Goal: Task Accomplishment & Management: Manage account settings

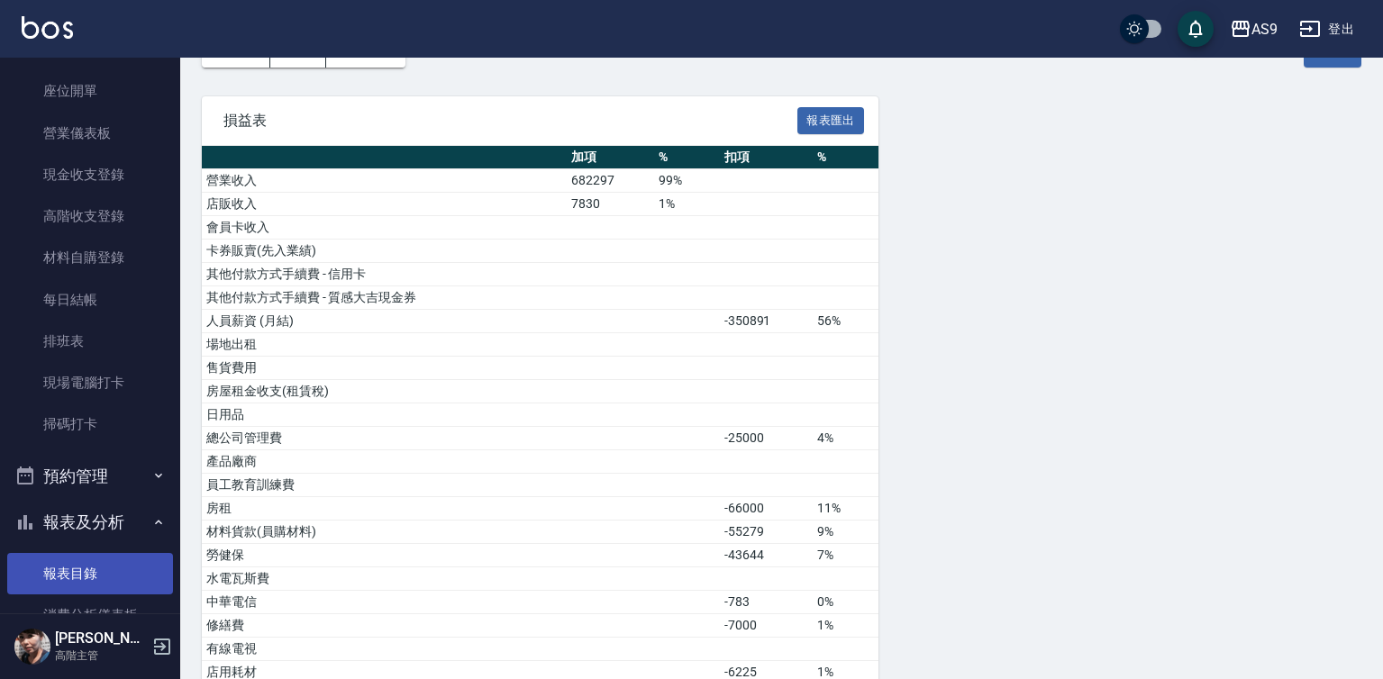
scroll to position [180, 0]
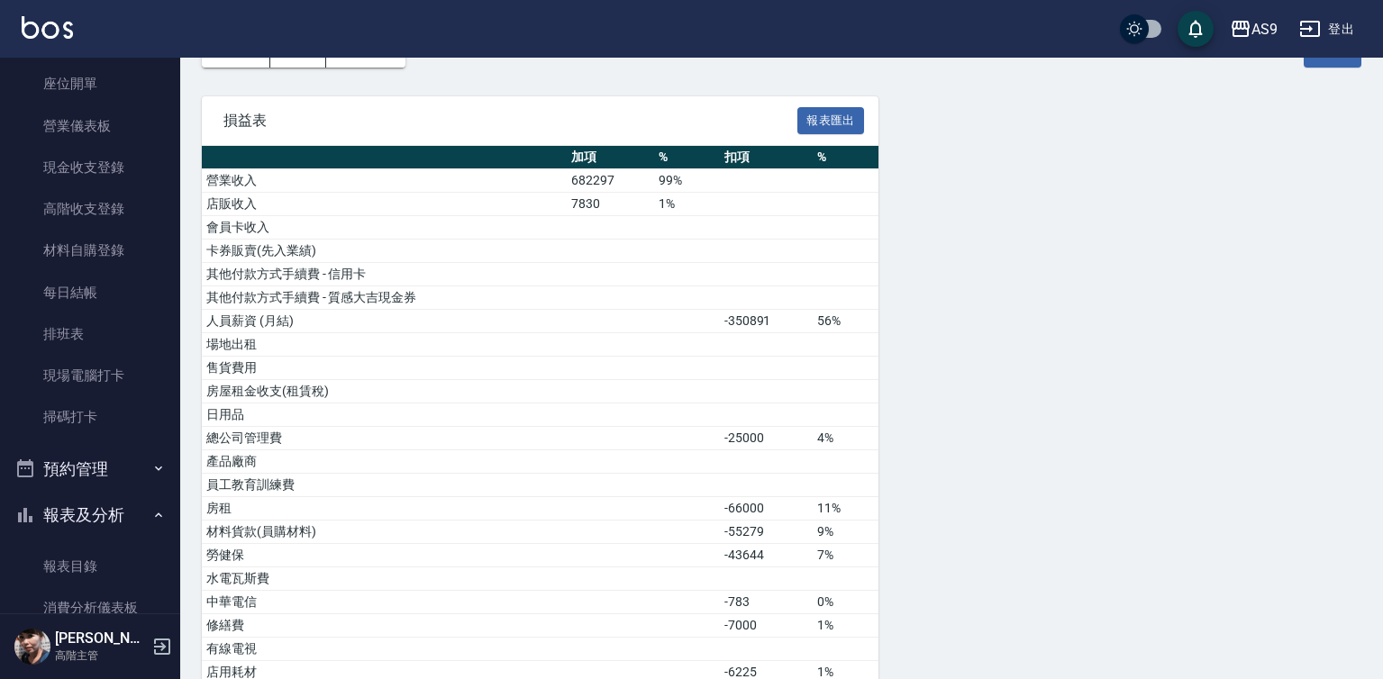
click at [134, 503] on button "報表及分析" at bounding box center [90, 515] width 166 height 47
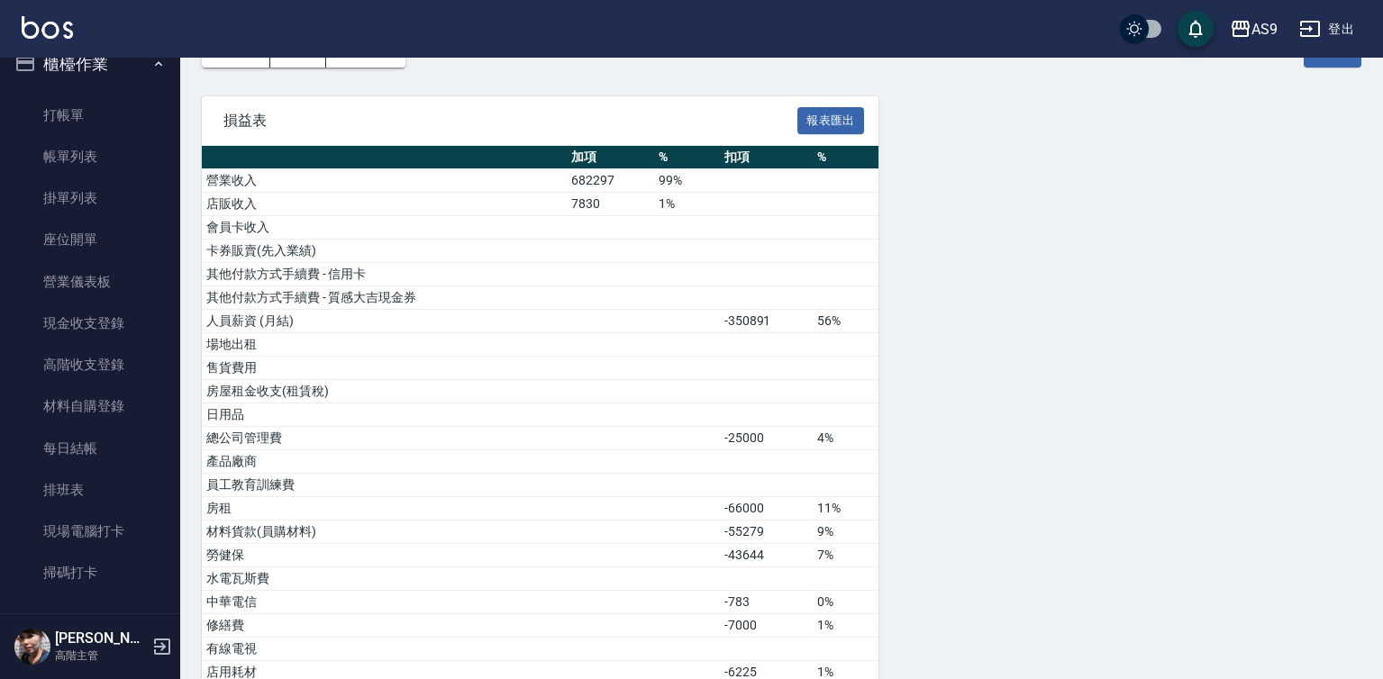
scroll to position [0, 0]
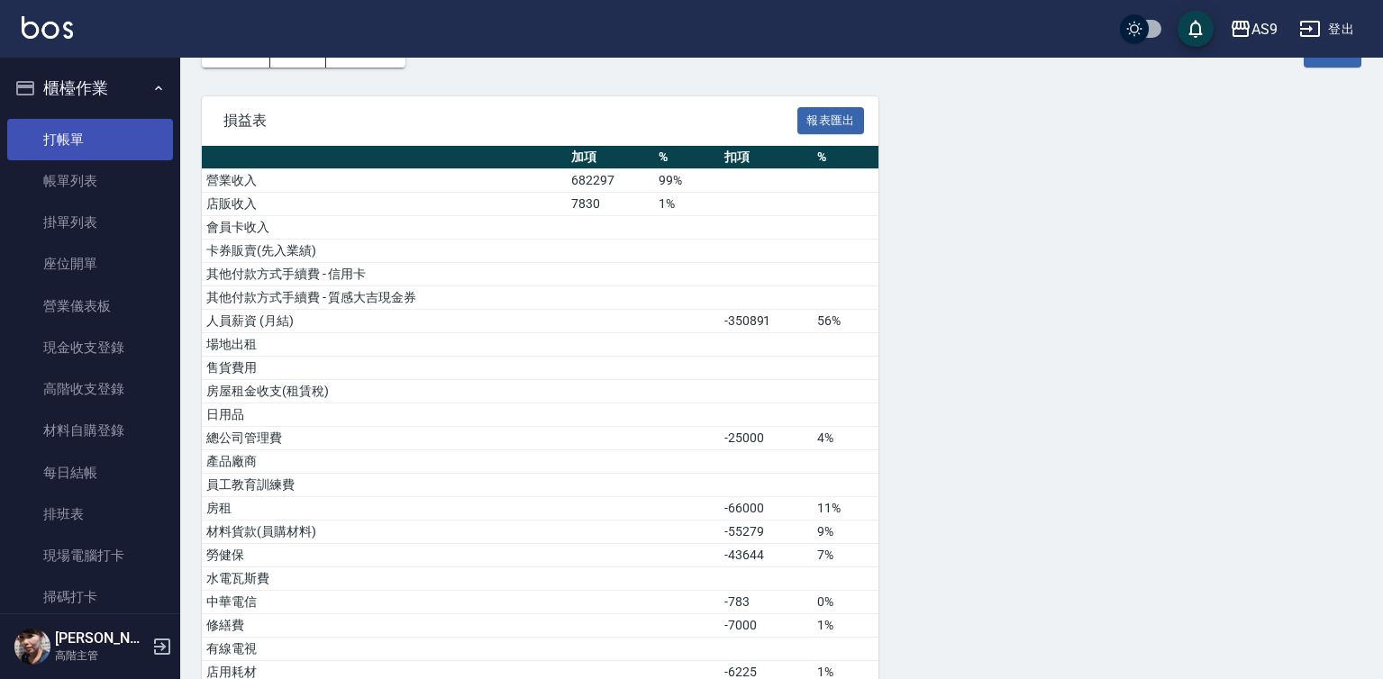
click at [109, 152] on link "打帳單" at bounding box center [90, 139] width 166 height 41
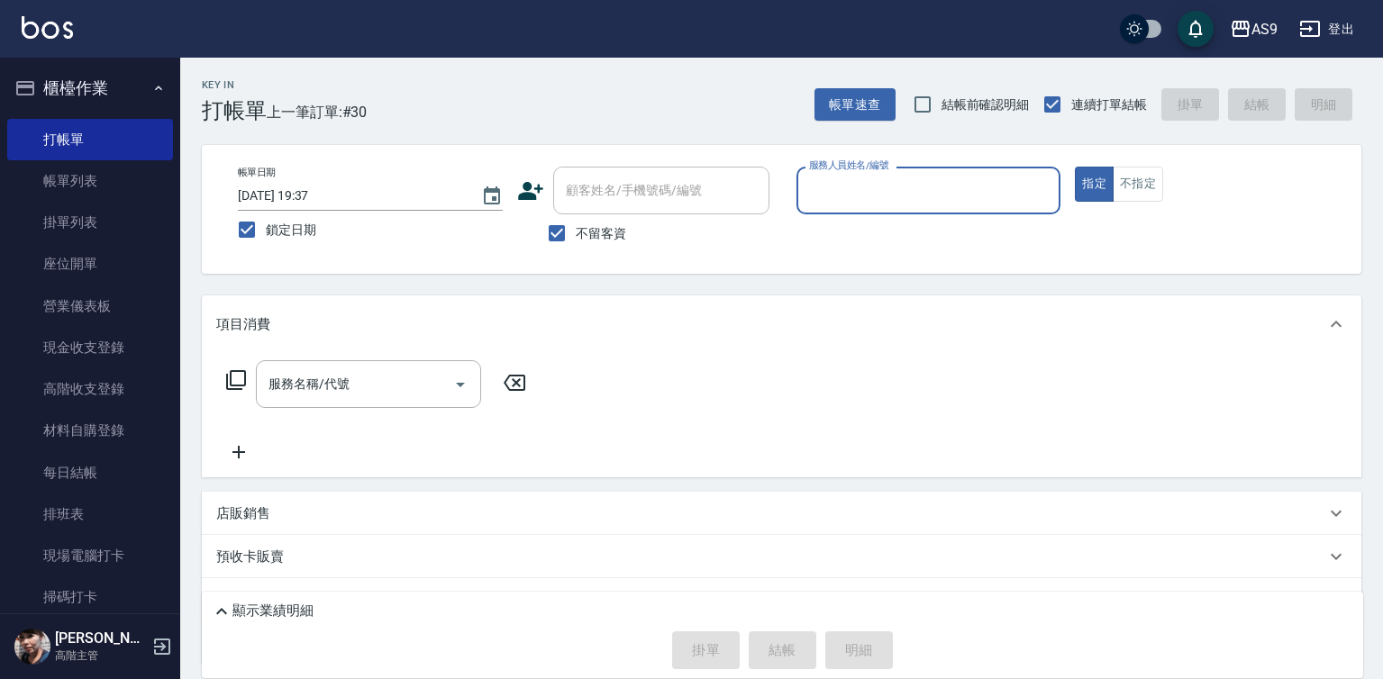
click at [877, 199] on input "服務人員姓名/編號" at bounding box center [929, 191] width 249 height 32
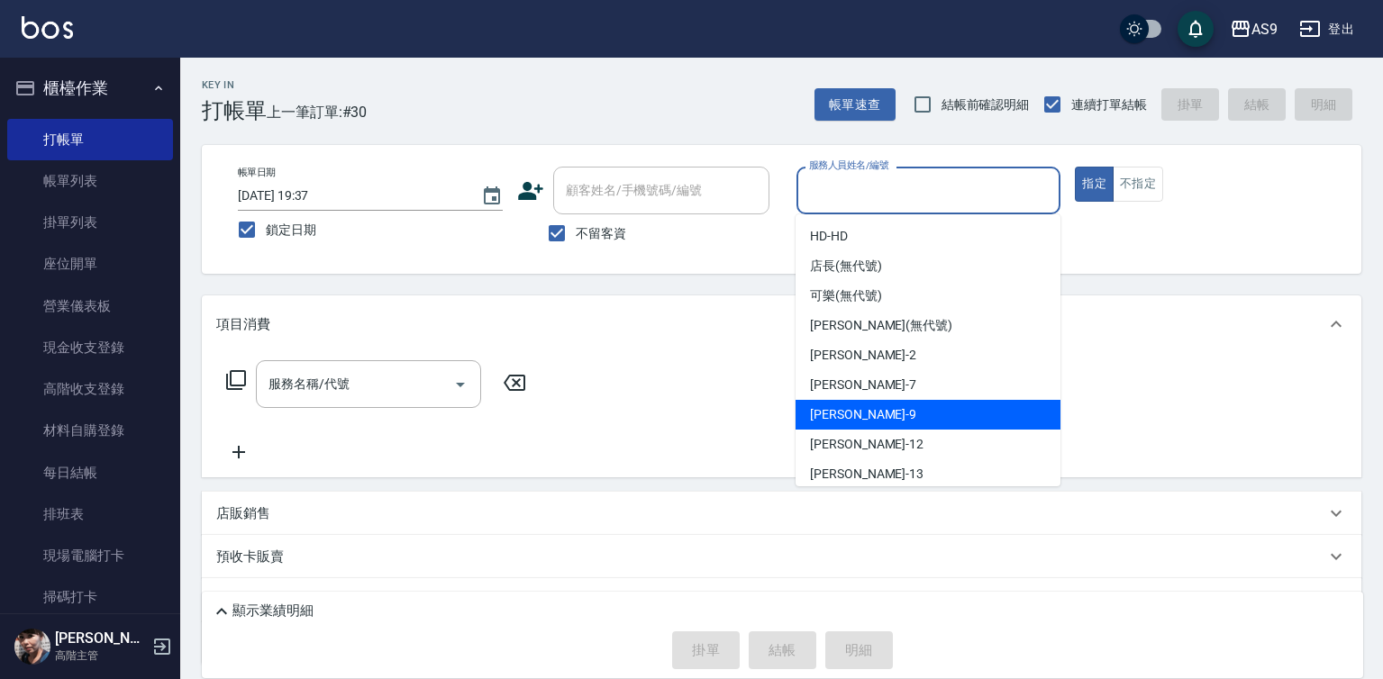
click at [865, 412] on div "[PERSON_NAME] -9" at bounding box center [928, 415] width 265 height 30
type input "[PERSON_NAME]-9"
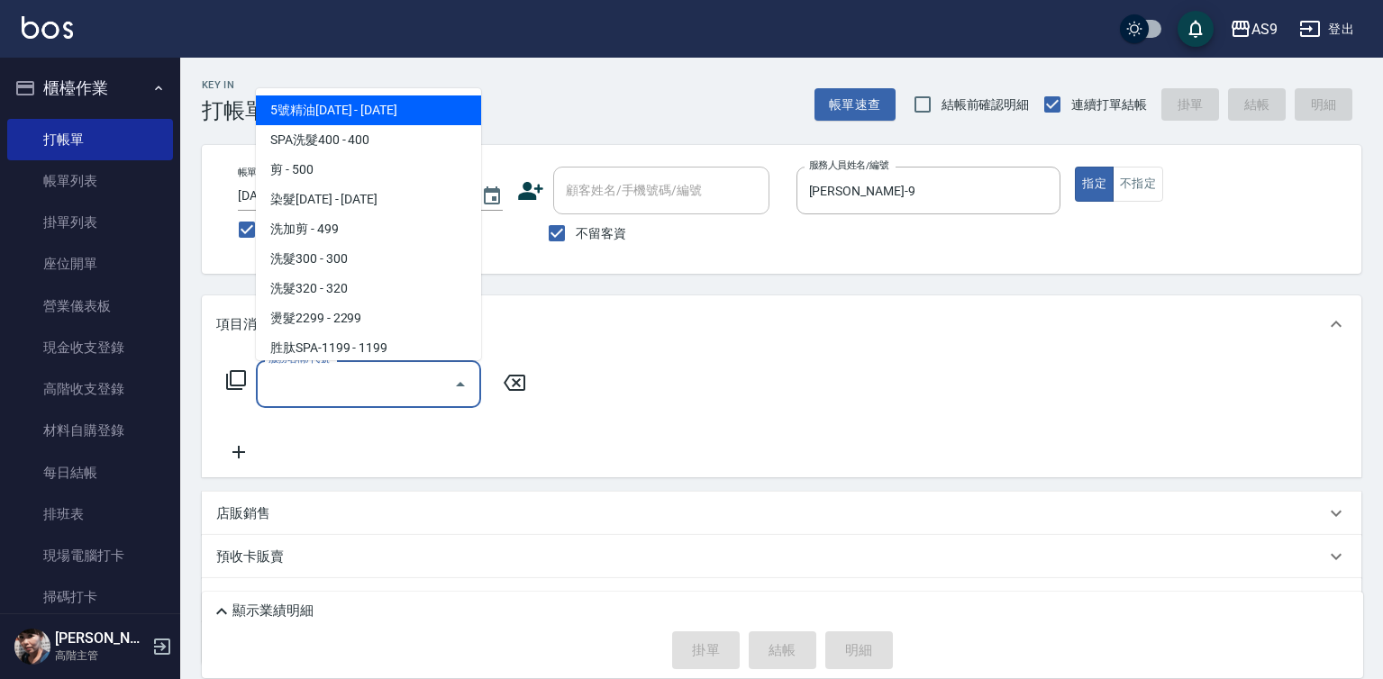
click at [405, 381] on input "服務名稱/代號" at bounding box center [355, 384] width 182 height 32
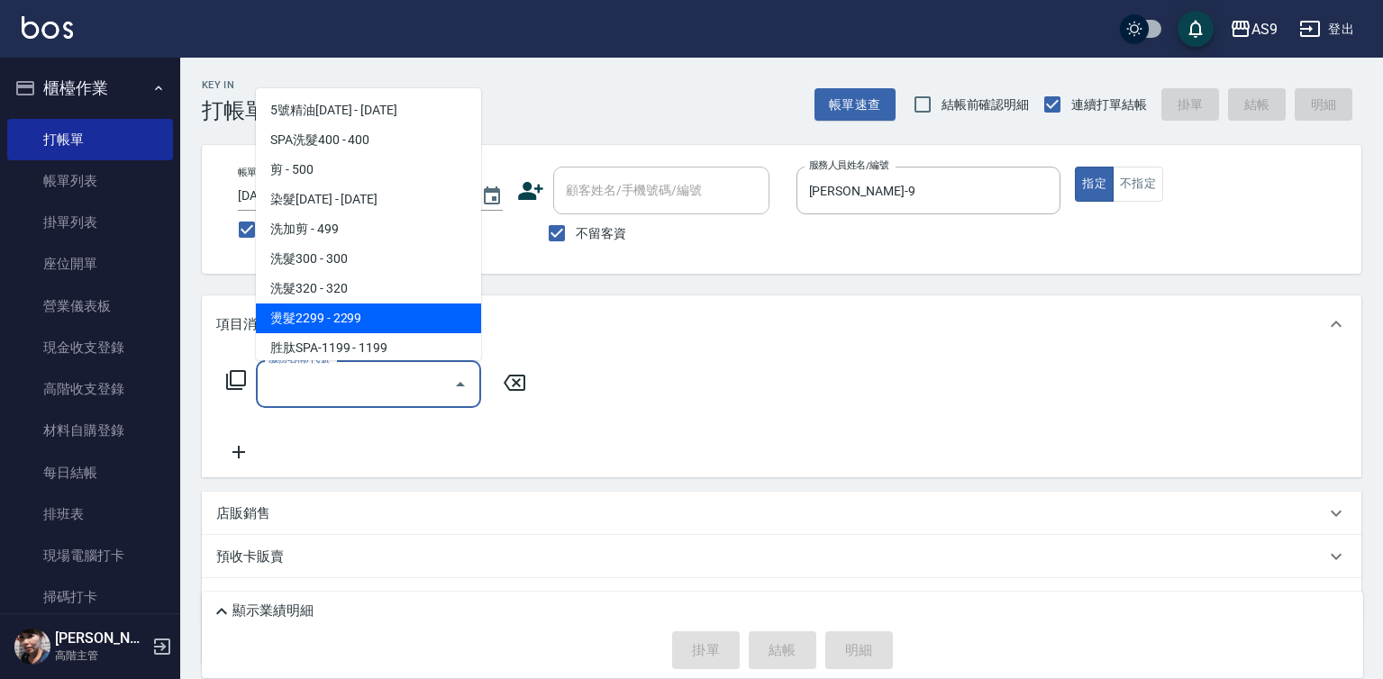
click at [350, 317] on span "燙髮2299 - 2299" at bounding box center [368, 319] width 225 height 30
type input "燙髮2299(燙2299)"
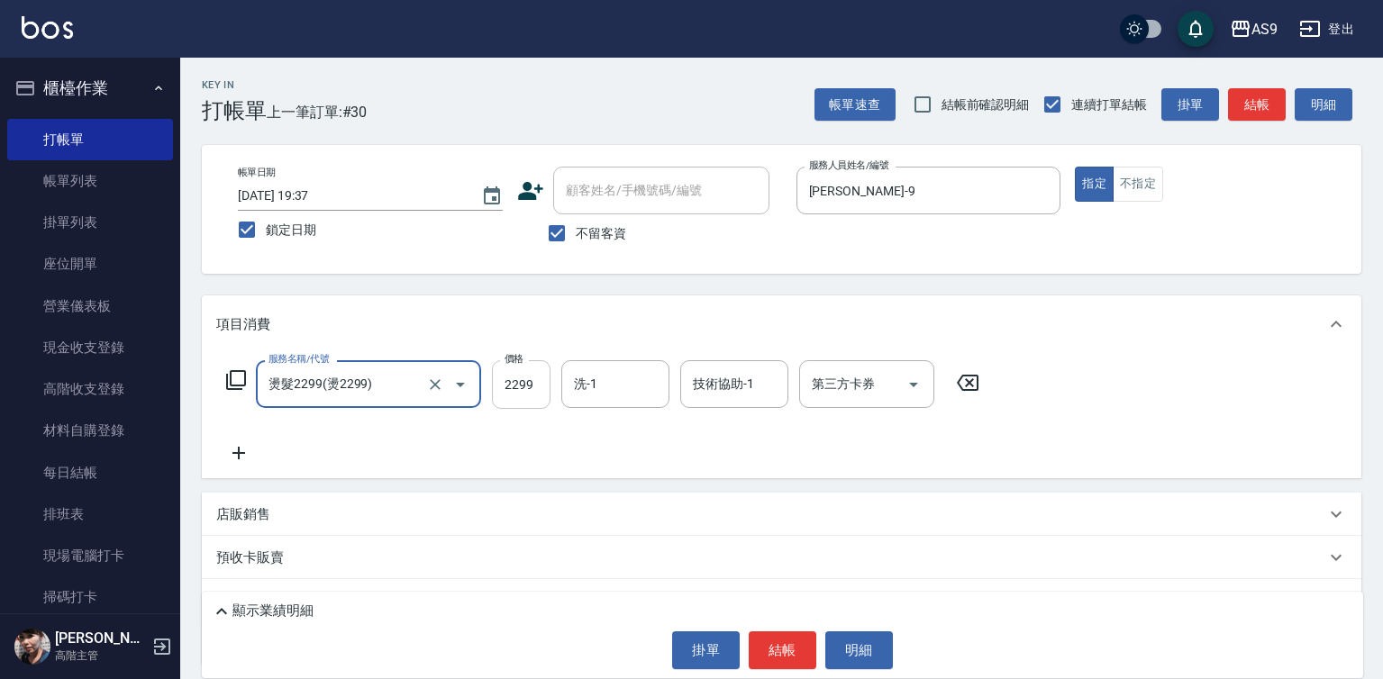
click at [532, 382] on input "2299" at bounding box center [521, 384] width 59 height 49
type input "2500"
click at [786, 645] on button "結帳" at bounding box center [783, 651] width 68 height 38
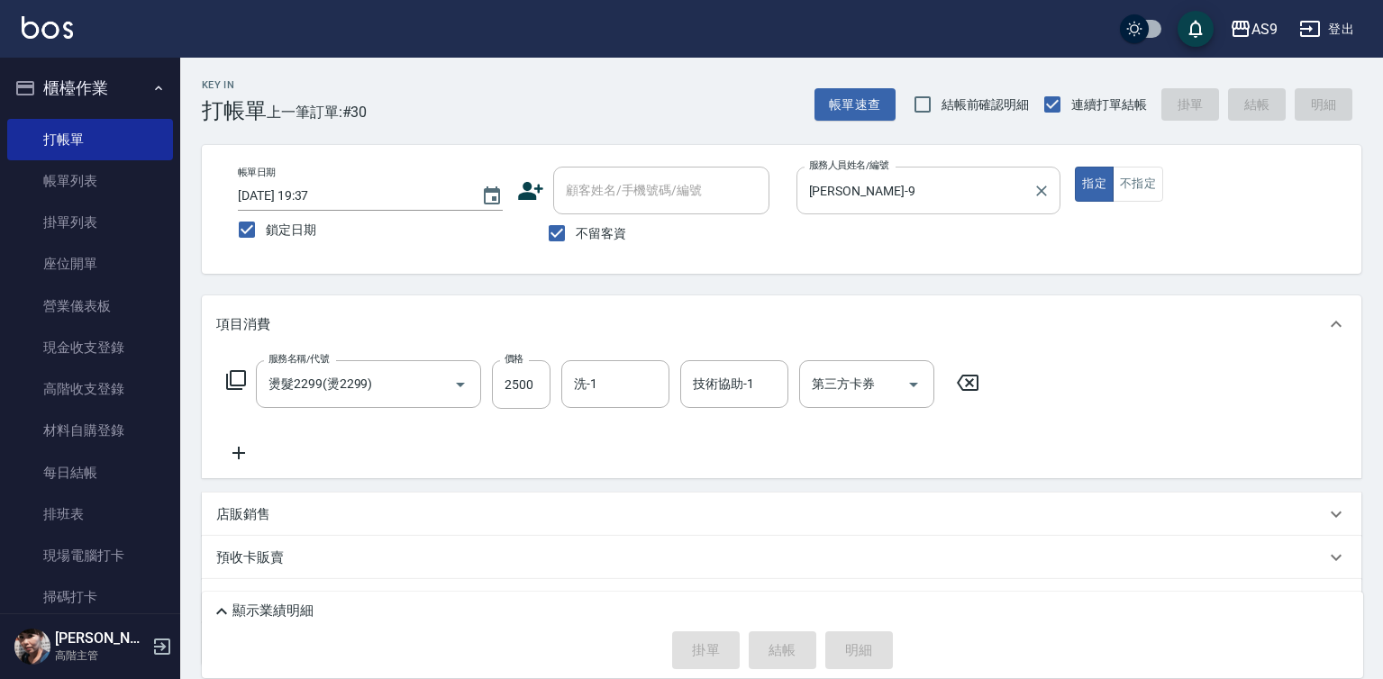
drag, startPoint x: 859, startPoint y: 195, endPoint x: 859, endPoint y: 206, distance: 11.7
click at [859, 202] on input "[PERSON_NAME]-9" at bounding box center [916, 191] width 222 height 32
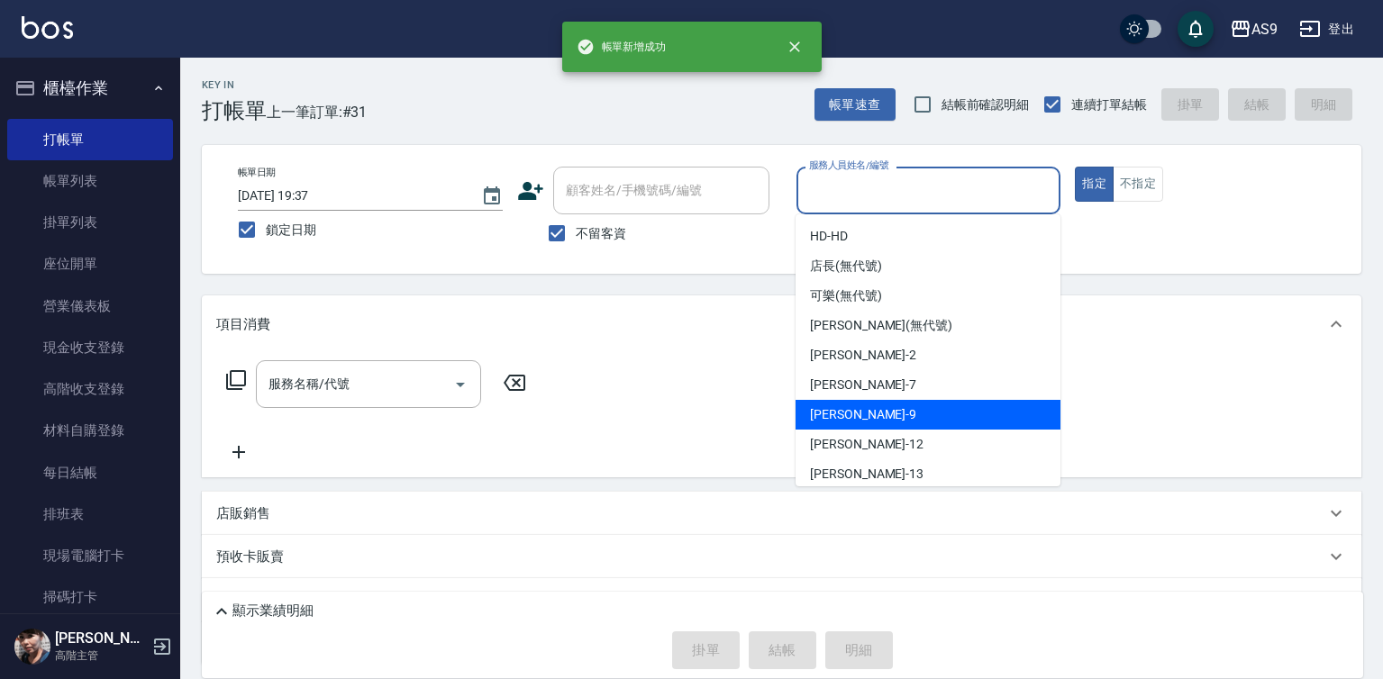
click at [851, 416] on span "[PERSON_NAME] -9" at bounding box center [863, 414] width 106 height 19
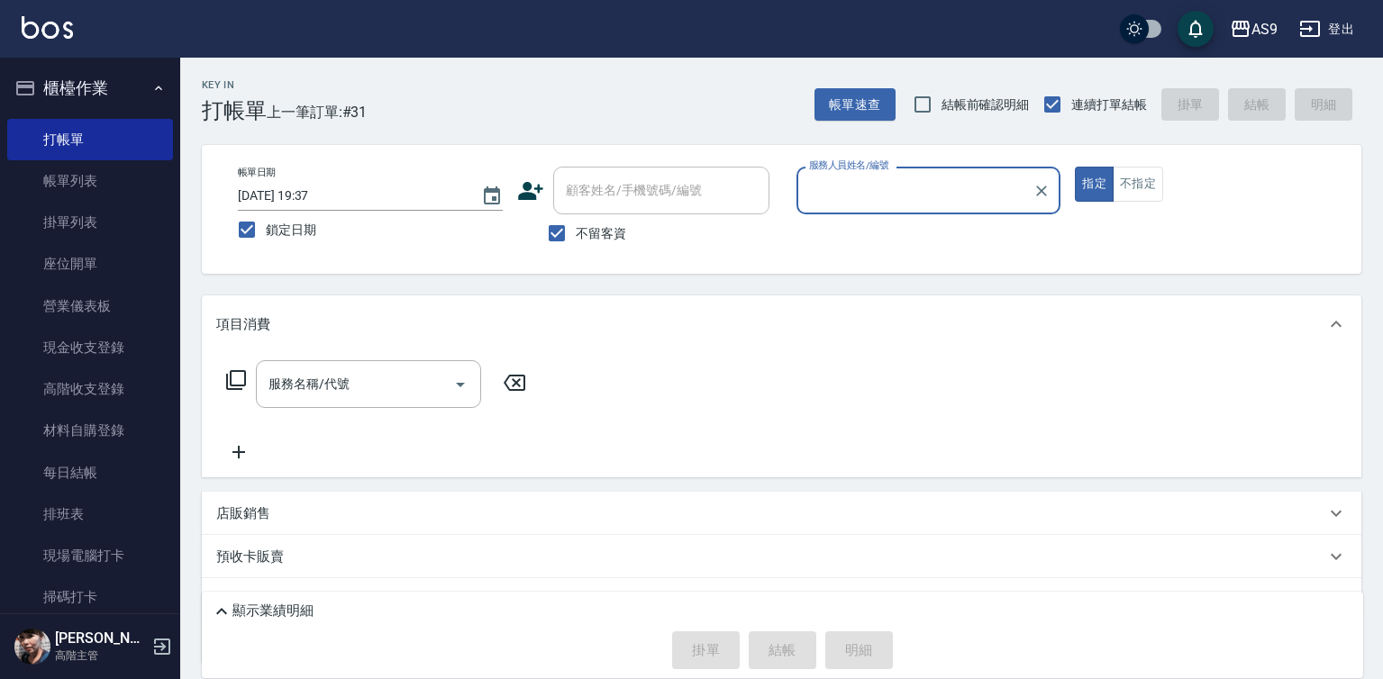
type input "[PERSON_NAME]-9"
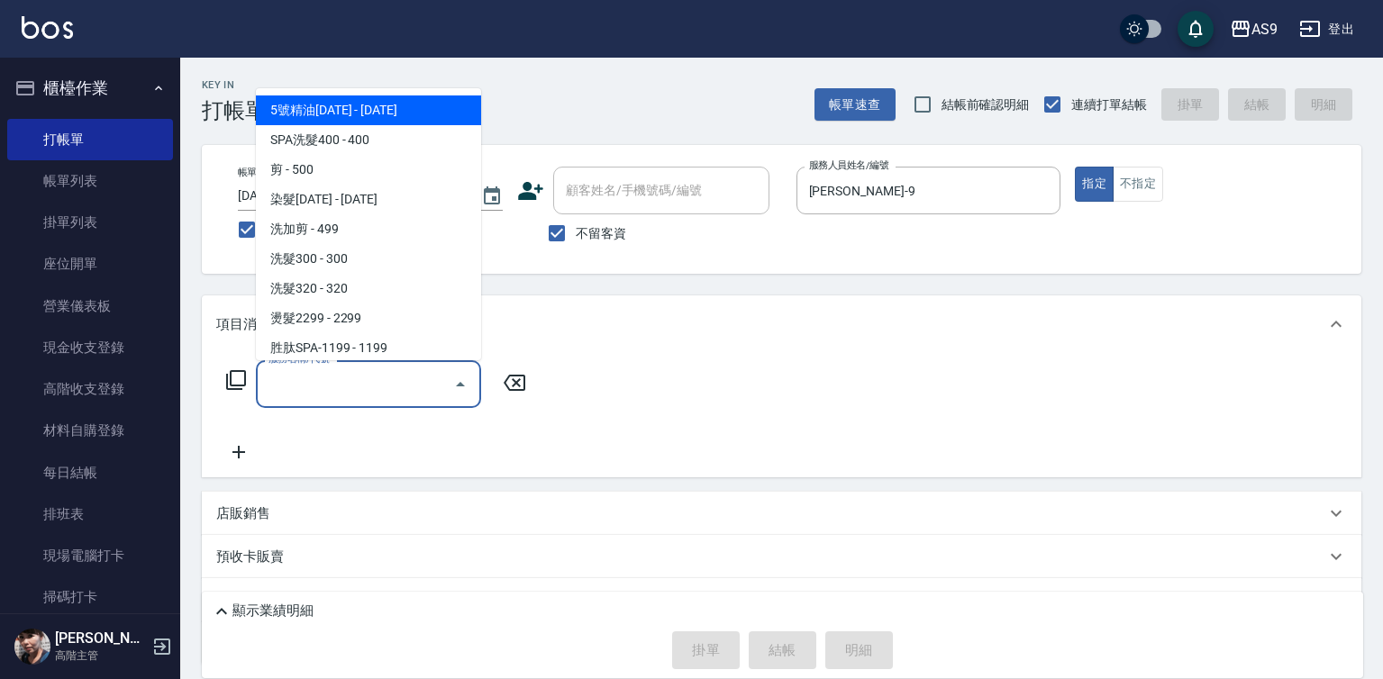
click at [306, 381] on input "服務名稱/代號" at bounding box center [355, 384] width 182 height 32
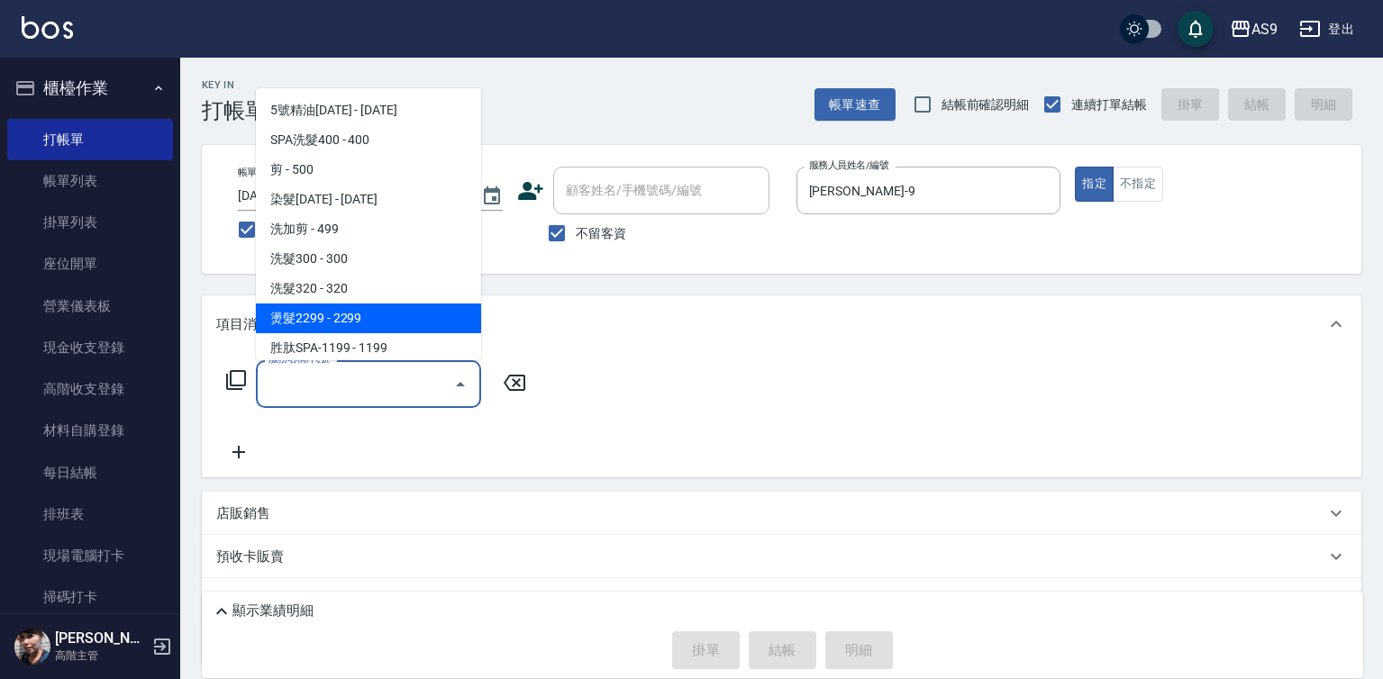
click at [307, 300] on span "洗髮320 - 320" at bounding box center [368, 289] width 225 height 30
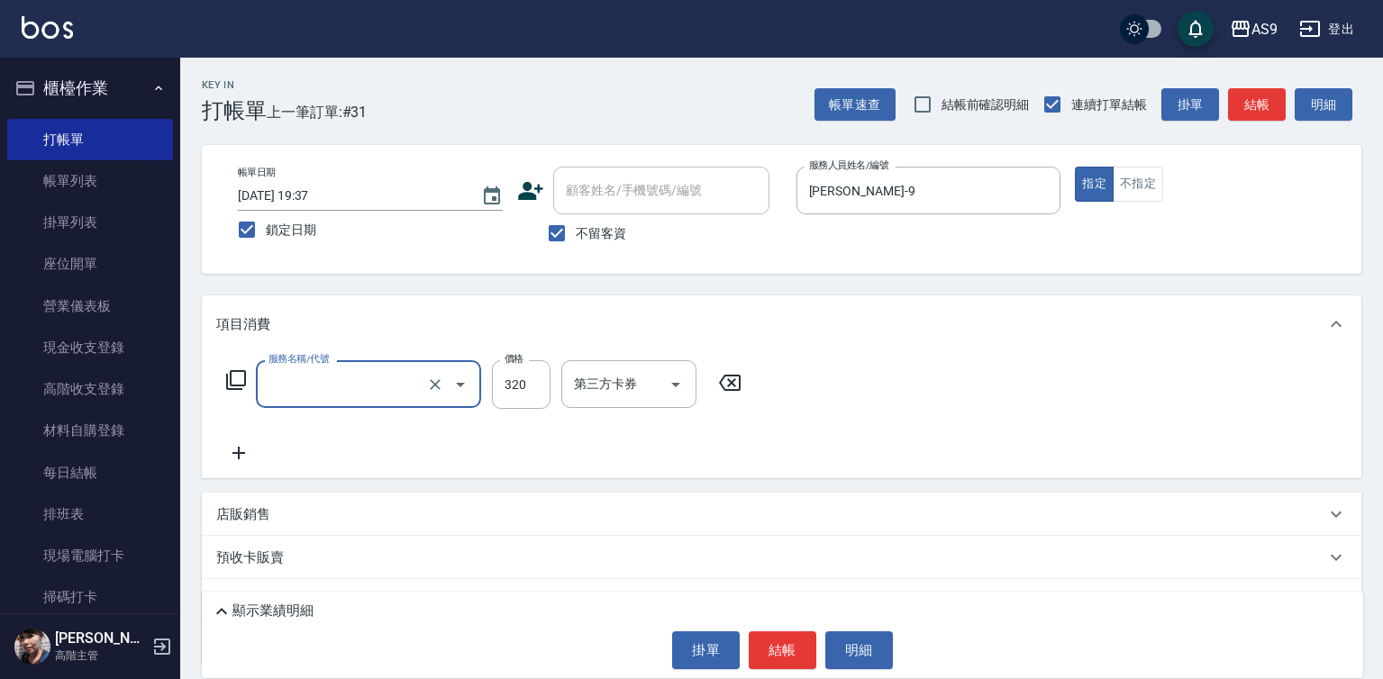
type input "洗髮320(洗髮320)"
click at [541, 392] on input "320" at bounding box center [521, 384] width 59 height 49
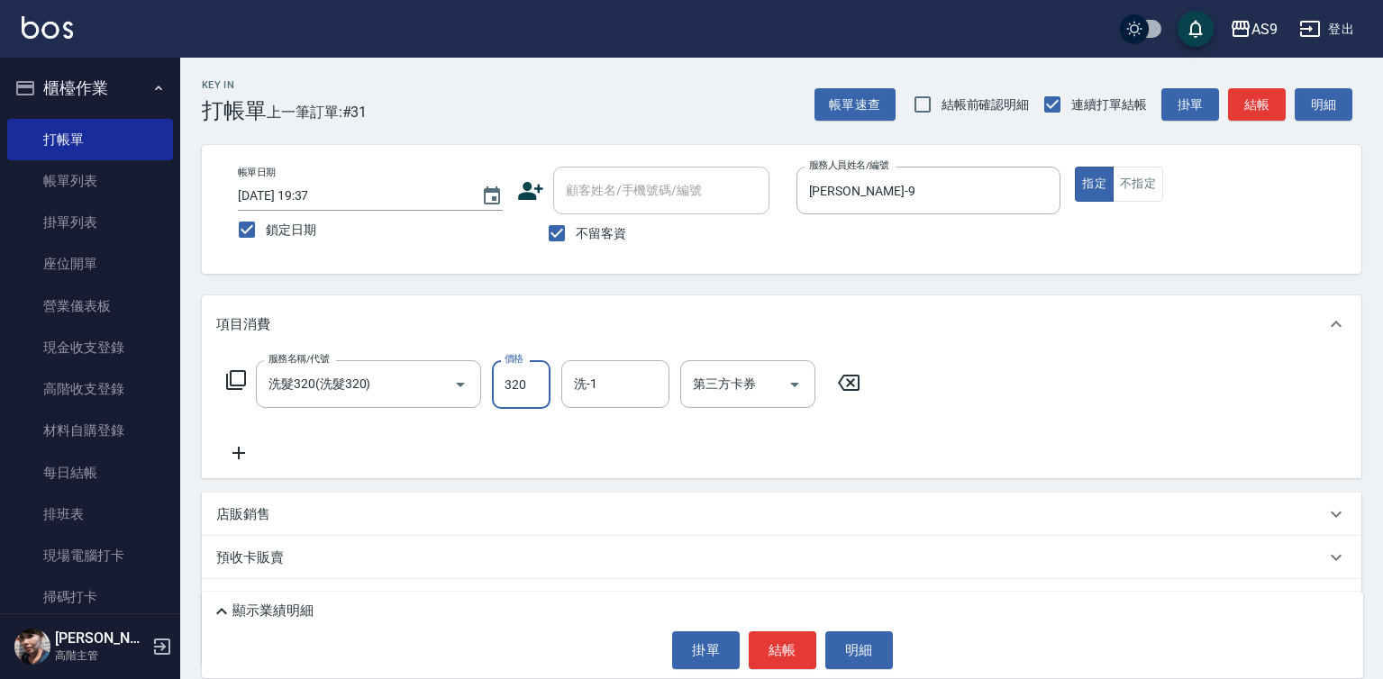
click at [541, 392] on input "320" at bounding box center [521, 384] width 59 height 49
type input "290"
click at [760, 642] on button "結帳" at bounding box center [783, 651] width 68 height 38
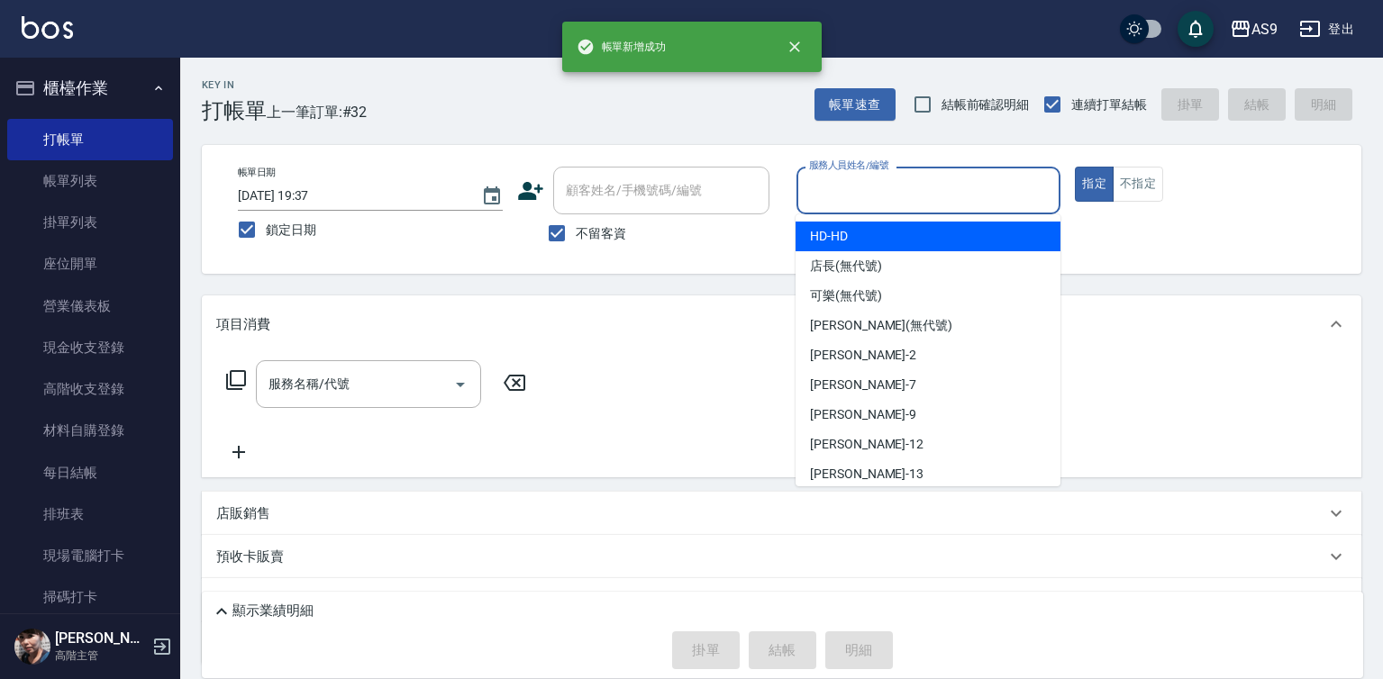
click at [867, 204] on input "服務人員姓名/編號" at bounding box center [929, 191] width 249 height 32
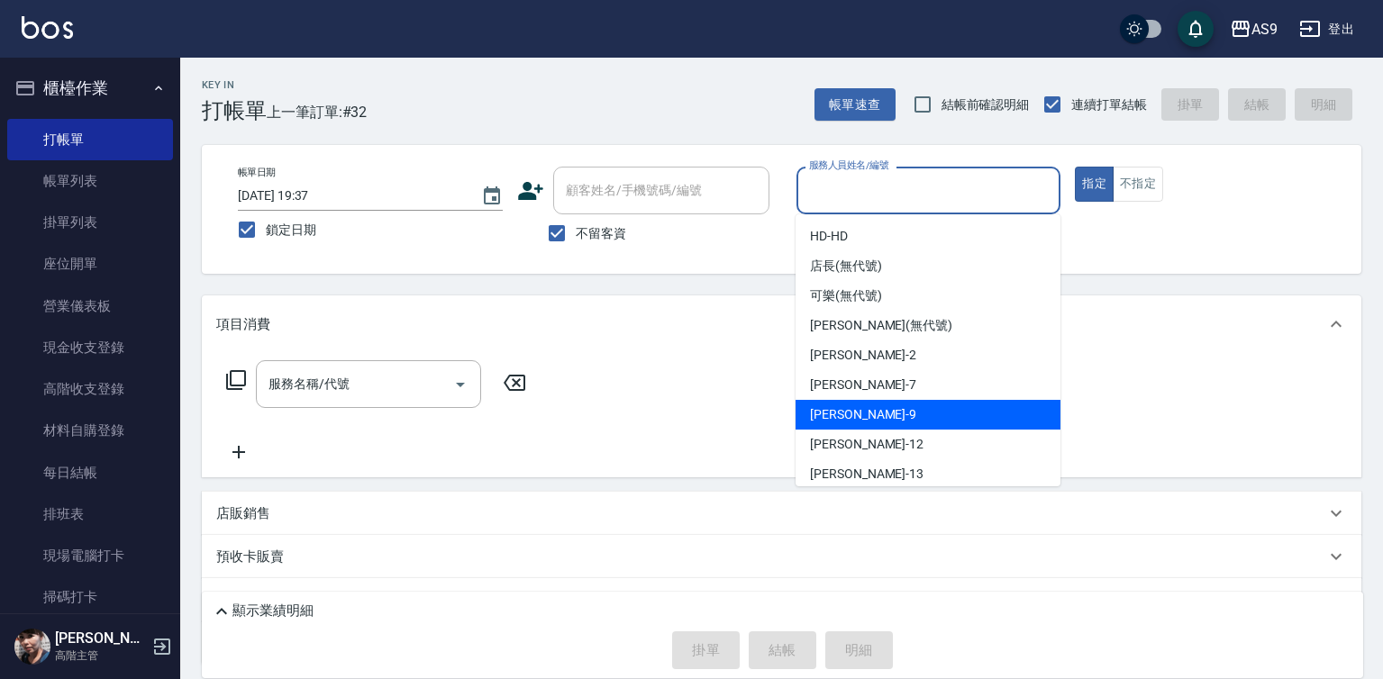
click at [870, 412] on div "[PERSON_NAME] -9" at bounding box center [928, 415] width 265 height 30
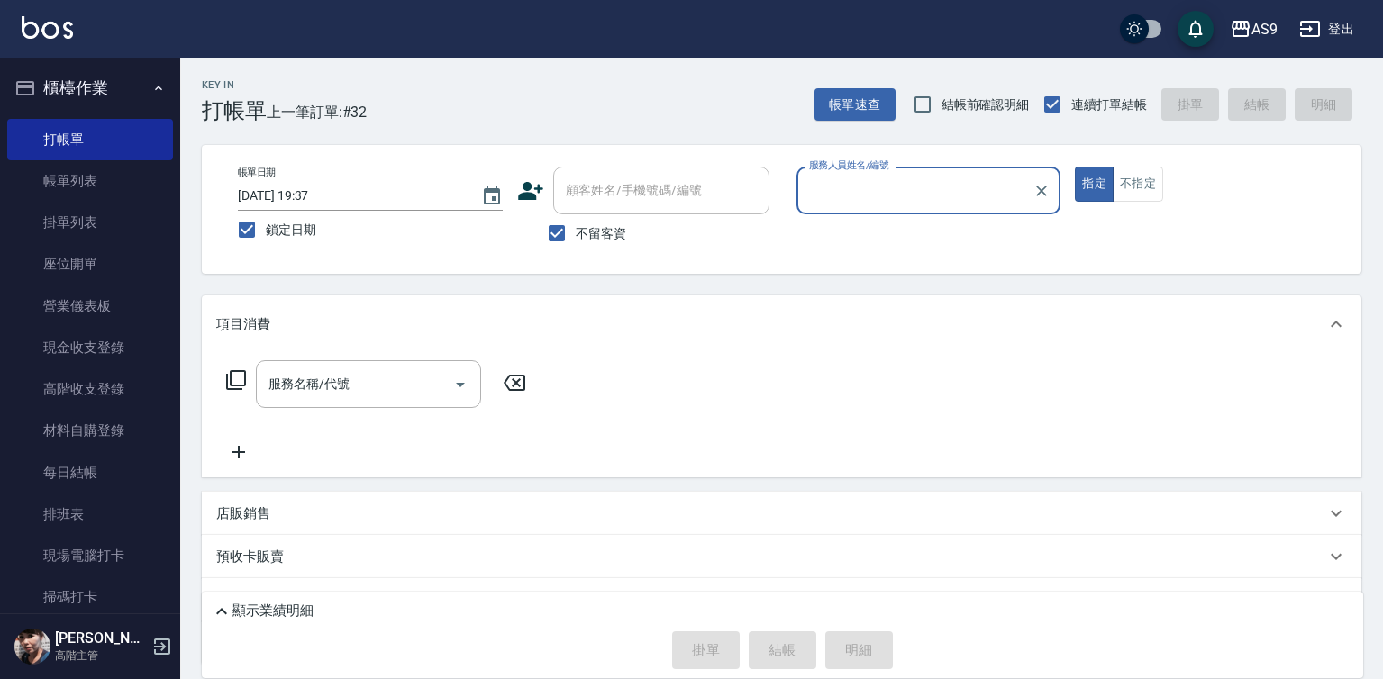
type input "[PERSON_NAME]-9"
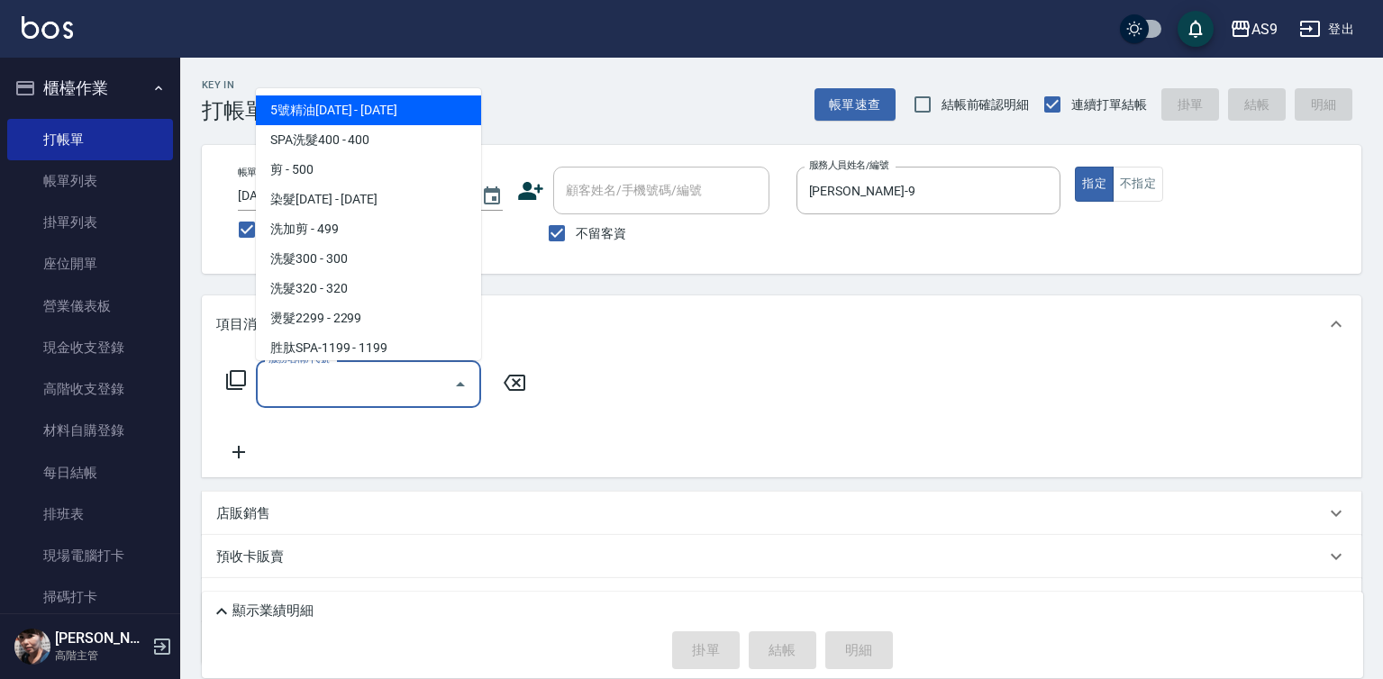
click at [419, 387] on input "服務名稱/代號" at bounding box center [355, 384] width 182 height 32
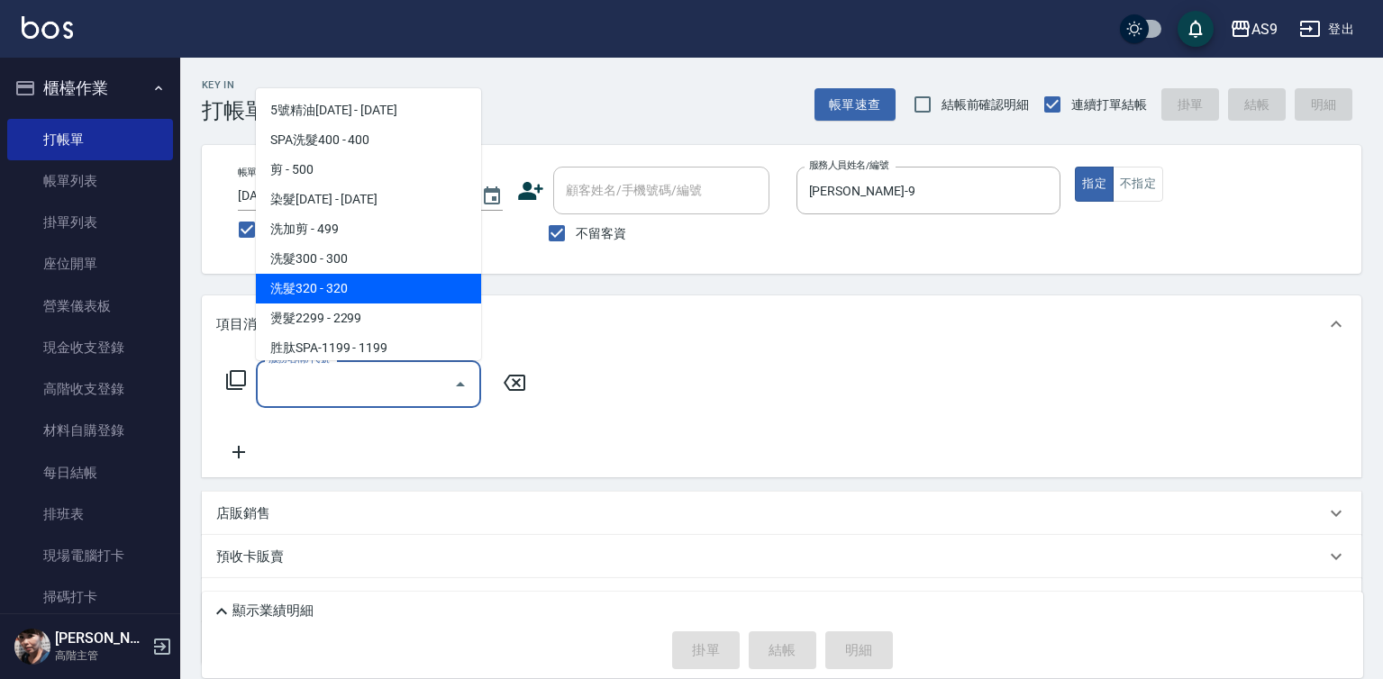
click at [349, 287] on span "洗髮320 - 320" at bounding box center [368, 289] width 225 height 30
type input "洗髮320(洗髮320)"
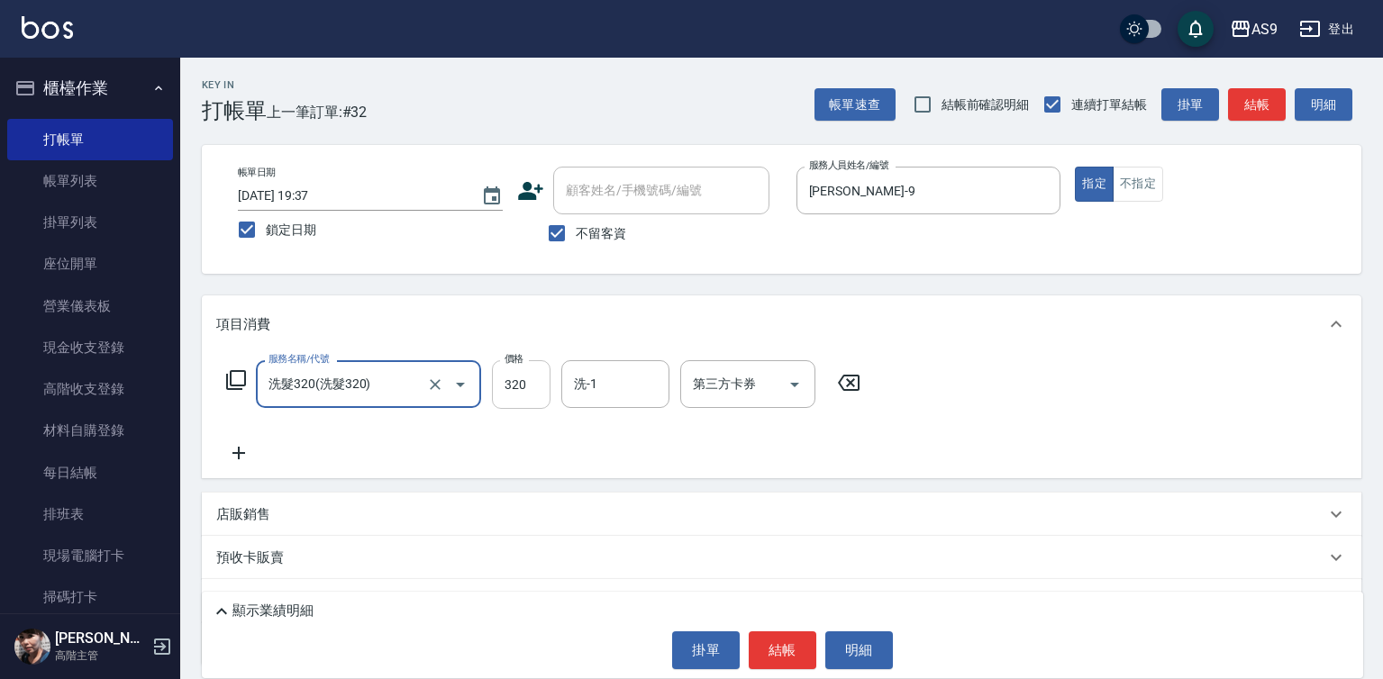
click at [520, 387] on input "320" at bounding box center [521, 384] width 59 height 49
type input "270"
click at [784, 644] on button "結帳" at bounding box center [783, 651] width 68 height 38
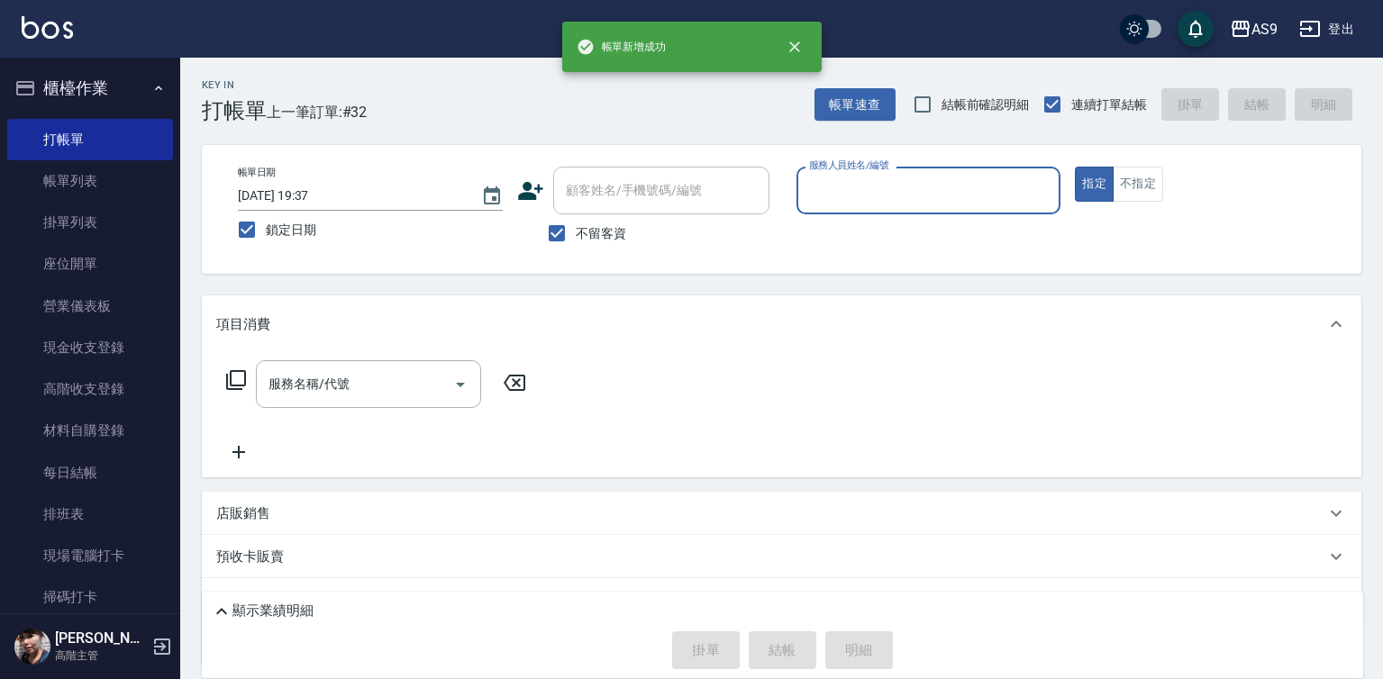
click at [863, 196] on input "服務人員姓名/編號" at bounding box center [929, 191] width 249 height 32
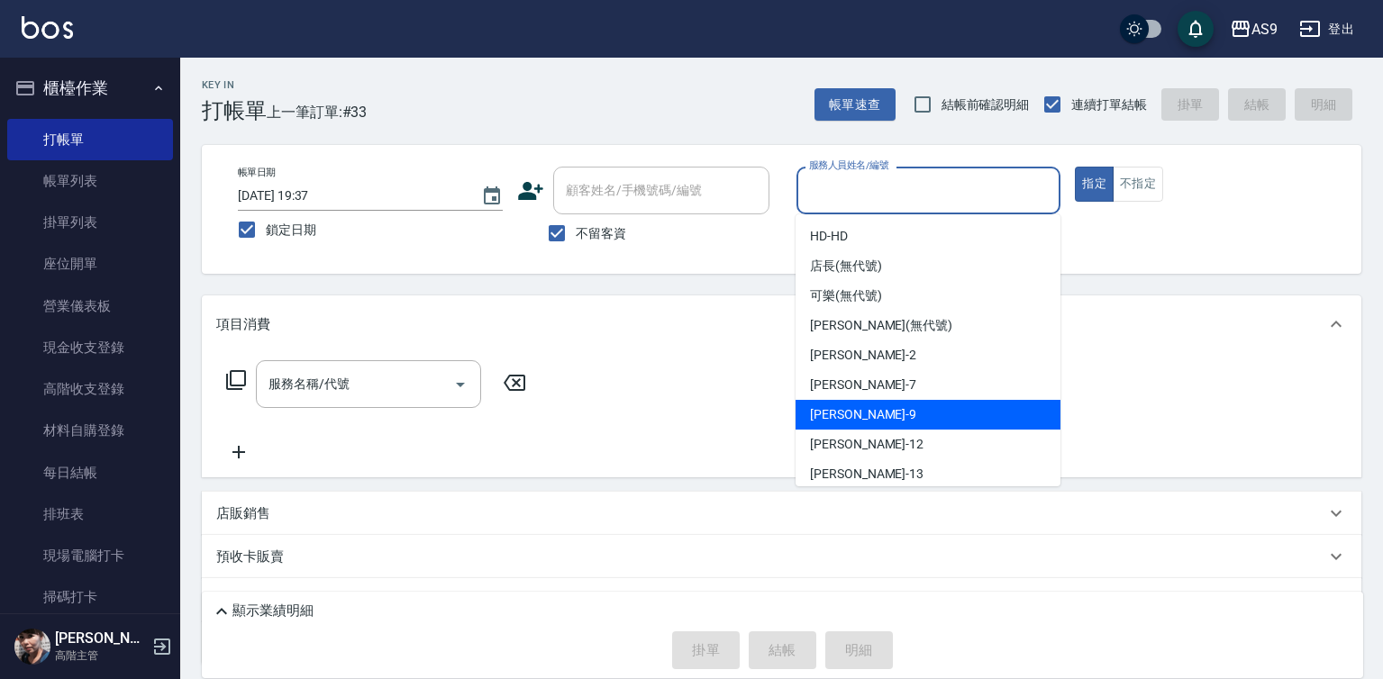
click at [905, 411] on div "[PERSON_NAME] -9" at bounding box center [928, 415] width 265 height 30
type input "[PERSON_NAME]-9"
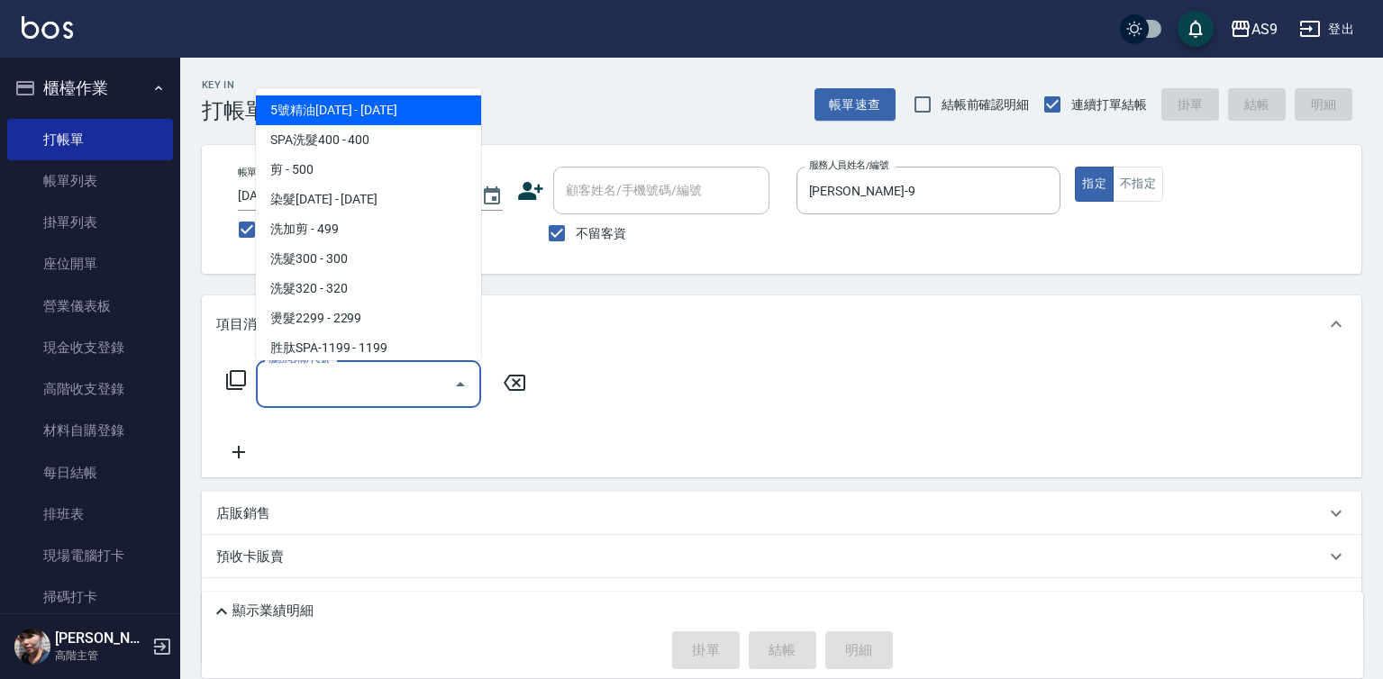
click at [423, 379] on input "服務名稱/代號" at bounding box center [355, 384] width 182 height 32
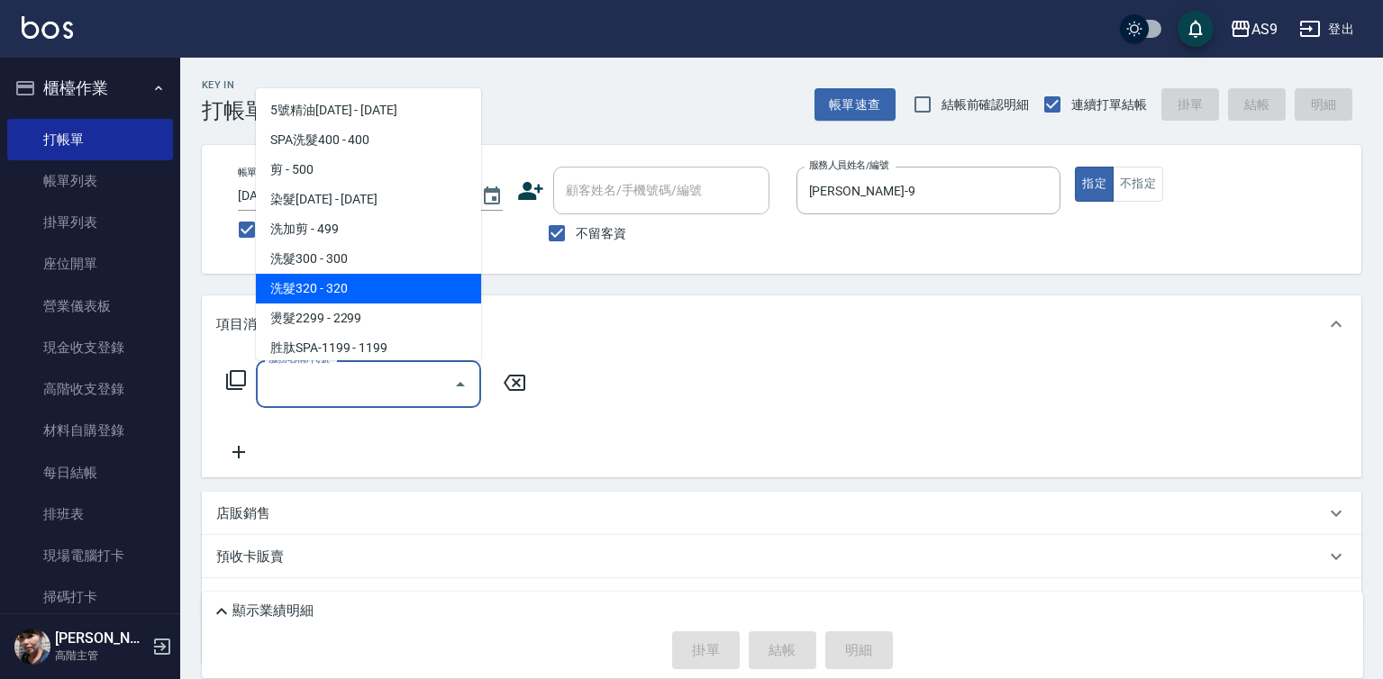
click at [374, 301] on span "洗髮320 - 320" at bounding box center [368, 289] width 225 height 30
type input "洗髮320(洗髮320)"
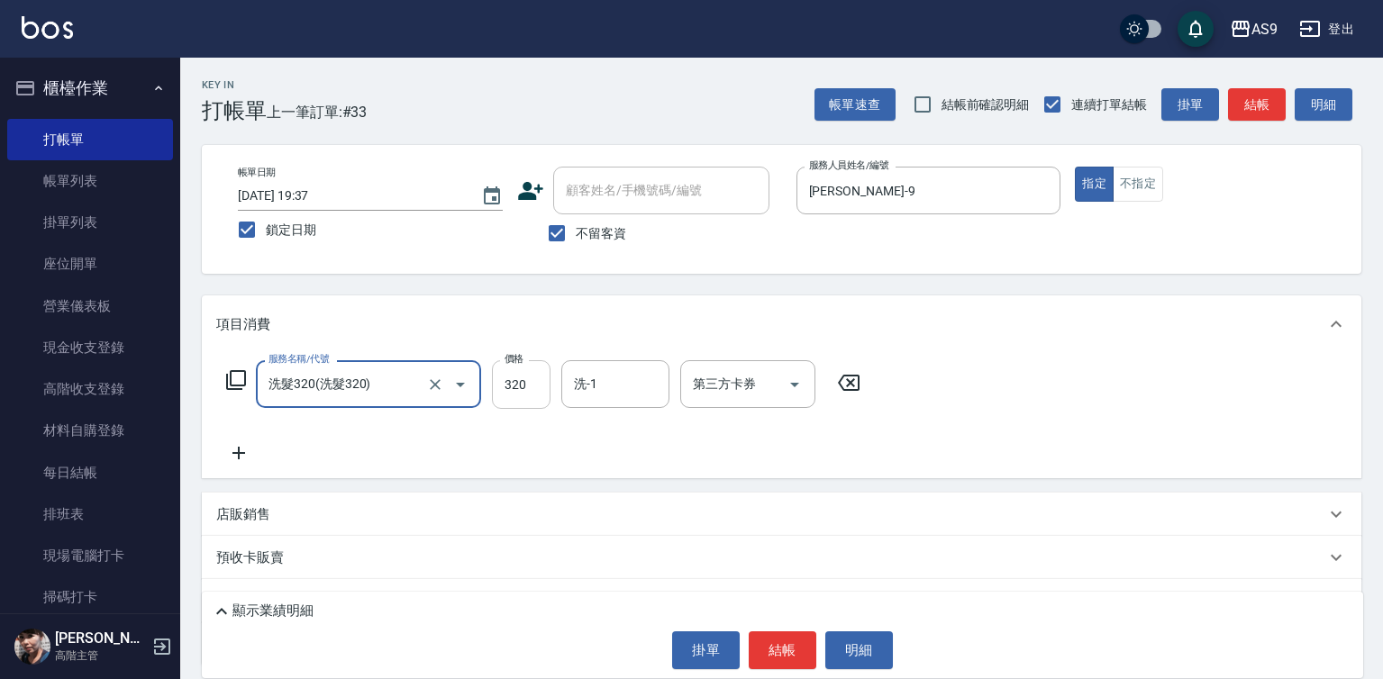
click at [532, 380] on input "320" at bounding box center [521, 384] width 59 height 49
type input "270"
click at [796, 664] on button "結帳" at bounding box center [783, 651] width 68 height 38
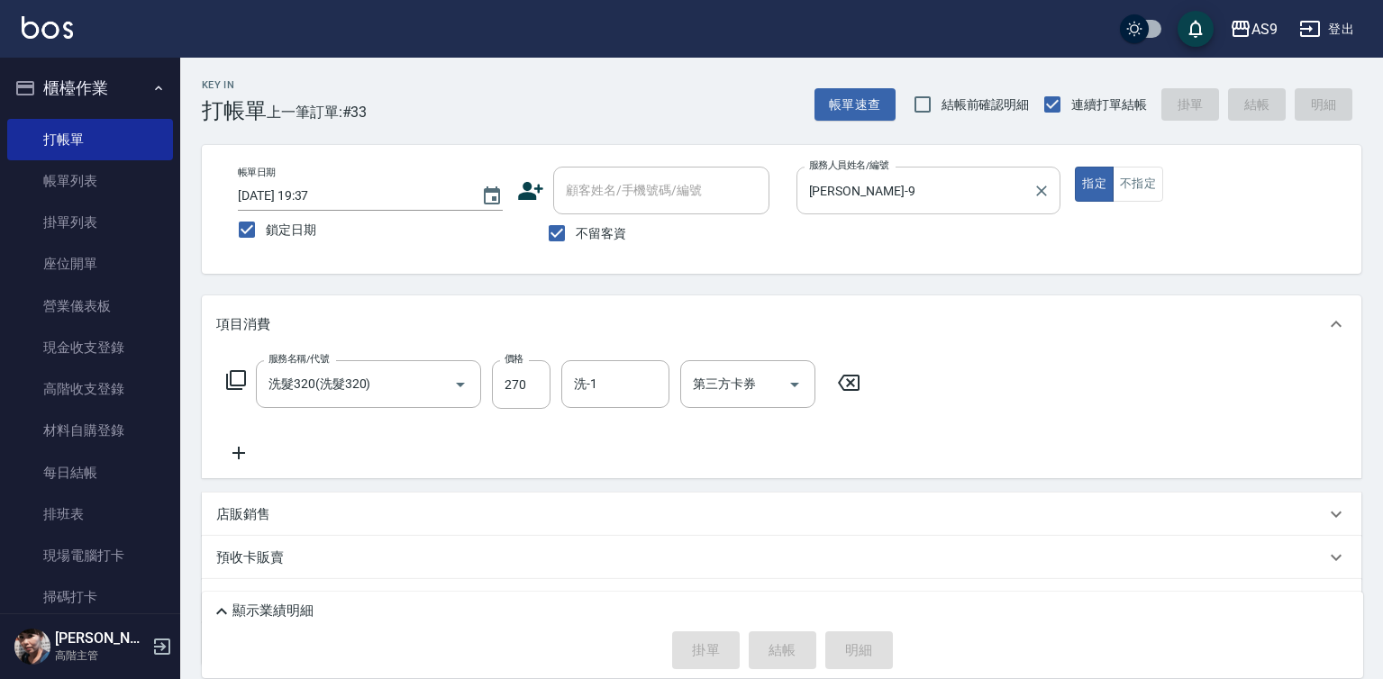
drag, startPoint x: 896, startPoint y: 194, endPoint x: 896, endPoint y: 204, distance: 10.0
click at [896, 204] on input "[PERSON_NAME]-9" at bounding box center [916, 191] width 222 height 32
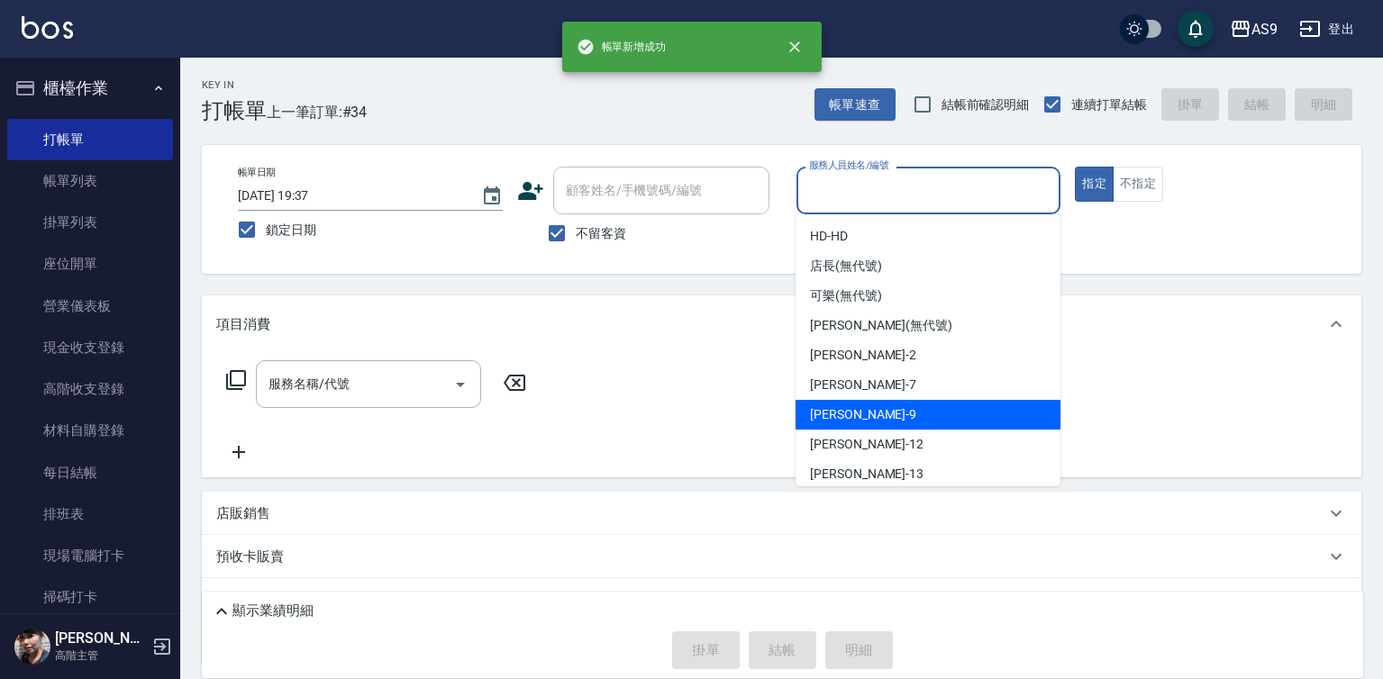
click at [871, 416] on div "[PERSON_NAME] -9" at bounding box center [928, 415] width 265 height 30
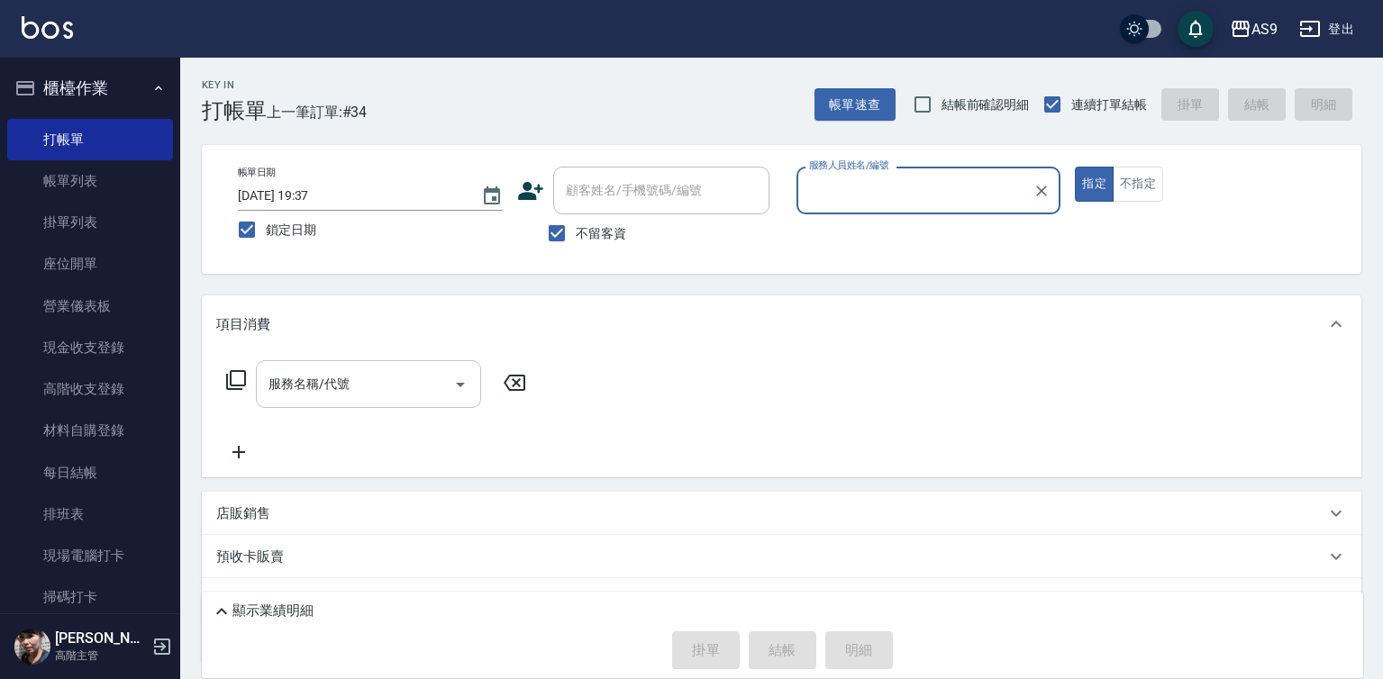
type input "[PERSON_NAME]-9"
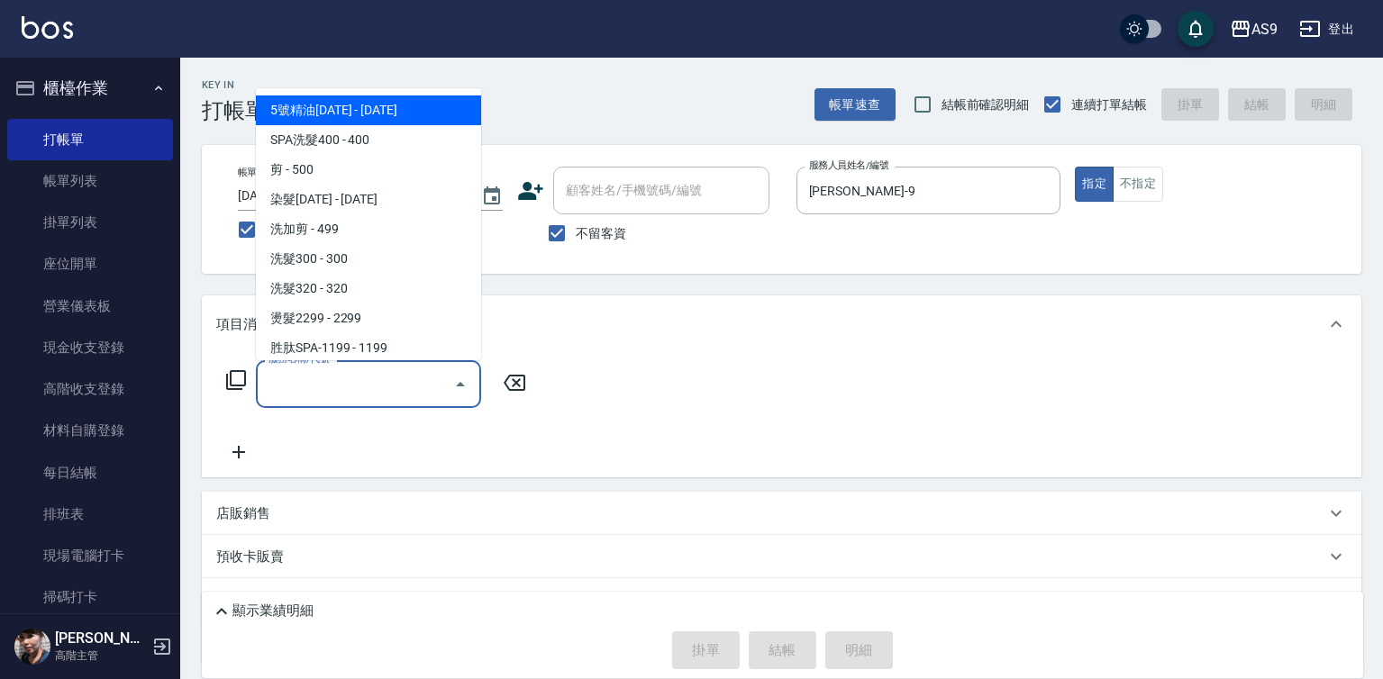
click at [381, 390] on input "服務名稱/代號" at bounding box center [355, 384] width 182 height 32
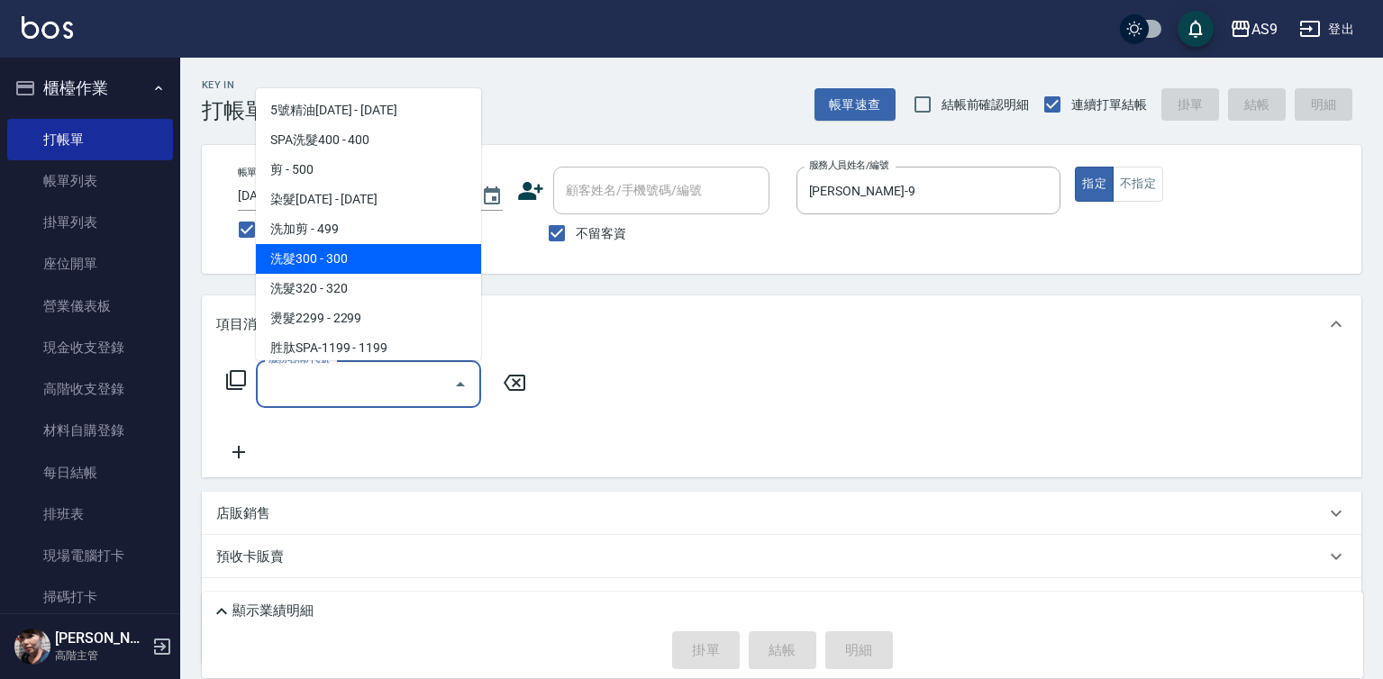
click at [336, 260] on span "洗髮300 - 300" at bounding box center [368, 259] width 225 height 30
type input "洗髮300(洗 髮300)"
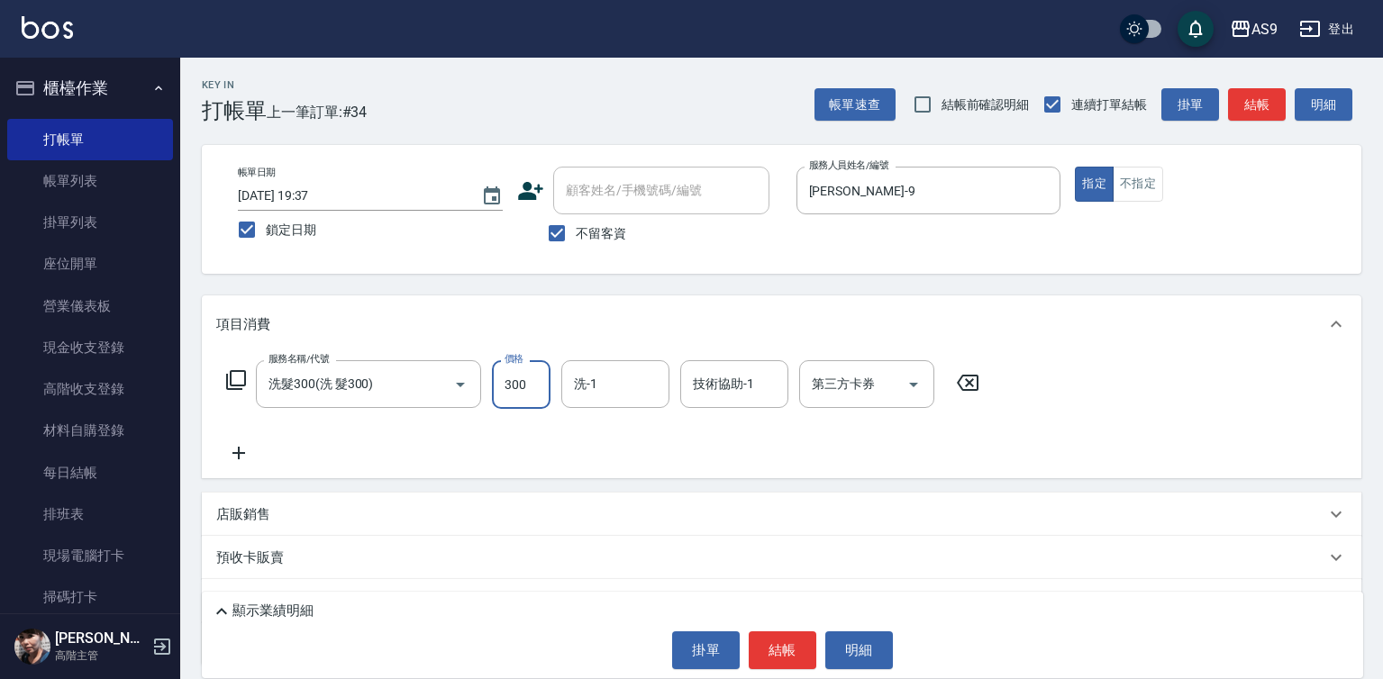
click at [520, 396] on input "300" at bounding box center [521, 384] width 59 height 49
type input "250"
click at [780, 641] on button "結帳" at bounding box center [783, 651] width 68 height 38
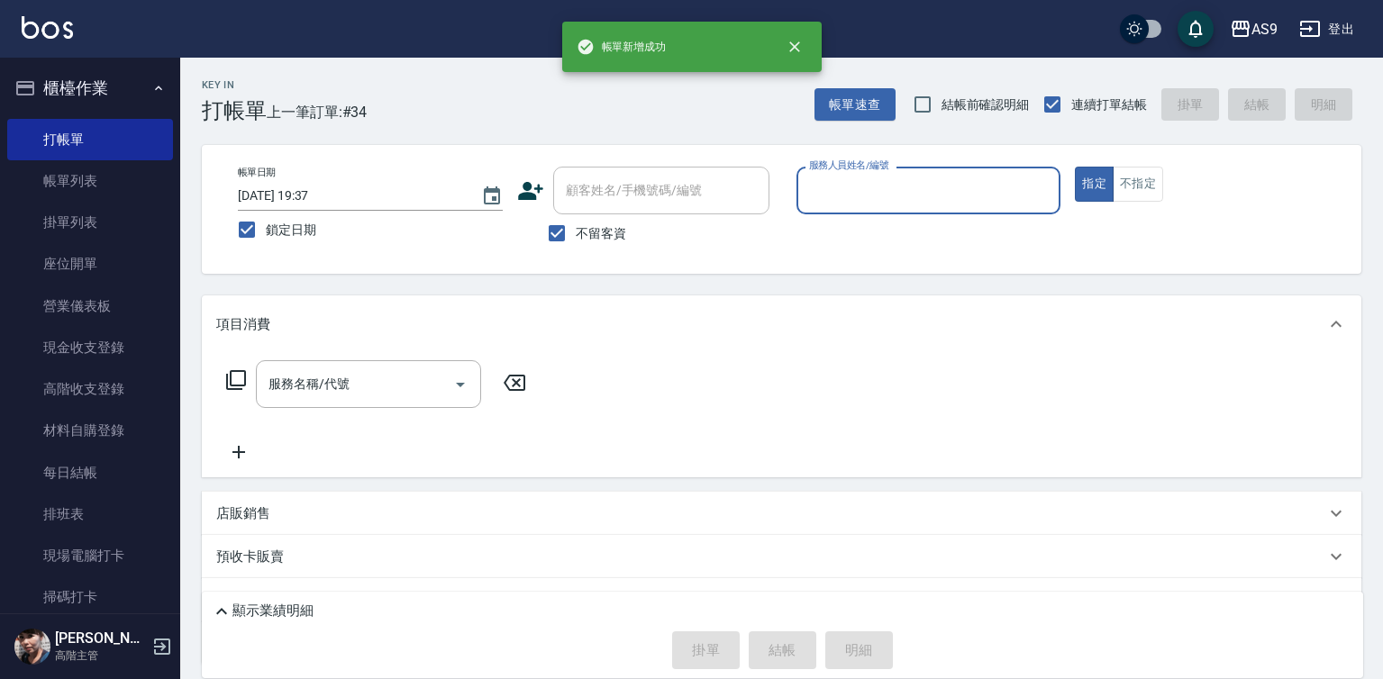
click at [842, 205] on input "服務人員姓名/編號" at bounding box center [929, 191] width 249 height 32
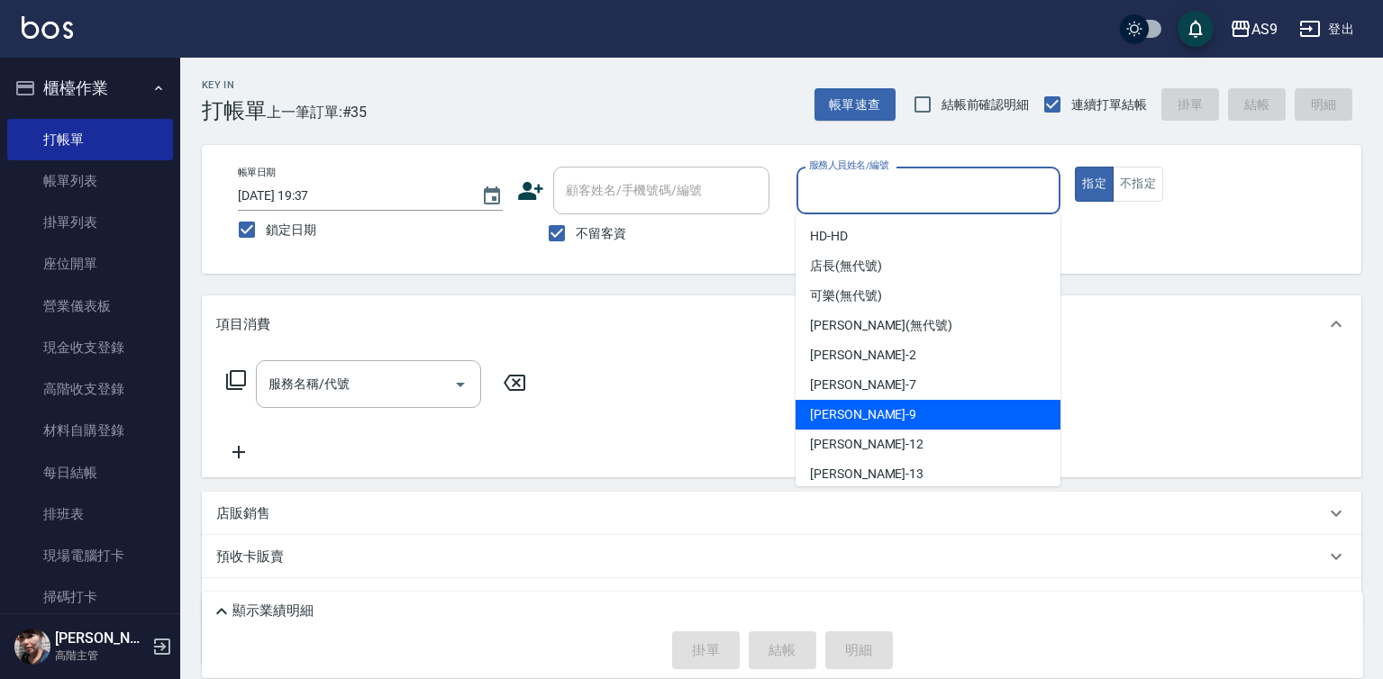
click at [846, 419] on span "[PERSON_NAME] -9" at bounding box center [863, 414] width 106 height 19
type input "[PERSON_NAME]-9"
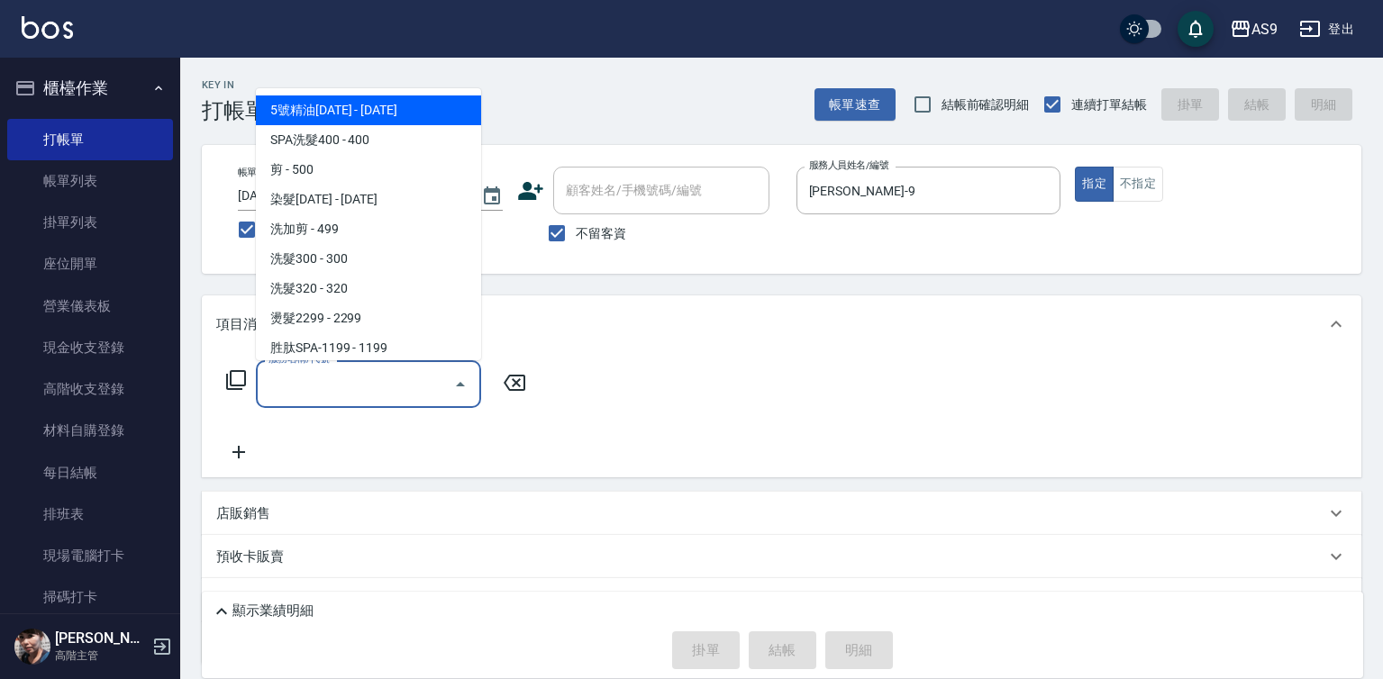
click at [358, 389] on input "服務名稱/代號" at bounding box center [355, 384] width 182 height 32
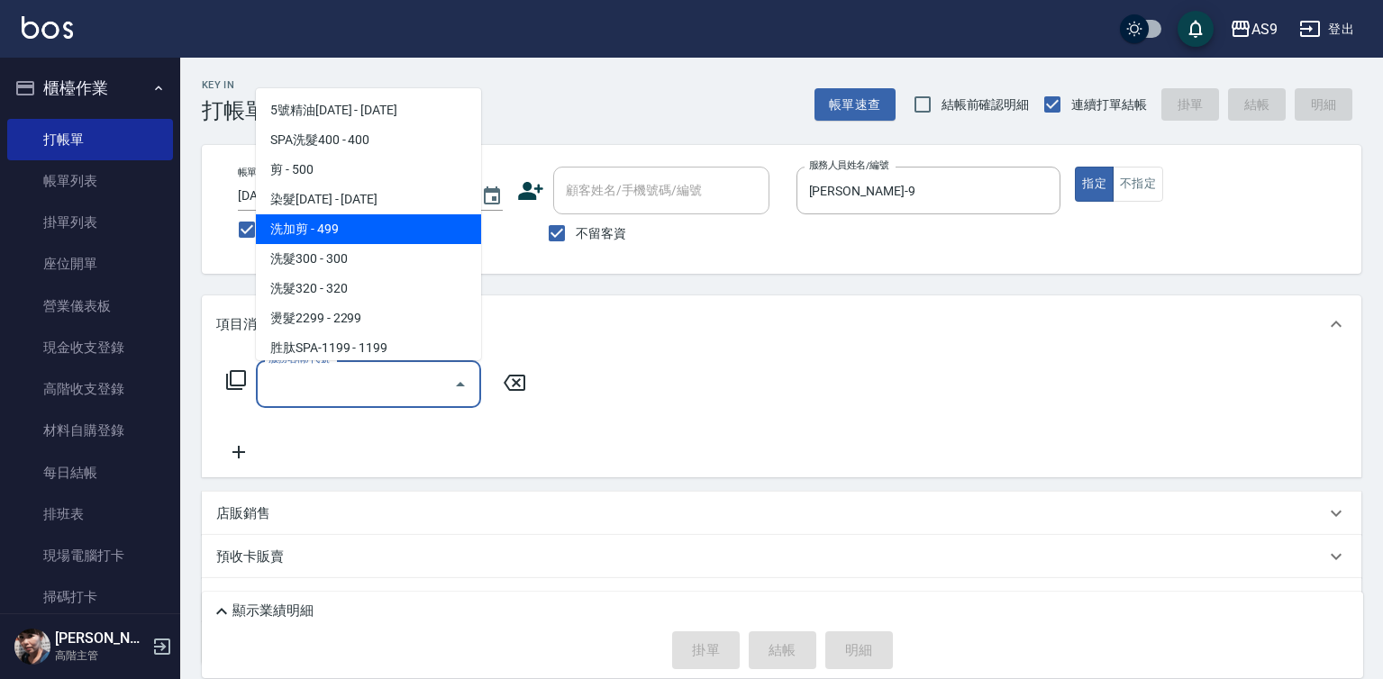
click at [323, 227] on span "洗加剪 - 499" at bounding box center [368, 229] width 225 height 30
type input "洗加剪(洗加剪)"
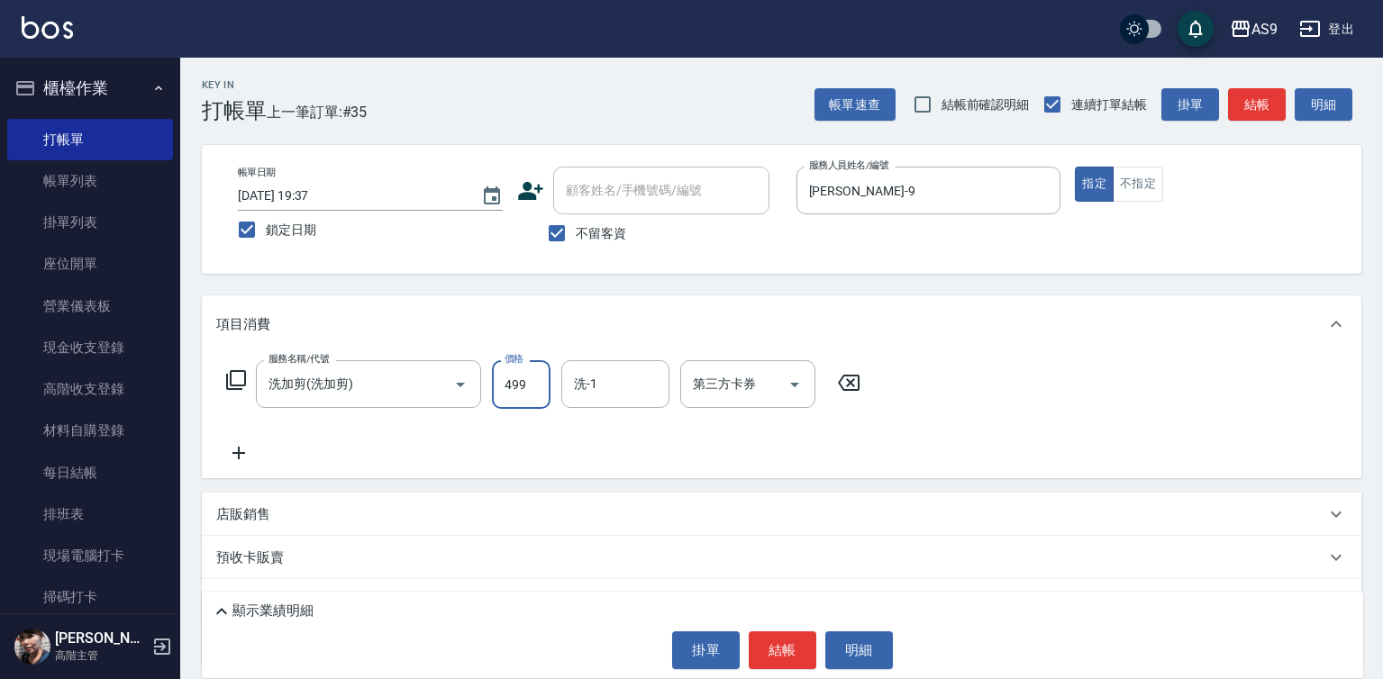
click at [520, 390] on input "499" at bounding box center [521, 384] width 59 height 49
type input "700"
click at [608, 387] on input "洗-1" at bounding box center [615, 384] width 92 height 32
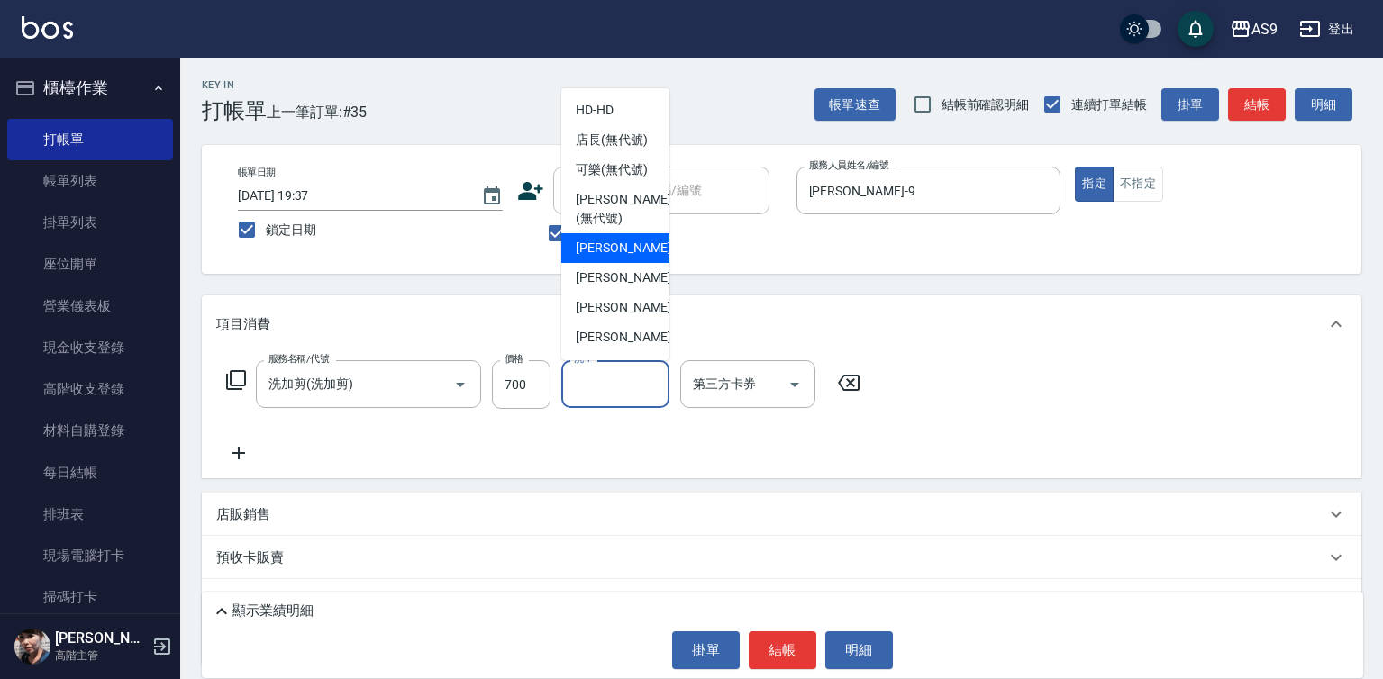
click at [623, 258] on span "[PERSON_NAME]蘭 -2" at bounding box center [629, 248] width 106 height 19
type input "[PERSON_NAME]蘭-2"
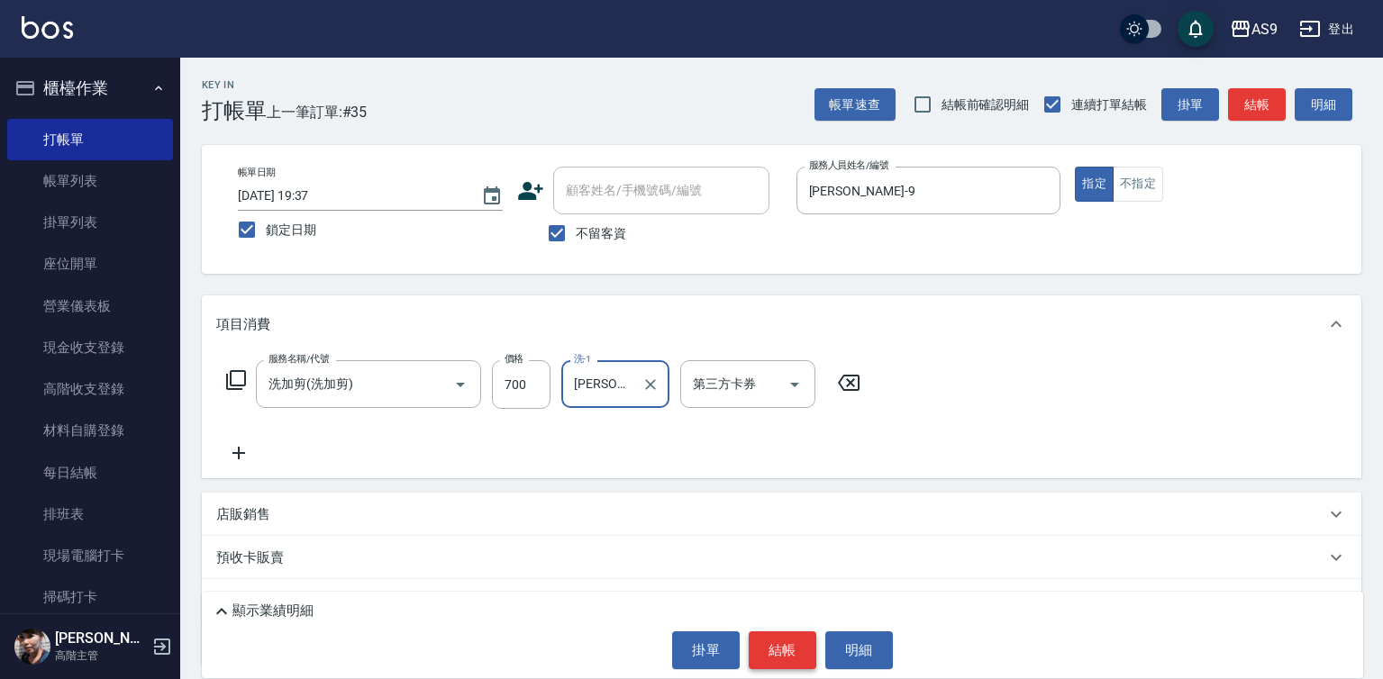
click at [765, 650] on button "結帳" at bounding box center [783, 651] width 68 height 38
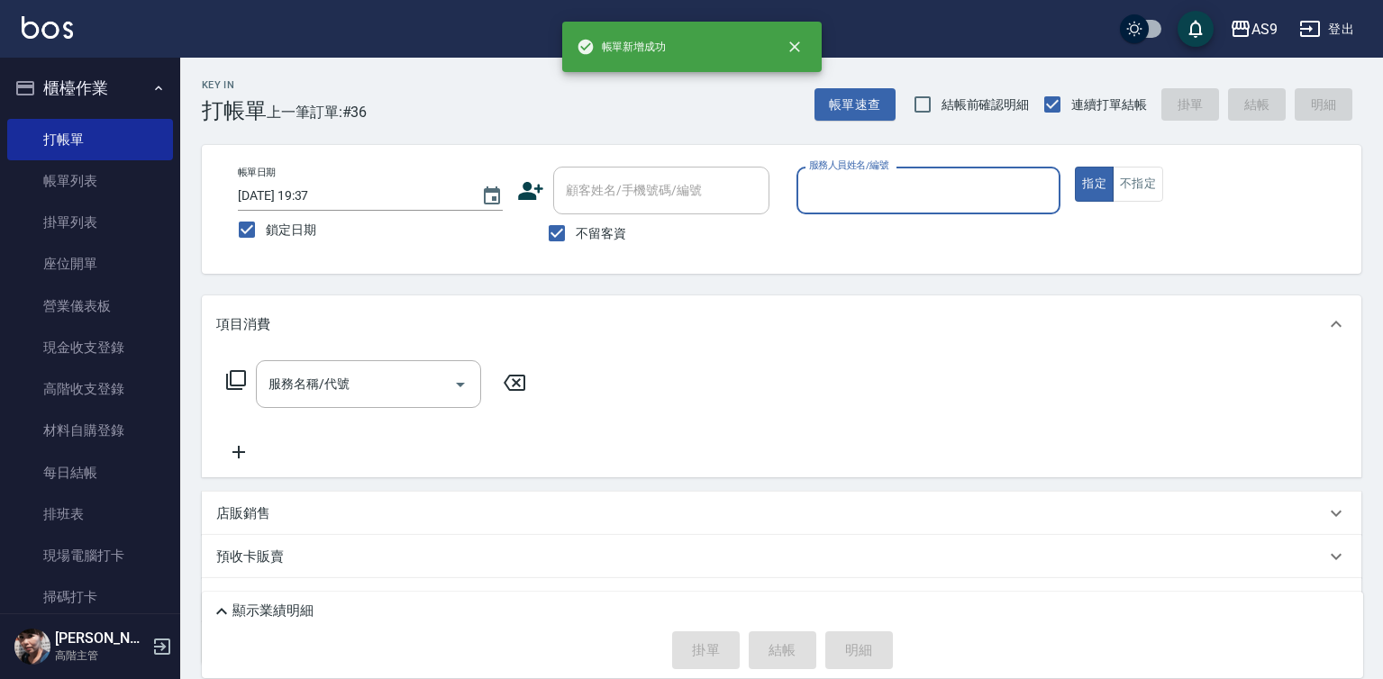
click at [848, 214] on div "服務人員姓名/編號" at bounding box center [928, 191] width 265 height 48
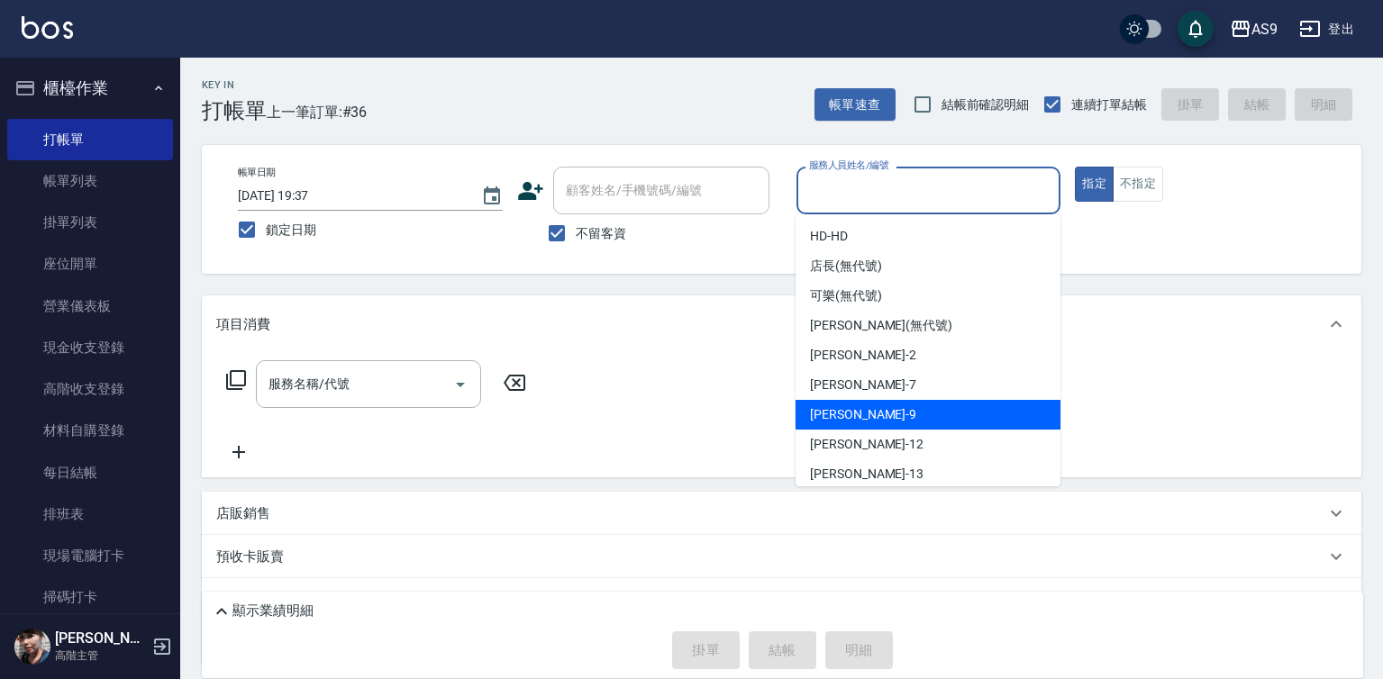
click at [851, 408] on span "[PERSON_NAME] -9" at bounding box center [863, 414] width 106 height 19
type input "[PERSON_NAME]-9"
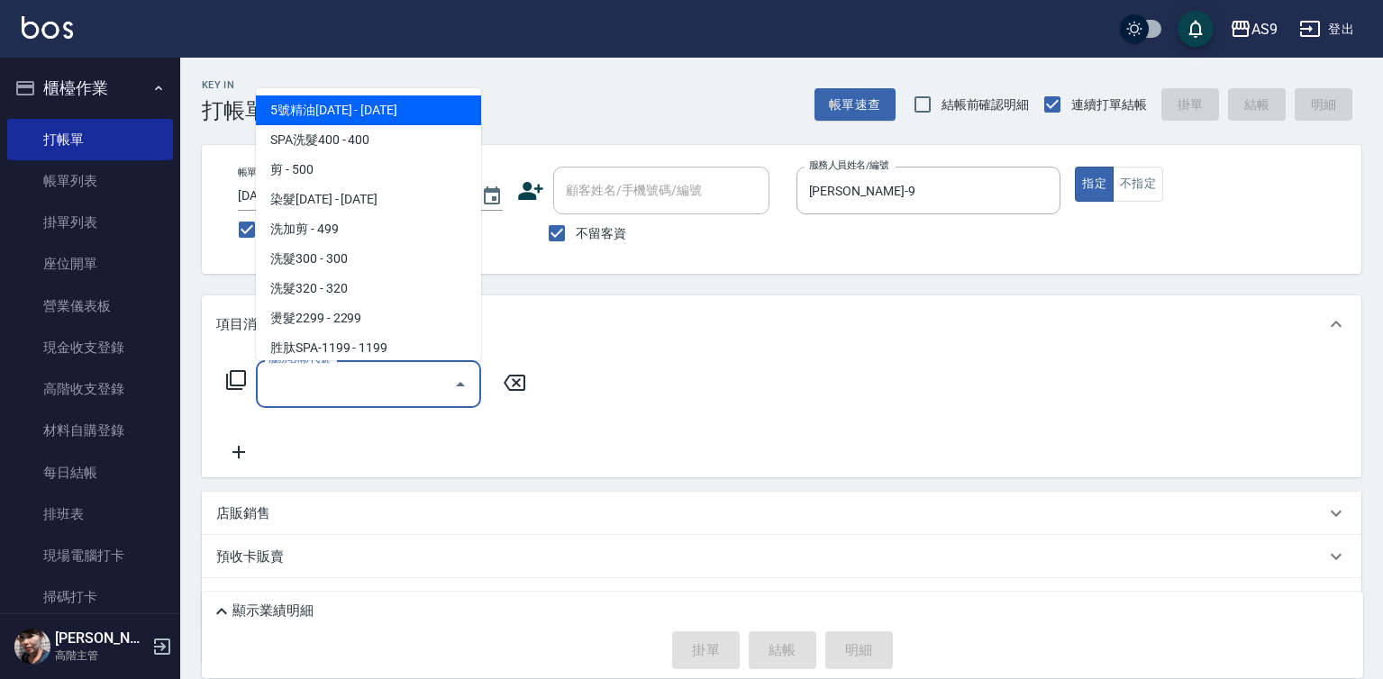
click at [393, 400] on input "服務名稱/代號" at bounding box center [355, 384] width 182 height 32
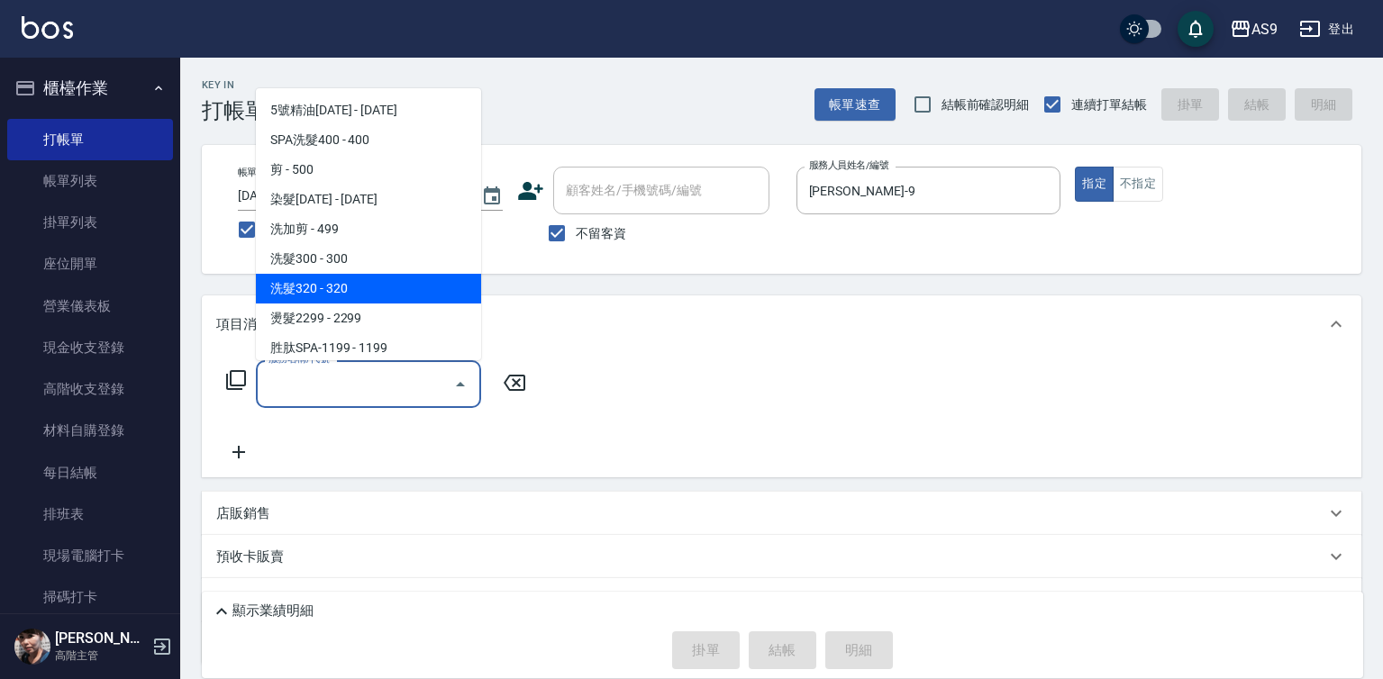
click at [369, 285] on span "洗髮320 - 320" at bounding box center [368, 289] width 225 height 30
type input "洗髮320(洗髮320)"
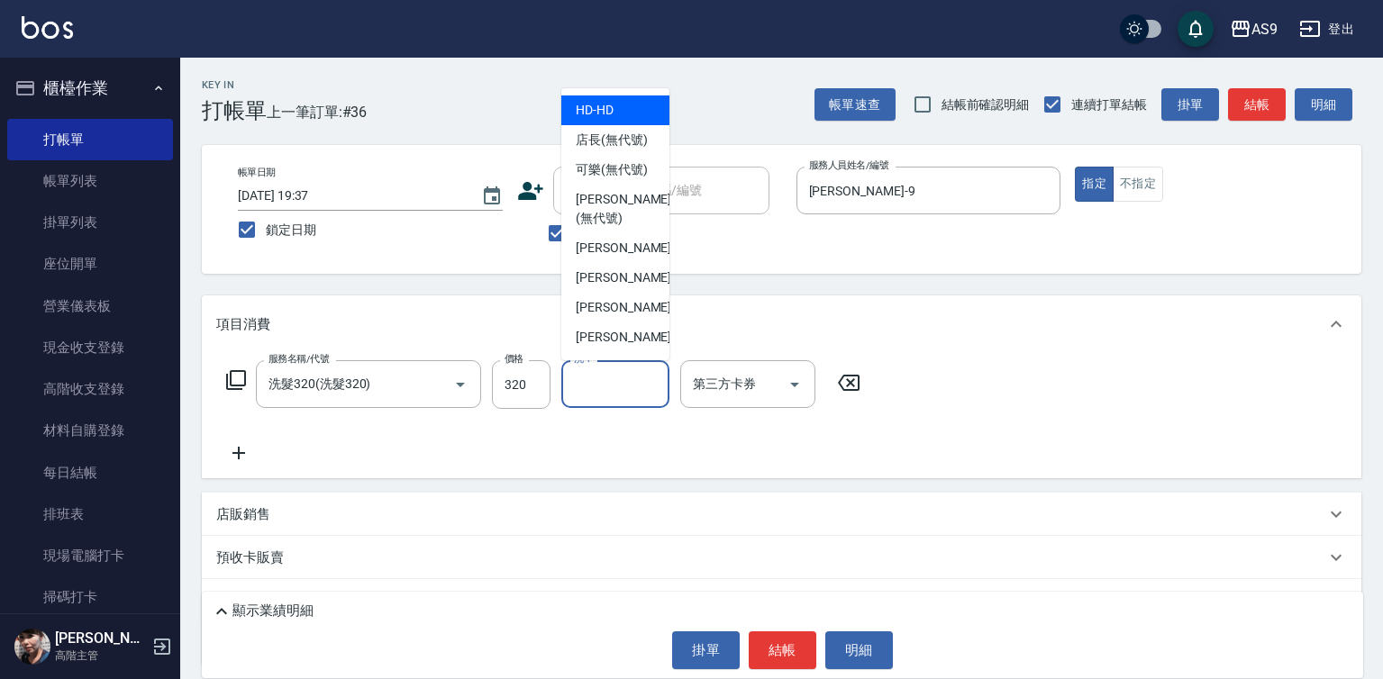
click at [630, 398] on input "洗-1" at bounding box center [615, 384] width 92 height 32
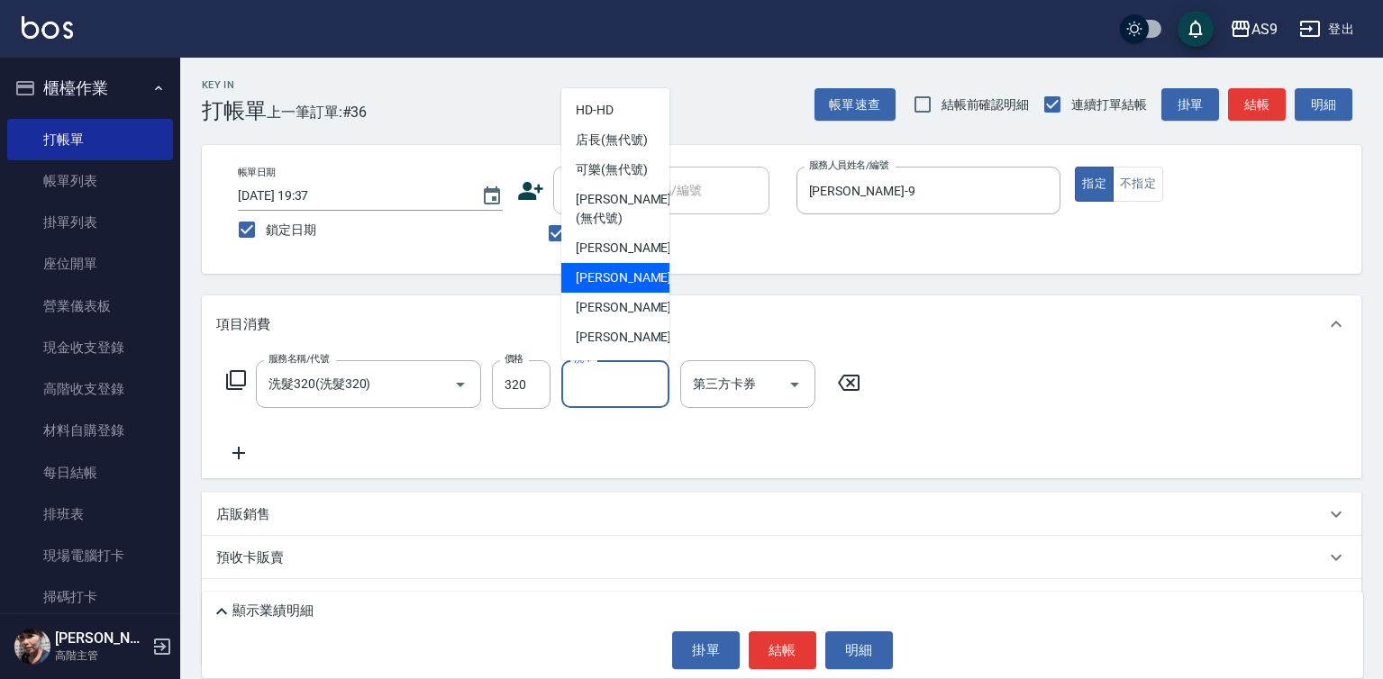
click at [617, 287] on span "Peggy -7" at bounding box center [629, 277] width 106 height 19
type input "Peggy-7"
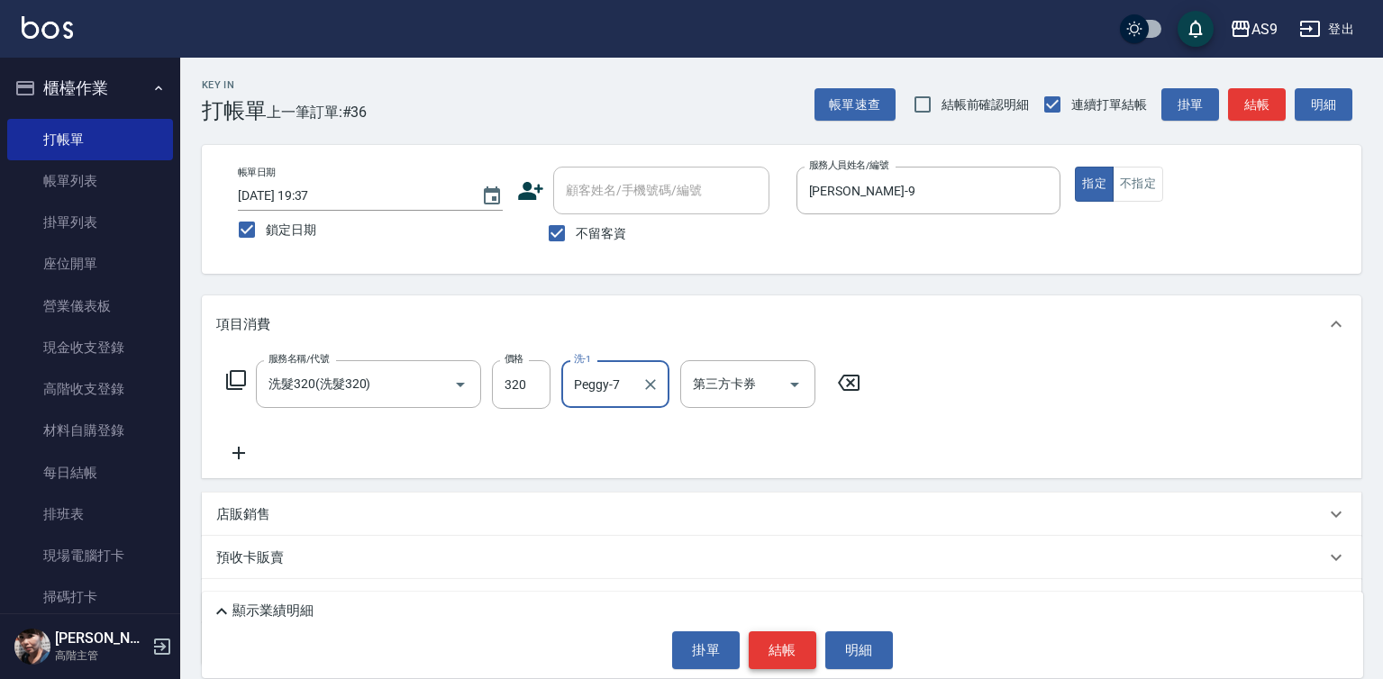
click at [769, 647] on button "結帳" at bounding box center [783, 651] width 68 height 38
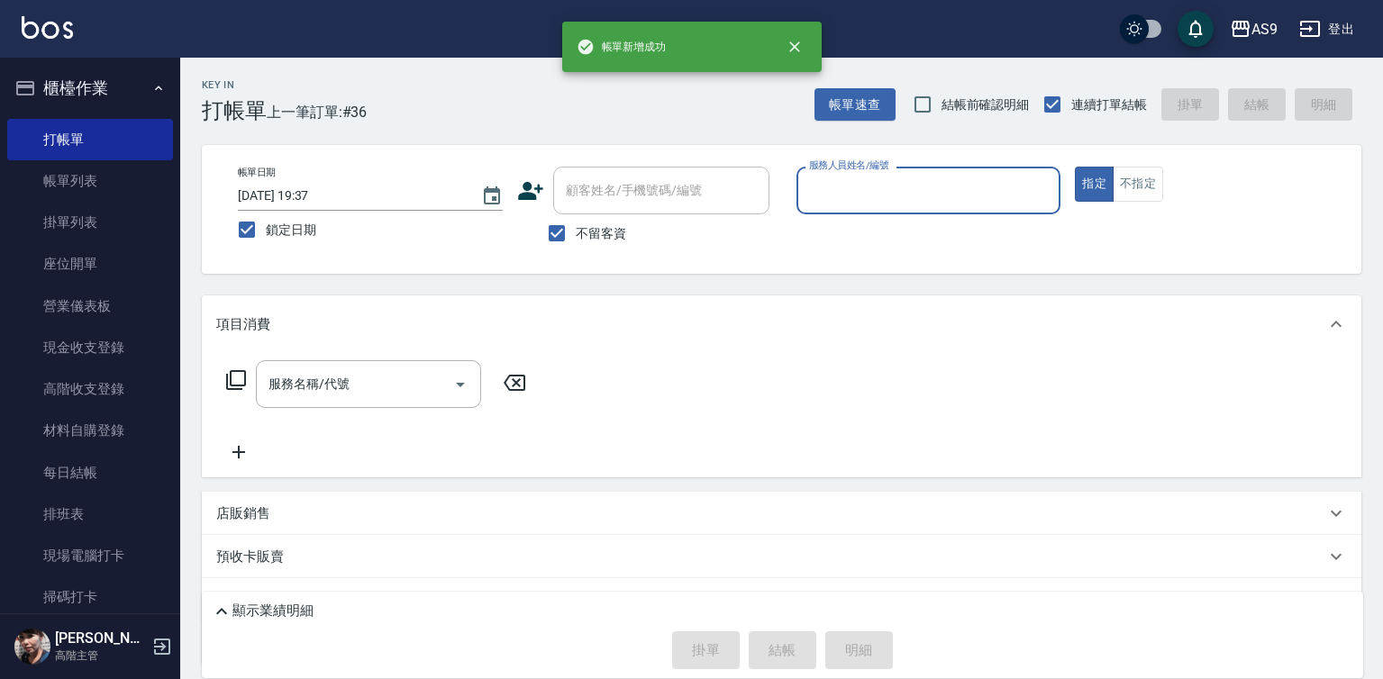
click at [846, 188] on input "服務人員姓名/編號" at bounding box center [929, 191] width 249 height 32
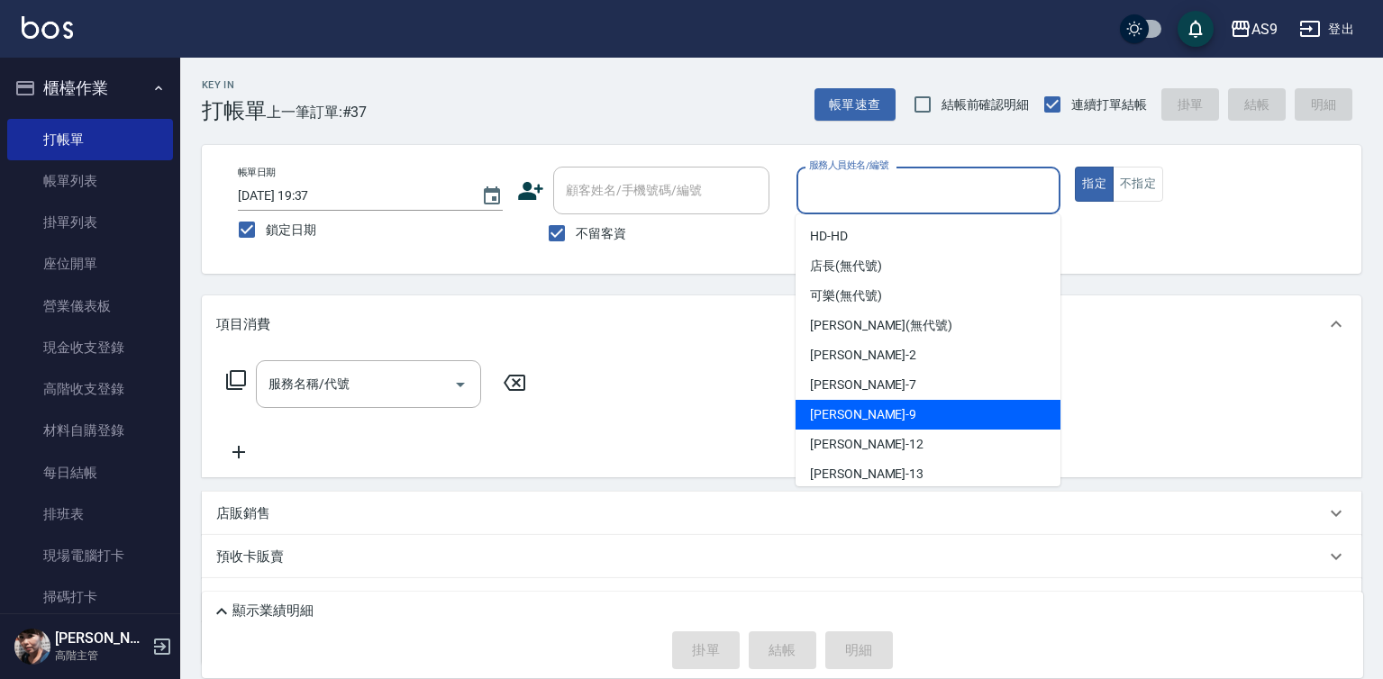
click at [863, 411] on div "[PERSON_NAME] -9" at bounding box center [928, 415] width 265 height 30
type input "[PERSON_NAME]-9"
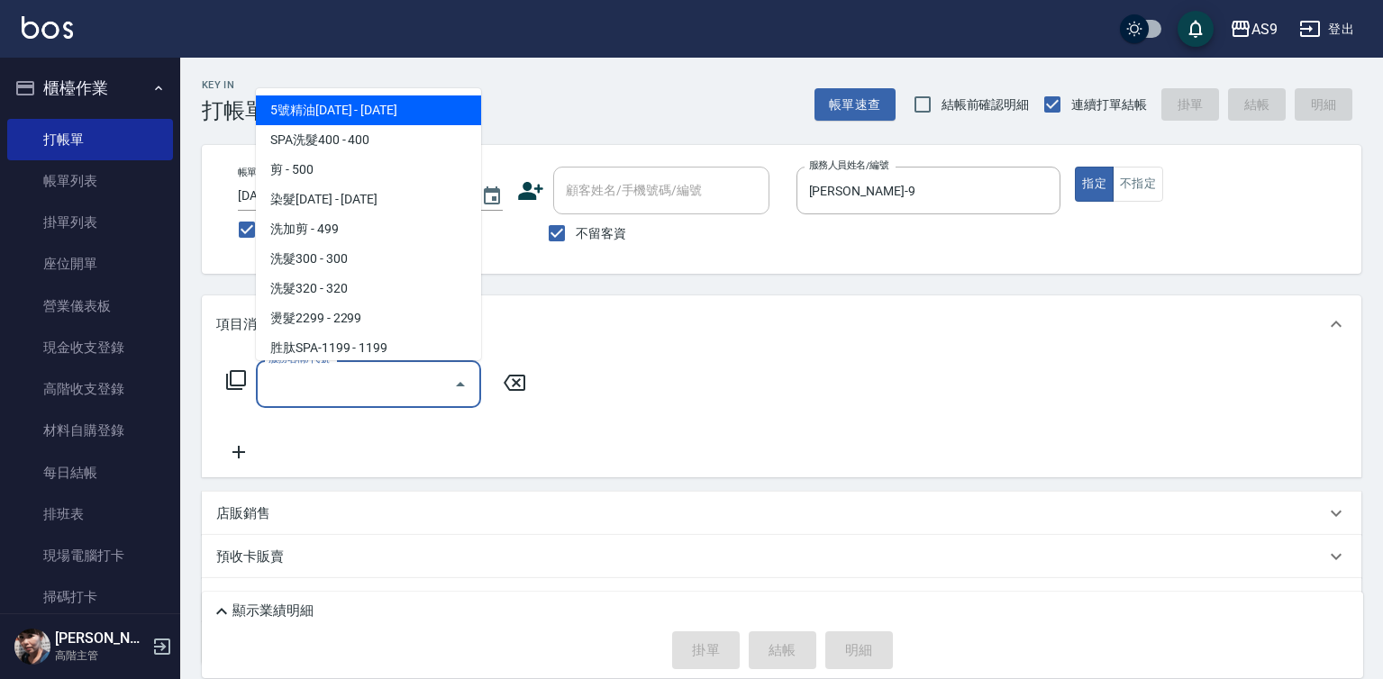
click at [391, 381] on input "服務名稱/代號" at bounding box center [355, 384] width 182 height 32
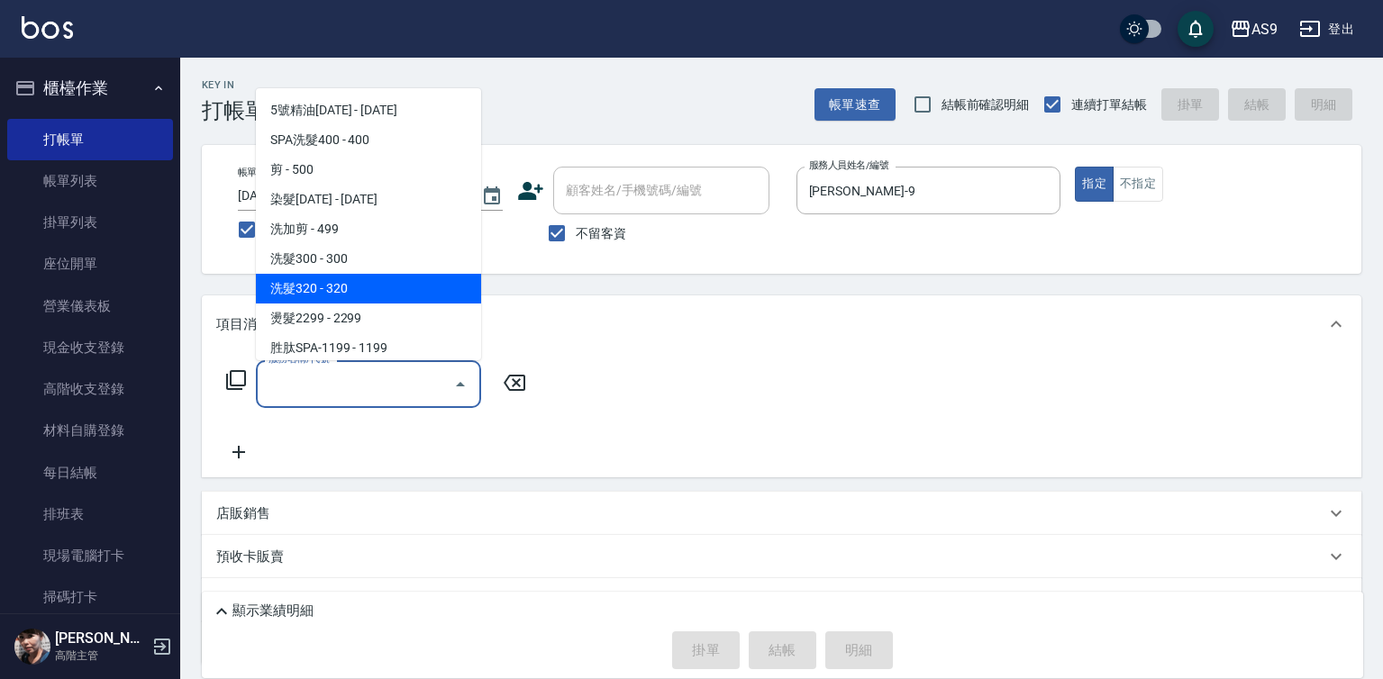
click at [356, 264] on span "洗髮300 - 300" at bounding box center [368, 259] width 225 height 30
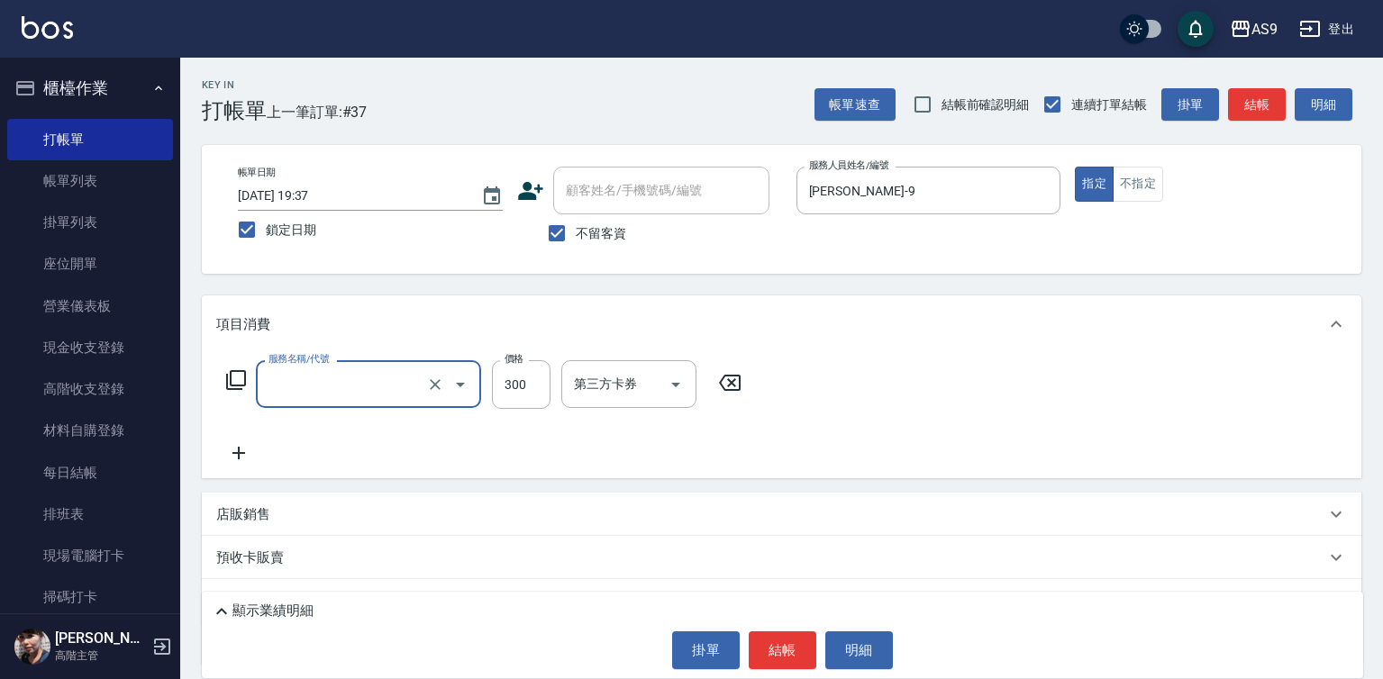
type input "洗髮300(洗 髮300)"
click at [514, 395] on input "300" at bounding box center [521, 384] width 59 height 49
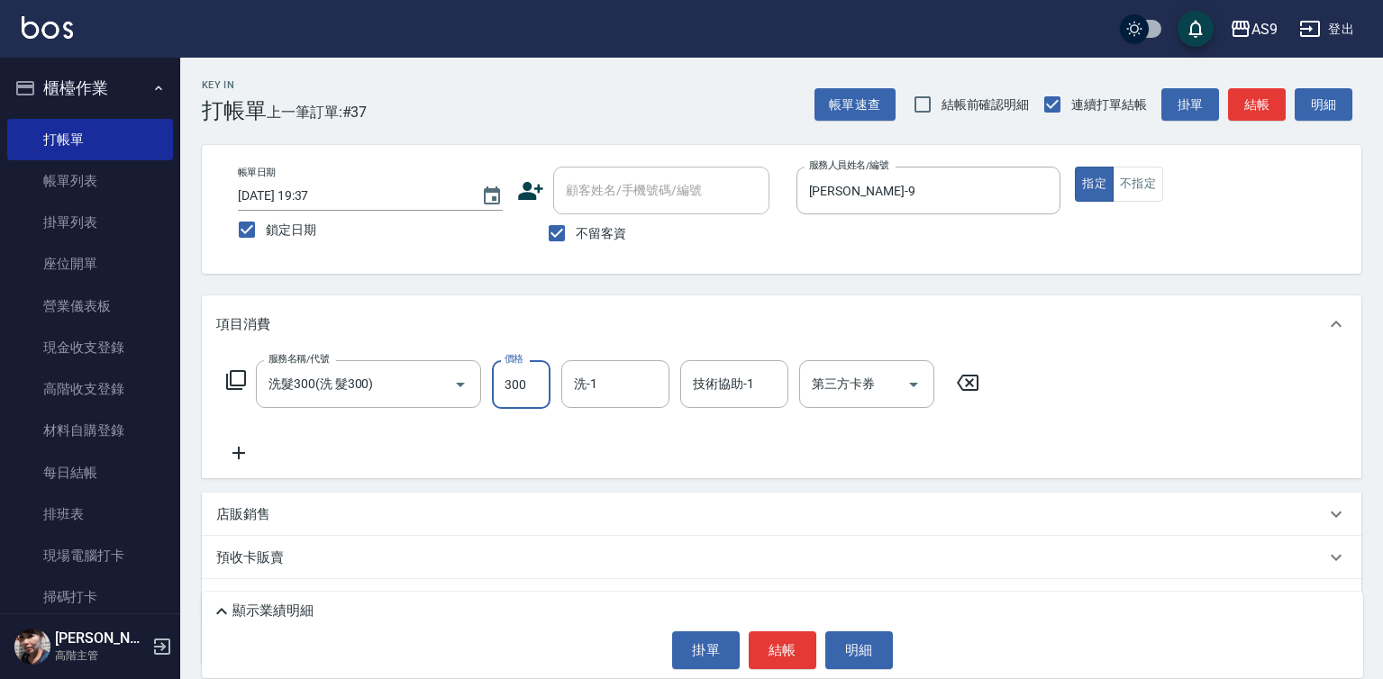
click at [514, 395] on input "300" at bounding box center [521, 384] width 59 height 49
click at [523, 391] on input "2900" at bounding box center [521, 384] width 59 height 49
type input "290"
click at [787, 659] on button "結帳" at bounding box center [783, 651] width 68 height 38
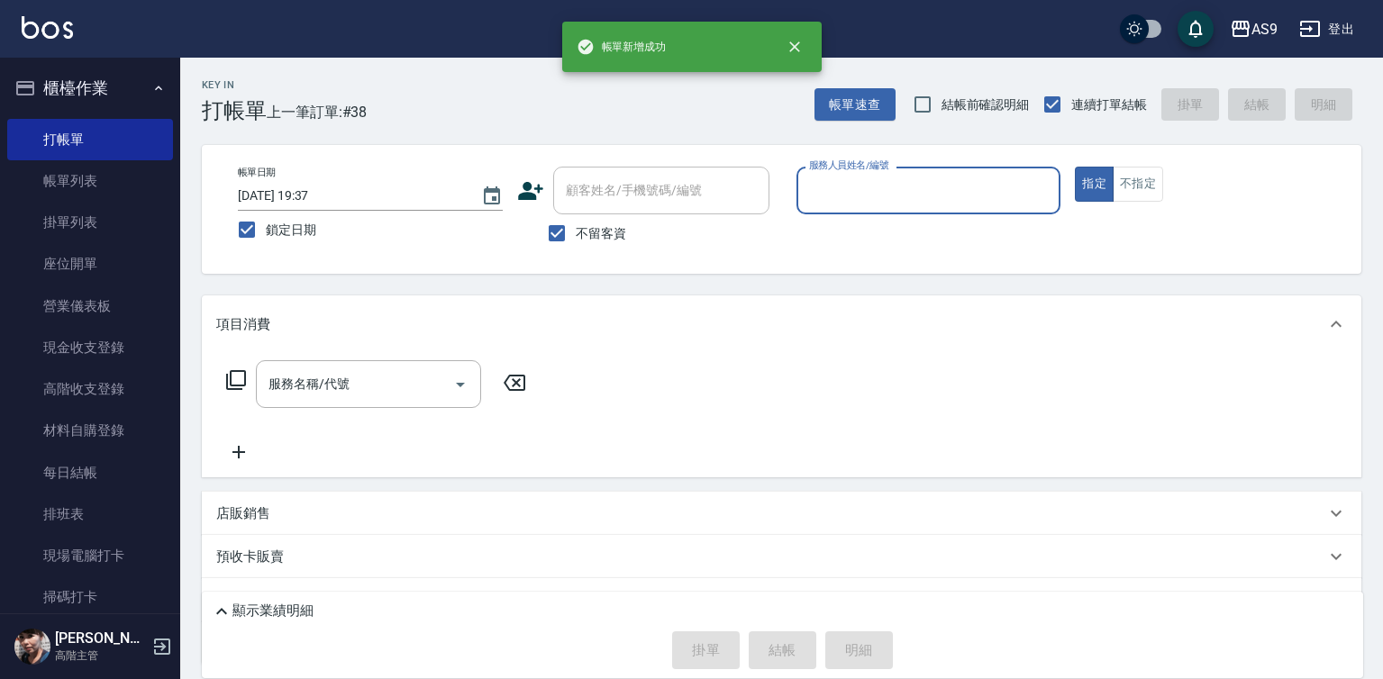
click at [847, 208] on div "服務人員姓名/編號" at bounding box center [928, 191] width 265 height 48
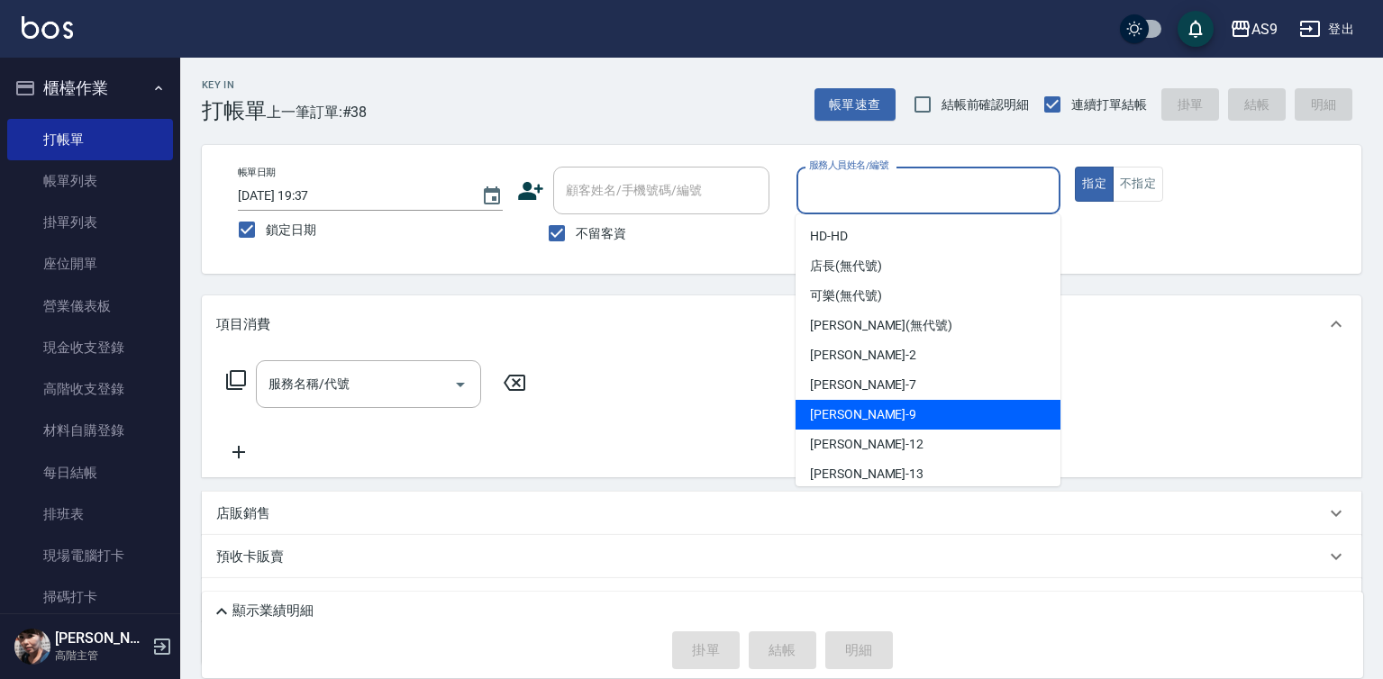
click at [839, 416] on span "[PERSON_NAME] -9" at bounding box center [863, 414] width 106 height 19
type input "[PERSON_NAME]-9"
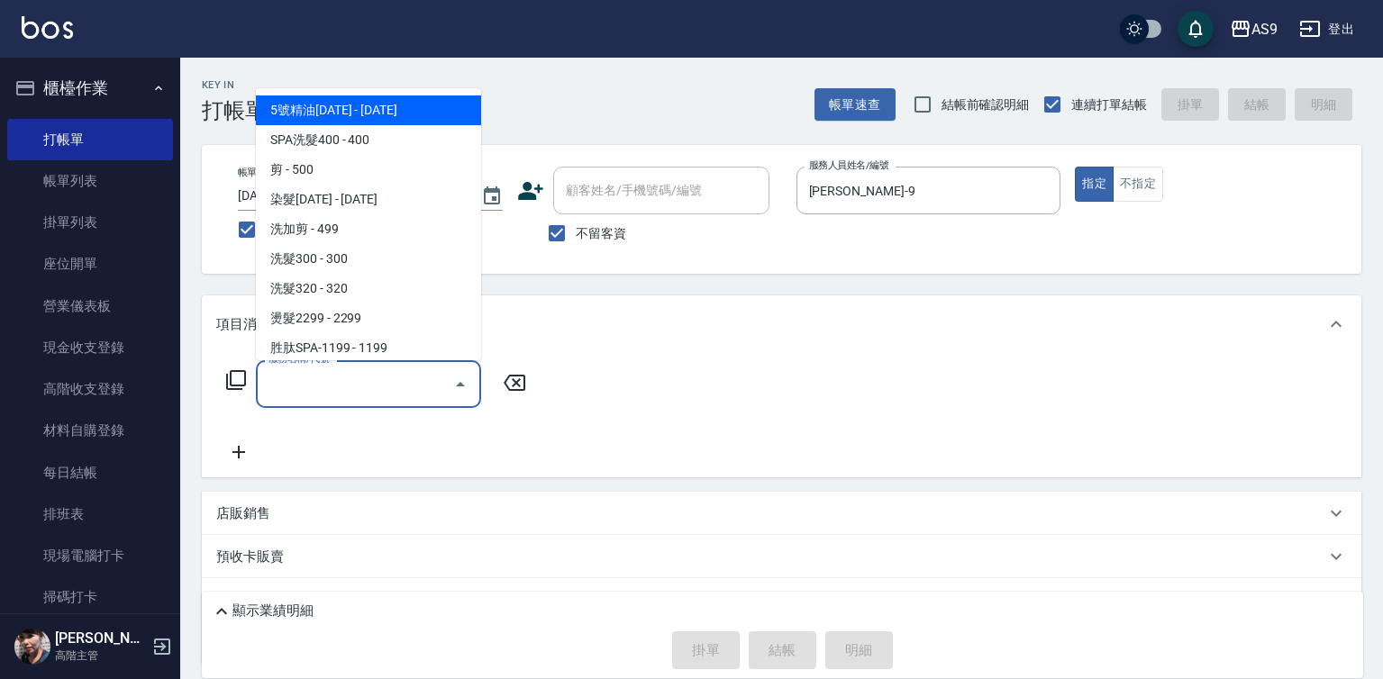
click at [344, 386] on input "服務名稱/代號" at bounding box center [355, 384] width 182 height 32
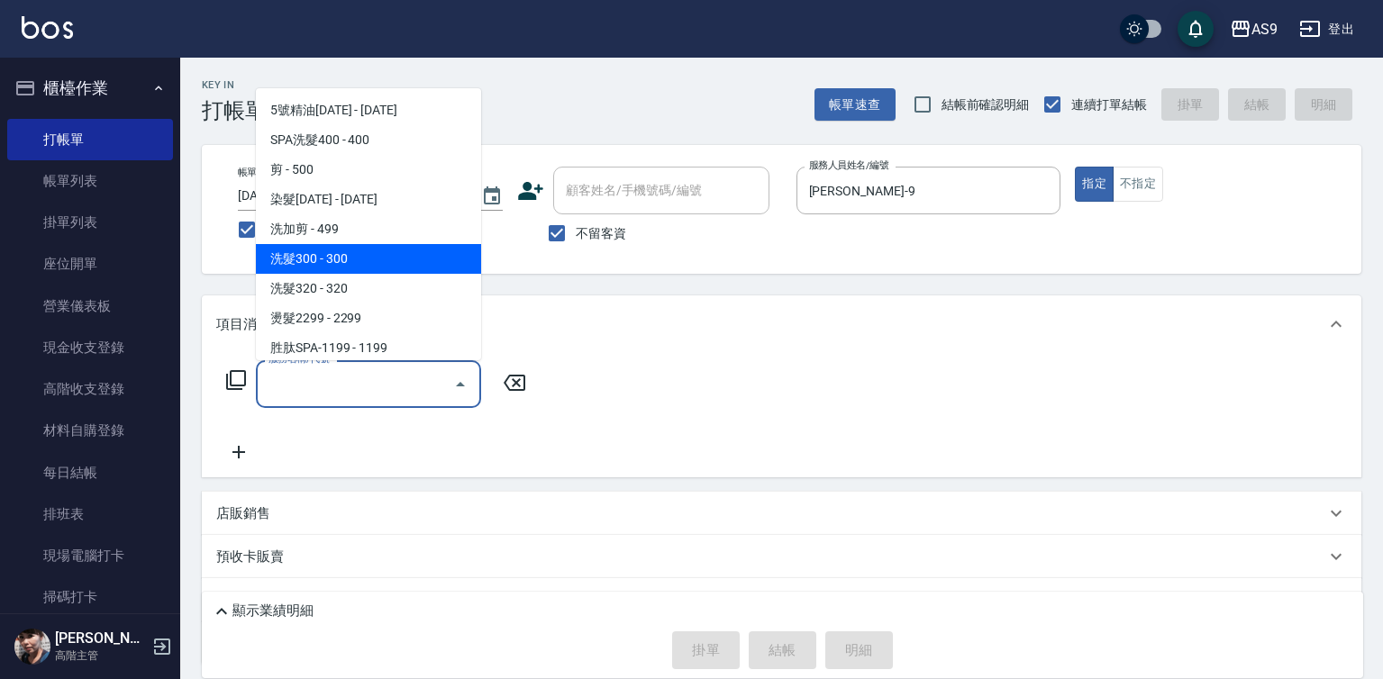
click at [366, 256] on span "洗髮300 - 300" at bounding box center [368, 259] width 225 height 30
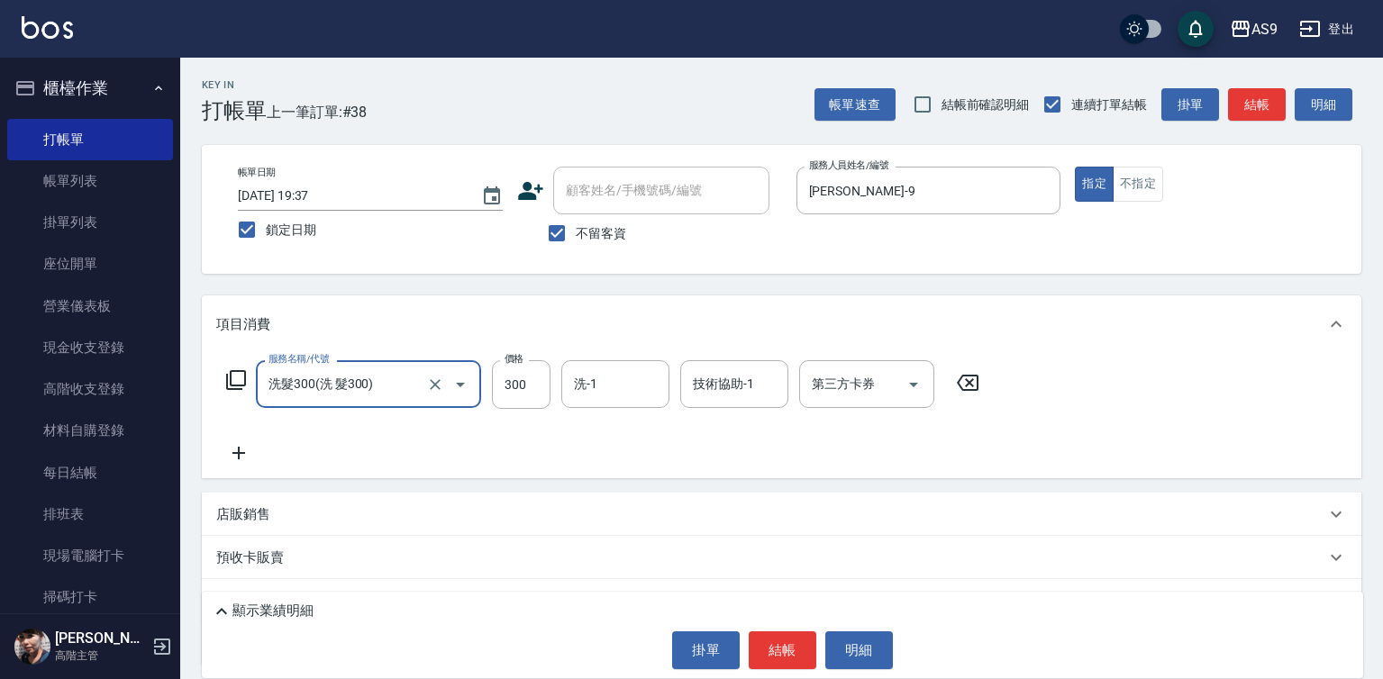
click at [367, 395] on input "洗髮300(洗 髮300)" at bounding box center [343, 384] width 159 height 32
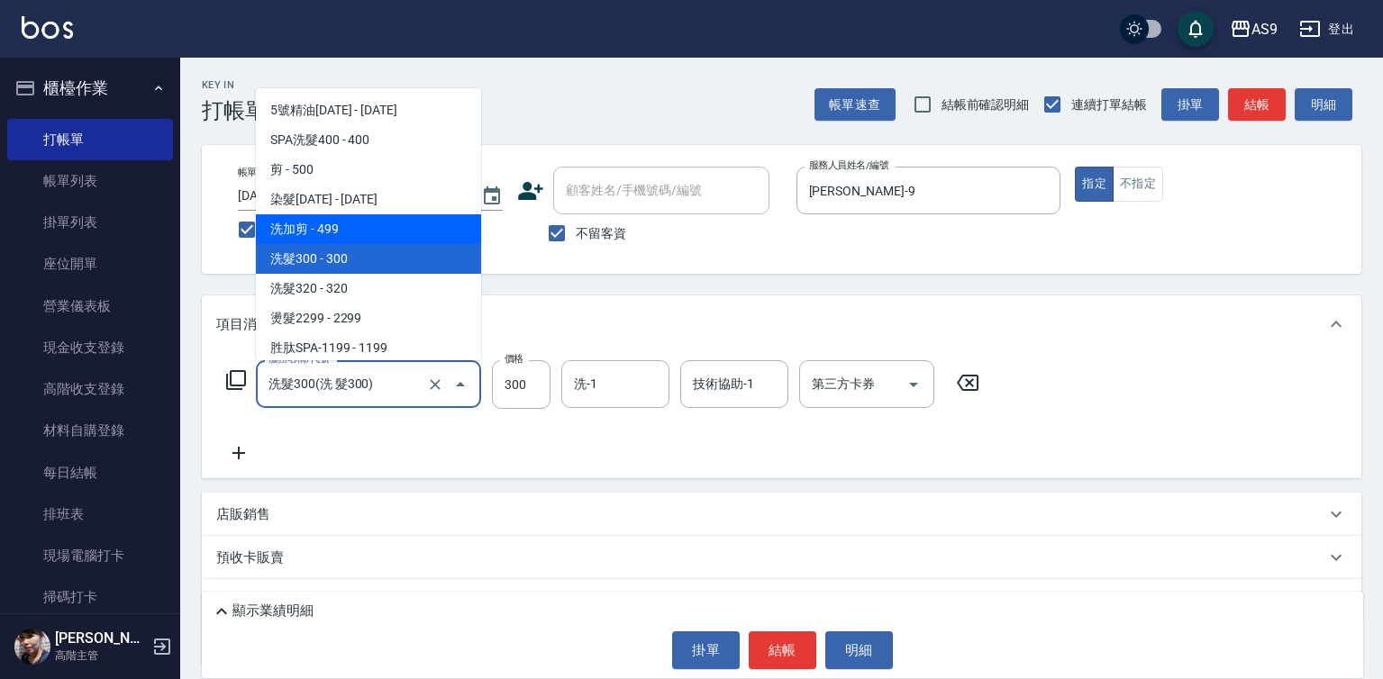
click at [335, 227] on span "洗加剪 - 499" at bounding box center [368, 229] width 225 height 30
type input "洗加剪(洗加剪)"
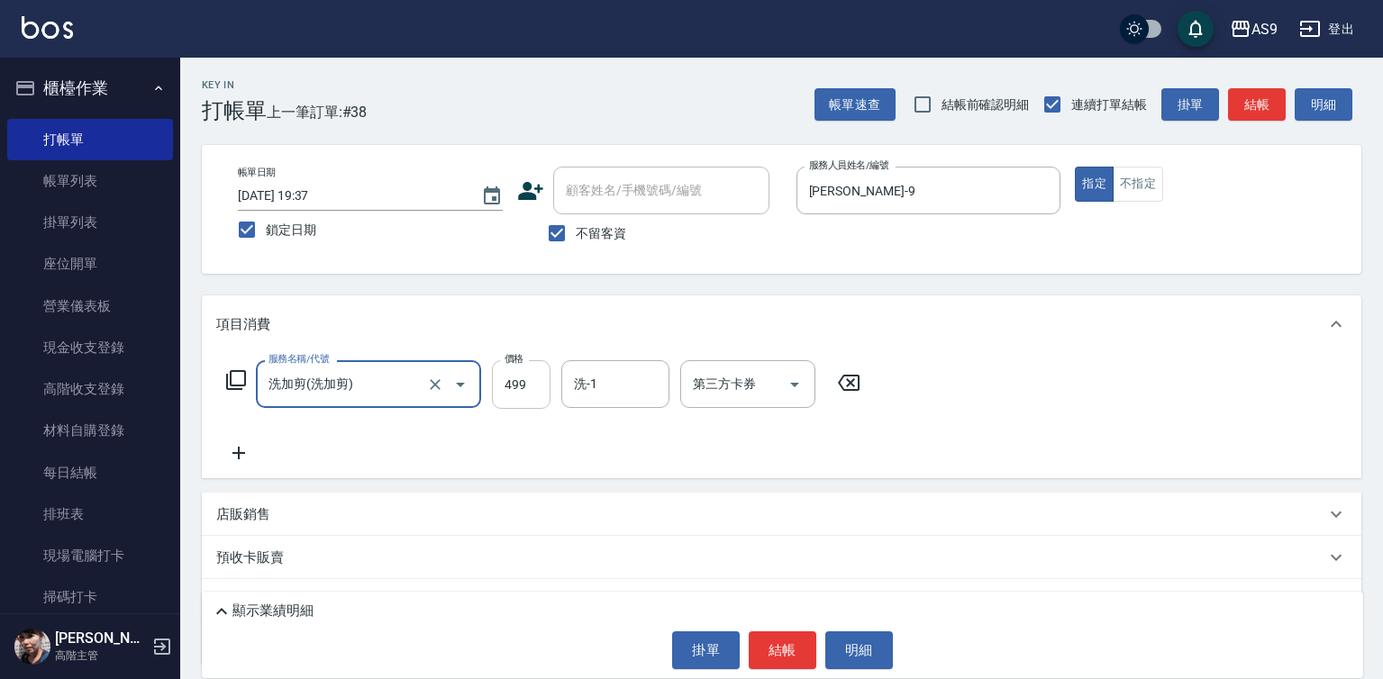
click at [501, 378] on input "499" at bounding box center [521, 384] width 59 height 49
type input "700"
click at [796, 641] on button "結帳" at bounding box center [783, 651] width 68 height 38
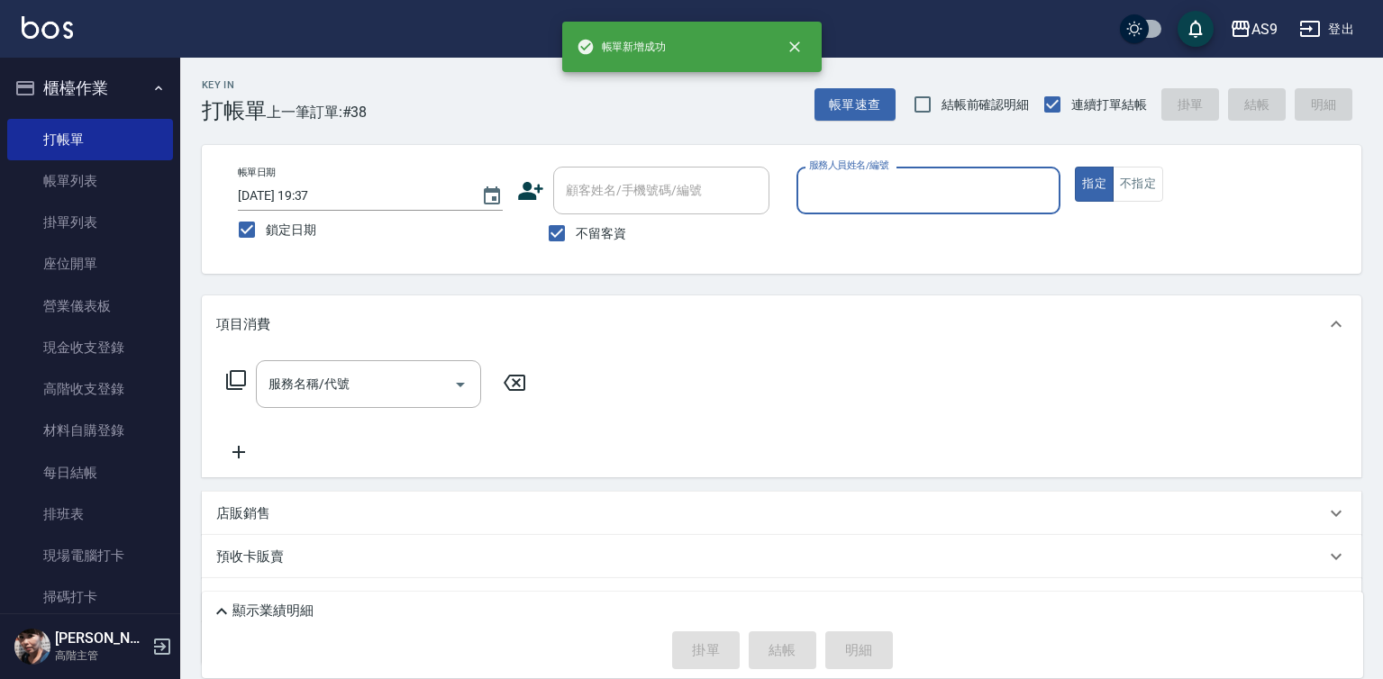
click at [853, 207] on div "服務人員姓名/編號" at bounding box center [928, 191] width 265 height 48
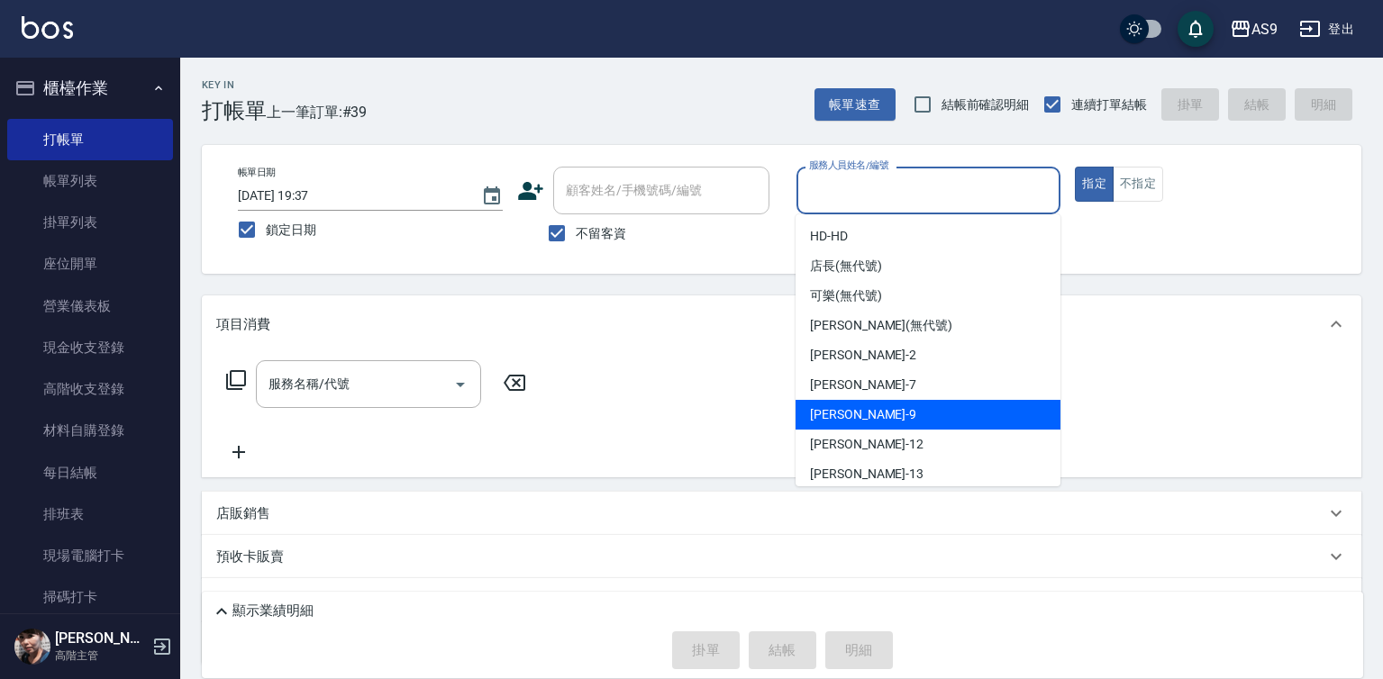
drag, startPoint x: 864, startPoint y: 409, endPoint x: 596, endPoint y: 415, distance: 268.6
click at [863, 412] on div "[PERSON_NAME] -9" at bounding box center [928, 415] width 265 height 30
type input "[PERSON_NAME]-9"
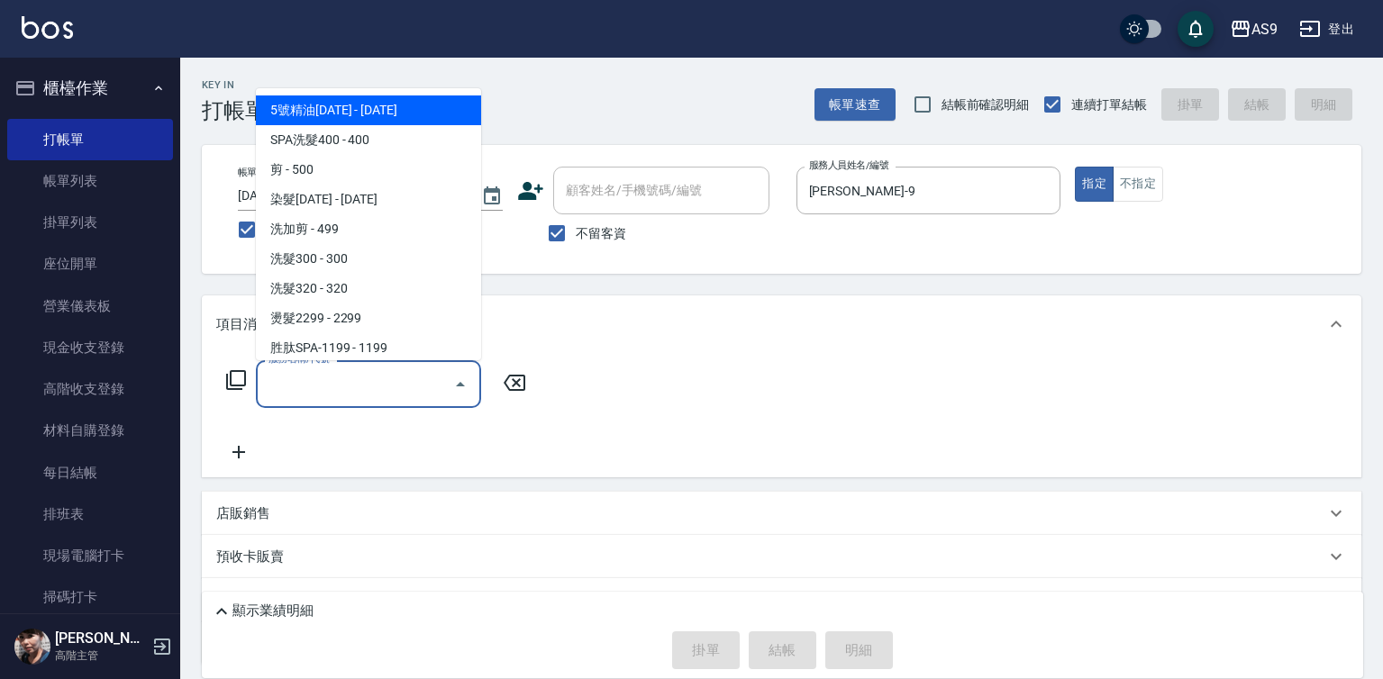
click at [366, 388] on input "服務名稱/代號" at bounding box center [355, 384] width 182 height 32
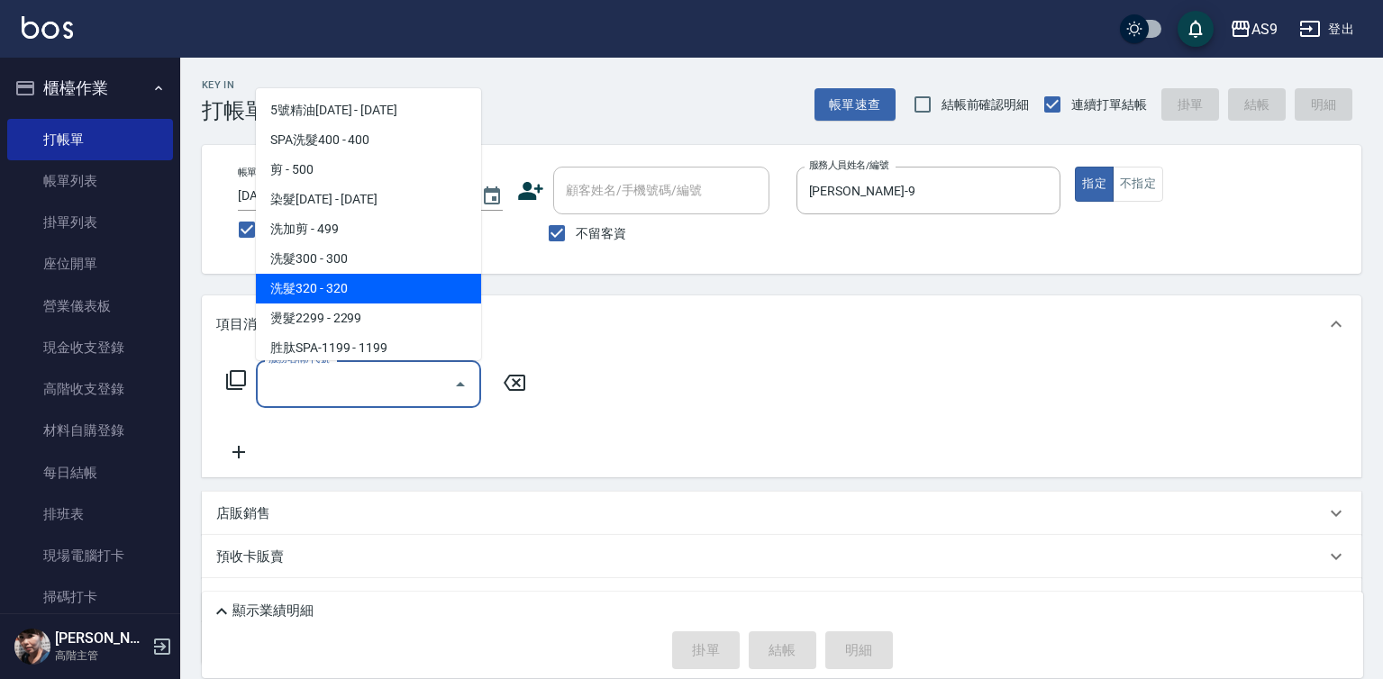
click at [333, 287] on span "洗髮320 - 320" at bounding box center [368, 289] width 225 height 30
type input "洗髮320(洗髮320)"
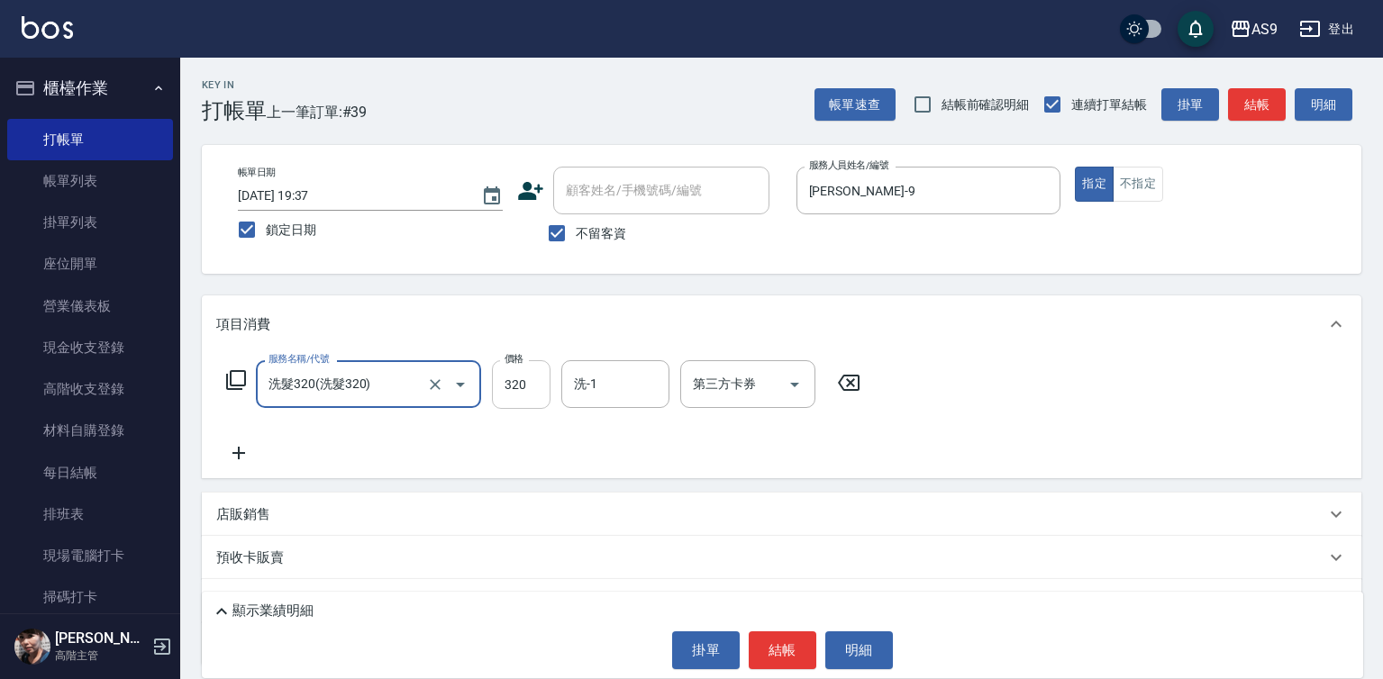
click at [502, 388] on input "320" at bounding box center [521, 384] width 59 height 49
click at [514, 387] on input "270320" at bounding box center [521, 384] width 59 height 49
type input "270"
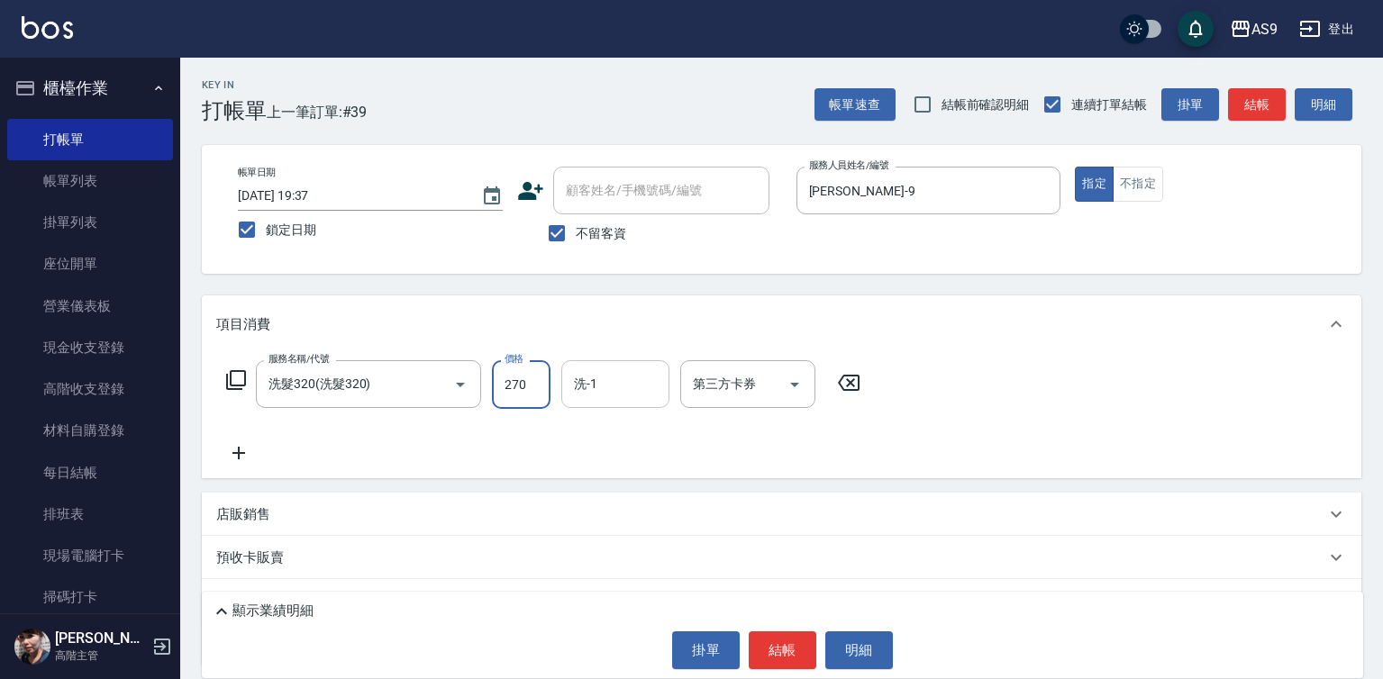
click at [605, 378] on input "洗-1" at bounding box center [615, 384] width 92 height 32
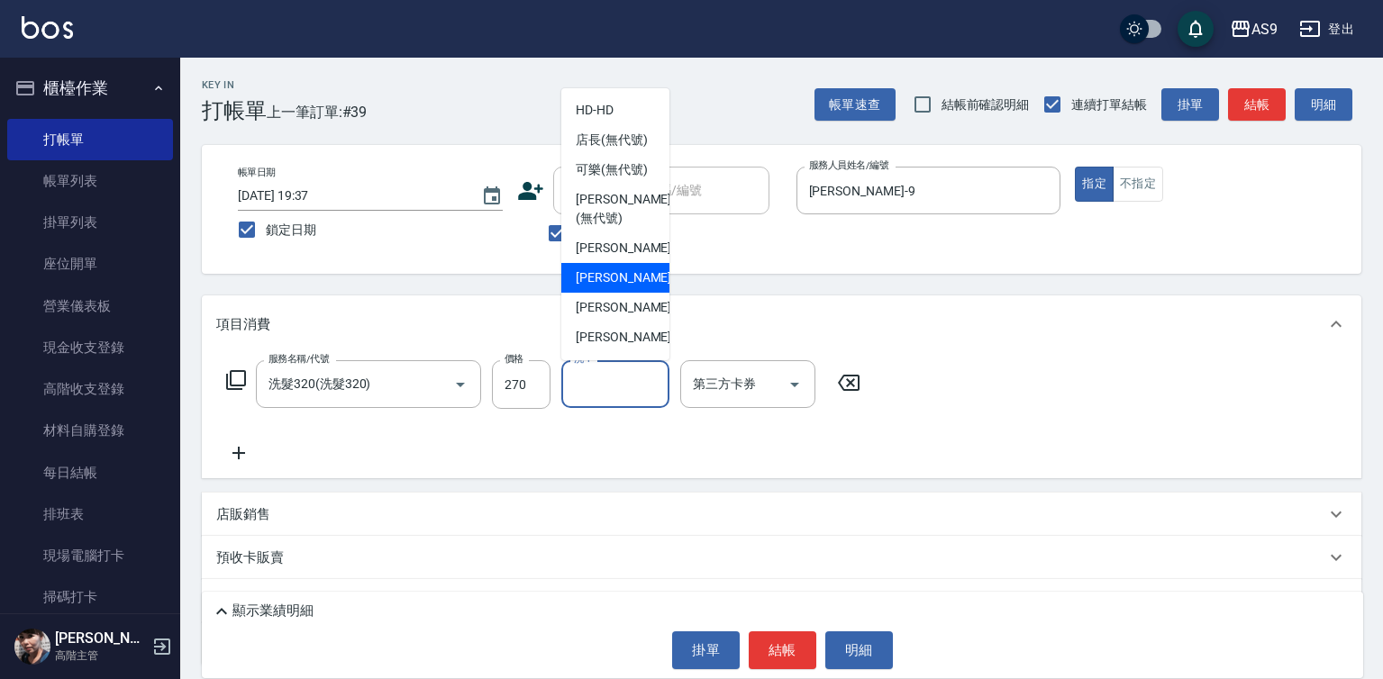
click at [608, 287] on span "Peggy -7" at bounding box center [629, 277] width 106 height 19
type input "Peggy-7"
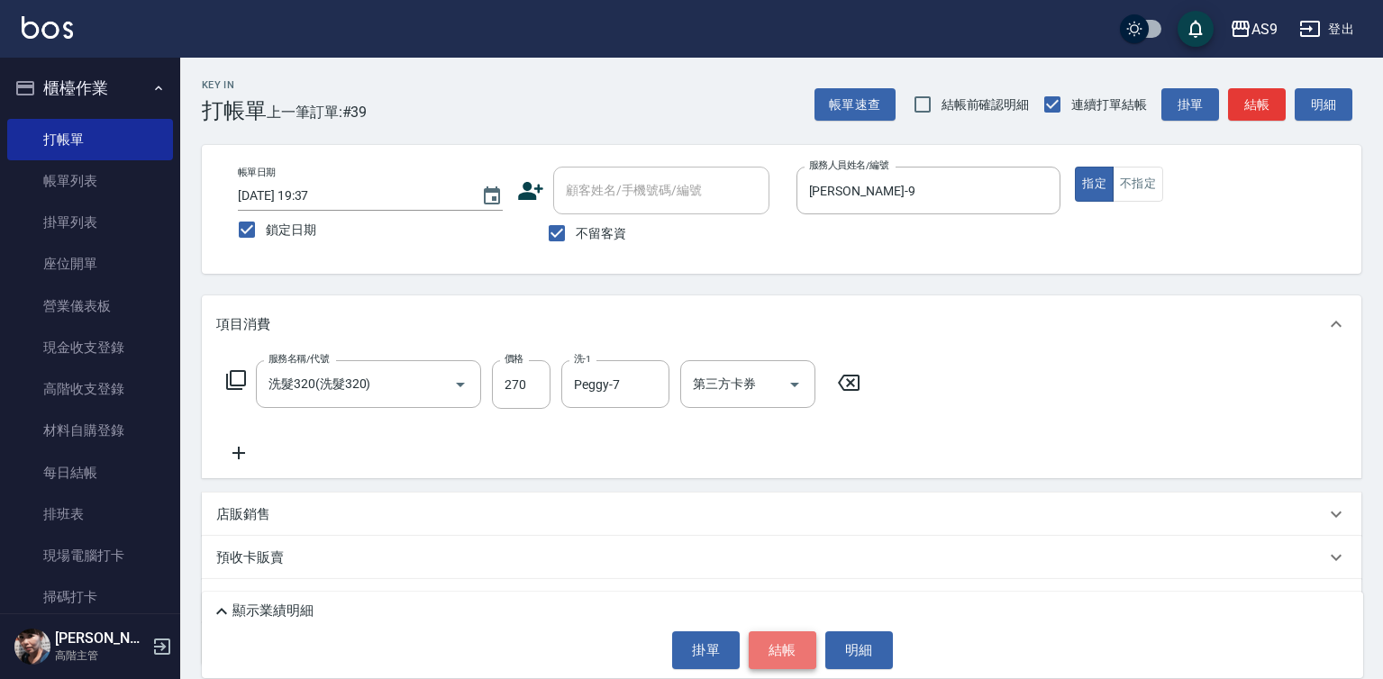
click at [769, 659] on button "結帳" at bounding box center [783, 651] width 68 height 38
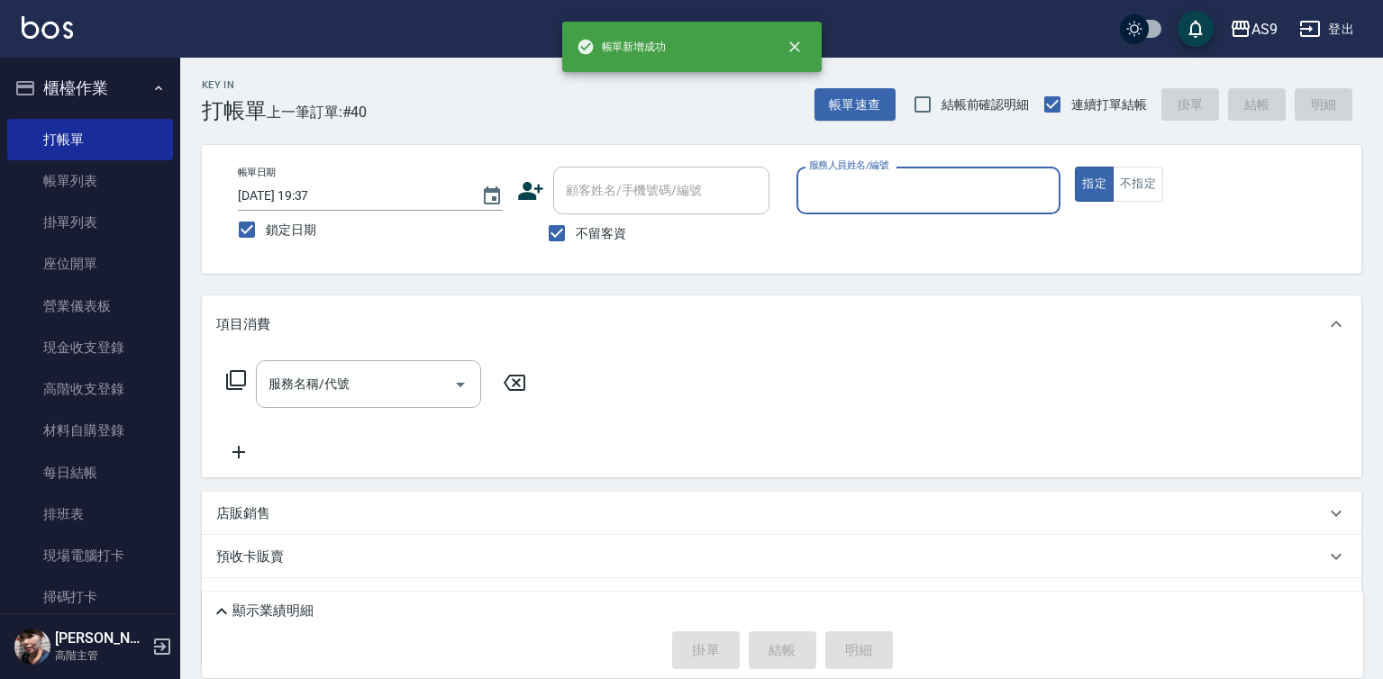
drag, startPoint x: 841, startPoint y: 179, endPoint x: 847, endPoint y: 201, distance: 22.5
click at [841, 186] on input "服務人員姓名/編號" at bounding box center [929, 191] width 249 height 32
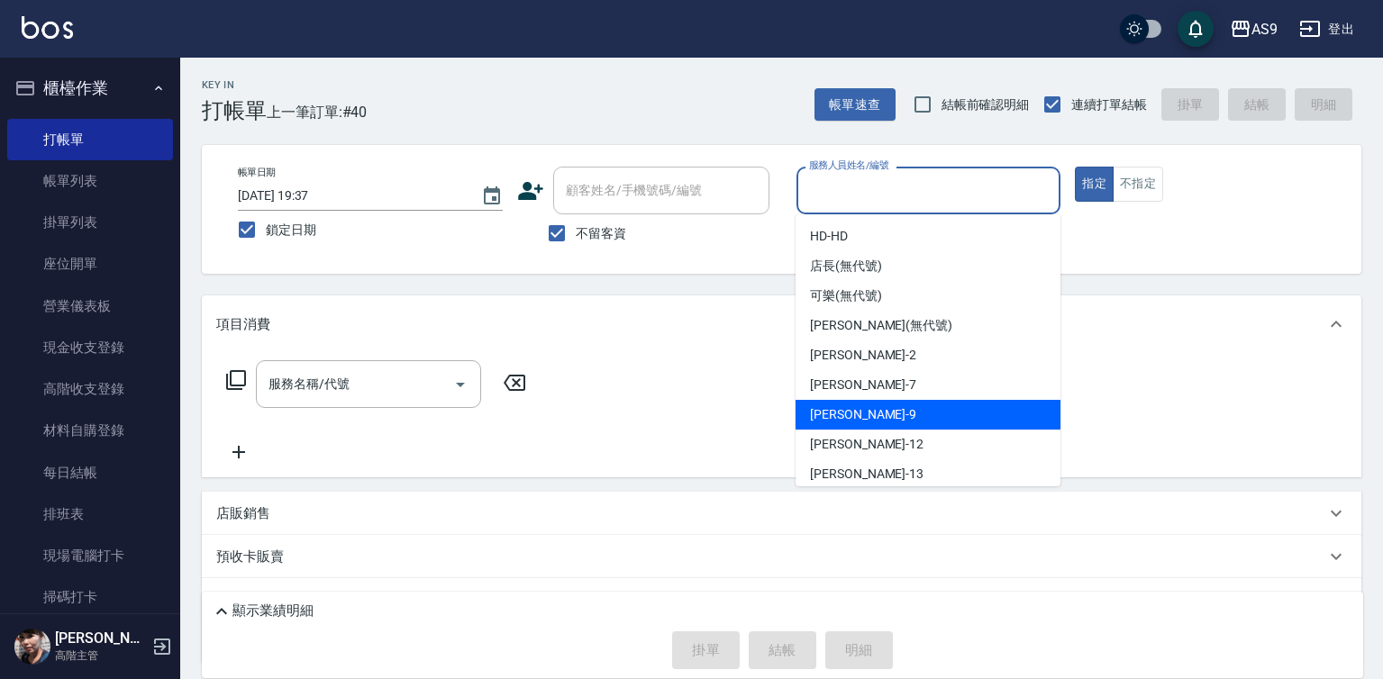
drag, startPoint x: 889, startPoint y: 406, endPoint x: 724, endPoint y: 411, distance: 164.9
click at [888, 410] on div "[PERSON_NAME] -9" at bounding box center [928, 415] width 265 height 30
type input "[PERSON_NAME]-9"
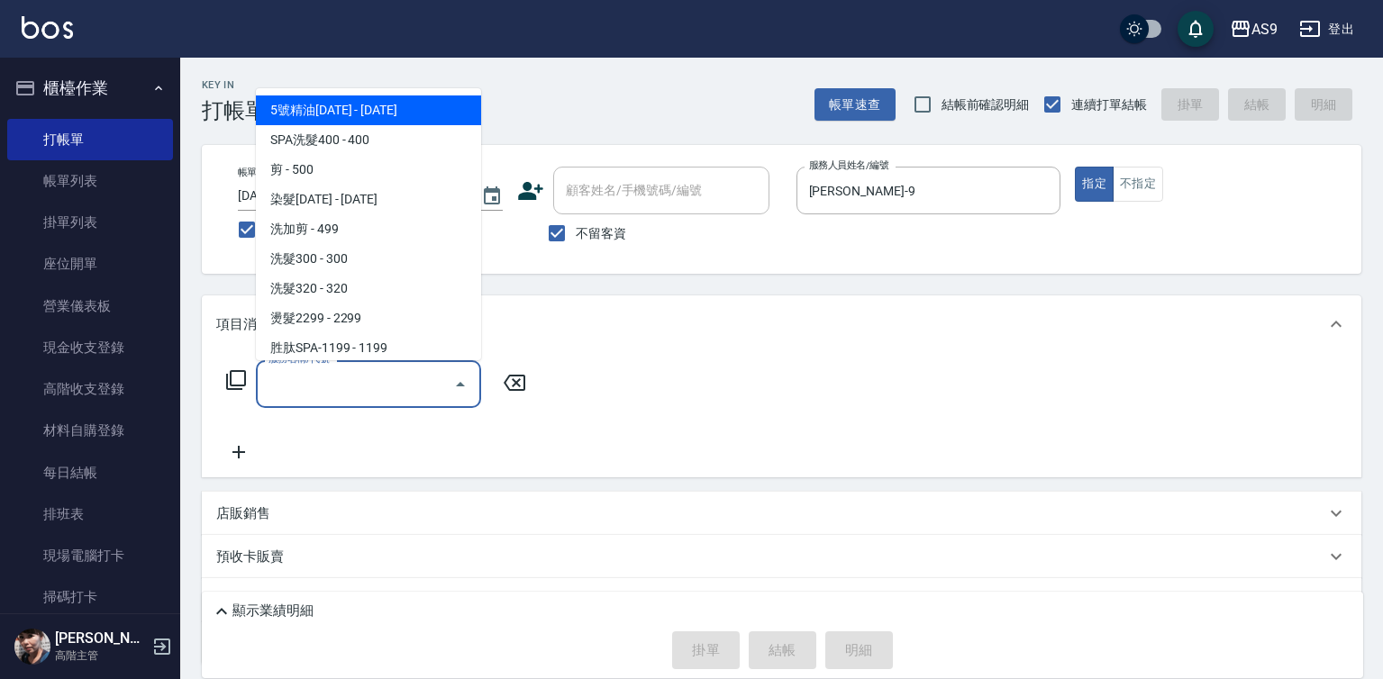
click at [378, 388] on input "服務名稱/代號" at bounding box center [355, 384] width 182 height 32
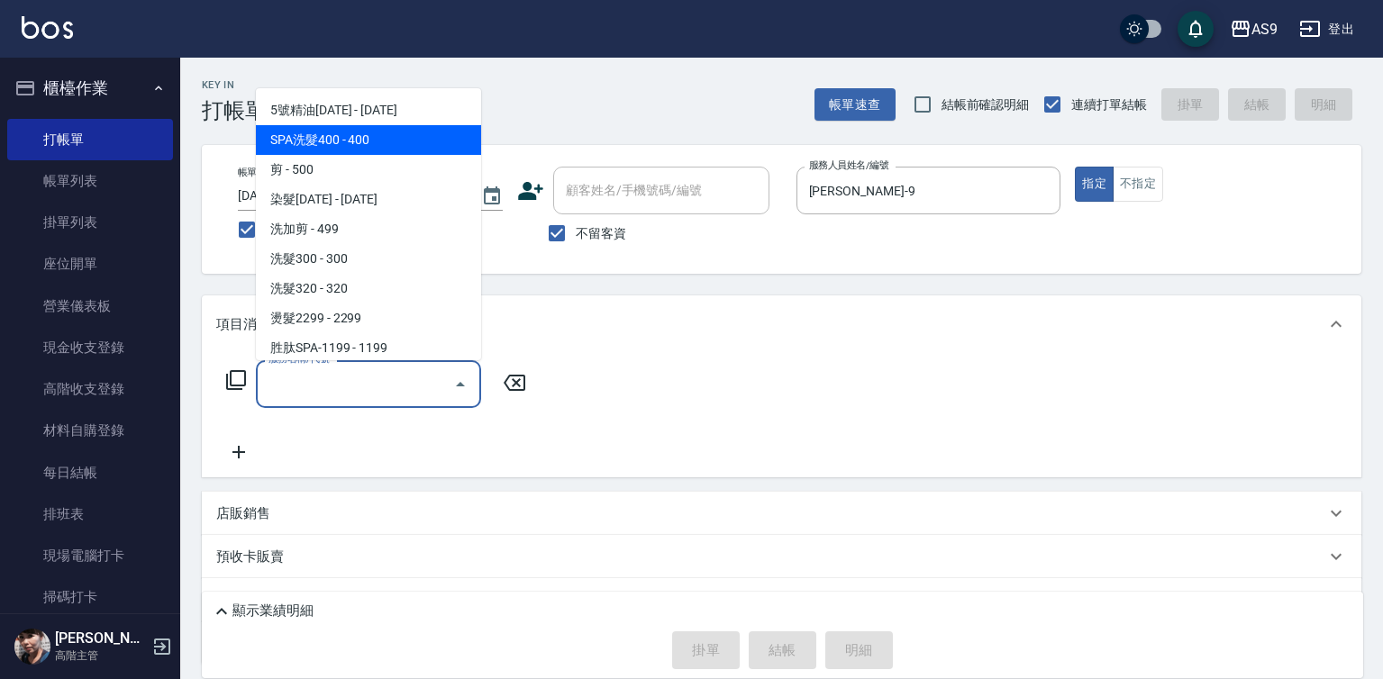
click at [352, 143] on span "SPA洗髮400 - 400" at bounding box center [368, 140] width 225 height 30
type input "SPA洗髮400(SPA洗髮400)"
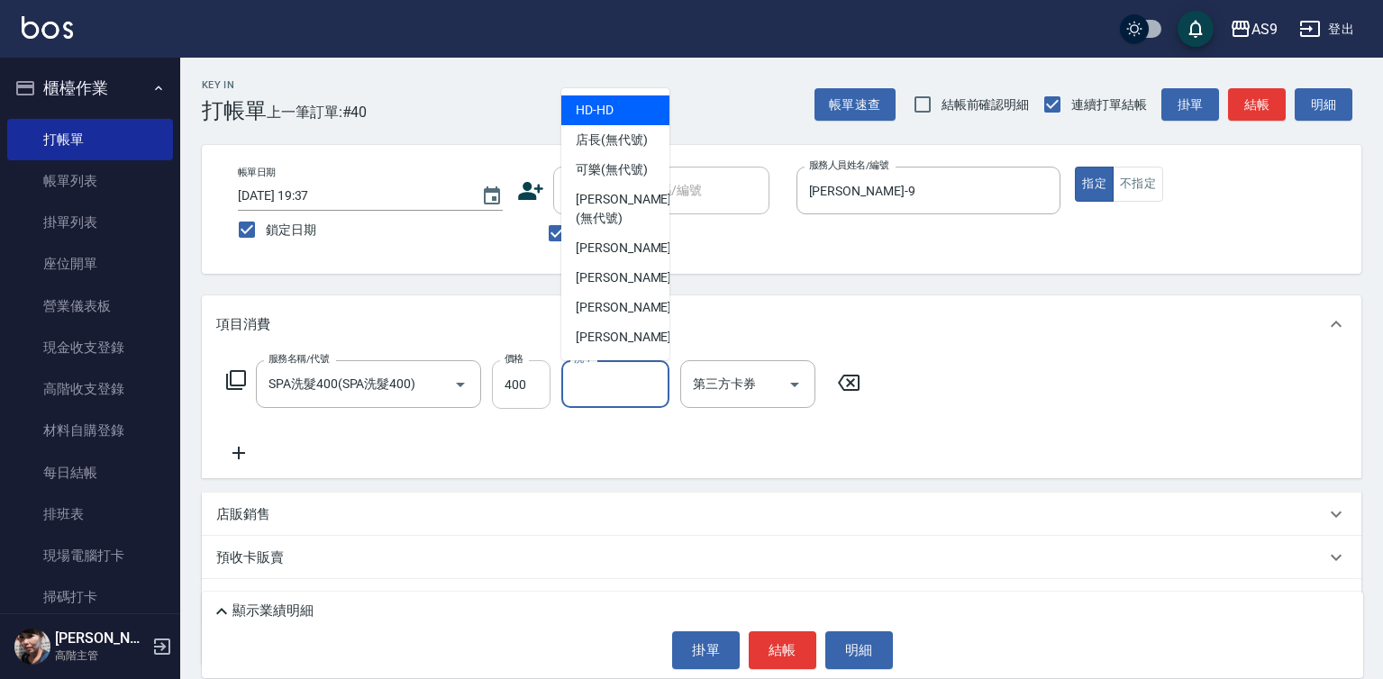
click at [574, 391] on div "洗-1 洗-1" at bounding box center [615, 384] width 108 height 48
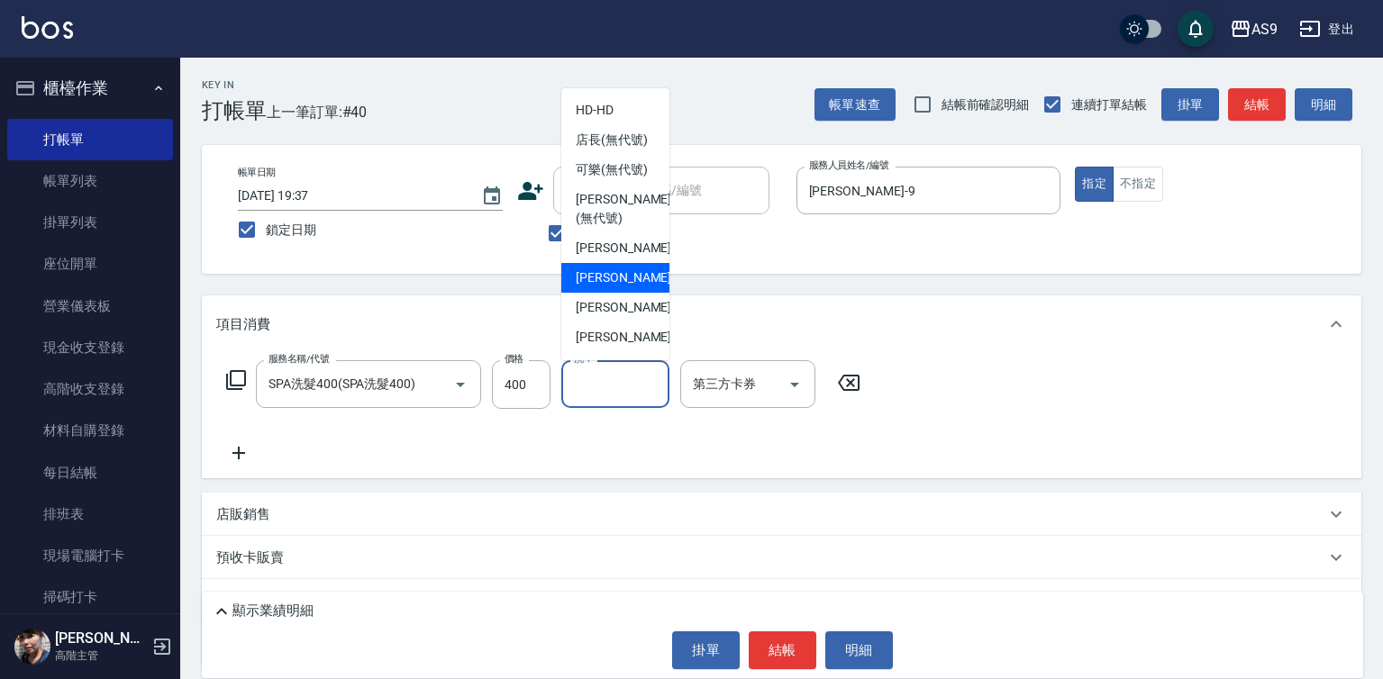
click at [592, 287] on span "Peggy -7" at bounding box center [629, 277] width 106 height 19
type input "Peggy-7"
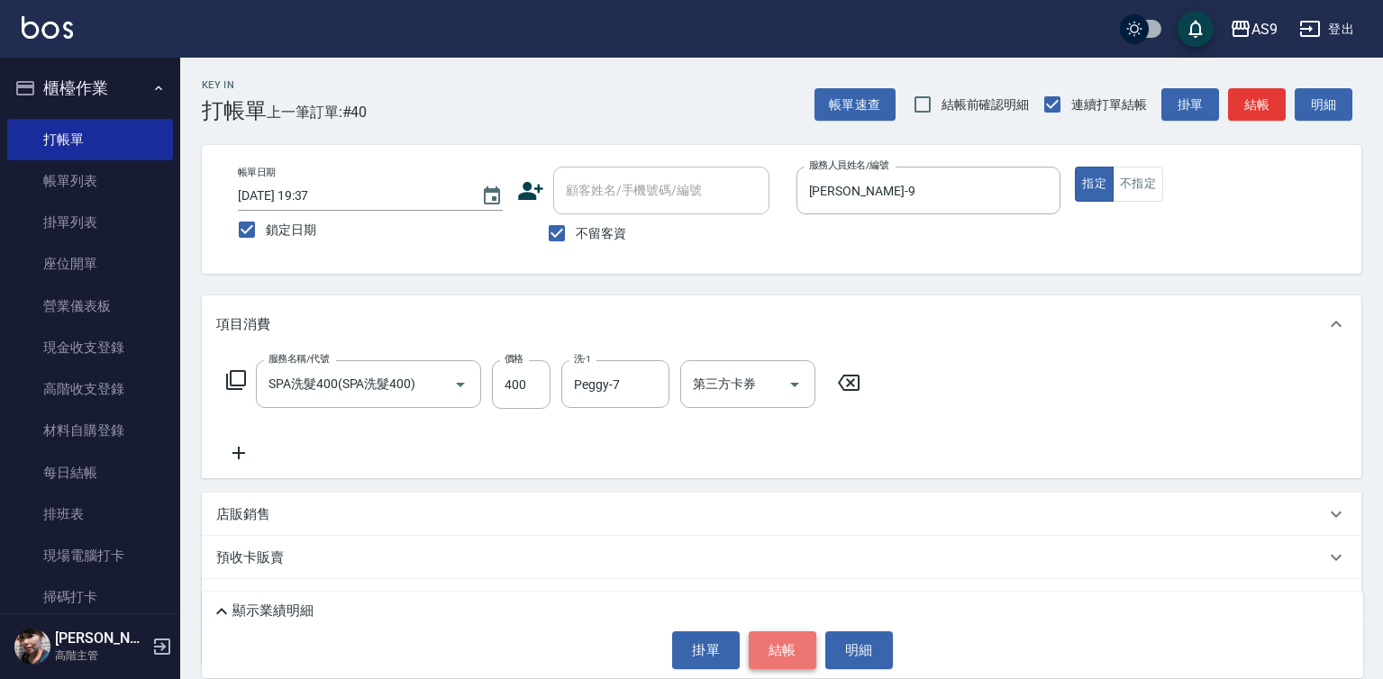
click at [778, 649] on button "結帳" at bounding box center [783, 651] width 68 height 38
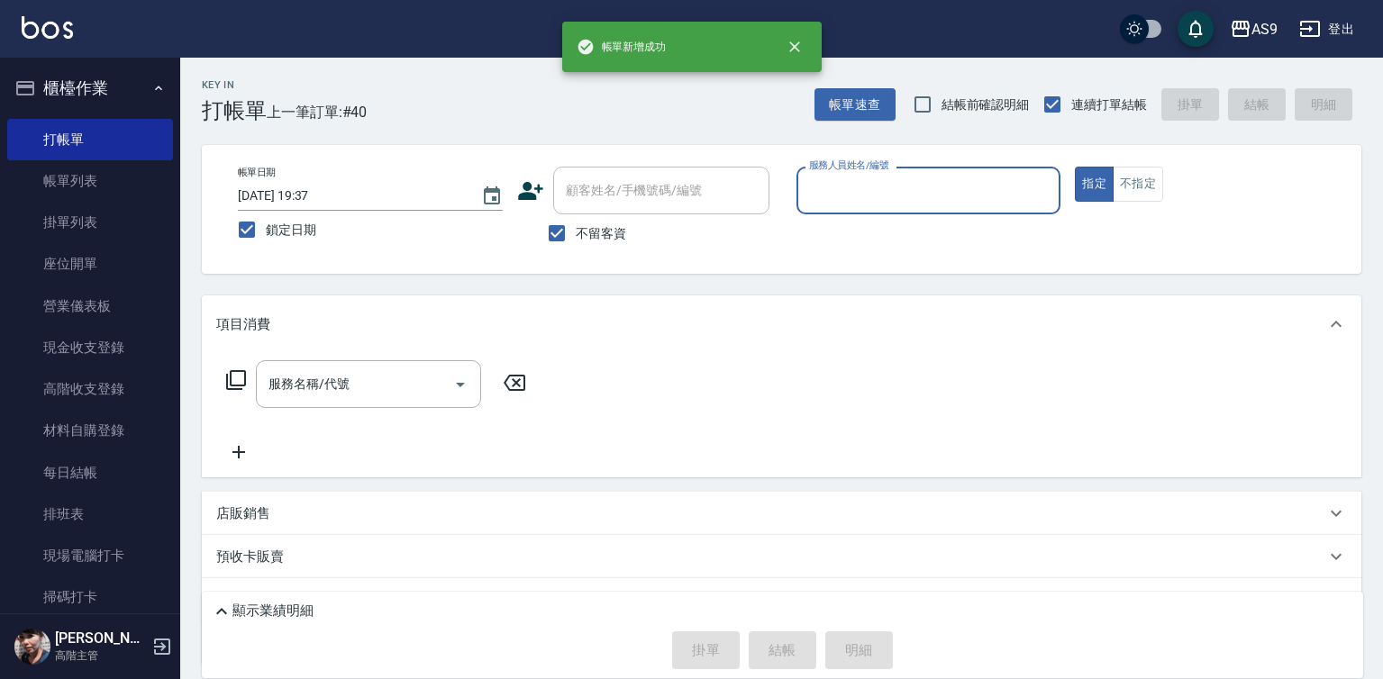
click at [883, 203] on input "服務人員姓名/編號" at bounding box center [929, 191] width 249 height 32
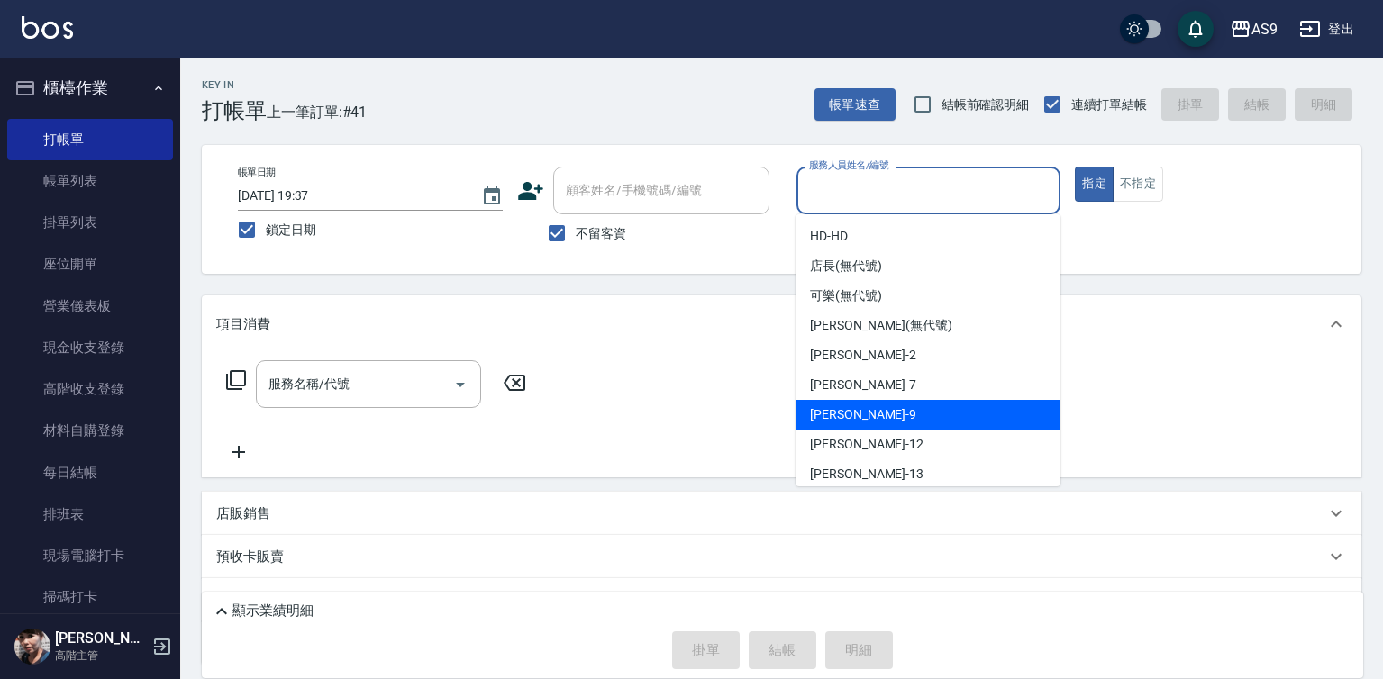
click at [896, 421] on div "[PERSON_NAME] -9" at bounding box center [928, 415] width 265 height 30
type input "[PERSON_NAME]-9"
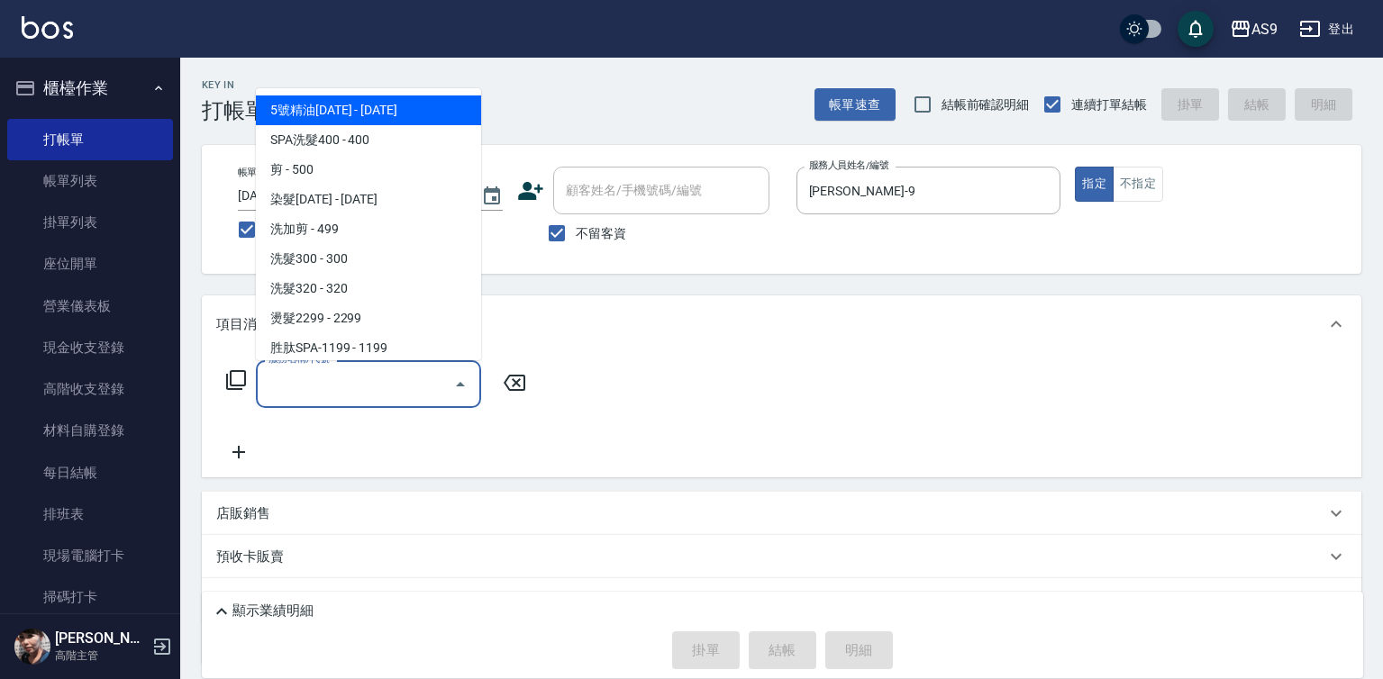
click at [401, 384] on input "服務名稱/代號" at bounding box center [355, 384] width 182 height 32
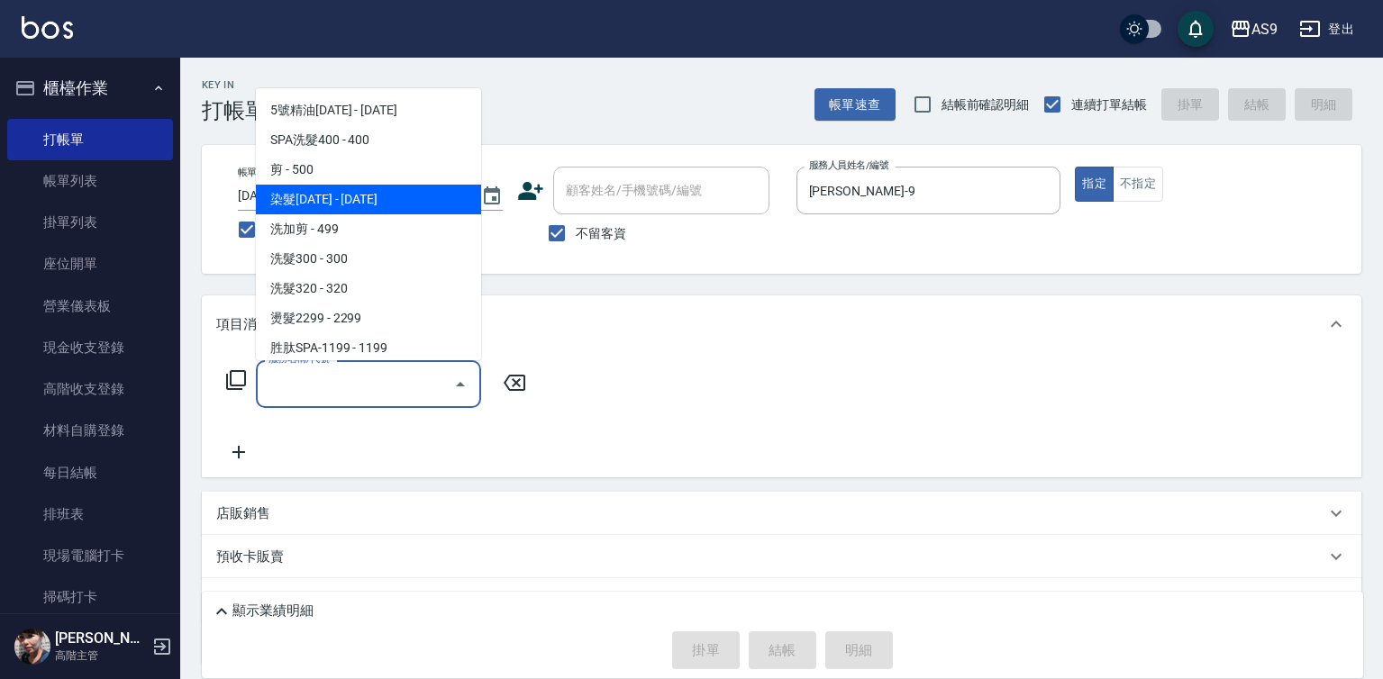
click at [359, 203] on span "染髮[DATE] - [DATE]" at bounding box center [368, 200] width 225 height 30
type input "染髮1500(染髮1500)"
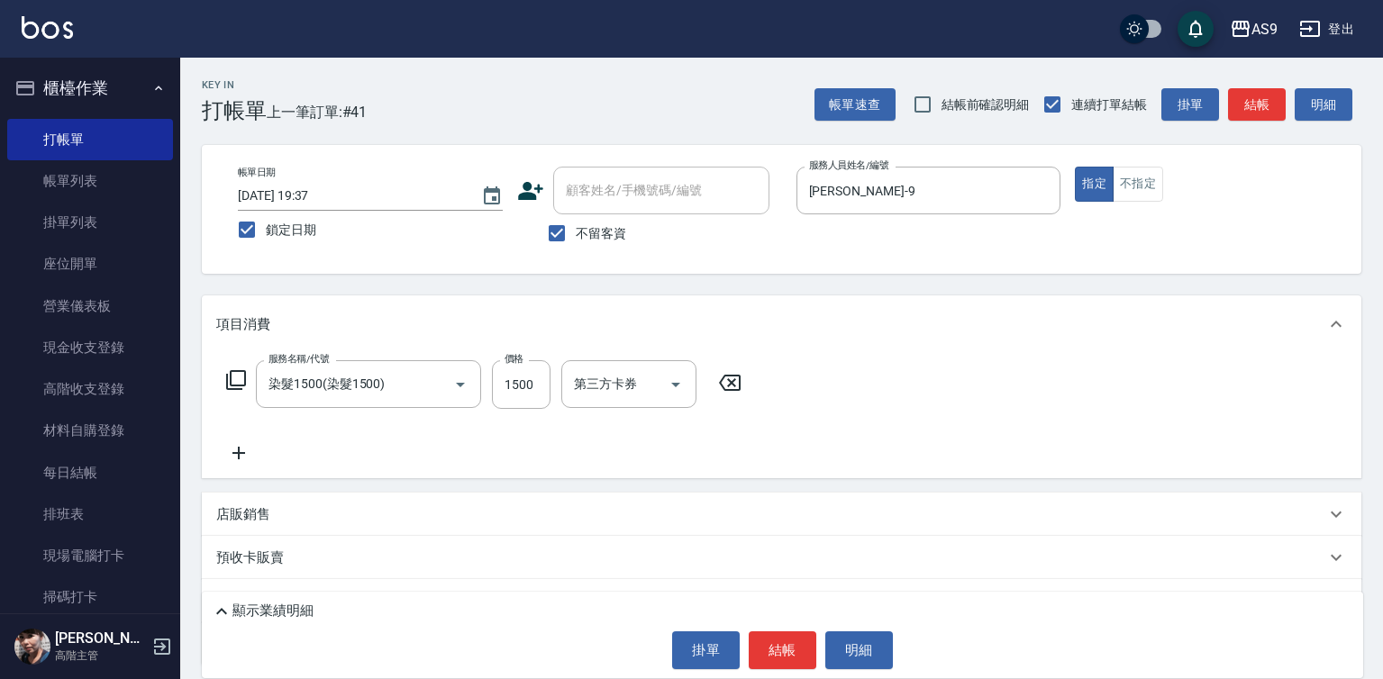
drag, startPoint x: 224, startPoint y: 452, endPoint x: 291, endPoint y: 454, distance: 66.7
click at [281, 454] on div "服務名稱/代號 染髮1500(染髮1500) 服務名稱/代號 價格 1500 價格 第三方卡券 第三方卡券" at bounding box center [484, 412] width 536 height 104
click at [298, 454] on div "服務名稱/代號 染髮1500(染髮1500) 服務名稱/代號 價格 1500 價格 洗-1 洗-1 技術協助-1 技術協助-1 第三方卡券 第三方卡券" at bounding box center [603, 412] width 774 height 104
click at [250, 452] on icon at bounding box center [238, 453] width 45 height 22
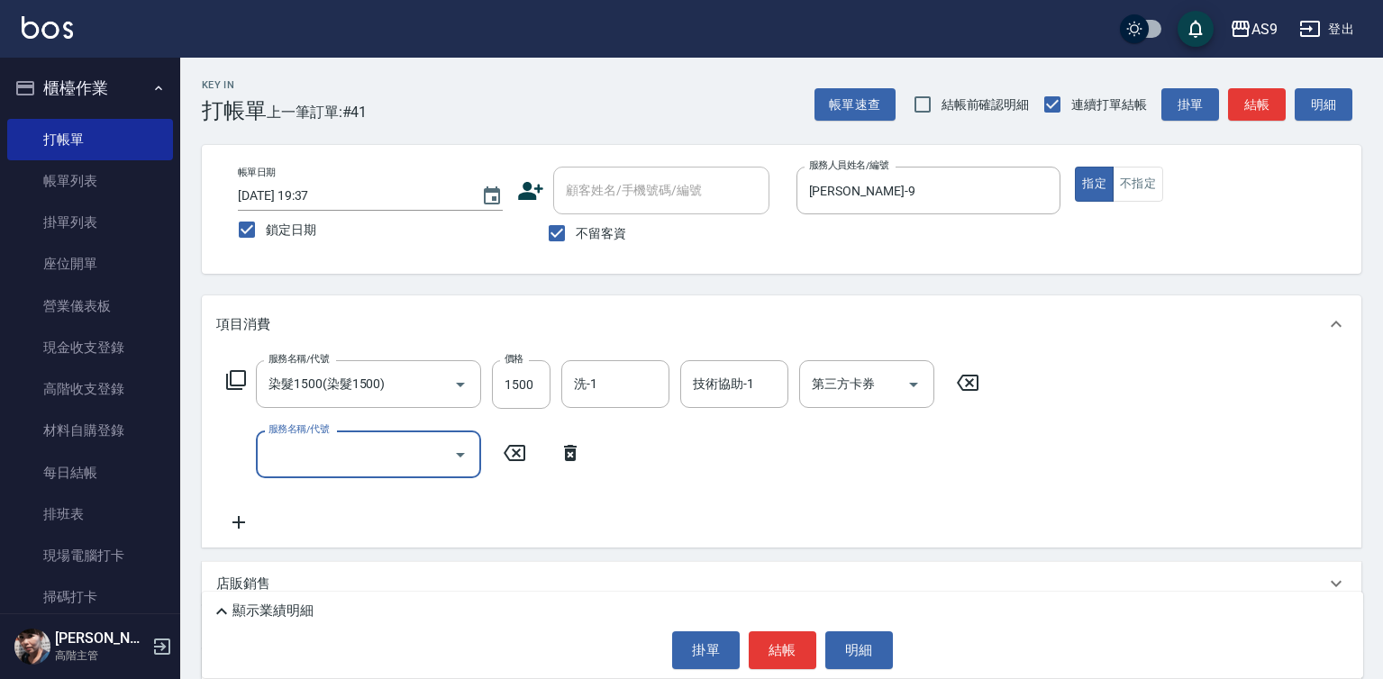
click at [314, 455] on input "服務名稱/代號" at bounding box center [355, 455] width 182 height 32
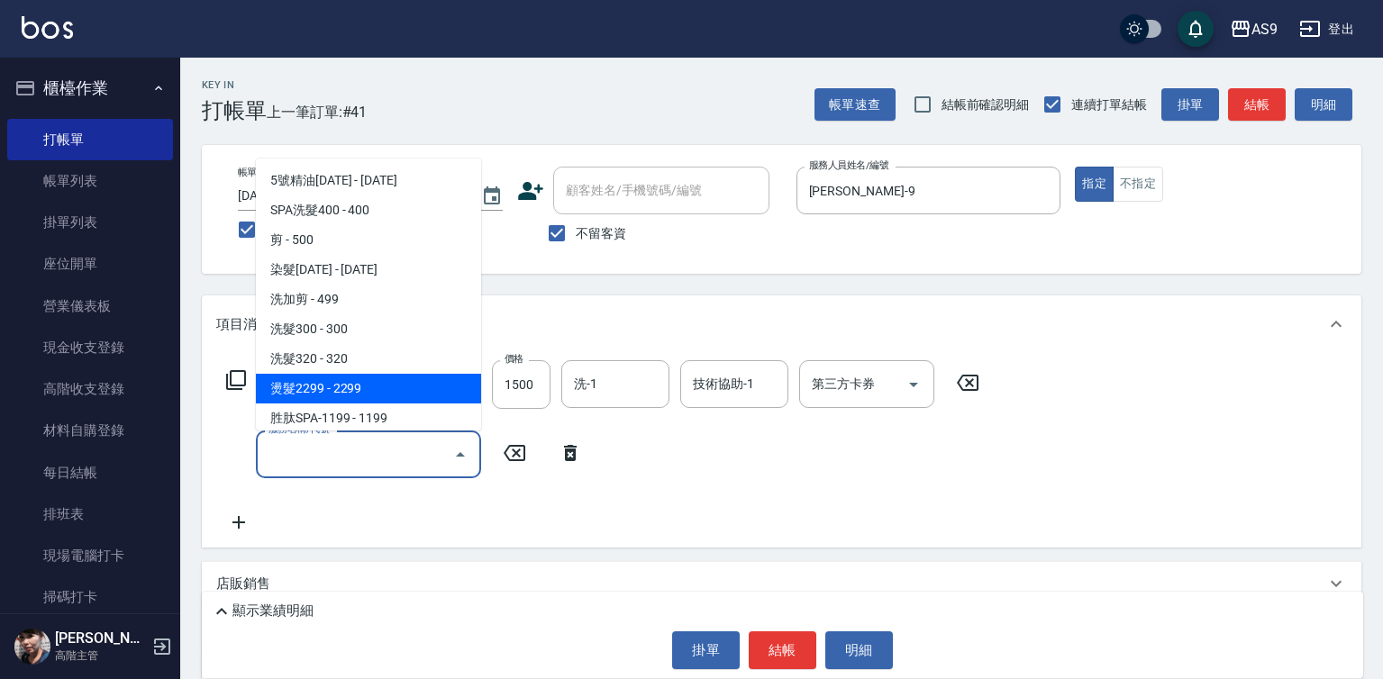
click at [338, 390] on span "燙髮2299 - 2299" at bounding box center [368, 389] width 225 height 30
type input "燙髮2299(燙2299)"
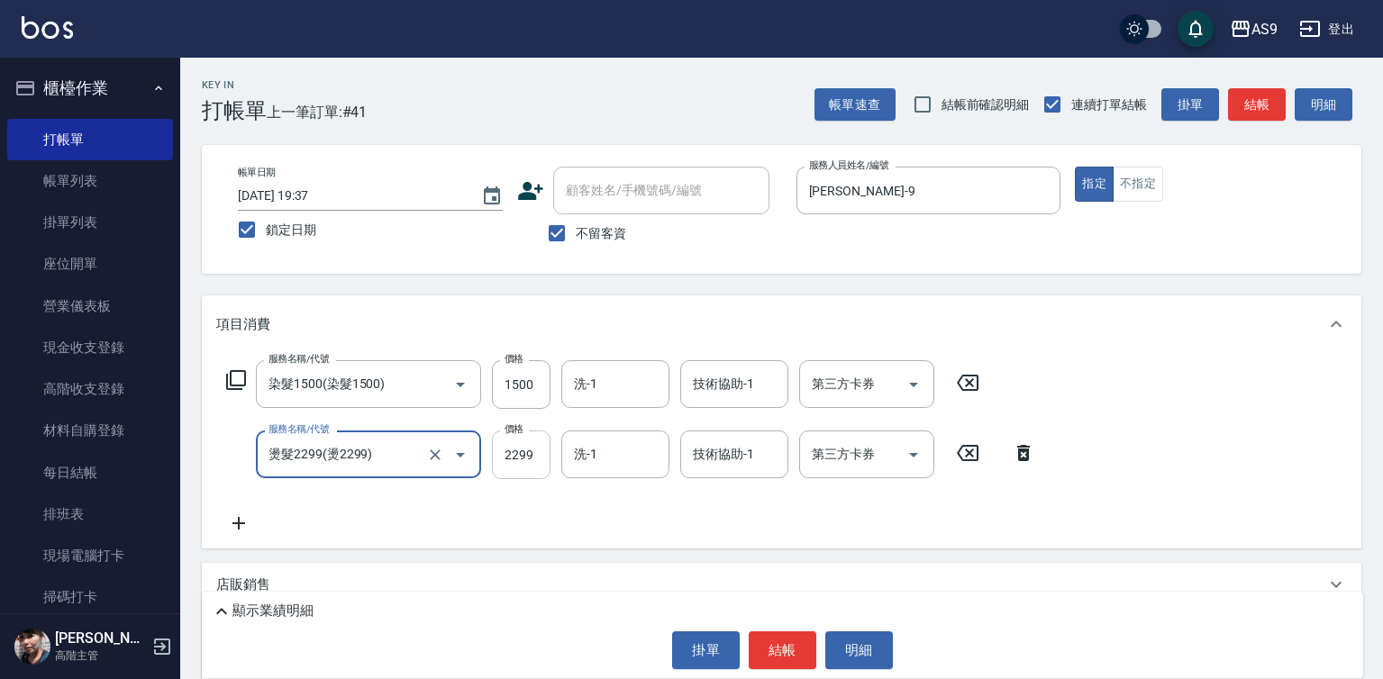
click at [524, 459] on input "2299" at bounding box center [521, 455] width 59 height 49
type input "2500"
click at [534, 399] on input "1500" at bounding box center [521, 384] width 59 height 49
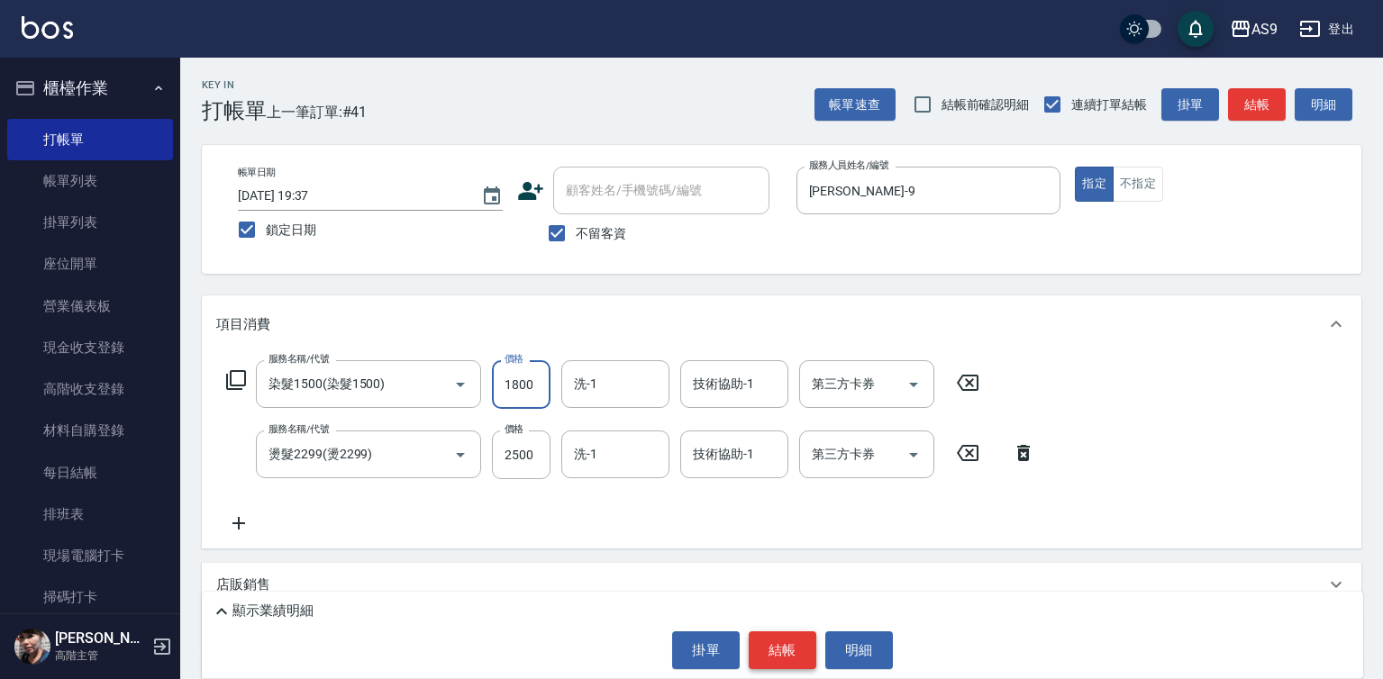
type input "1800"
click at [791, 662] on button "結帳" at bounding box center [783, 651] width 68 height 38
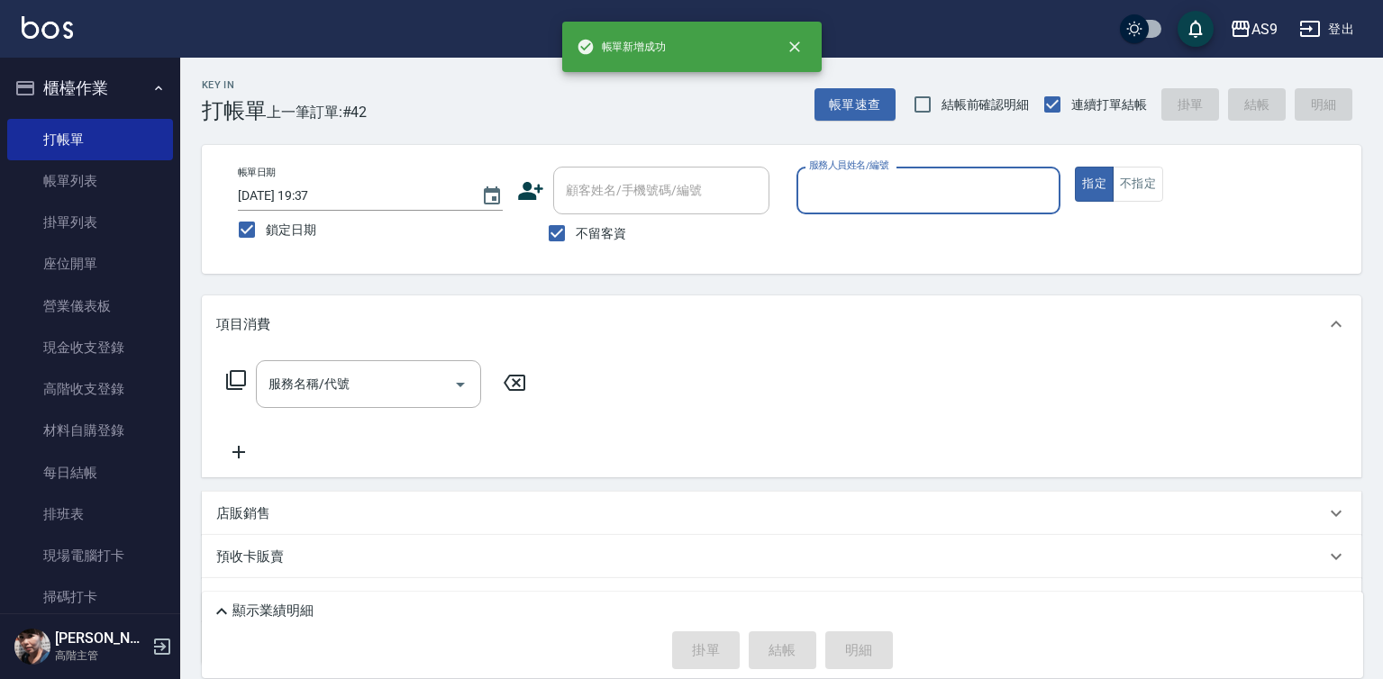
click at [881, 193] on input "服務人員姓名/編號" at bounding box center [929, 191] width 249 height 32
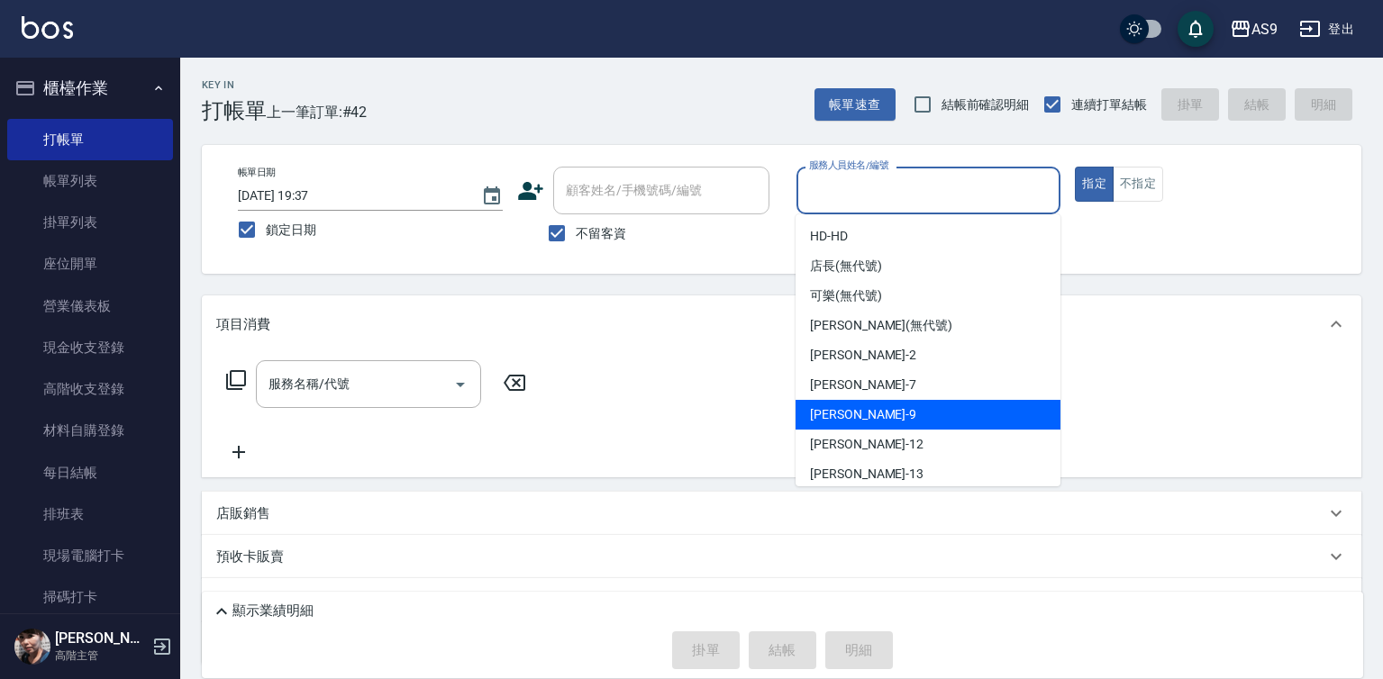
click at [873, 422] on div "[PERSON_NAME] -9" at bounding box center [928, 415] width 265 height 30
type input "[PERSON_NAME]-9"
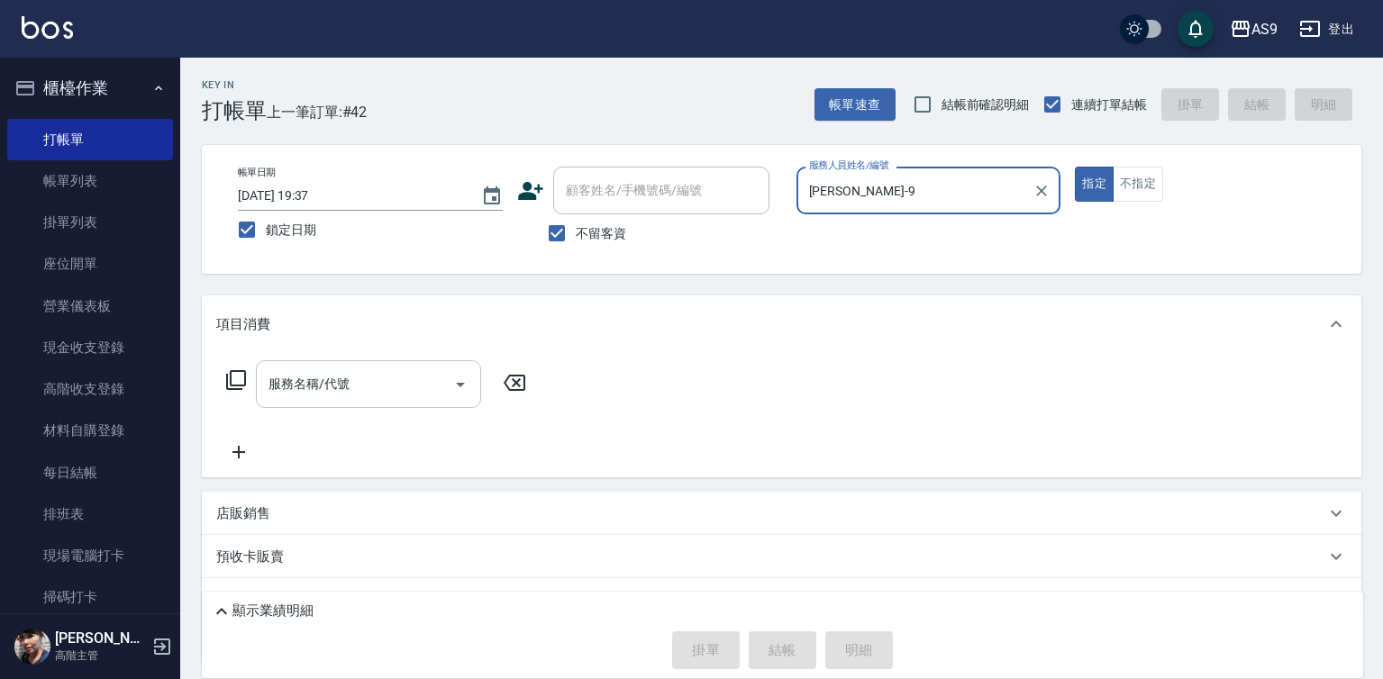
click at [341, 374] on input "服務名稱/代號" at bounding box center [355, 384] width 182 height 32
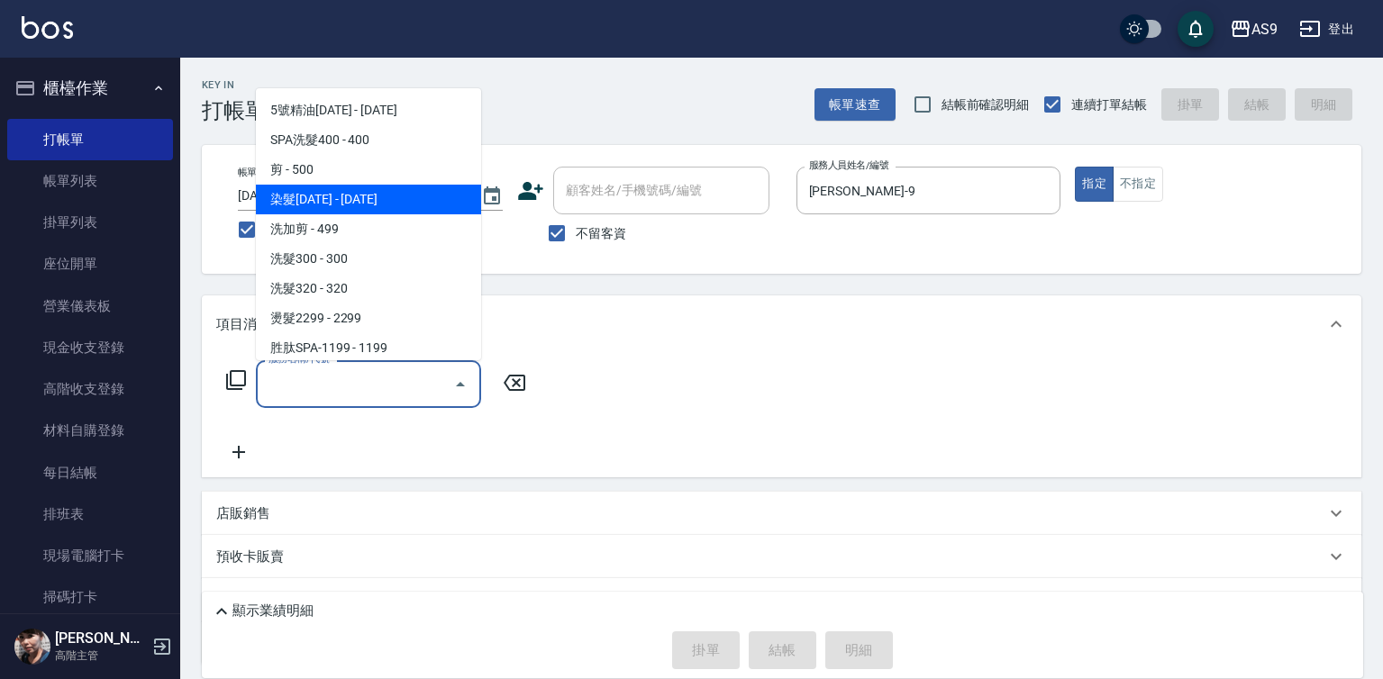
click at [362, 203] on span "染髮[DATE] - [DATE]" at bounding box center [368, 200] width 225 height 30
type input "染髮1500(染髮1500)"
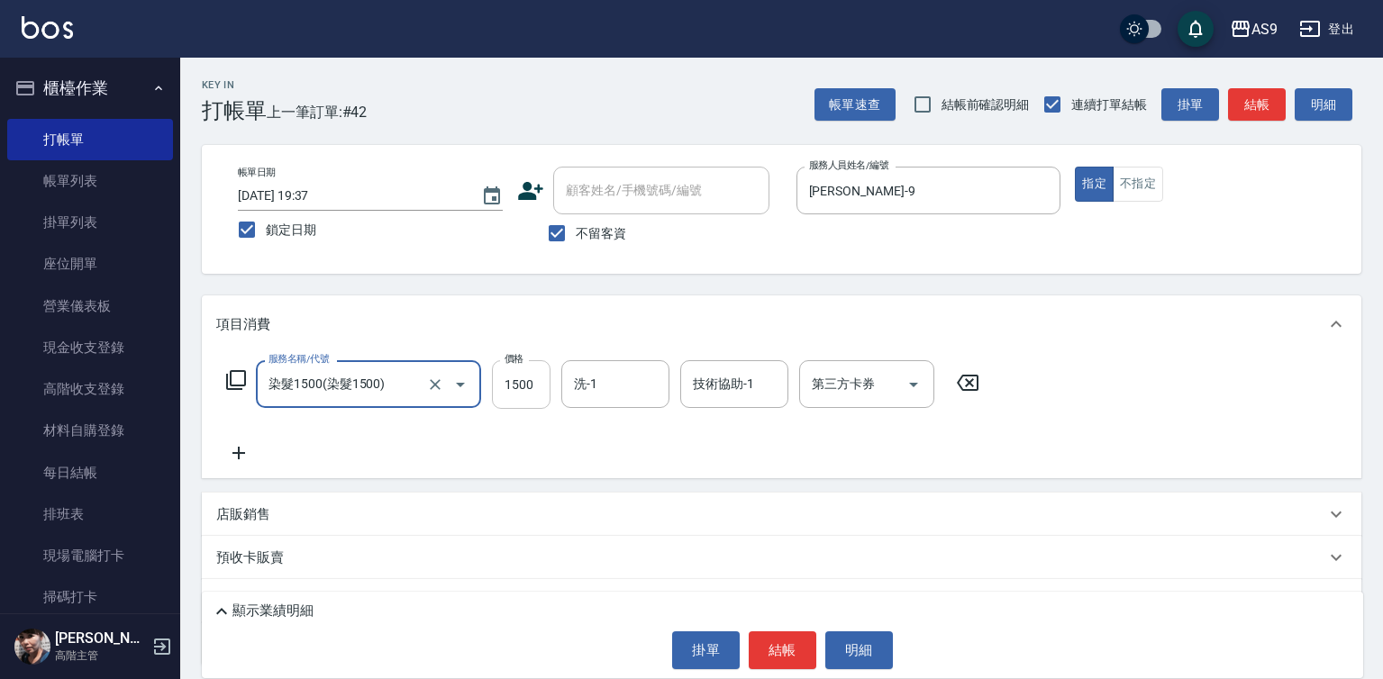
click at [523, 378] on input "1500" at bounding box center [521, 384] width 59 height 49
type input "1370"
click at [760, 643] on button "結帳" at bounding box center [783, 651] width 68 height 38
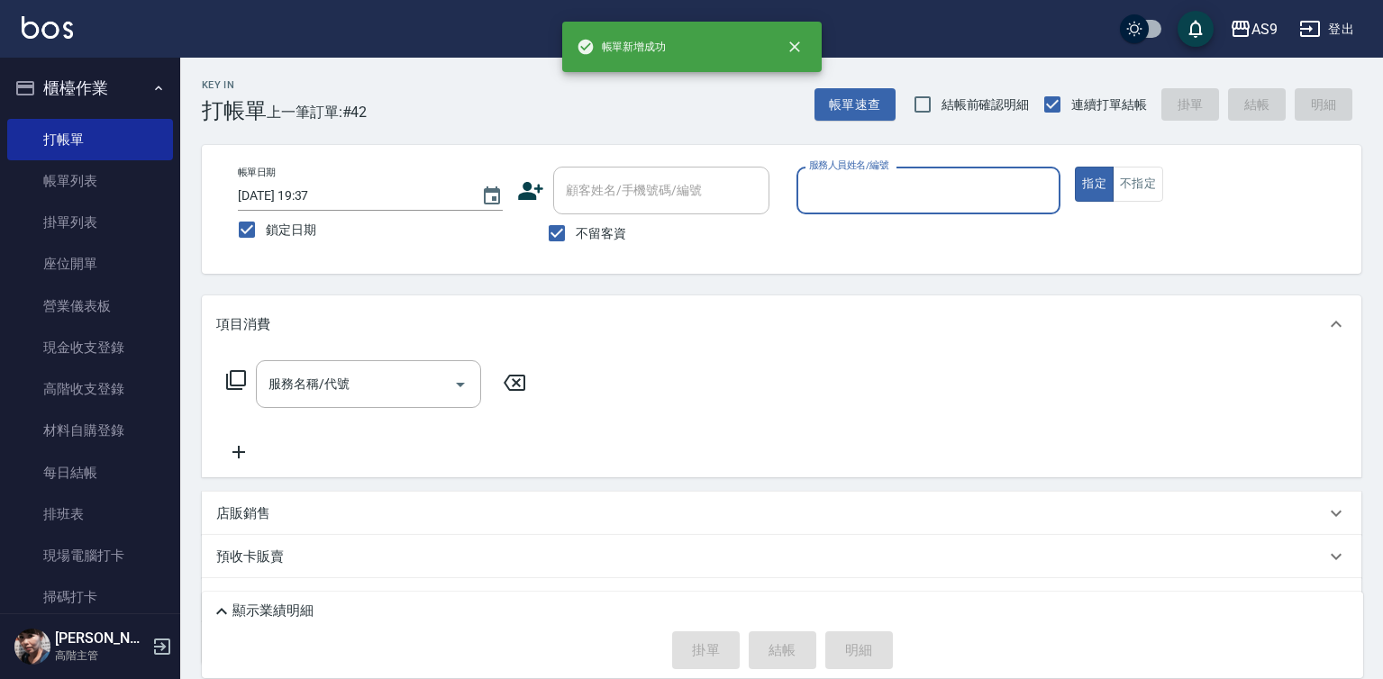
drag, startPoint x: 820, startPoint y: 182, endPoint x: 828, endPoint y: 205, distance: 24.8
click at [828, 205] on input "服務人員姓名/編號" at bounding box center [929, 191] width 249 height 32
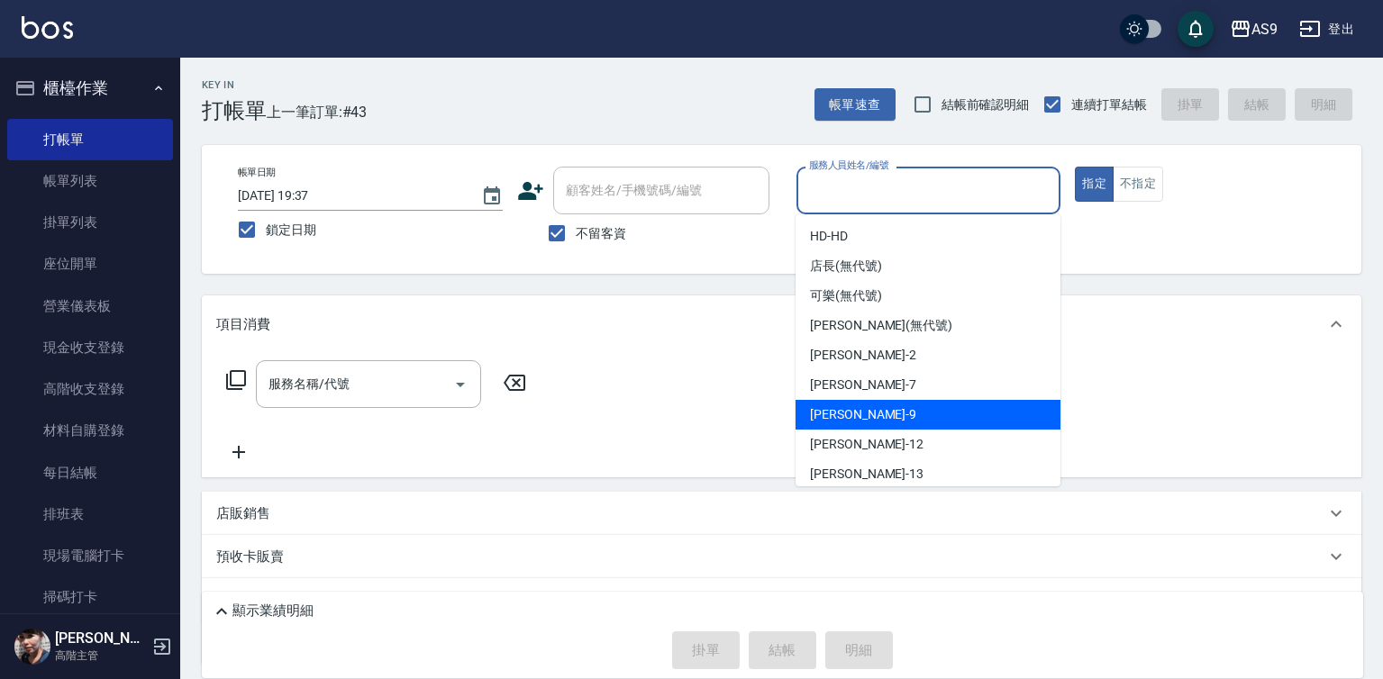
click at [854, 415] on span "[PERSON_NAME] -9" at bounding box center [863, 414] width 106 height 19
type input "[PERSON_NAME]-9"
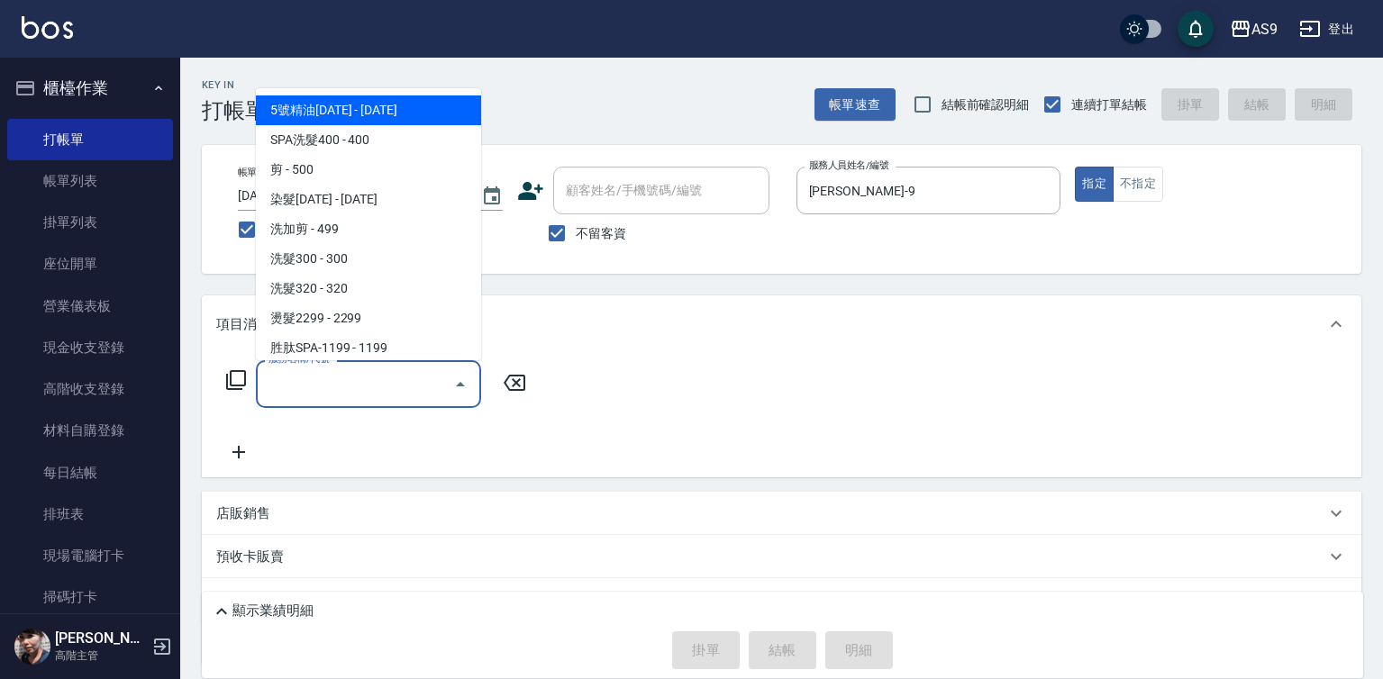
click at [409, 379] on input "服務名稱/代號" at bounding box center [355, 384] width 182 height 32
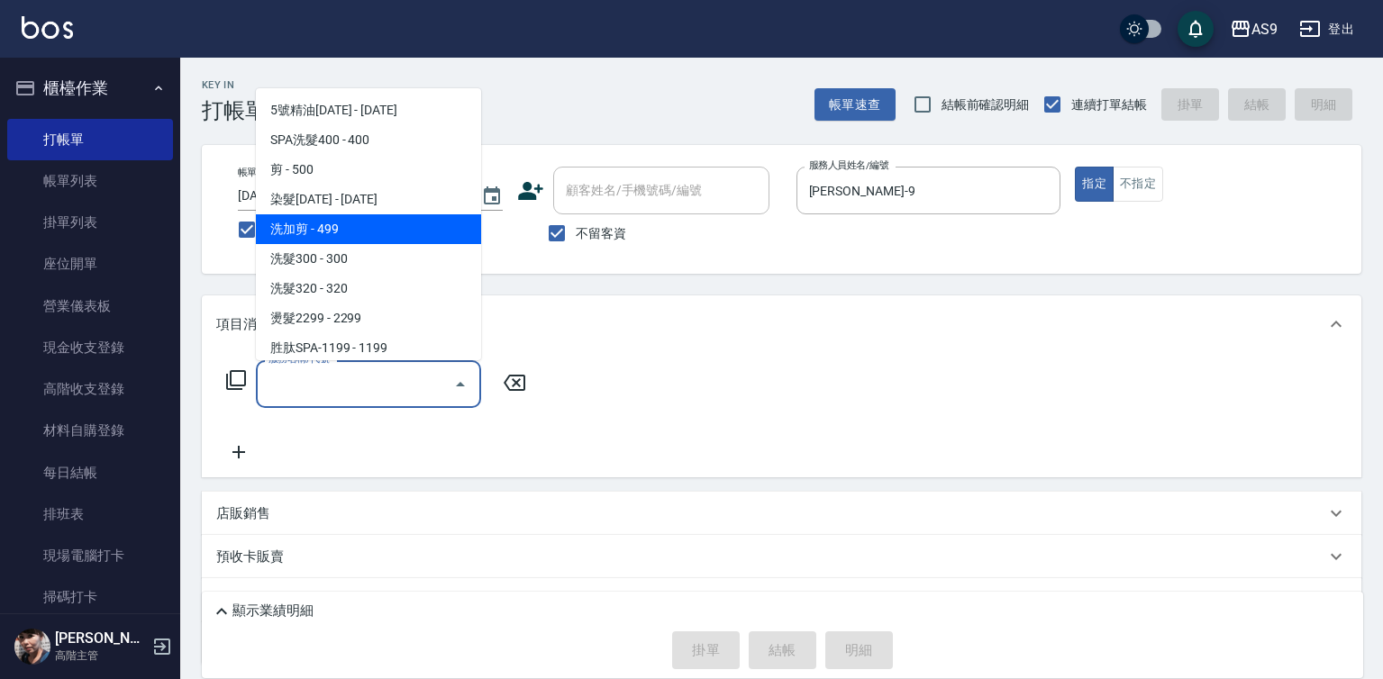
click at [349, 229] on span "洗加剪 - 499" at bounding box center [368, 229] width 225 height 30
type input "洗加剪(洗加剪)"
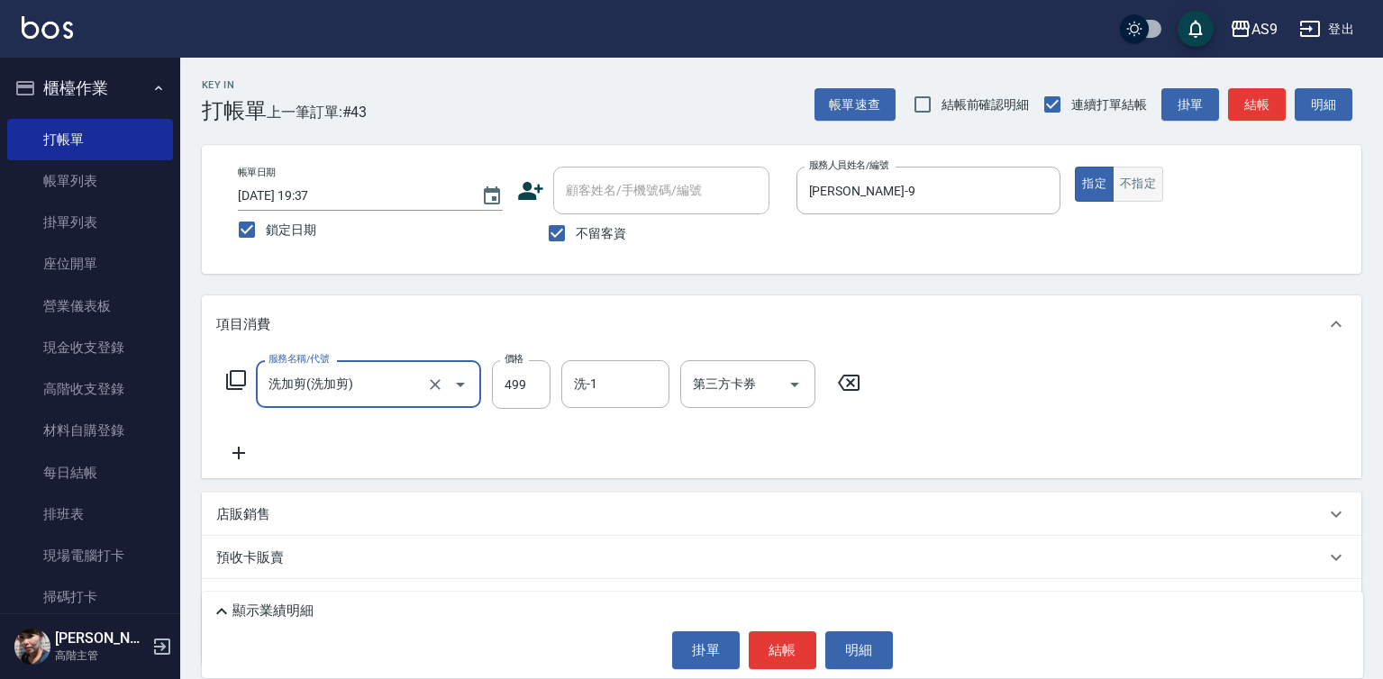
click at [1158, 184] on button "不指定" at bounding box center [1138, 184] width 50 height 35
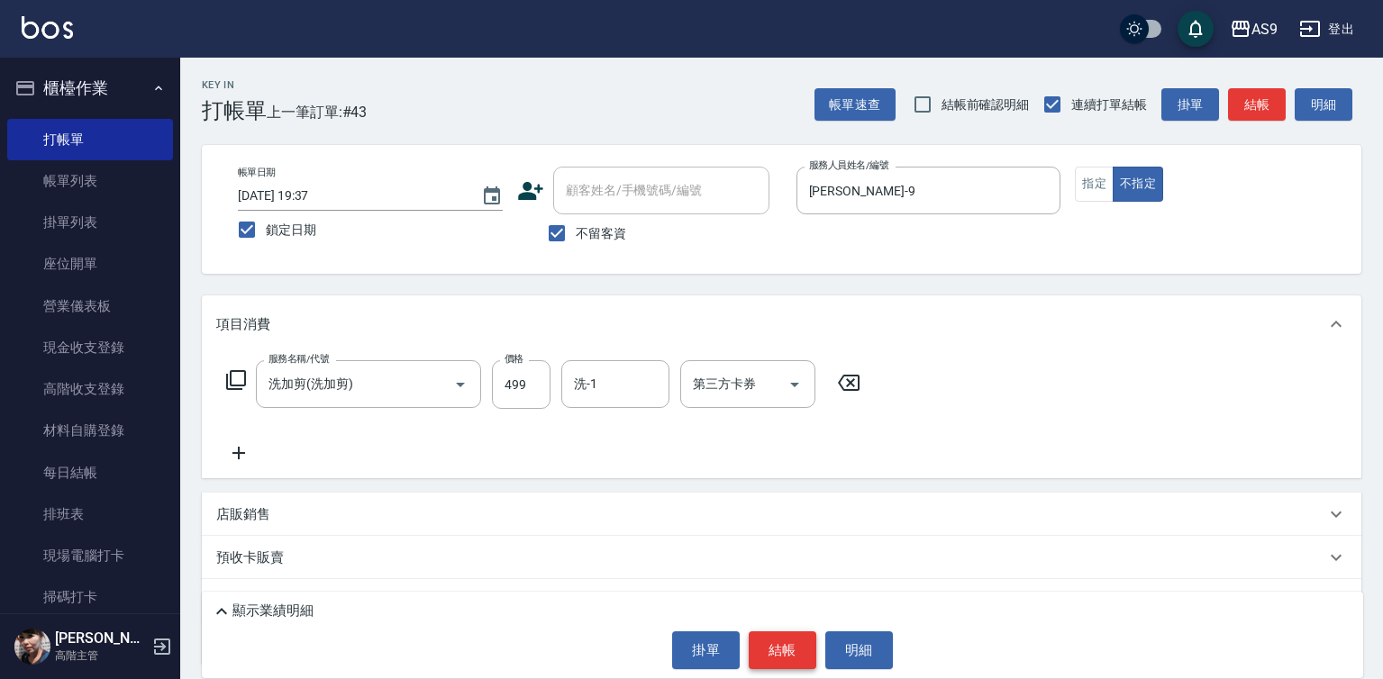
click at [794, 651] on button "結帳" at bounding box center [783, 651] width 68 height 38
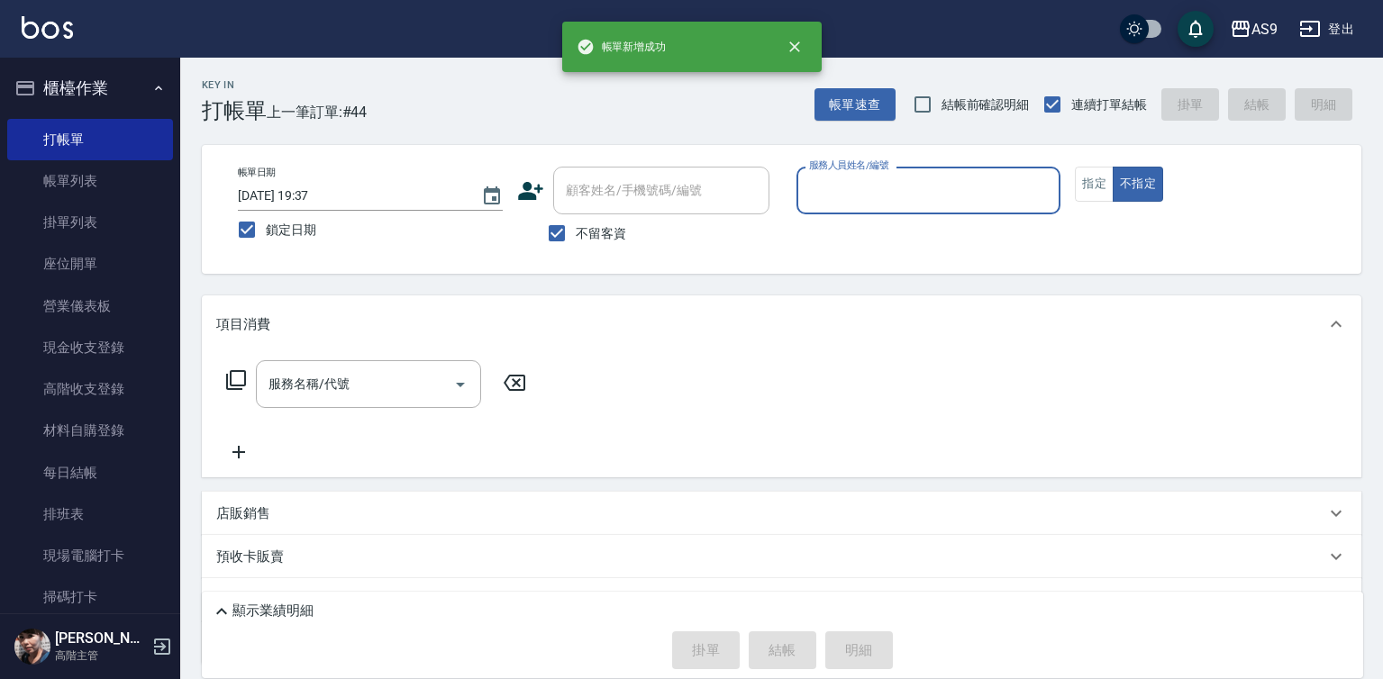
click at [838, 198] on input "服務人員姓名/編號" at bounding box center [929, 191] width 249 height 32
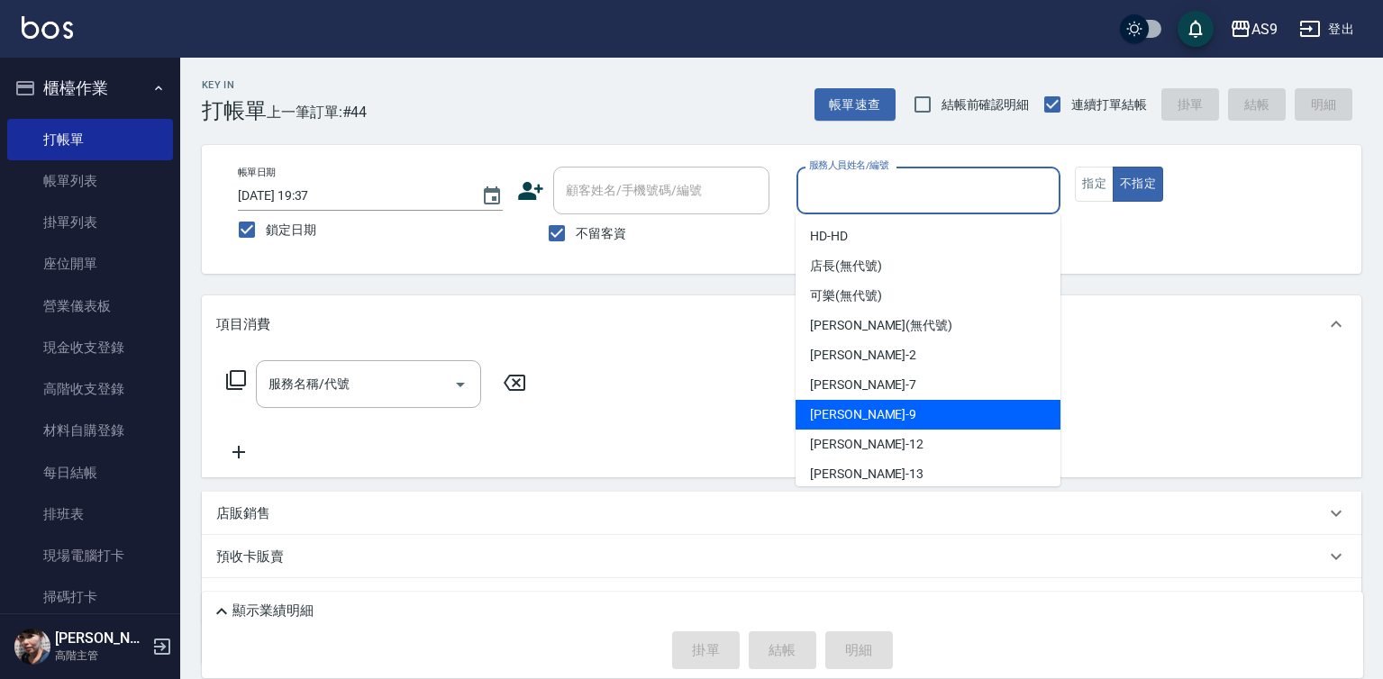
click at [872, 408] on div "[PERSON_NAME] -9" at bounding box center [928, 415] width 265 height 30
type input "[PERSON_NAME]-9"
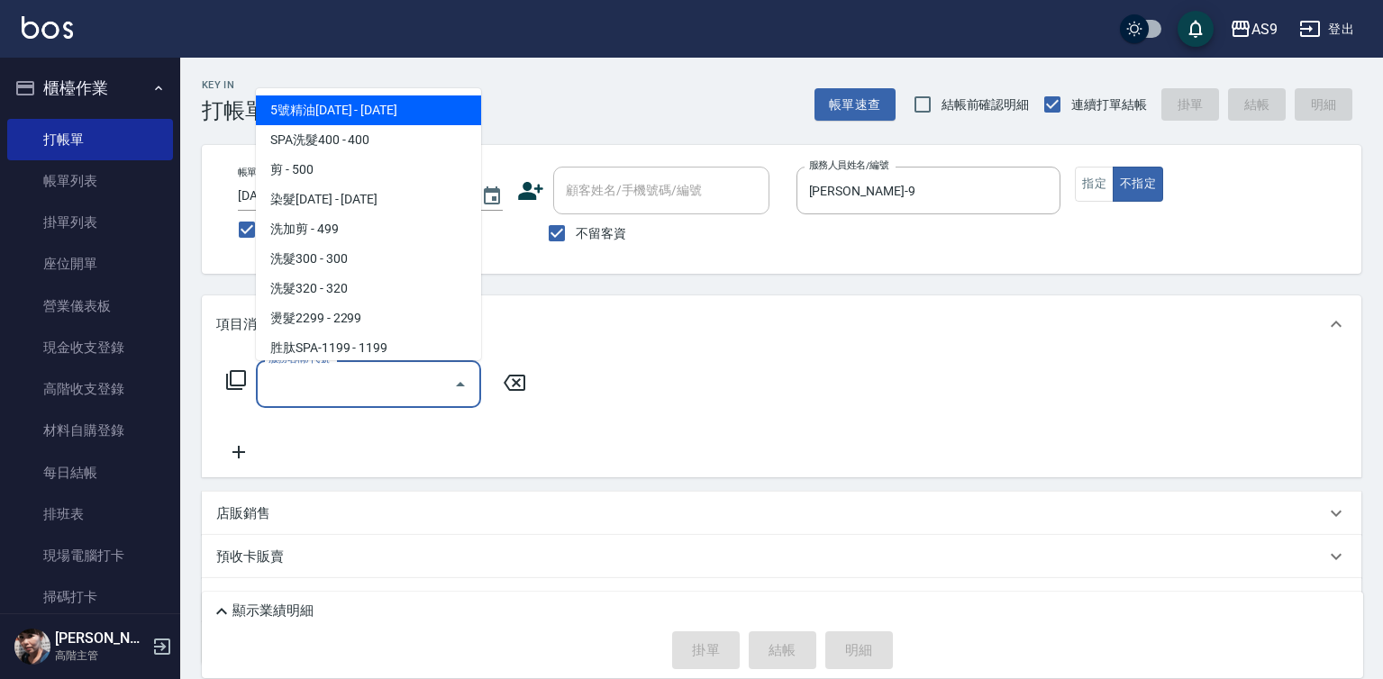
click at [381, 388] on input "服務名稱/代號" at bounding box center [355, 384] width 182 height 32
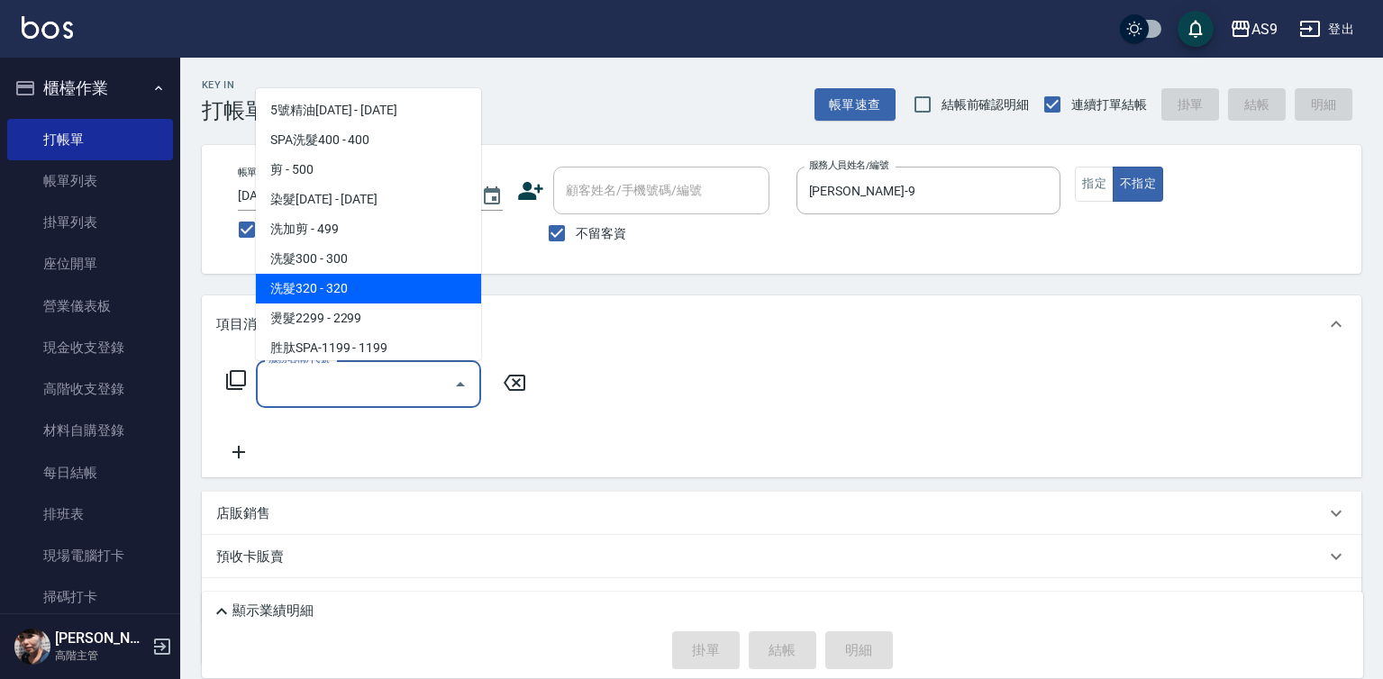
click at [359, 291] on span "洗髮320 - 320" at bounding box center [368, 289] width 225 height 30
type input "洗髮320(洗髮320)"
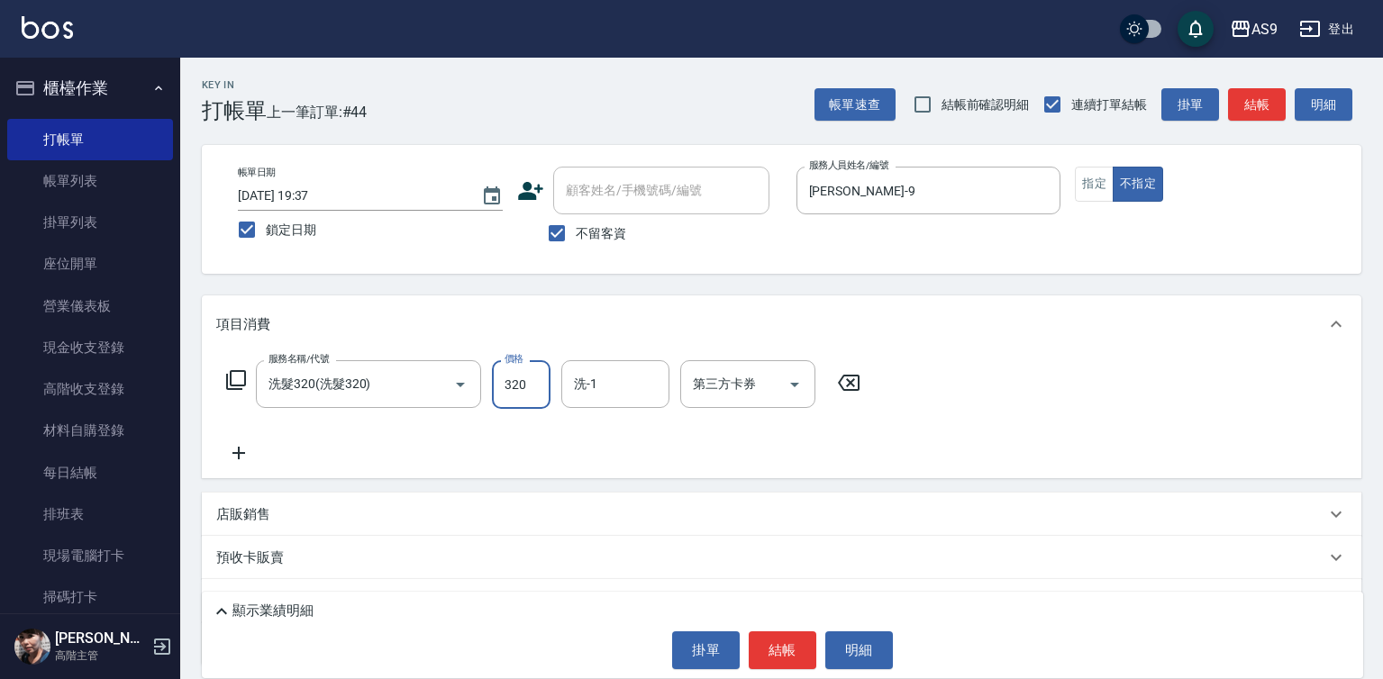
click at [533, 385] on input "320" at bounding box center [521, 384] width 59 height 49
type input "290"
click at [595, 387] on div "洗-1 洗-1" at bounding box center [615, 384] width 108 height 48
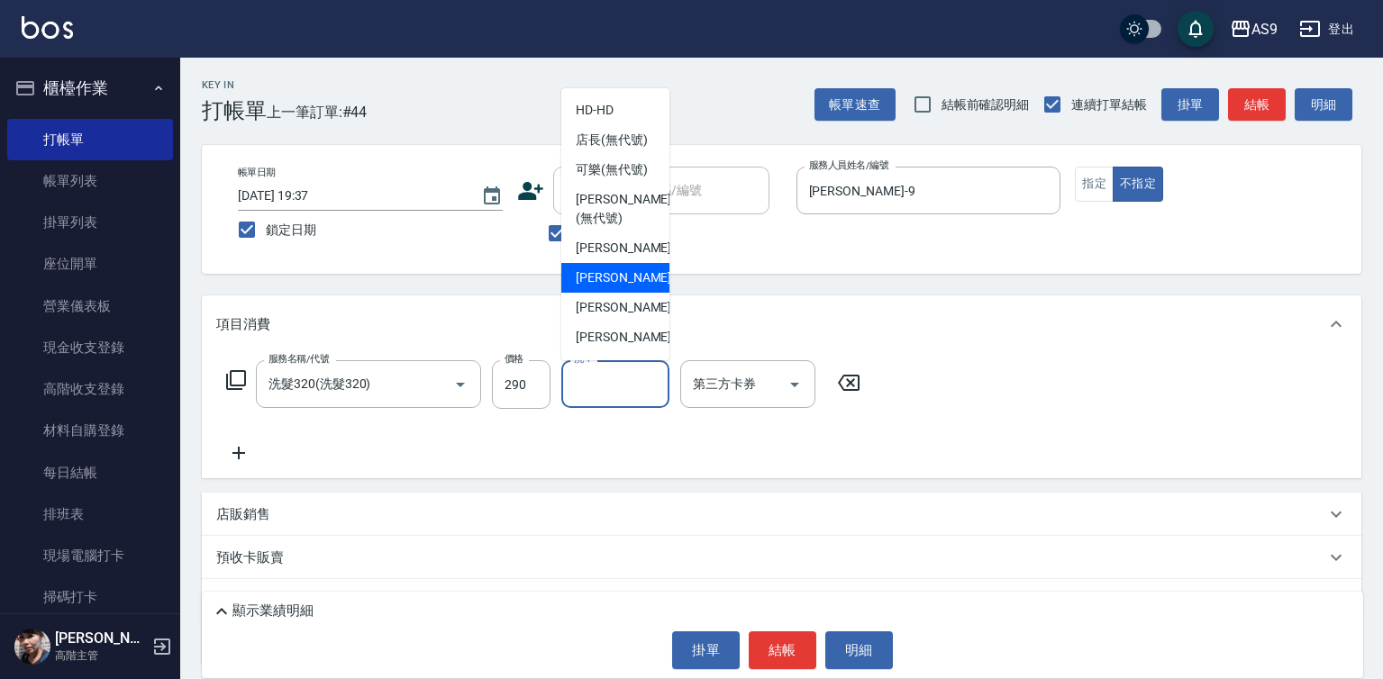
click at [618, 287] on span "Peggy -7" at bounding box center [629, 277] width 106 height 19
type input "Peggy-7"
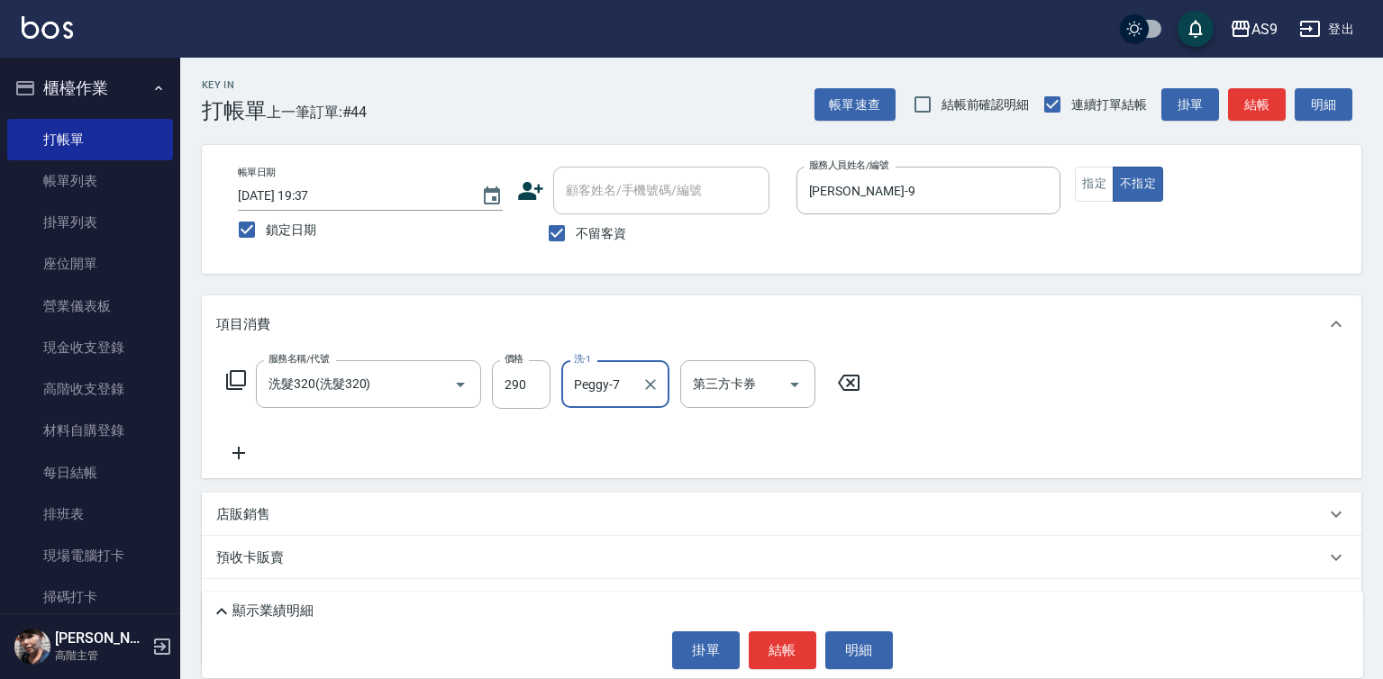
click at [1093, 189] on button "指定" at bounding box center [1094, 184] width 39 height 35
click at [773, 642] on button "結帳" at bounding box center [783, 651] width 68 height 38
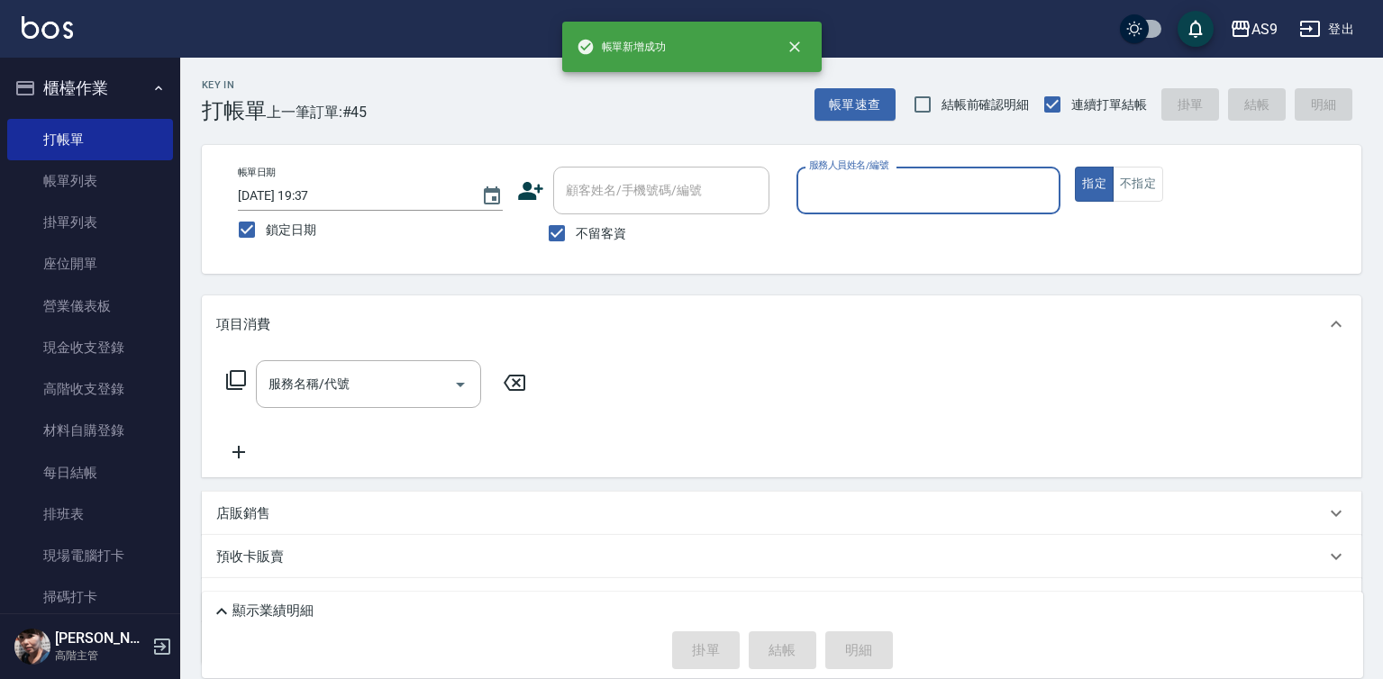
click at [844, 188] on input "服務人員姓名/編號" at bounding box center [929, 191] width 249 height 32
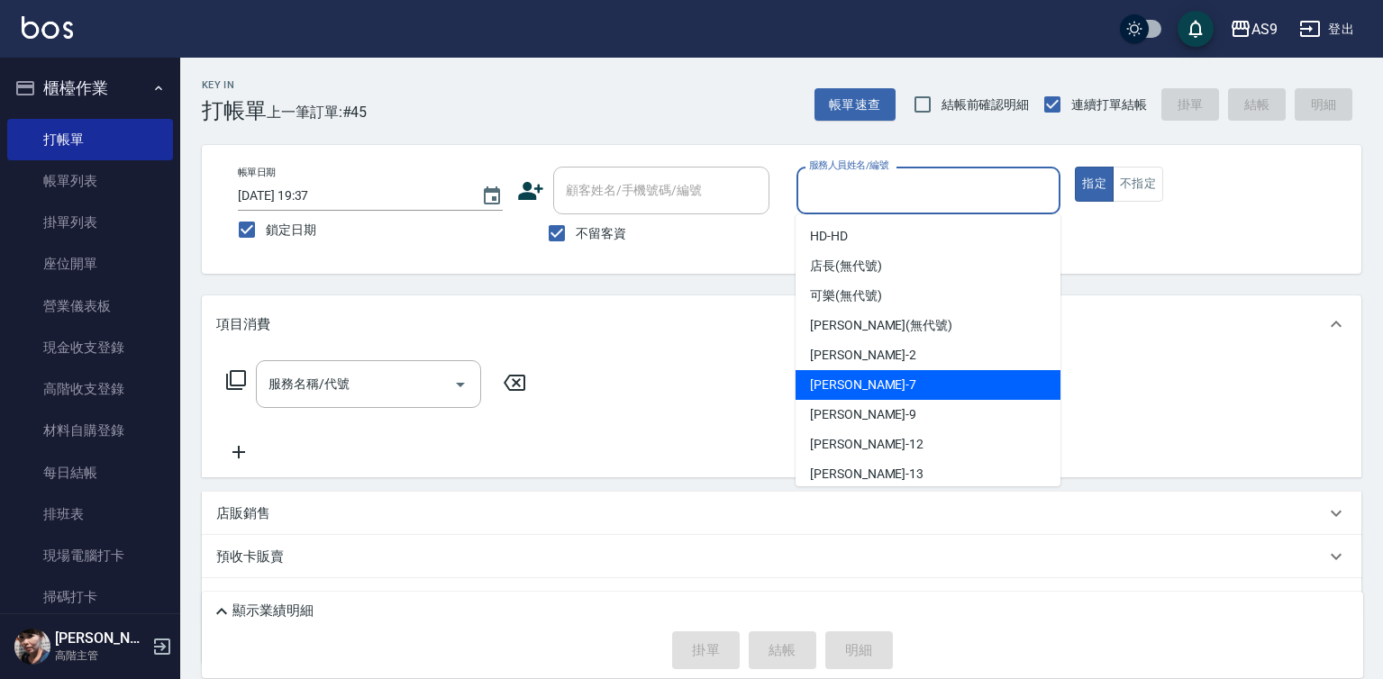
click at [879, 387] on div "Peggy -7" at bounding box center [928, 385] width 265 height 30
type input "Peggy-7"
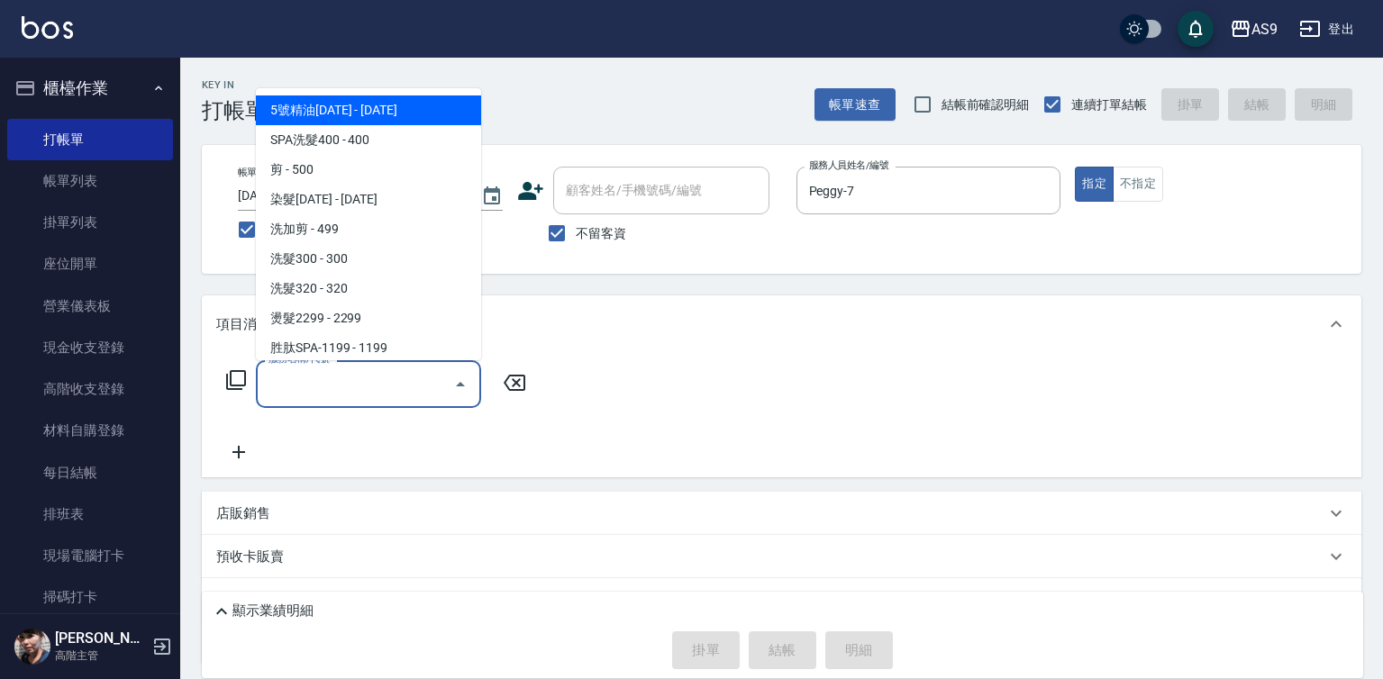
click at [417, 384] on input "服務名稱/代號" at bounding box center [355, 384] width 182 height 32
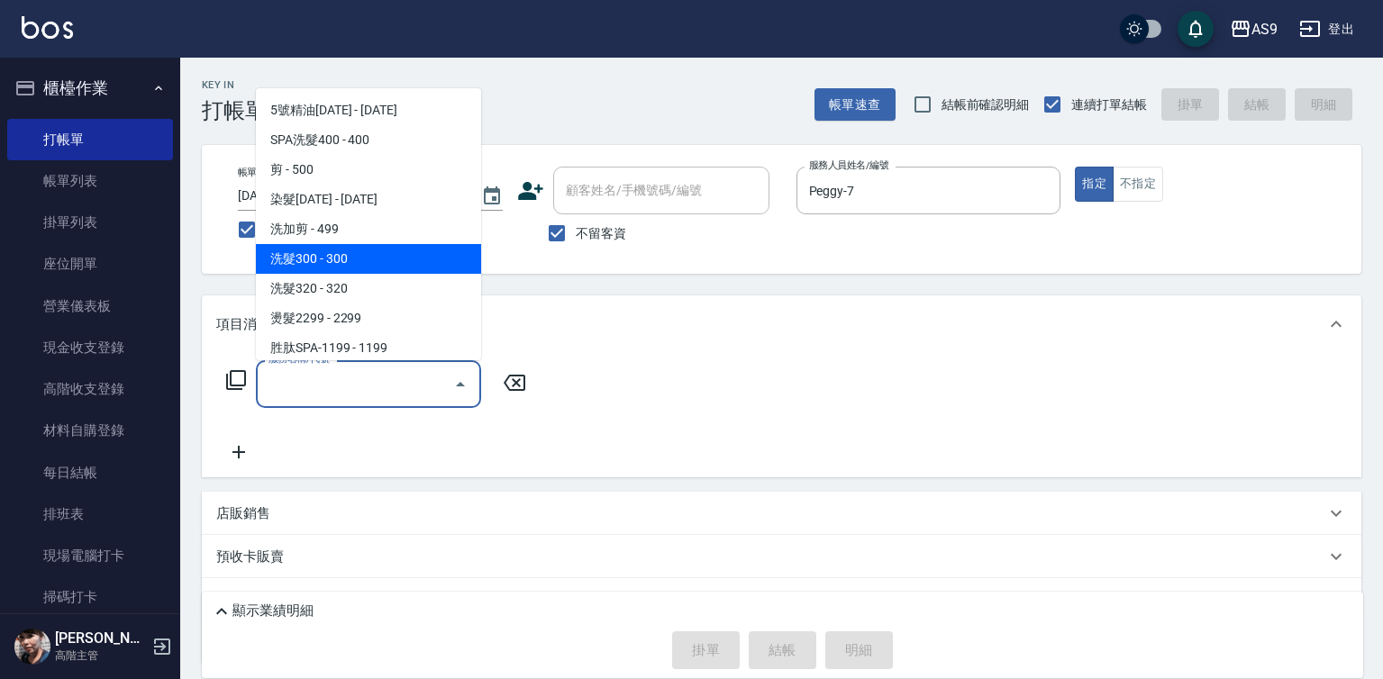
click at [375, 253] on span "洗髮300 - 300" at bounding box center [368, 259] width 225 height 30
type input "洗髮300(洗 髮300)"
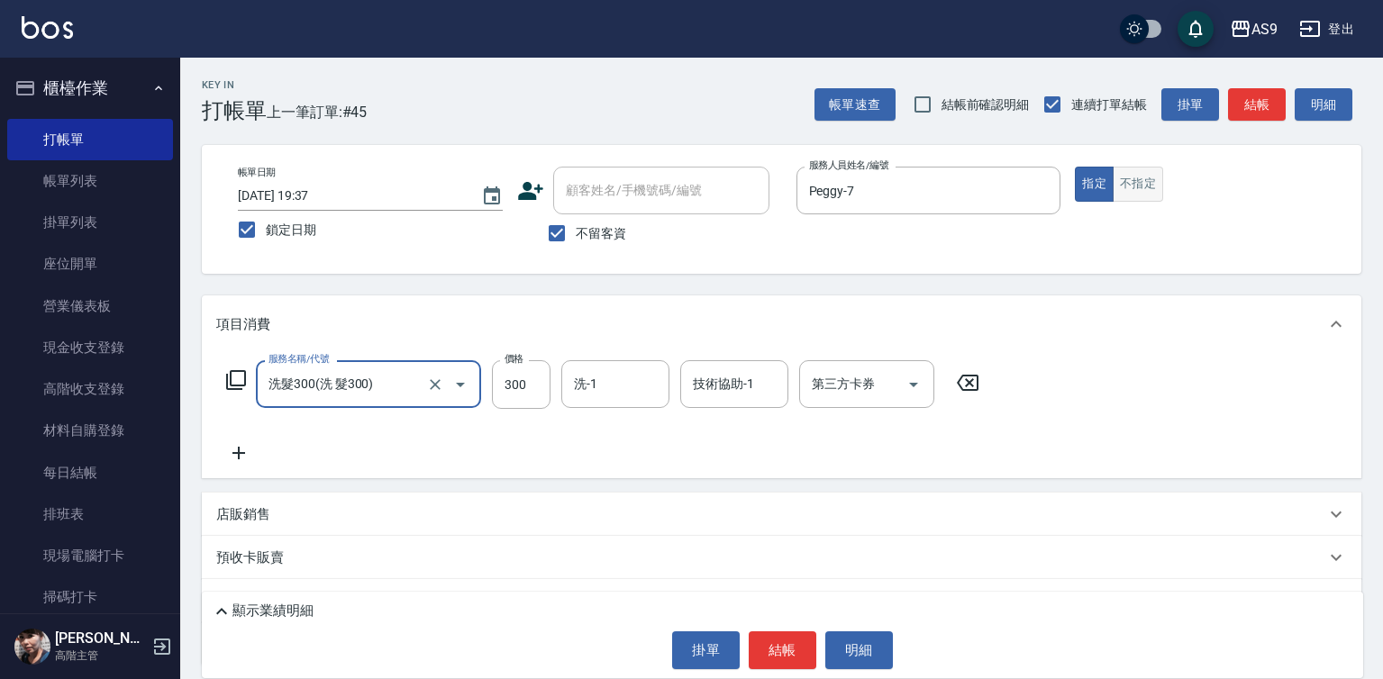
click at [1143, 182] on button "不指定" at bounding box center [1138, 184] width 50 height 35
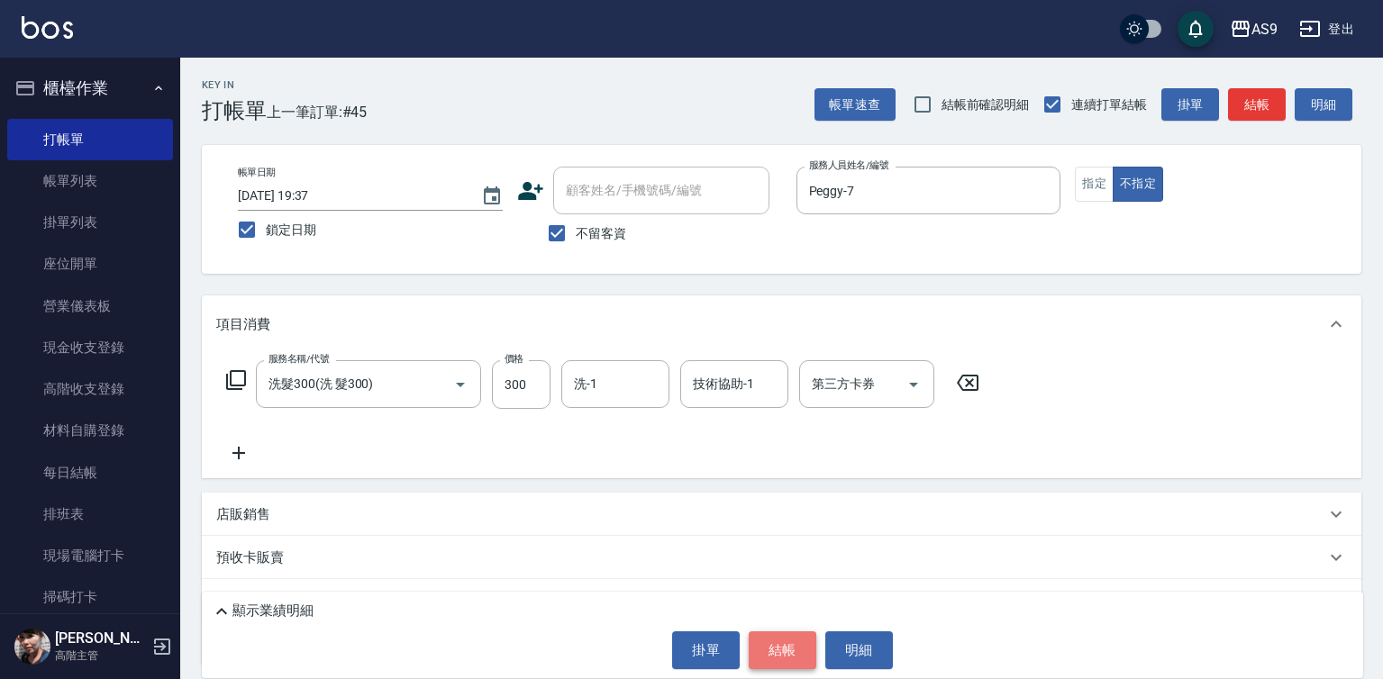
click at [769, 656] on button "結帳" at bounding box center [783, 651] width 68 height 38
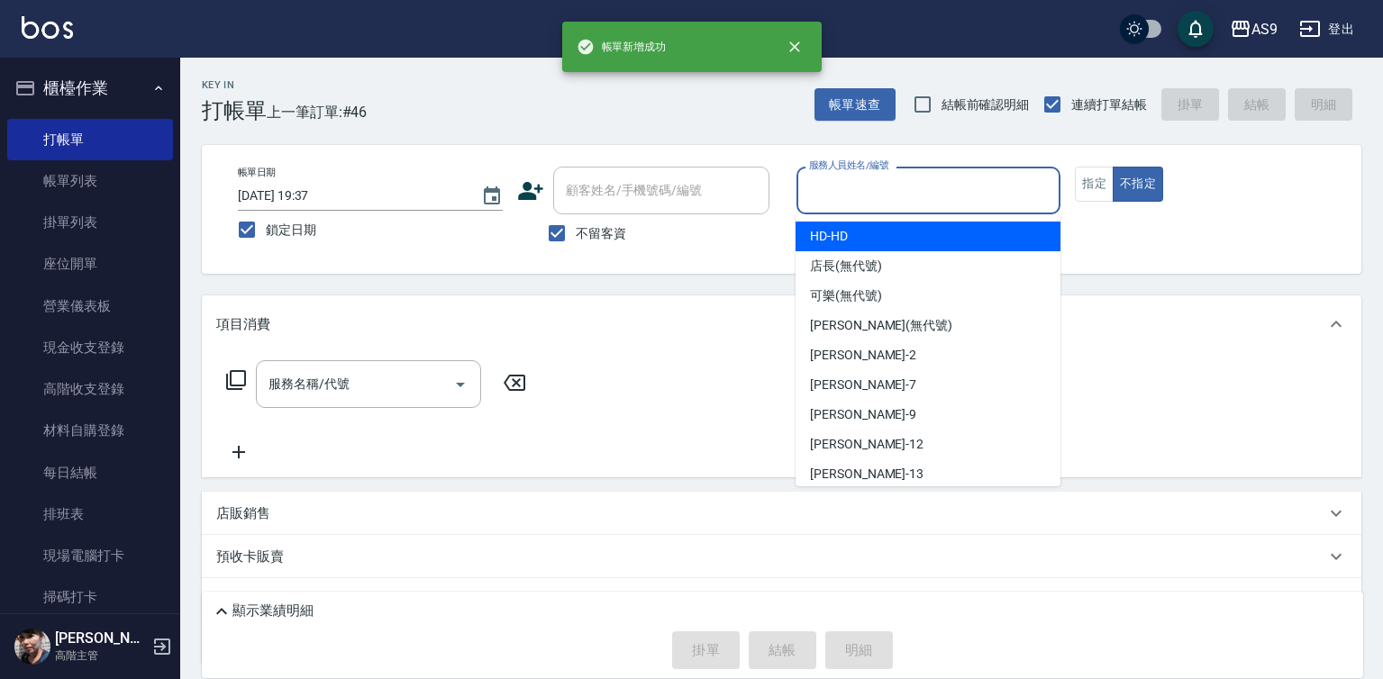
click at [844, 188] on input "服務人員姓名/編號" at bounding box center [929, 191] width 249 height 32
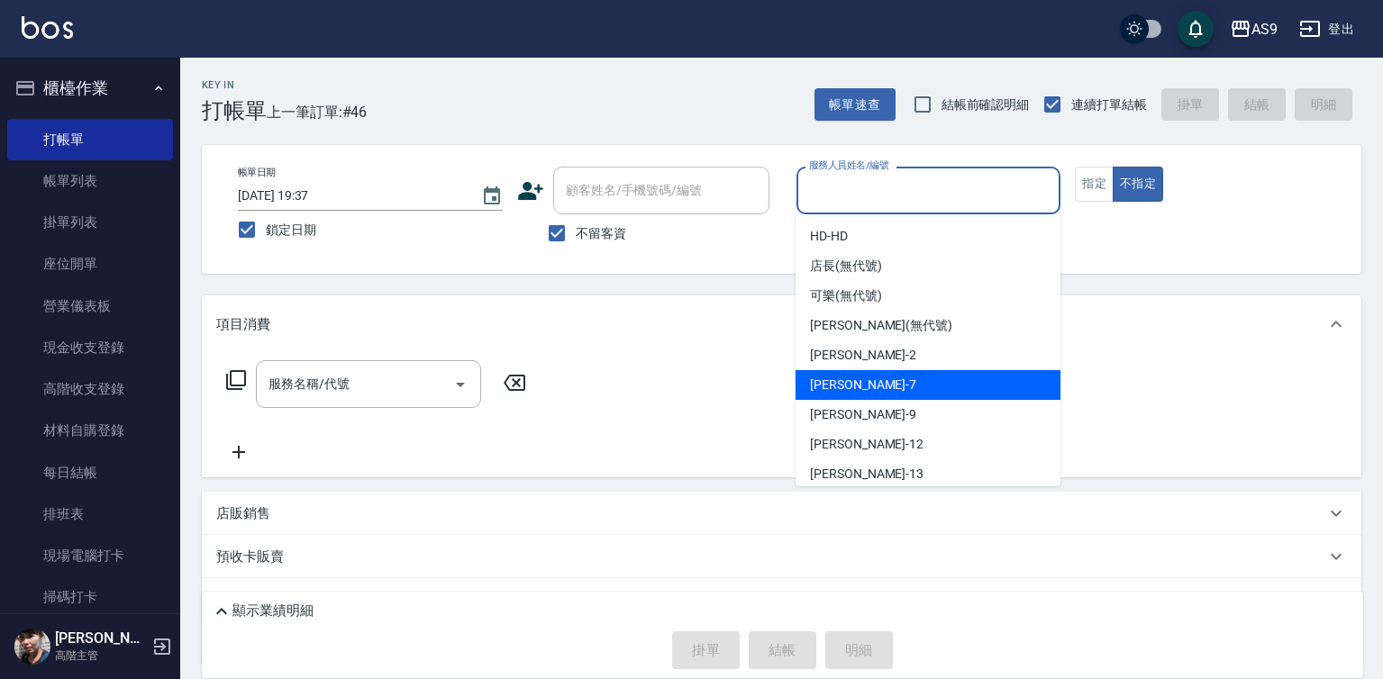
click at [867, 382] on div "Peggy -7" at bounding box center [928, 385] width 265 height 30
type input "Peggy-7"
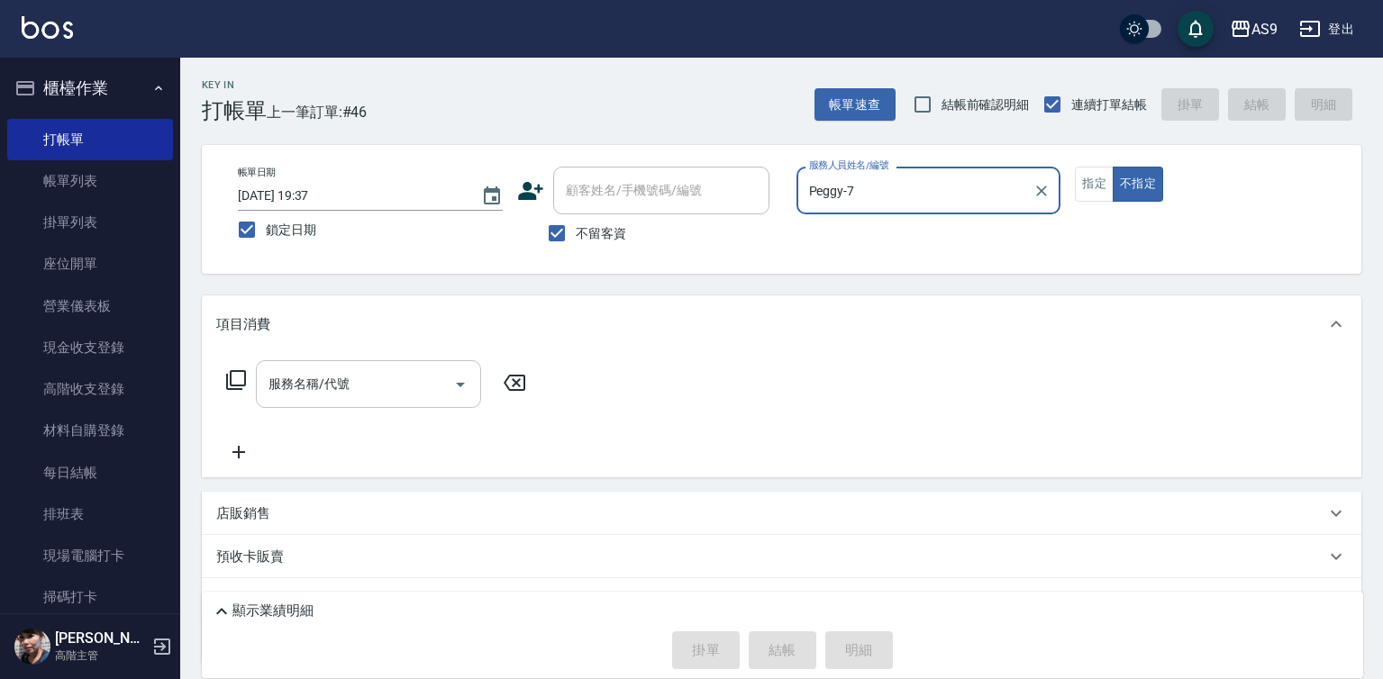
click at [406, 388] on input "服務名稱/代號" at bounding box center [355, 384] width 182 height 32
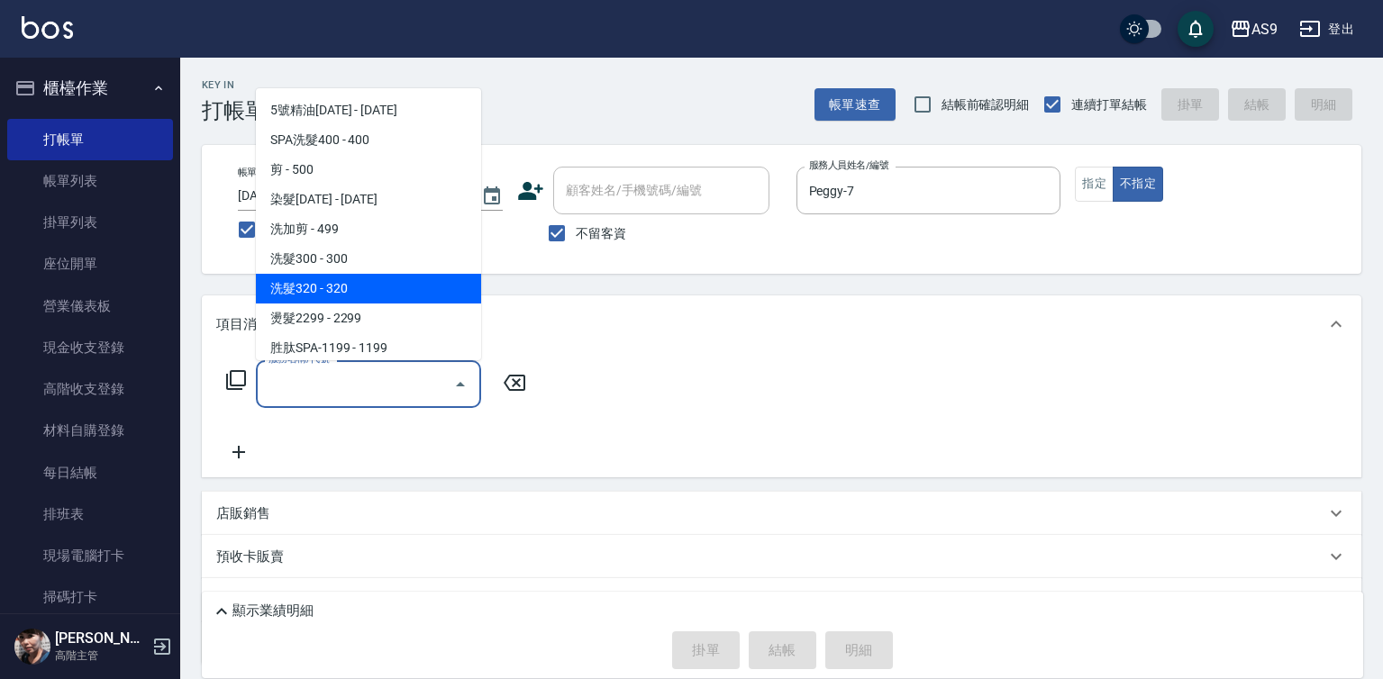
click at [350, 258] on span "洗髮300 - 300" at bounding box center [368, 259] width 225 height 30
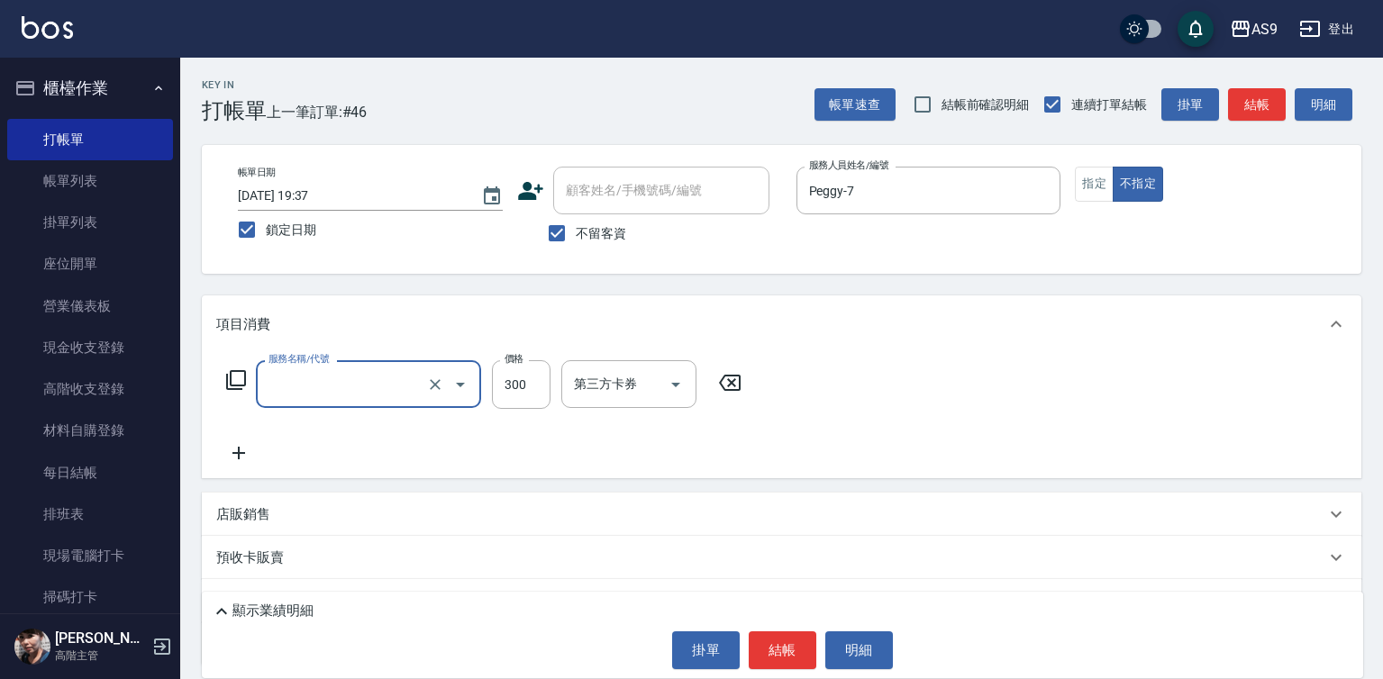
type input "洗髮300(洗 髮300)"
click at [565, 397] on div "洗-1" at bounding box center [615, 384] width 108 height 48
click at [532, 392] on input "300" at bounding box center [521, 384] width 59 height 49
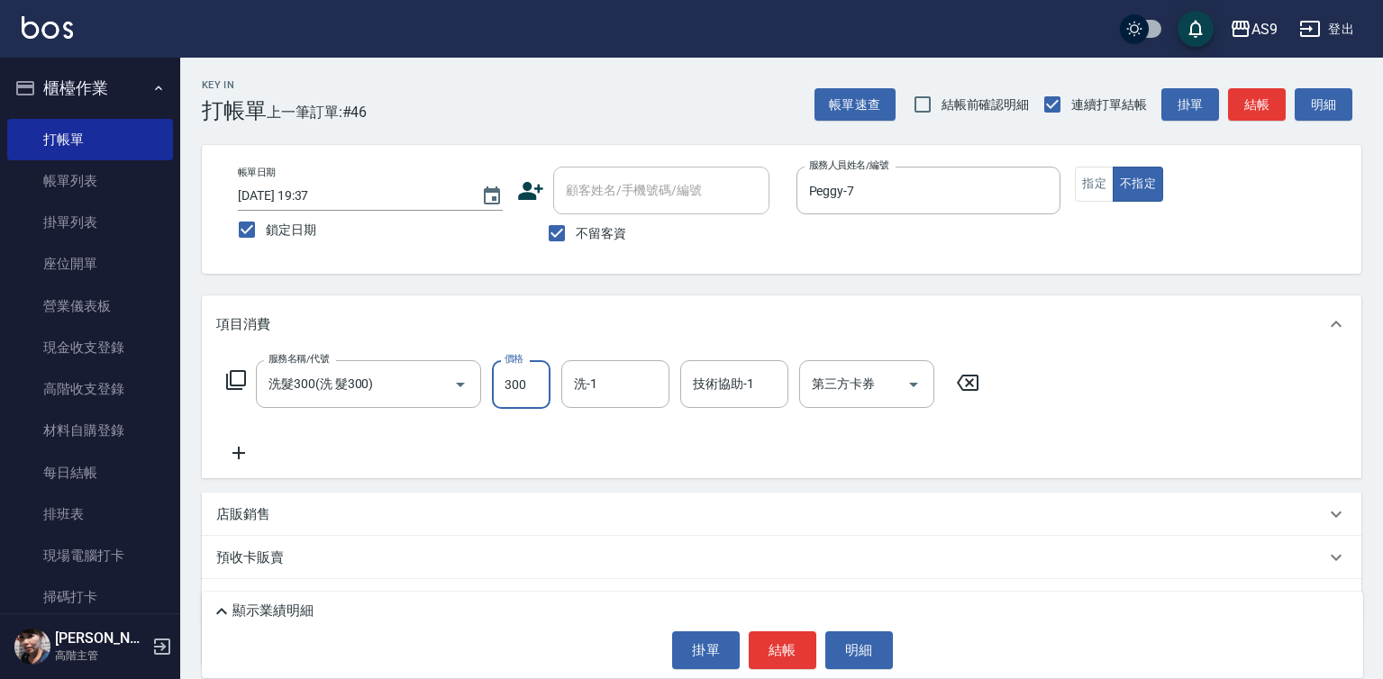
click at [532, 392] on input "300" at bounding box center [521, 384] width 59 height 49
type input "272"
click at [795, 663] on button "結帳" at bounding box center [783, 651] width 68 height 38
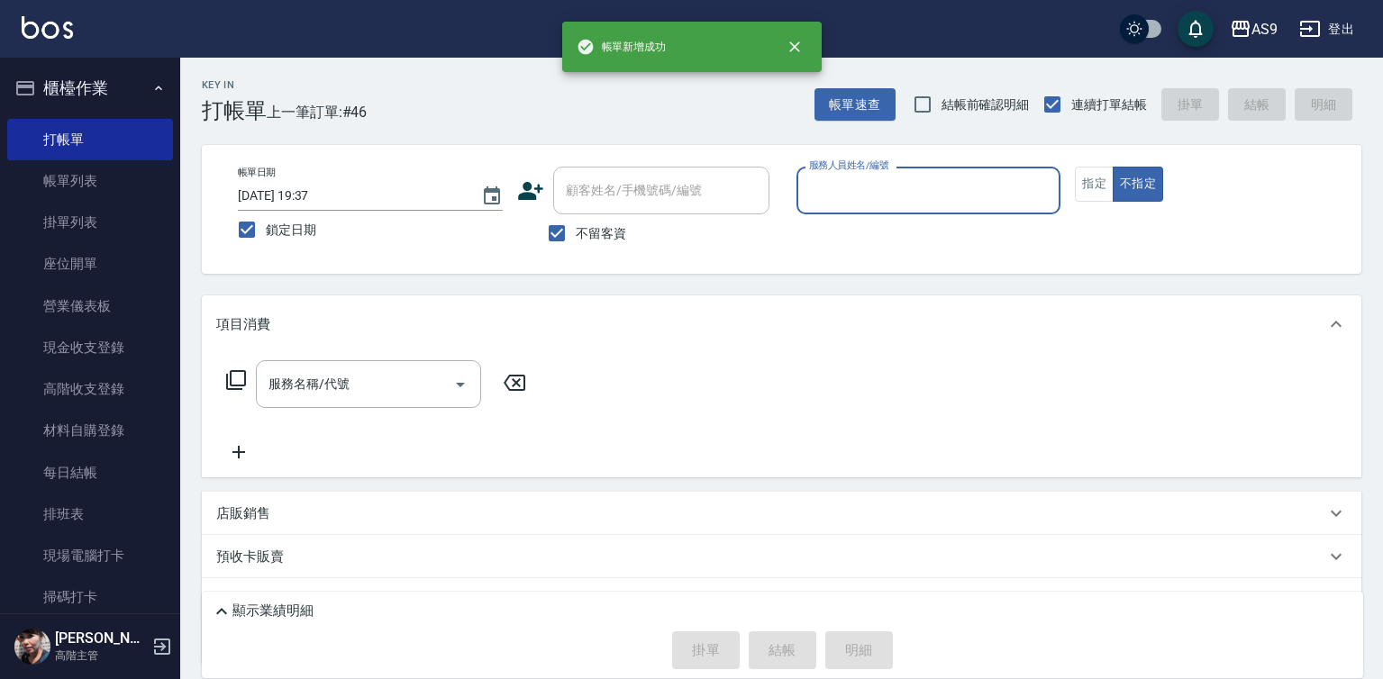
click at [892, 208] on div "服務人員姓名/編號" at bounding box center [928, 191] width 265 height 48
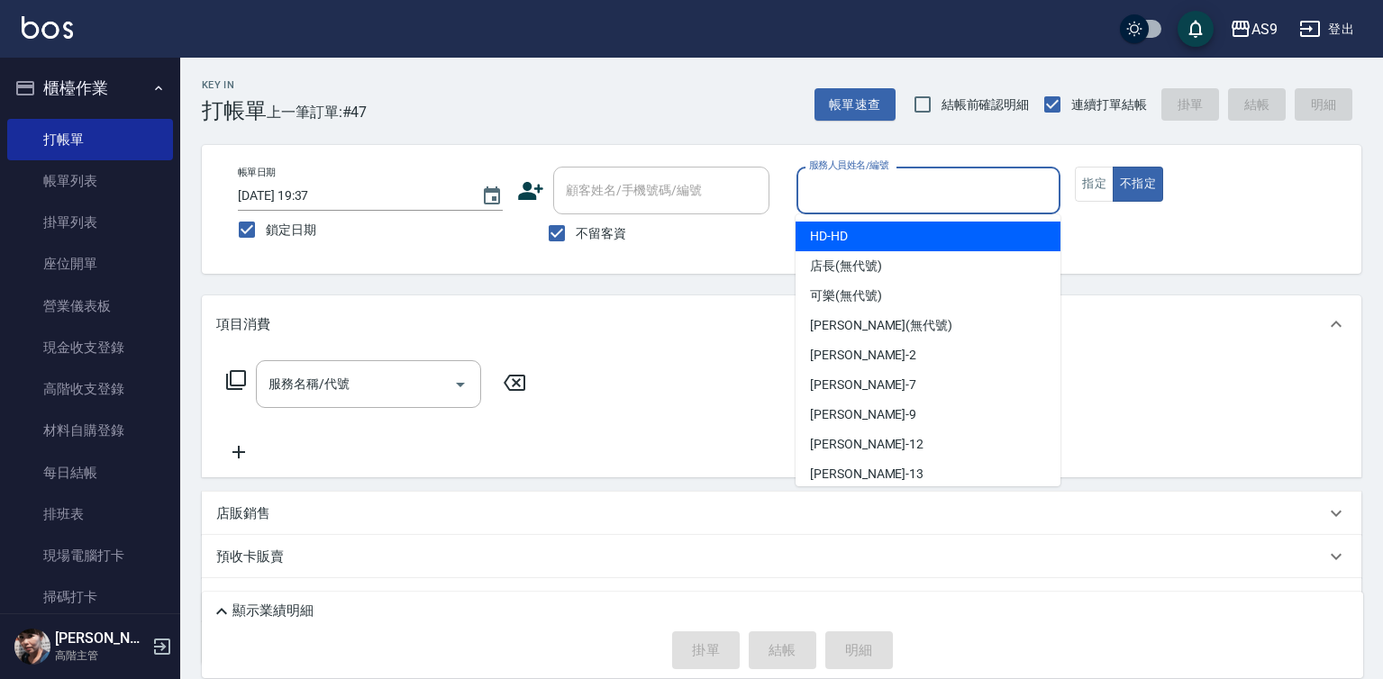
click at [851, 205] on input "服務人員姓名/編號" at bounding box center [929, 191] width 249 height 32
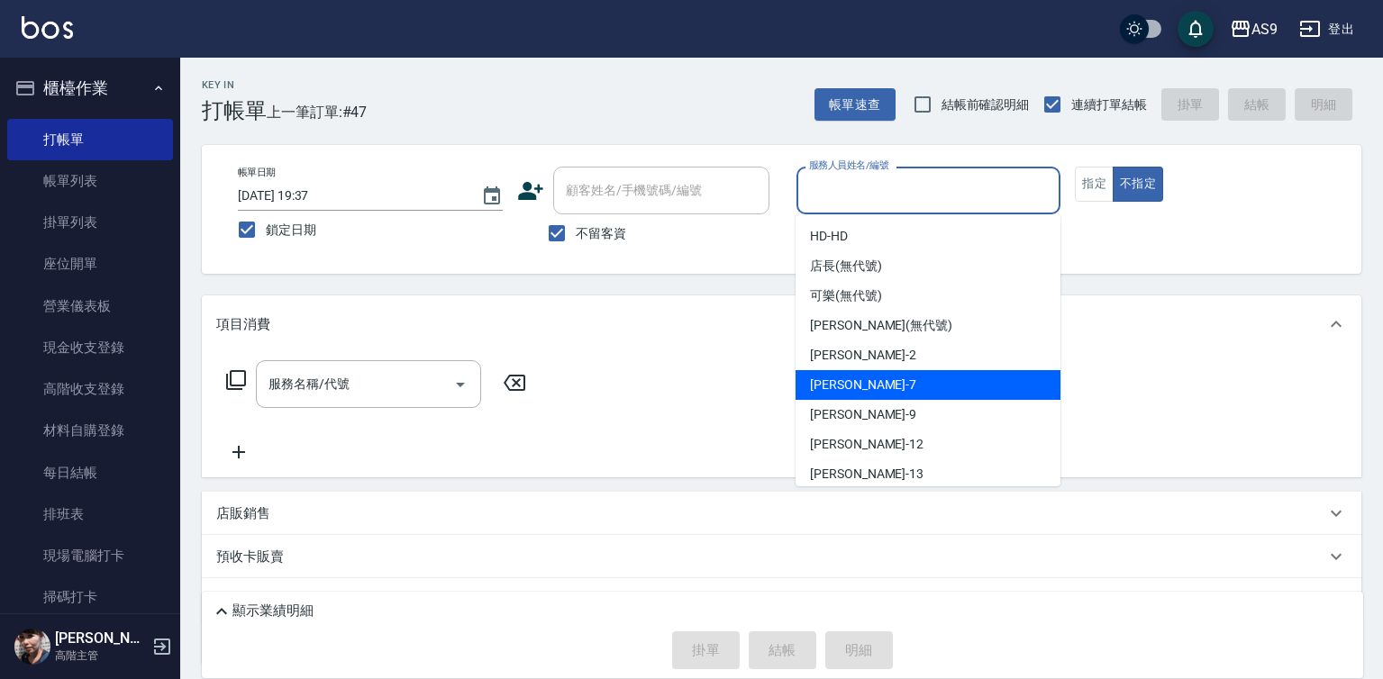
click at [862, 380] on div "Peggy -7" at bounding box center [928, 385] width 265 height 30
type input "Peggy-7"
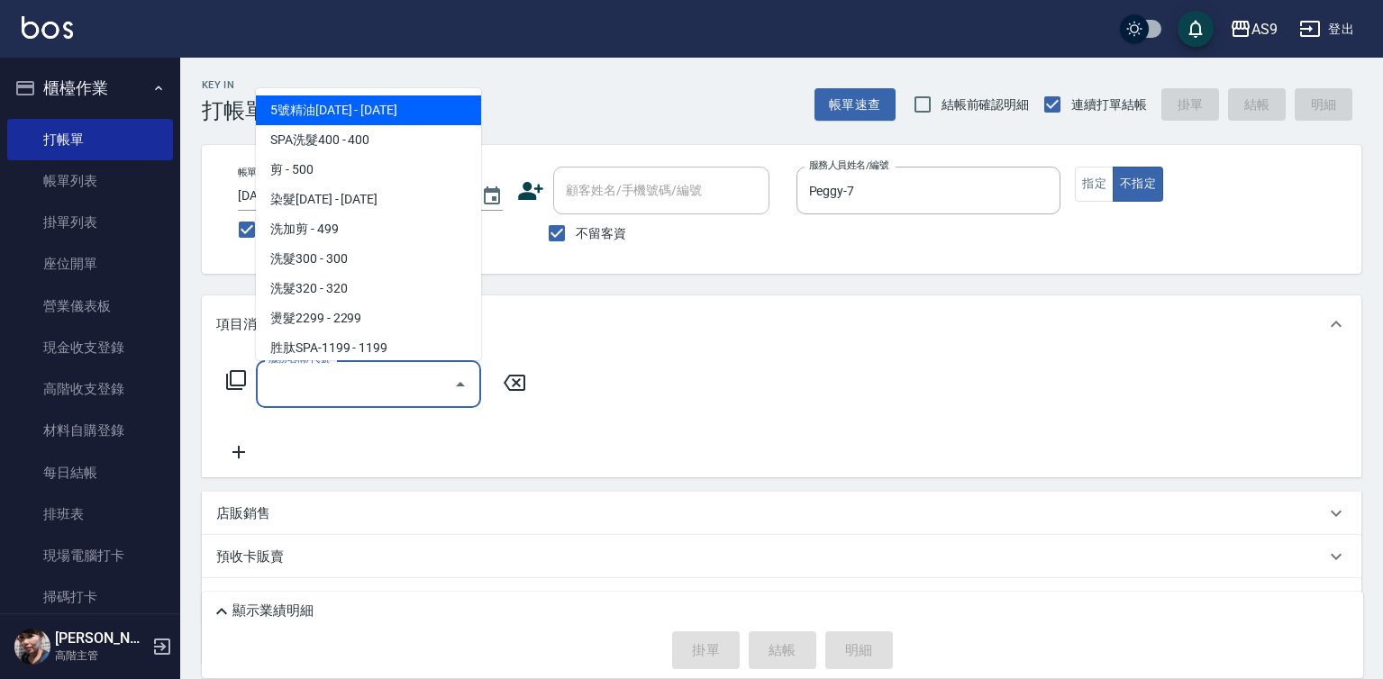
click at [401, 386] on input "服務名稱/代號" at bounding box center [355, 384] width 182 height 32
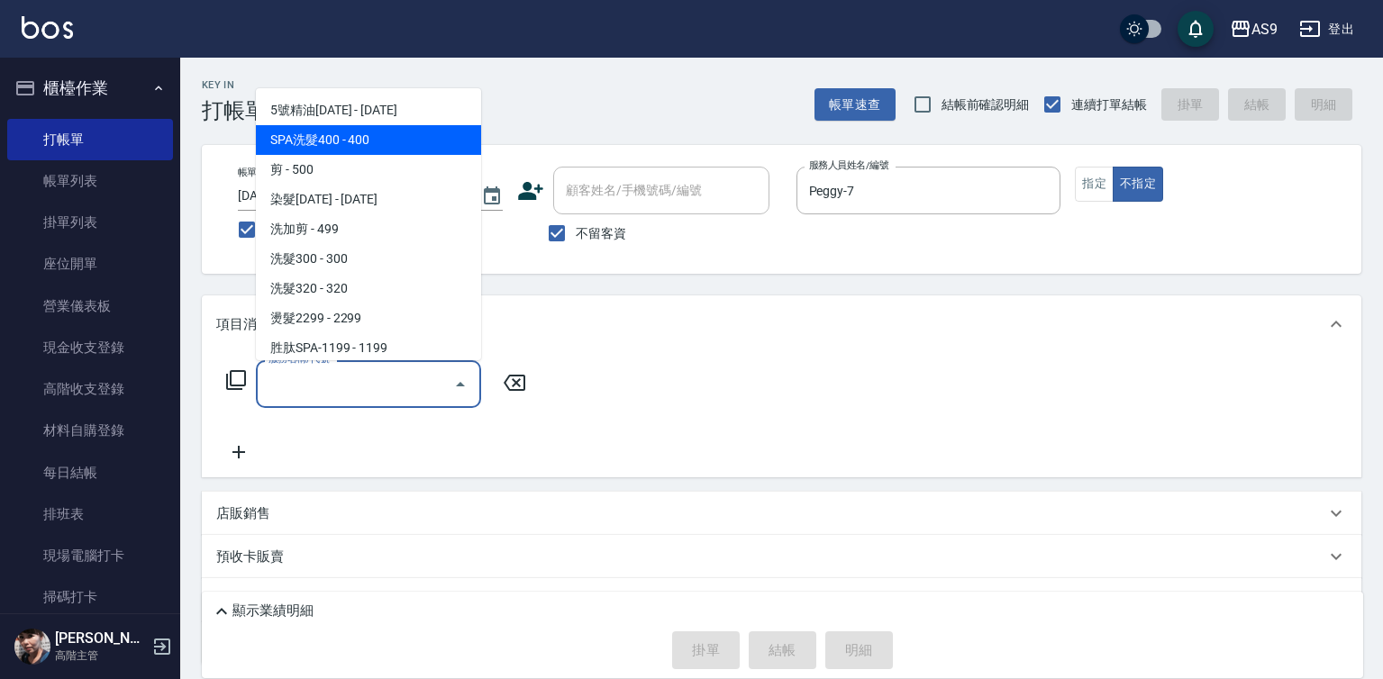
click at [363, 141] on span "SPA洗髮400 - 400" at bounding box center [368, 140] width 225 height 30
type input "SPA洗髮400(SPA洗髮400)"
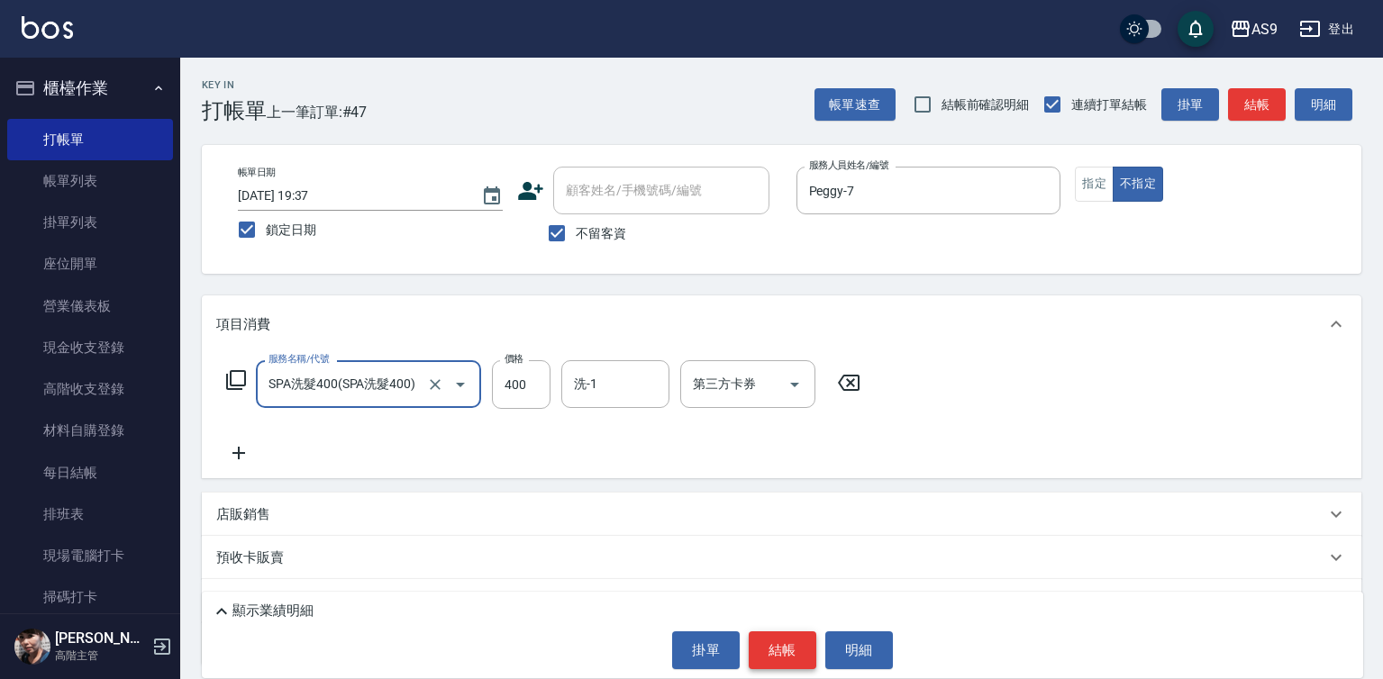
click at [808, 649] on button "結帳" at bounding box center [783, 651] width 68 height 38
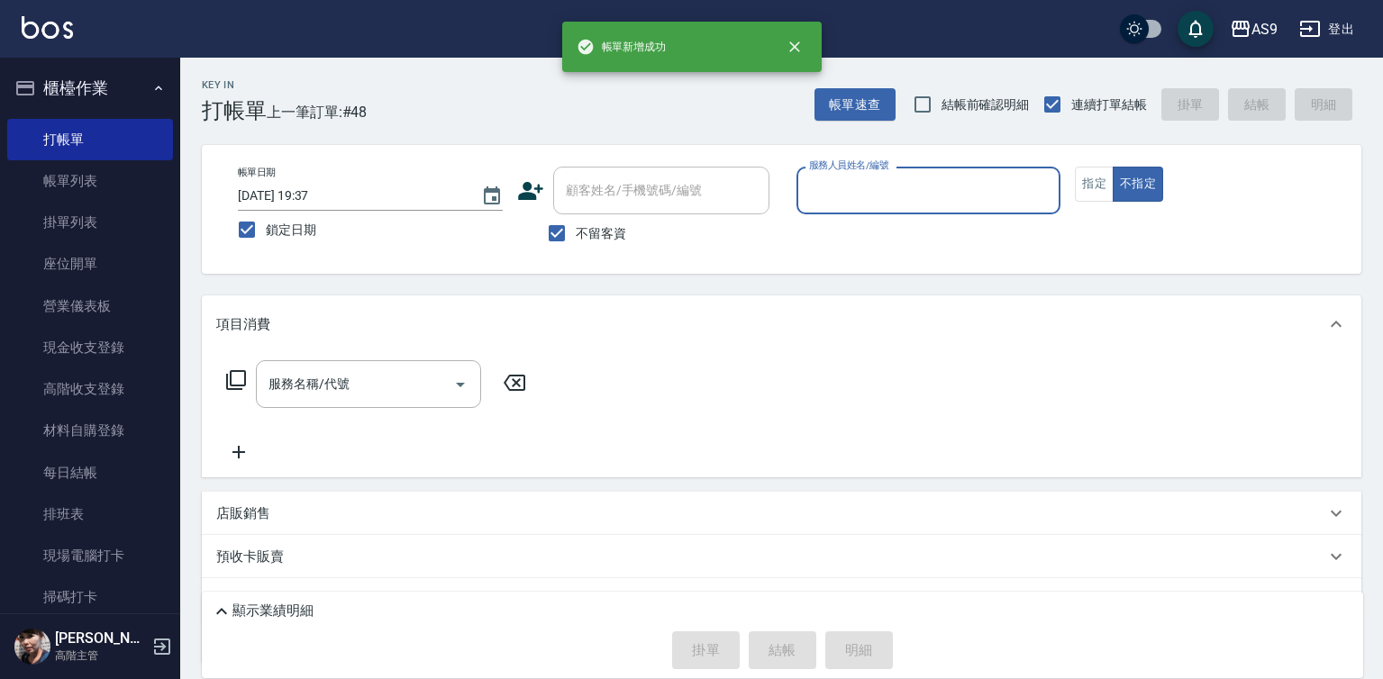
click at [836, 187] on input "服務人員姓名/編號" at bounding box center [929, 191] width 249 height 32
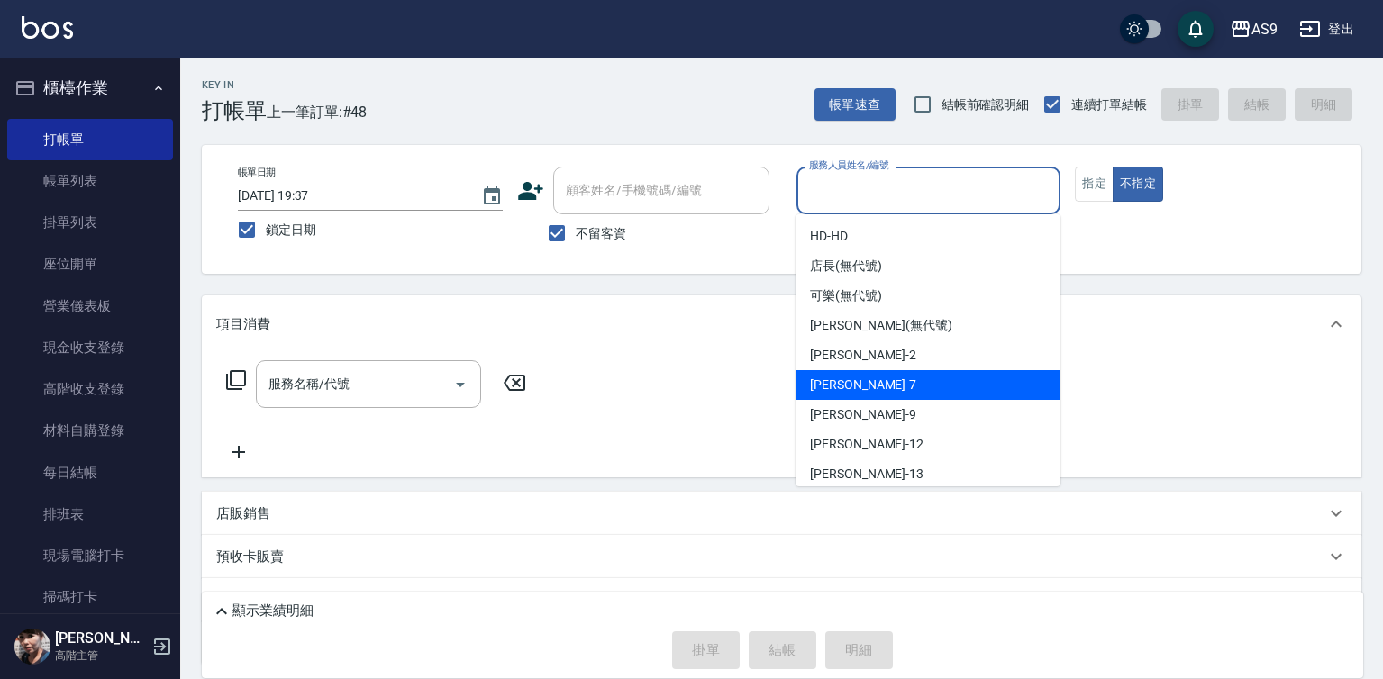
click at [856, 384] on div "Peggy -7" at bounding box center [928, 385] width 265 height 30
type input "Peggy-7"
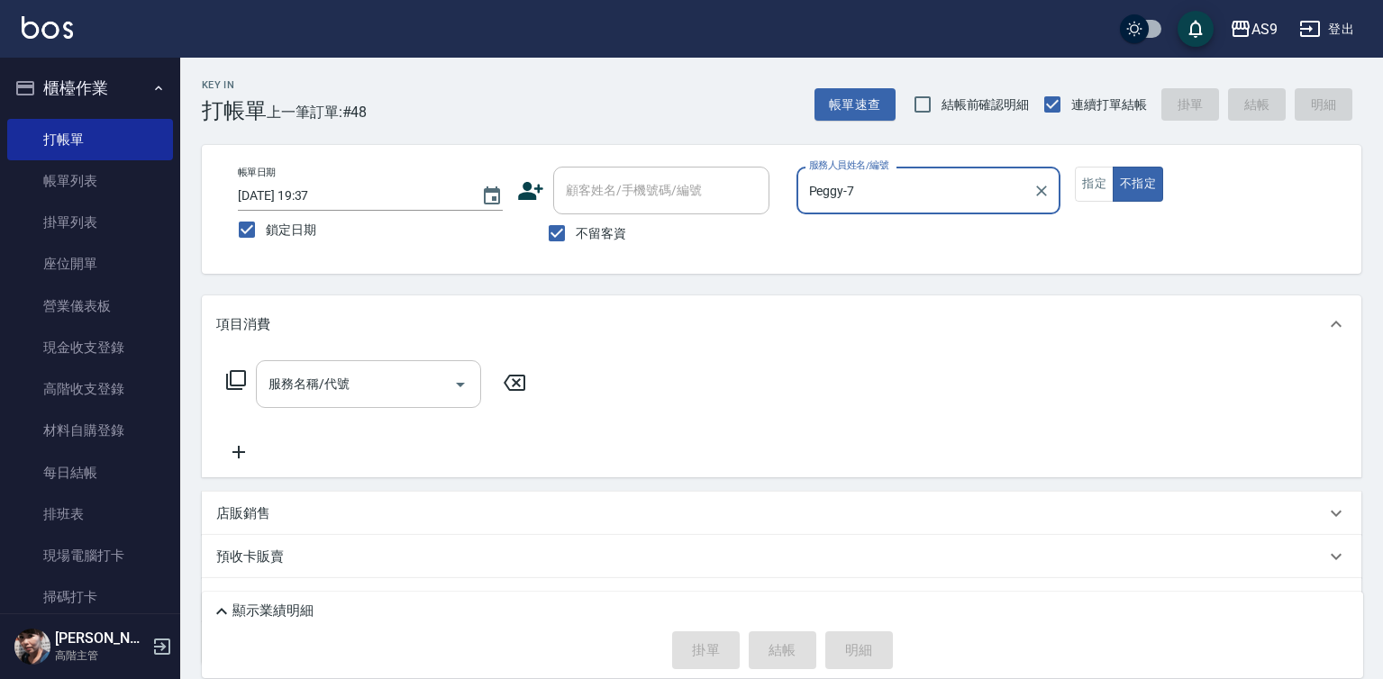
click at [396, 373] on input "服務名稱/代號" at bounding box center [355, 384] width 182 height 32
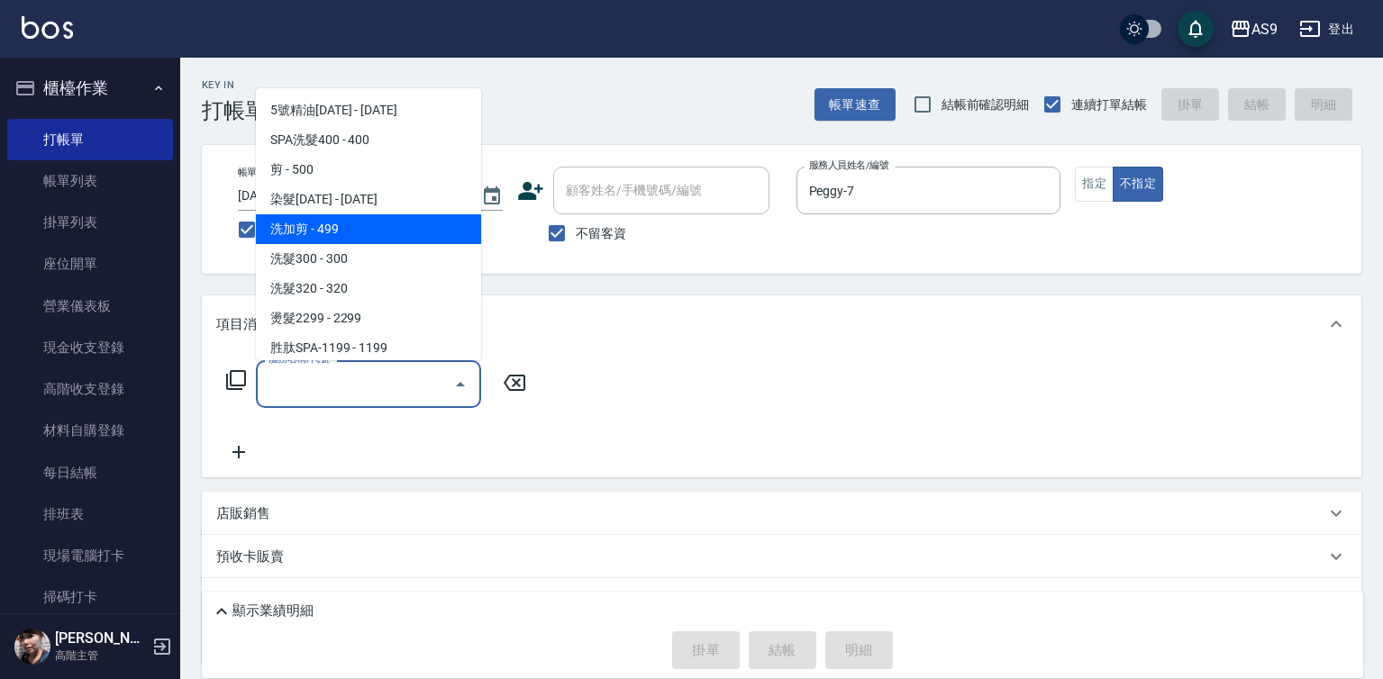
click at [358, 231] on span "洗加剪 - 499" at bounding box center [368, 229] width 225 height 30
type input "洗加剪(洗加剪)"
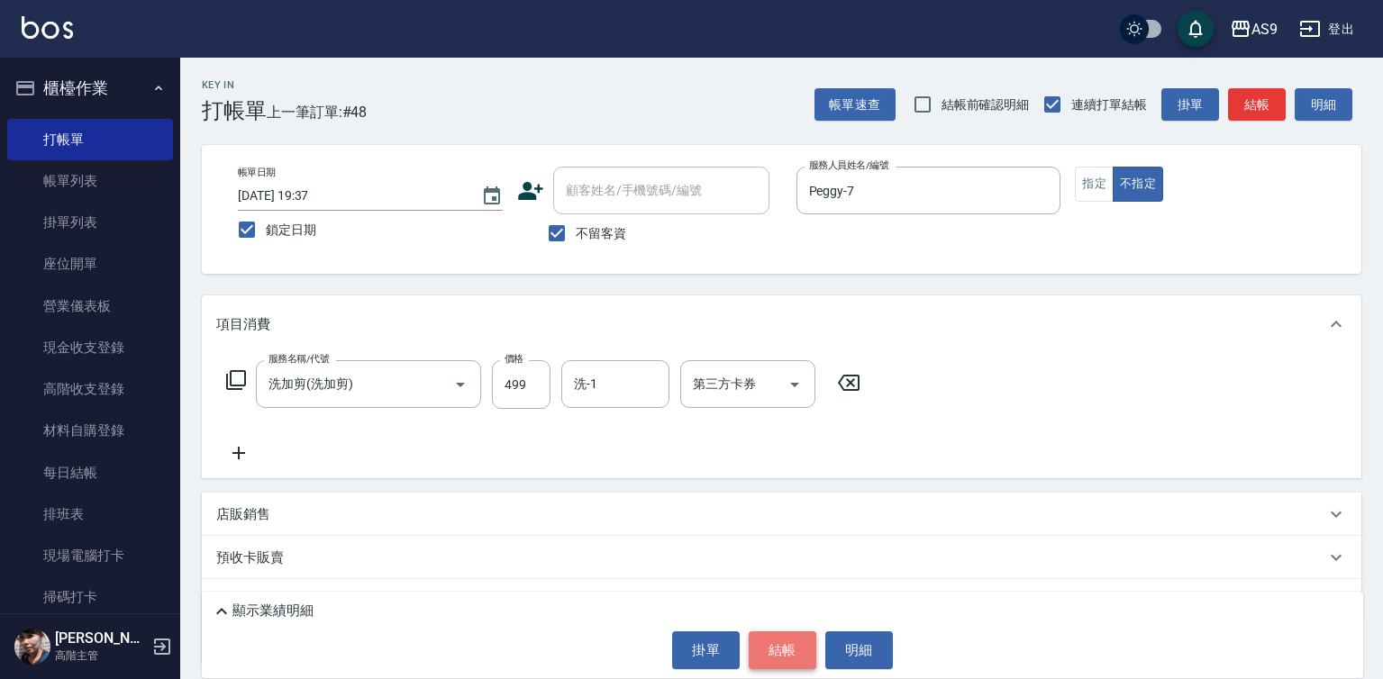
click at [774, 661] on button "結帳" at bounding box center [783, 651] width 68 height 38
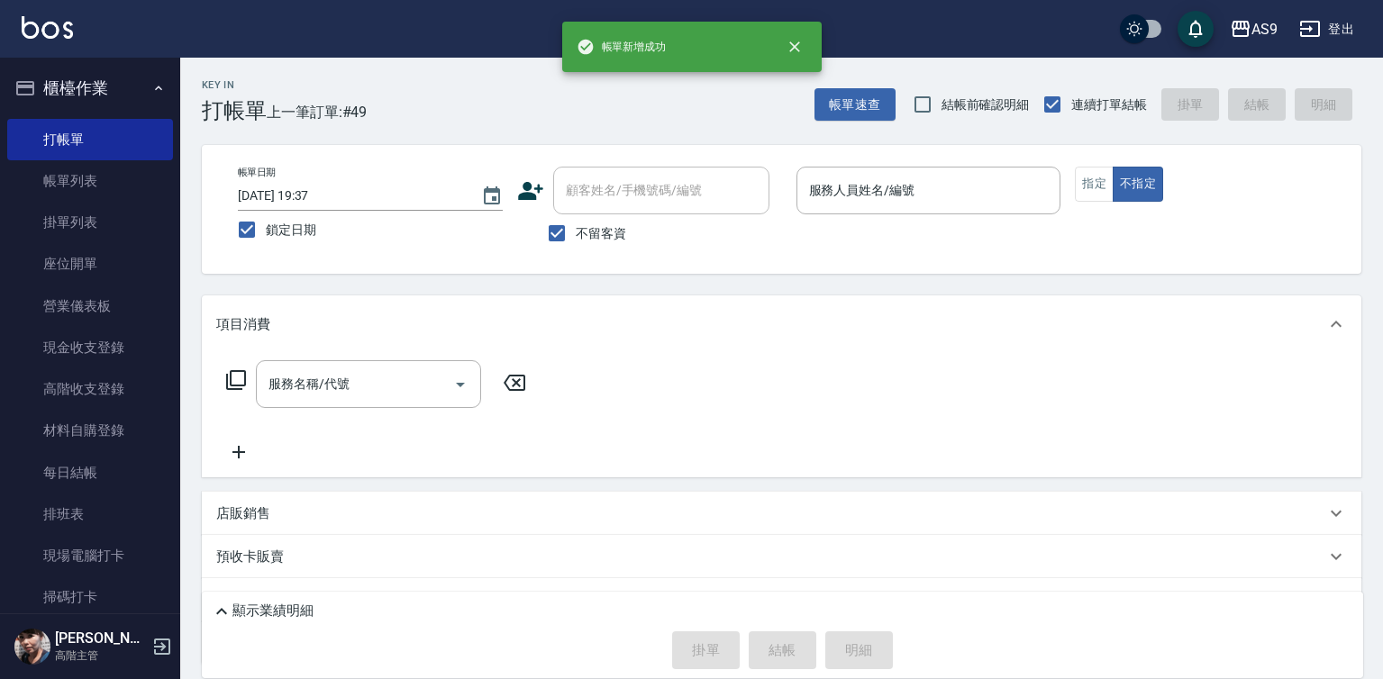
click at [842, 221] on p at bounding box center [928, 223] width 265 height 19
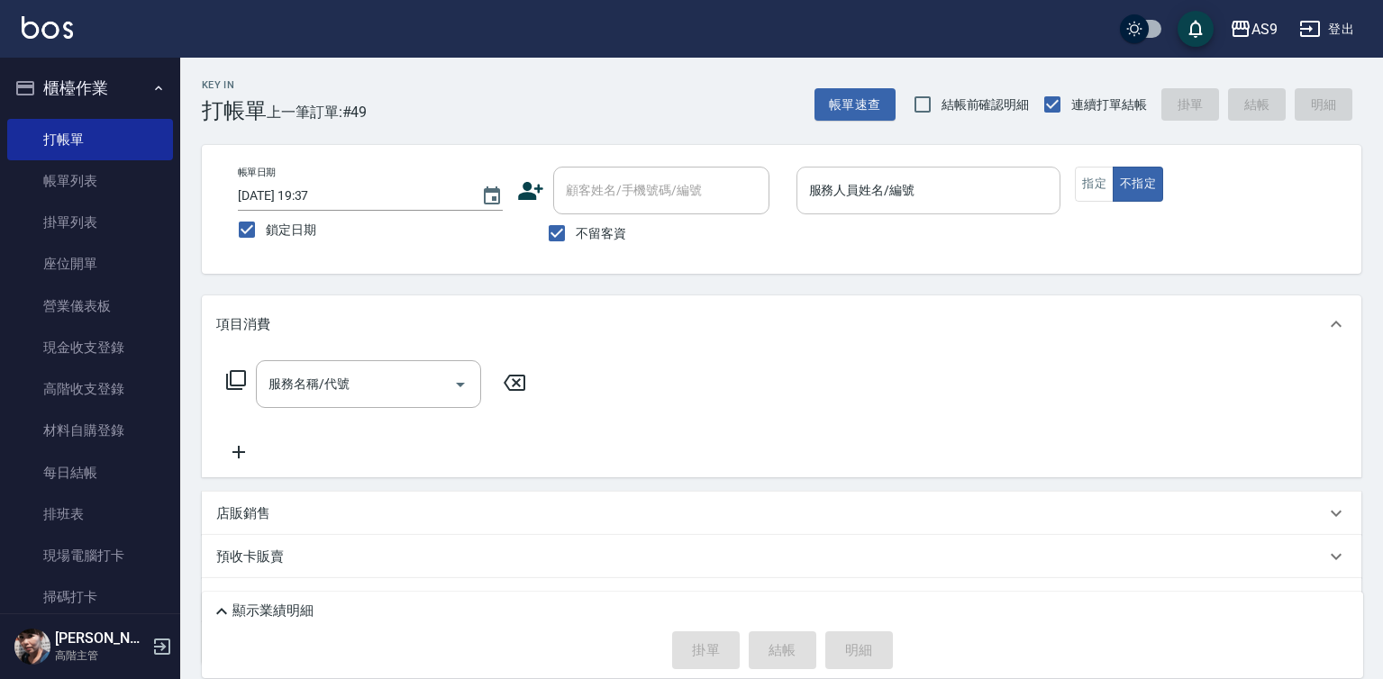
click at [848, 208] on div "服務人員姓名/編號" at bounding box center [928, 191] width 265 height 48
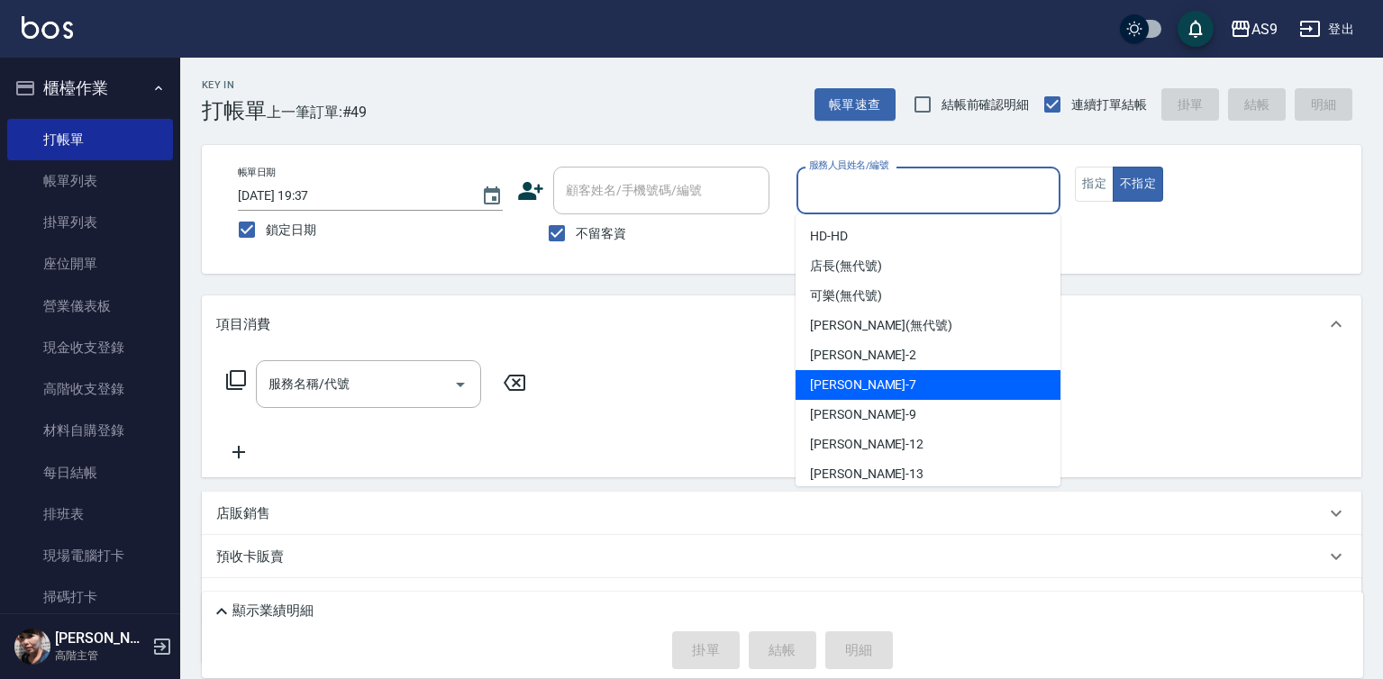
click at [859, 388] on div "Peggy -7" at bounding box center [928, 385] width 265 height 30
type input "Peggy-7"
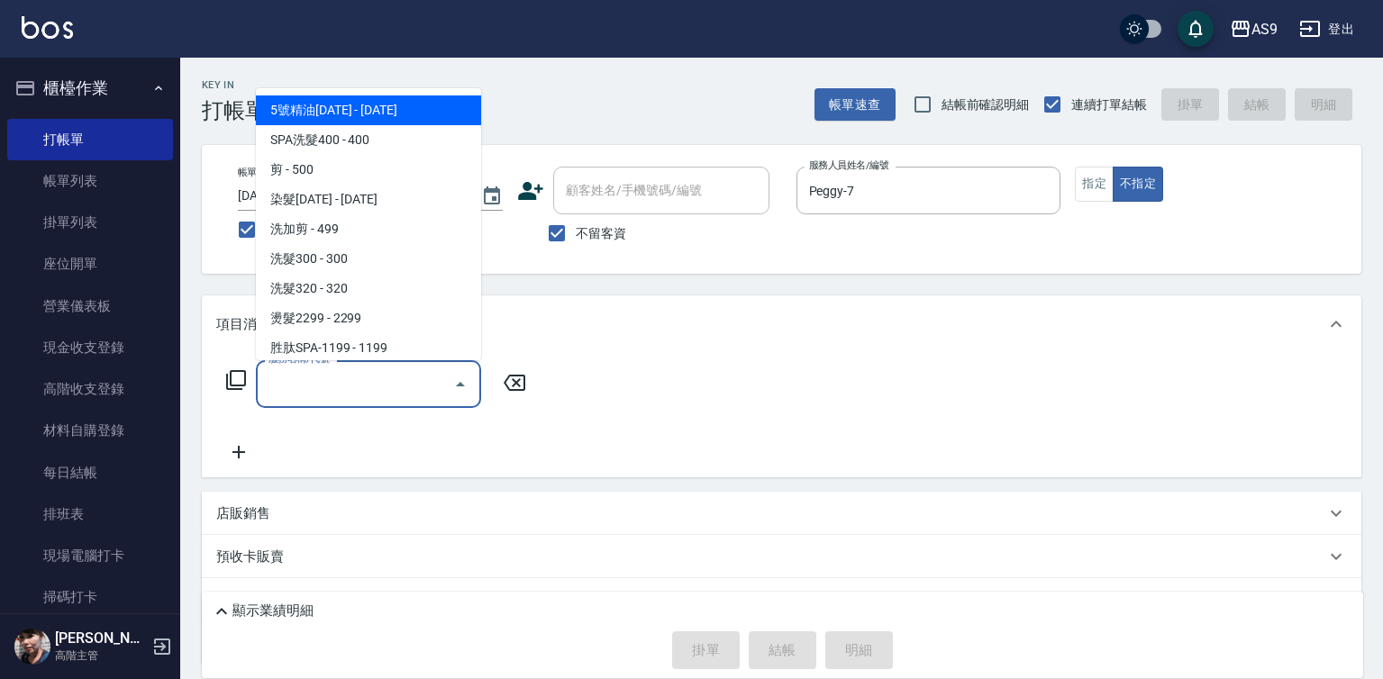
click at [334, 388] on input "服務名稱/代號" at bounding box center [355, 384] width 182 height 32
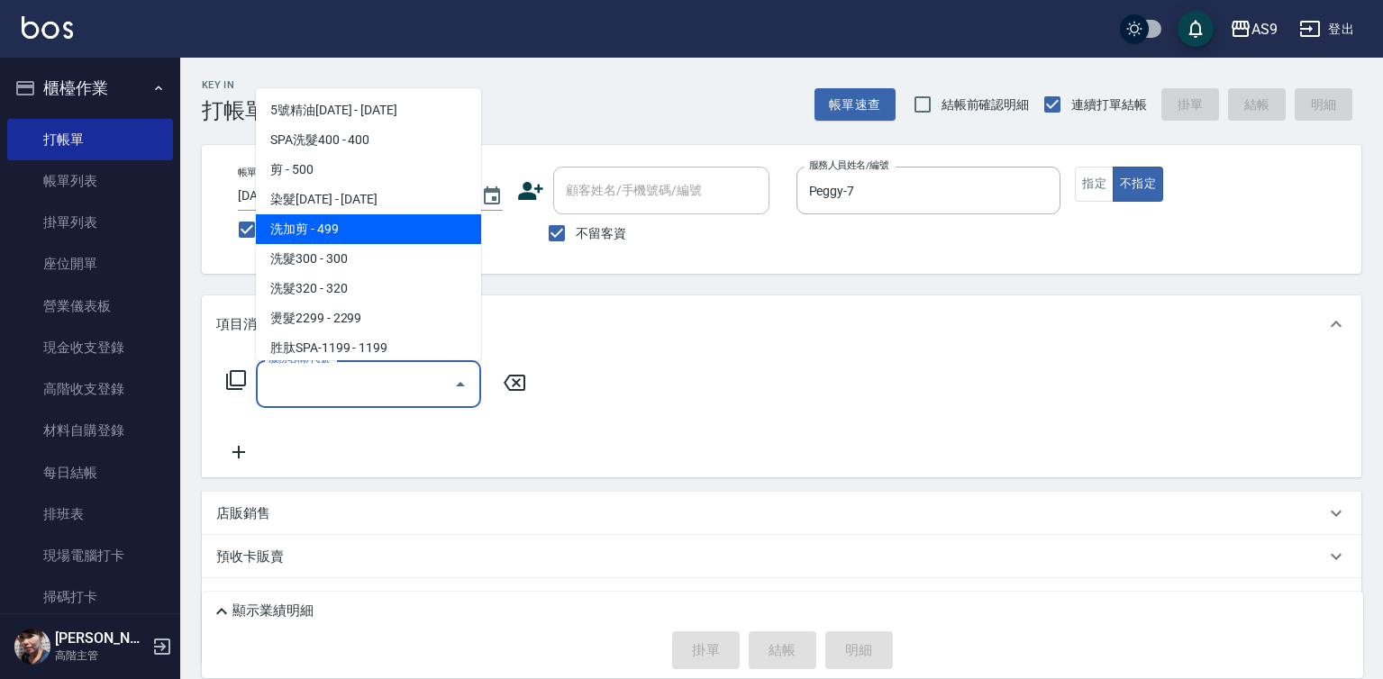
click at [345, 233] on span "洗加剪 - 499" at bounding box center [368, 229] width 225 height 30
type input "洗加剪(洗加剪)"
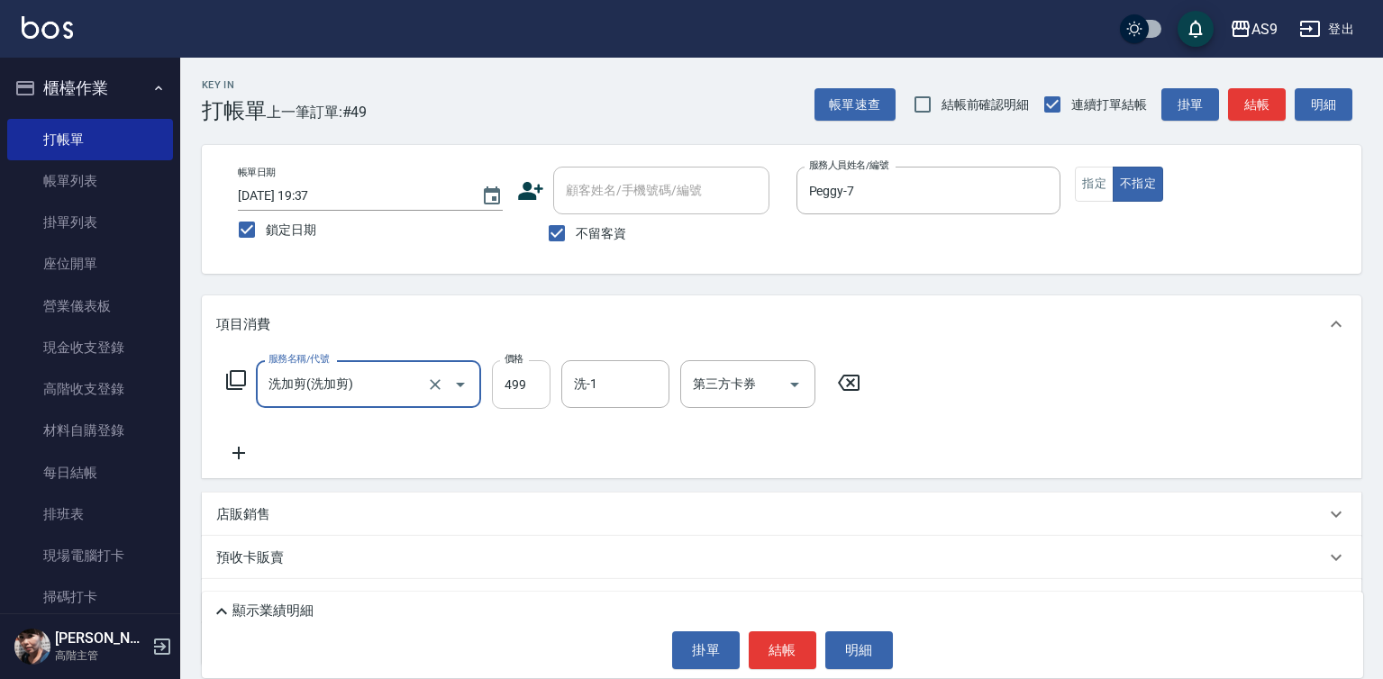
click at [501, 380] on input "499" at bounding box center [521, 384] width 59 height 49
type input "519"
click at [781, 650] on button "結帳" at bounding box center [783, 651] width 68 height 38
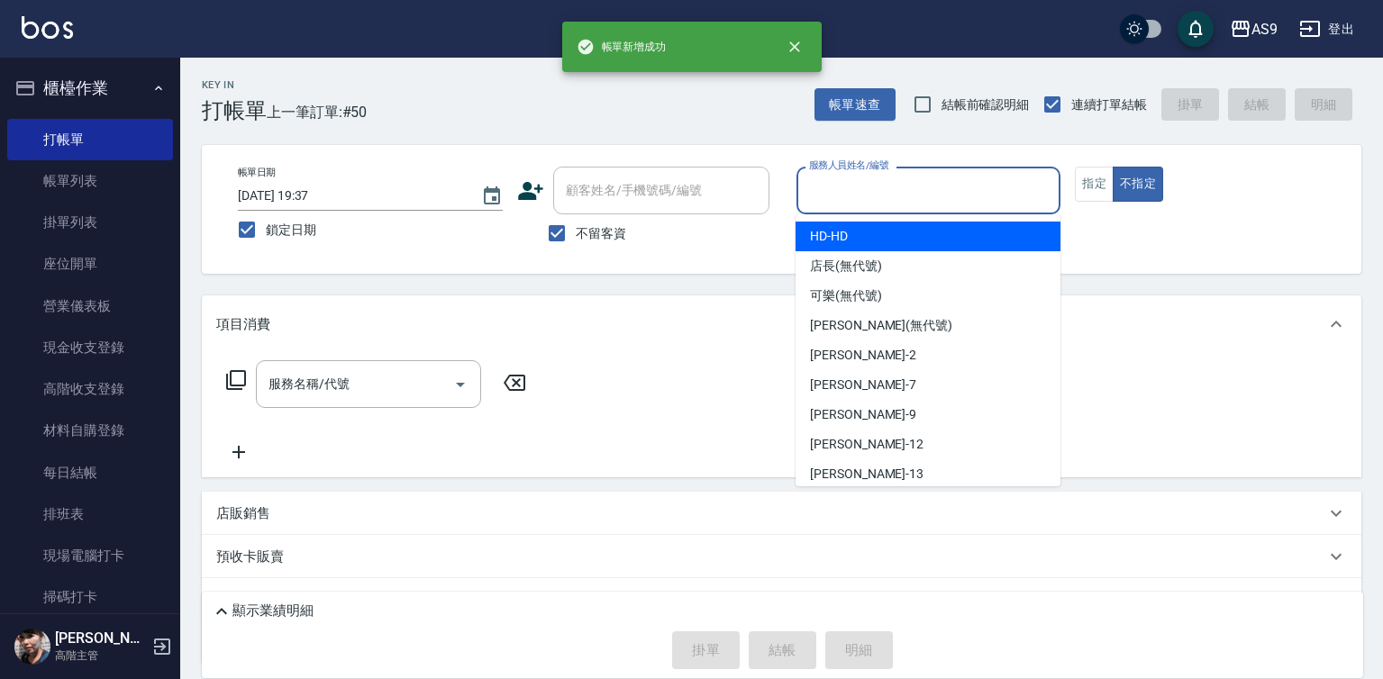
drag, startPoint x: 837, startPoint y: 186, endPoint x: 865, endPoint y: 287, distance: 104.7
click at [839, 191] on input "服務人員姓名/編號" at bounding box center [929, 191] width 249 height 32
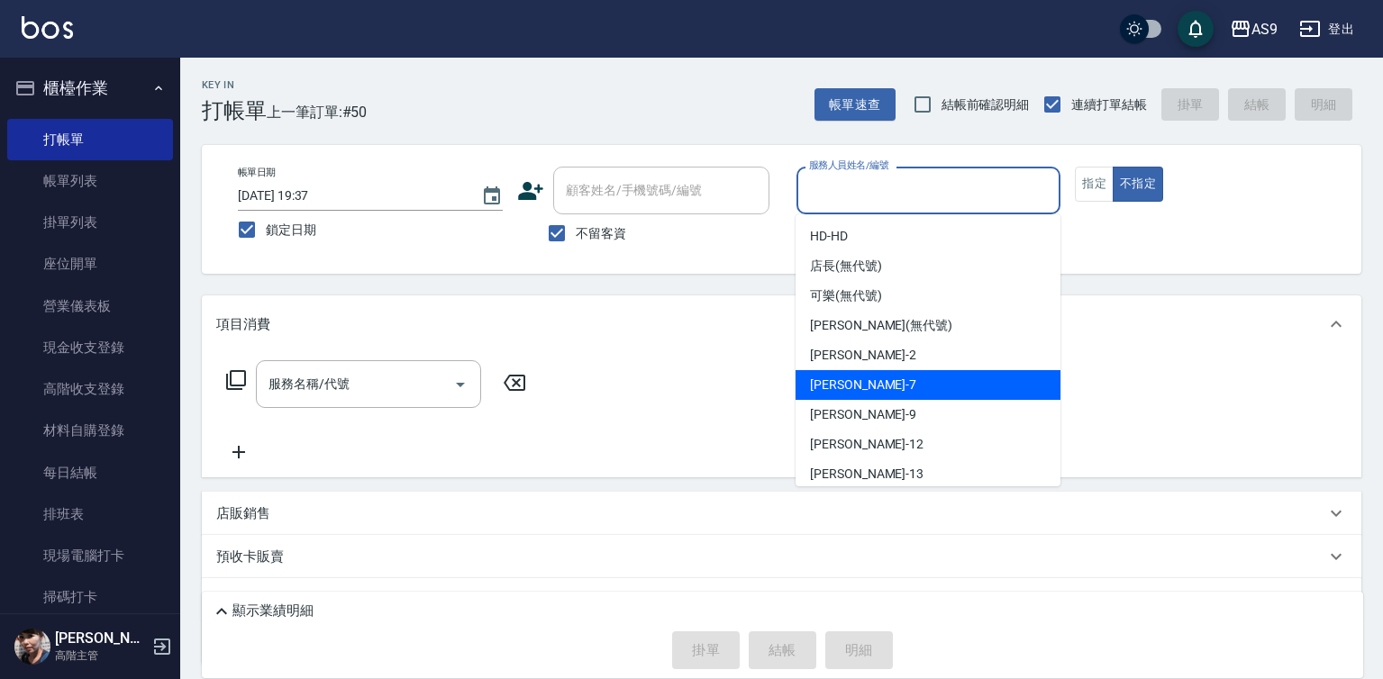
click at [878, 380] on div "Peggy -7" at bounding box center [928, 385] width 265 height 30
type input "Peggy-7"
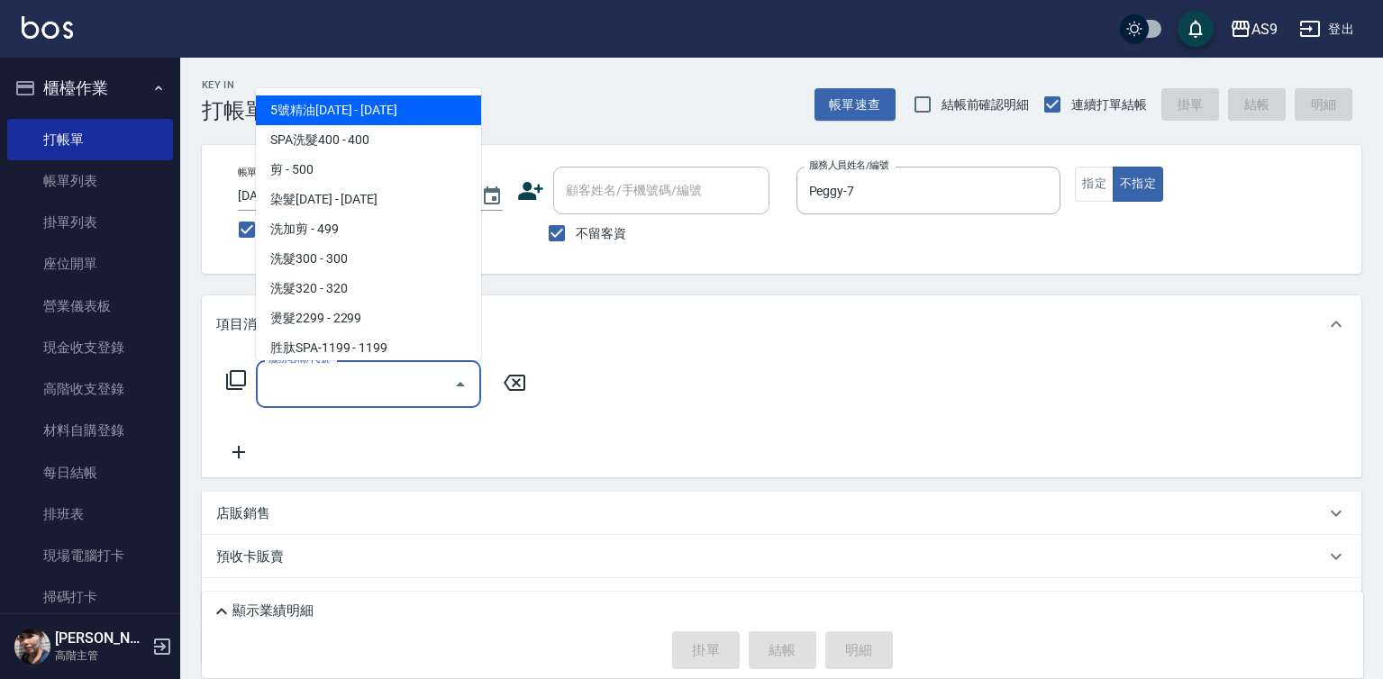
click at [382, 383] on input "服務名稱/代號" at bounding box center [355, 384] width 182 height 32
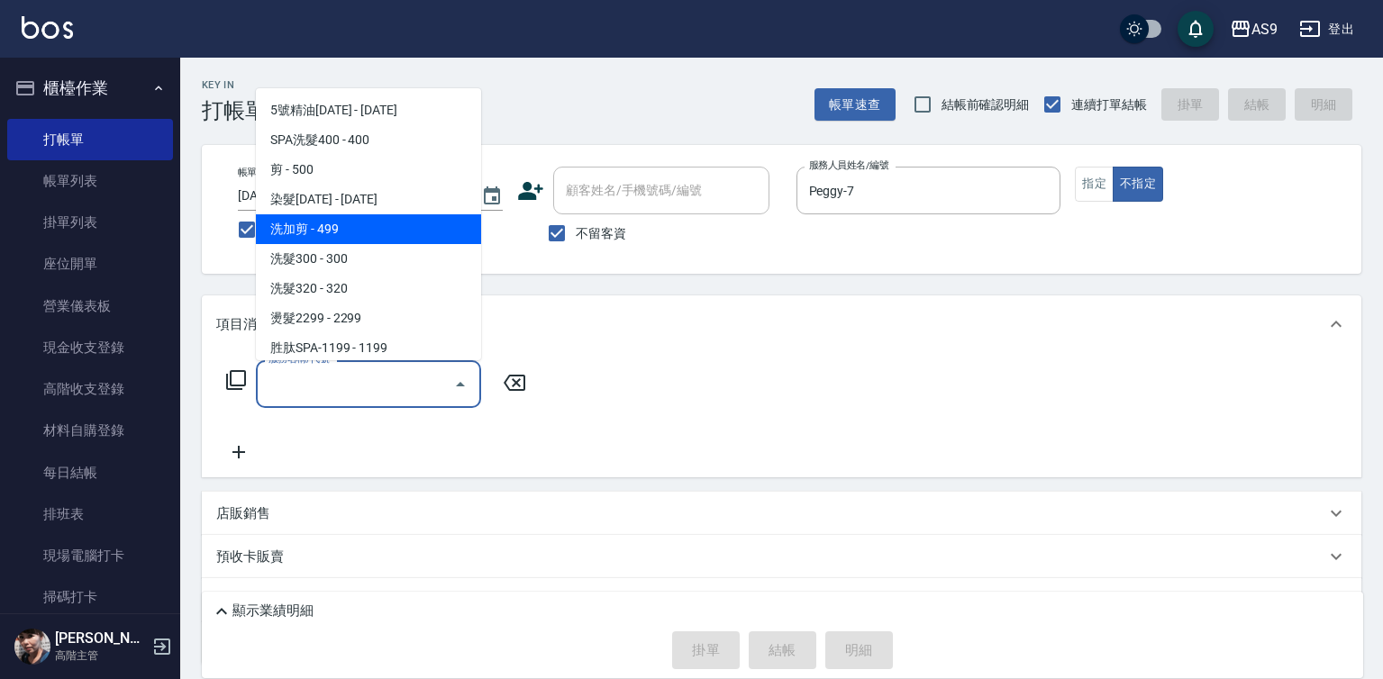
click at [350, 236] on span "洗加剪 - 499" at bounding box center [368, 229] width 225 height 30
type input "洗加剪(洗加剪)"
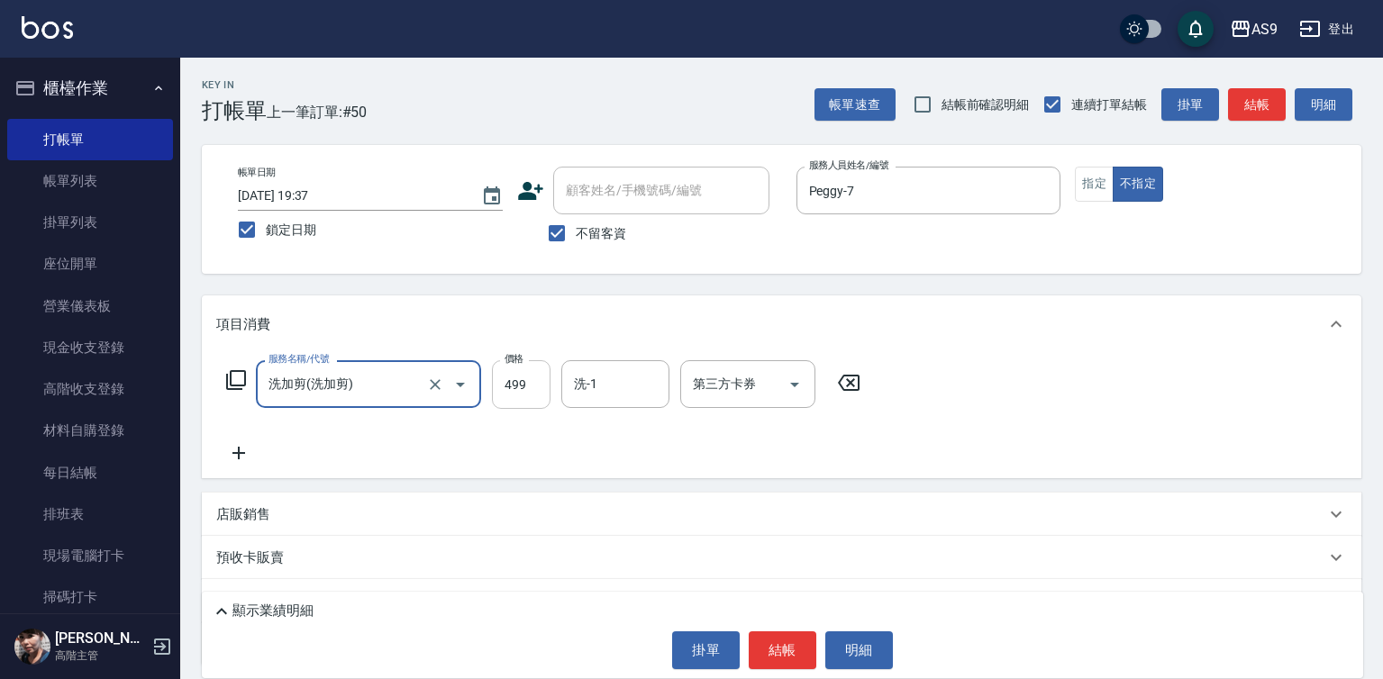
click at [496, 379] on input "499" at bounding box center [521, 384] width 59 height 49
click at [499, 379] on input "499" at bounding box center [521, 384] width 59 height 49
click at [522, 394] on input "519499" at bounding box center [521, 384] width 59 height 49
type input "519"
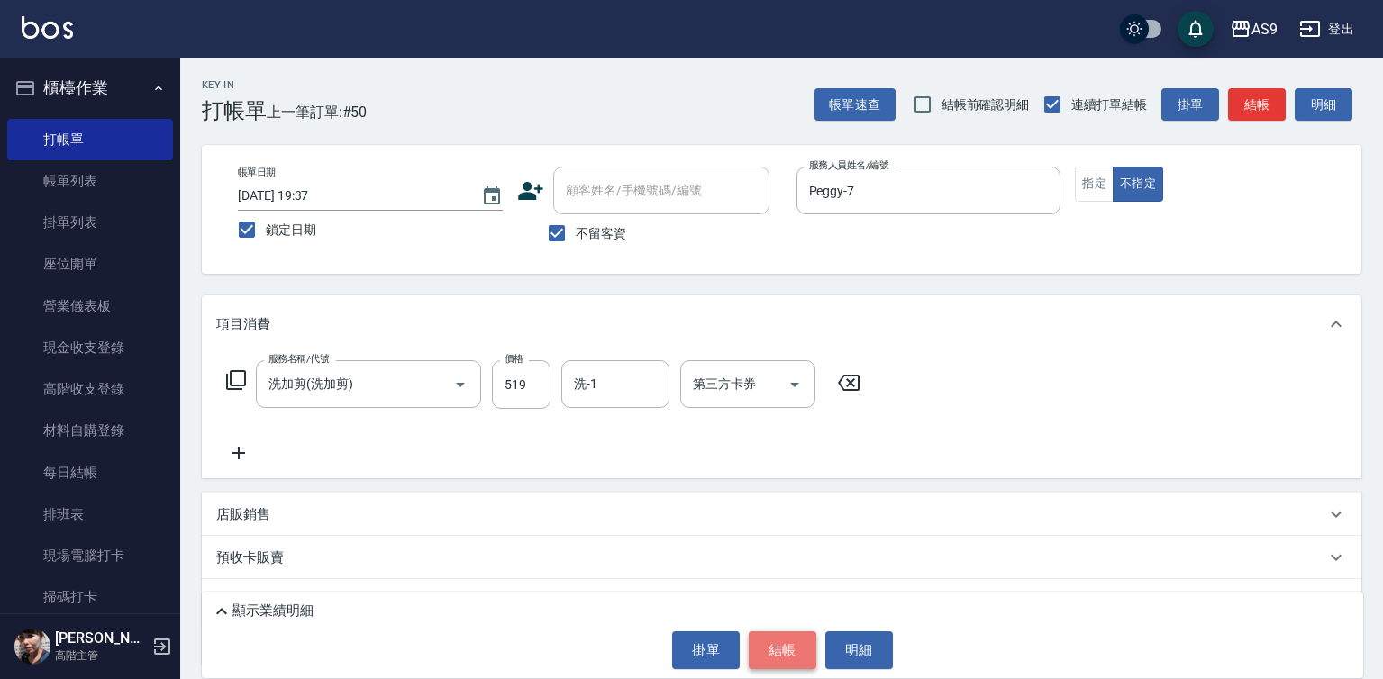
click at [759, 641] on button "結帳" at bounding box center [783, 651] width 68 height 38
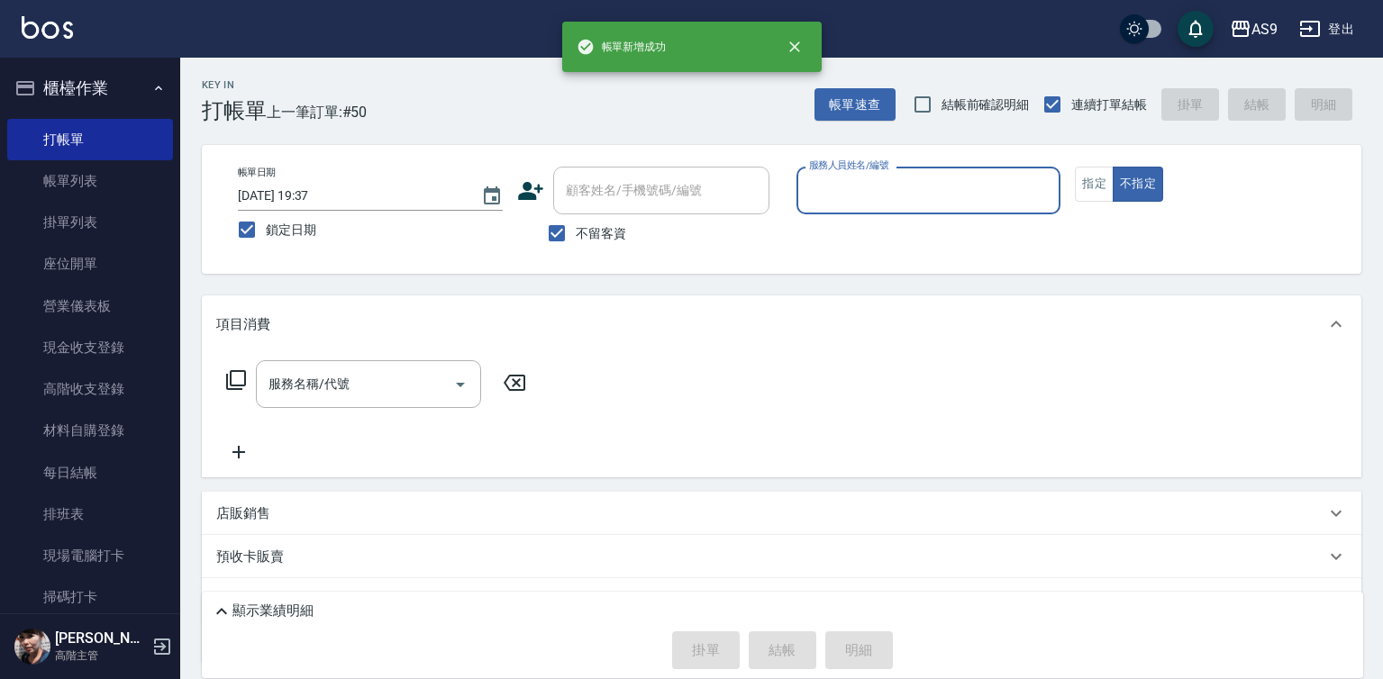
click at [842, 186] on input "服務人員姓名/編號" at bounding box center [929, 191] width 249 height 32
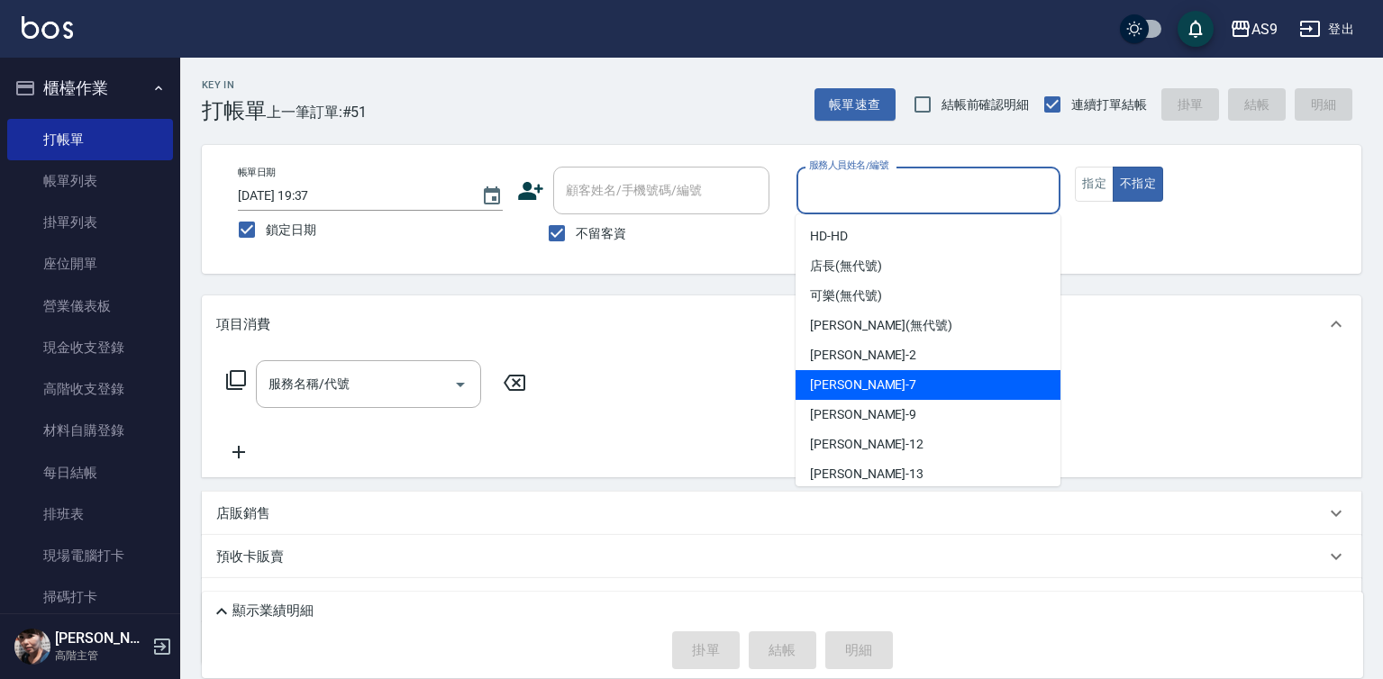
drag, startPoint x: 851, startPoint y: 382, endPoint x: 792, endPoint y: 394, distance: 59.7
click at [848, 383] on span "Peggy -7" at bounding box center [863, 385] width 106 height 19
type input "Peggy-7"
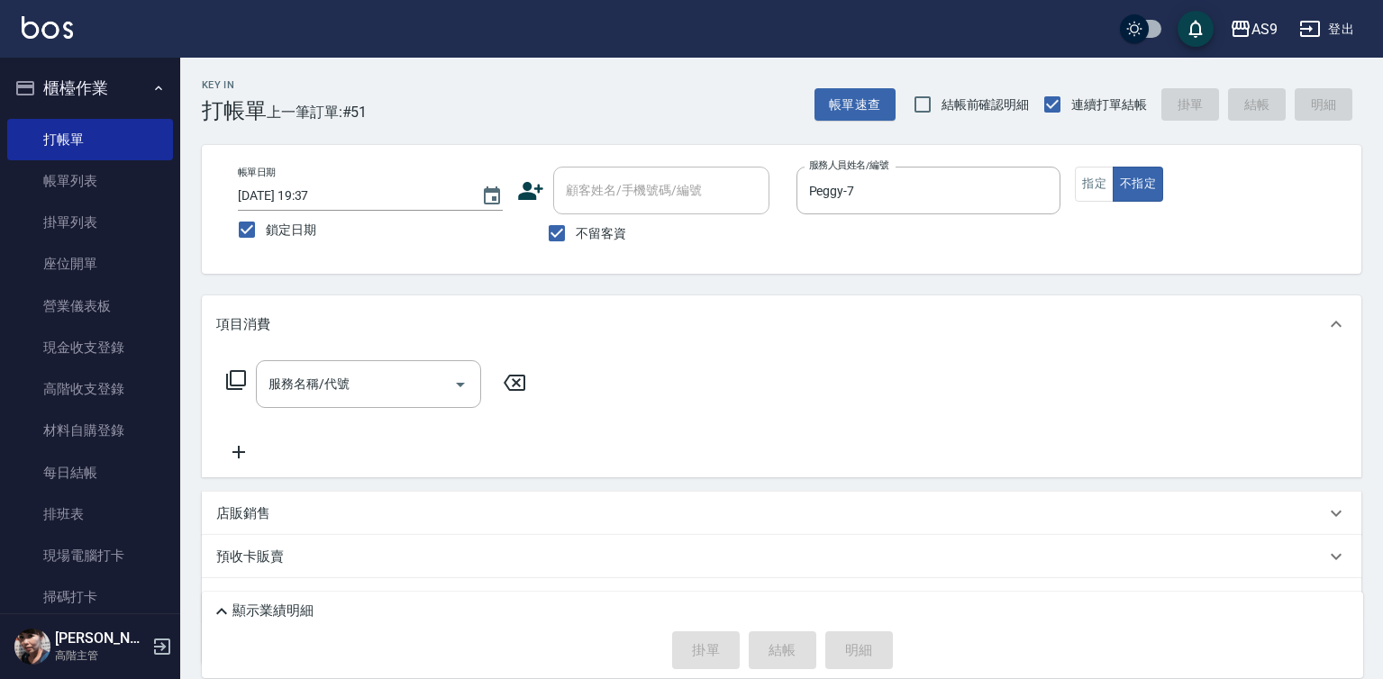
drag, startPoint x: 1069, startPoint y: 185, endPoint x: 1074, endPoint y: 213, distance: 28.3
click at [1069, 185] on div "帳單日期 [DATE] 19:37 鎖定日期 顧客姓名/手機號碼/編號 顧客姓名/手機號碼/編號 不留客資 服務人員姓名/編號 [PERSON_NAME]-7…" at bounding box center [781, 210] width 1116 height 86
click at [1105, 198] on button "指定" at bounding box center [1094, 184] width 39 height 35
click at [348, 385] on input "服務名稱/代號" at bounding box center [355, 384] width 182 height 32
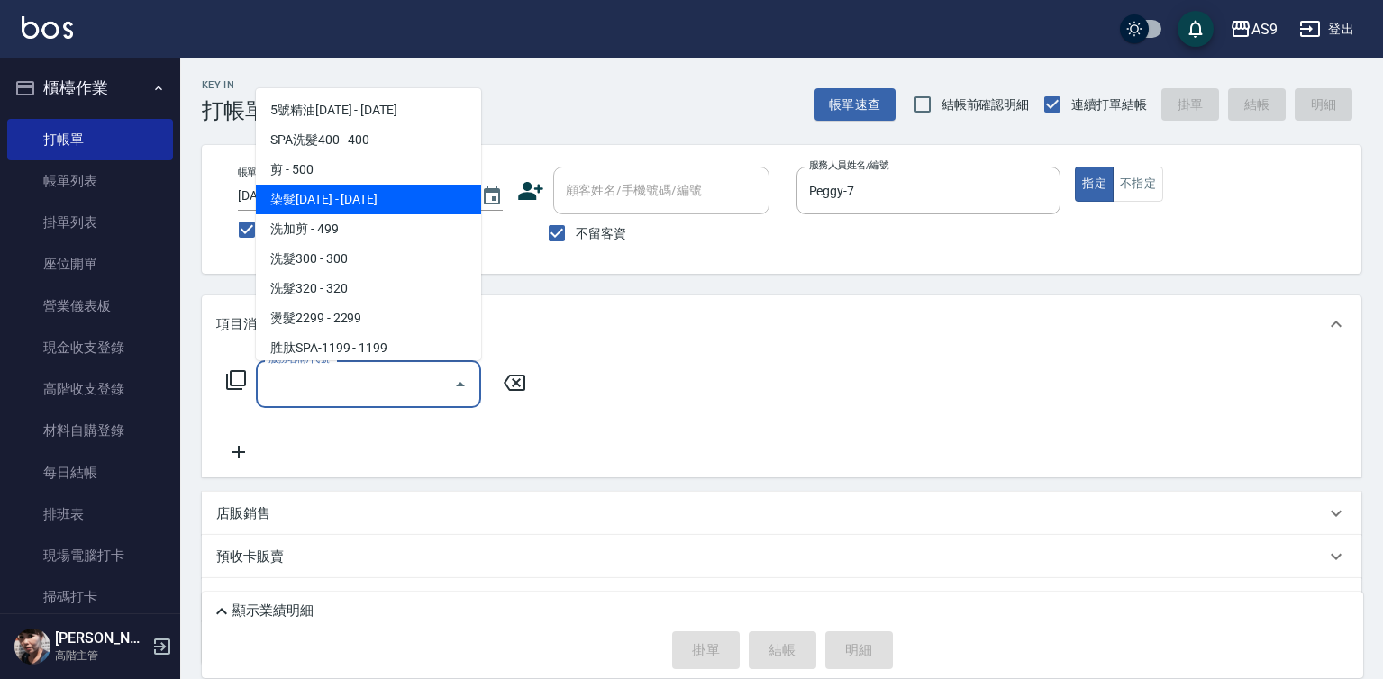
click at [359, 201] on span "染髮[DATE] - [DATE]" at bounding box center [368, 200] width 225 height 30
type input "染髮1500(染髮1500)"
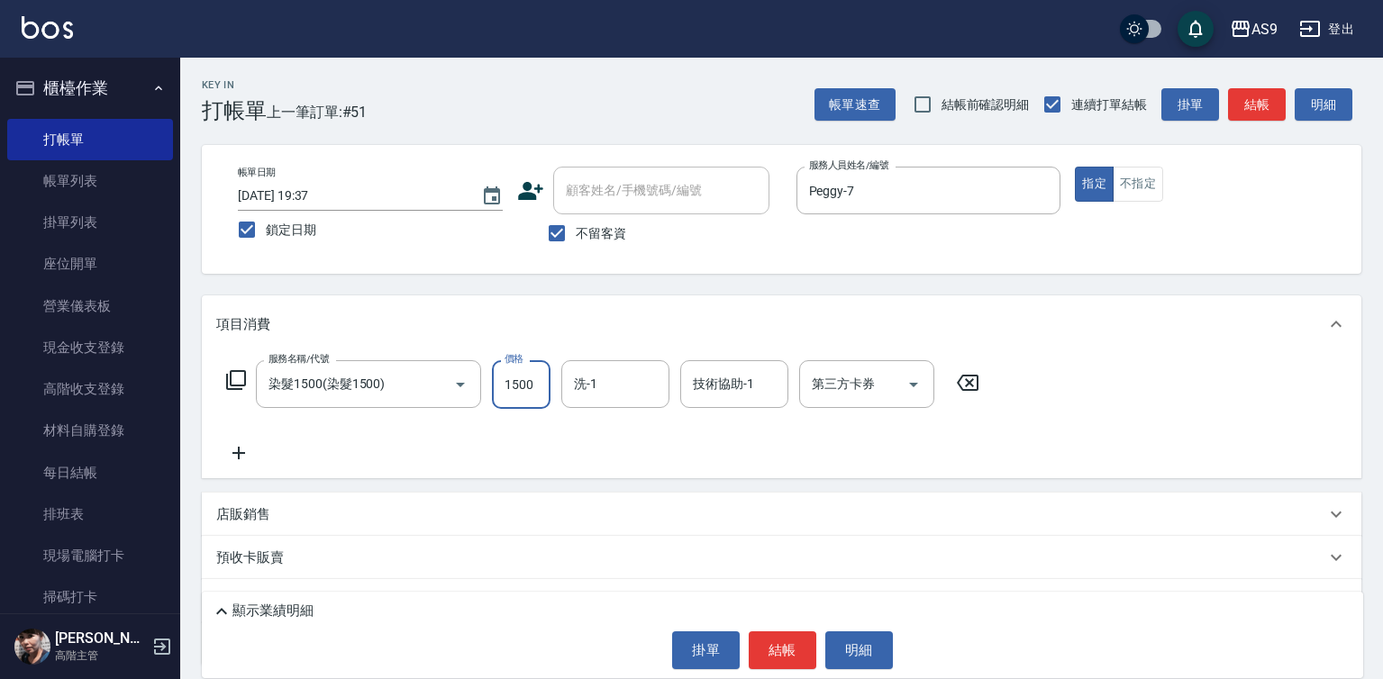
click at [532, 387] on input "1500" at bounding box center [521, 384] width 59 height 49
type input "772"
click at [776, 648] on button "結帳" at bounding box center [783, 651] width 68 height 38
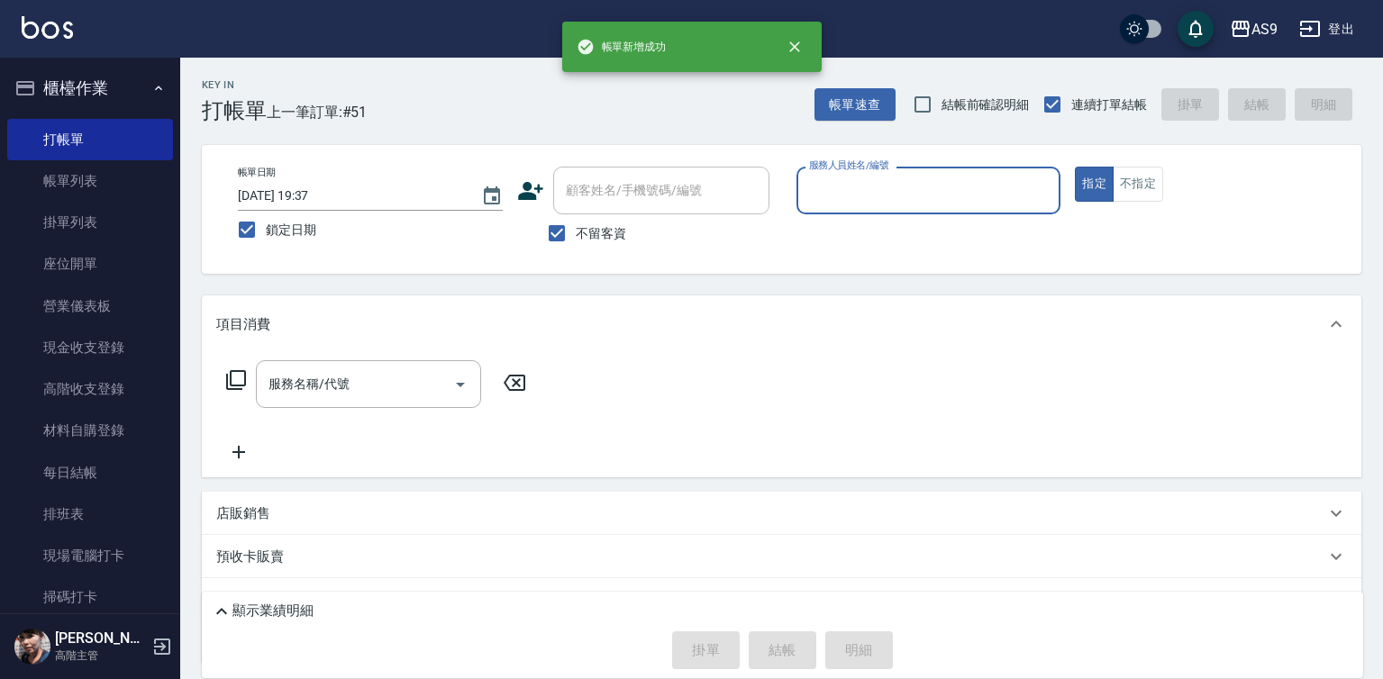
click at [882, 191] on input "服務人員姓名/編號" at bounding box center [929, 191] width 249 height 32
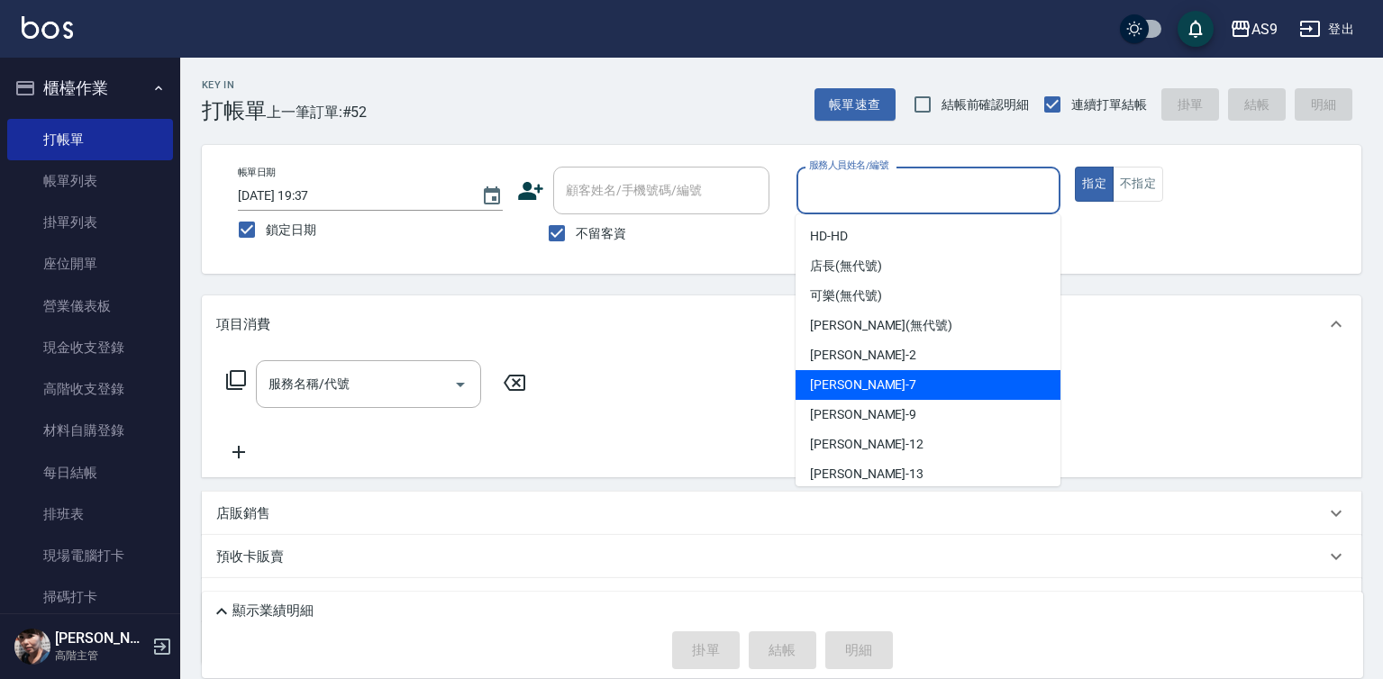
click at [879, 387] on div "Peggy -7" at bounding box center [928, 385] width 265 height 30
type input "Peggy-7"
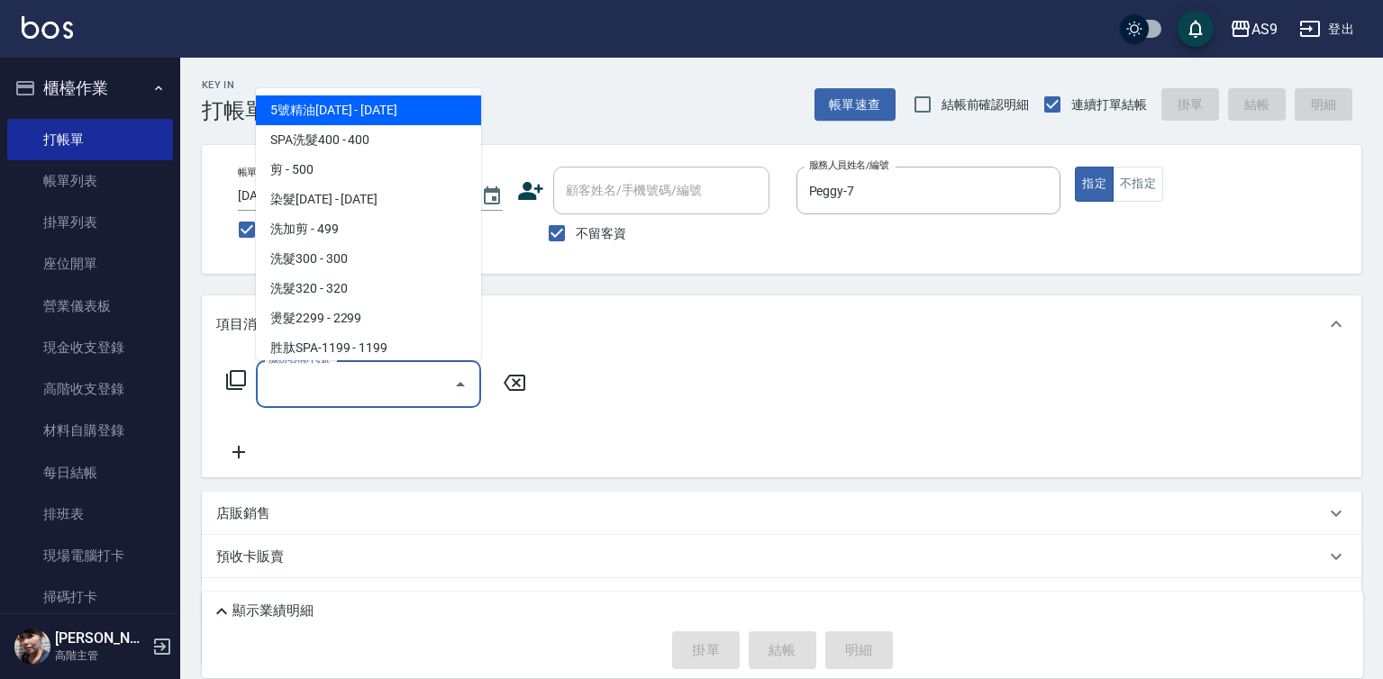
click at [404, 385] on input "服務名稱/代號" at bounding box center [355, 384] width 182 height 32
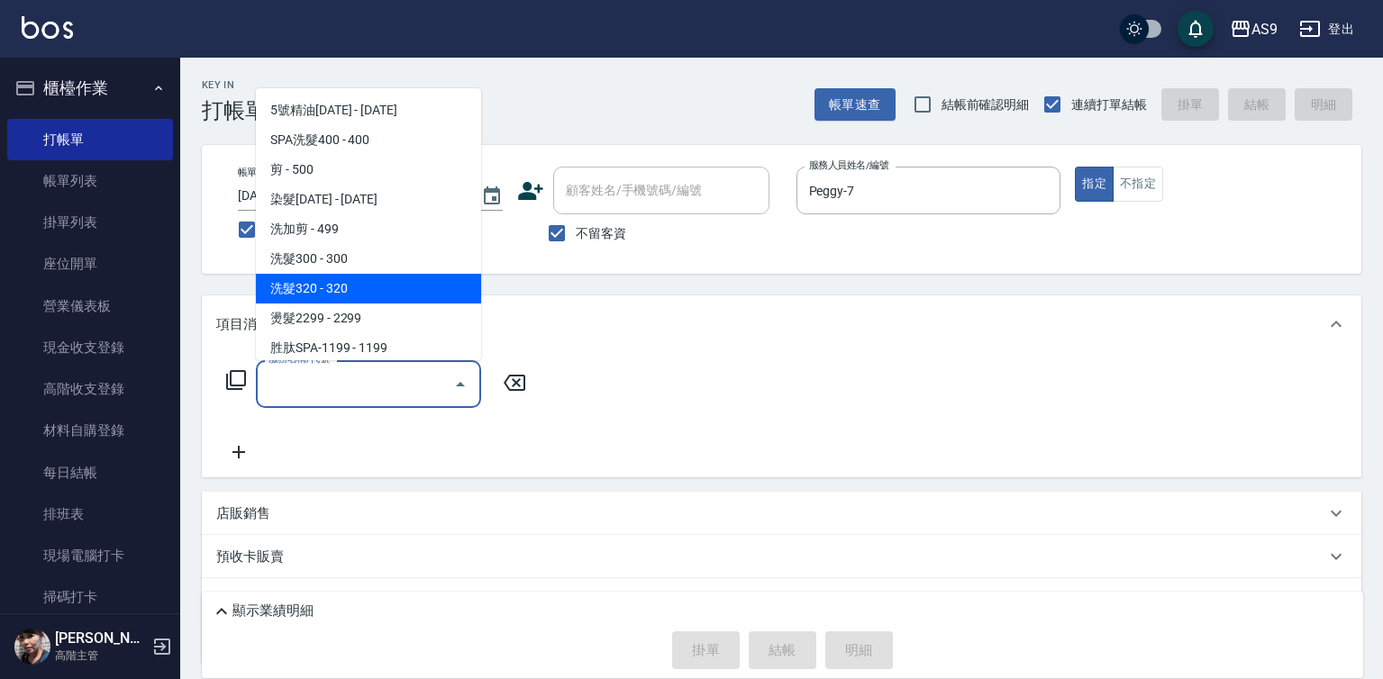
click at [309, 276] on span "洗髮320 - 320" at bounding box center [368, 289] width 225 height 30
type input "洗髮320(洗髮320)"
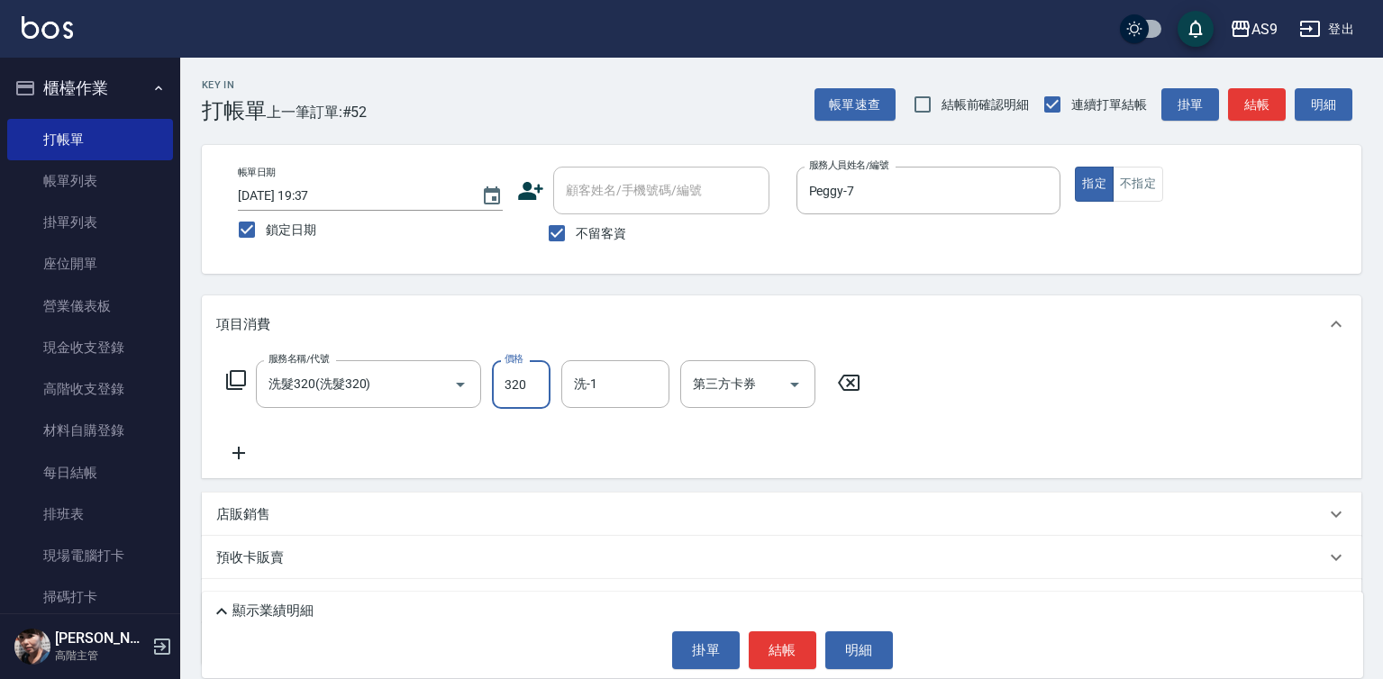
click at [506, 387] on input "320" at bounding box center [521, 384] width 59 height 49
type input "272"
click at [802, 655] on button "結帳" at bounding box center [783, 651] width 68 height 38
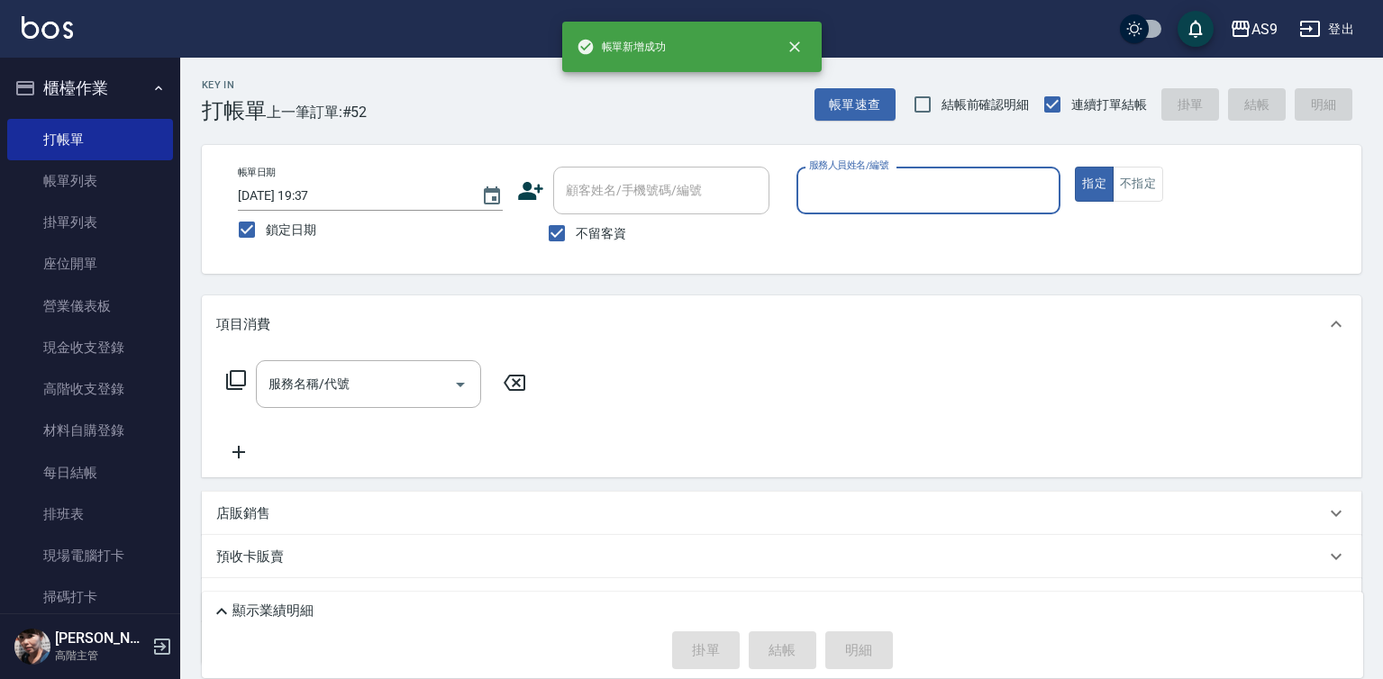
click at [870, 216] on body "帳[PERSON_NAME]成功 AS9 登出 櫃檯作業 打帳單 帳單列表 掛單列表 座位開單 營業儀表板 現金收支登錄 高階收支登錄 材料自購登錄 每日結帳…" at bounding box center [691, 382] width 1383 height 764
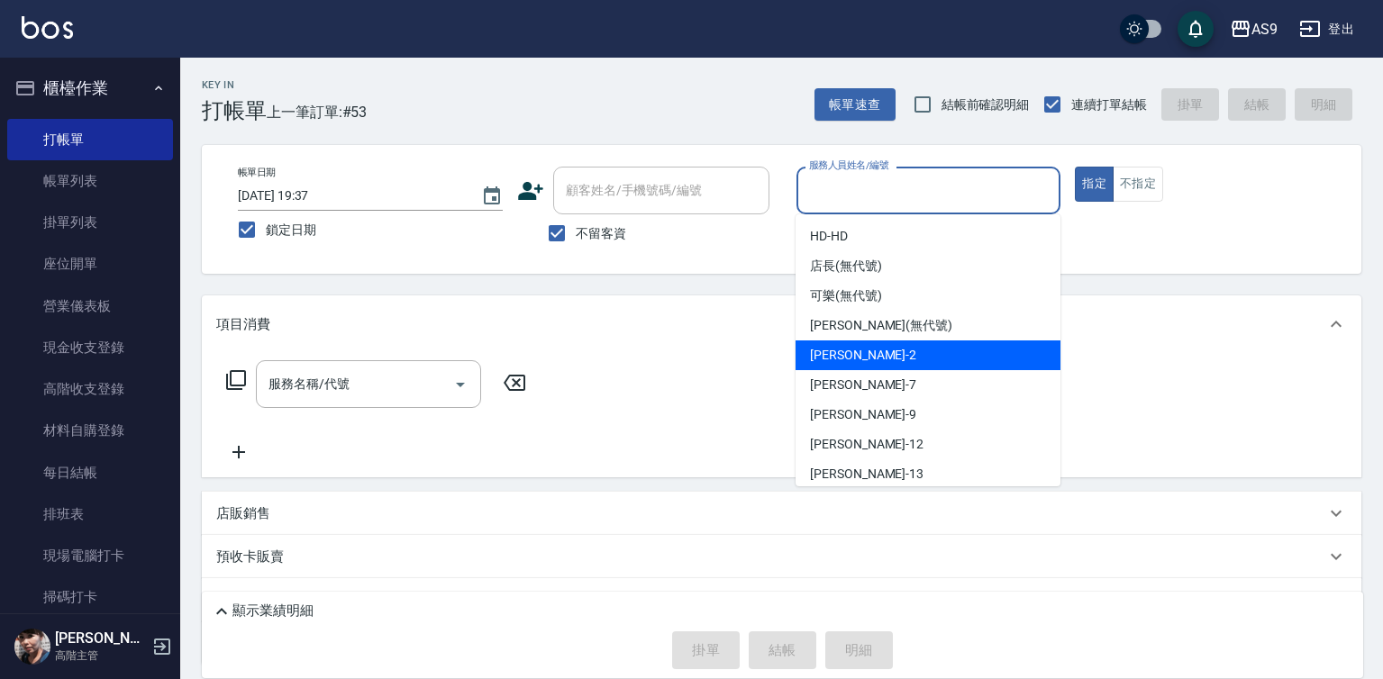
click at [884, 355] on div "[PERSON_NAME]蘭 -2" at bounding box center [928, 356] width 265 height 30
type input "[PERSON_NAME]蘭-2"
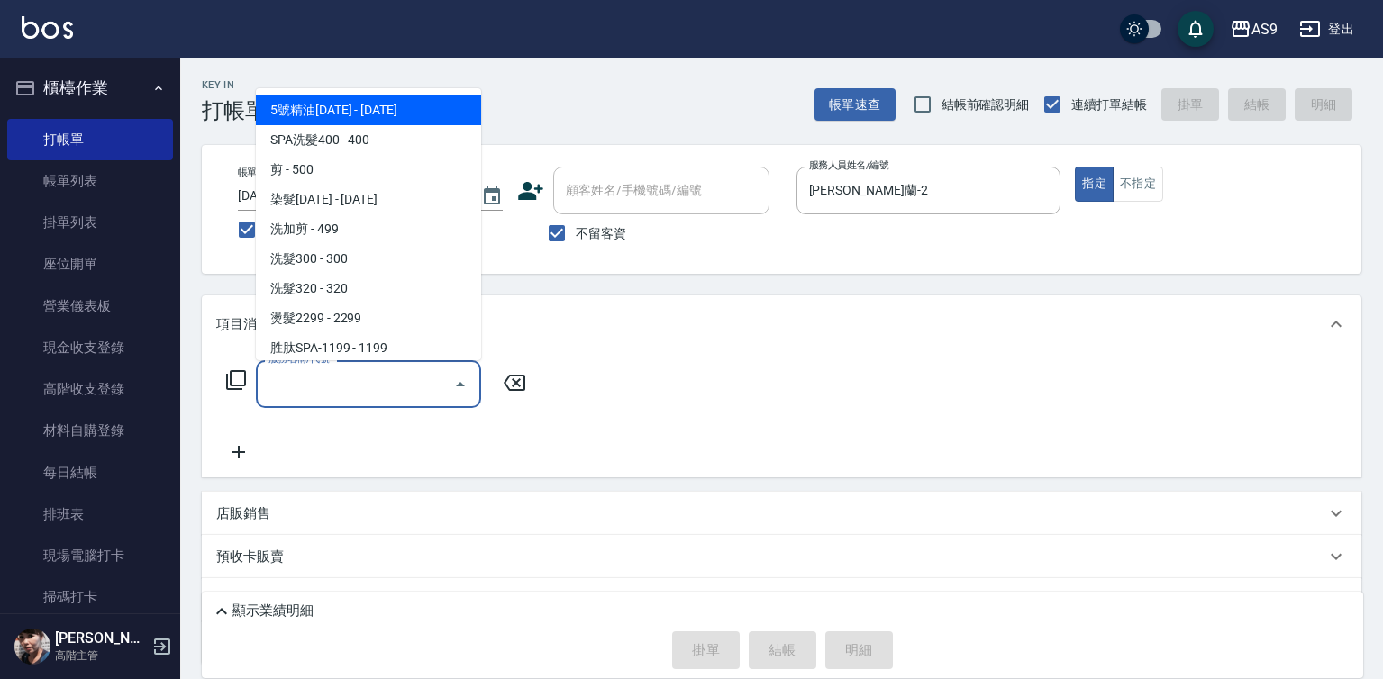
click at [430, 383] on input "服務名稱/代號" at bounding box center [355, 384] width 182 height 32
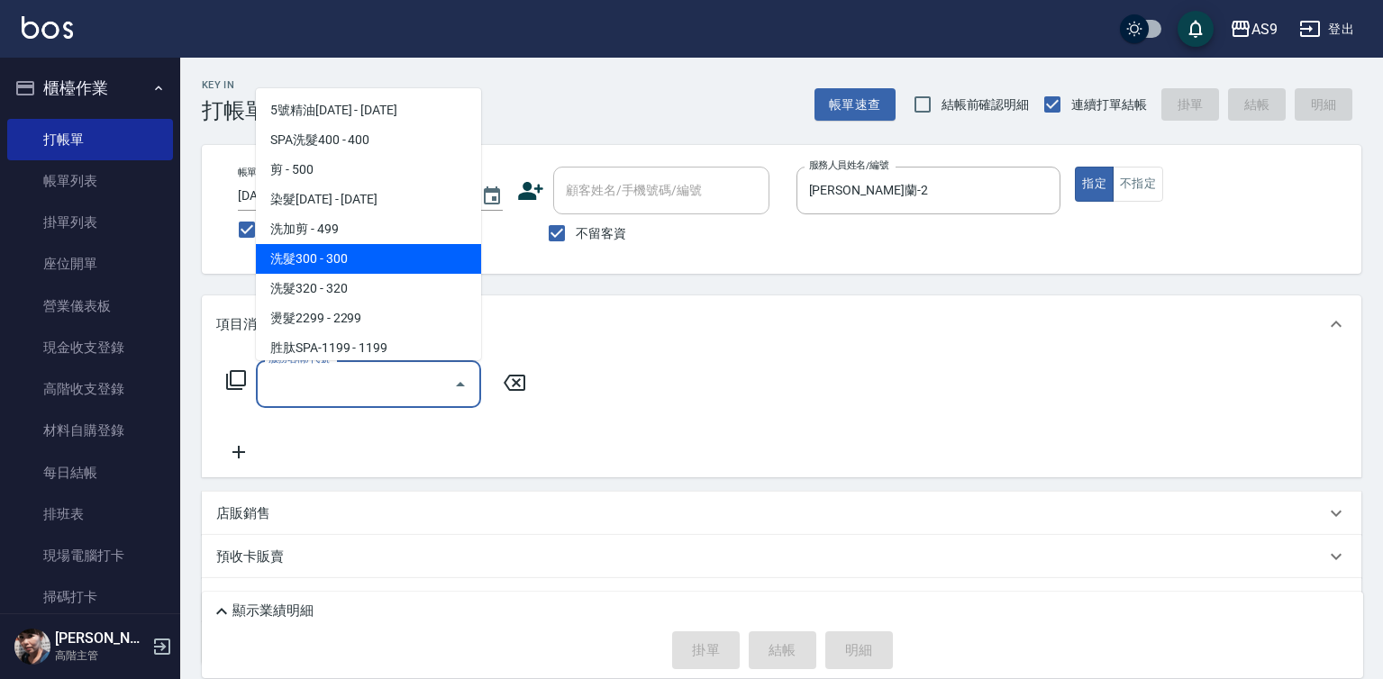
click at [340, 261] on span "洗髮300 - 300" at bounding box center [368, 259] width 225 height 30
type input "洗髮300(洗 髮300)"
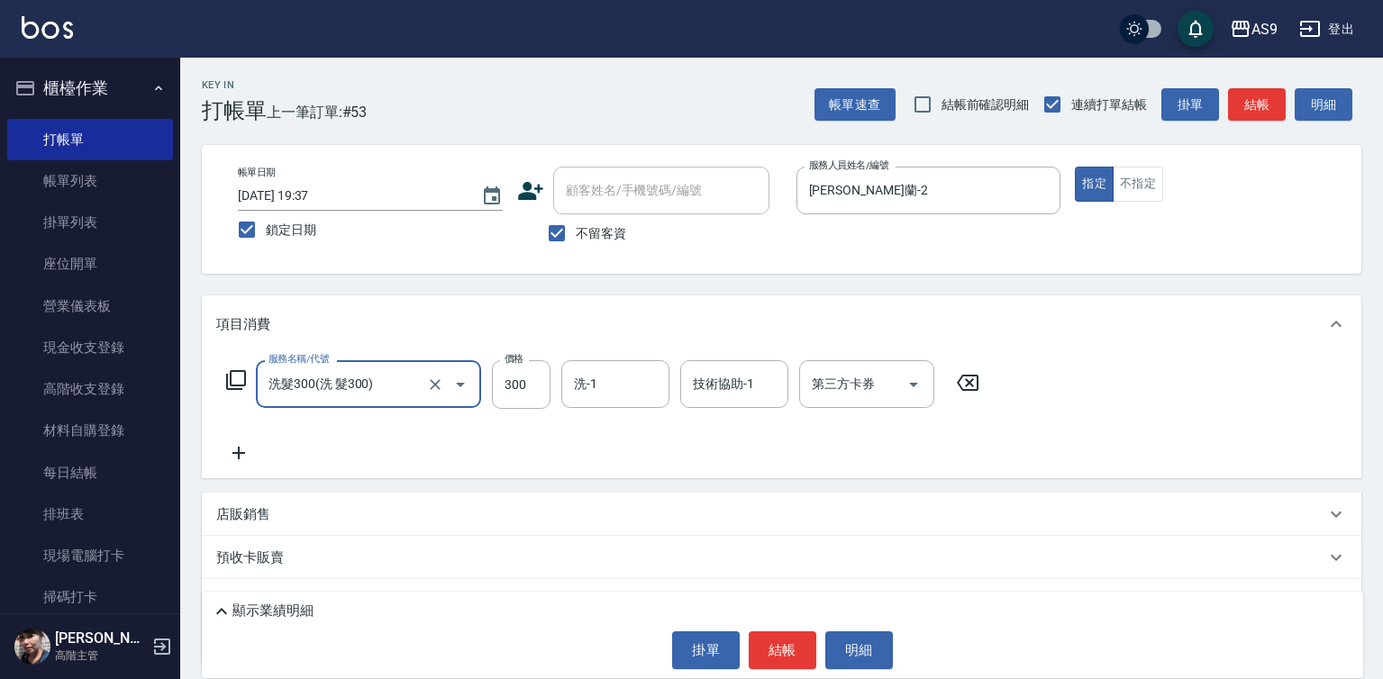
click at [592, 378] on div "洗-1 洗-1" at bounding box center [615, 384] width 108 height 48
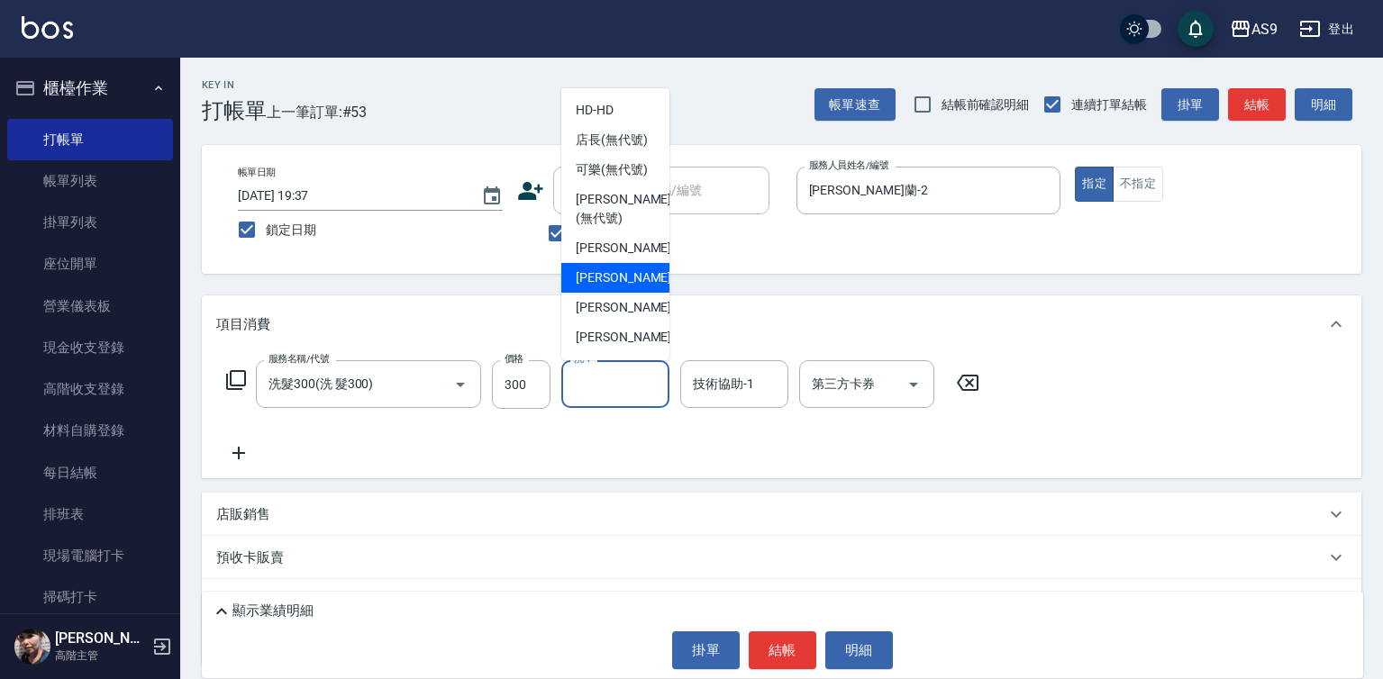
click at [619, 287] on span "Peggy -7" at bounding box center [629, 277] width 106 height 19
type input "Peggy-7"
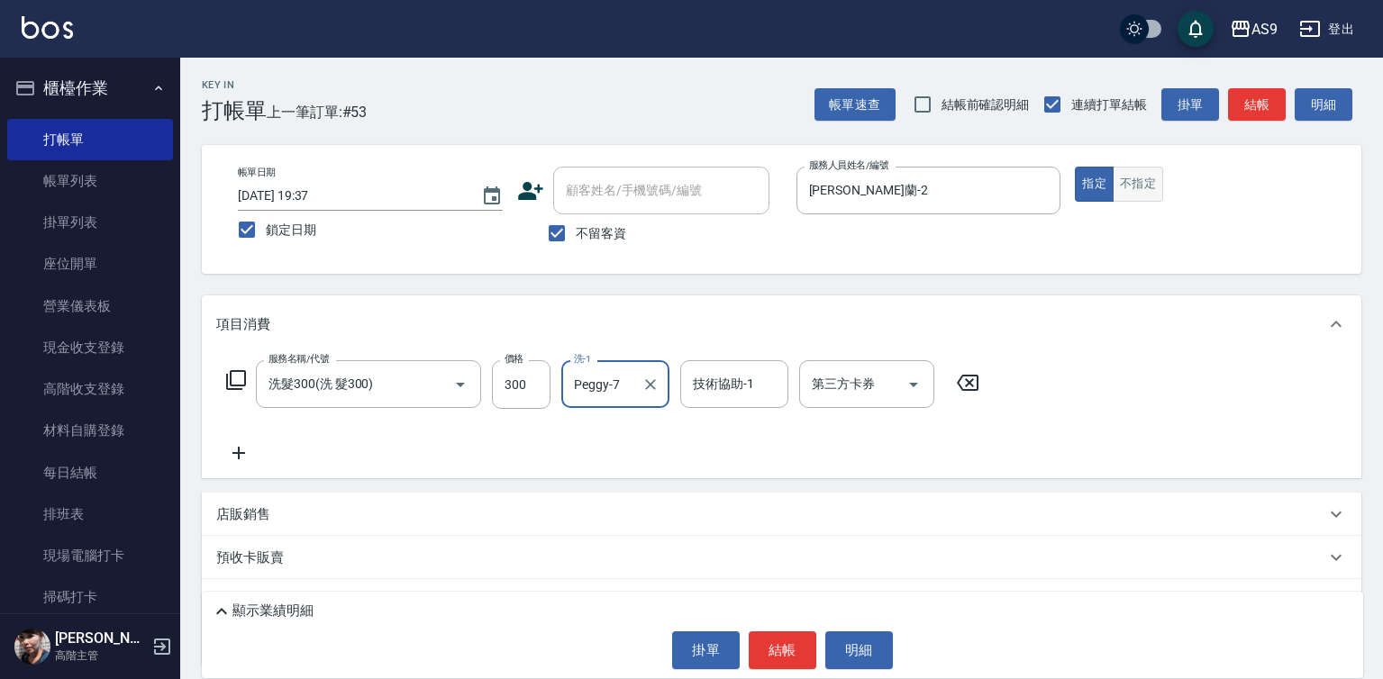
click at [1146, 183] on button "不指定" at bounding box center [1138, 184] width 50 height 35
click at [782, 651] on button "結帳" at bounding box center [783, 651] width 68 height 38
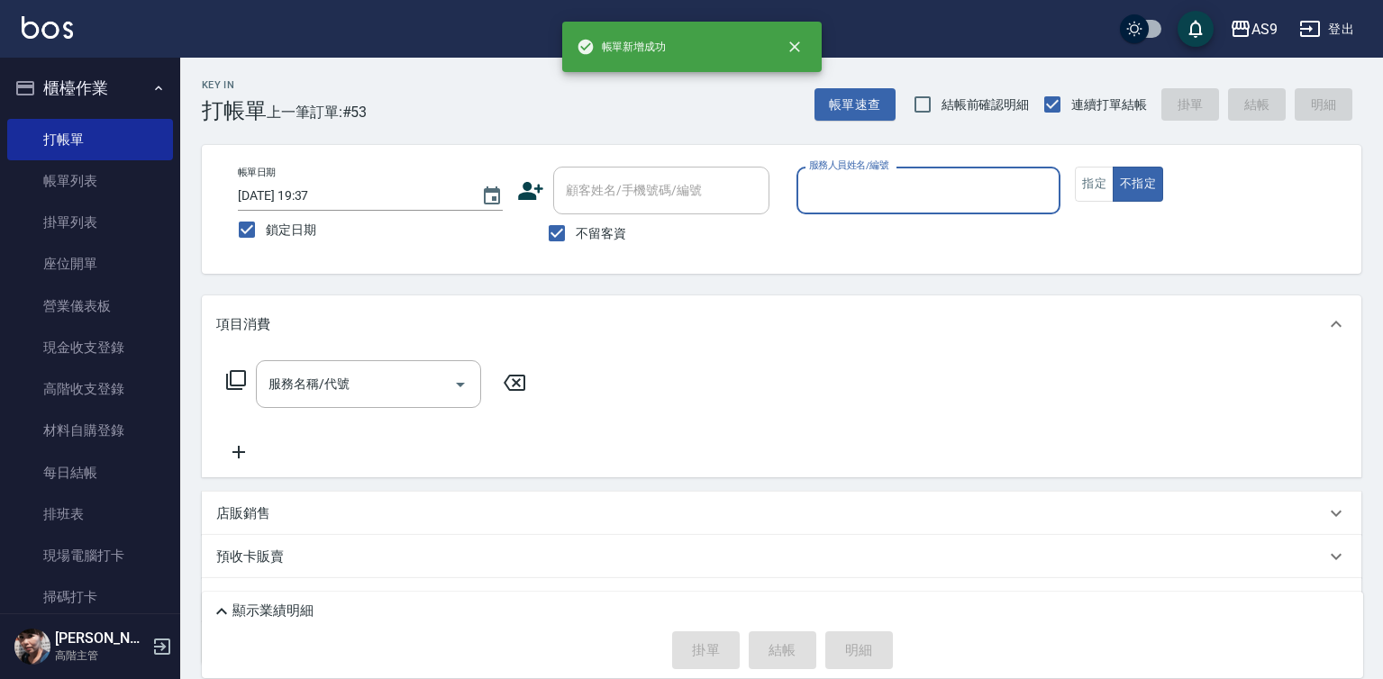
click at [886, 193] on input "服務人員姓名/編號" at bounding box center [929, 191] width 249 height 32
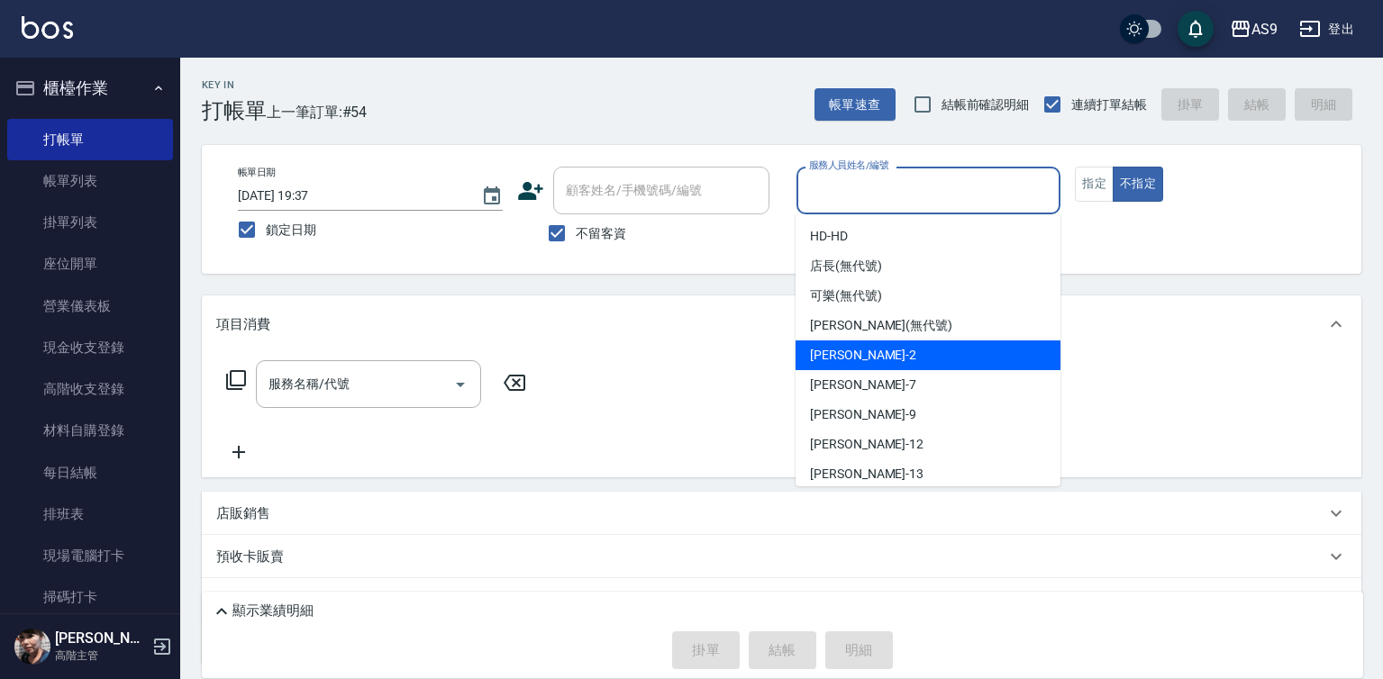
click at [888, 355] on div "[PERSON_NAME]蘭 -2" at bounding box center [928, 356] width 265 height 30
type input "[PERSON_NAME]蘭-2"
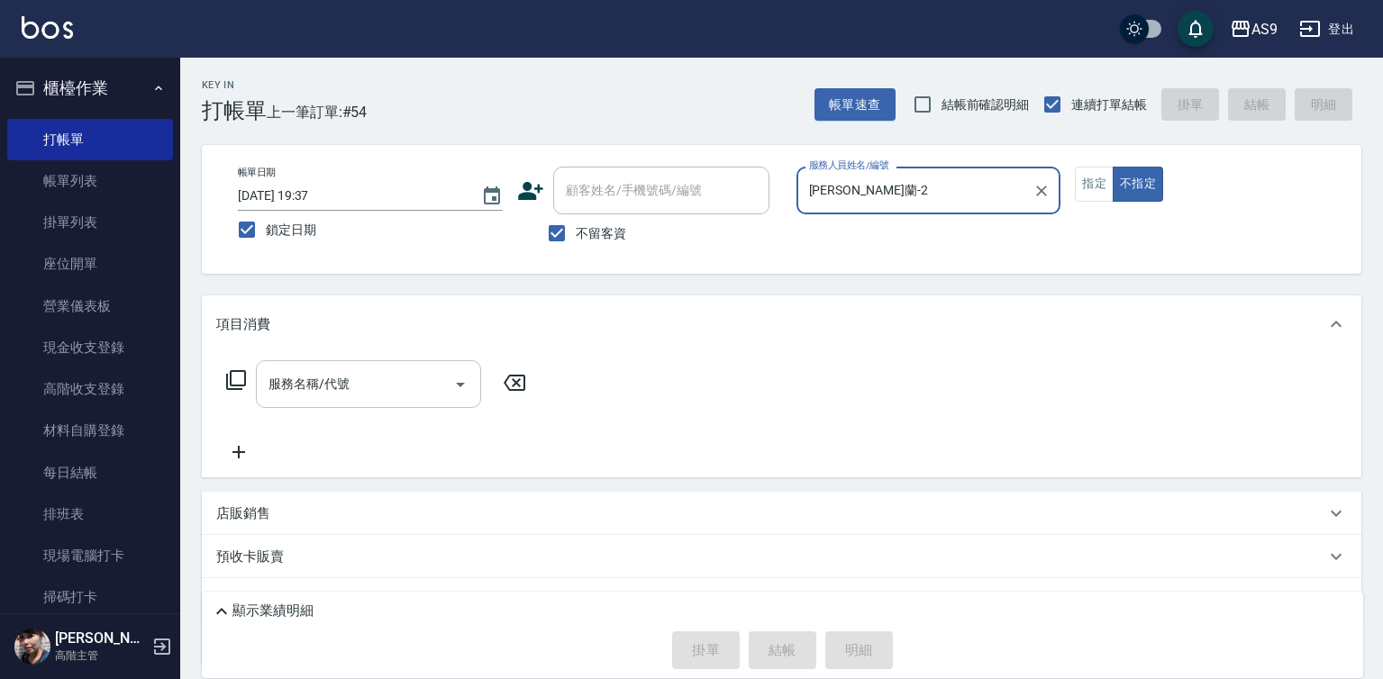
click at [405, 374] on input "服務名稱/代號" at bounding box center [355, 384] width 182 height 32
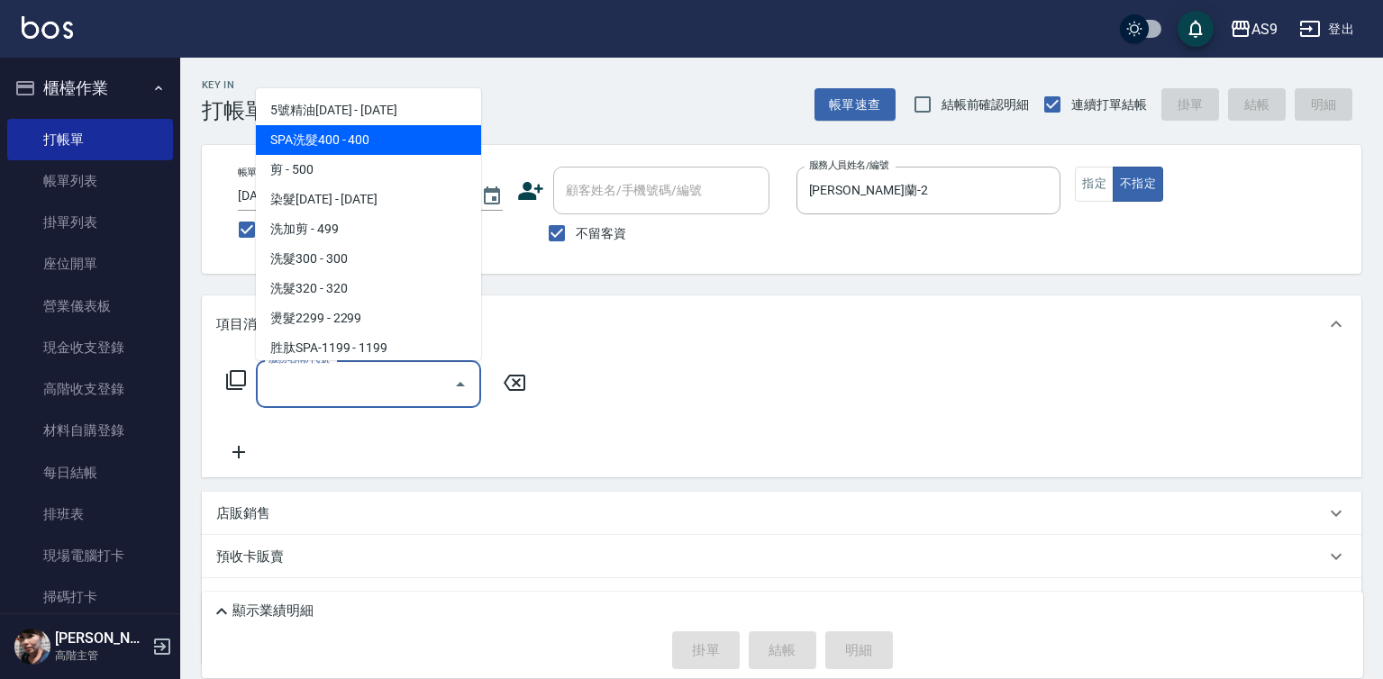
click at [375, 135] on span "SPA洗髮400 - 400" at bounding box center [368, 140] width 225 height 30
type input "SPA洗髮400(SPA洗髮400)"
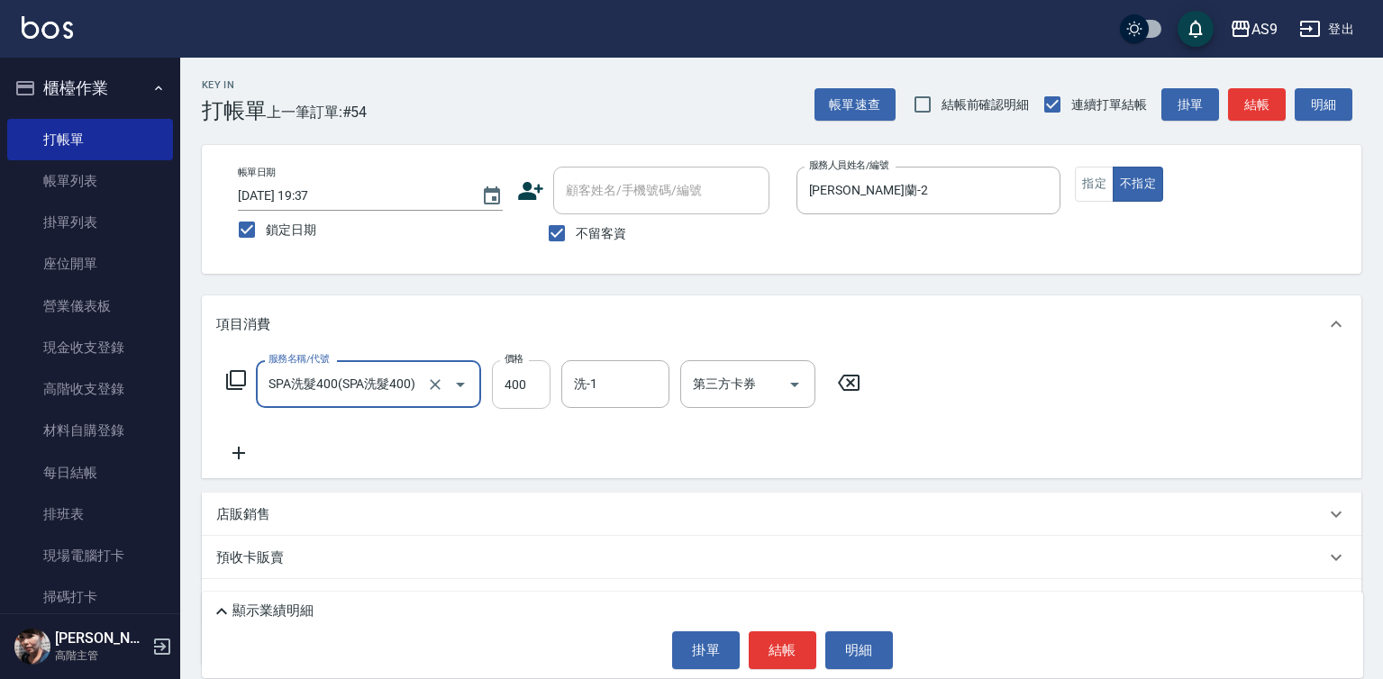
click at [532, 369] on input "400" at bounding box center [521, 384] width 59 height 49
type input "318"
click at [794, 653] on button "結帳" at bounding box center [783, 651] width 68 height 38
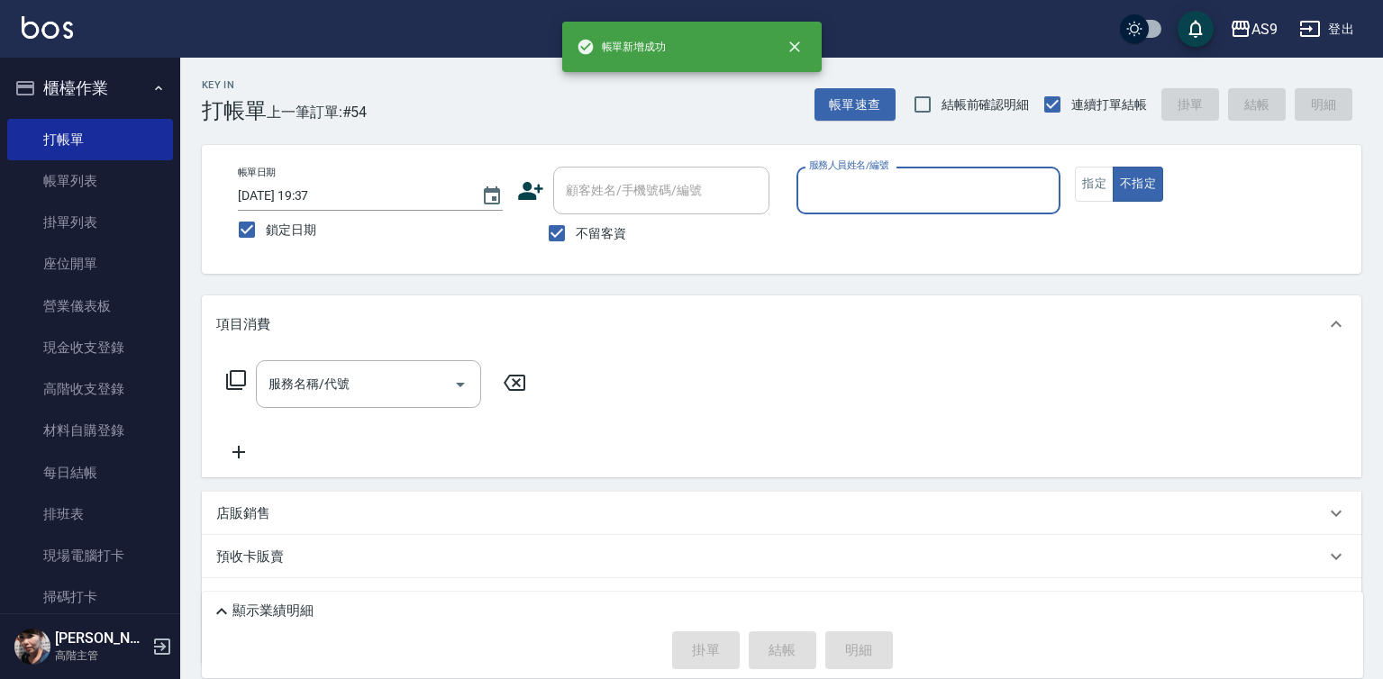
click at [879, 205] on input "服務人員姓名/編號" at bounding box center [929, 191] width 249 height 32
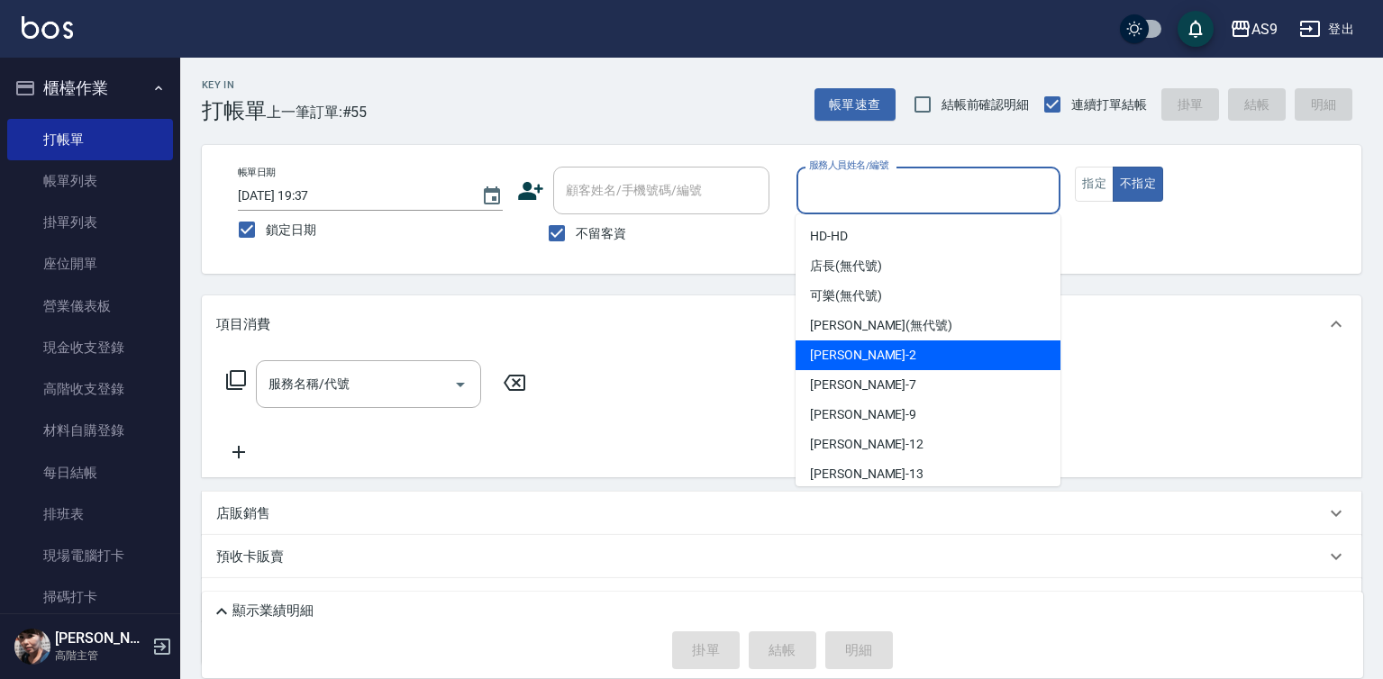
click at [892, 359] on div "[PERSON_NAME]蘭 -2" at bounding box center [928, 356] width 265 height 30
type input "[PERSON_NAME]蘭-2"
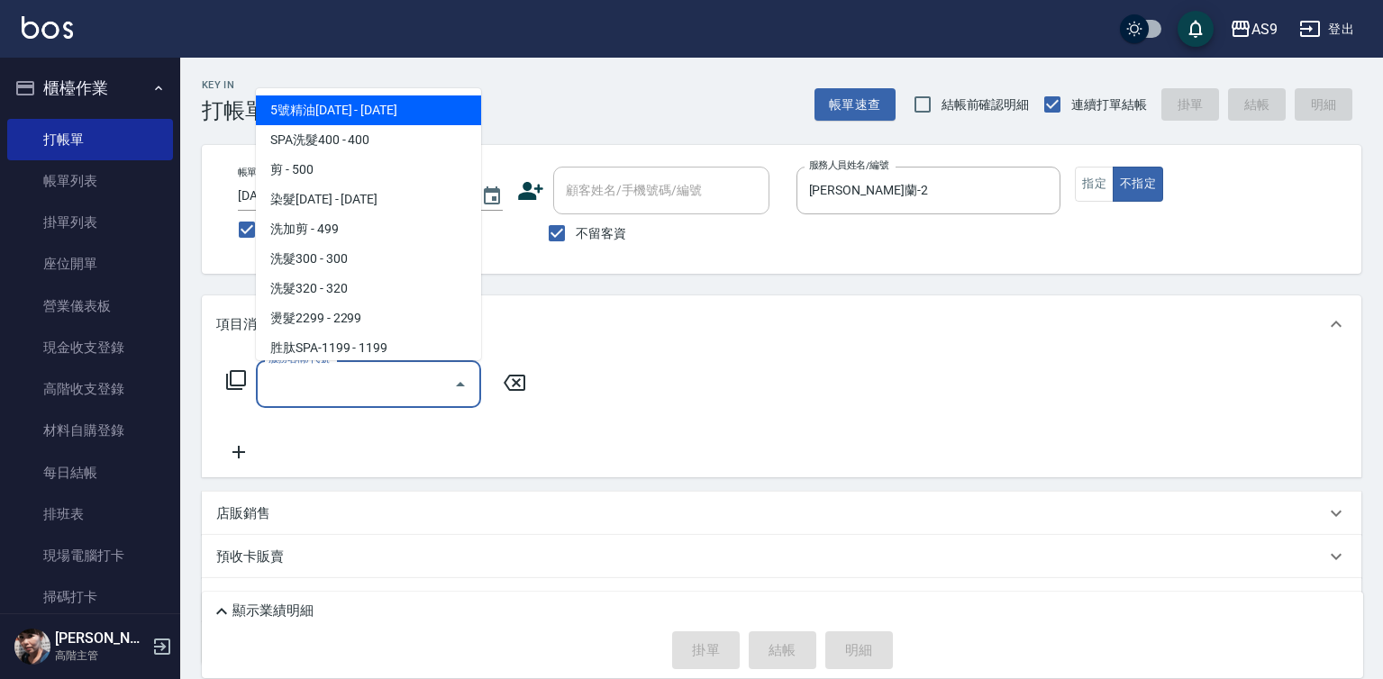
click at [417, 392] on input "服務名稱/代號" at bounding box center [355, 384] width 182 height 32
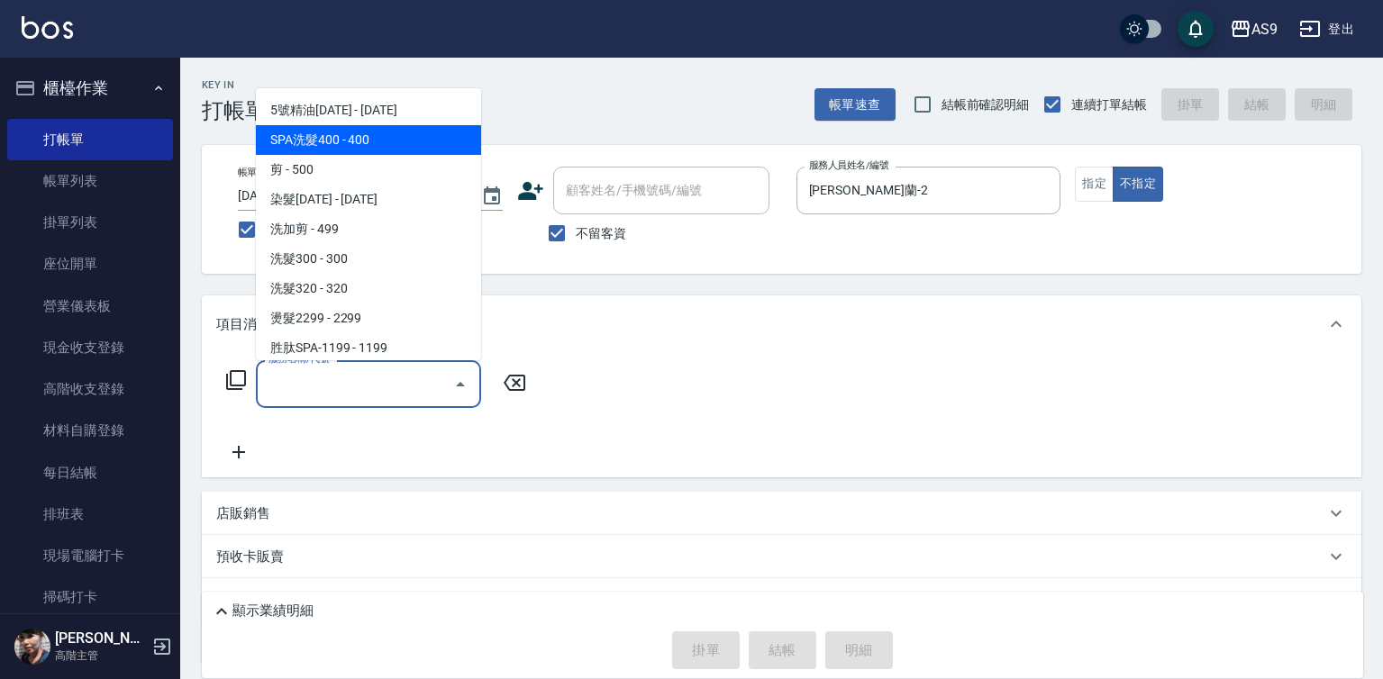
drag, startPoint x: 364, startPoint y: 141, endPoint x: 539, endPoint y: 311, distance: 244.0
click at [368, 142] on span "SPA洗髮400 - 400" at bounding box center [368, 140] width 225 height 30
type input "SPA洗髮400(SPA洗髮400)"
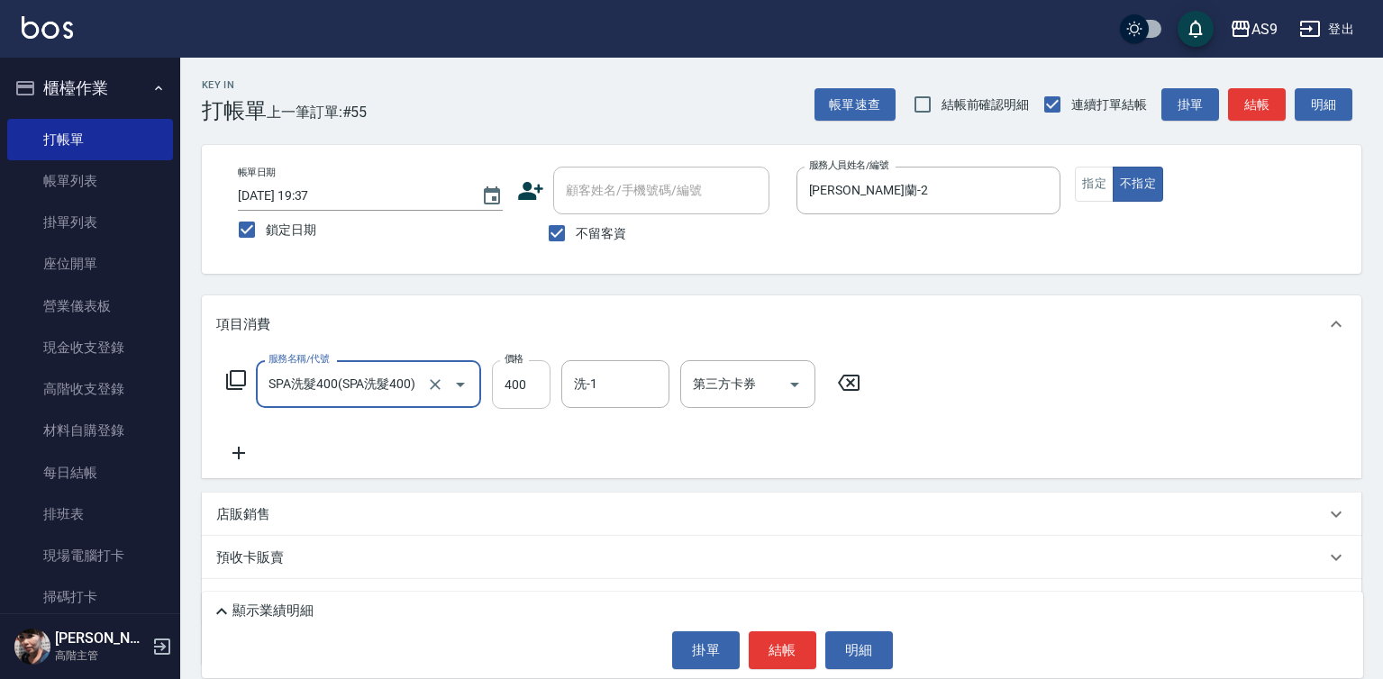
click at [549, 390] on input "400" at bounding box center [521, 384] width 59 height 49
type input "363"
click at [765, 641] on button "結帳" at bounding box center [783, 651] width 68 height 38
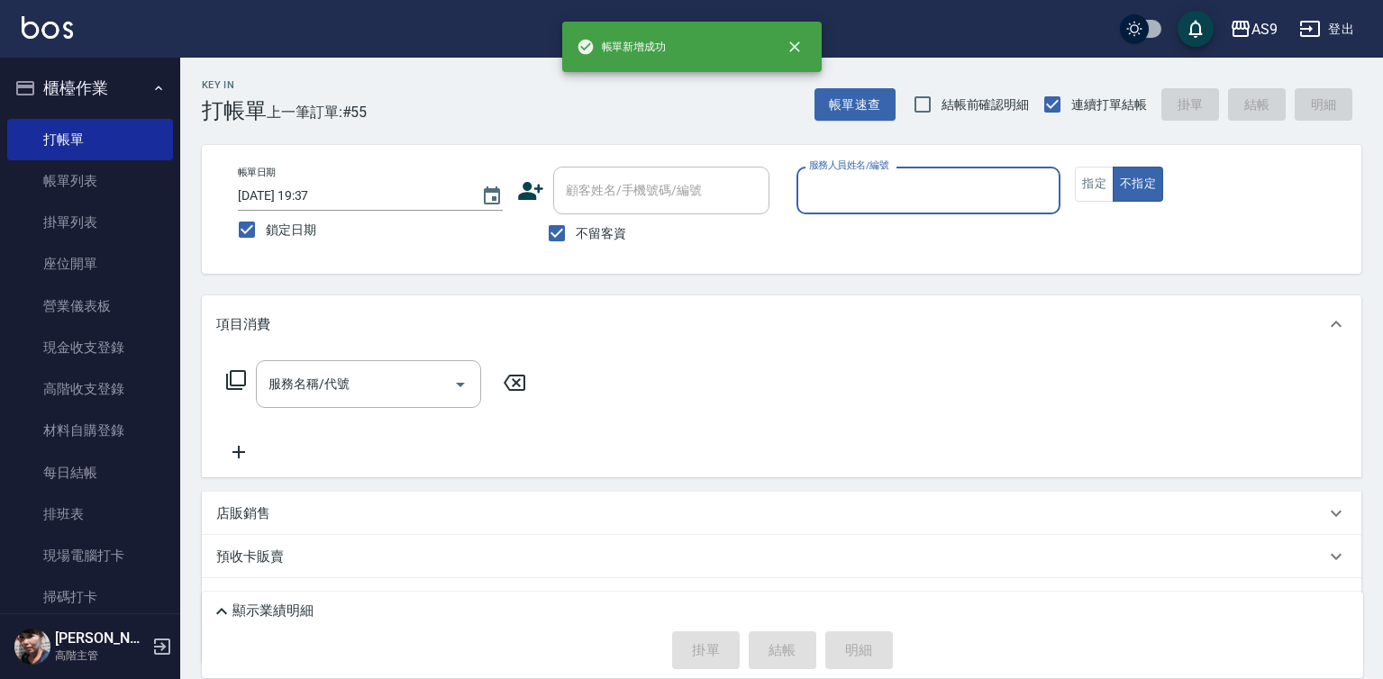
click at [860, 196] on input "服務人員姓名/編號" at bounding box center [929, 191] width 249 height 32
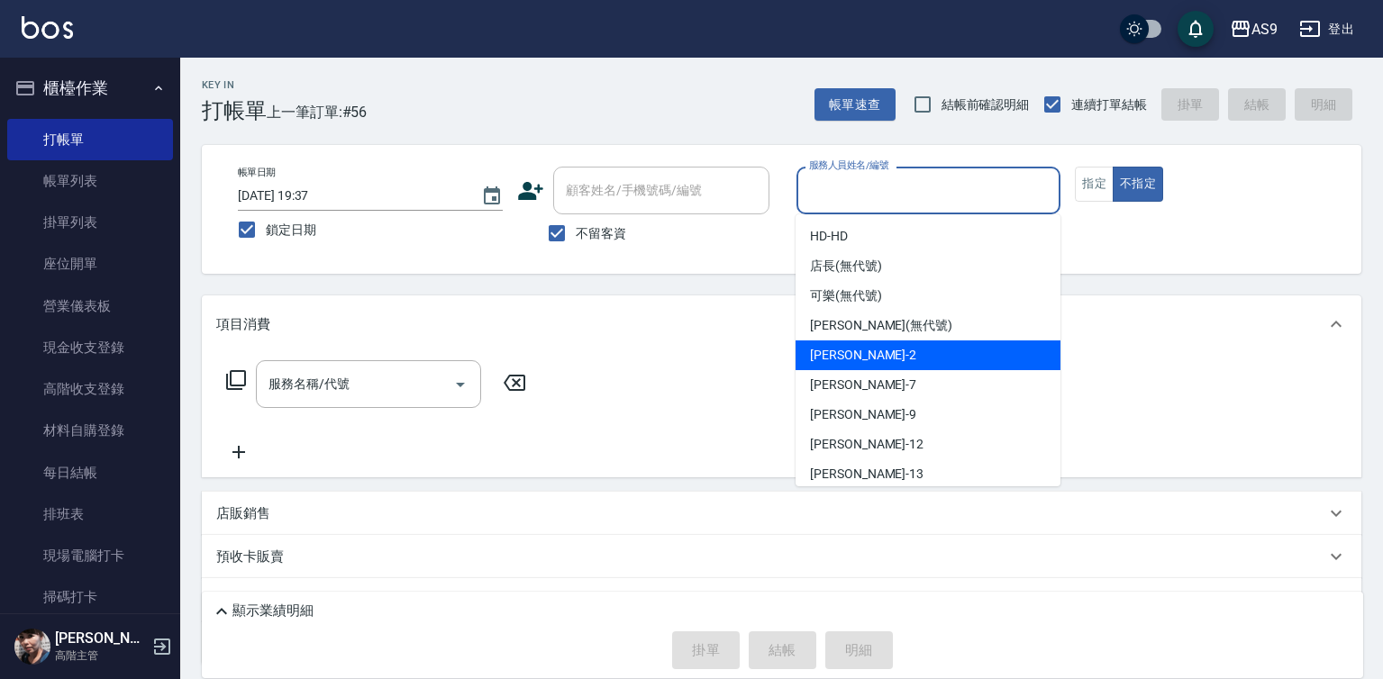
click at [887, 360] on div "[PERSON_NAME]蘭 -2" at bounding box center [928, 356] width 265 height 30
type input "[PERSON_NAME]蘭-2"
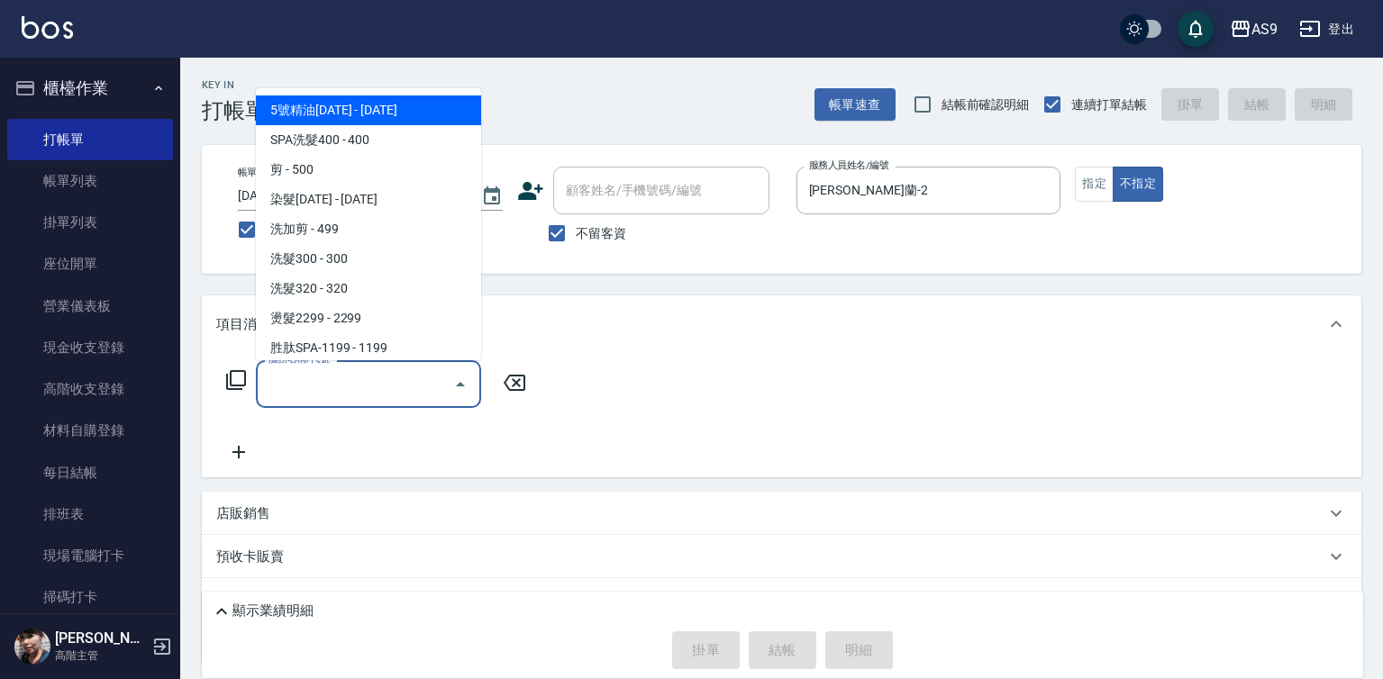
click at [441, 388] on input "服務名稱/代號" at bounding box center [355, 384] width 182 height 32
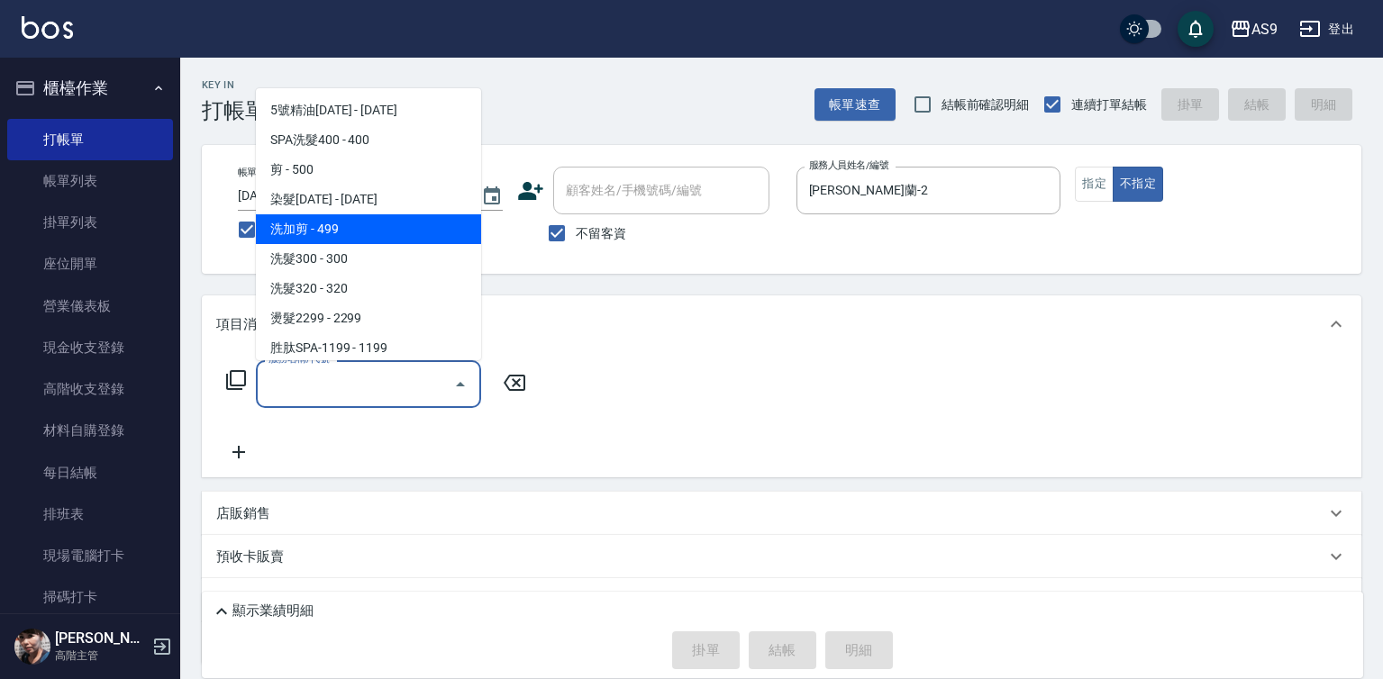
click at [364, 232] on span "洗加剪 - 499" at bounding box center [368, 229] width 225 height 30
type input "洗加剪(洗加剪)"
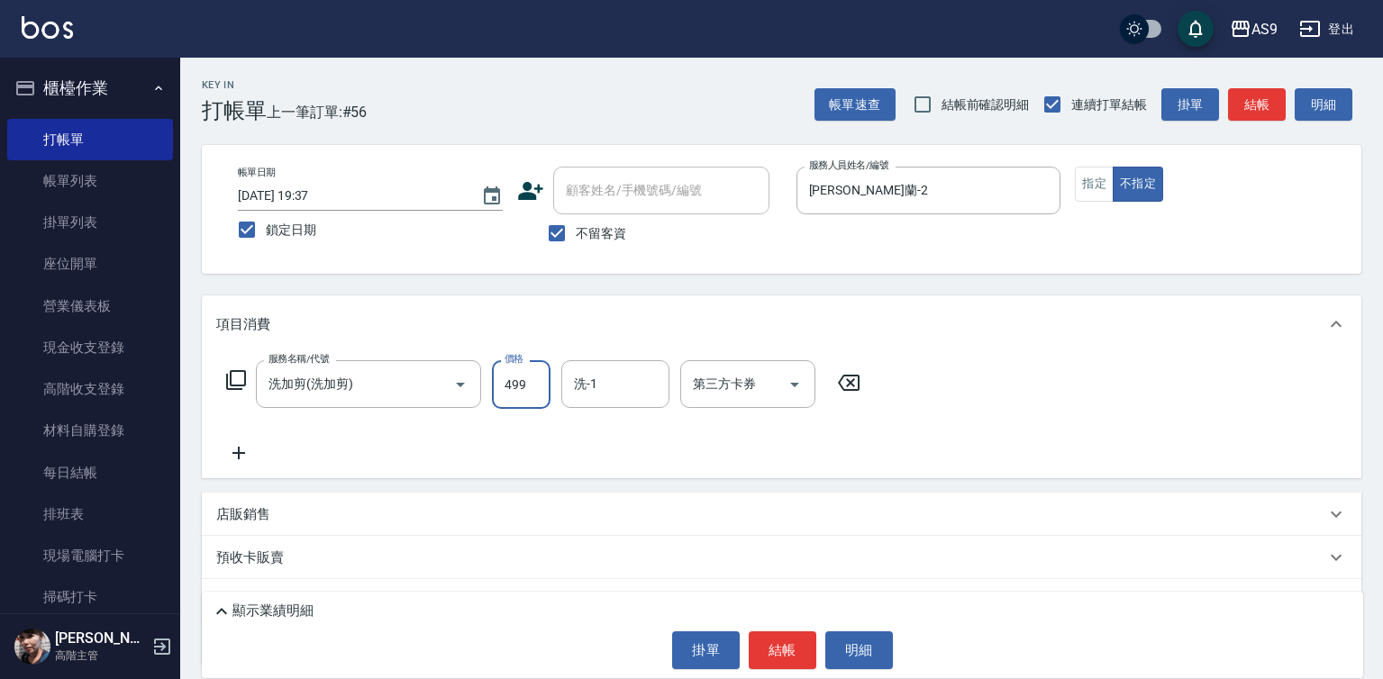
click at [536, 395] on input "499" at bounding box center [521, 384] width 59 height 49
type input "519"
click at [790, 638] on button "結帳" at bounding box center [783, 651] width 68 height 38
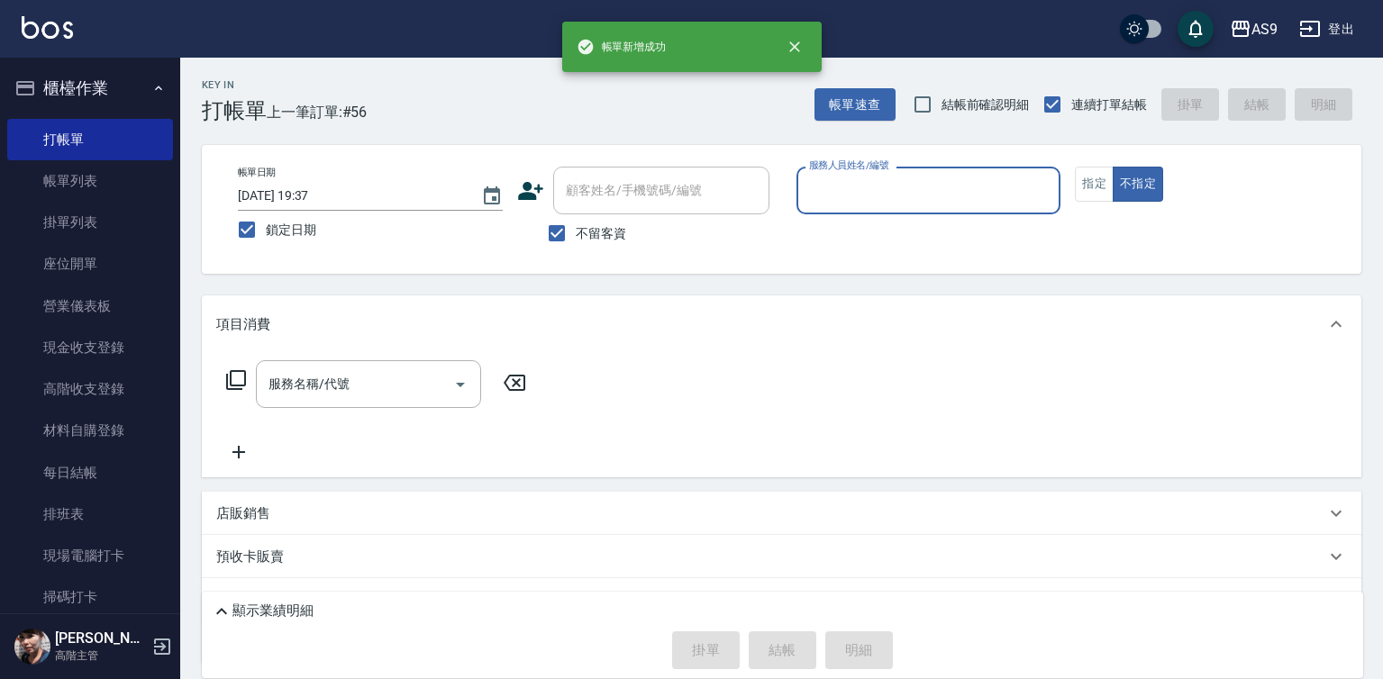
click at [873, 201] on input "服務人員姓名/編號" at bounding box center [929, 191] width 249 height 32
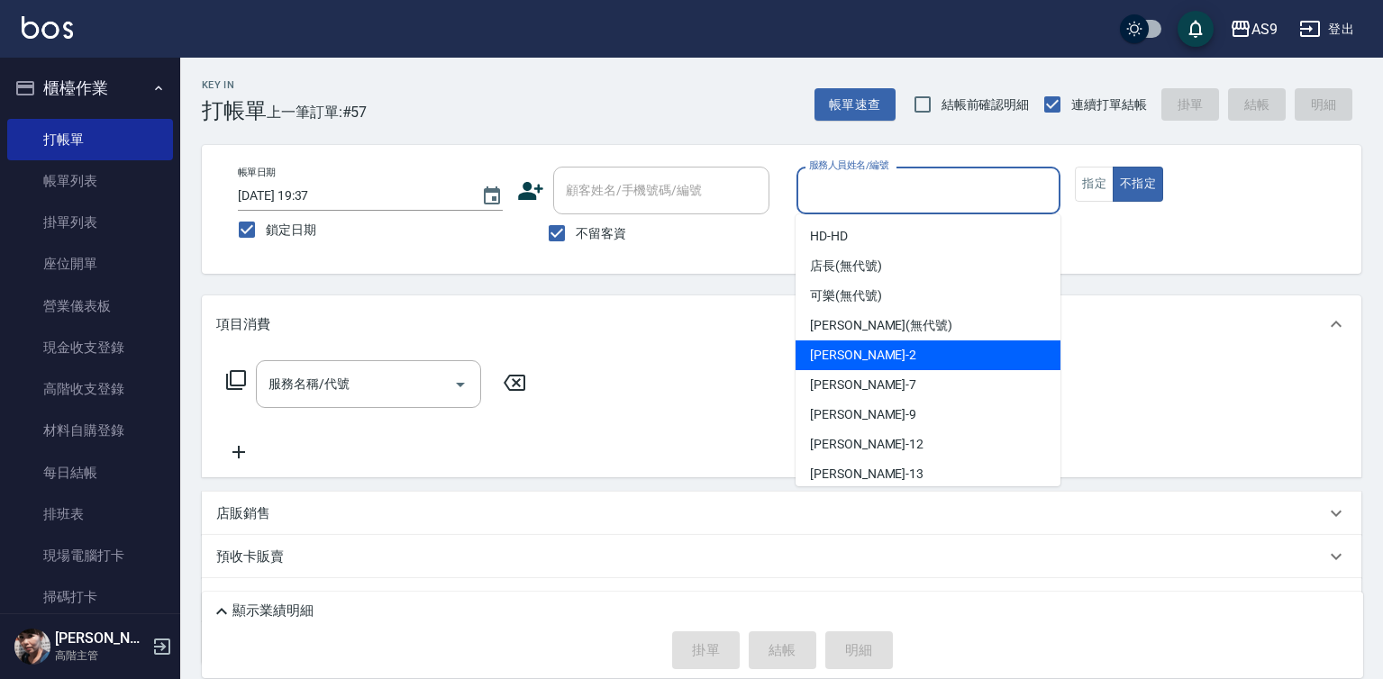
click at [886, 368] on div "[PERSON_NAME]蘭 -2" at bounding box center [928, 356] width 265 height 30
type input "[PERSON_NAME]蘭-2"
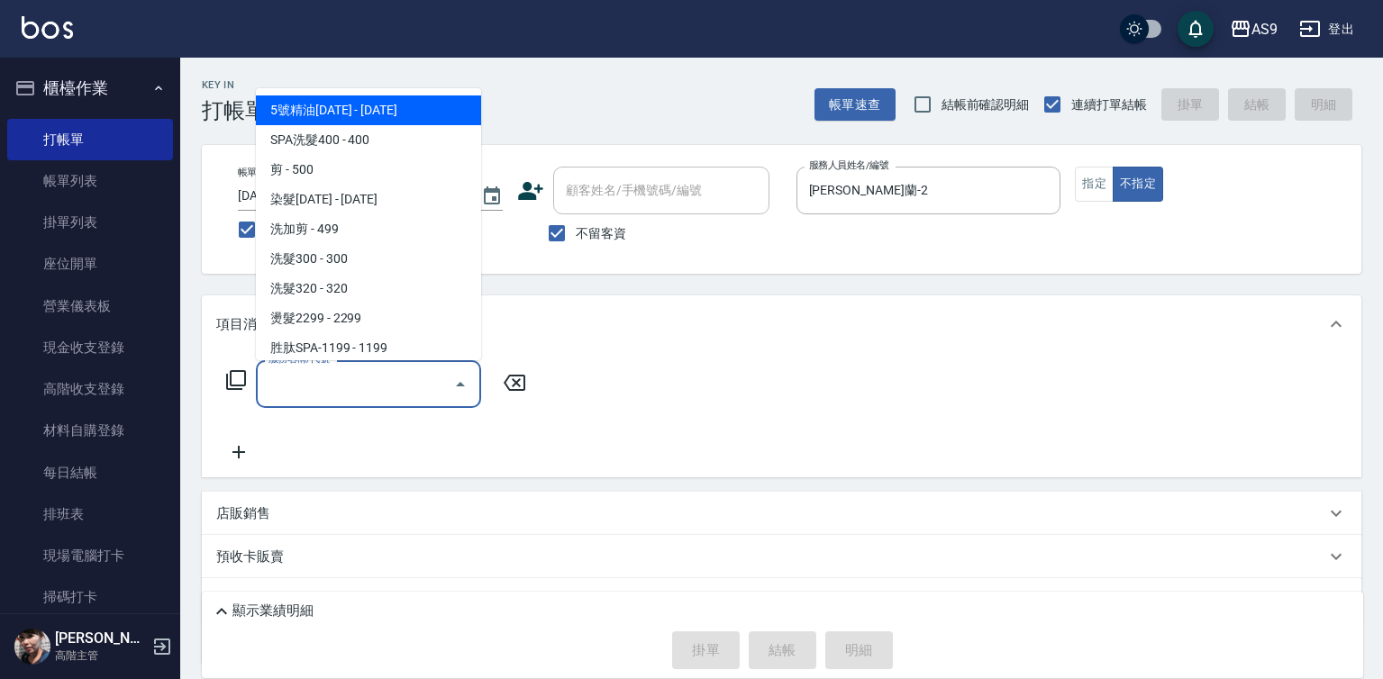
click at [404, 394] on input "服務名稱/代號" at bounding box center [355, 384] width 182 height 32
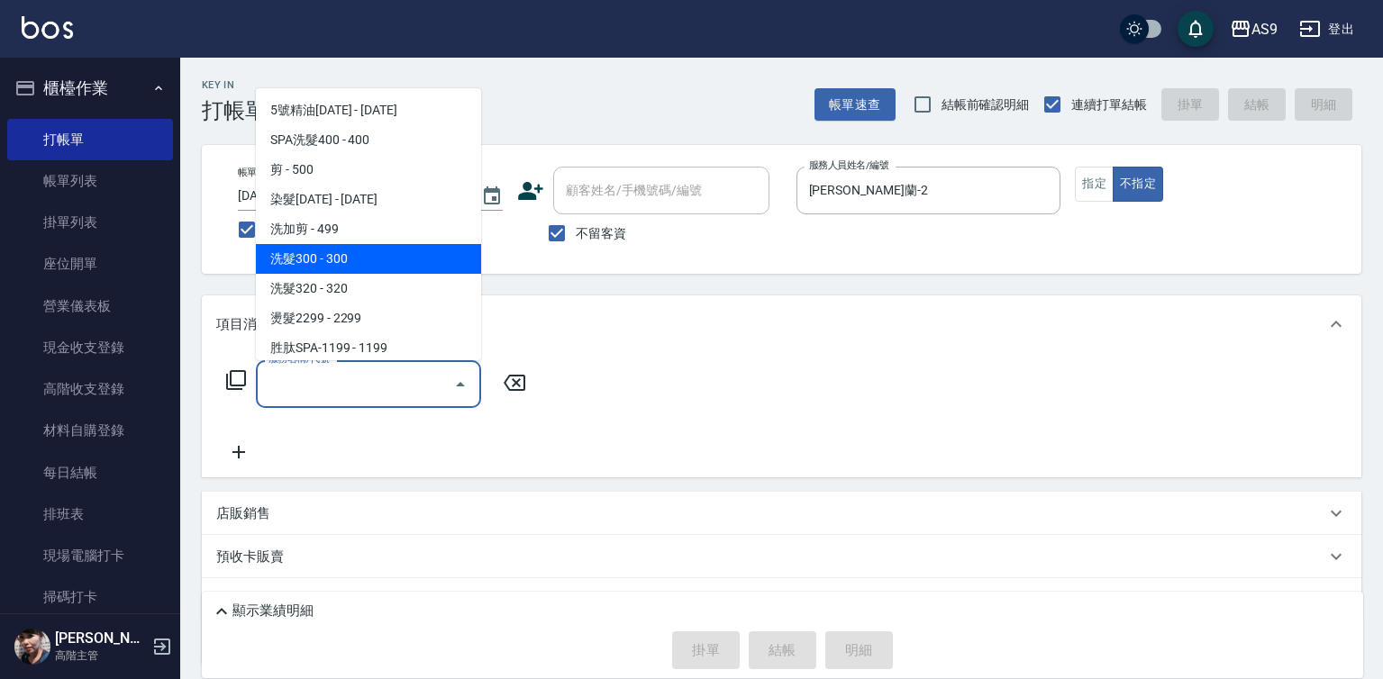
click at [353, 258] on span "洗髮300 - 300" at bounding box center [368, 259] width 225 height 30
type input "洗髮300(洗 髮300)"
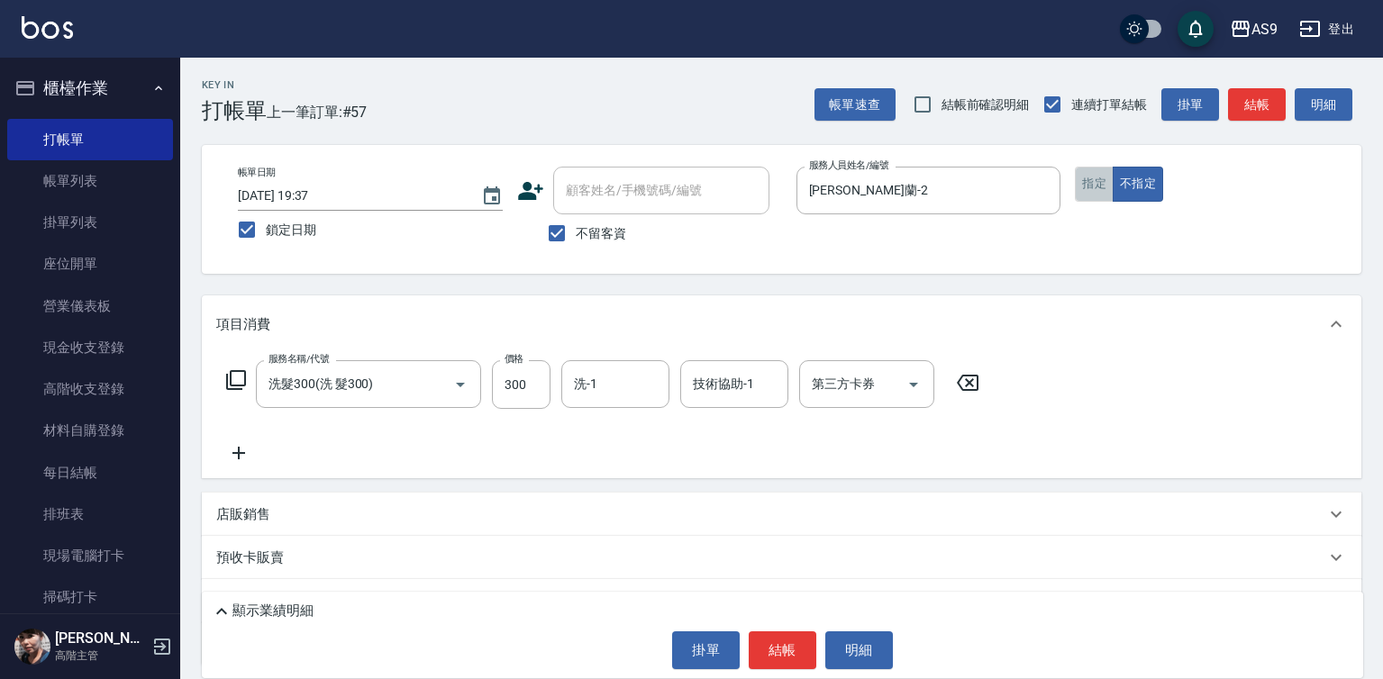
click at [1092, 180] on button "指定" at bounding box center [1094, 184] width 39 height 35
click at [773, 660] on button "結帳" at bounding box center [783, 651] width 68 height 38
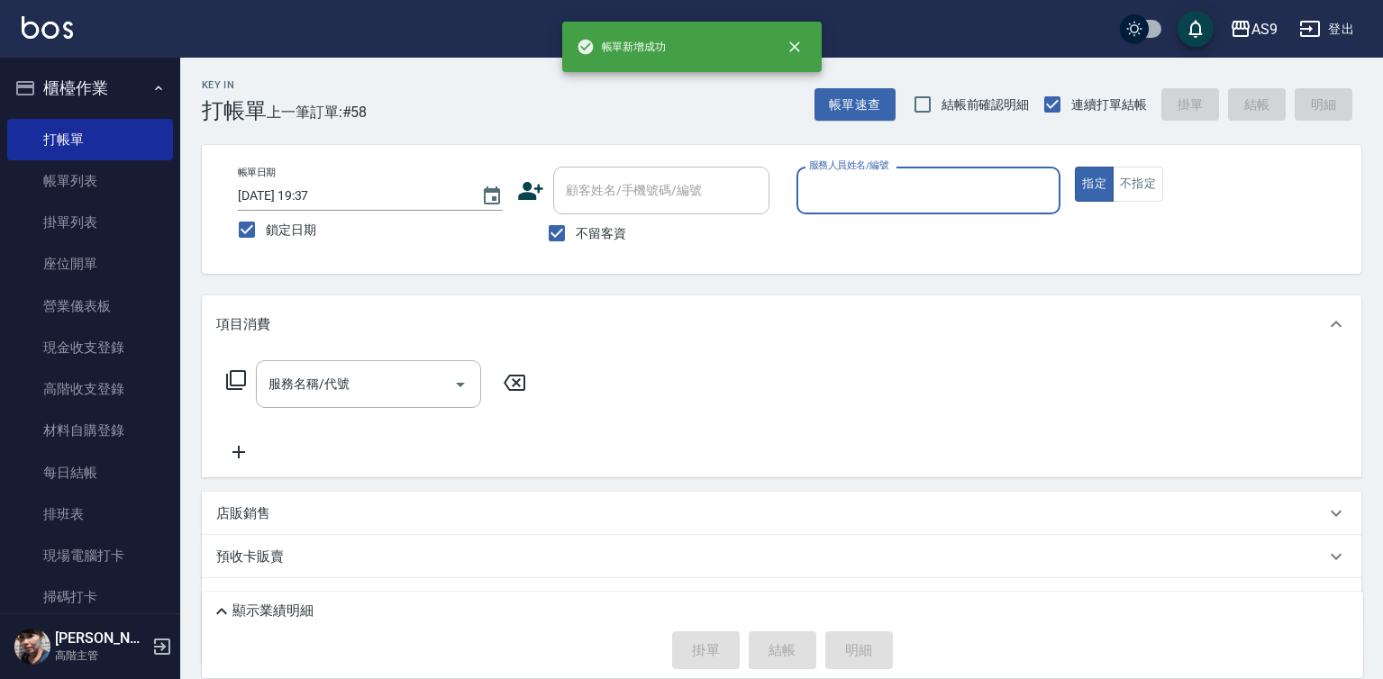
click at [866, 176] on div "服務人員姓名/編號 服務人員姓名/編號" at bounding box center [928, 191] width 265 height 48
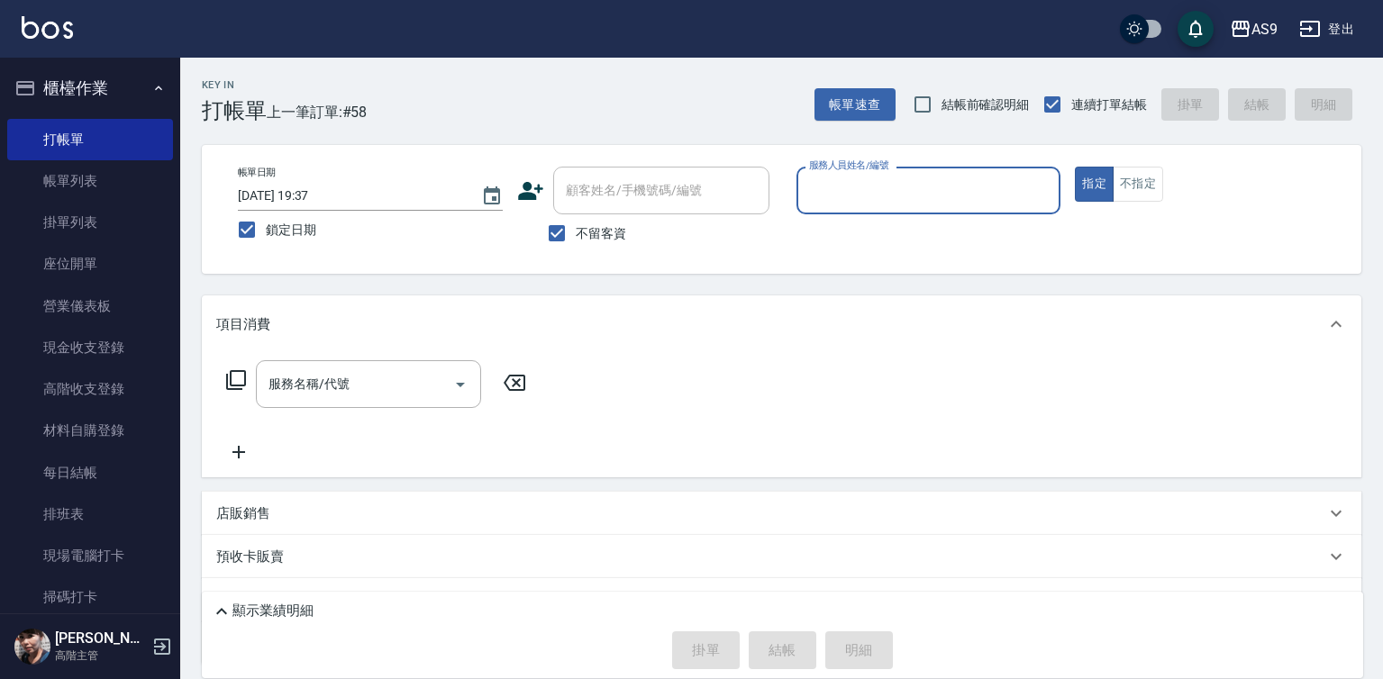
click at [844, 197] on input "服務人員姓名/編號" at bounding box center [929, 191] width 249 height 32
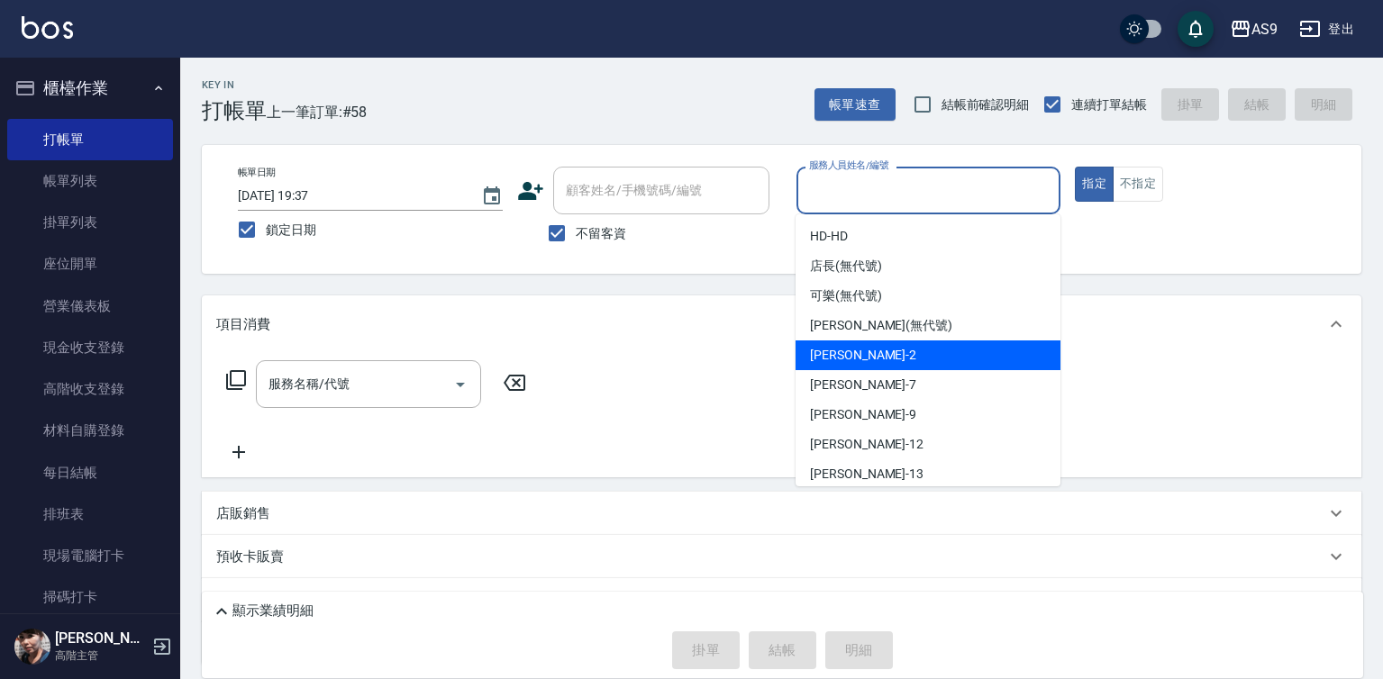
click at [849, 355] on span "[PERSON_NAME]蘭 -2" at bounding box center [863, 355] width 106 height 19
type input "[PERSON_NAME]蘭-2"
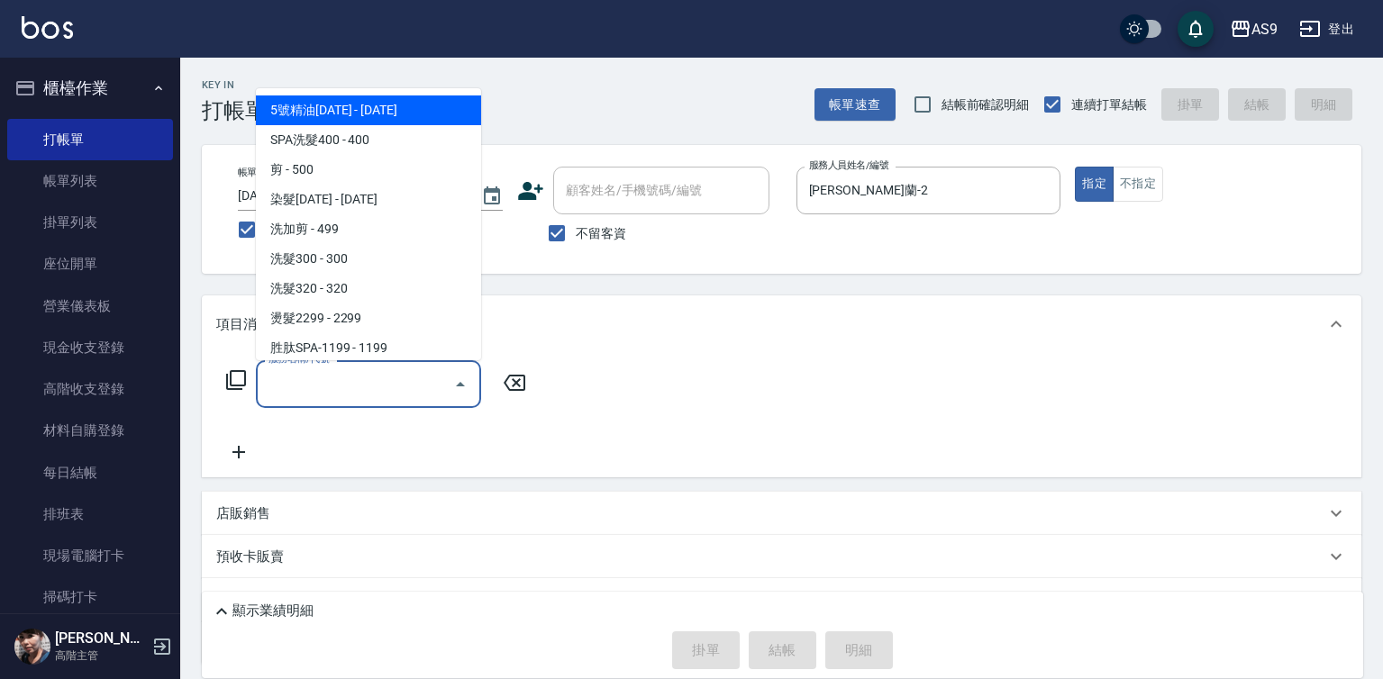
click at [430, 387] on input "服務名稱/代號" at bounding box center [355, 384] width 182 height 32
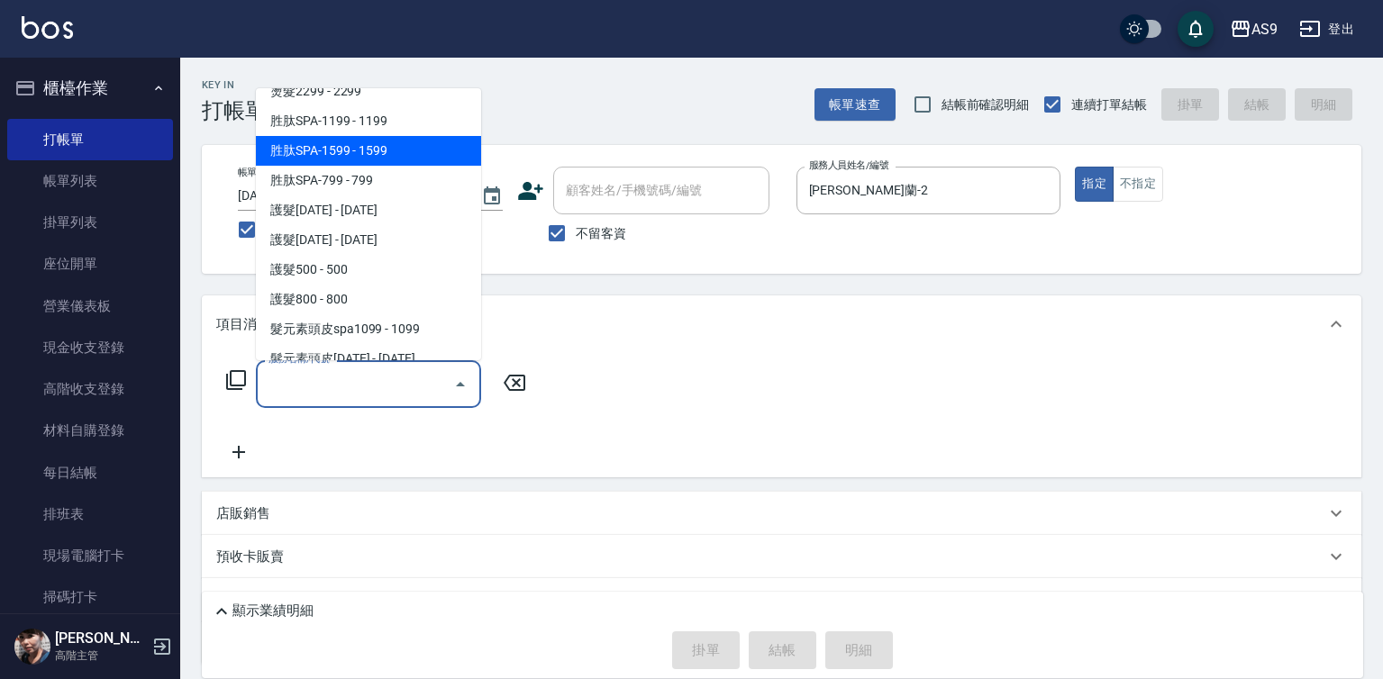
scroll to position [270, 0]
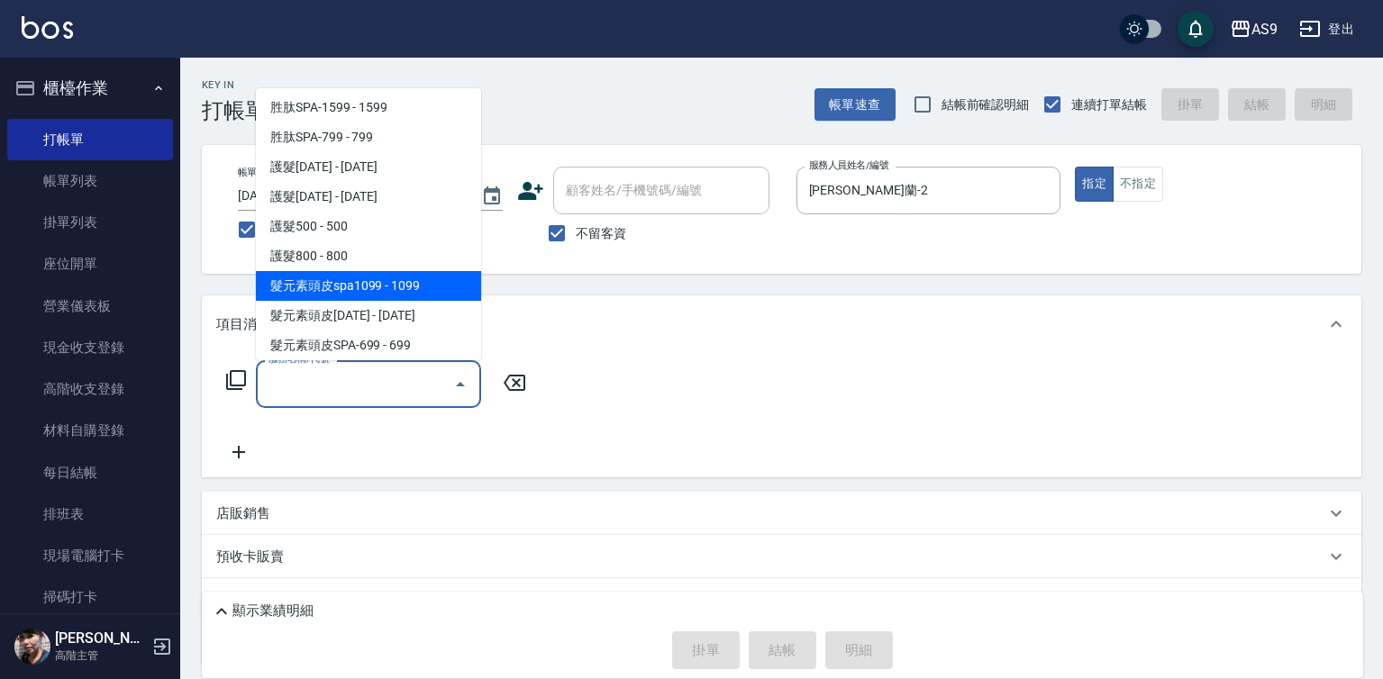
click at [411, 289] on span "髮元素頭皮spa1099 - 1099" at bounding box center [368, 286] width 225 height 30
type input "髮元素頭皮spa1099(髮元素頭皮spa1099)"
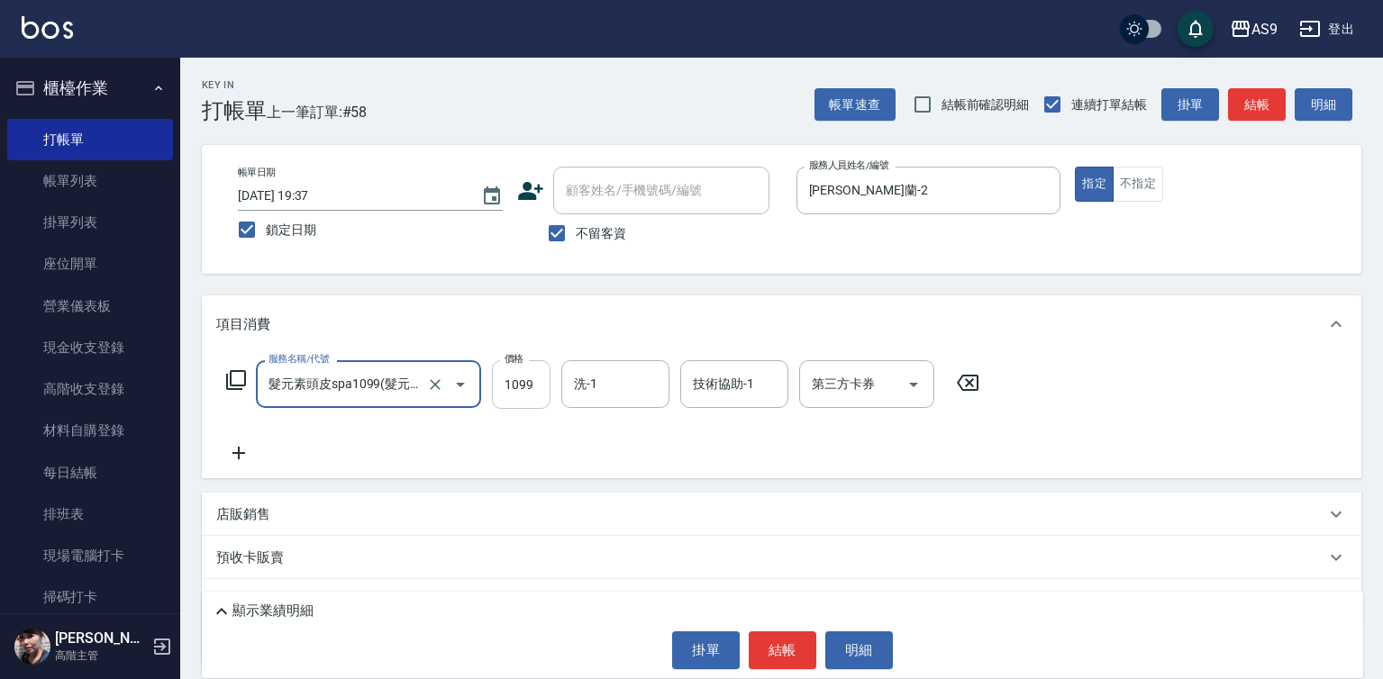
click at [543, 398] on input "1099" at bounding box center [521, 384] width 59 height 49
type input "942"
click at [765, 649] on button "結帳" at bounding box center [783, 651] width 68 height 38
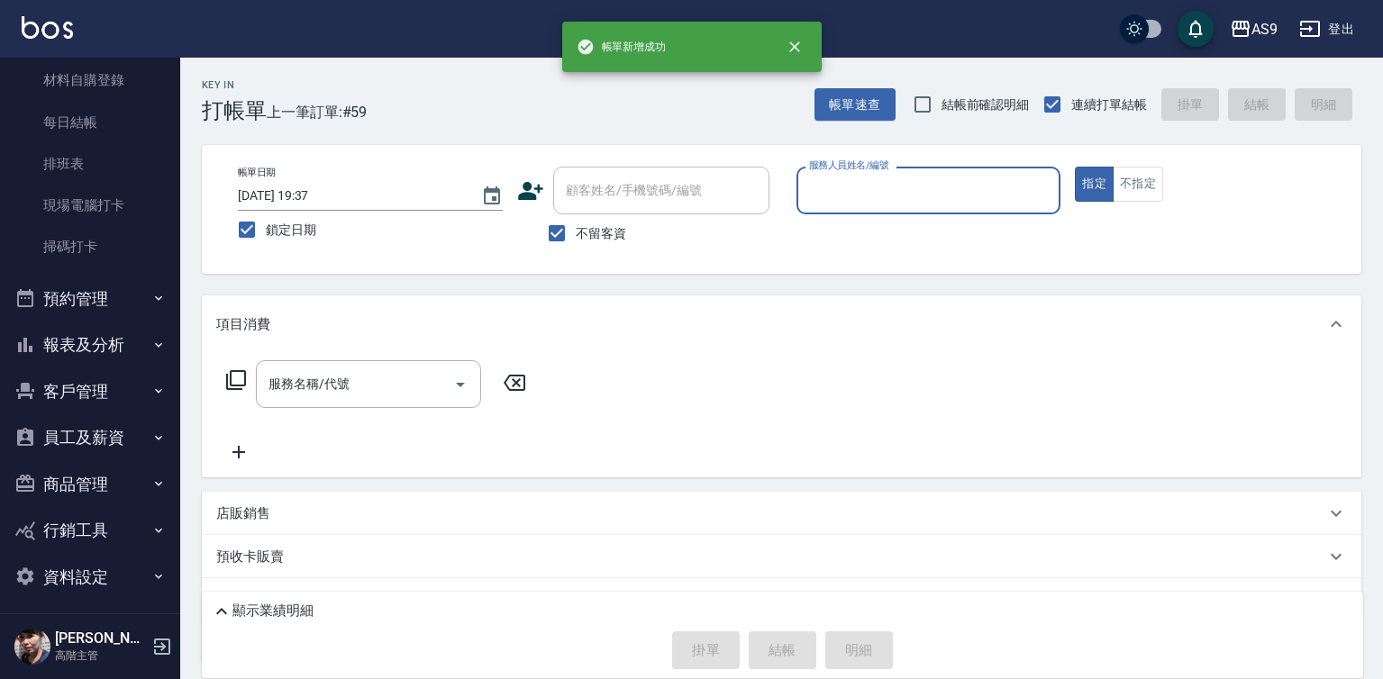
scroll to position [359, 0]
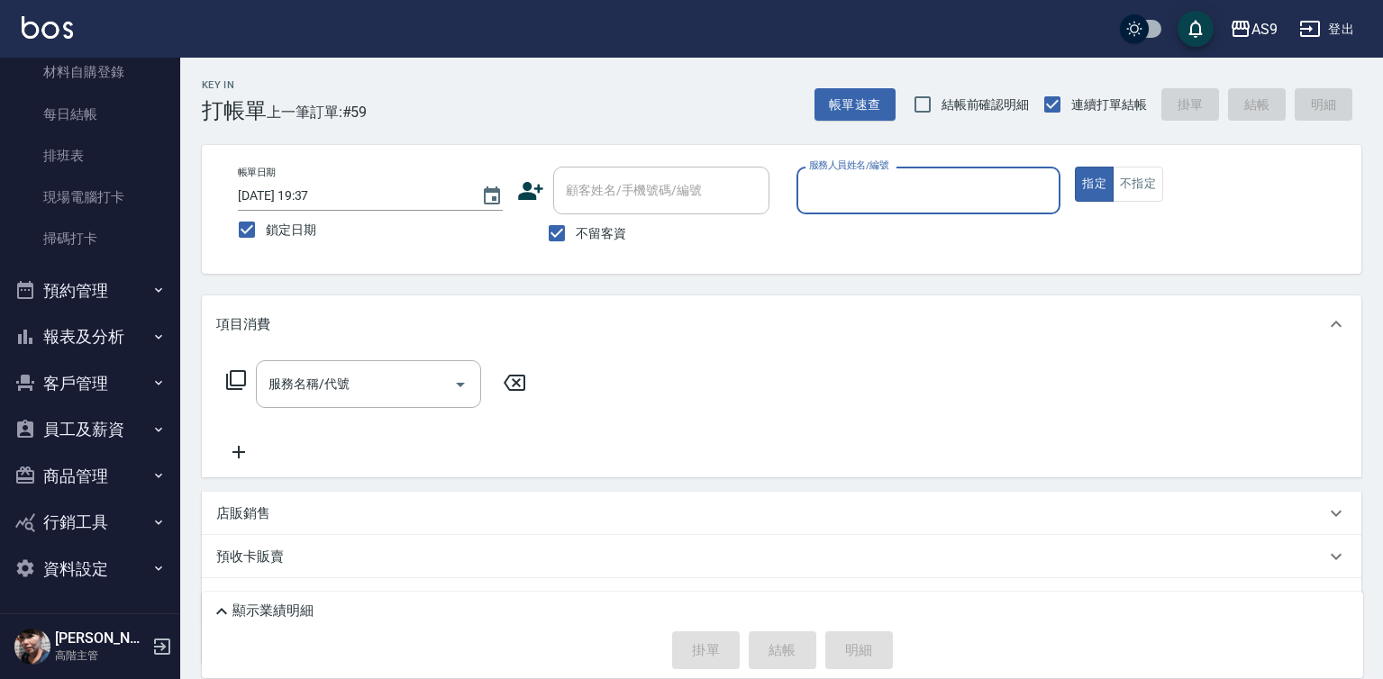
click at [129, 345] on button "報表及分析" at bounding box center [90, 337] width 166 height 47
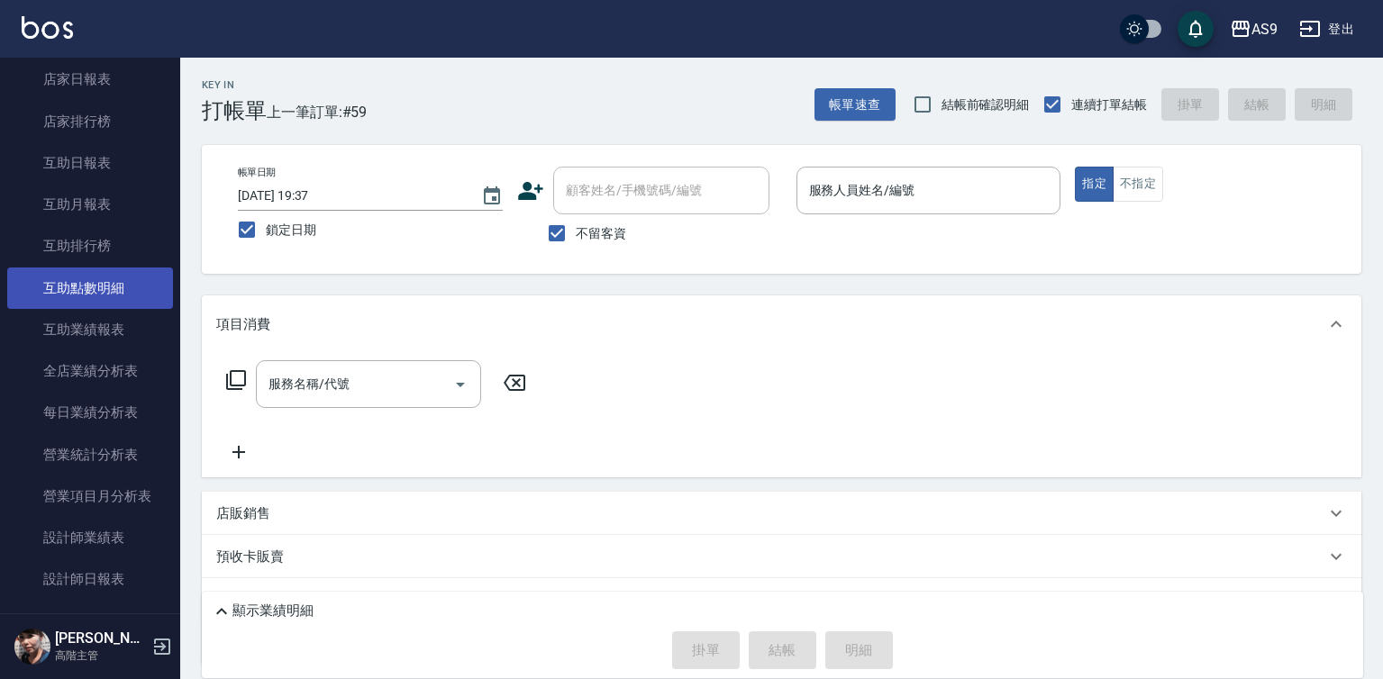
scroll to position [899, 0]
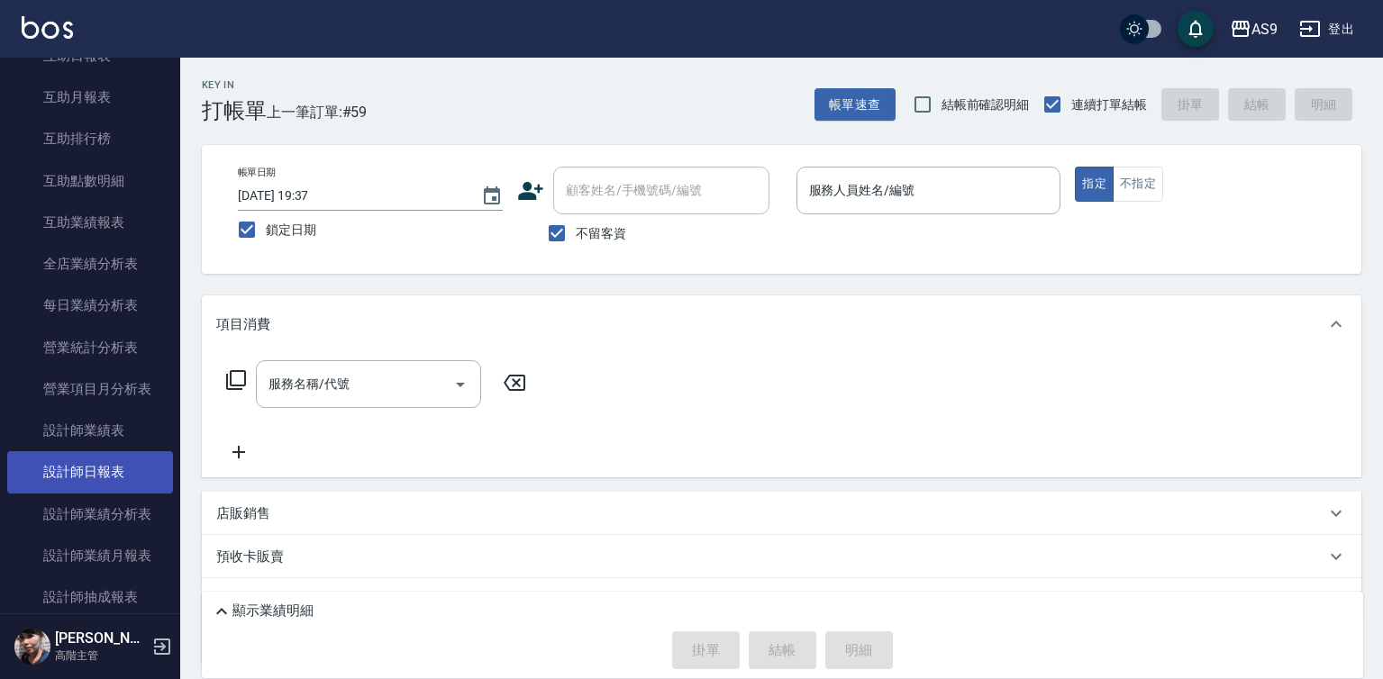
click at [131, 456] on link "設計師日報表" at bounding box center [90, 471] width 166 height 41
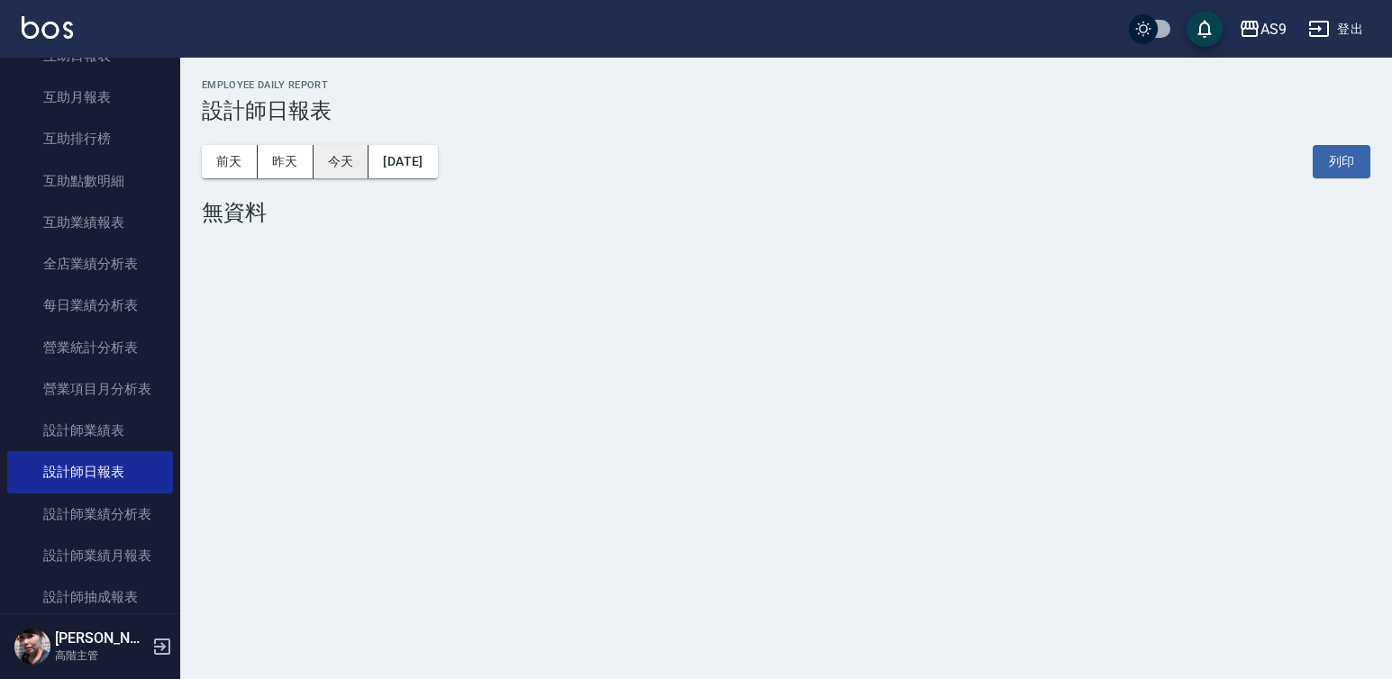
click at [348, 163] on button "今天" at bounding box center [342, 161] width 56 height 33
click at [271, 168] on button "昨天" at bounding box center [286, 161] width 56 height 33
click at [239, 159] on button "前天" at bounding box center [230, 161] width 56 height 33
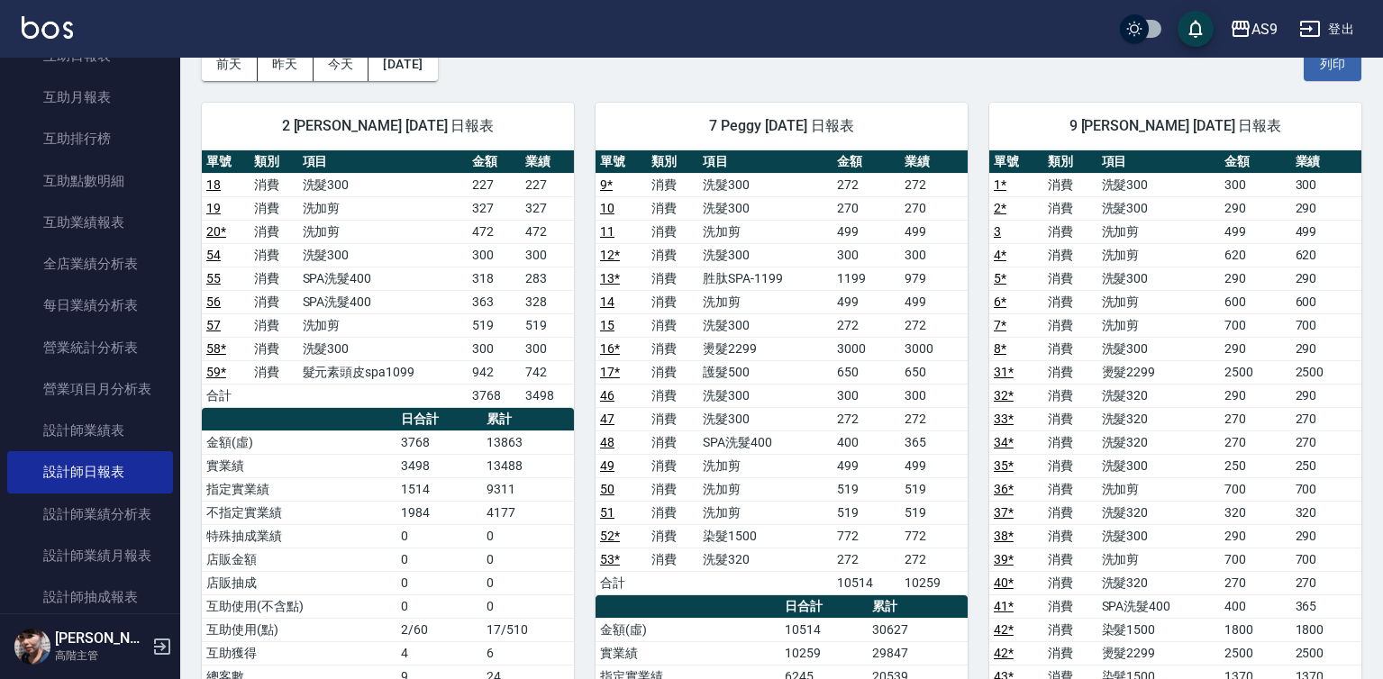
scroll to position [180, 0]
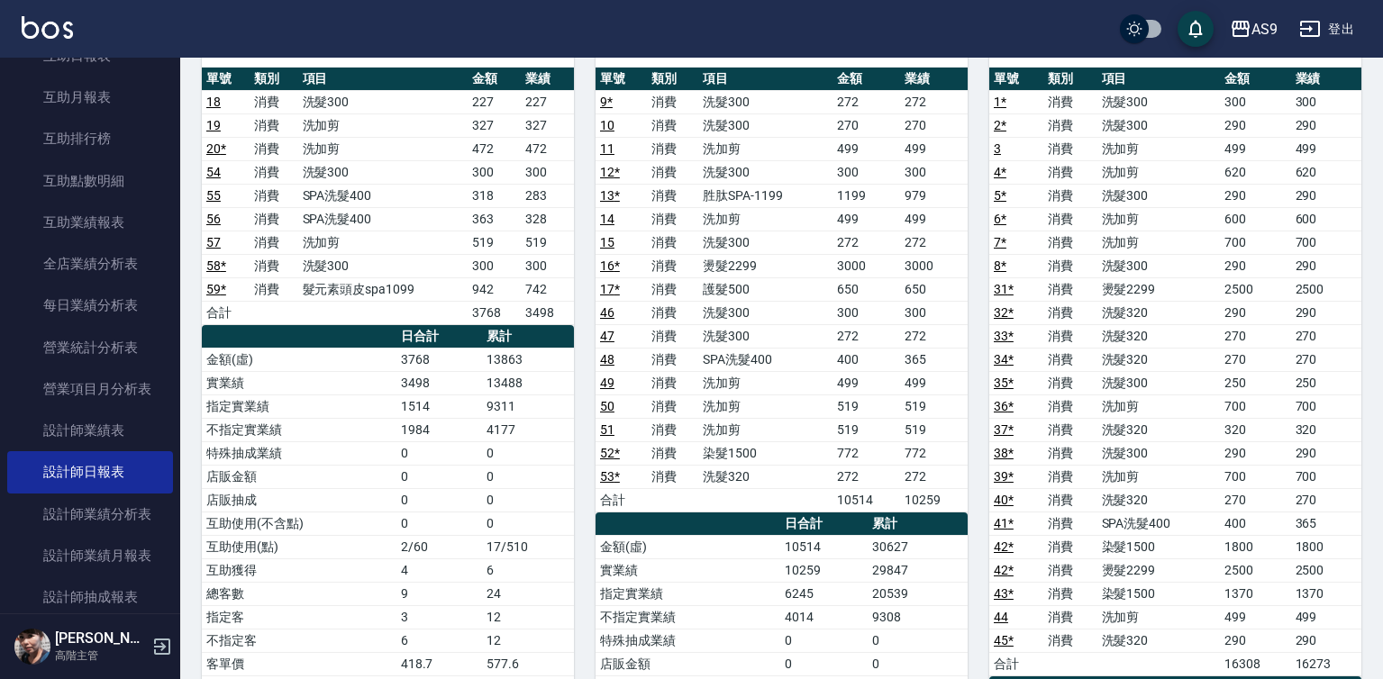
click at [1005, 285] on link "31 *" at bounding box center [1004, 289] width 20 height 14
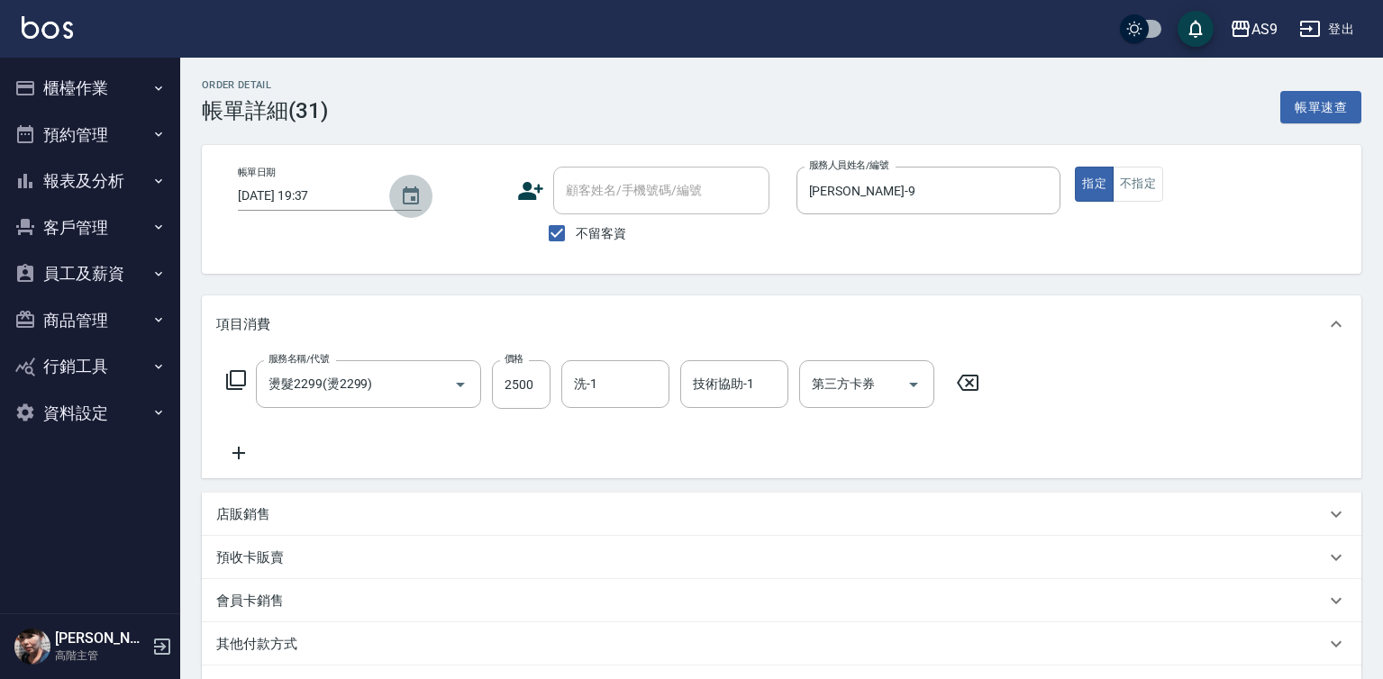
click at [403, 200] on icon "Choose date, selected date is 2025-10-05" at bounding box center [411, 197] width 22 height 22
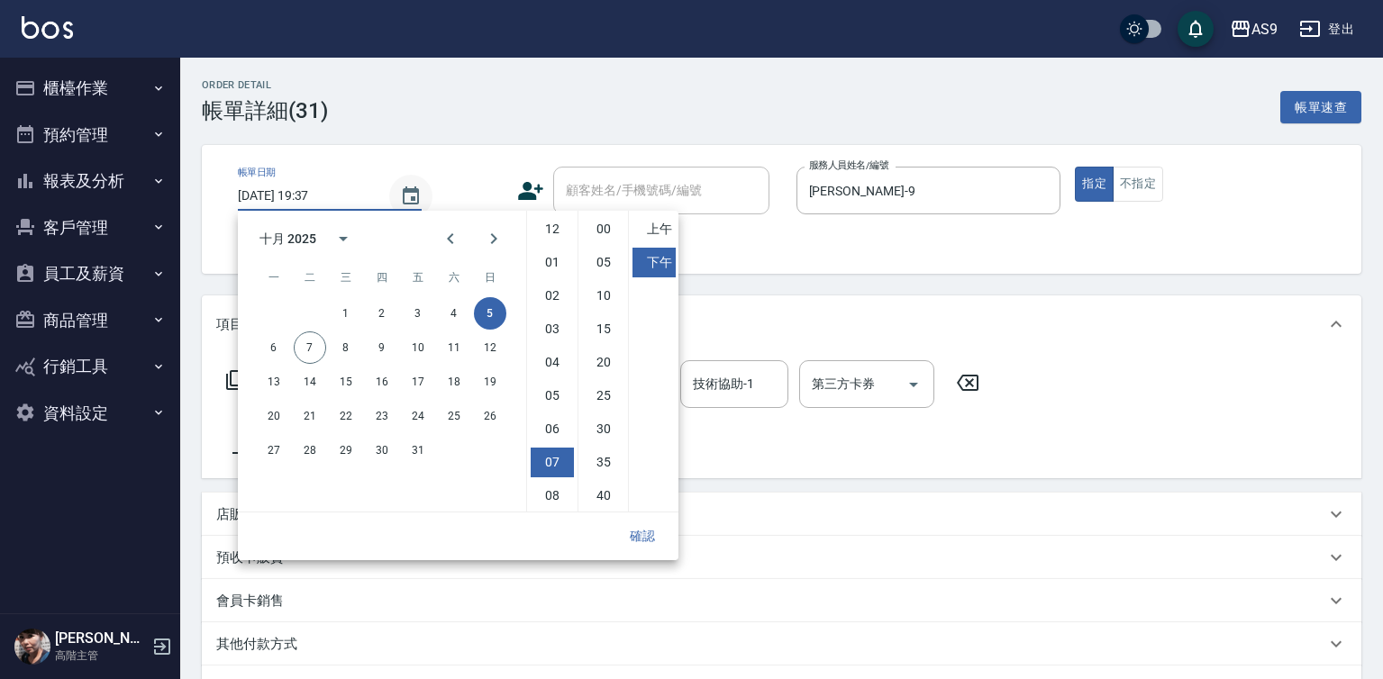
scroll to position [101, 0]
click at [309, 346] on button "7" at bounding box center [310, 348] width 32 height 32
click at [566, 392] on li "08" at bounding box center [552, 395] width 43 height 30
type input "2025/10/07 20:37"
click at [644, 539] on button "確認" at bounding box center [643, 536] width 58 height 33
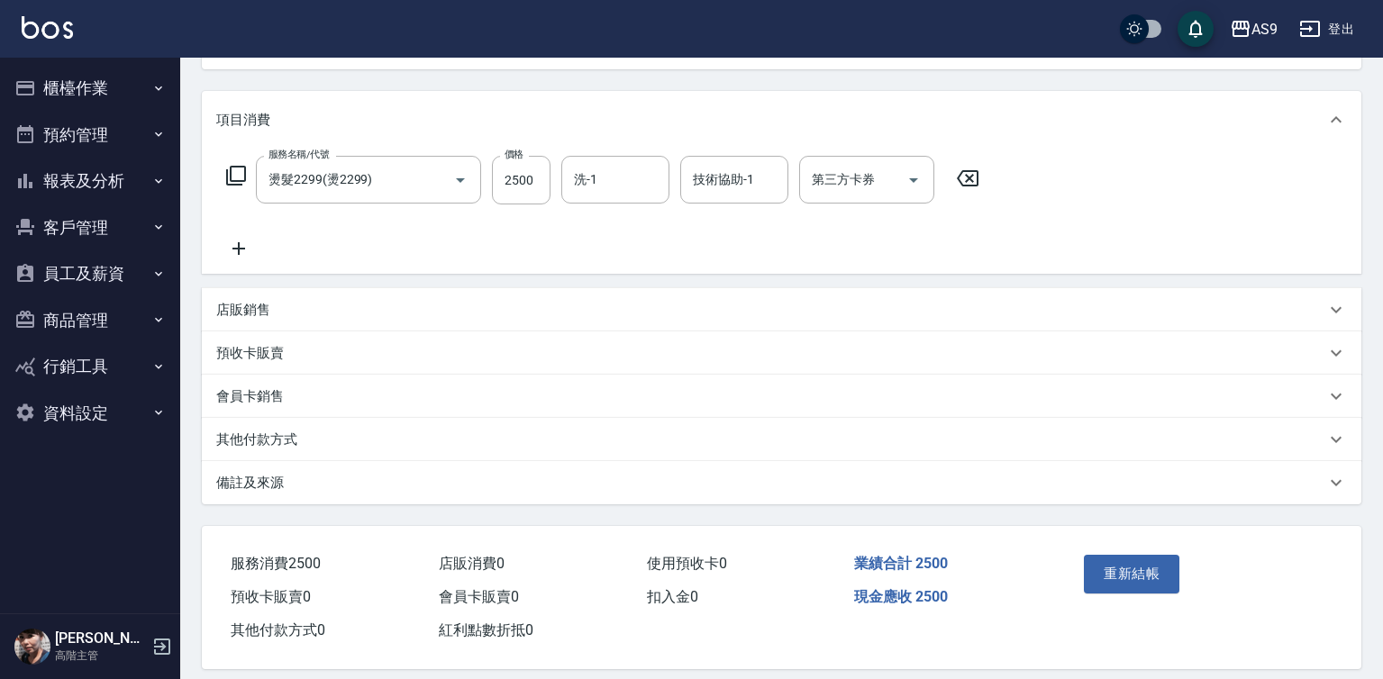
scroll to position [224, 0]
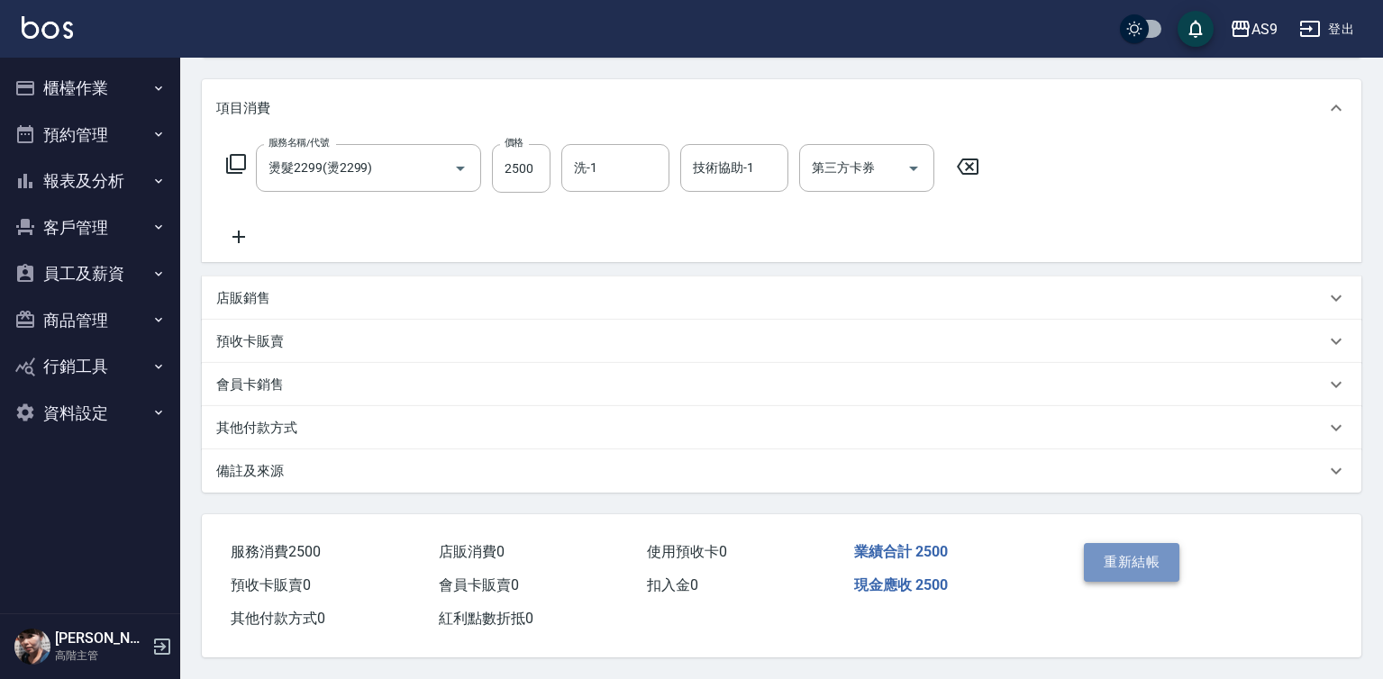
click at [1105, 557] on button "重新結帳" at bounding box center [1132, 562] width 96 height 38
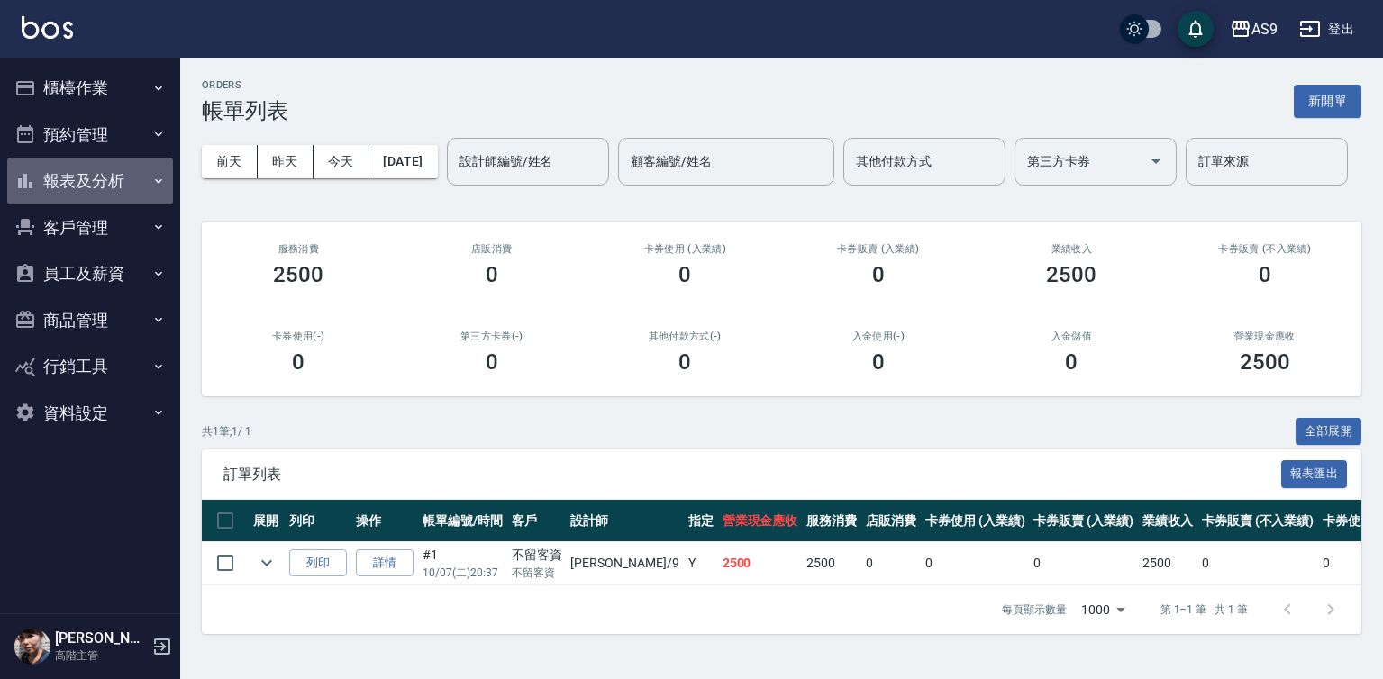
click at [113, 182] on button "報表及分析" at bounding box center [90, 181] width 166 height 47
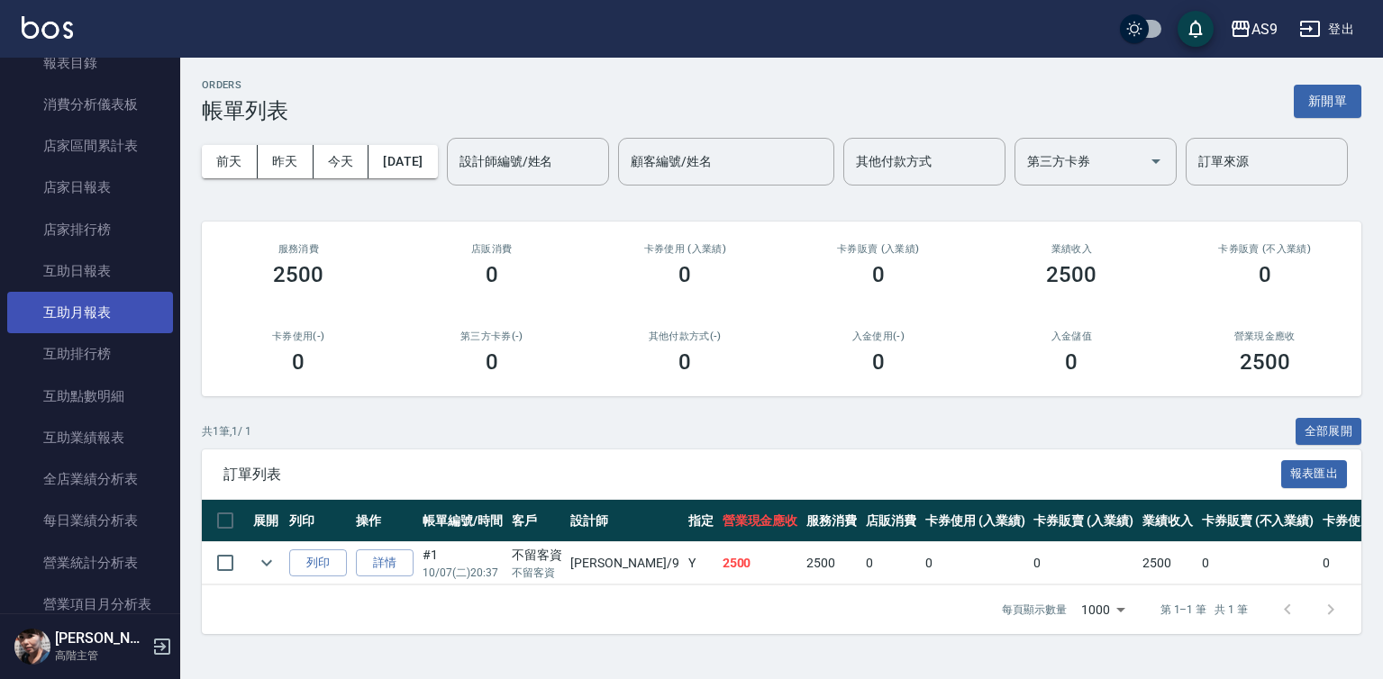
scroll to position [450, 0]
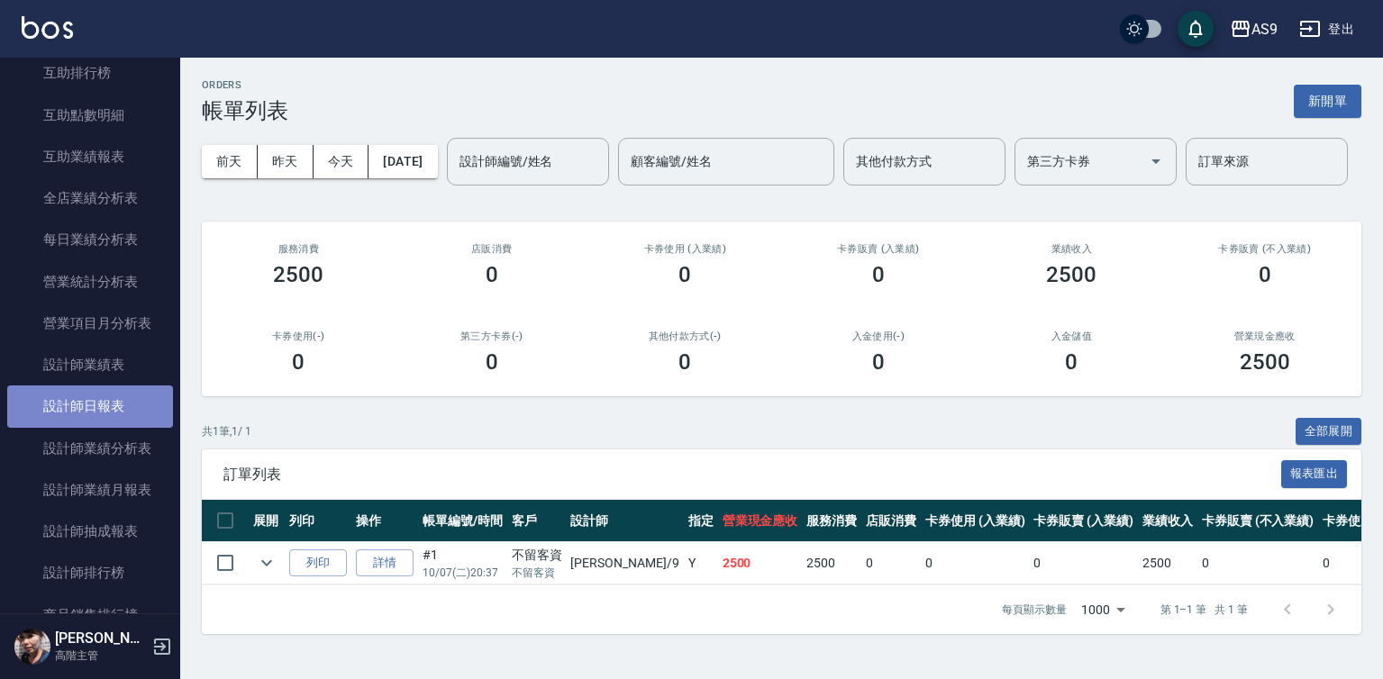
click at [130, 392] on link "設計師日報表" at bounding box center [90, 406] width 166 height 41
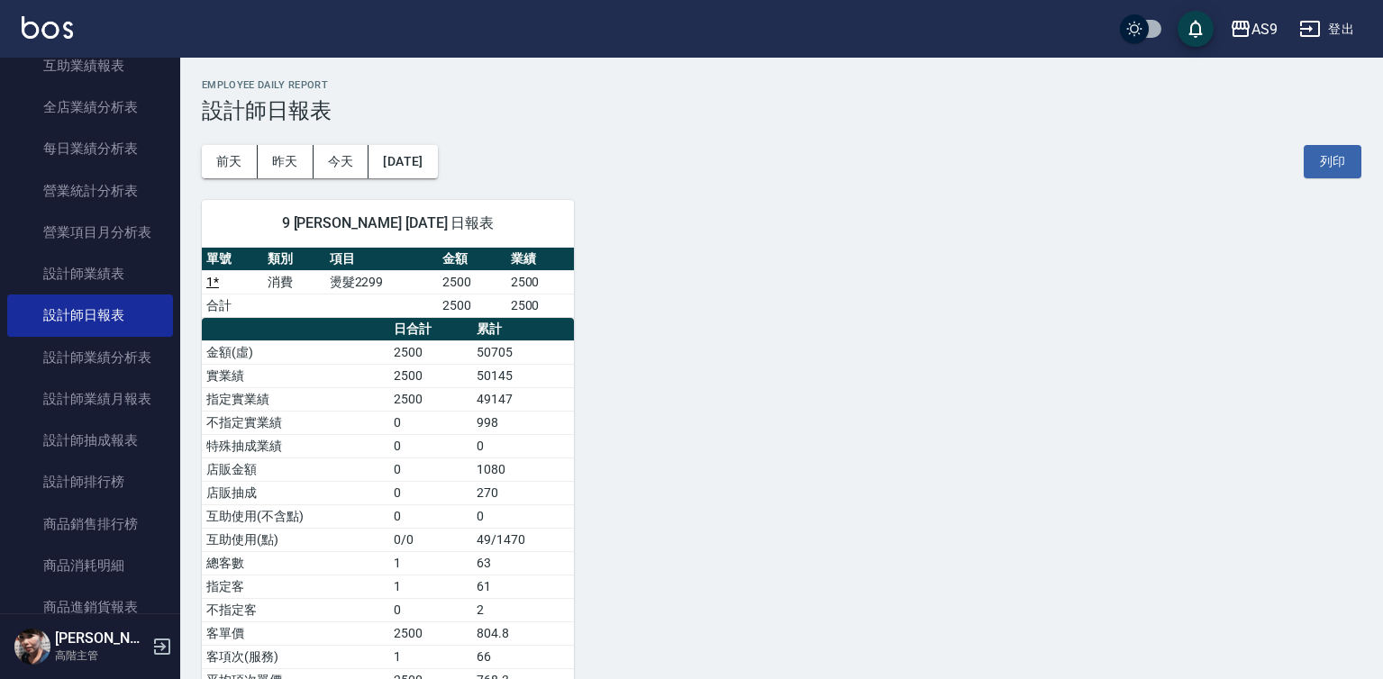
scroll to position [541, 0]
click at [127, 279] on link "設計師業績表" at bounding box center [90, 274] width 166 height 41
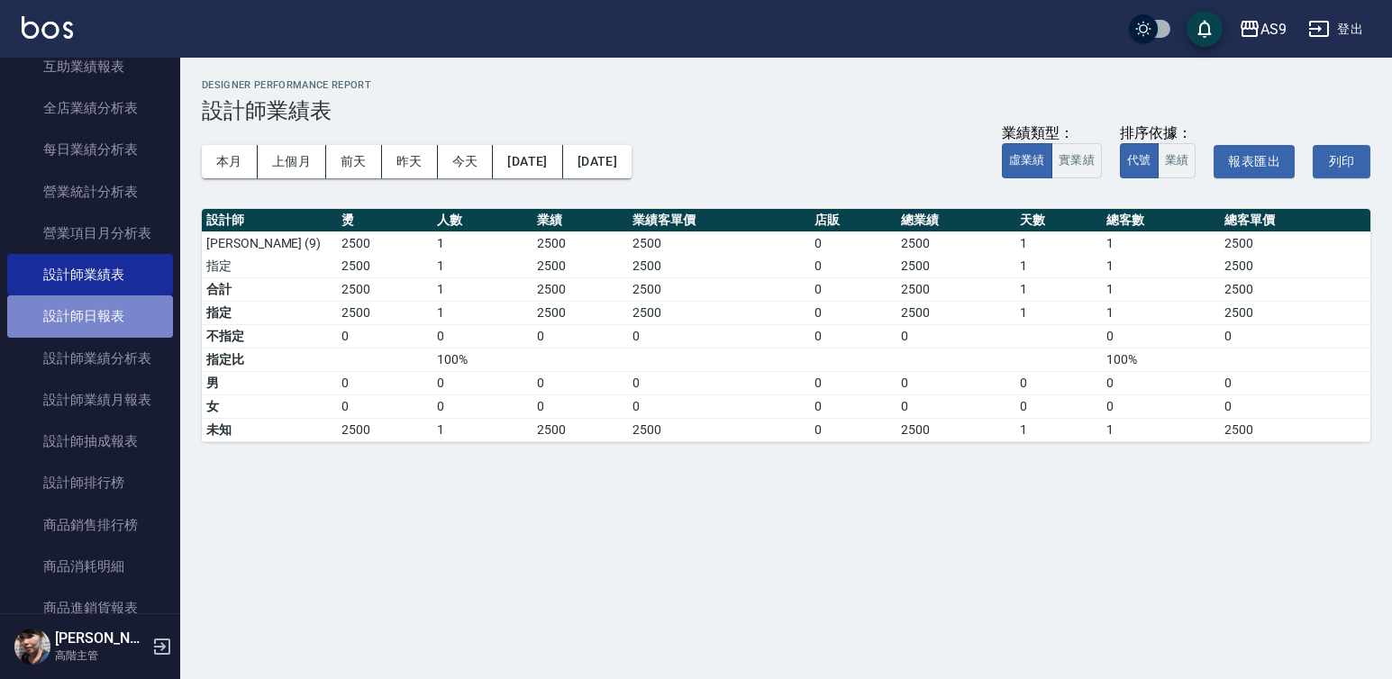
click at [129, 326] on link "設計師日報表" at bounding box center [90, 316] width 166 height 41
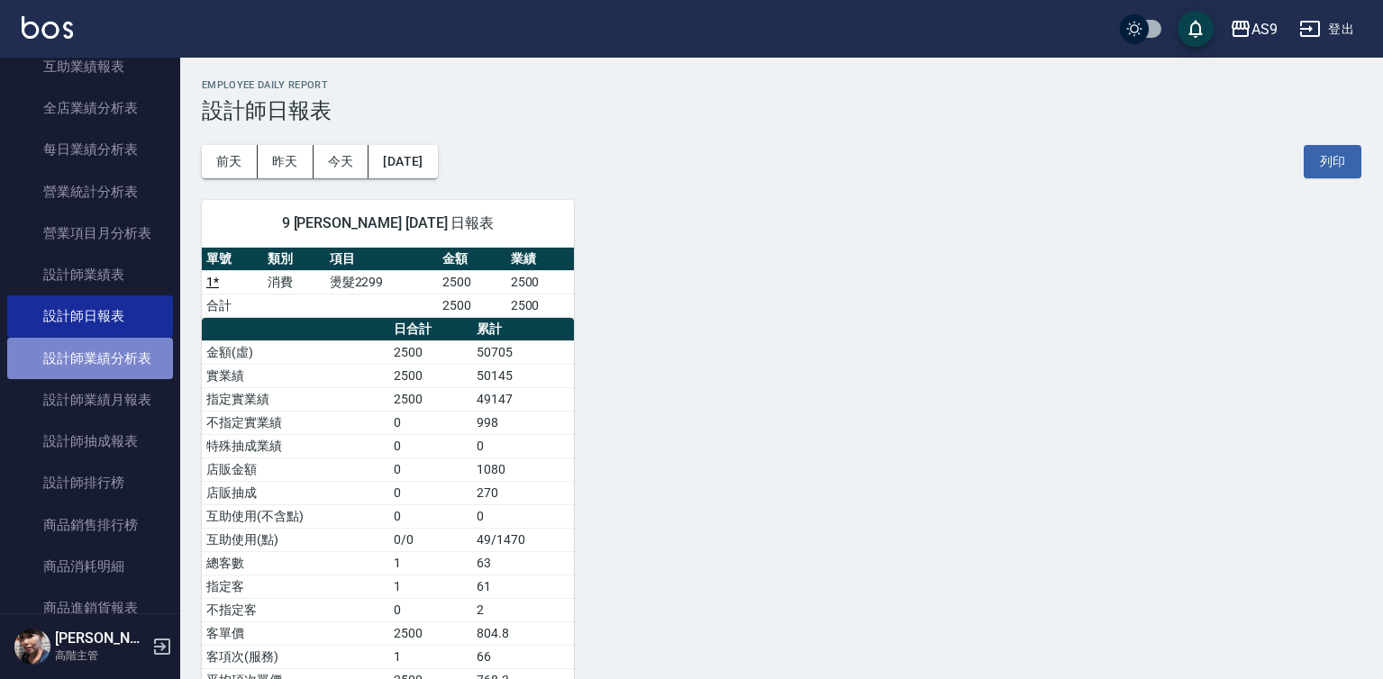
click at [132, 359] on link "設計師業績分析表" at bounding box center [90, 358] width 166 height 41
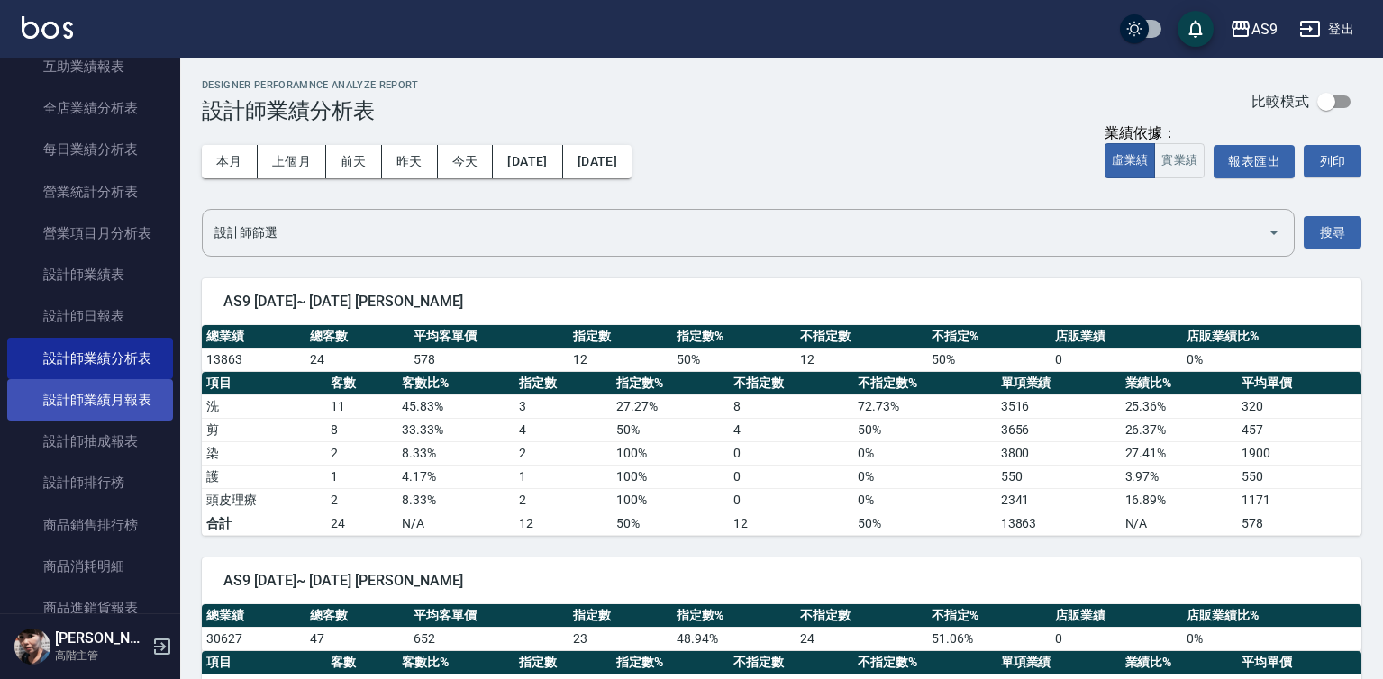
click at [124, 407] on link "設計師業績月報表" at bounding box center [90, 399] width 166 height 41
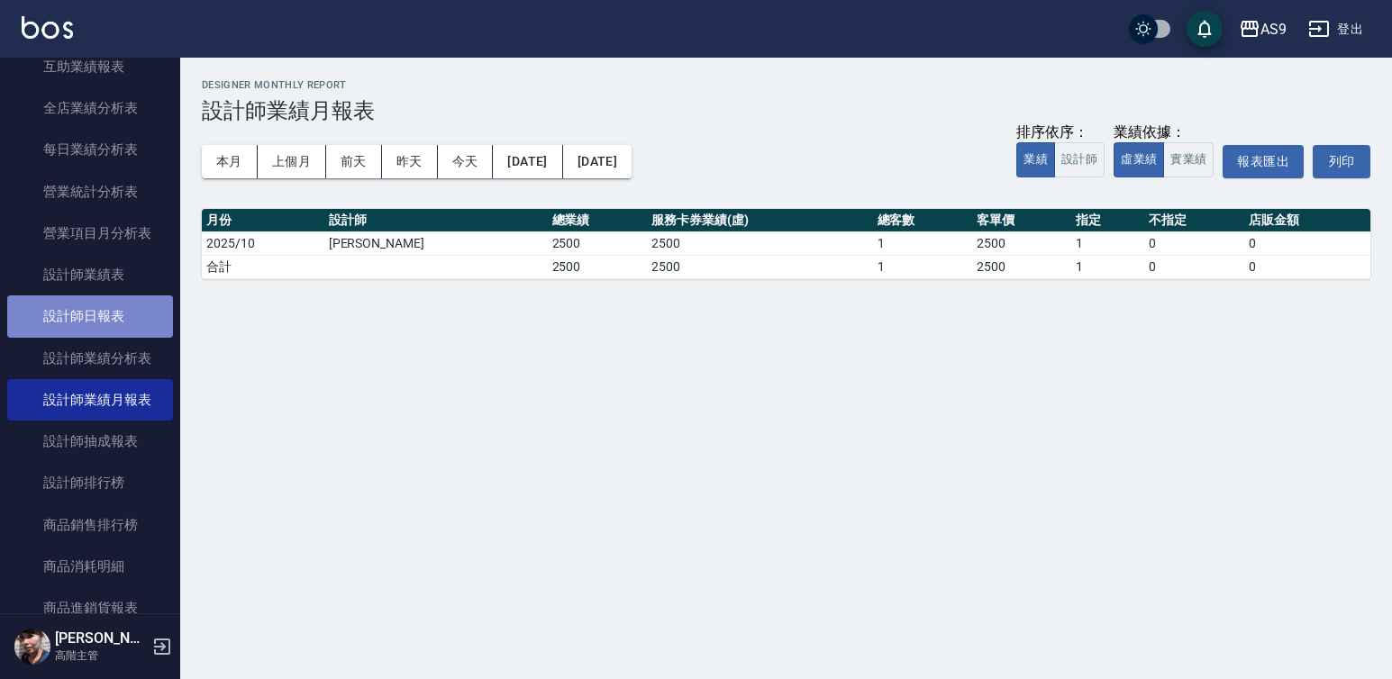
click at [103, 323] on link "設計師日報表" at bounding box center [90, 316] width 166 height 41
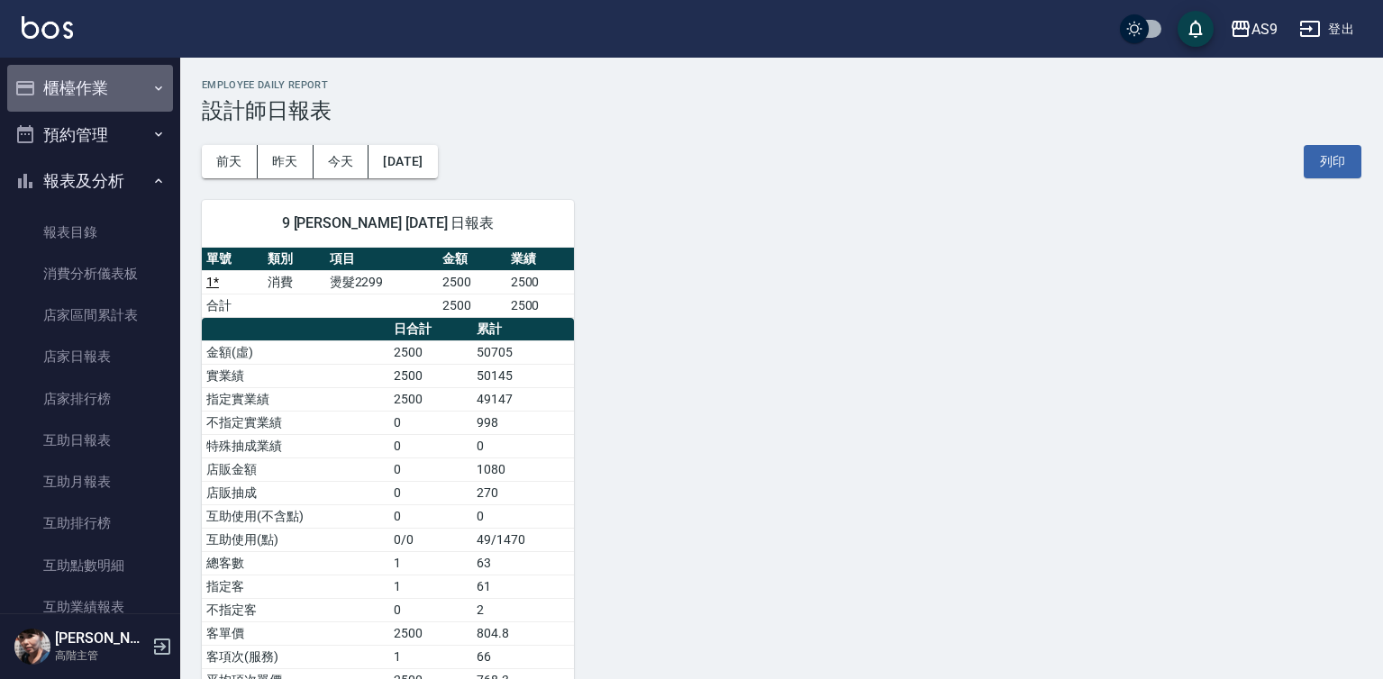
click at [127, 89] on button "櫃檯作業" at bounding box center [90, 88] width 166 height 47
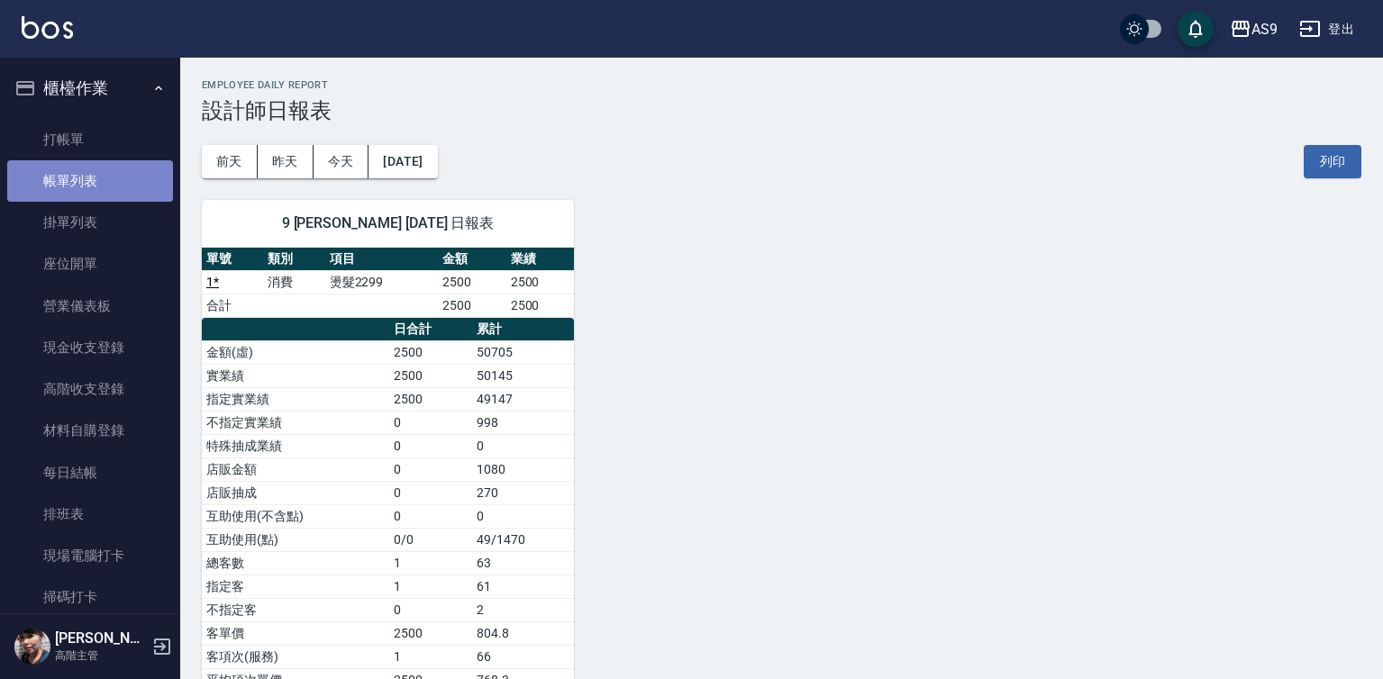
click at [100, 175] on link "帳單列表" at bounding box center [90, 180] width 166 height 41
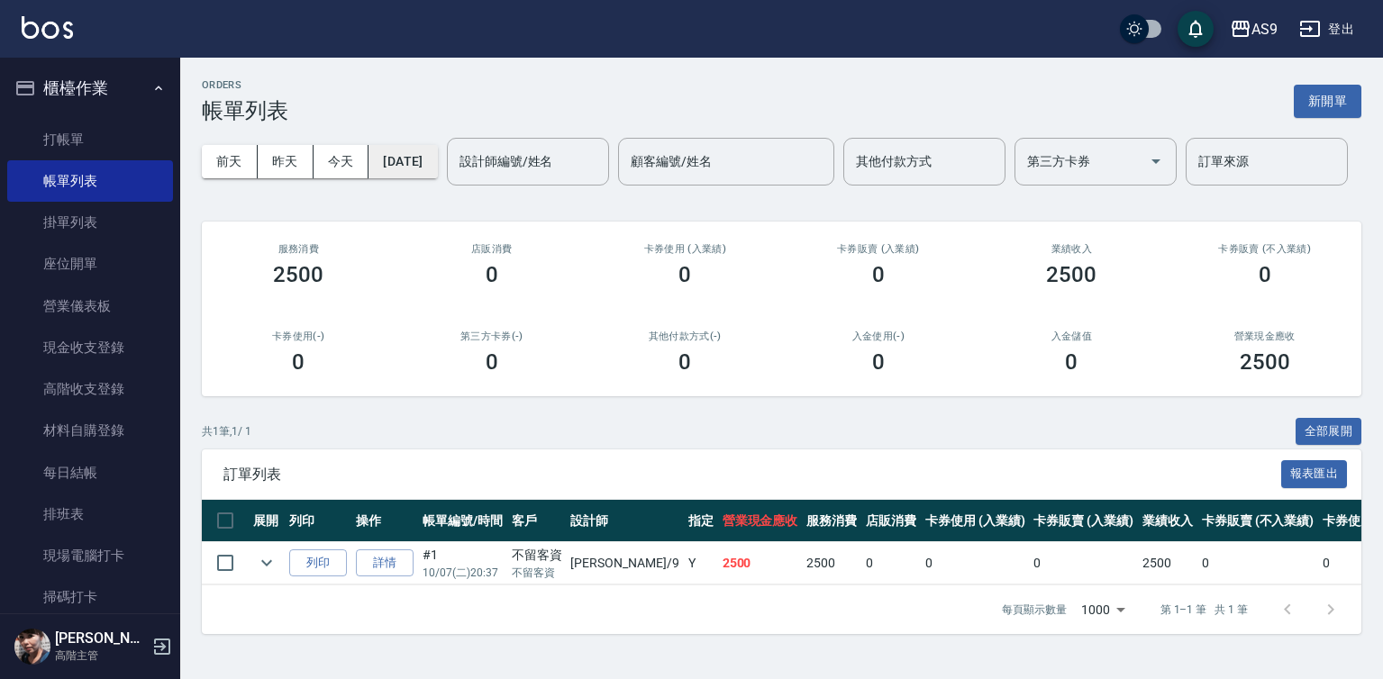
click at [435, 155] on button "[DATE]" at bounding box center [402, 161] width 68 height 33
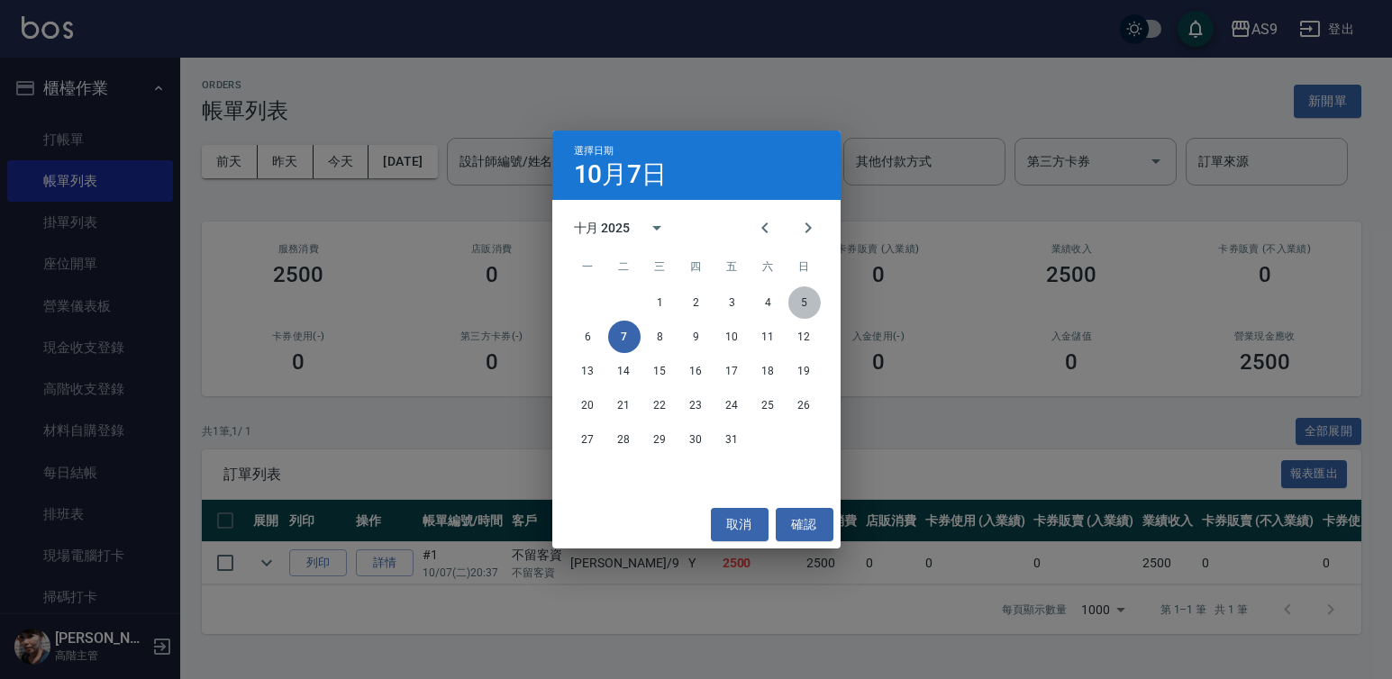
click at [817, 302] on button "5" at bounding box center [804, 303] width 32 height 32
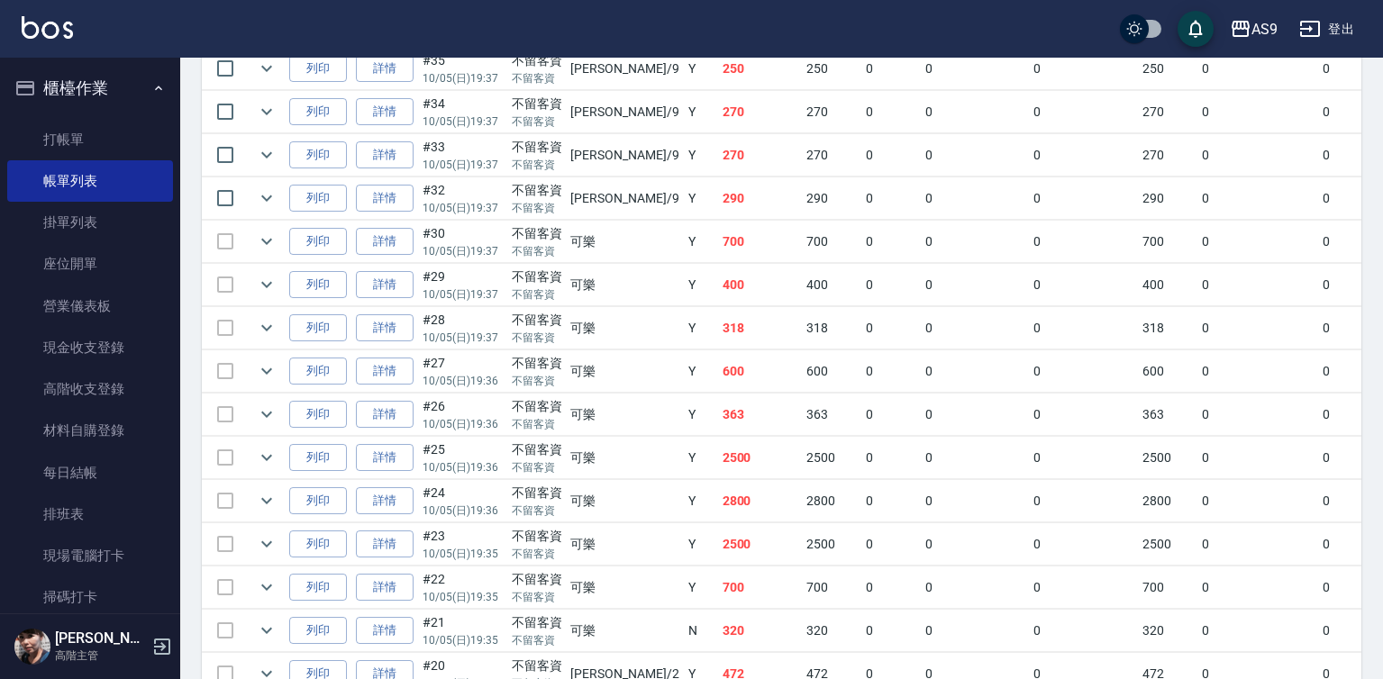
scroll to position [1532, 0]
click at [226, 218] on input "checkbox" at bounding box center [225, 199] width 38 height 38
checkbox input "true"
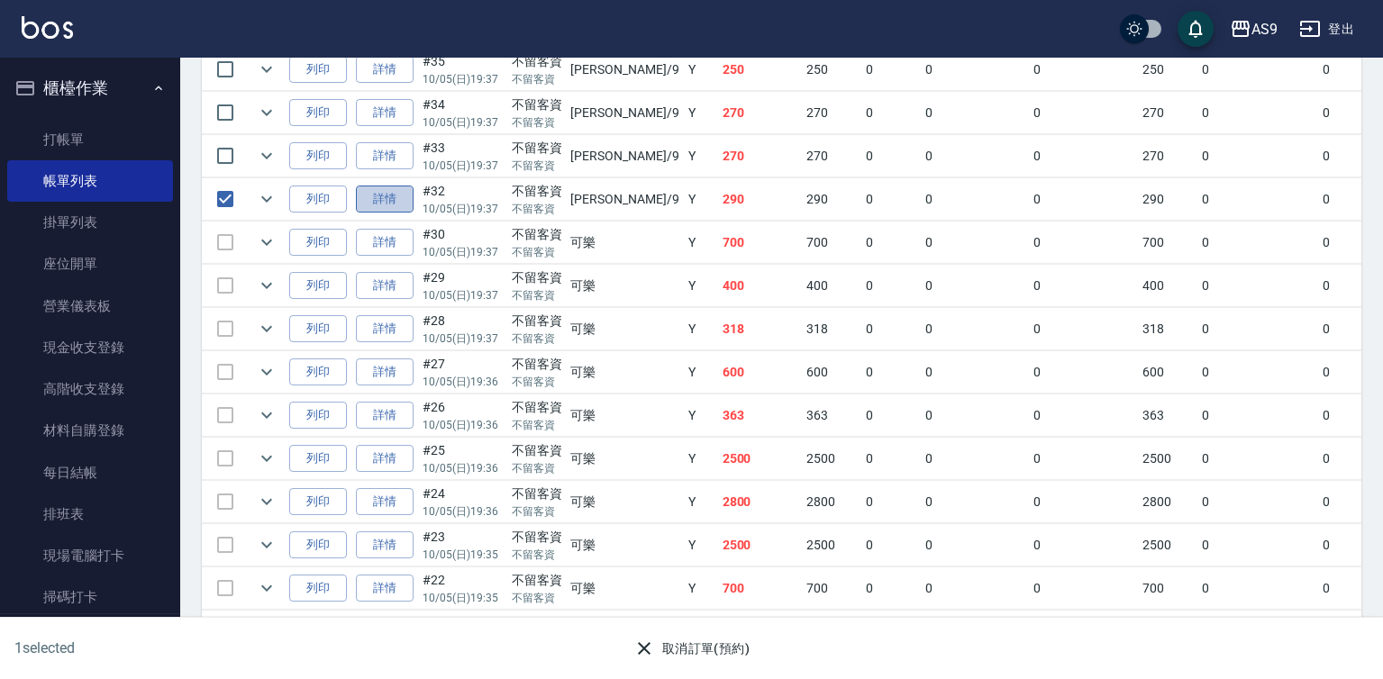
click at [382, 214] on link "詳情" at bounding box center [385, 200] width 58 height 28
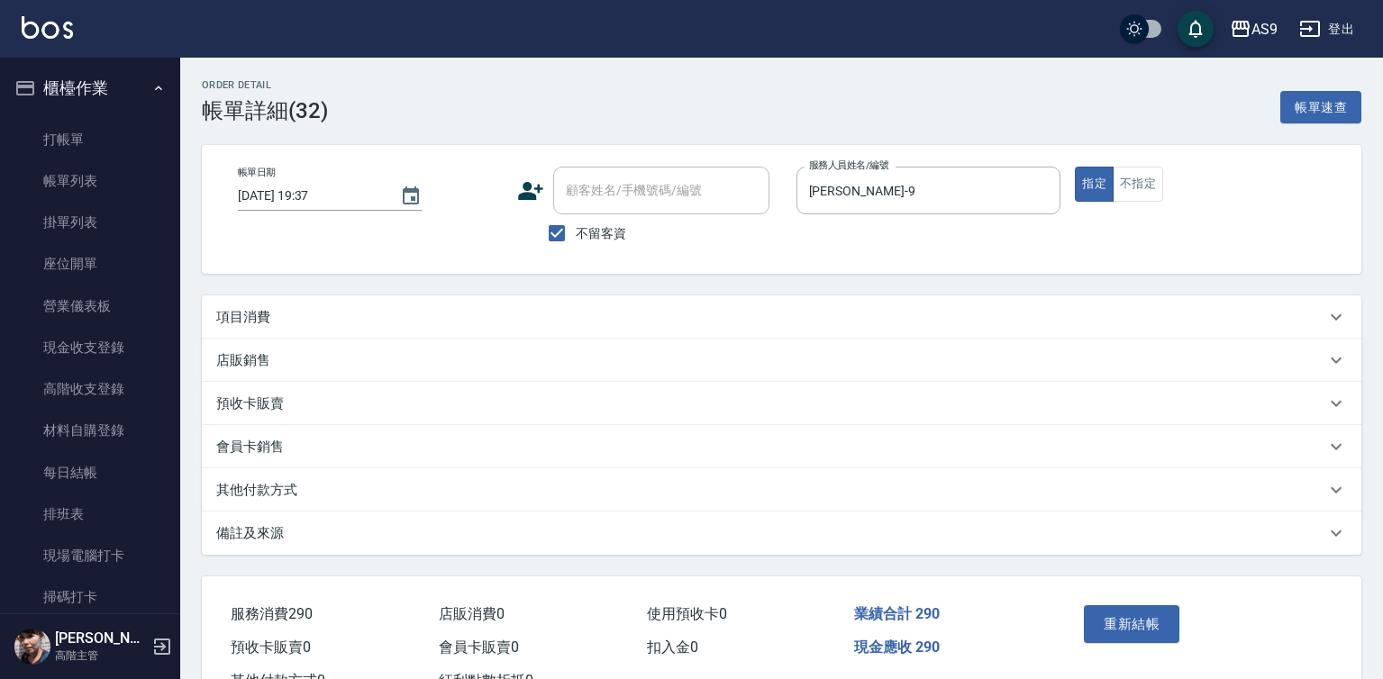
type input "[DATE] 19:37"
checkbox input "true"
type input "[PERSON_NAME]-9"
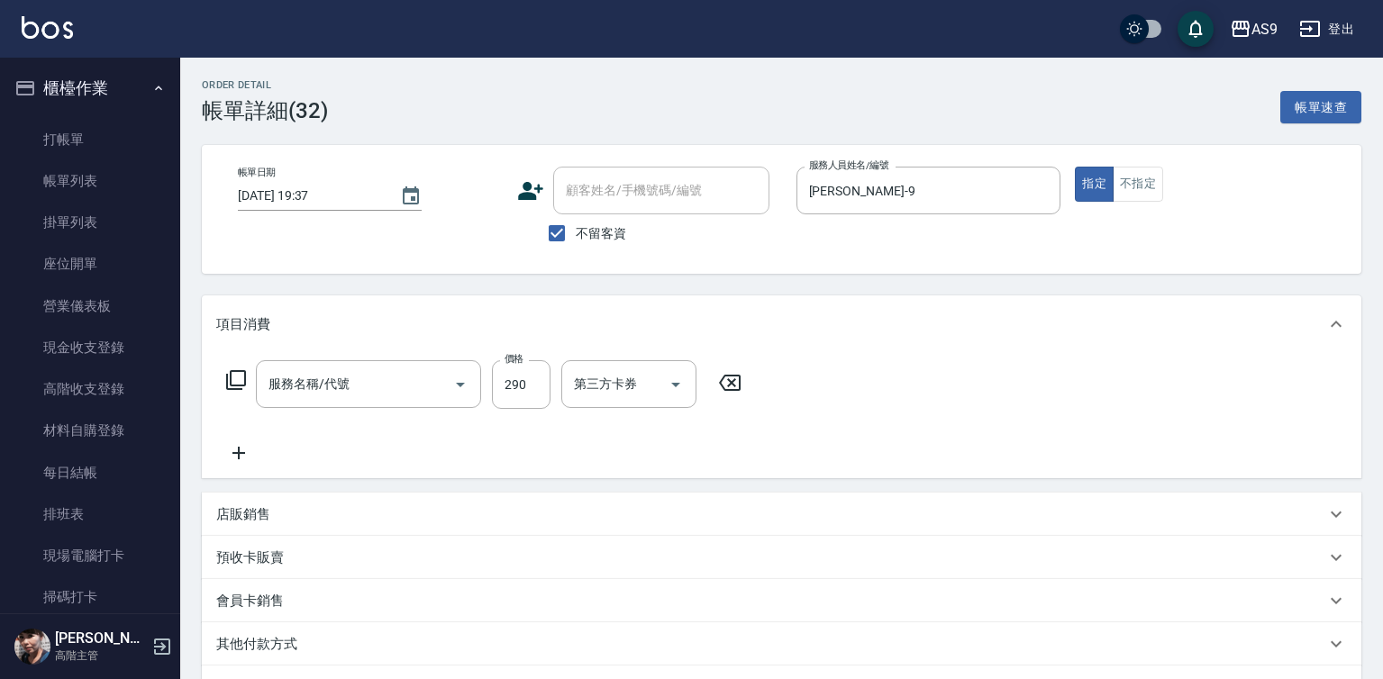
type input "洗髮320"
click at [412, 197] on icon "Choose date, selected date is 2025-10-05" at bounding box center [411, 195] width 16 height 18
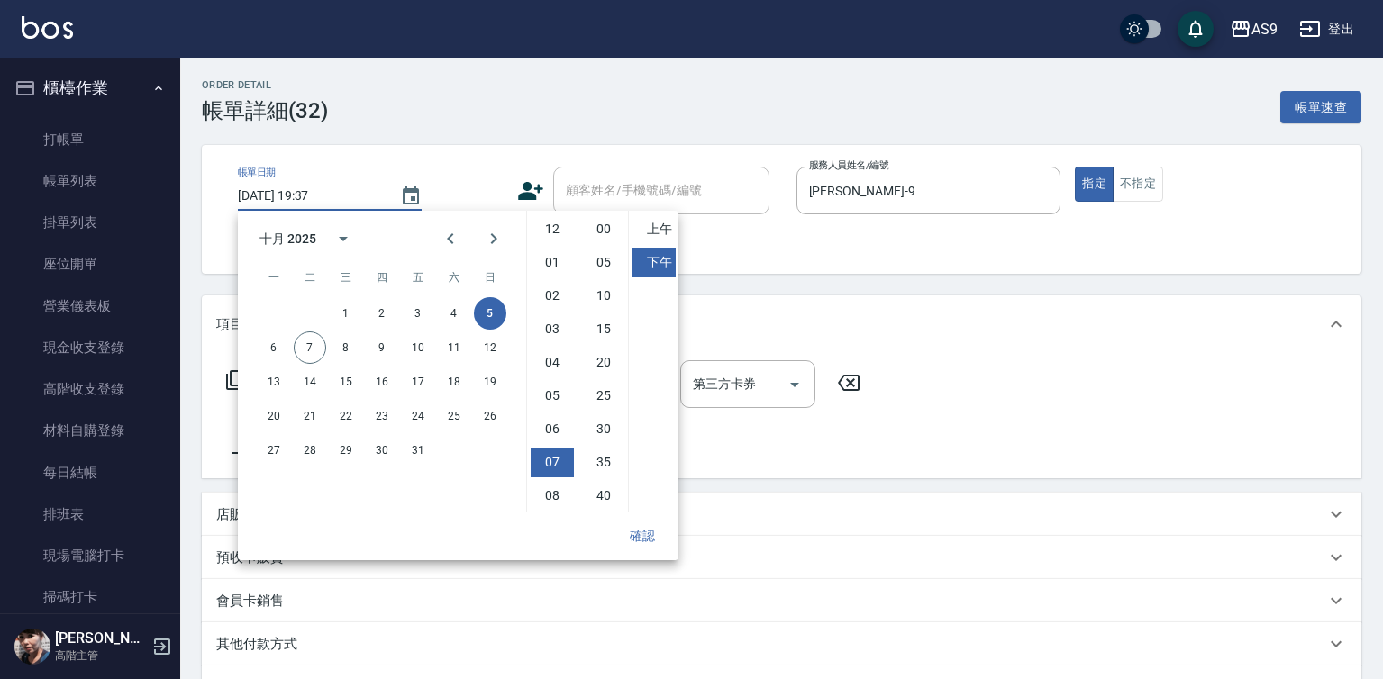
scroll to position [101, 0]
click at [313, 343] on button "7" at bounding box center [310, 348] width 32 height 32
type input "2025/10/07 19:37"
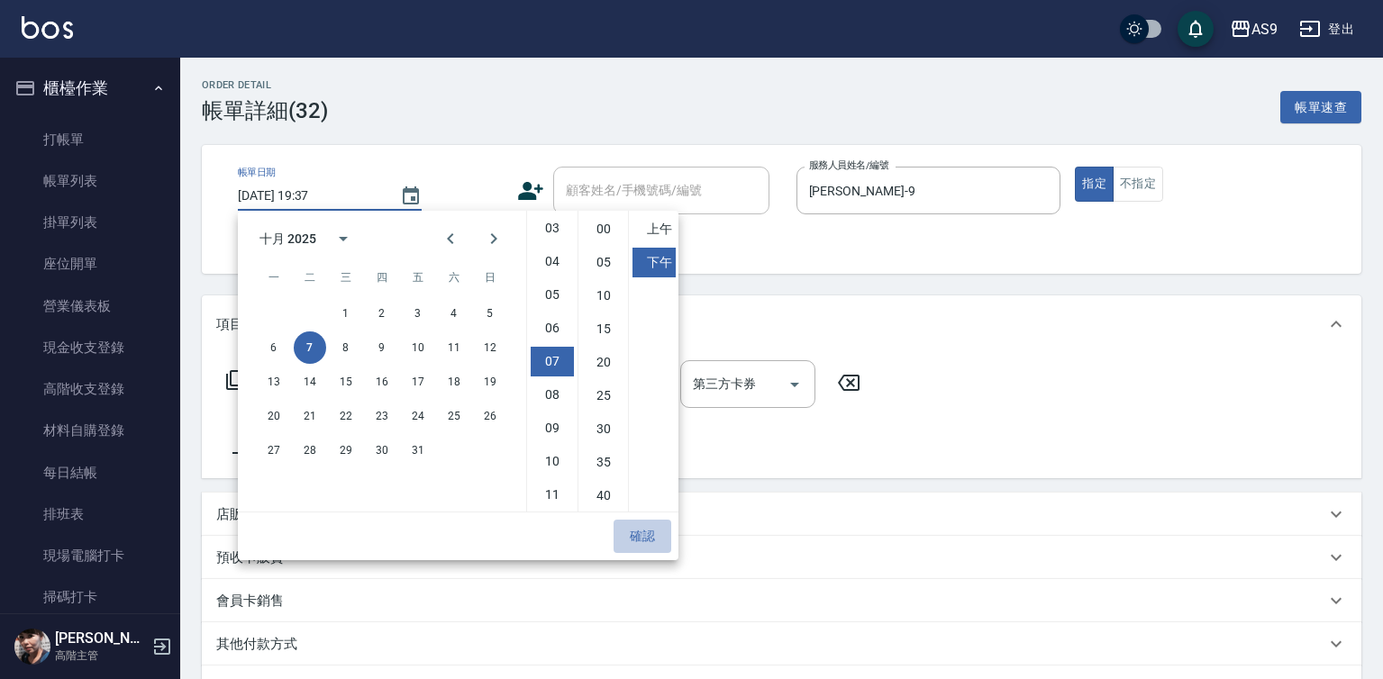
click at [647, 537] on button "確認" at bounding box center [643, 536] width 58 height 33
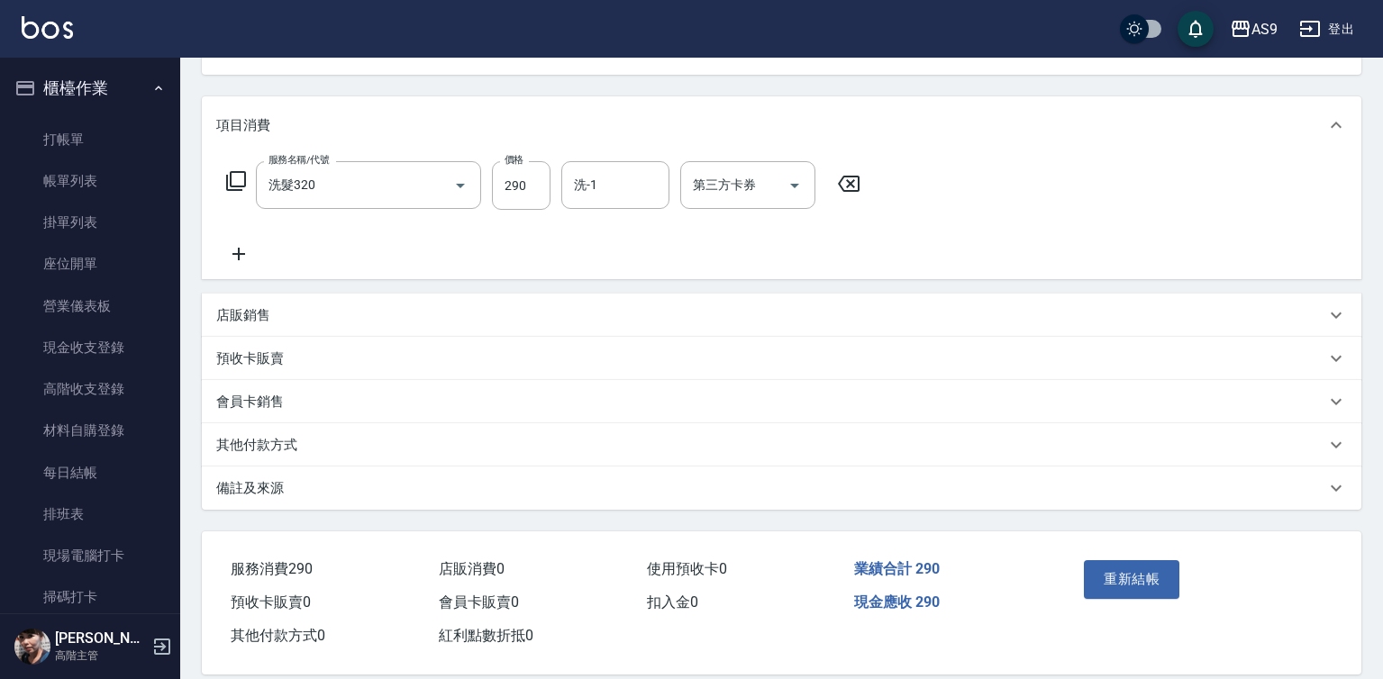
scroll to position [224, 0]
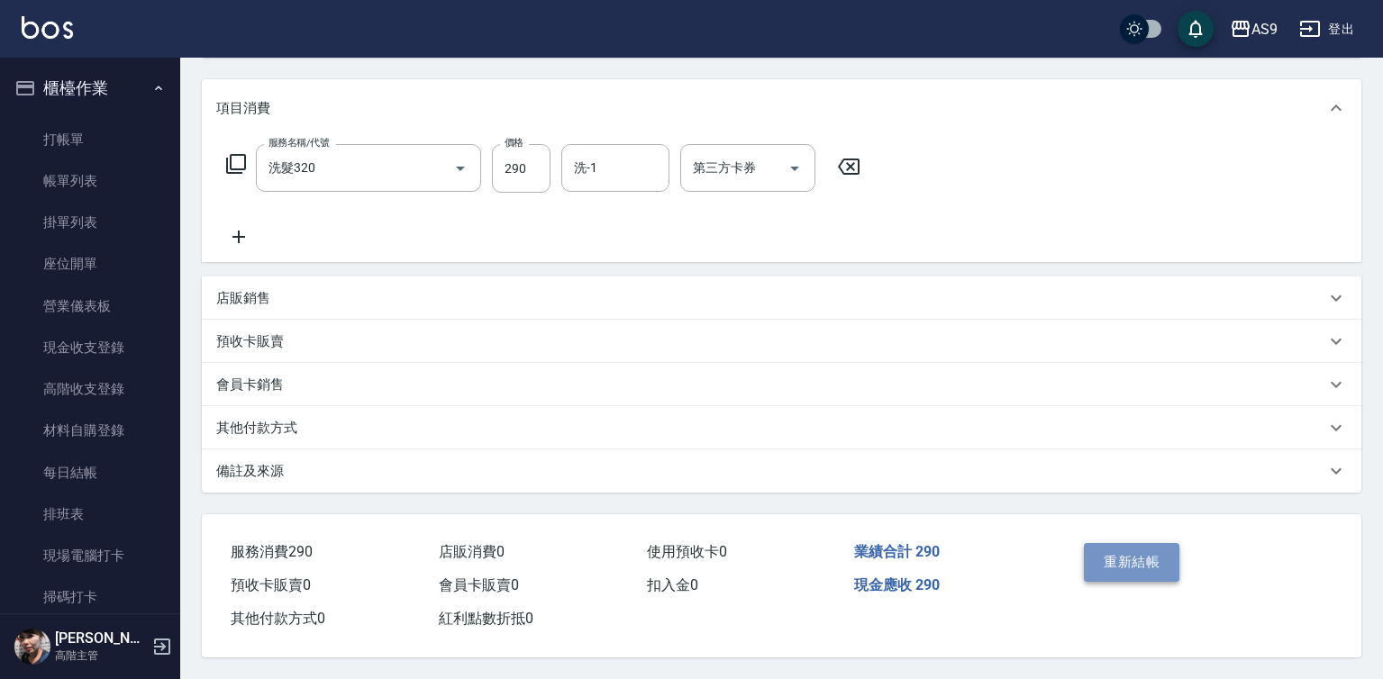
click at [1161, 549] on button "重新結帳" at bounding box center [1132, 562] width 96 height 38
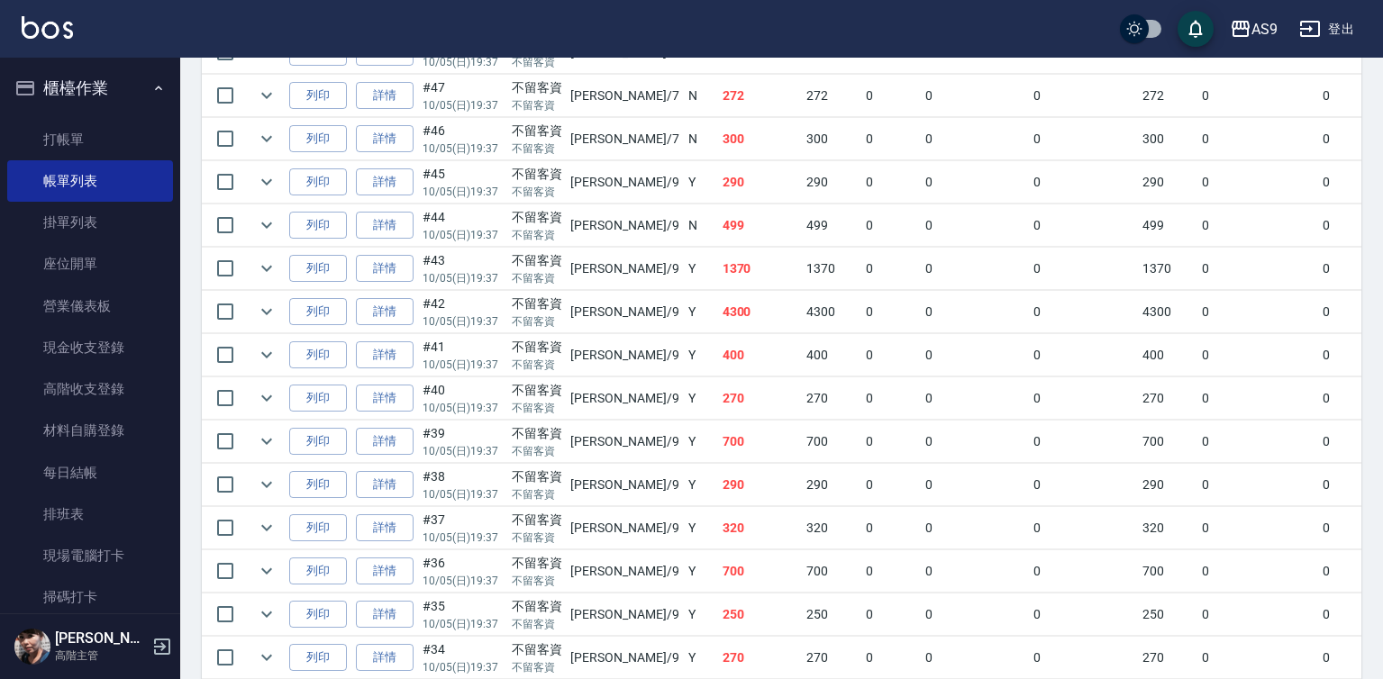
scroll to position [1171, 0]
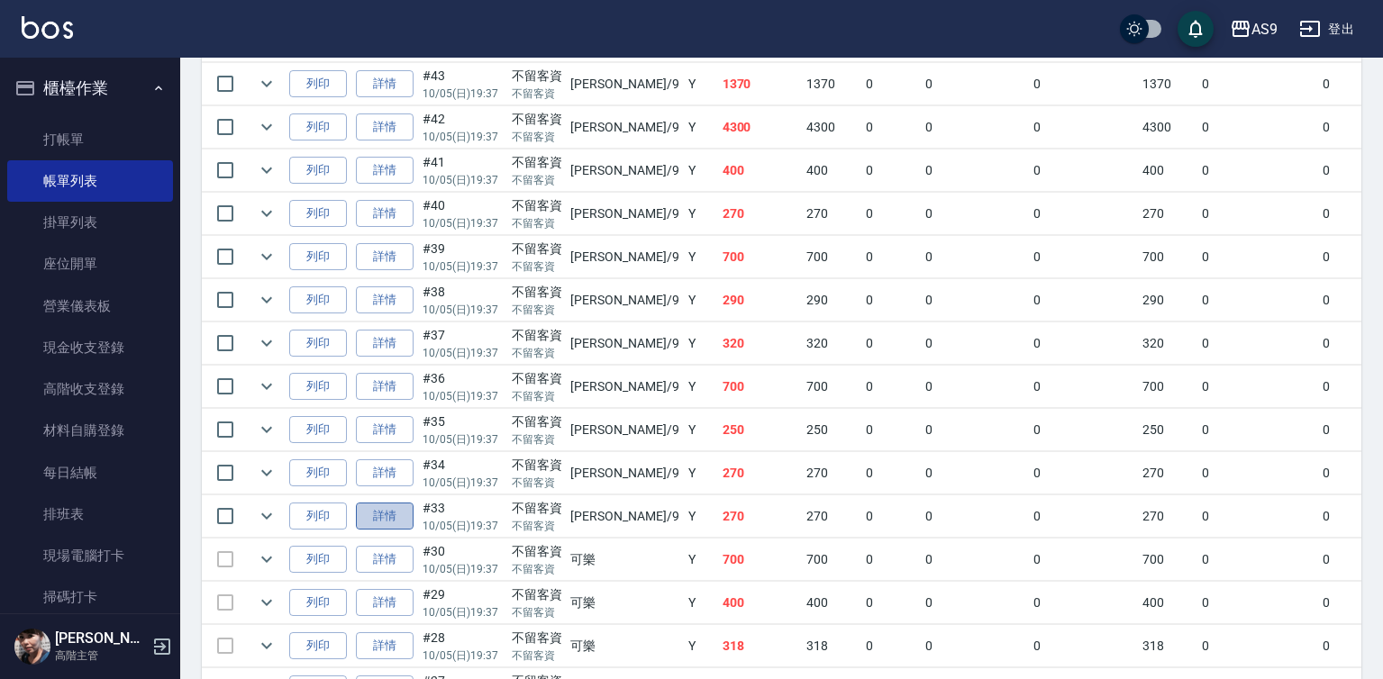
click at [378, 531] on link "詳情" at bounding box center [385, 517] width 58 height 28
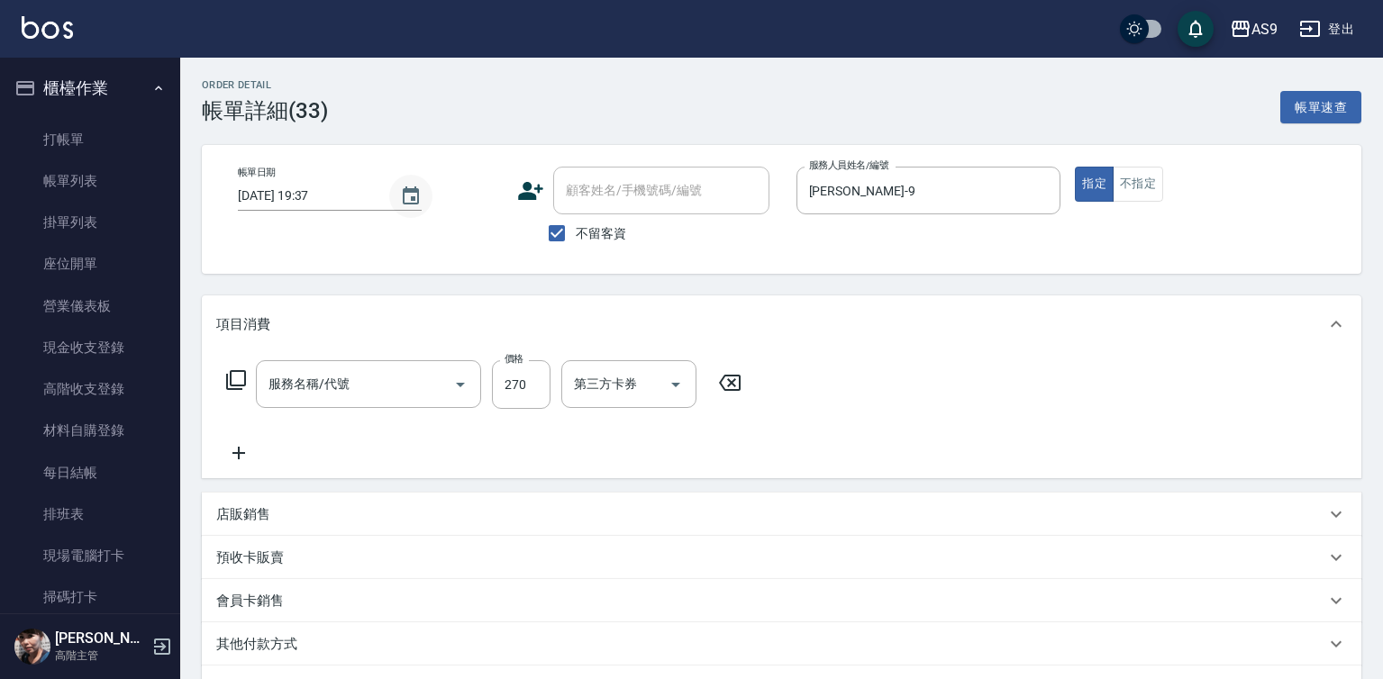
type input "[DATE] 19:37"
checkbox input "true"
type input "[PERSON_NAME]-9"
type input "洗髮320"
click at [405, 200] on icon "Choose date, selected date is 2025-10-05" at bounding box center [411, 197] width 22 height 22
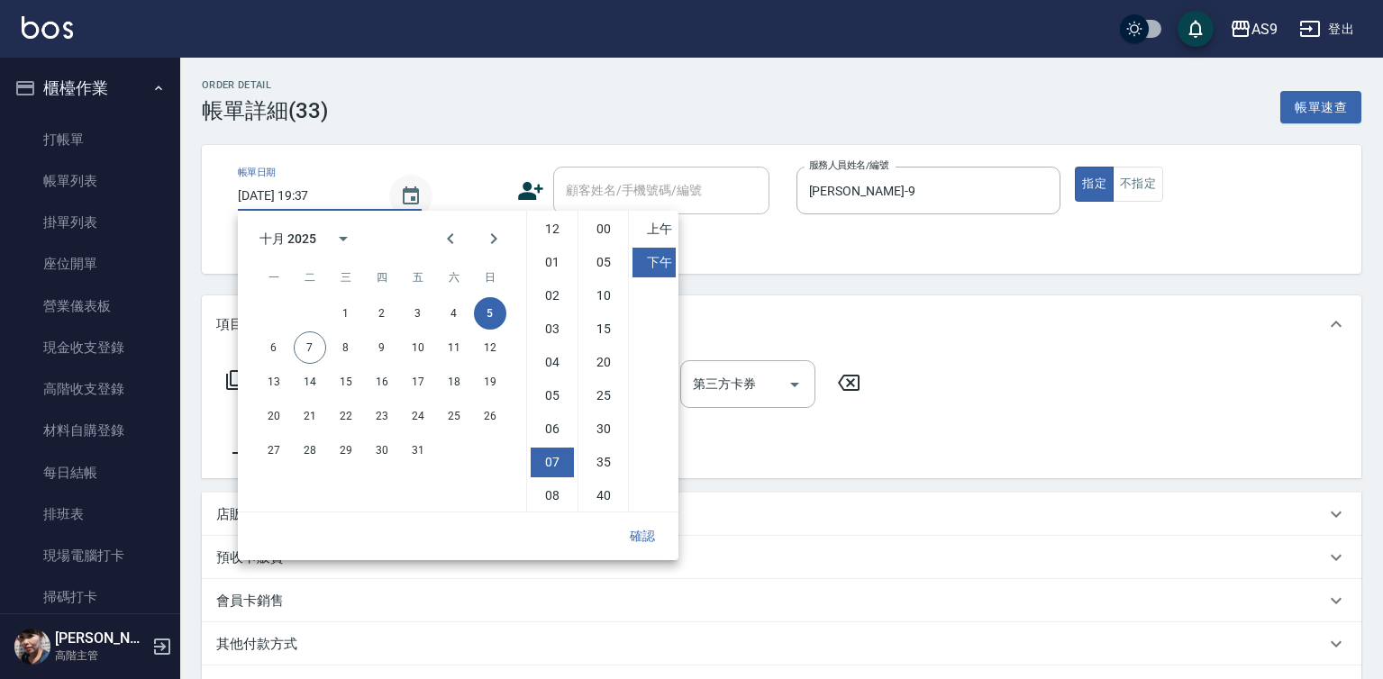
scroll to position [101, 0]
click at [324, 346] on button "7" at bounding box center [310, 348] width 32 height 32
type input "2025/10/07 19:37"
click at [655, 541] on button "確認" at bounding box center [643, 536] width 58 height 33
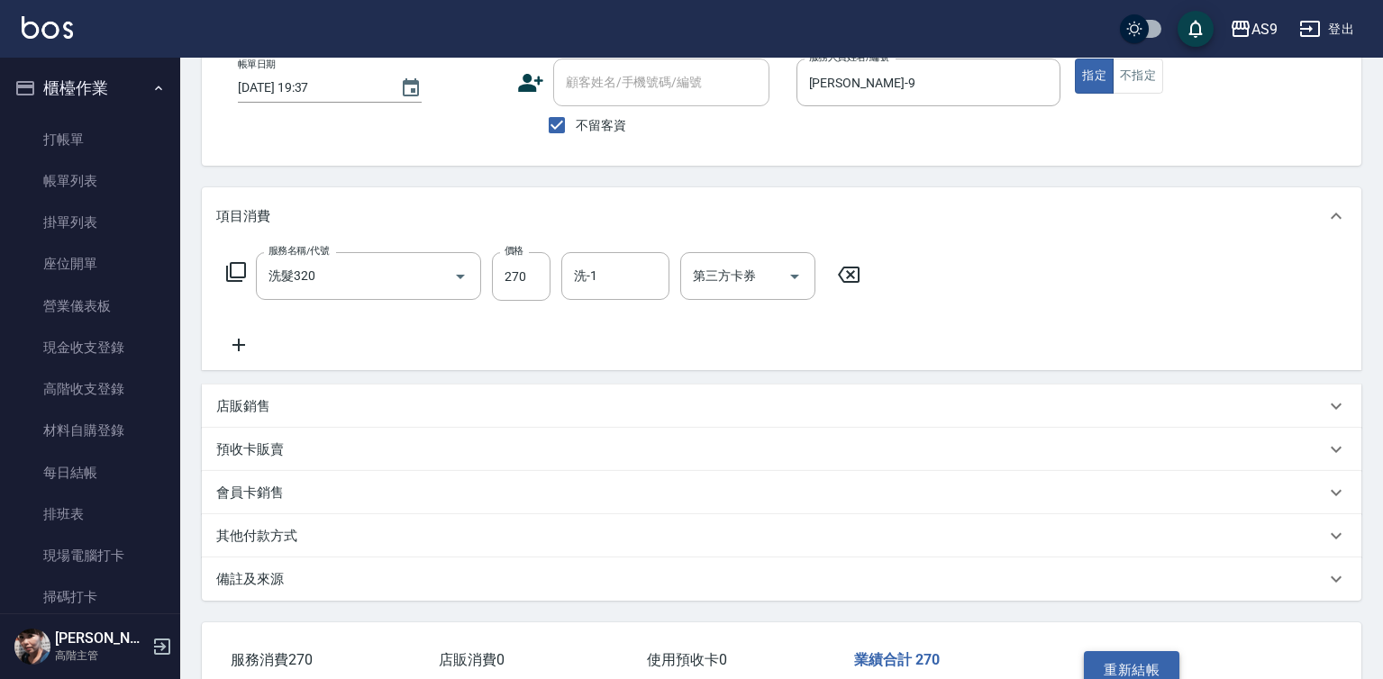
scroll to position [224, 0]
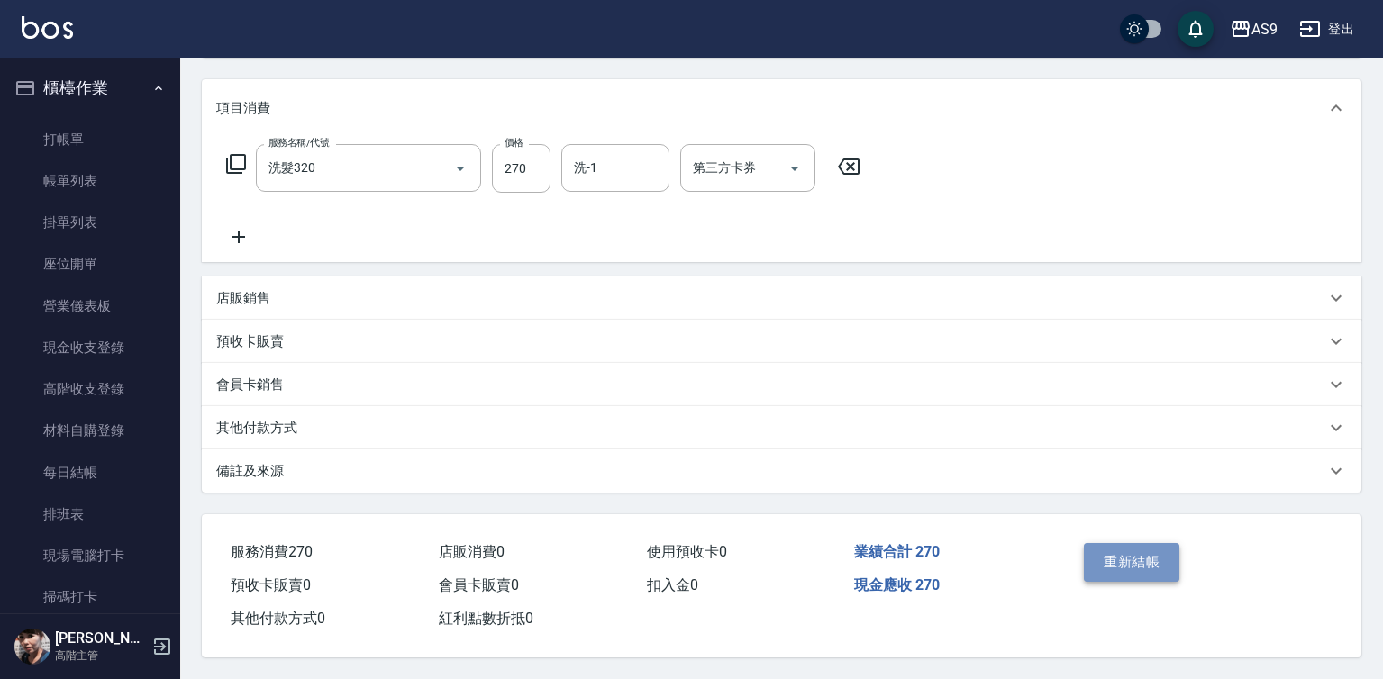
click at [1114, 564] on button "重新結帳" at bounding box center [1132, 562] width 96 height 38
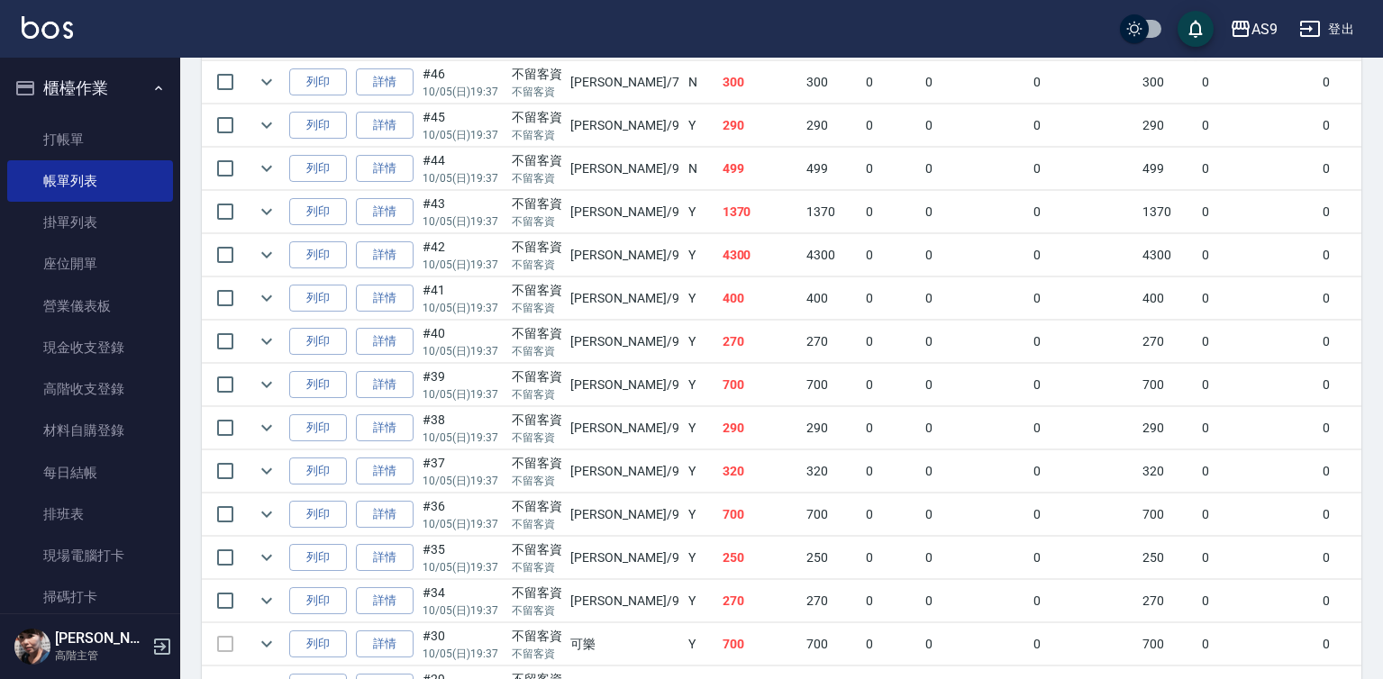
scroll to position [1081, 0]
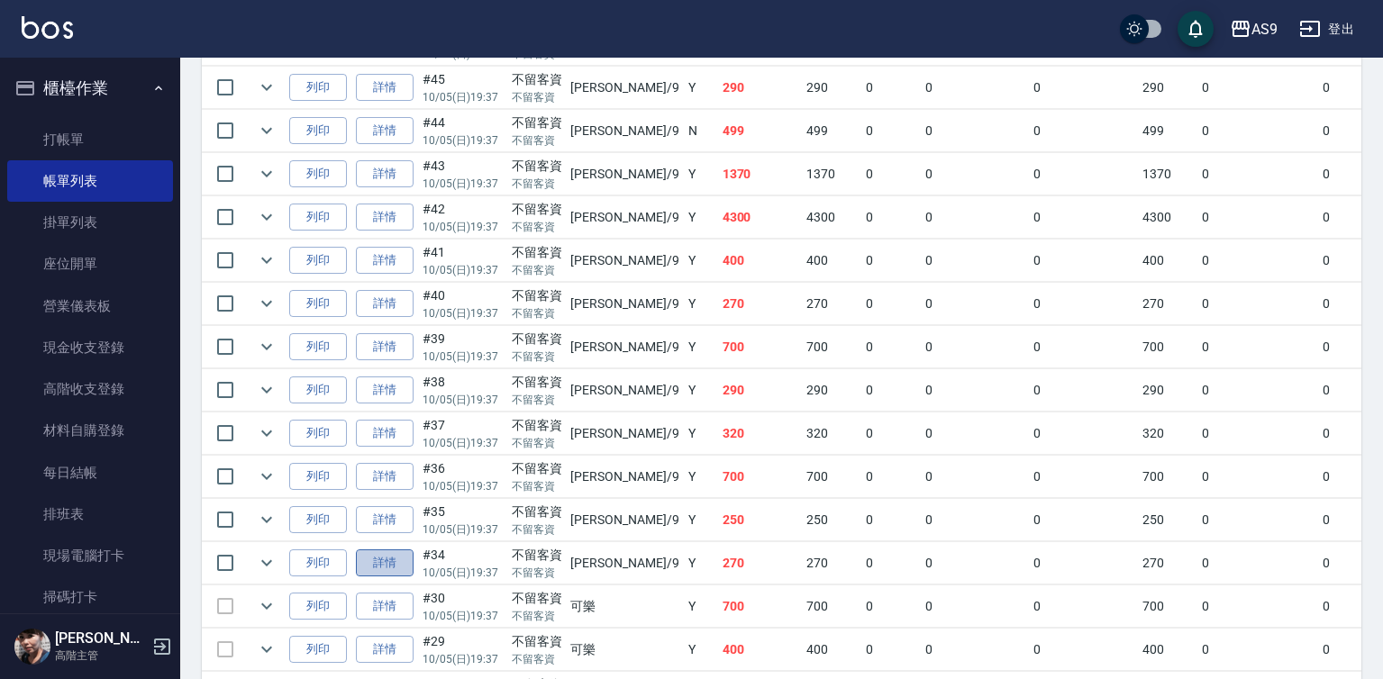
click at [396, 578] on link "詳情" at bounding box center [385, 564] width 58 height 28
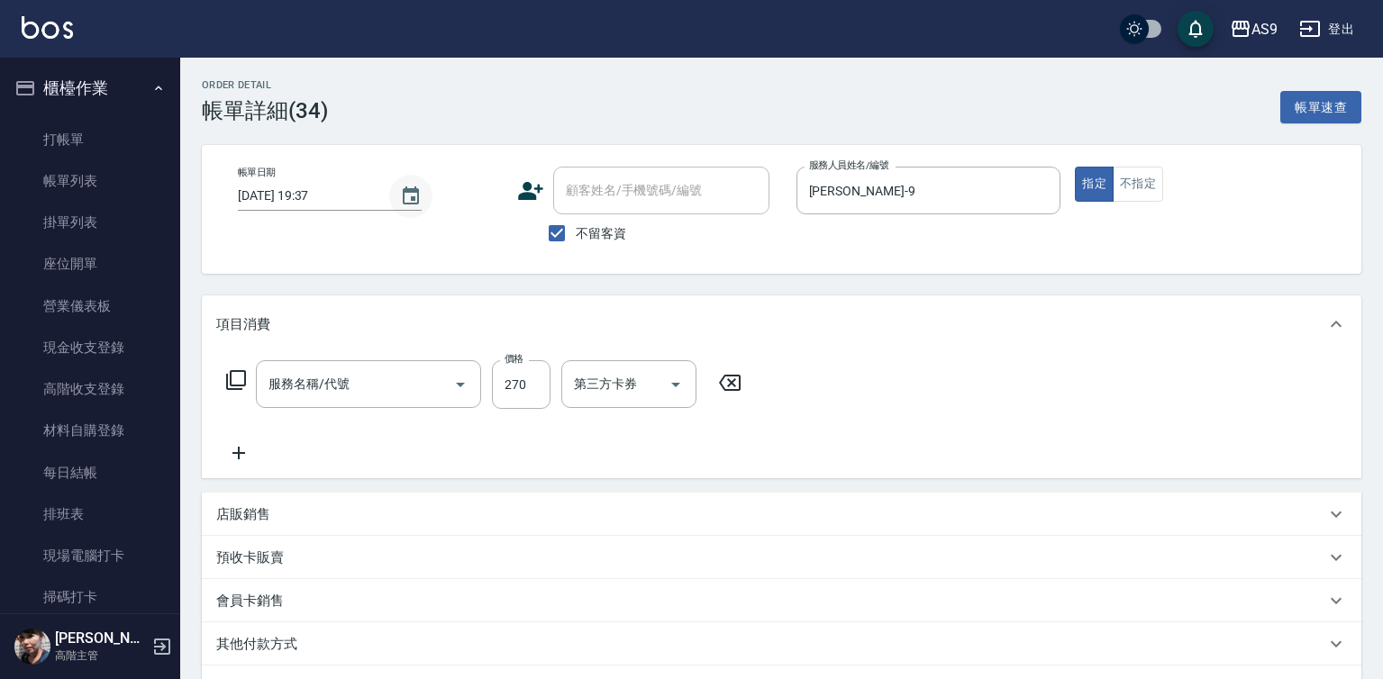
type input "[DATE] 19:37"
checkbox input "true"
type input "[PERSON_NAME]-9"
type input "洗髮320"
click at [403, 196] on icon "Choose date, selected date is 2025-10-05" at bounding box center [411, 195] width 16 height 18
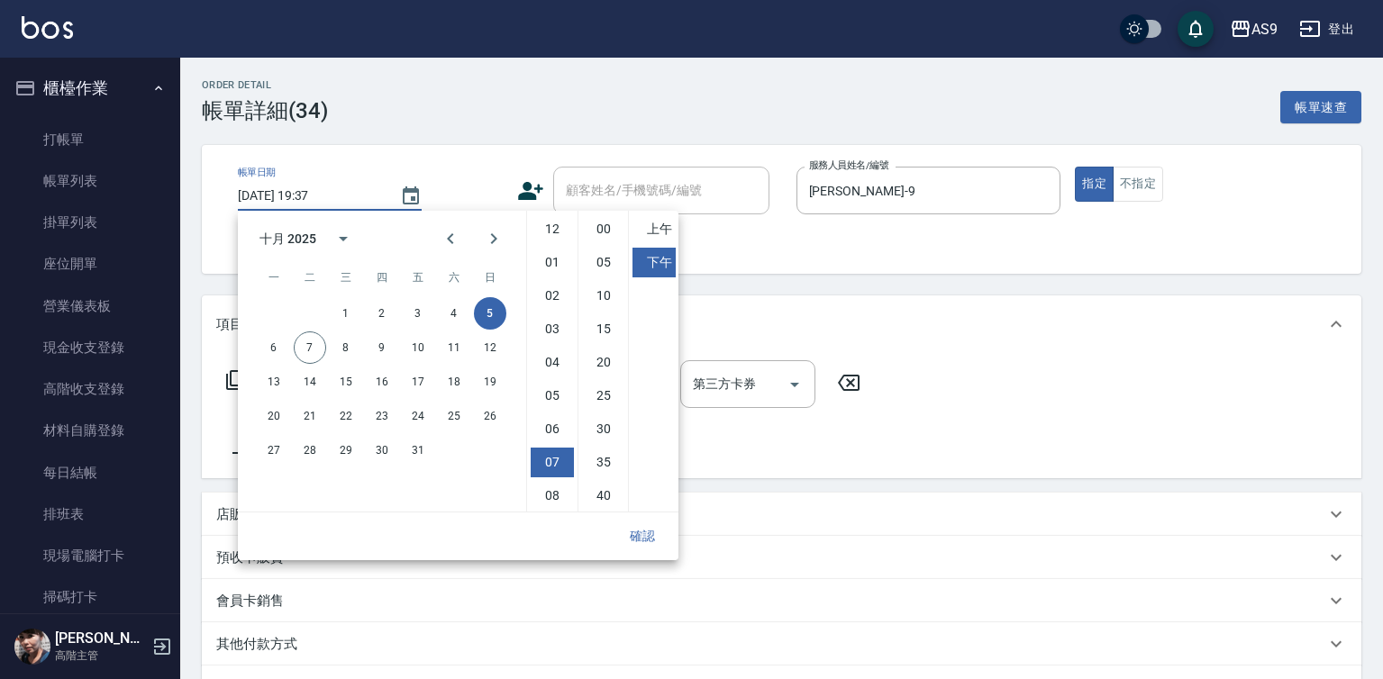
scroll to position [101, 0]
click at [305, 345] on button "7" at bounding box center [310, 348] width 32 height 32
type input "2025/10/07 19:37"
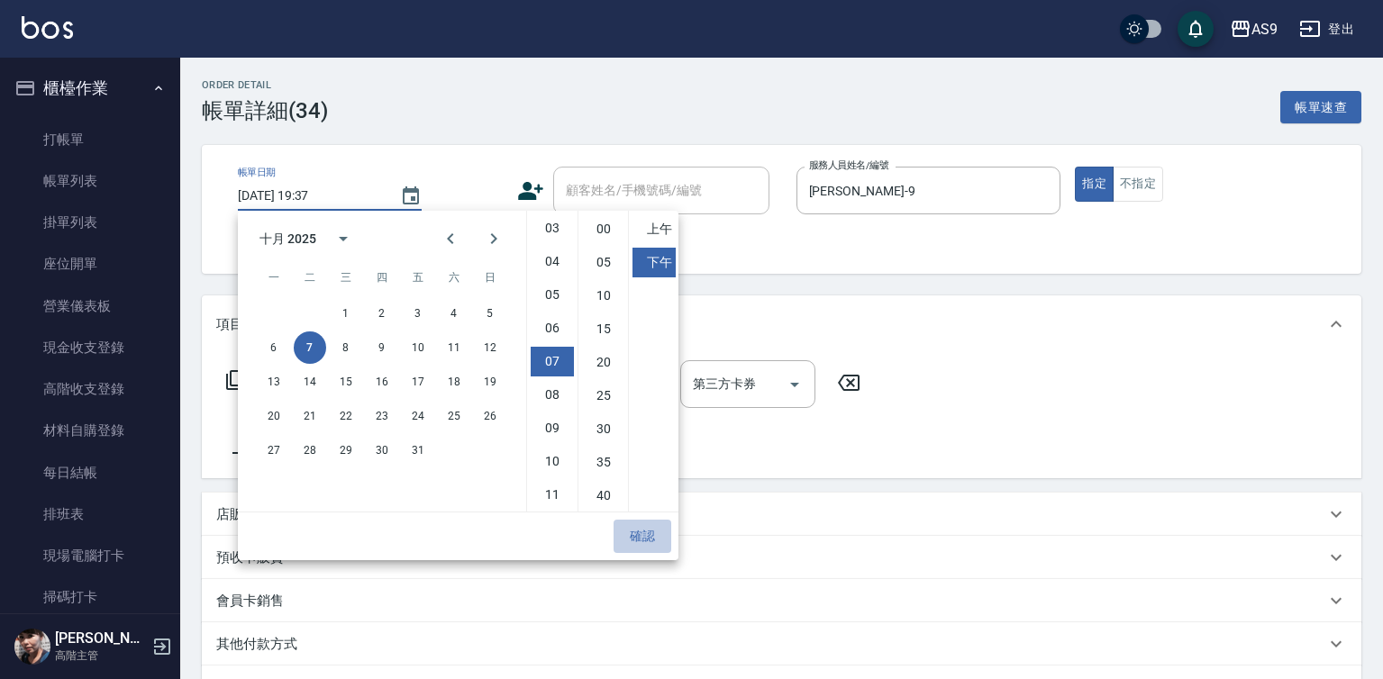
click at [650, 533] on button "確認" at bounding box center [643, 536] width 58 height 33
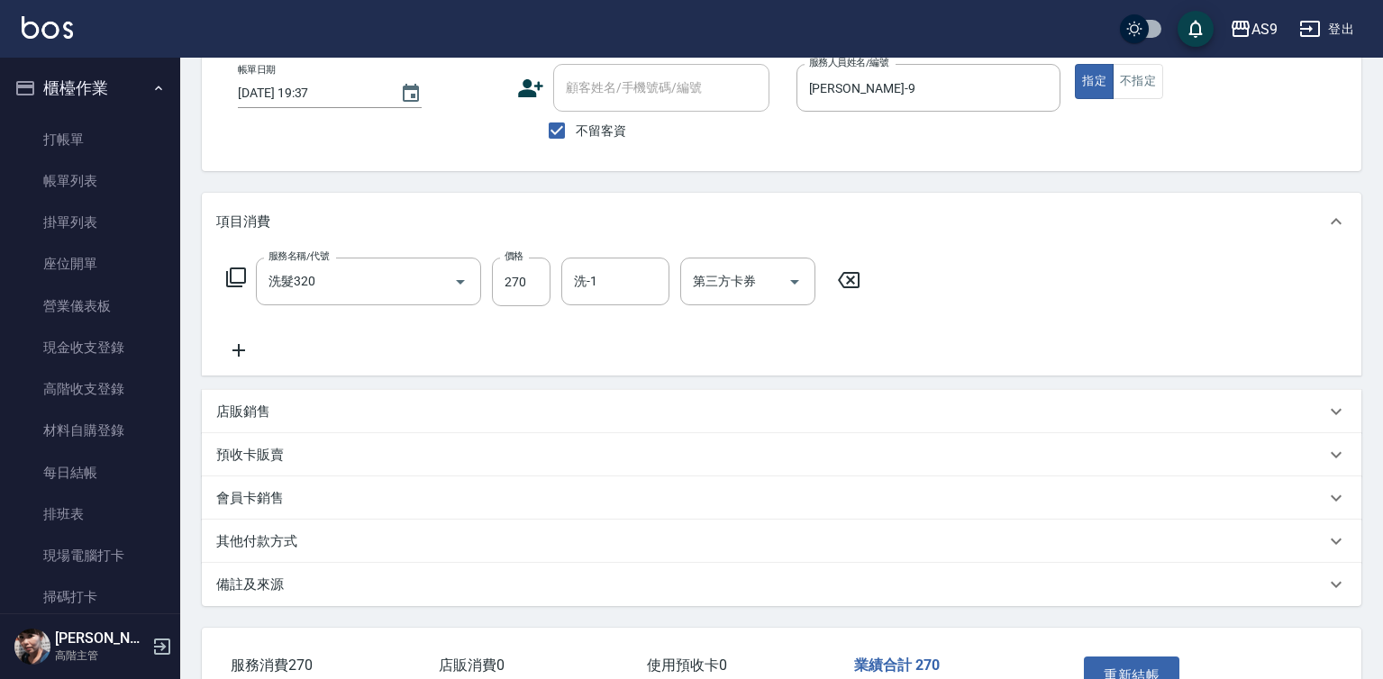
scroll to position [224, 0]
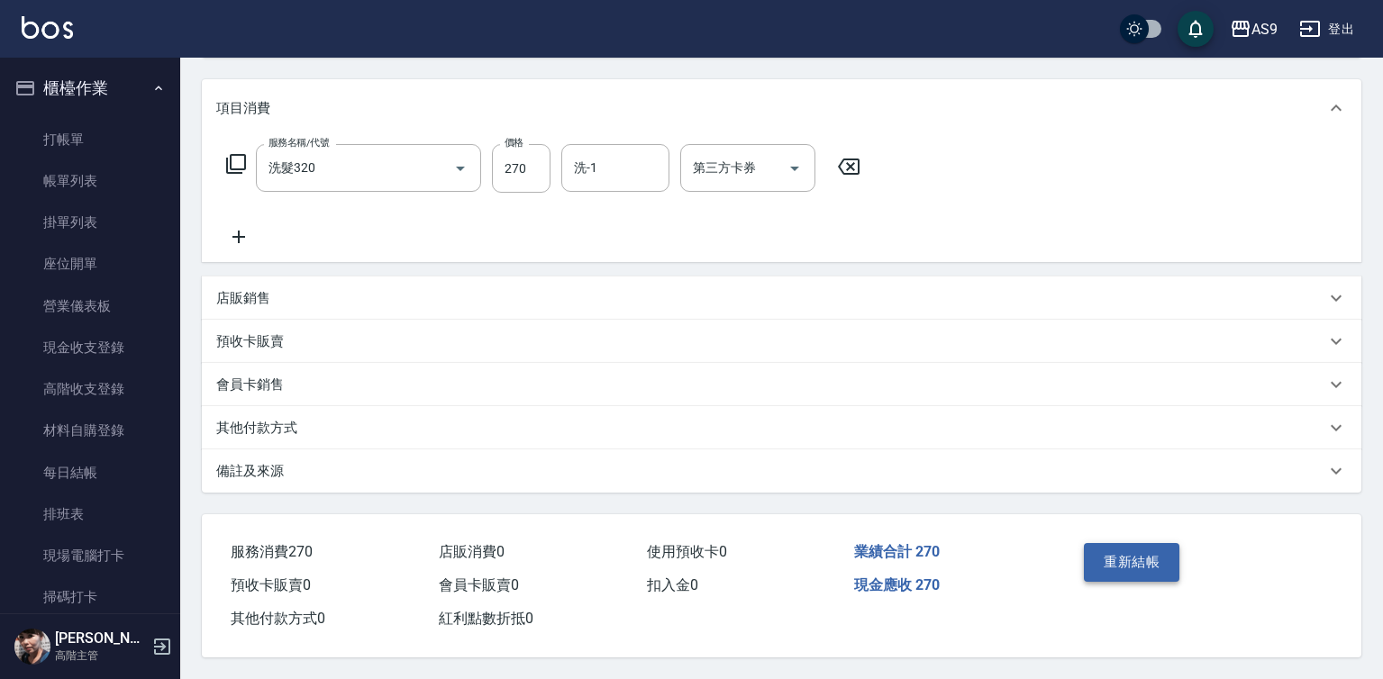
click at [1109, 557] on button "重新結帳" at bounding box center [1132, 562] width 96 height 38
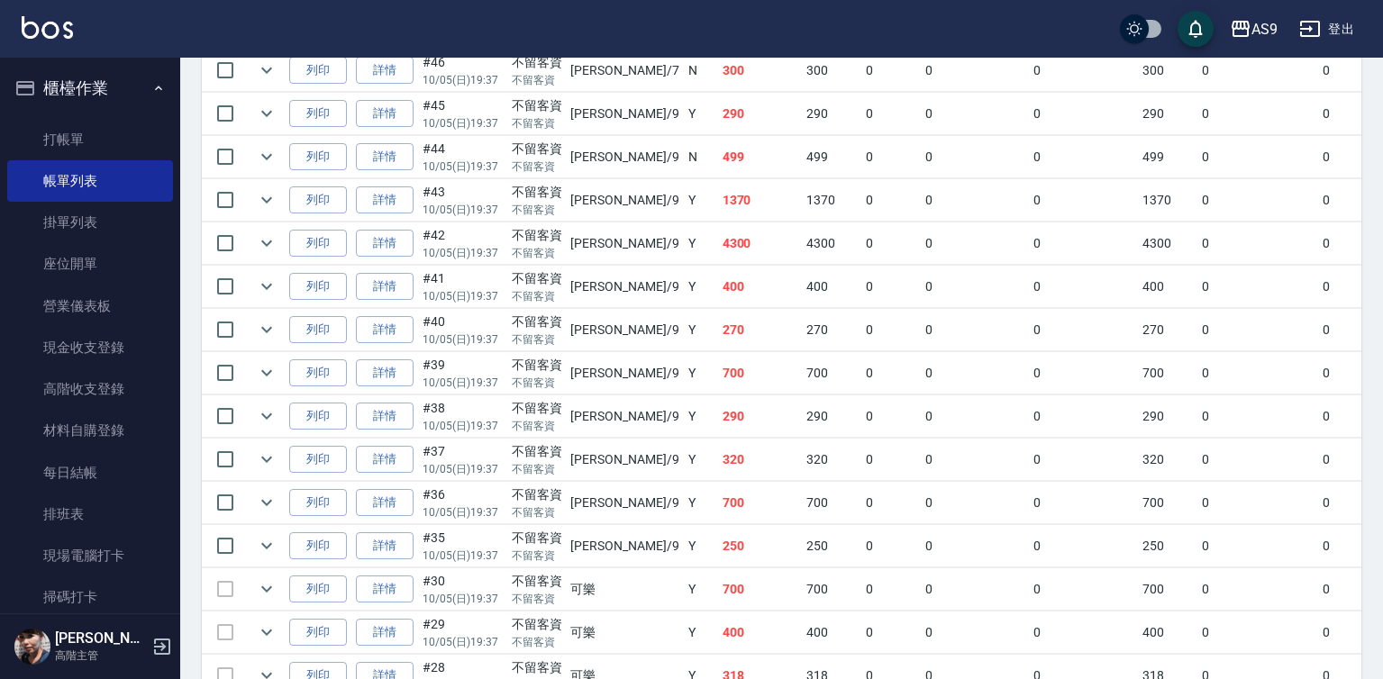
scroll to position [1261, 0]
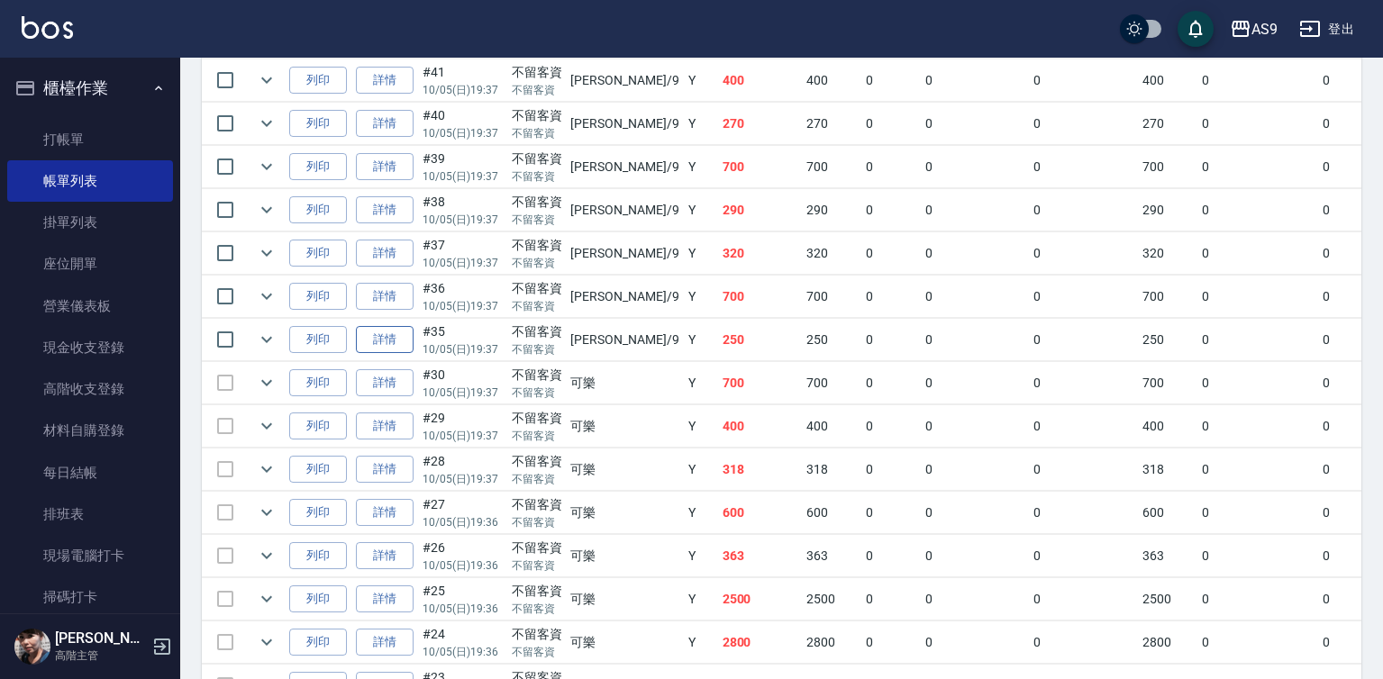
click at [379, 354] on link "詳情" at bounding box center [385, 340] width 58 height 28
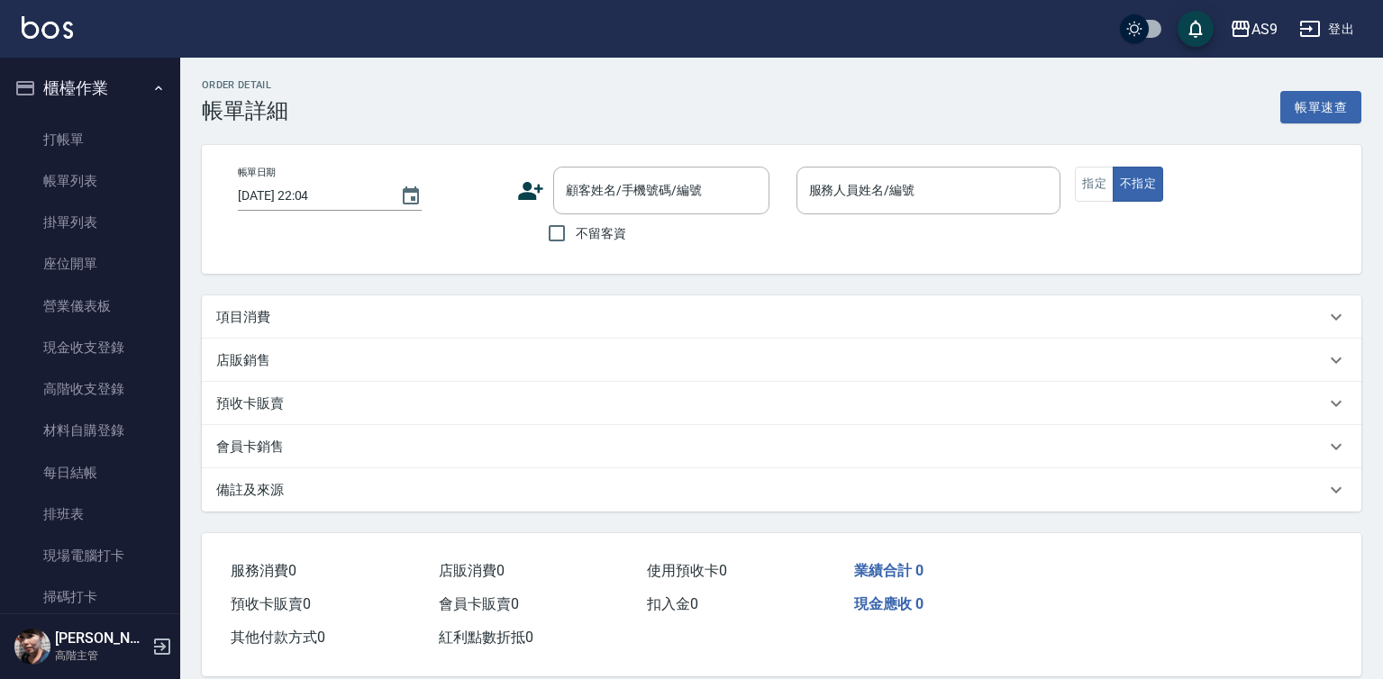
type input "[DATE] 19:37"
checkbox input "true"
type input "[PERSON_NAME]-9"
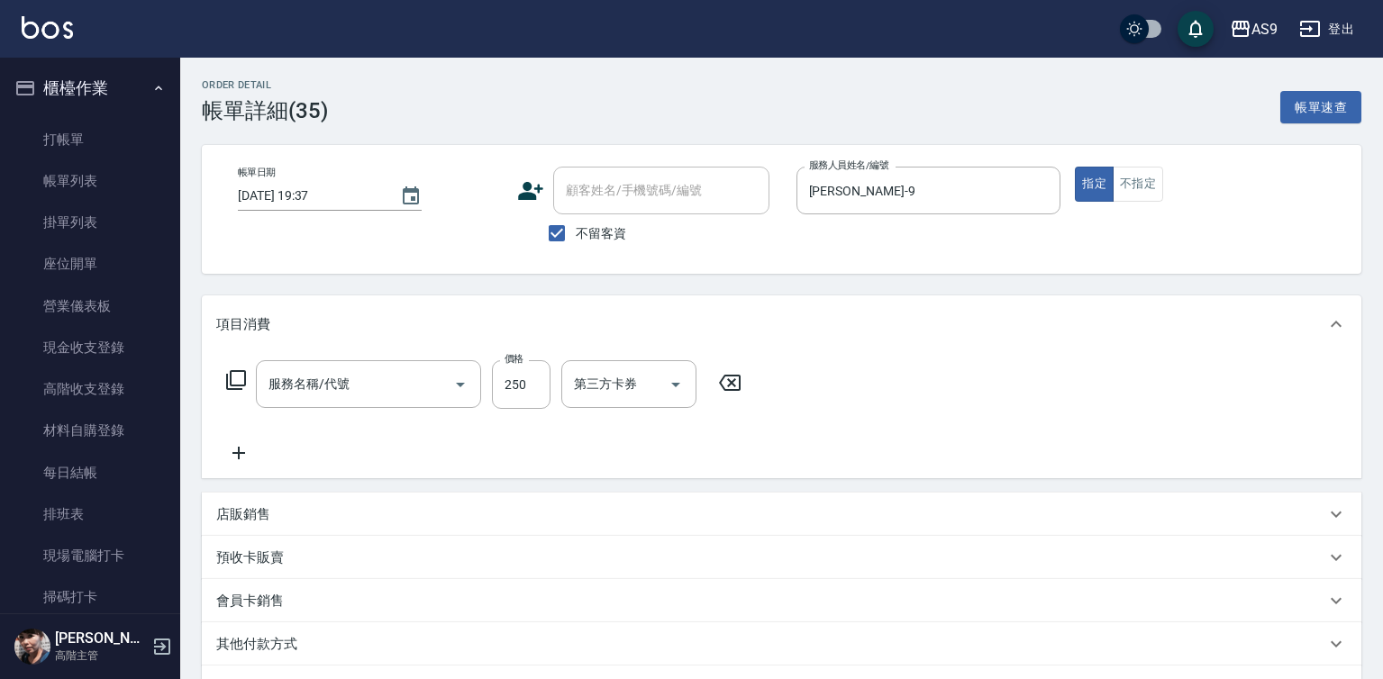
type input "洗髮300(洗 髮300)"
click at [414, 198] on icon "Choose date, selected date is 2025-10-05" at bounding box center [411, 195] width 16 height 18
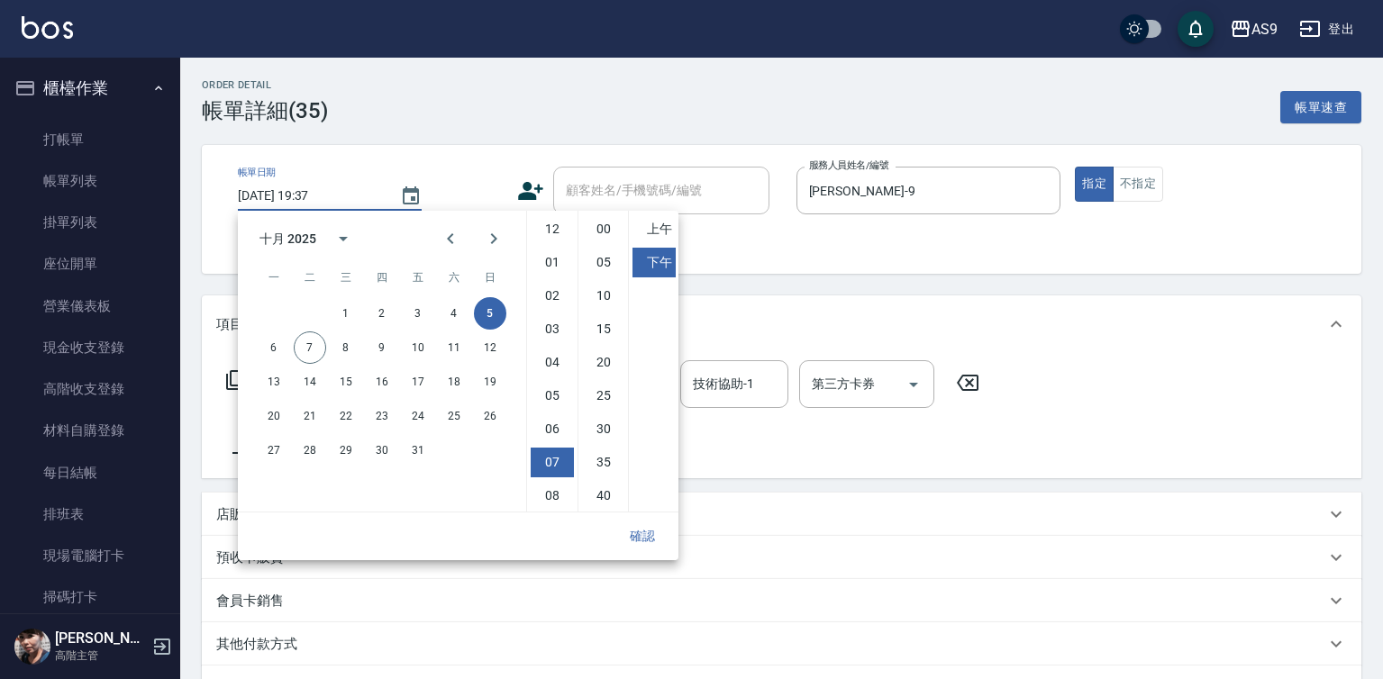
scroll to position [101, 0]
click at [310, 352] on button "7" at bounding box center [310, 348] width 32 height 32
type input "2025/10/07 19:37"
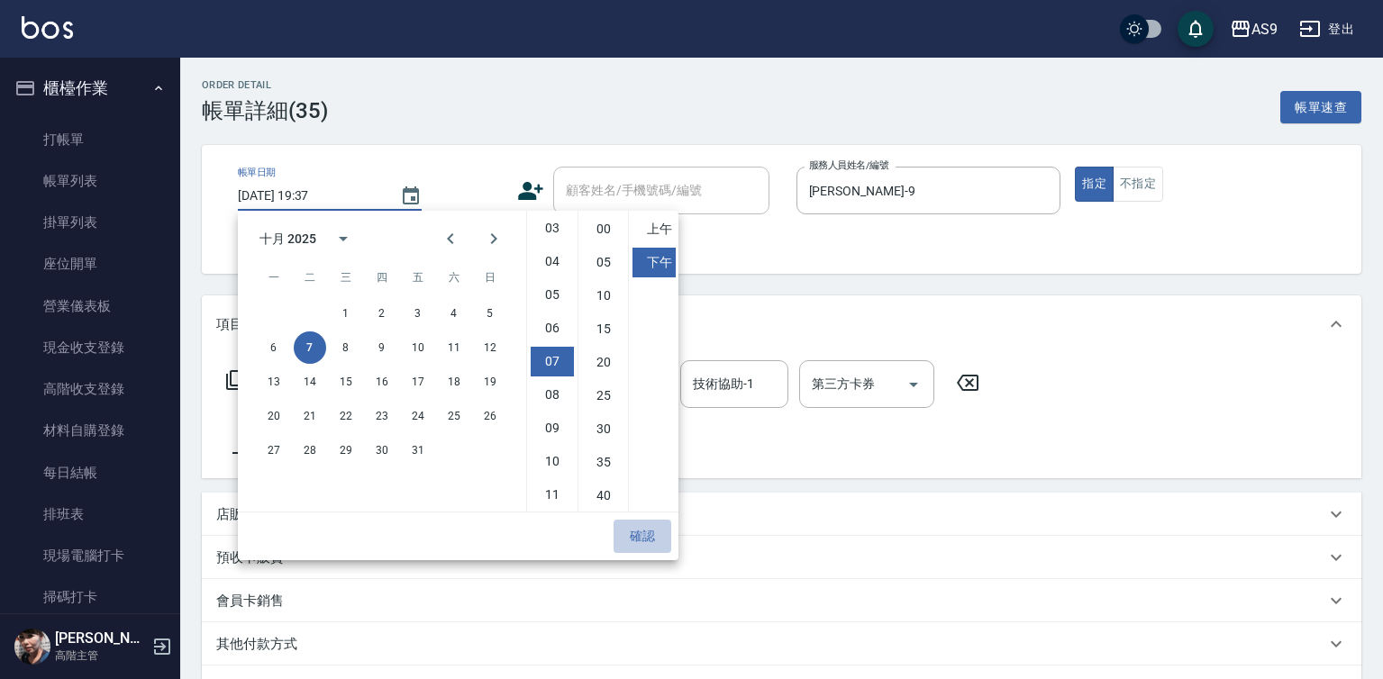
click at [643, 538] on button "確認" at bounding box center [643, 536] width 58 height 33
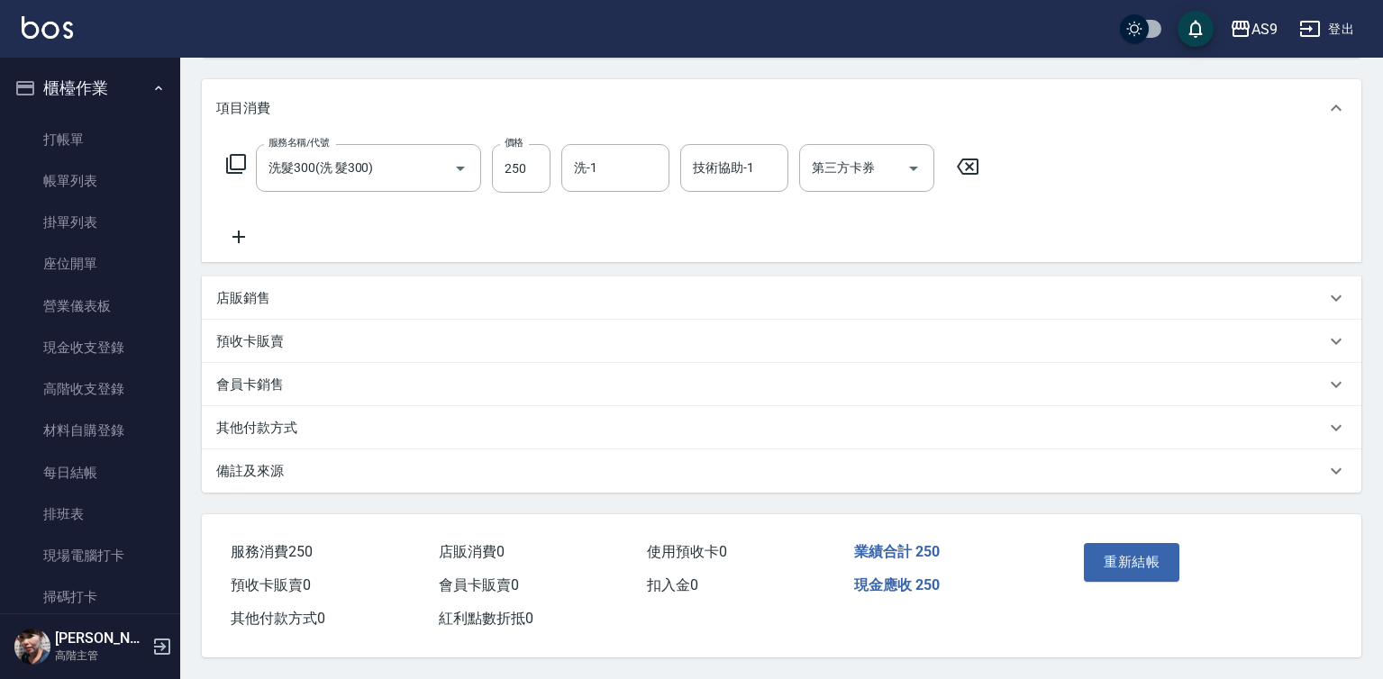
scroll to position [224, 0]
click at [1129, 553] on button "重新結帳" at bounding box center [1132, 562] width 96 height 38
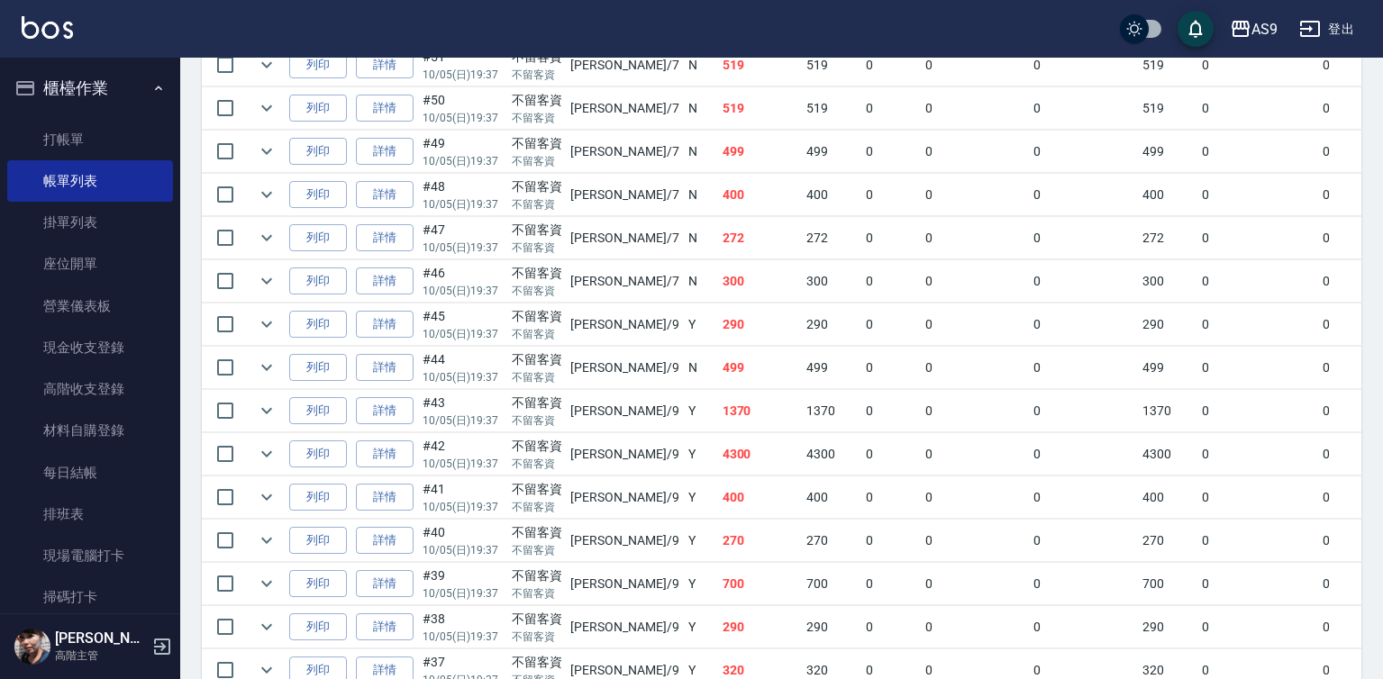
scroll to position [991, 0]
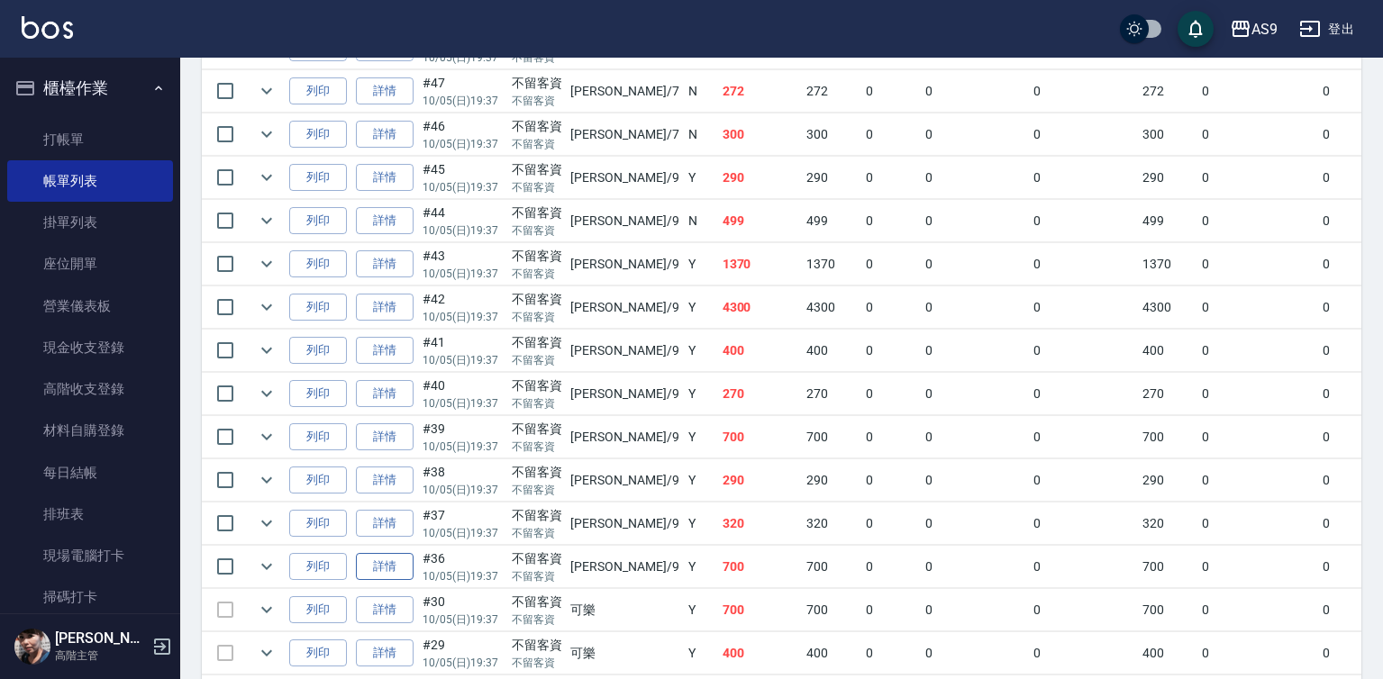
click at [392, 581] on link "詳情" at bounding box center [385, 567] width 58 height 28
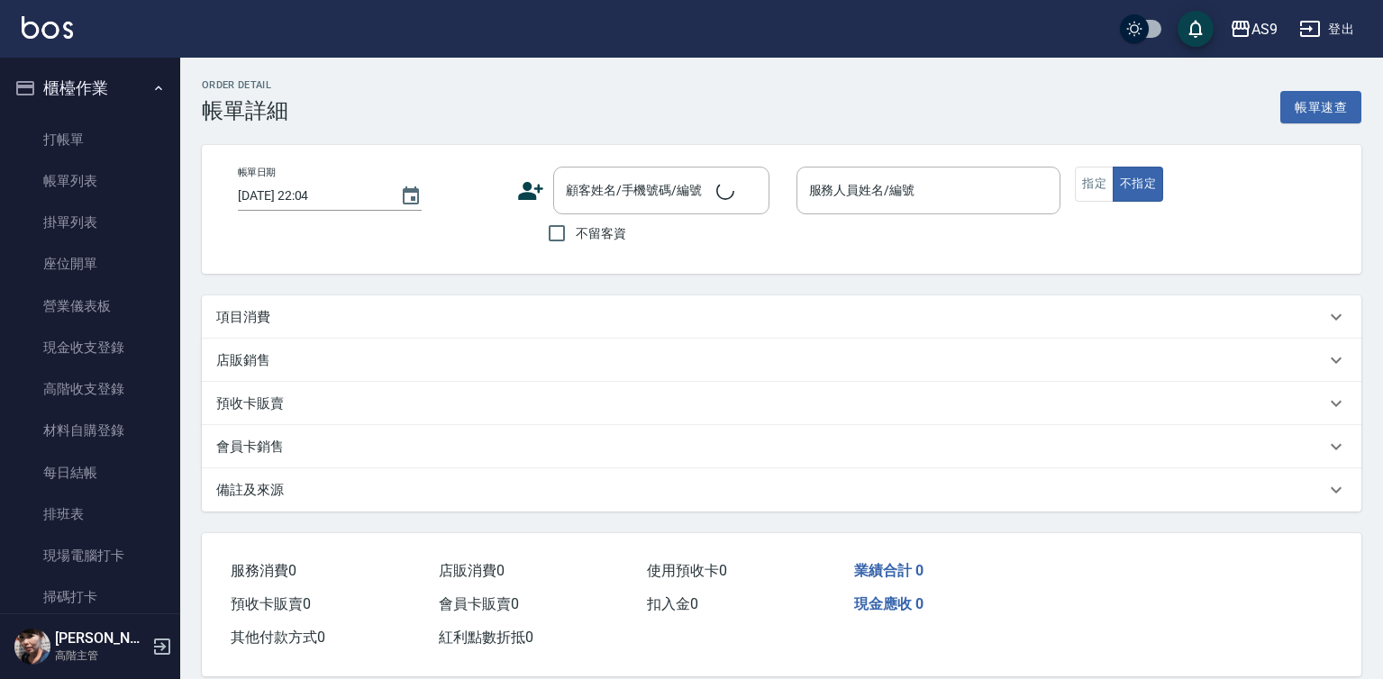
type input "[DATE] 19:37"
checkbox input "true"
type input "[PERSON_NAME]-9"
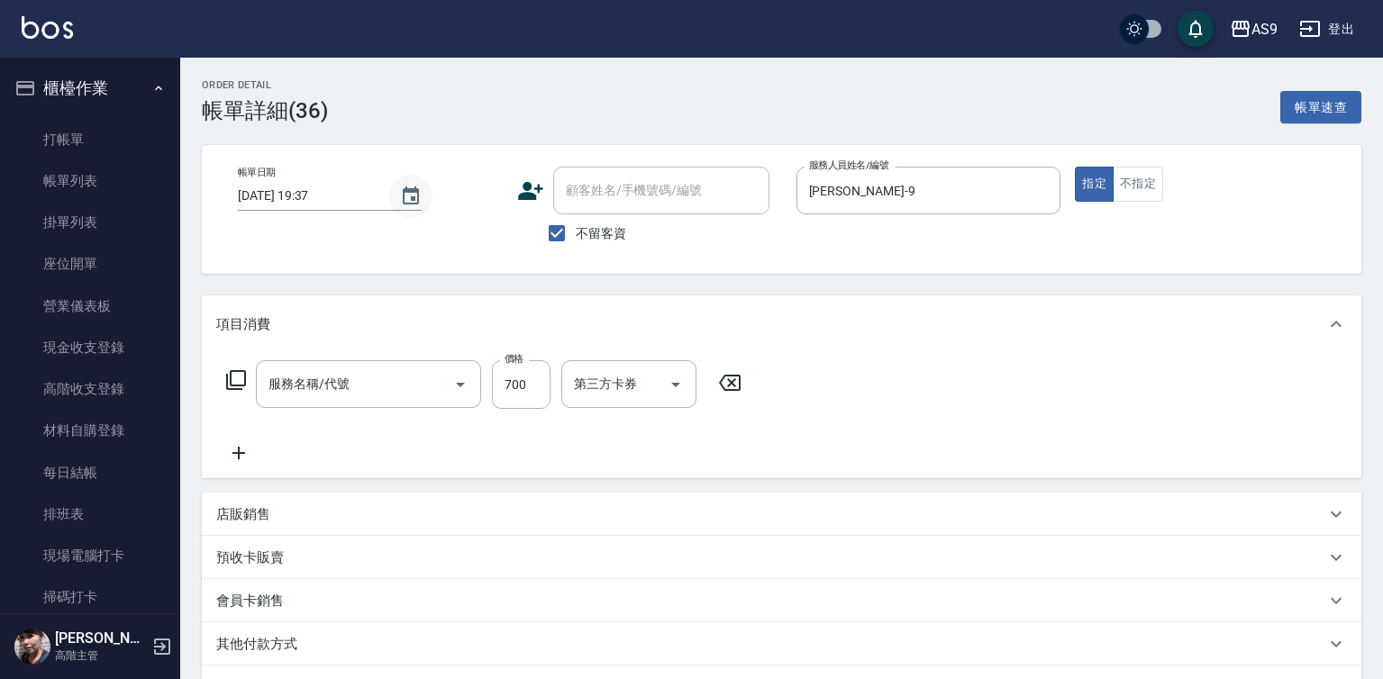
type input "洗加剪"
click at [405, 200] on icon "Choose date, selected date is 2025-10-05" at bounding box center [411, 197] width 22 height 22
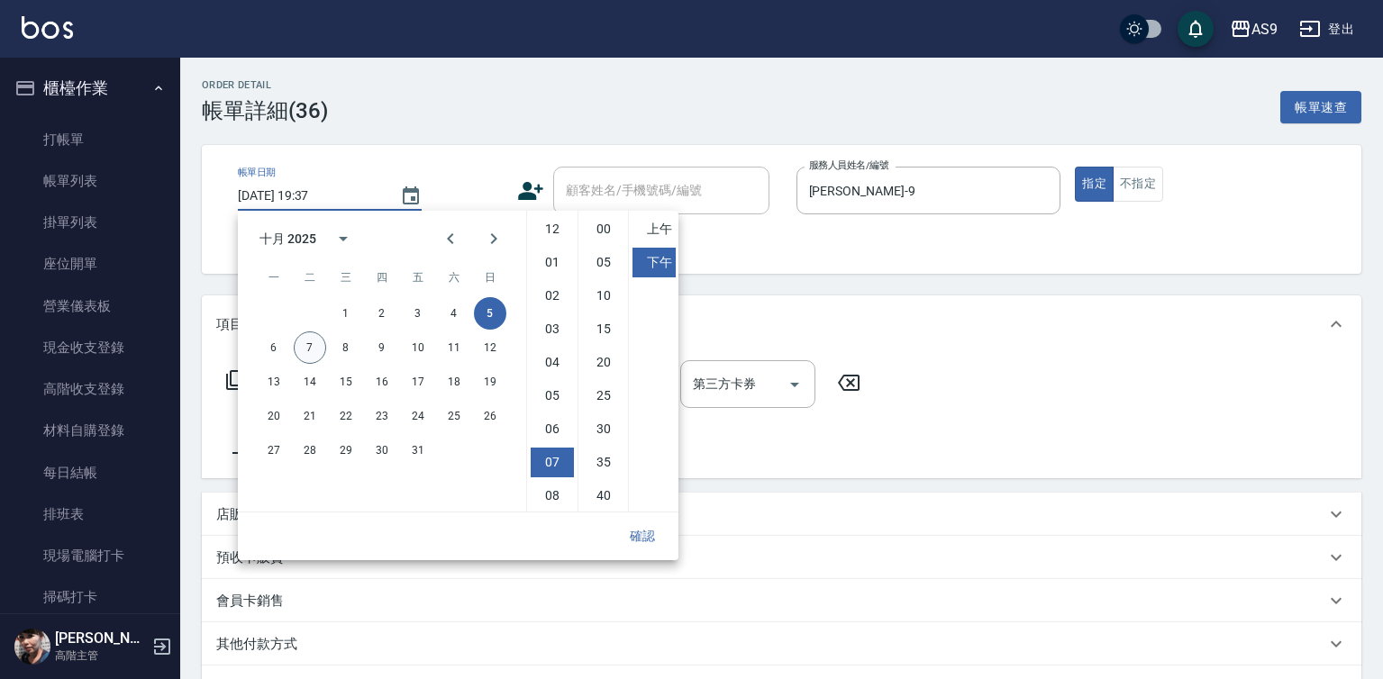
scroll to position [101, 0]
drag, startPoint x: 306, startPoint y: 349, endPoint x: 441, endPoint y: 388, distance: 140.0
click at [308, 349] on button "7" at bounding box center [310, 348] width 32 height 32
type input "2025/10/07 19:37"
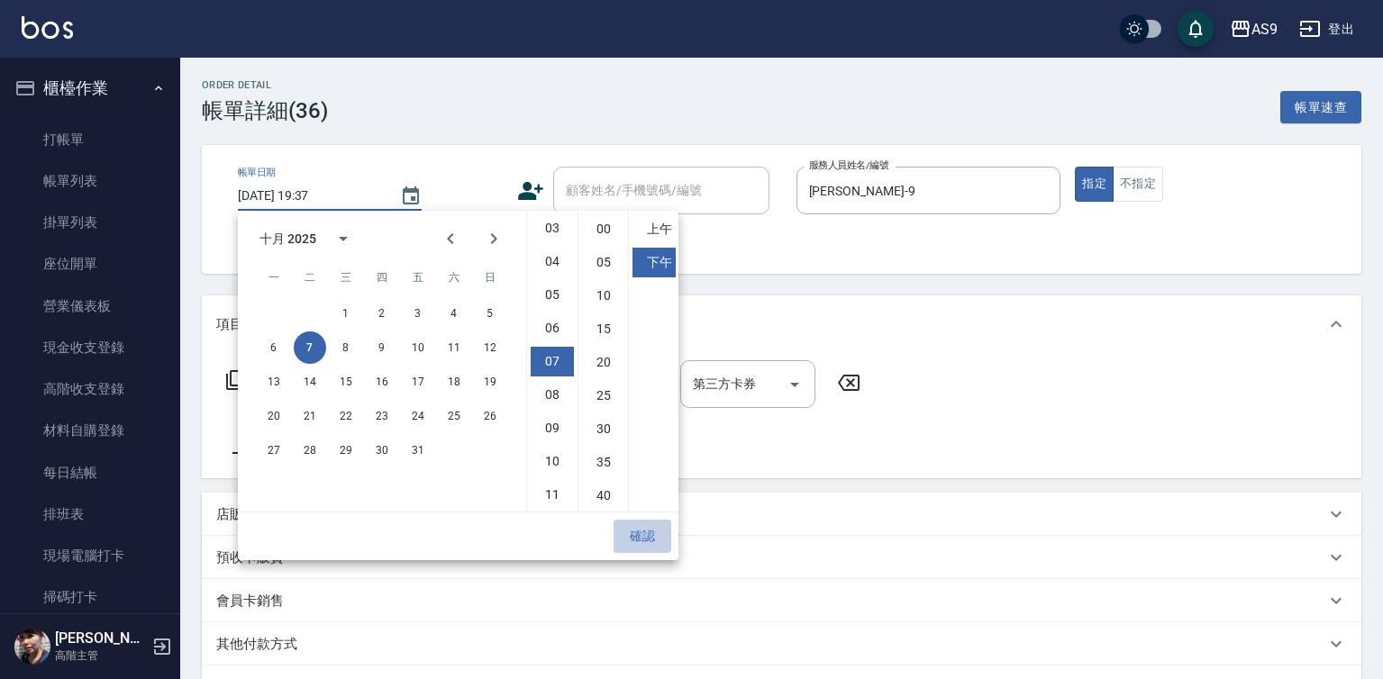
click at [633, 526] on button "確認" at bounding box center [643, 536] width 58 height 33
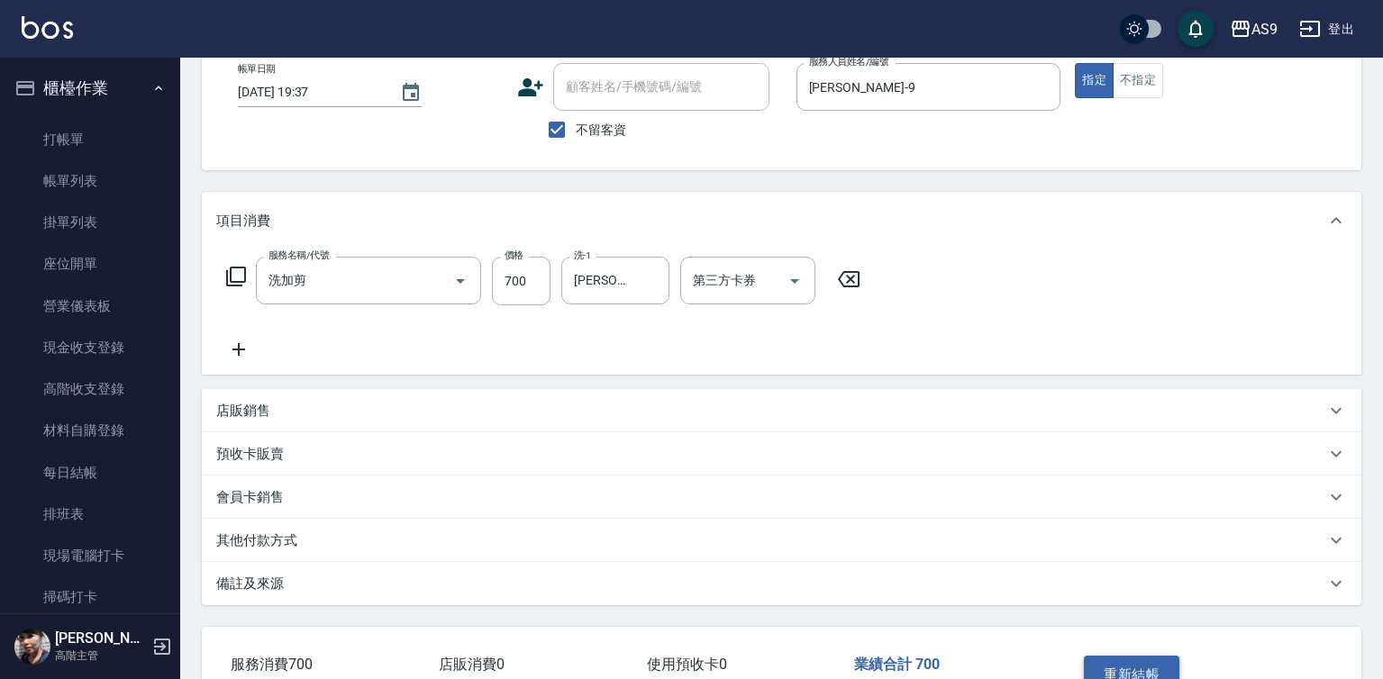
scroll to position [224, 0]
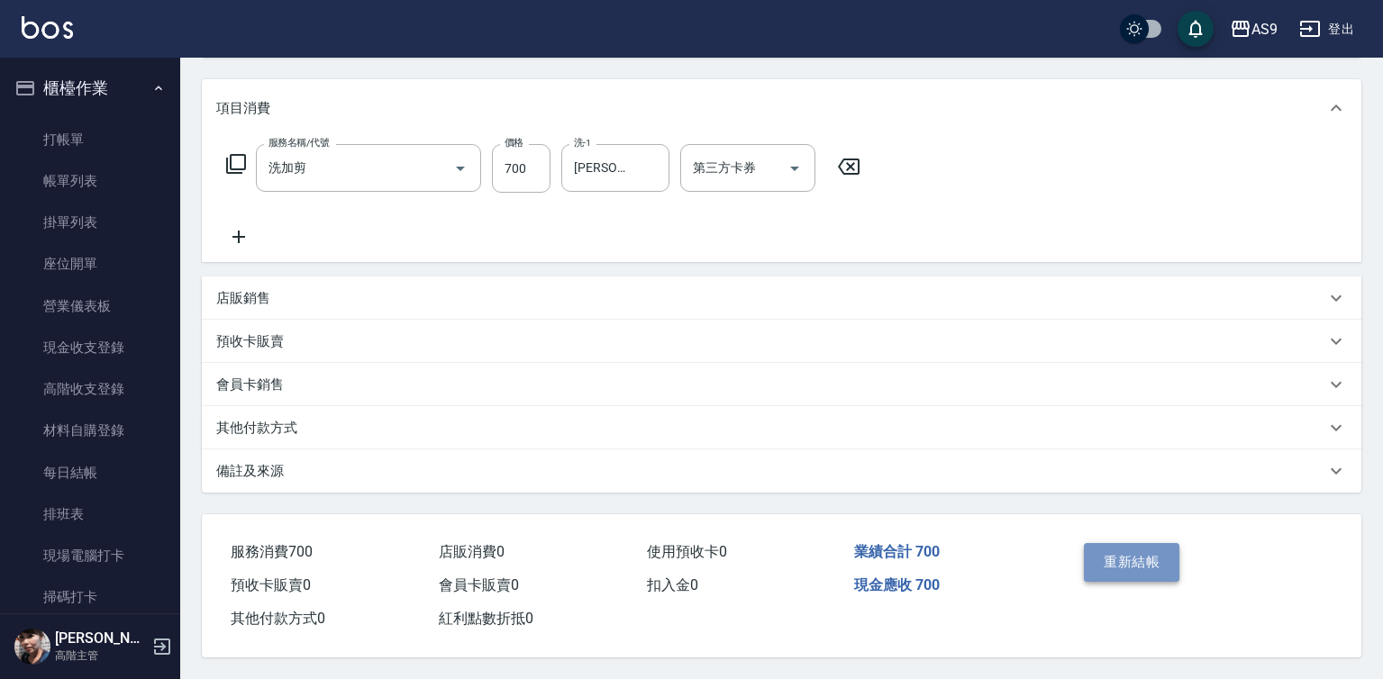
click at [1140, 566] on button "重新結帳" at bounding box center [1132, 562] width 96 height 38
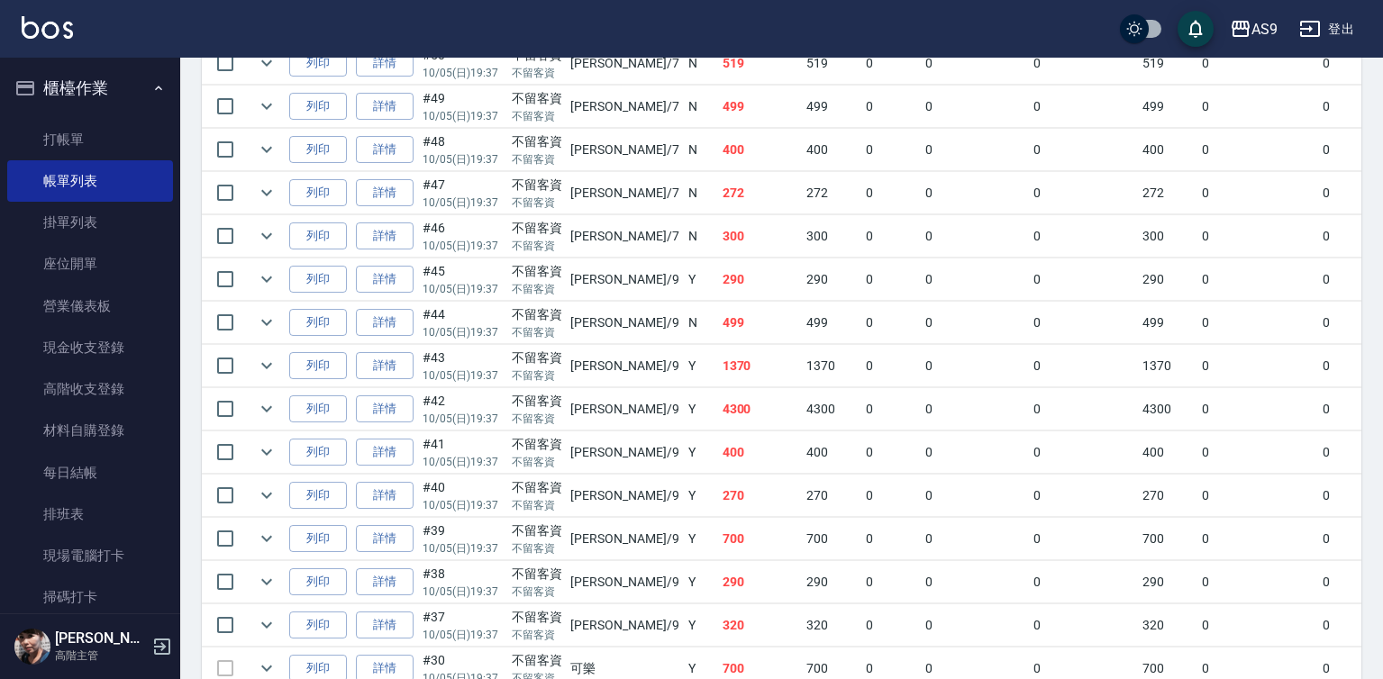
scroll to position [1081, 0]
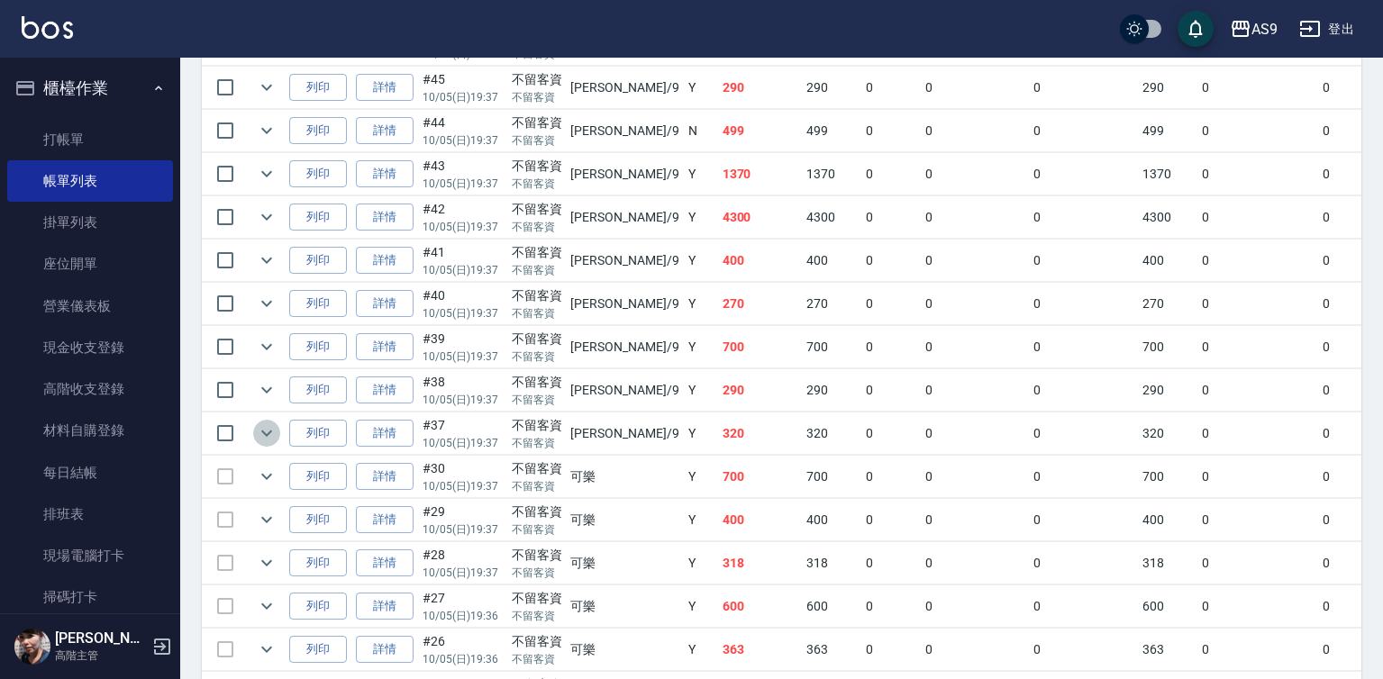
click at [266, 437] on icon "expand row" at bounding box center [266, 434] width 11 height 6
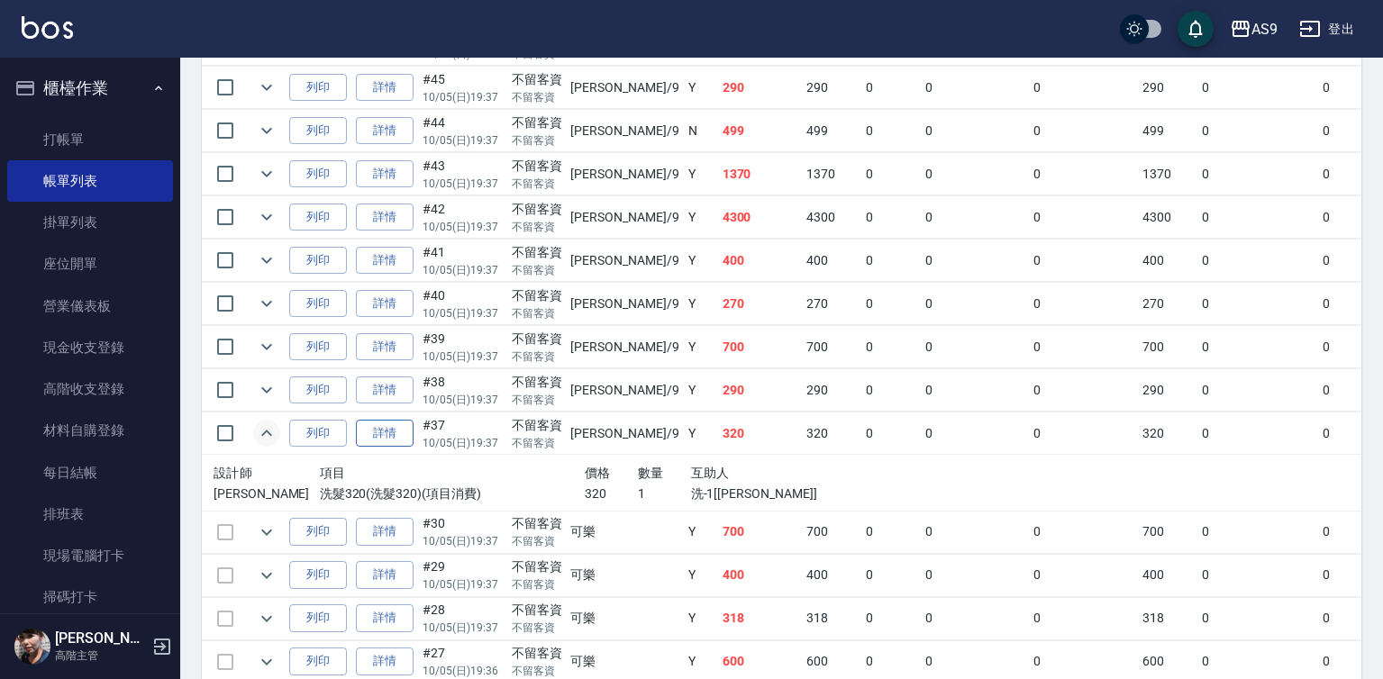
click at [392, 448] on link "詳情" at bounding box center [385, 434] width 58 height 28
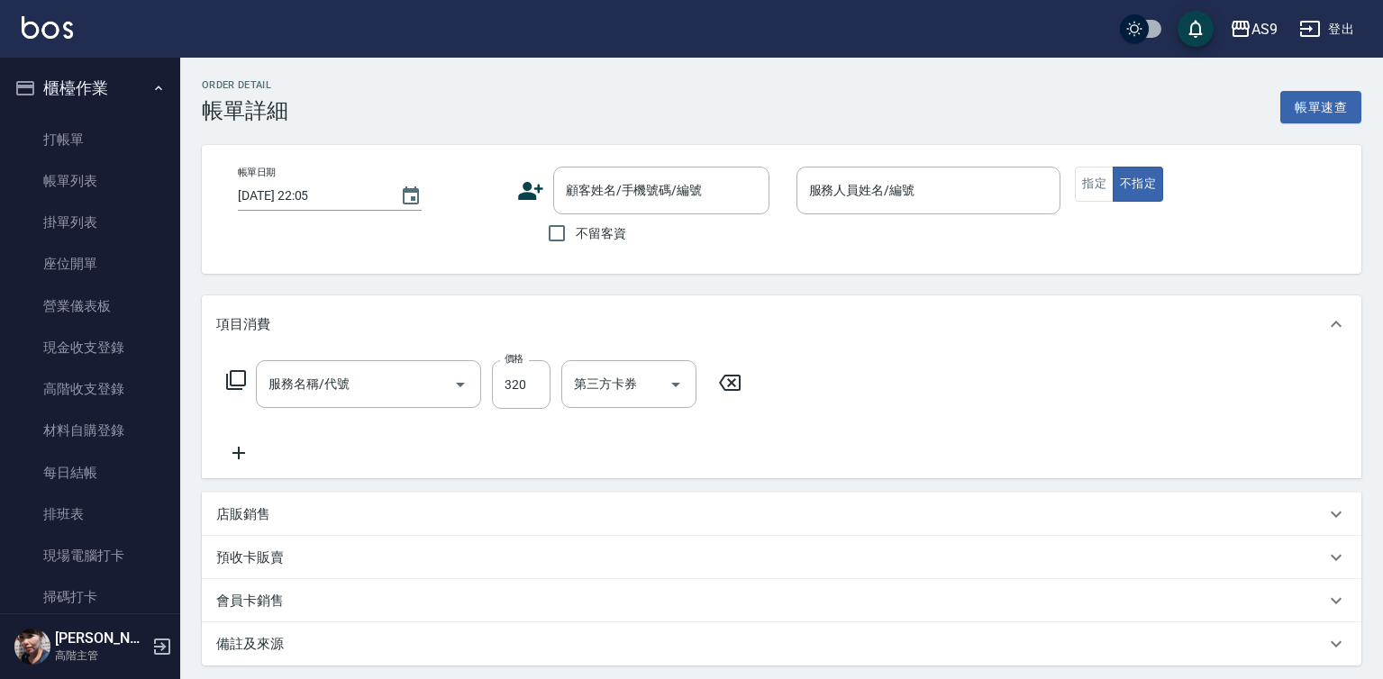
type input "[DATE] 19:37"
checkbox input "true"
type input "[PERSON_NAME]-9"
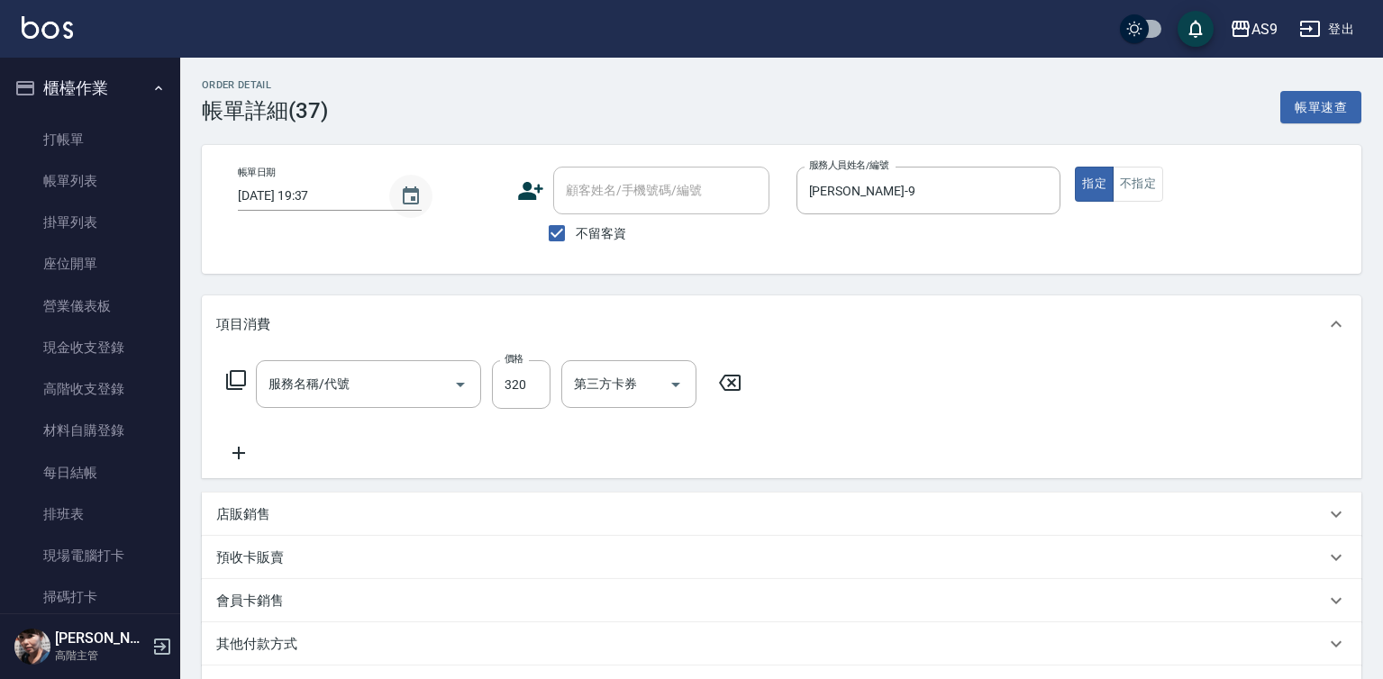
type input "洗髮320"
click at [412, 197] on icon "Choose date, selected date is 2025-10-05" at bounding box center [411, 195] width 16 height 18
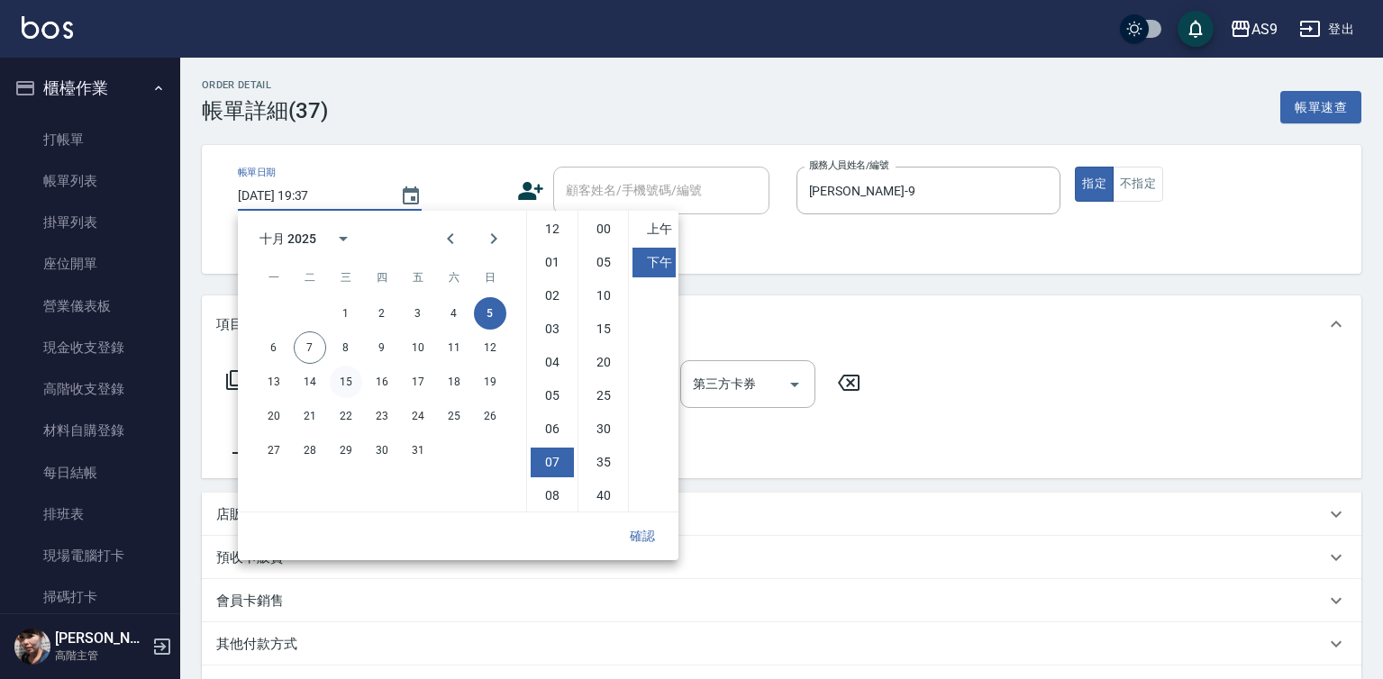
scroll to position [101, 0]
click at [301, 357] on button "7" at bounding box center [310, 348] width 32 height 32
type input "2025/10/07 19:37"
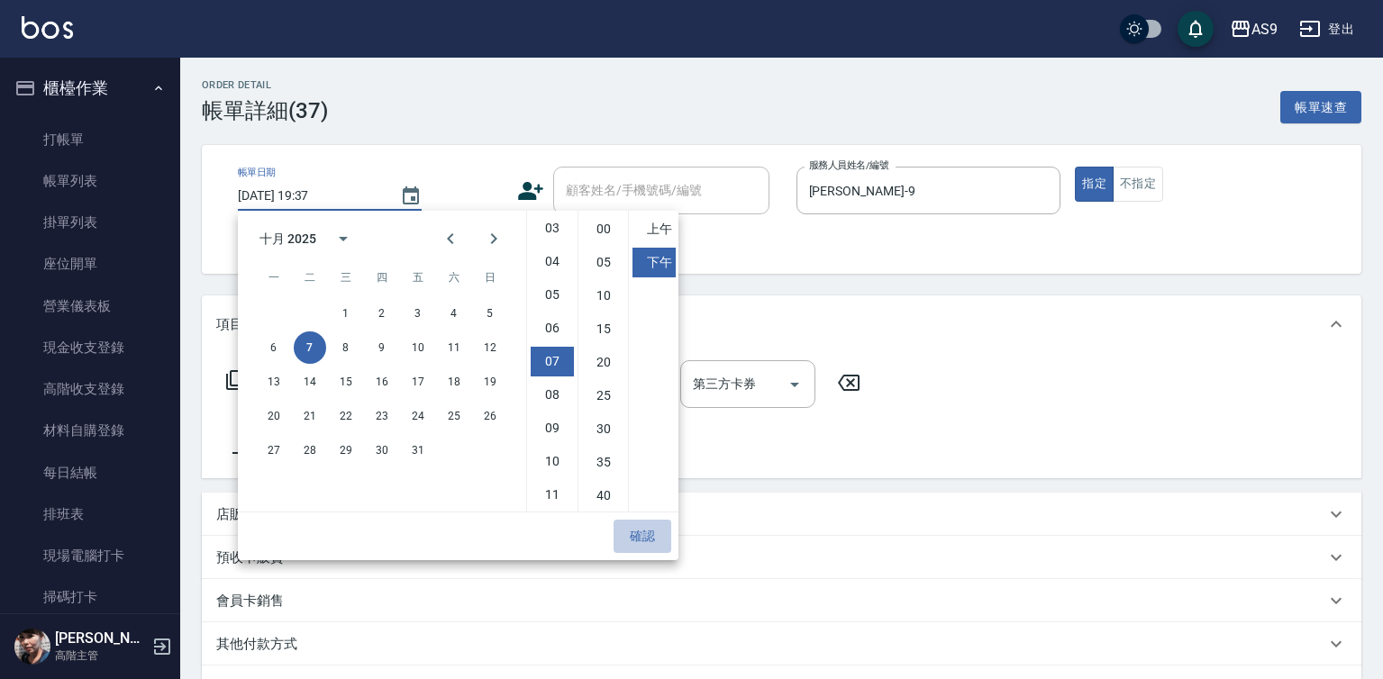
click at [650, 544] on button "確認" at bounding box center [643, 536] width 58 height 33
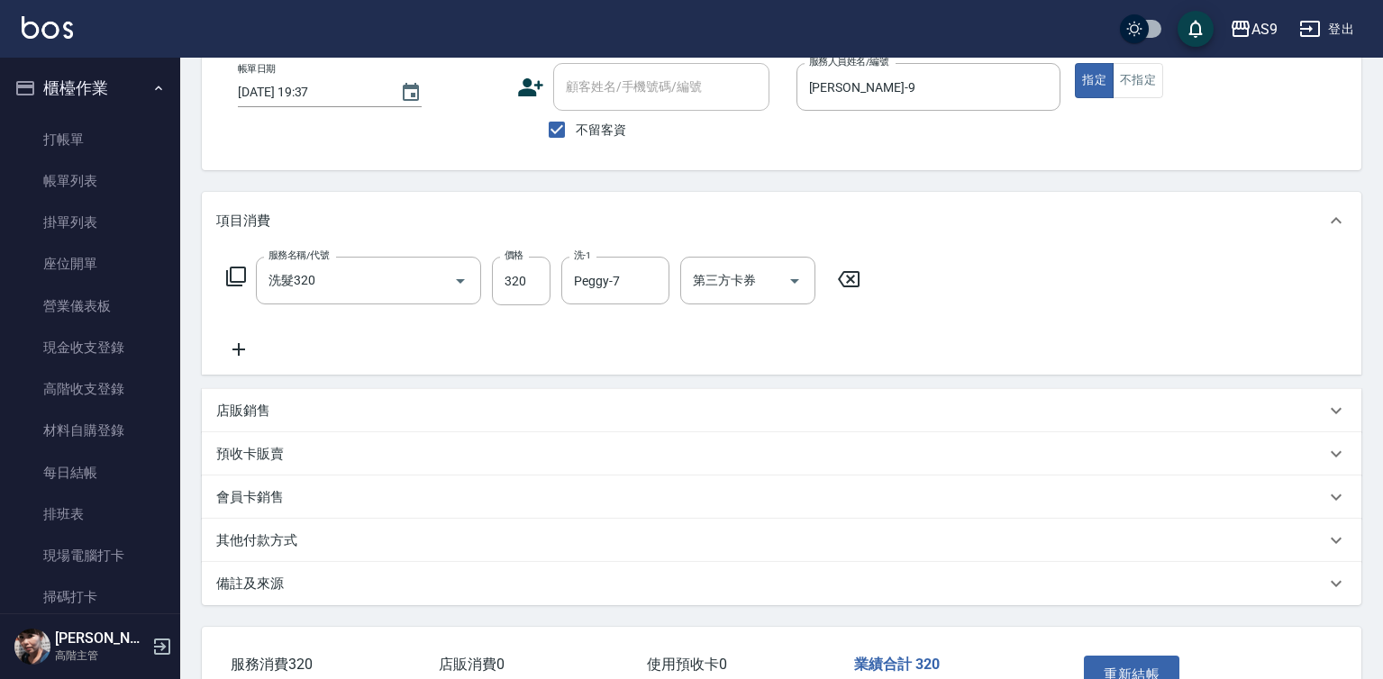
scroll to position [224, 0]
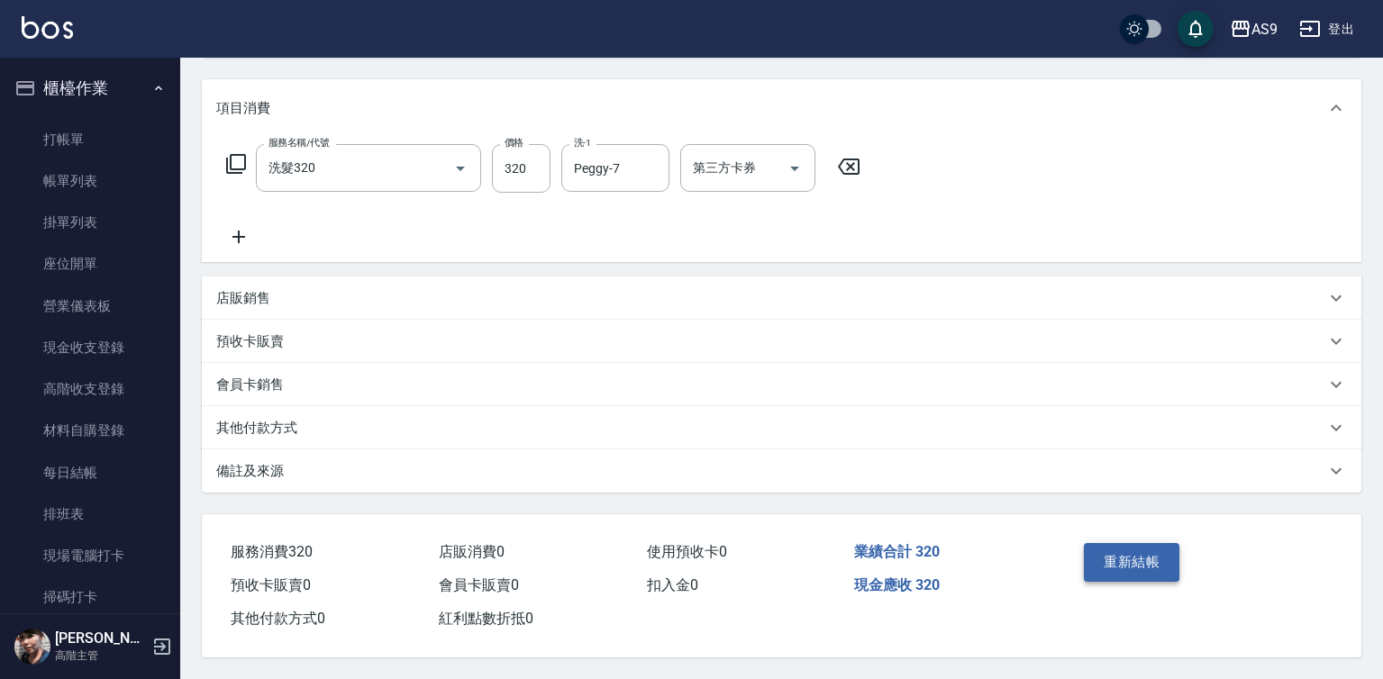
click at [1117, 549] on button "重新結帳" at bounding box center [1132, 562] width 96 height 38
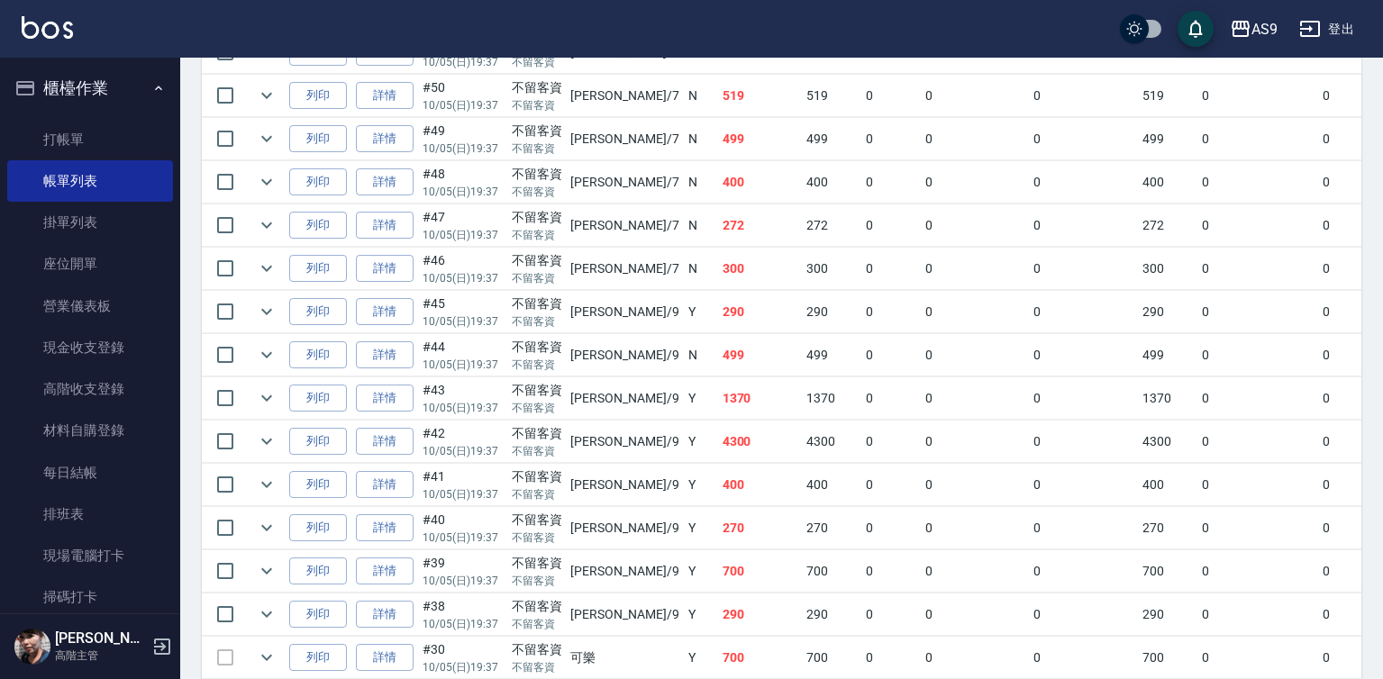
scroll to position [1081, 0]
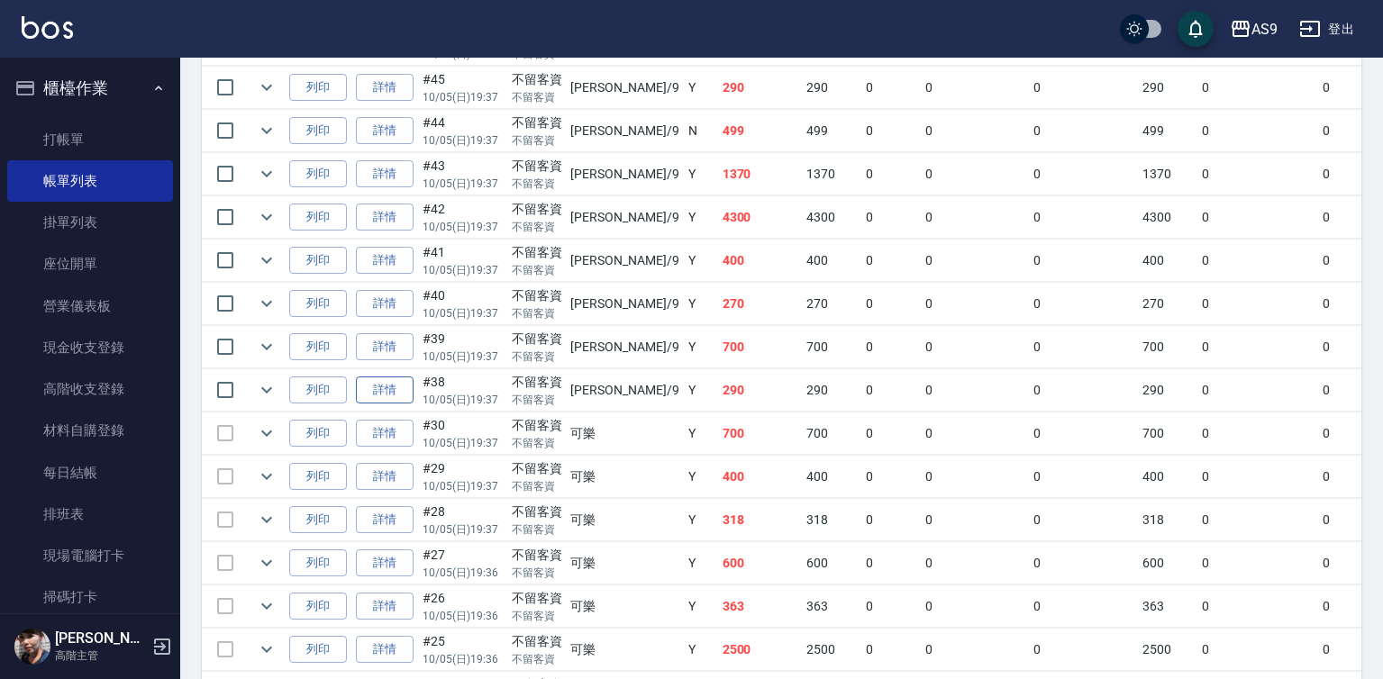
click at [391, 405] on link "詳情" at bounding box center [385, 391] width 58 height 28
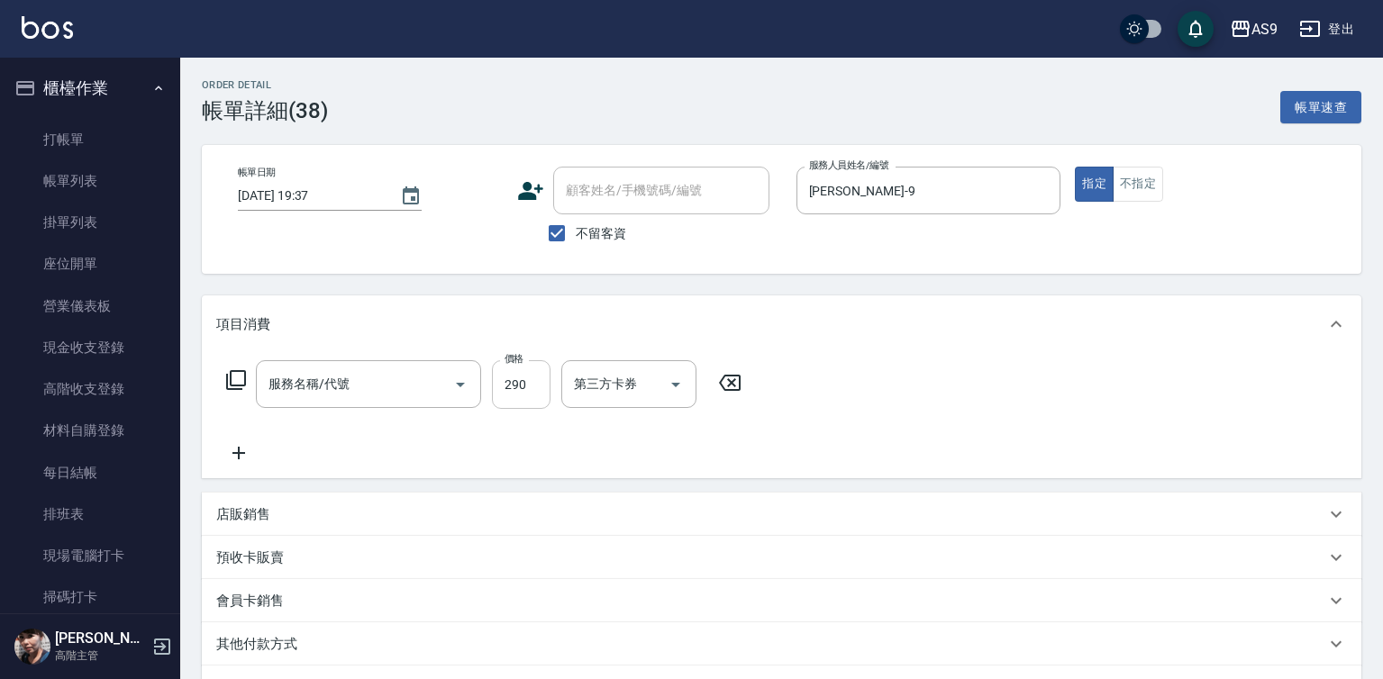
type input "[DATE] 19:37"
checkbox input "true"
type input "[PERSON_NAME]-9"
type input "洗髮300(洗 髮300)"
click at [410, 200] on icon "Choose date, selected date is 2025-10-05" at bounding box center [411, 195] width 16 height 18
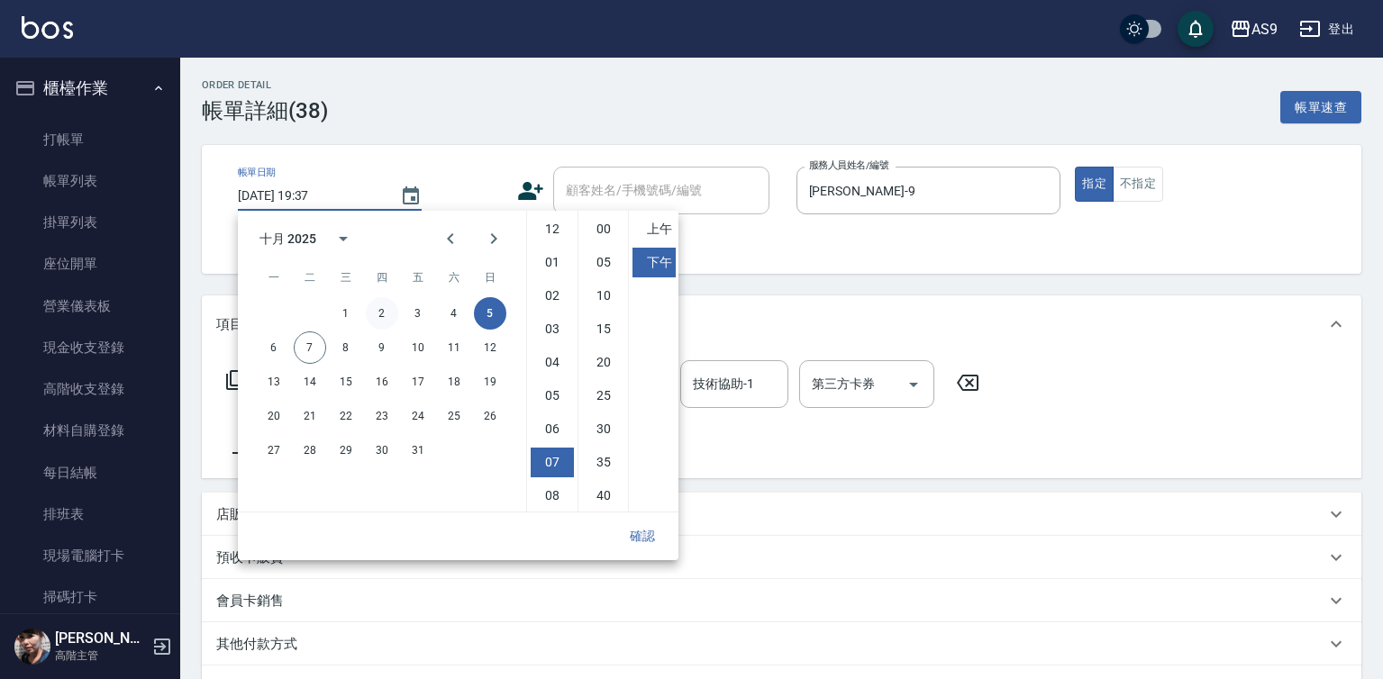
scroll to position [101, 0]
click at [309, 346] on button "7" at bounding box center [310, 348] width 32 height 32
type input "2025/10/07 19:37"
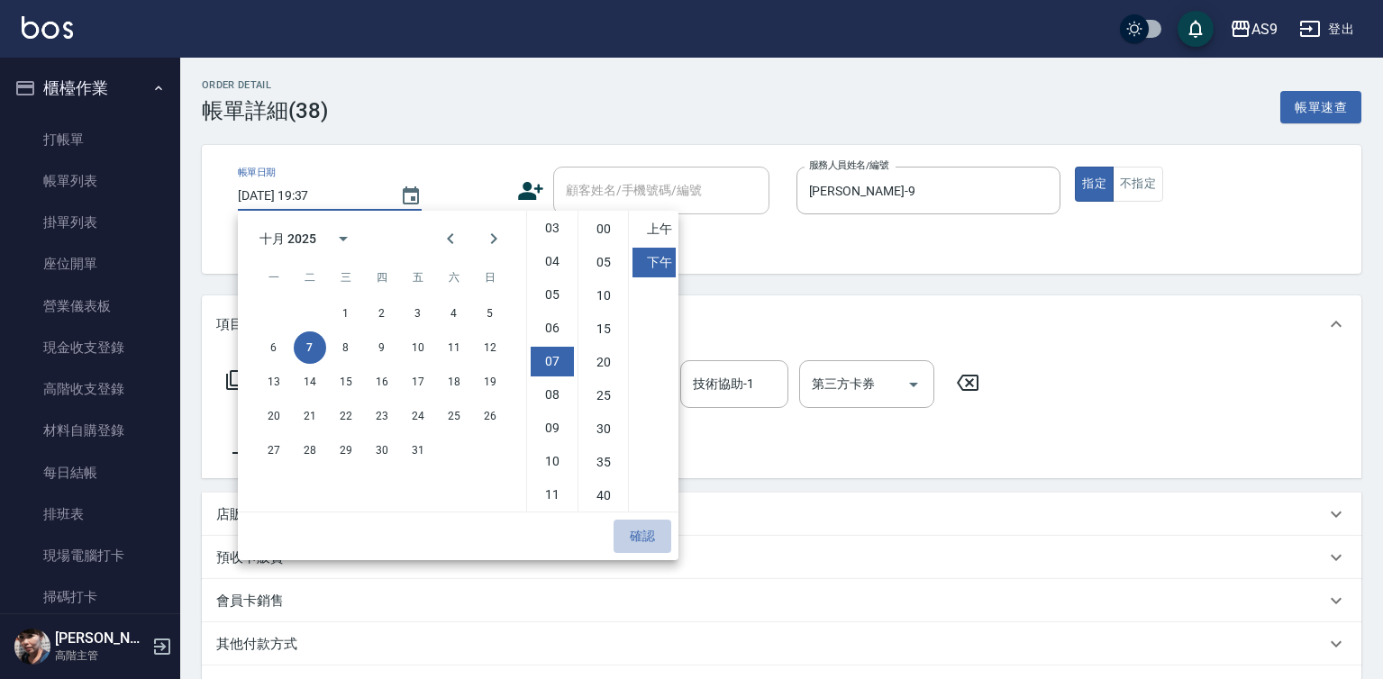
click at [638, 527] on button "確認" at bounding box center [643, 536] width 58 height 33
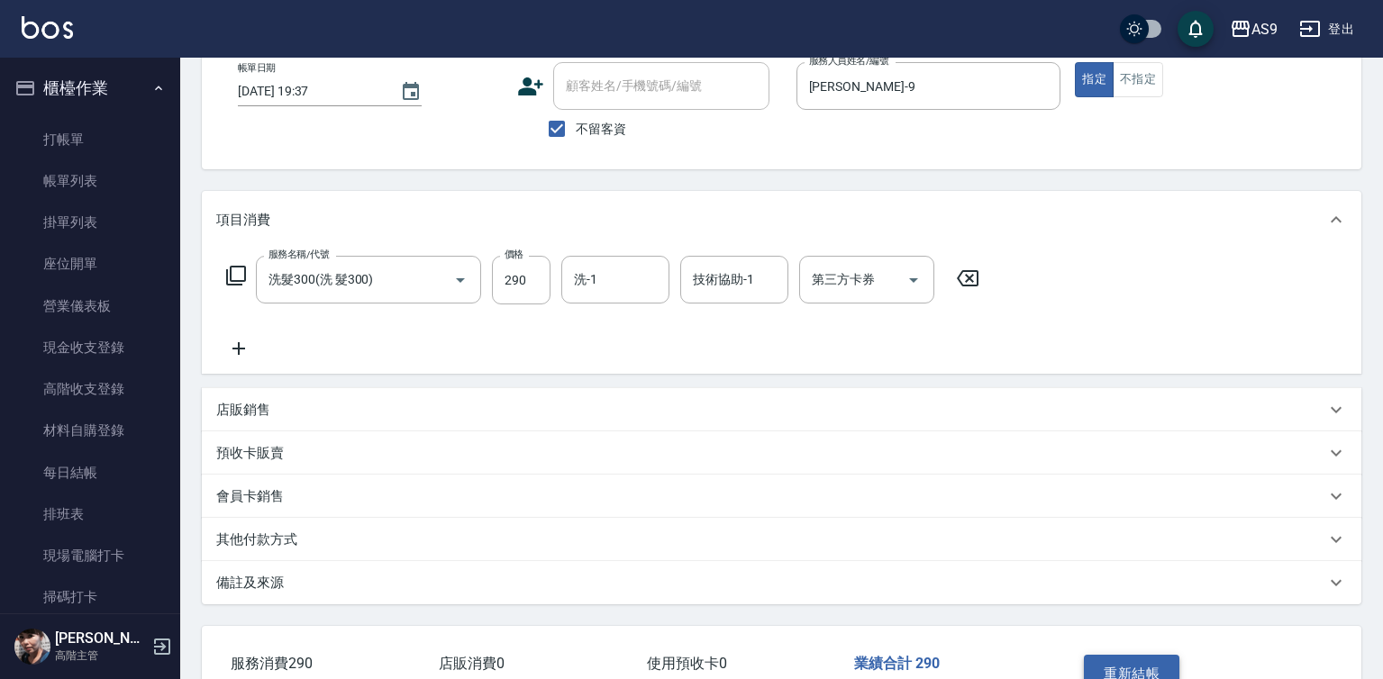
scroll to position [224, 0]
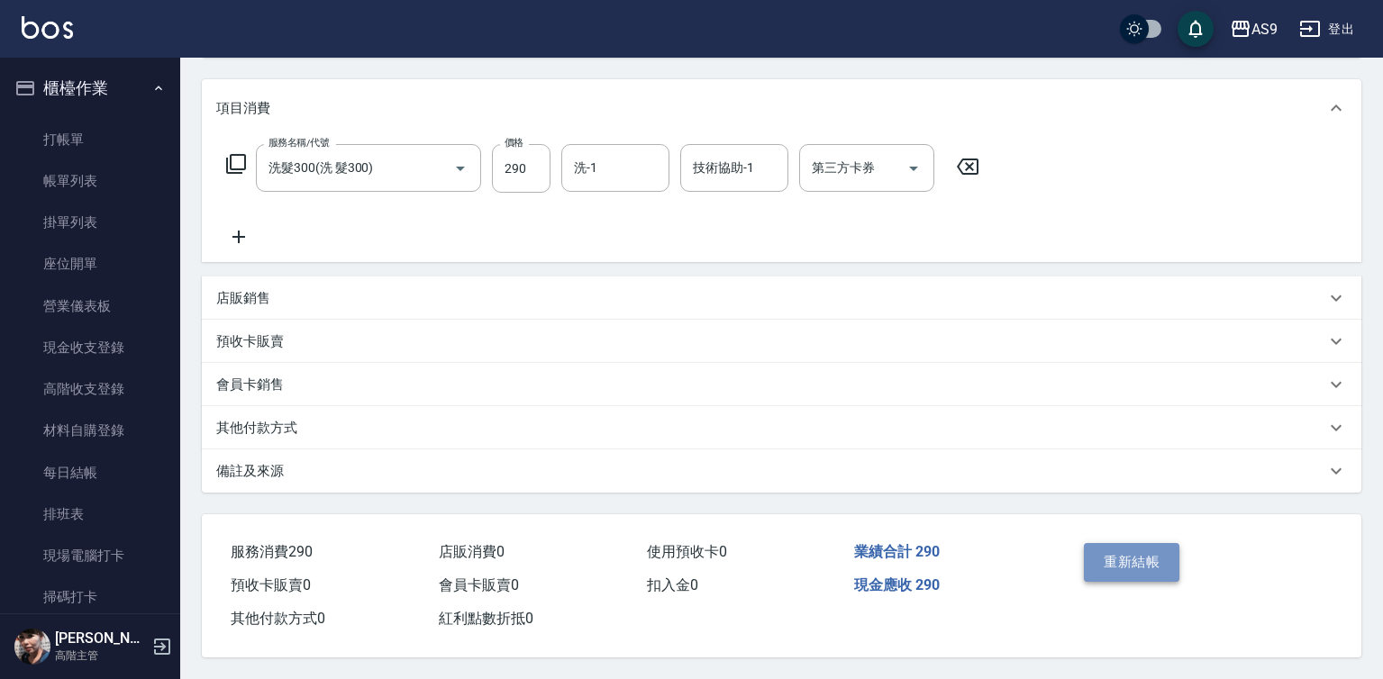
click at [1152, 560] on button "重新結帳" at bounding box center [1132, 562] width 96 height 38
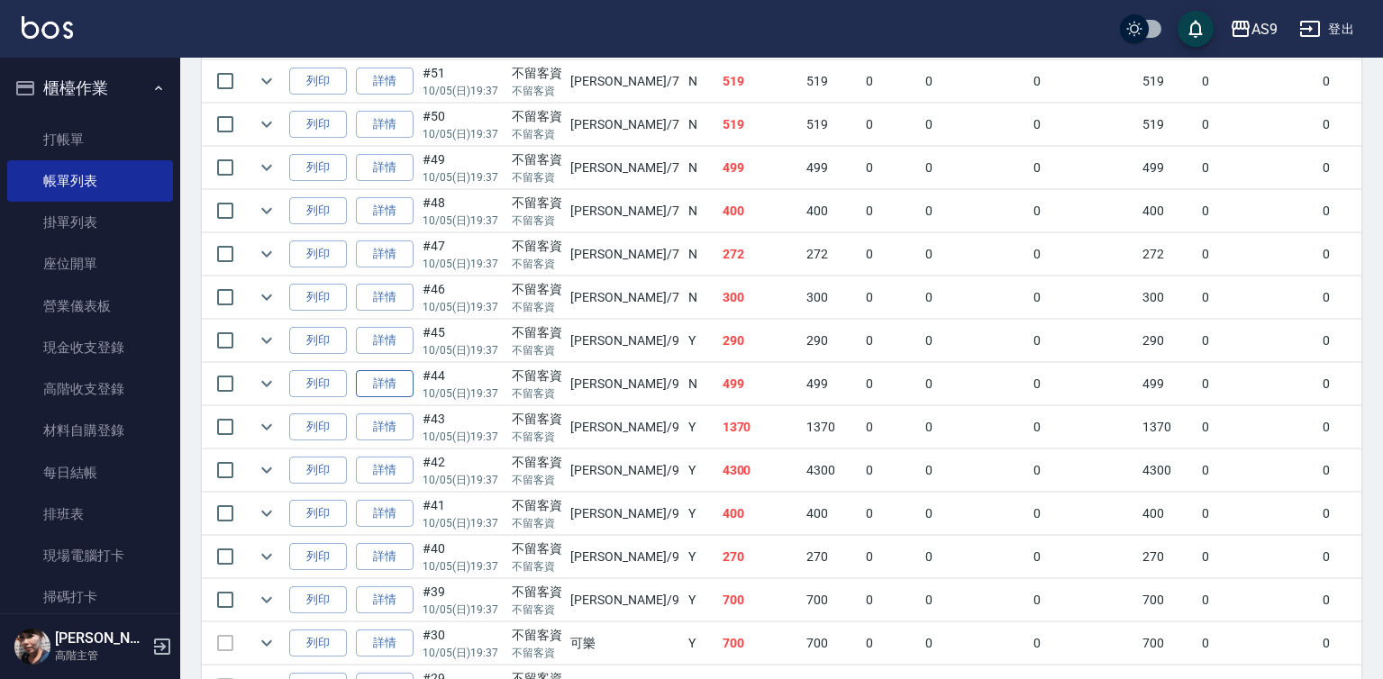
scroll to position [1081, 0]
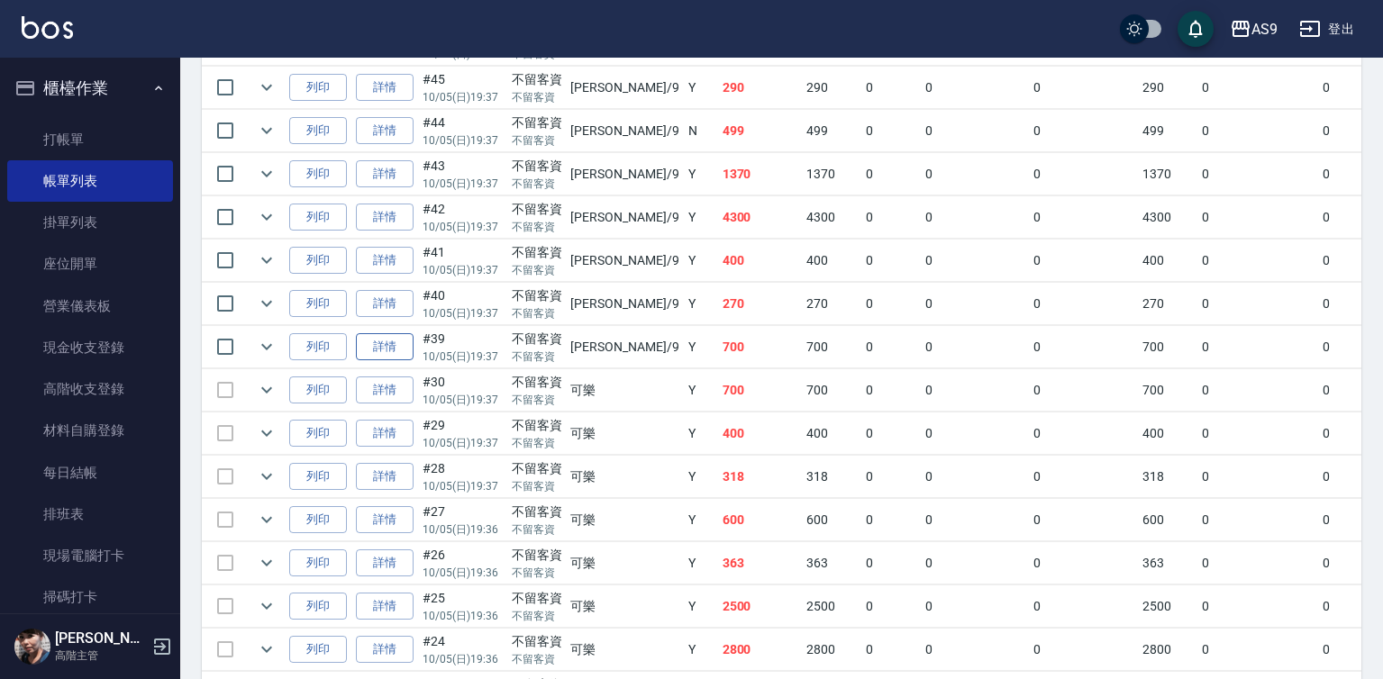
click at [397, 361] on link "詳情" at bounding box center [385, 347] width 58 height 28
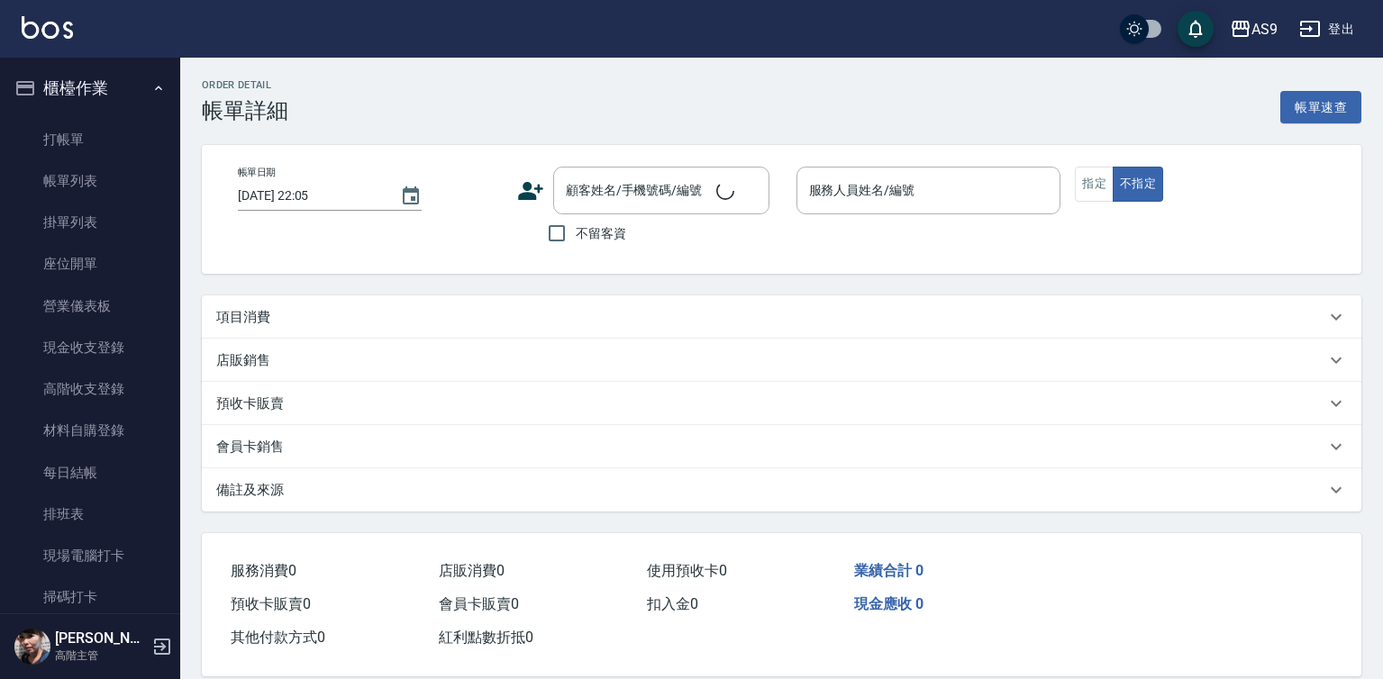
type input "[DATE] 19:37"
checkbox input "true"
type input "[PERSON_NAME]-9"
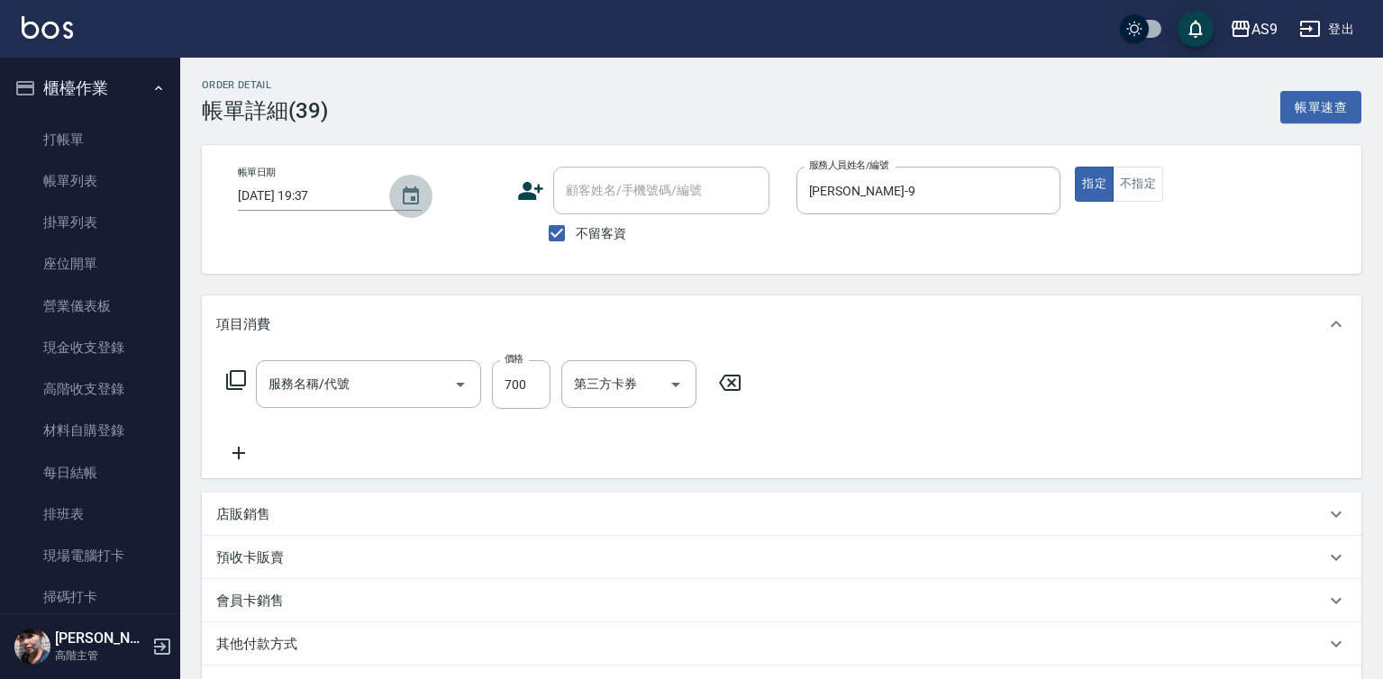
click at [405, 198] on icon "Choose date, selected date is 2025-10-05" at bounding box center [411, 197] width 22 height 22
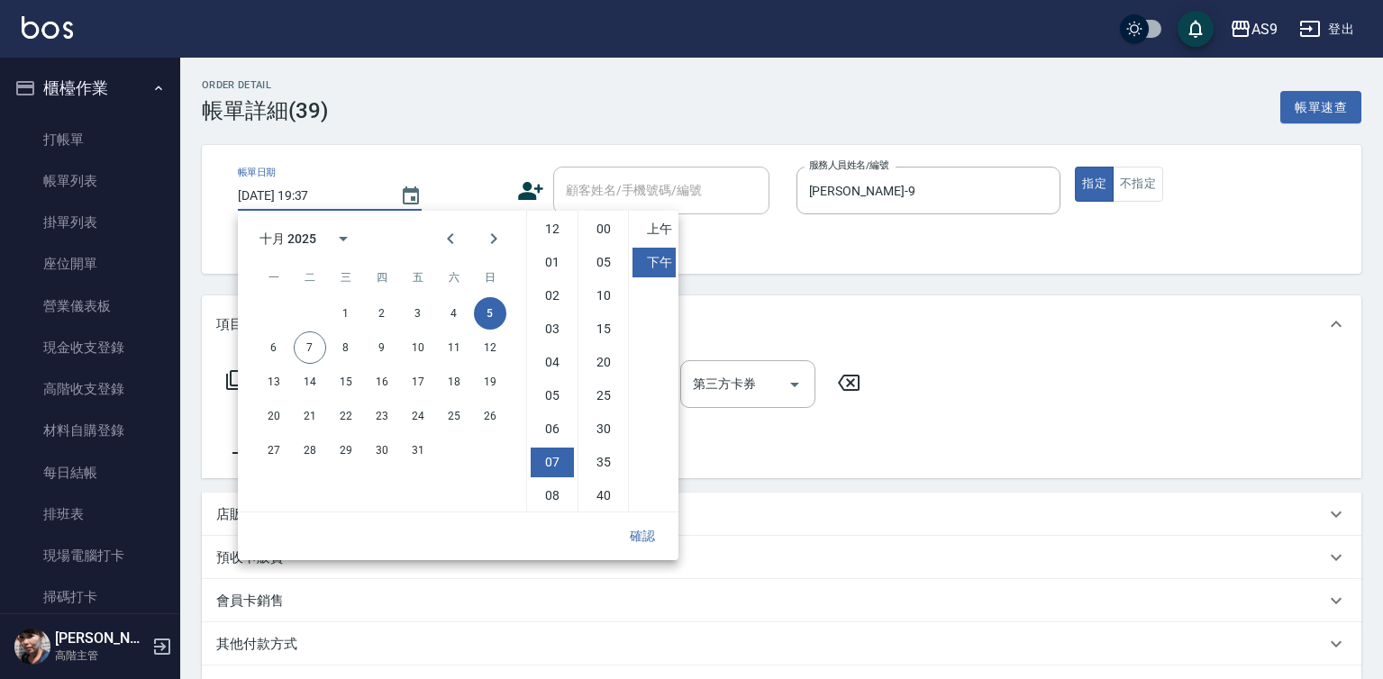
type input "洗加剪"
click at [314, 354] on button "7" at bounding box center [310, 348] width 32 height 32
type input "2025/10/07 19:37"
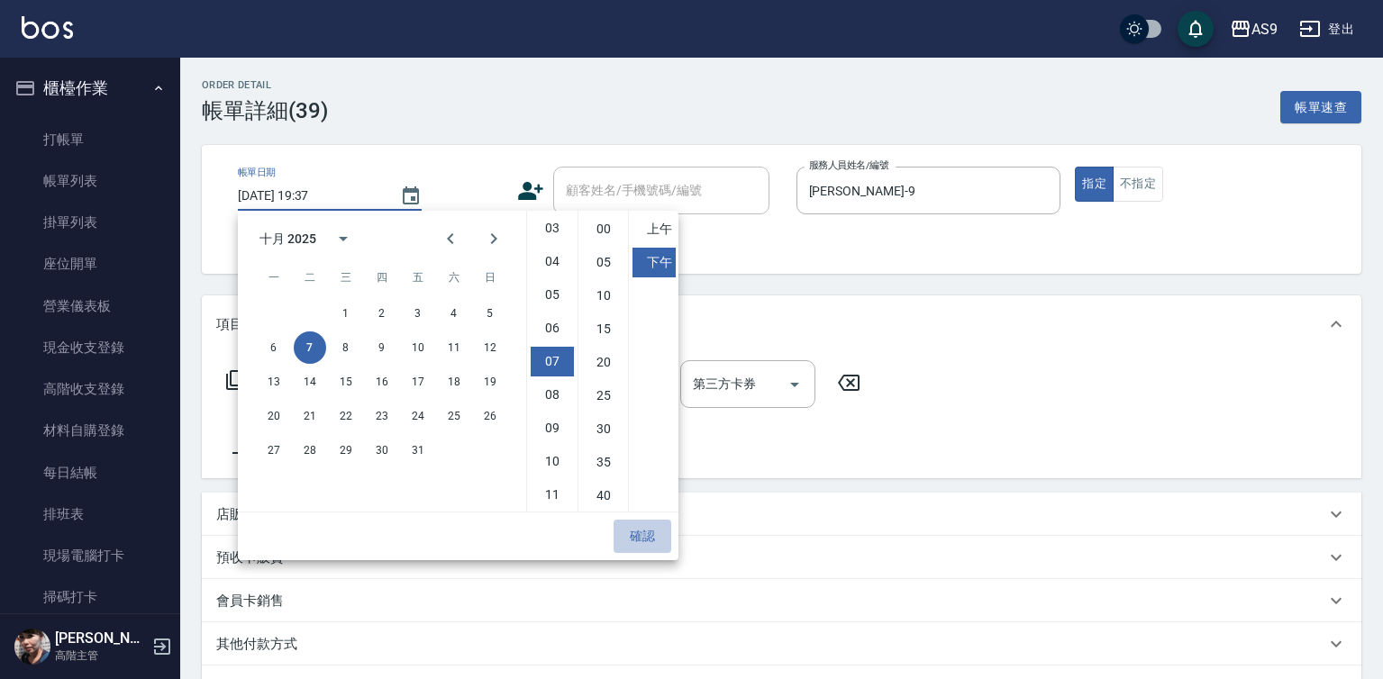
click at [632, 536] on button "確認" at bounding box center [643, 536] width 58 height 33
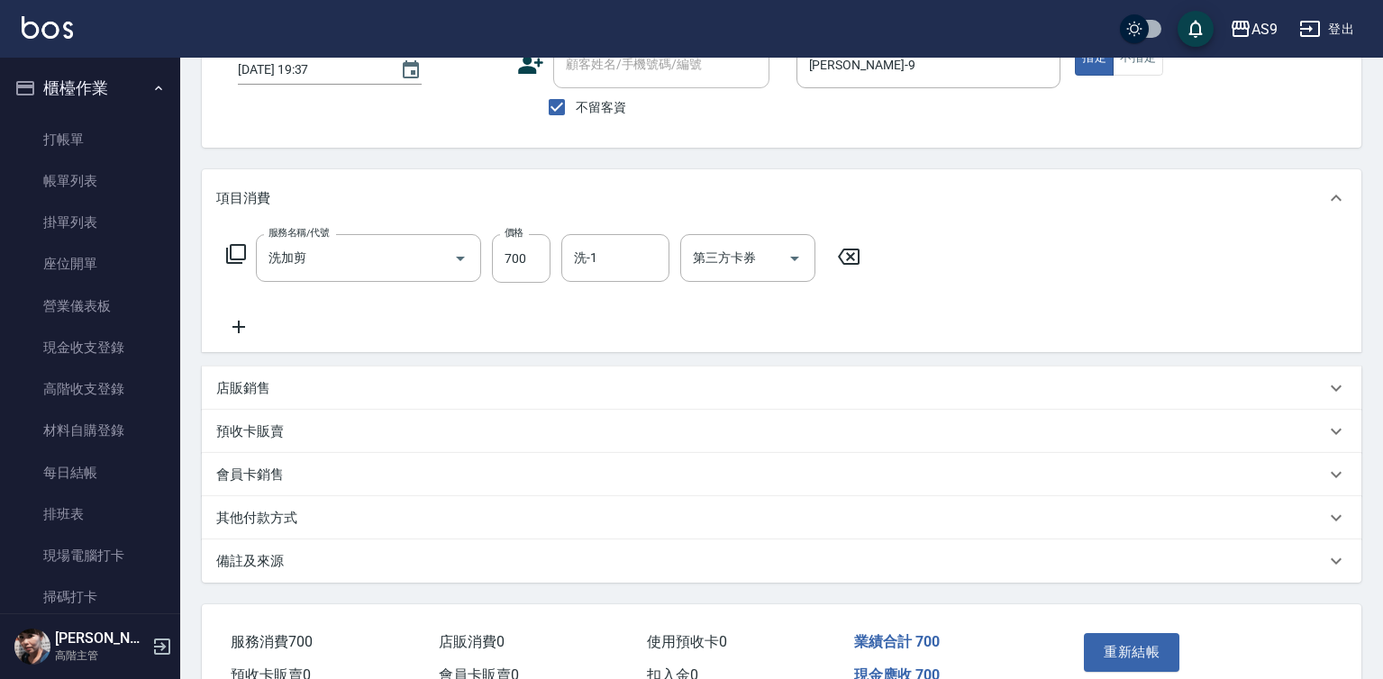
scroll to position [224, 0]
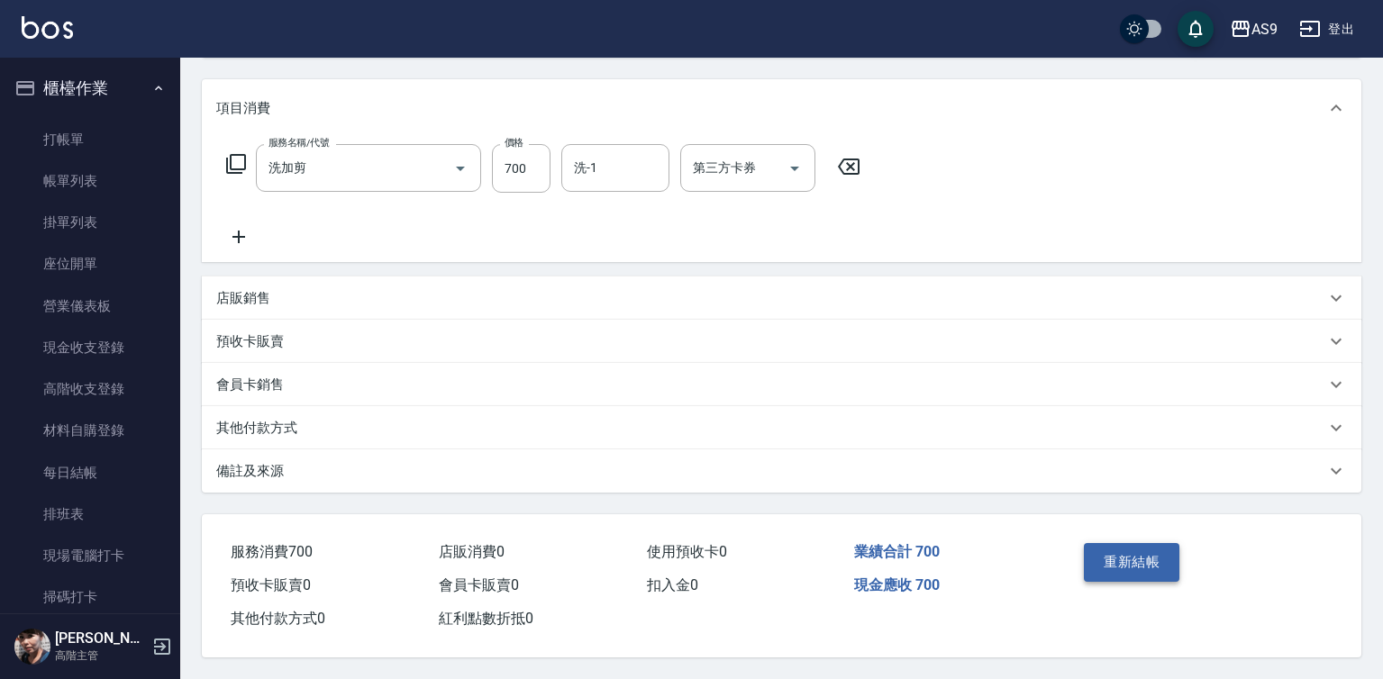
click at [1160, 543] on button "重新結帳" at bounding box center [1132, 562] width 96 height 38
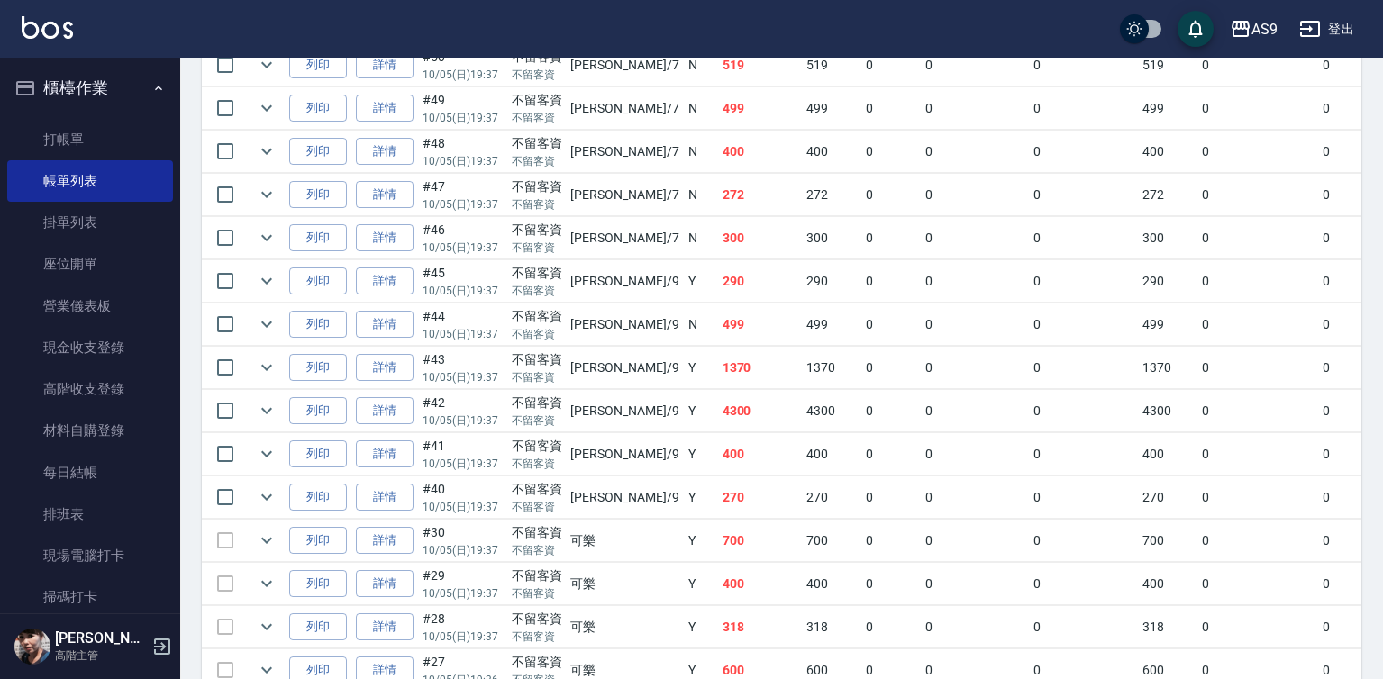
scroll to position [901, 0]
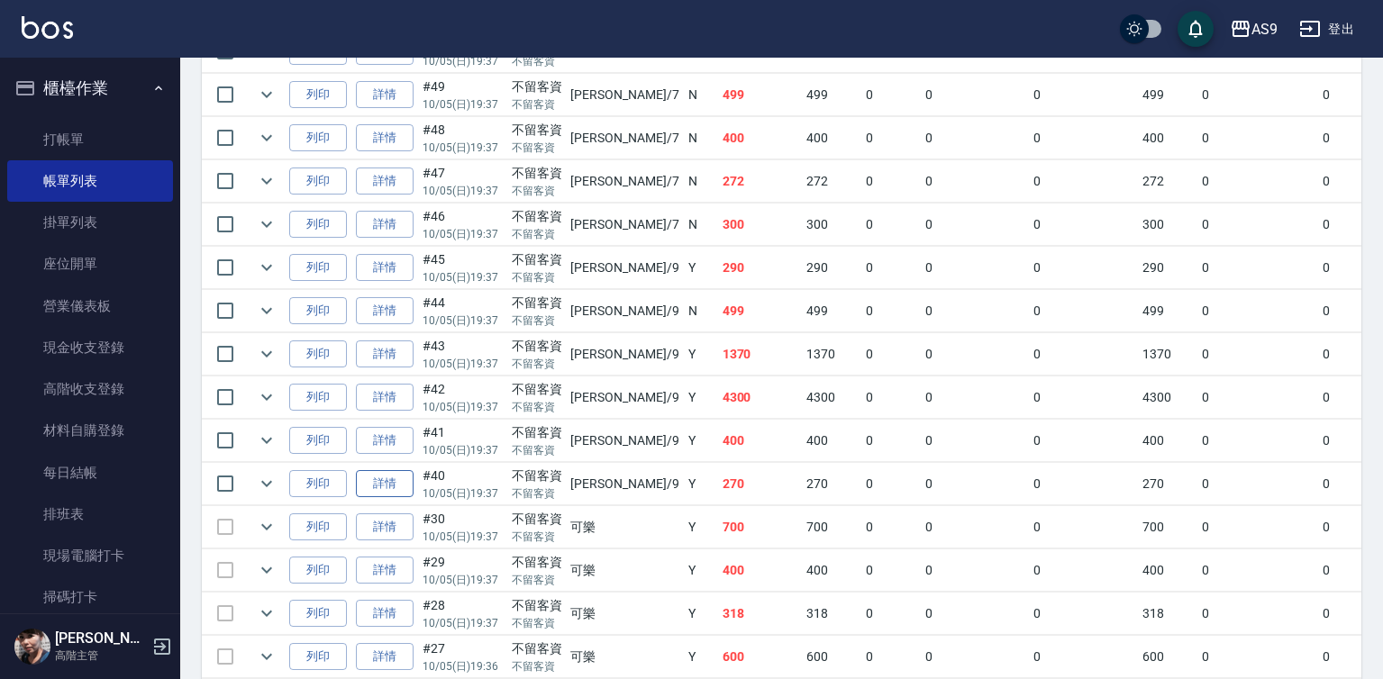
click at [398, 498] on link "詳情" at bounding box center [385, 484] width 58 height 28
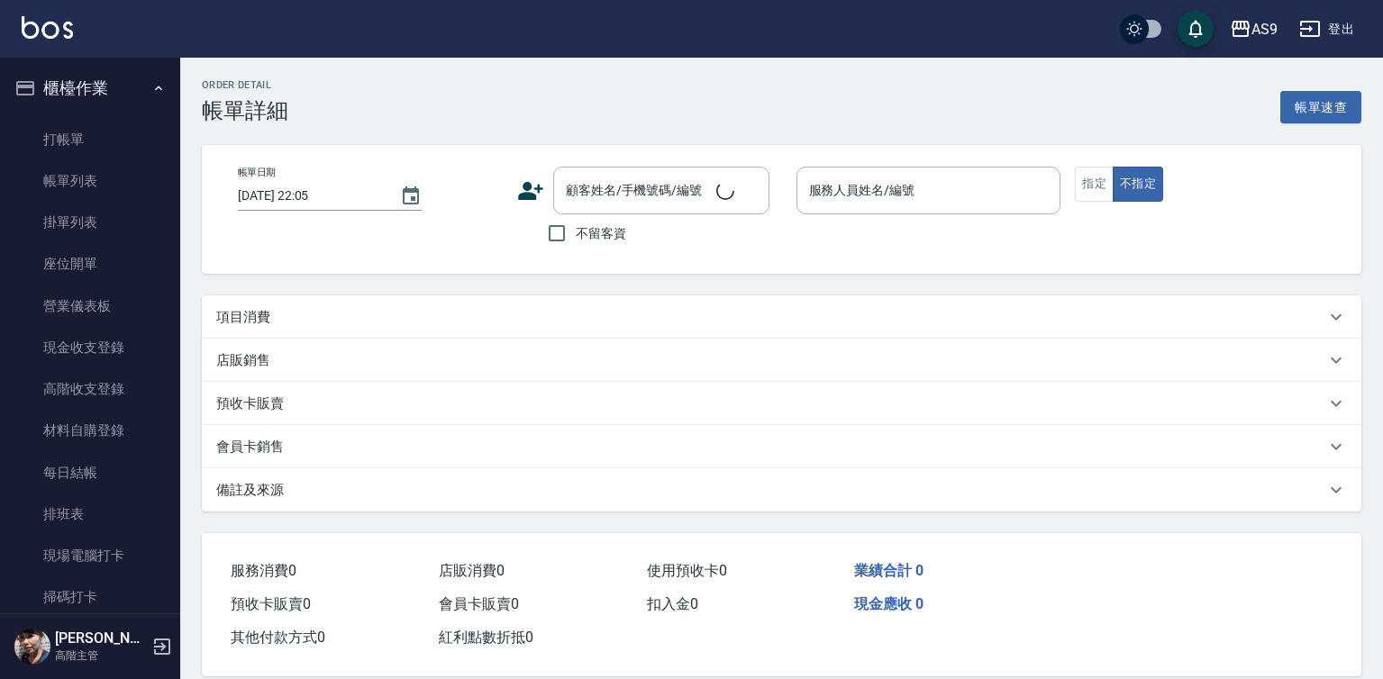
type input "[DATE] 19:37"
checkbox input "true"
type input "[PERSON_NAME]-9"
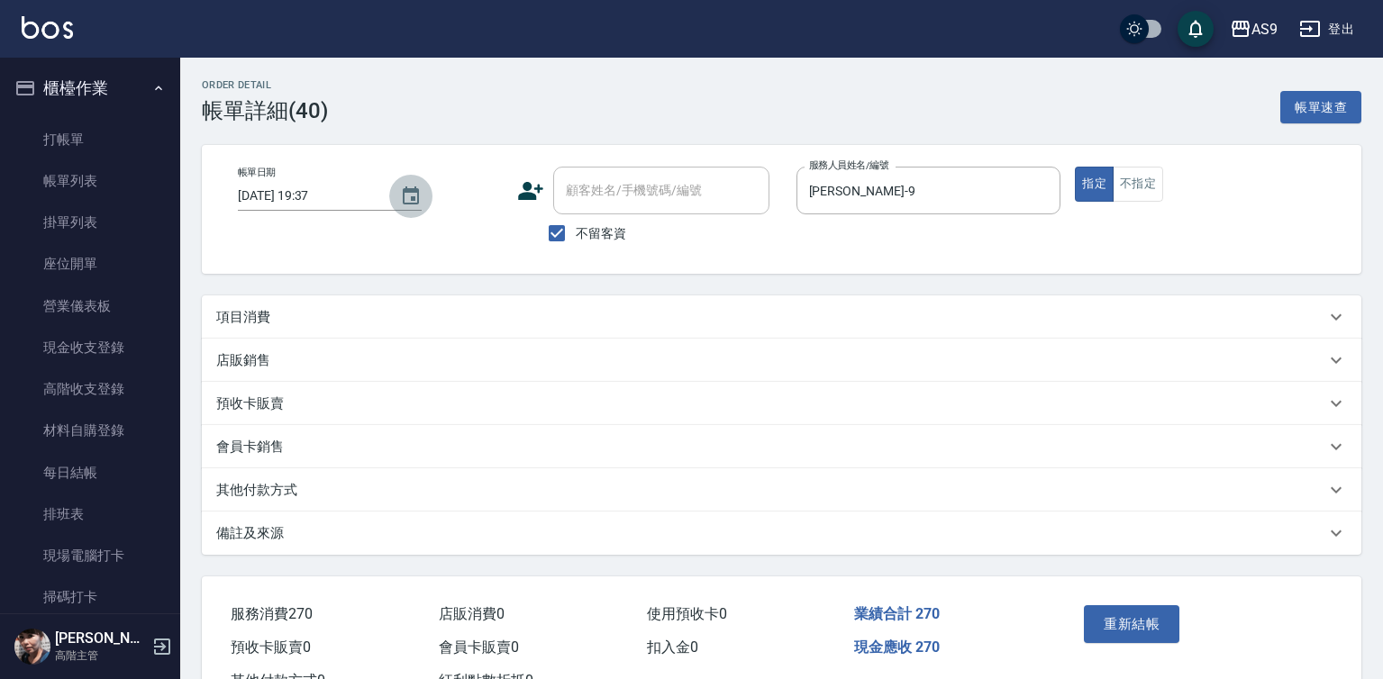
click at [403, 195] on icon "Choose date, selected date is 2025-10-05" at bounding box center [411, 195] width 16 height 18
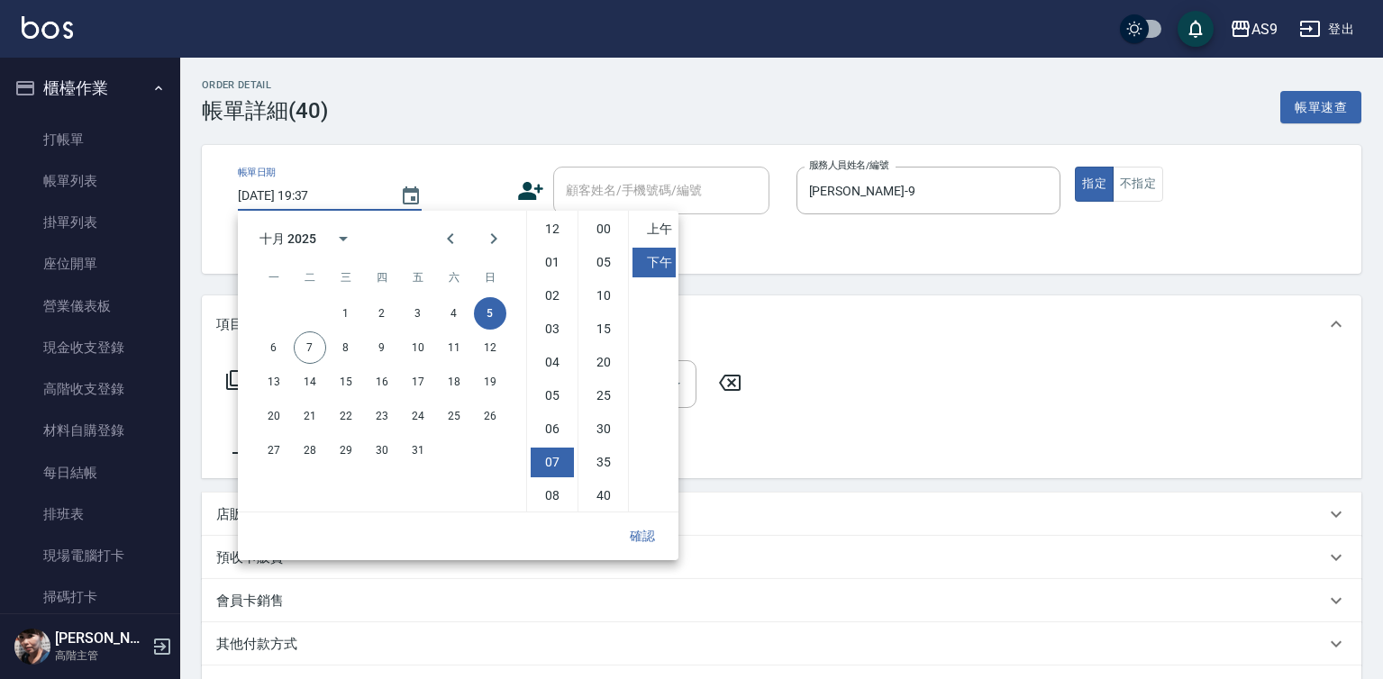
type input "洗髮320"
drag, startPoint x: 311, startPoint y: 348, endPoint x: 360, endPoint y: 367, distance: 53.0
click at [313, 350] on button "7" at bounding box center [310, 348] width 32 height 32
type input "2025/10/07 19:37"
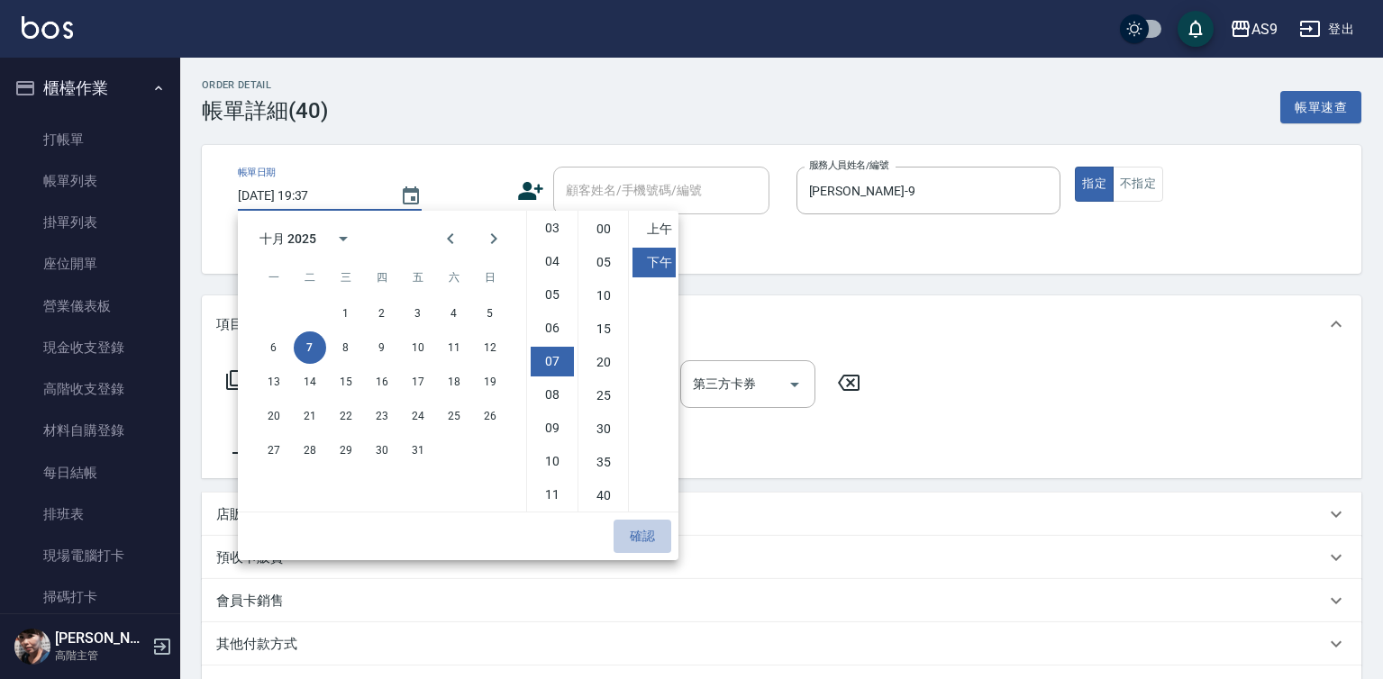
click at [641, 545] on button "確認" at bounding box center [643, 536] width 58 height 33
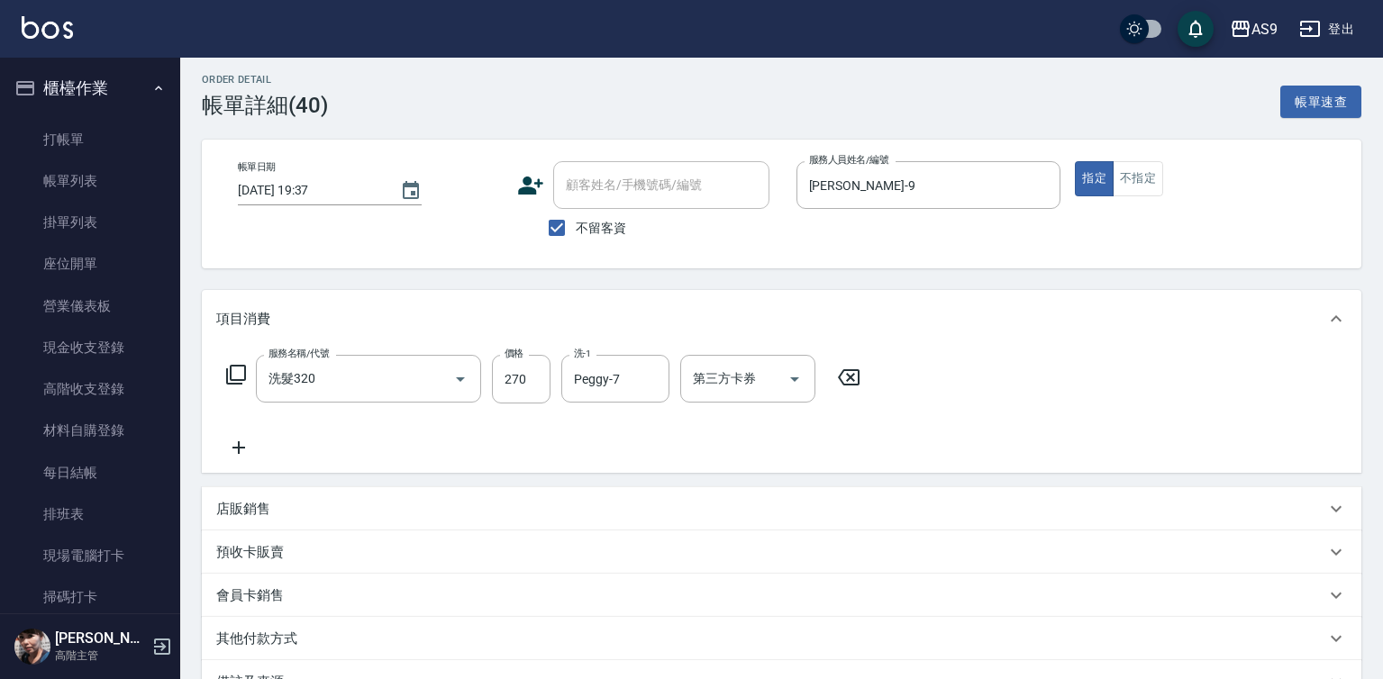
scroll to position [224, 0]
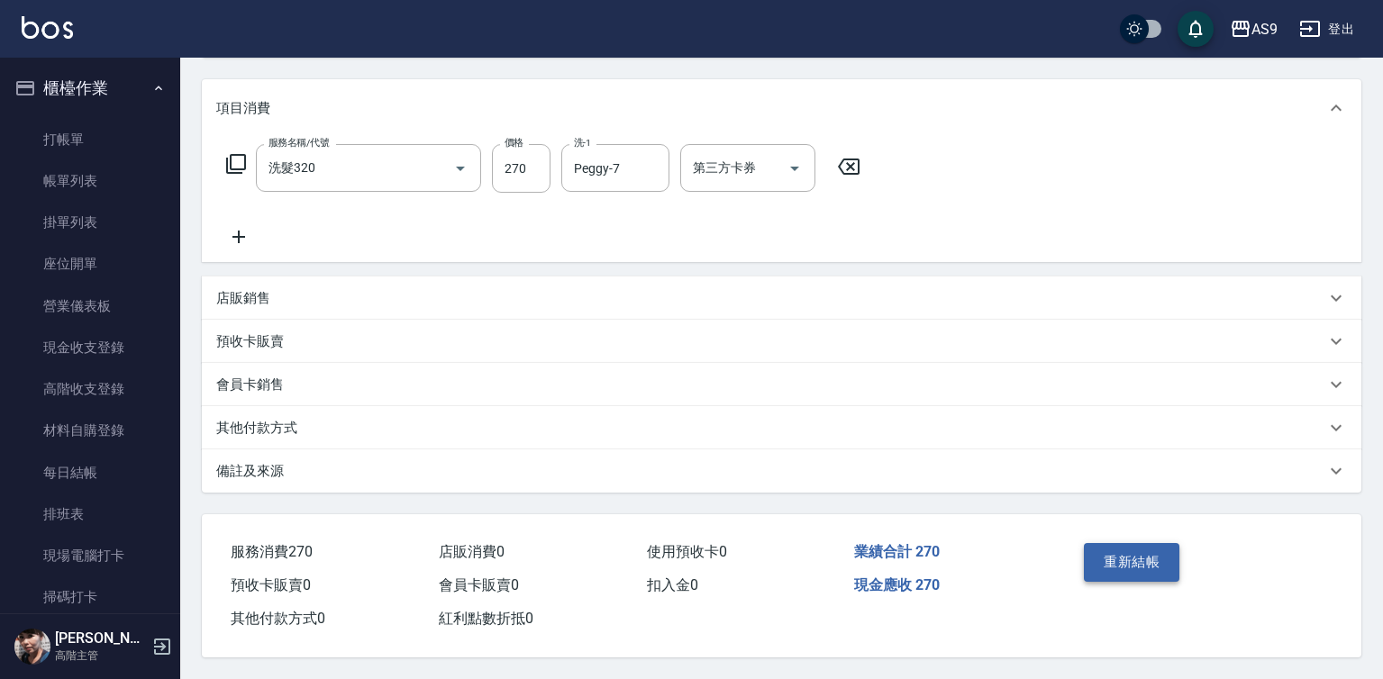
click at [1116, 555] on button "重新結帳" at bounding box center [1132, 562] width 96 height 38
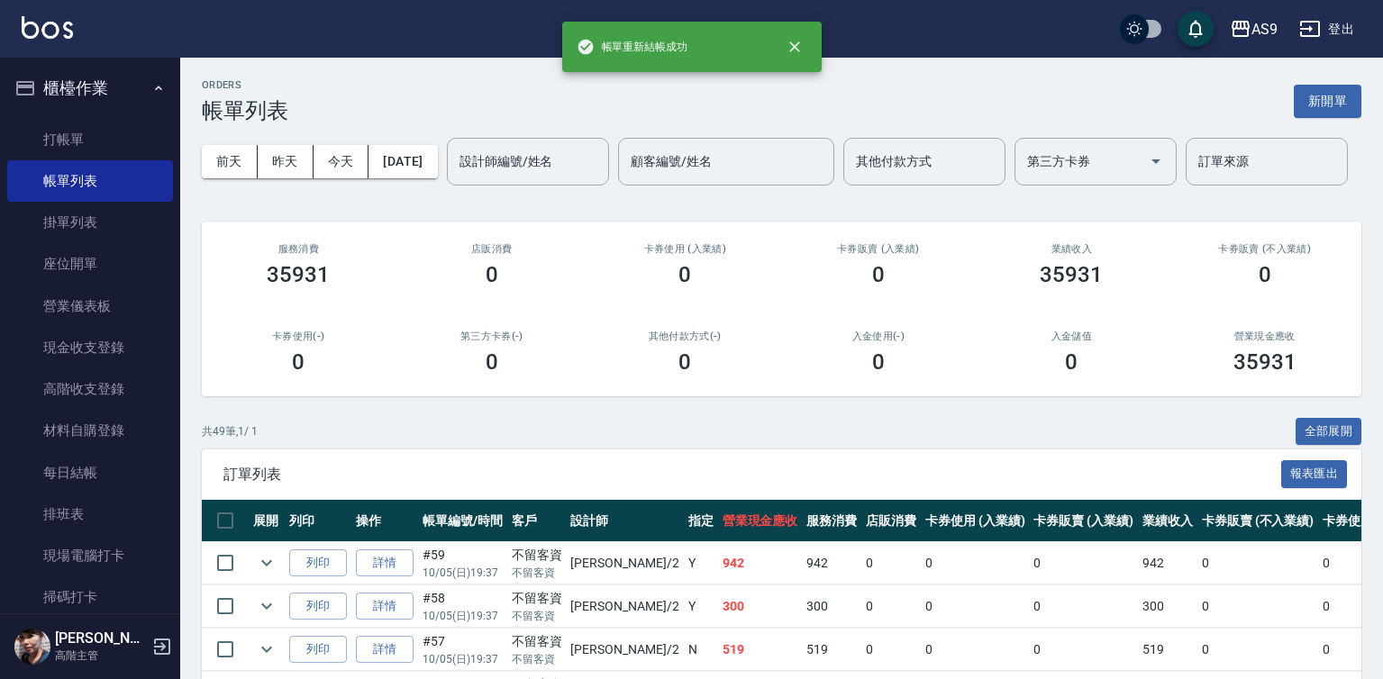
scroll to position [991, 0]
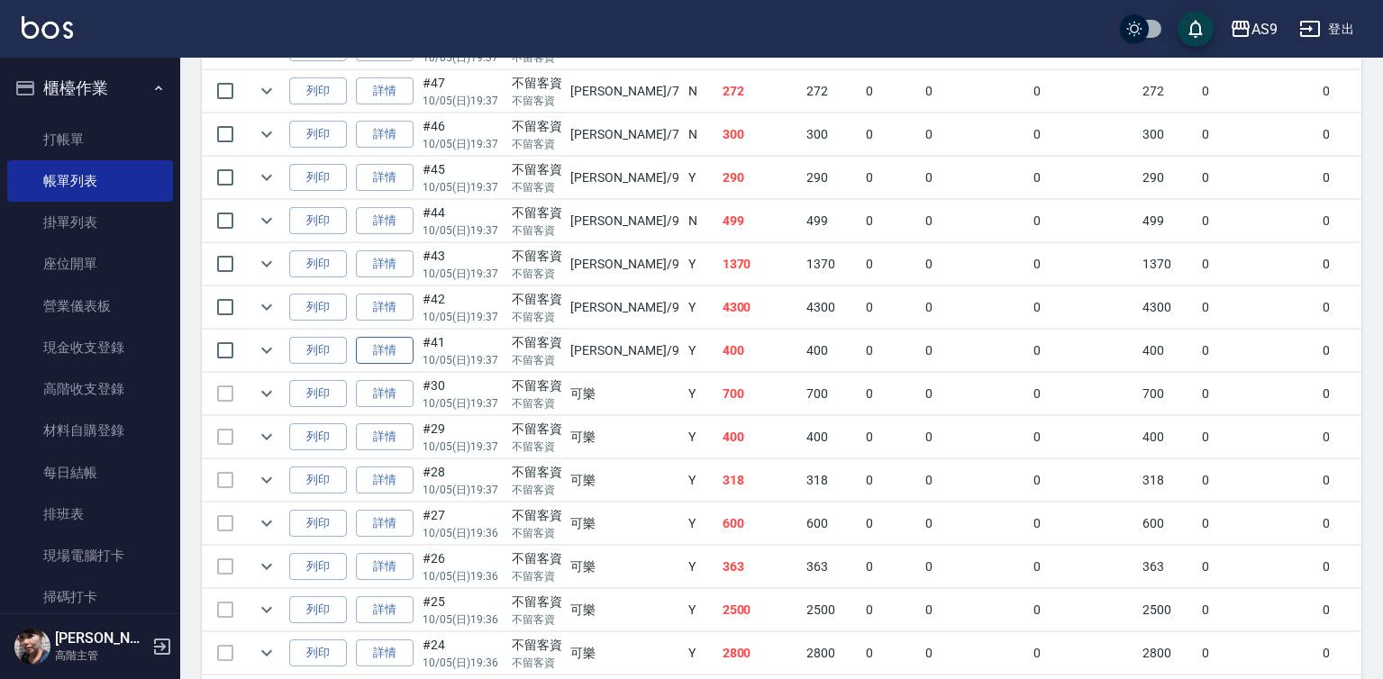
click at [374, 365] on link "詳情" at bounding box center [385, 351] width 58 height 28
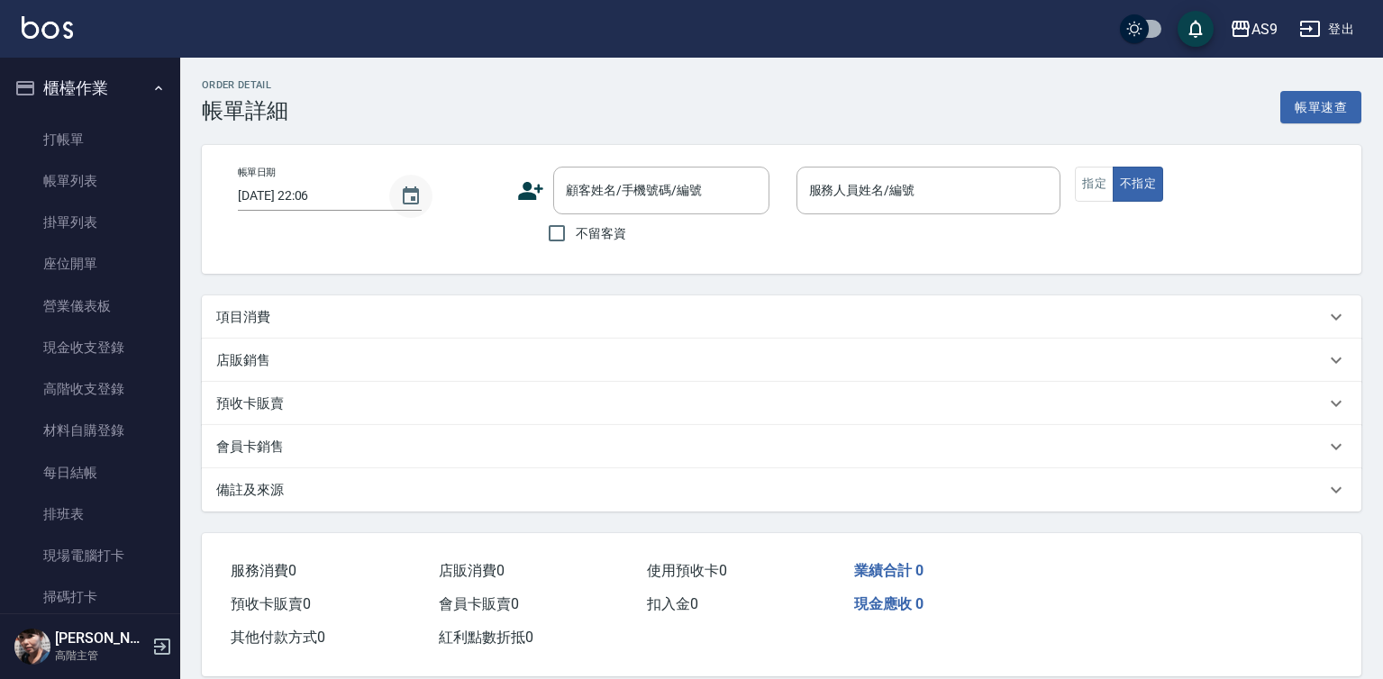
type input "[DATE] 19:37"
checkbox input "true"
type input "[PERSON_NAME]-9"
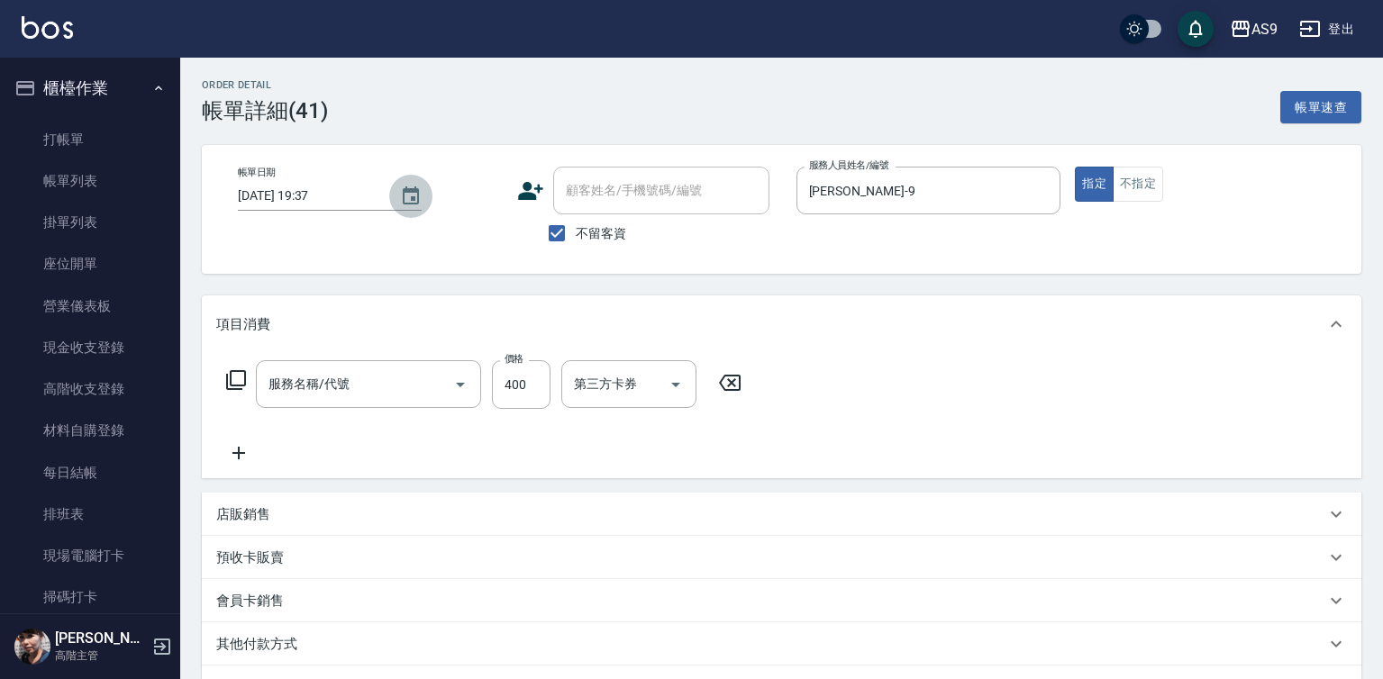
click at [403, 197] on icon "Choose date, selected date is 2025-10-05" at bounding box center [411, 197] width 22 height 22
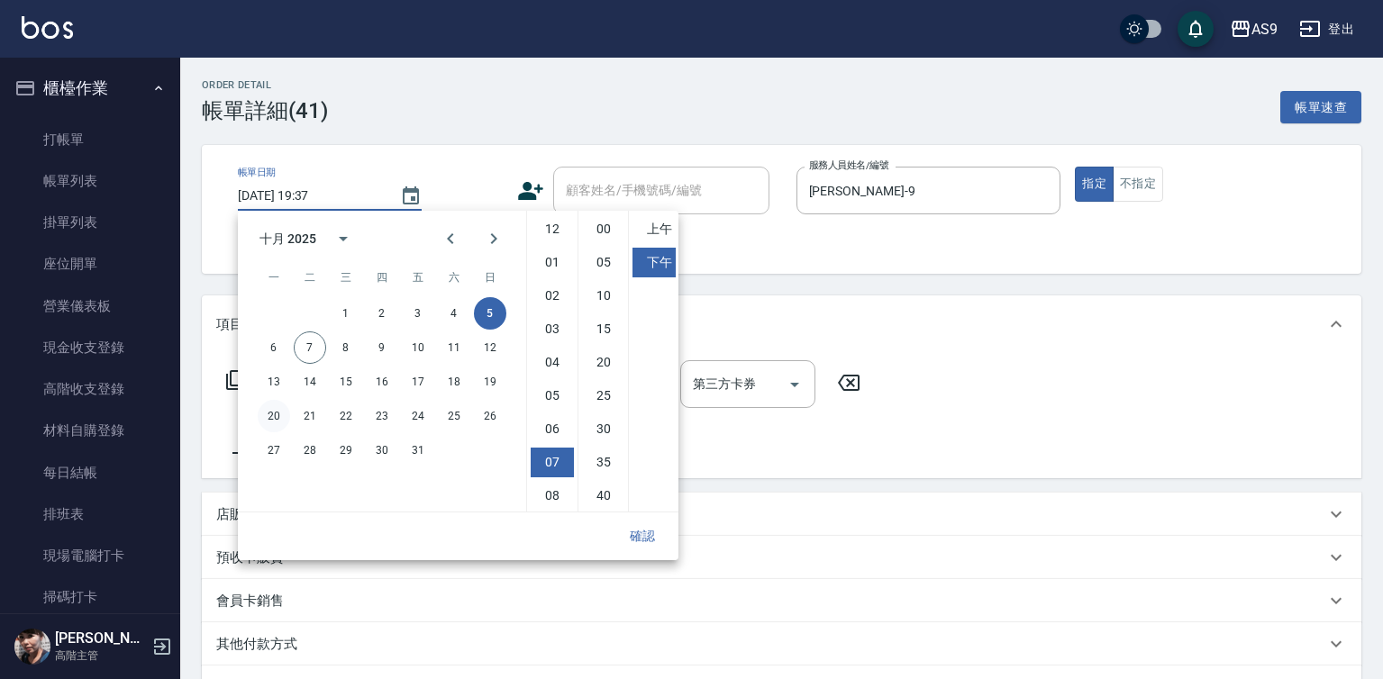
type input "SPA洗髮400"
click at [299, 347] on button "7" at bounding box center [310, 348] width 32 height 32
type input "2025/10/07 19:37"
click at [639, 533] on button "確認" at bounding box center [643, 536] width 58 height 33
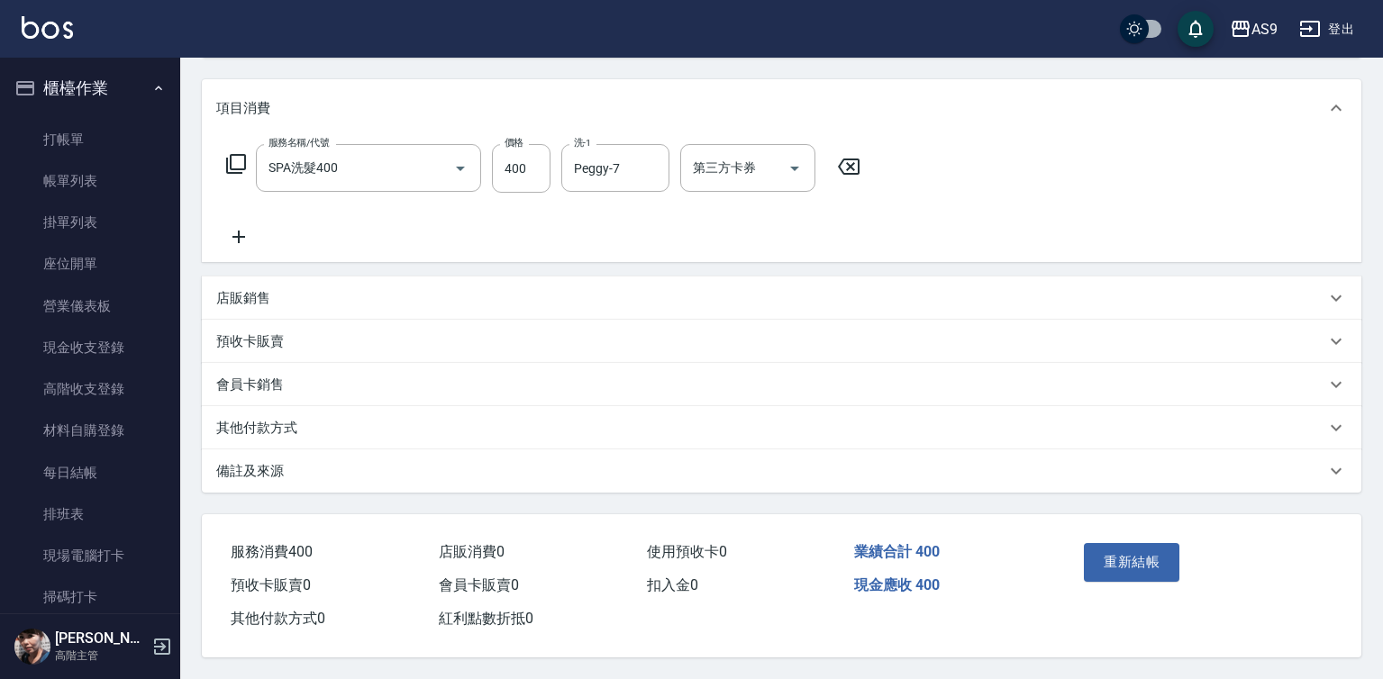
scroll to position [224, 0]
click at [1098, 561] on button "重新結帳" at bounding box center [1132, 562] width 96 height 38
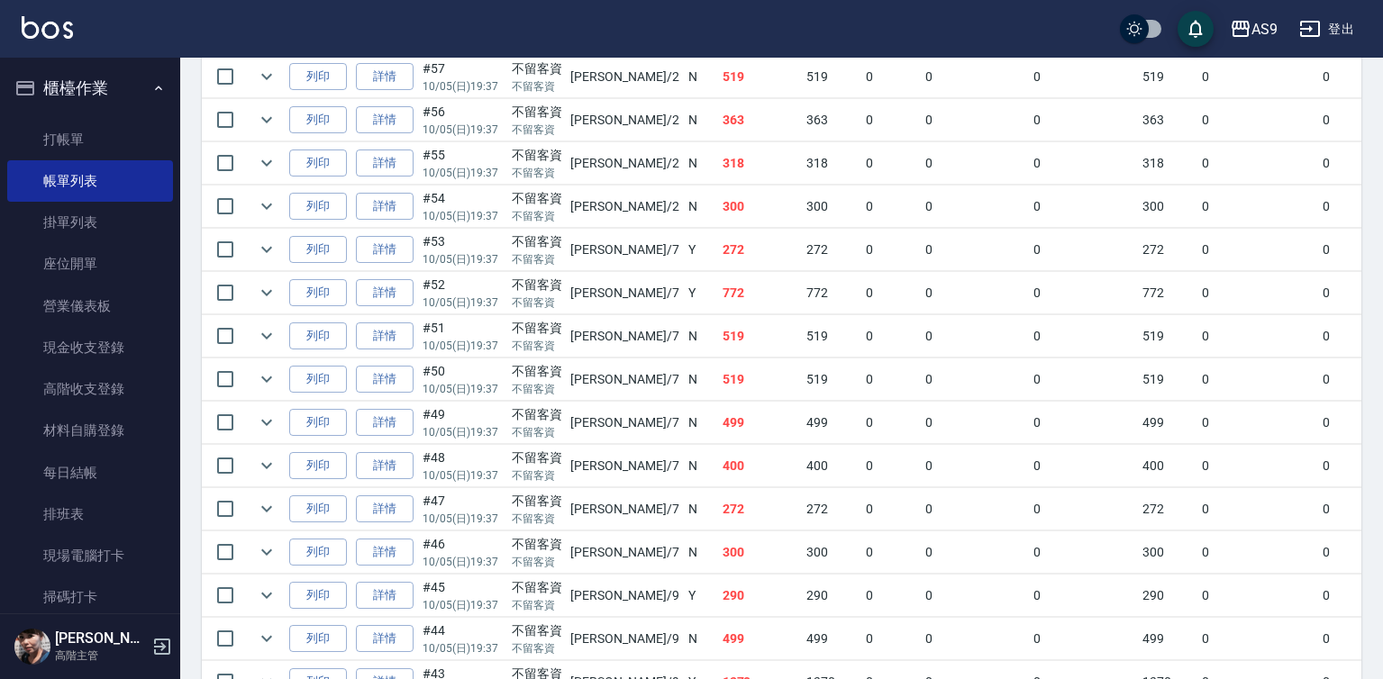
scroll to position [811, 0]
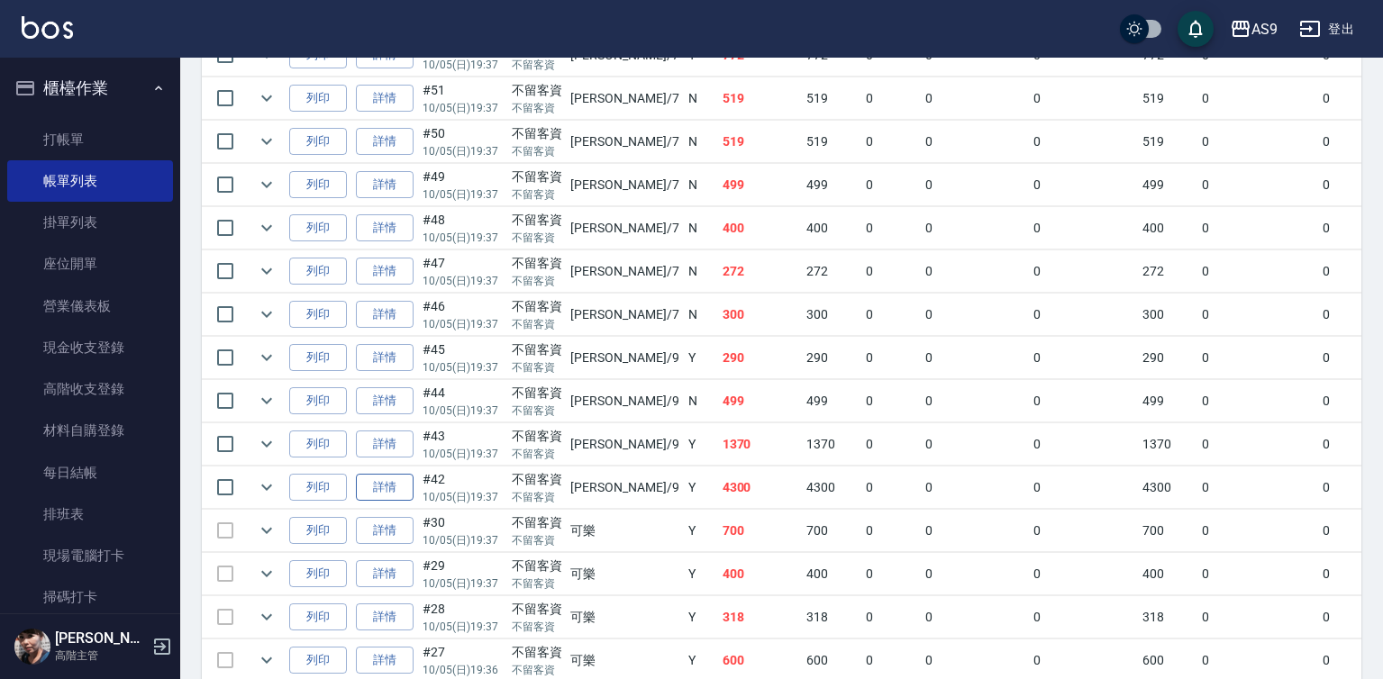
click at [387, 502] on link "詳情" at bounding box center [385, 488] width 58 height 28
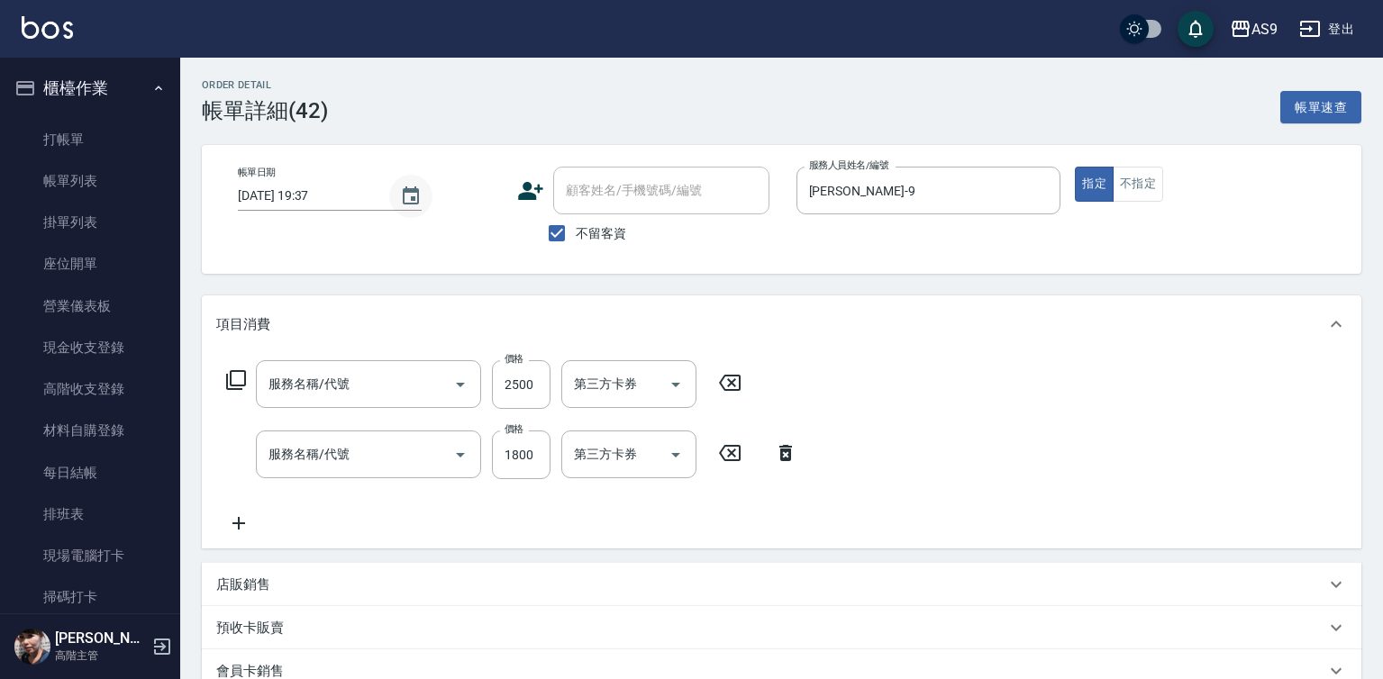
type input "[DATE] 19:37"
checkbox input "true"
type input "[PERSON_NAME]-9"
click at [411, 195] on icon "Choose date, selected date is 2025-10-05" at bounding box center [411, 197] width 22 height 22
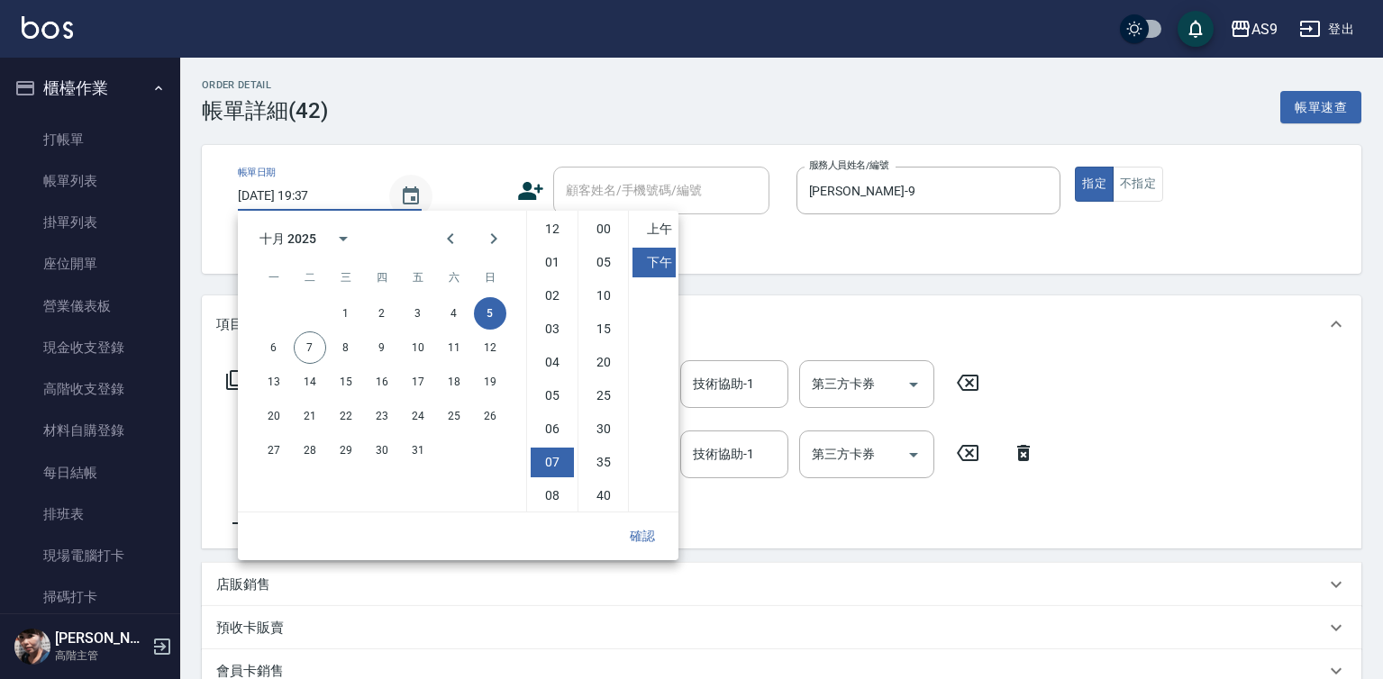
type input "燙髮2299(燙2299)"
type input "染髮1500"
click at [309, 344] on button "7" at bounding box center [310, 348] width 32 height 32
type input "2025/10/07 19:37"
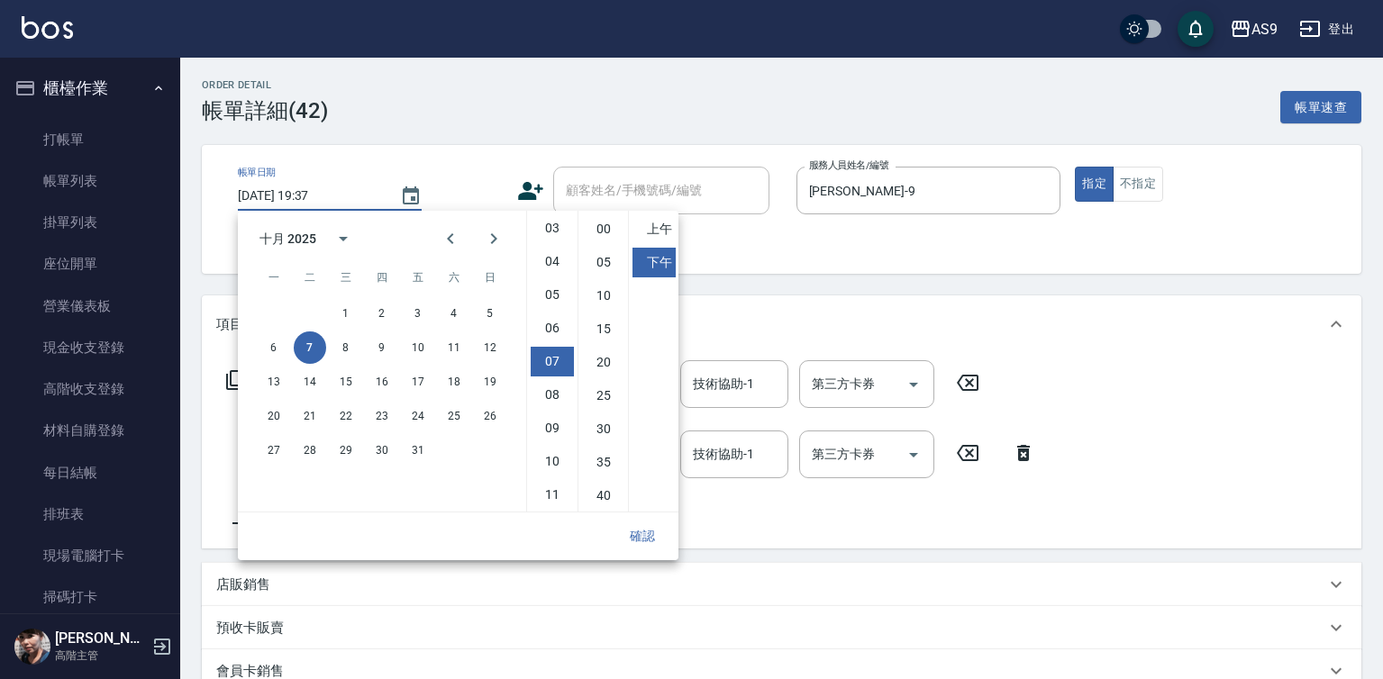
click at [650, 538] on button "確認" at bounding box center [643, 536] width 58 height 33
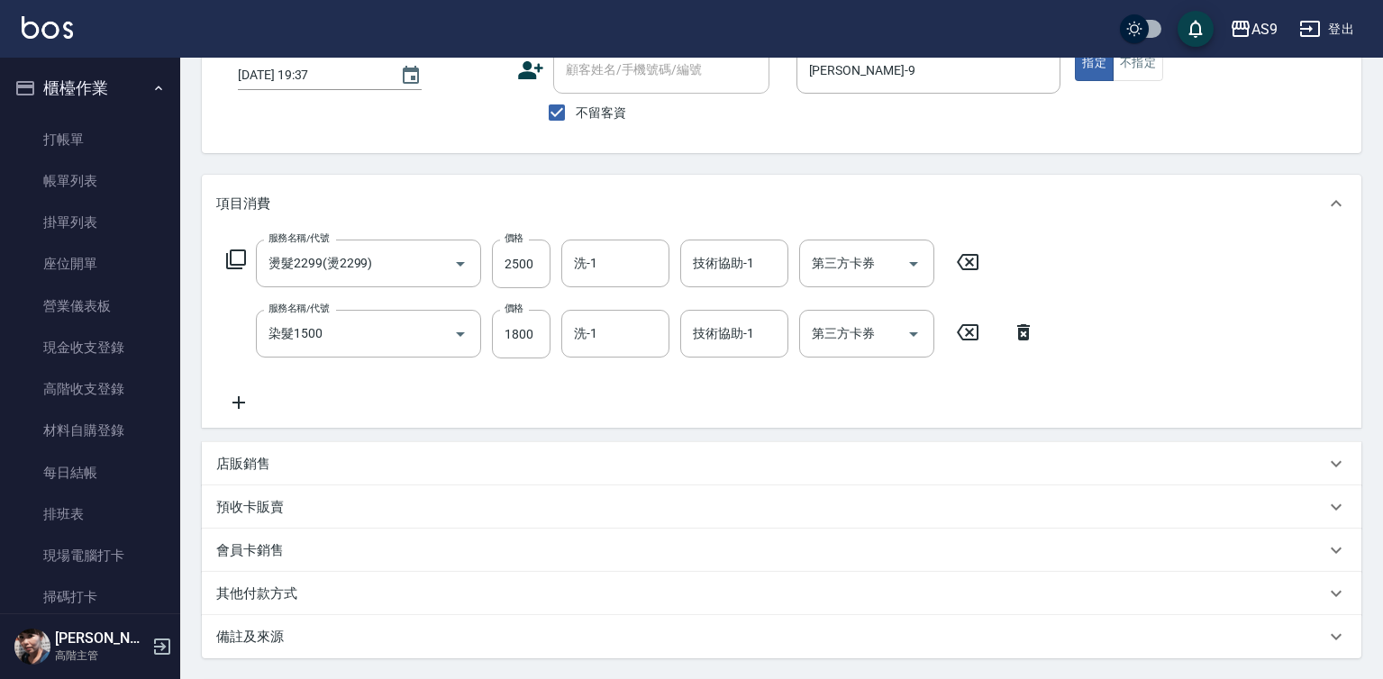
scroll to position [295, 0]
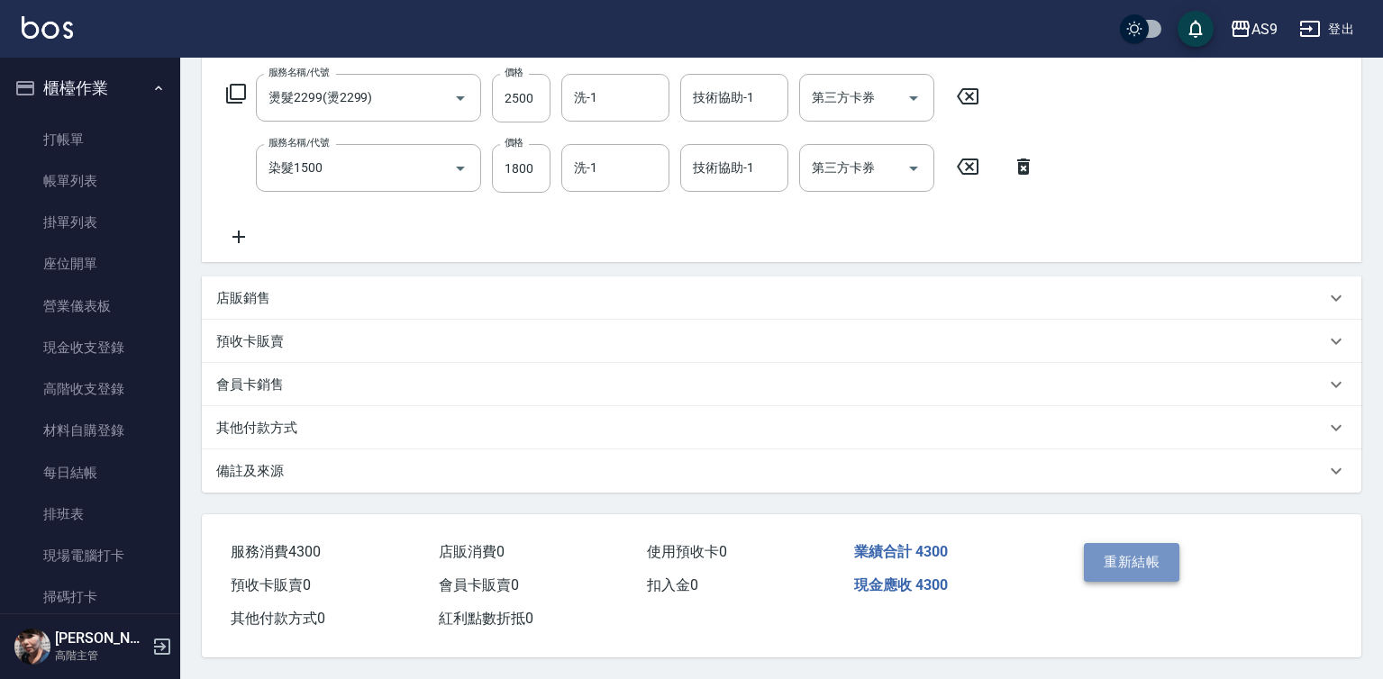
click at [1130, 568] on button "重新結帳" at bounding box center [1132, 562] width 96 height 38
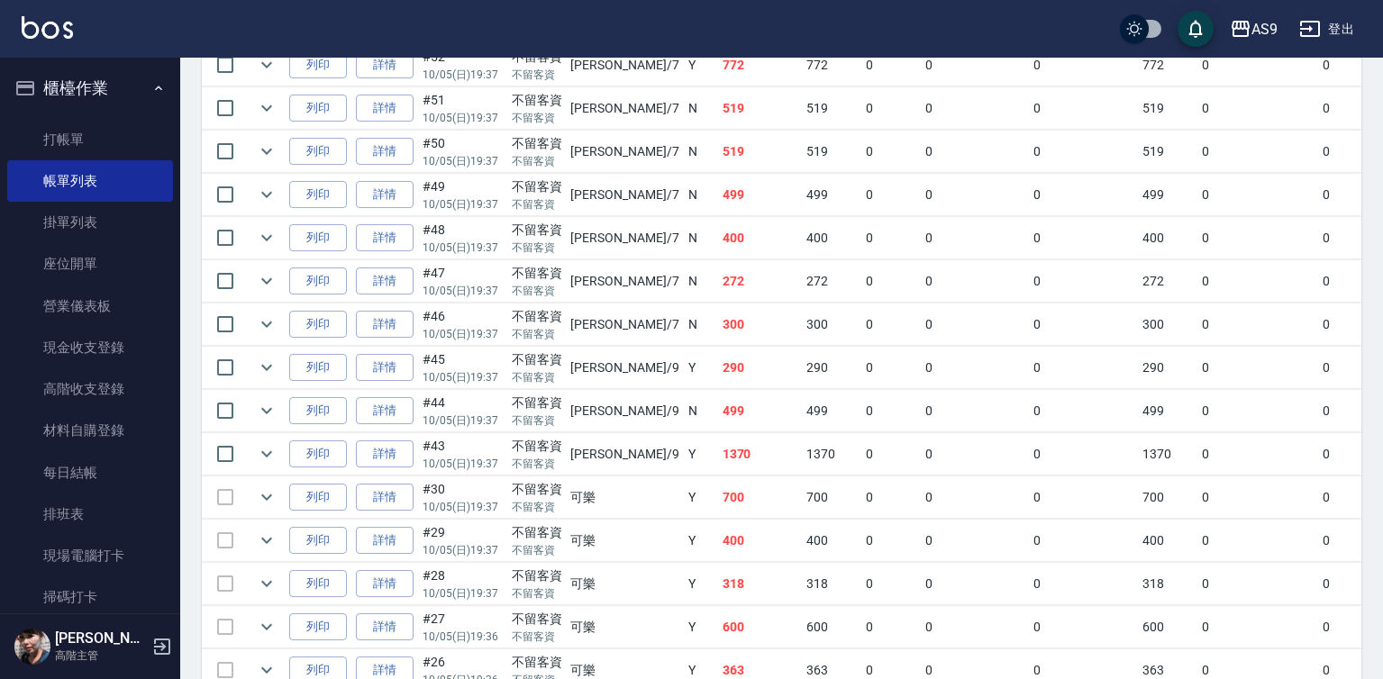
scroll to position [811, 0]
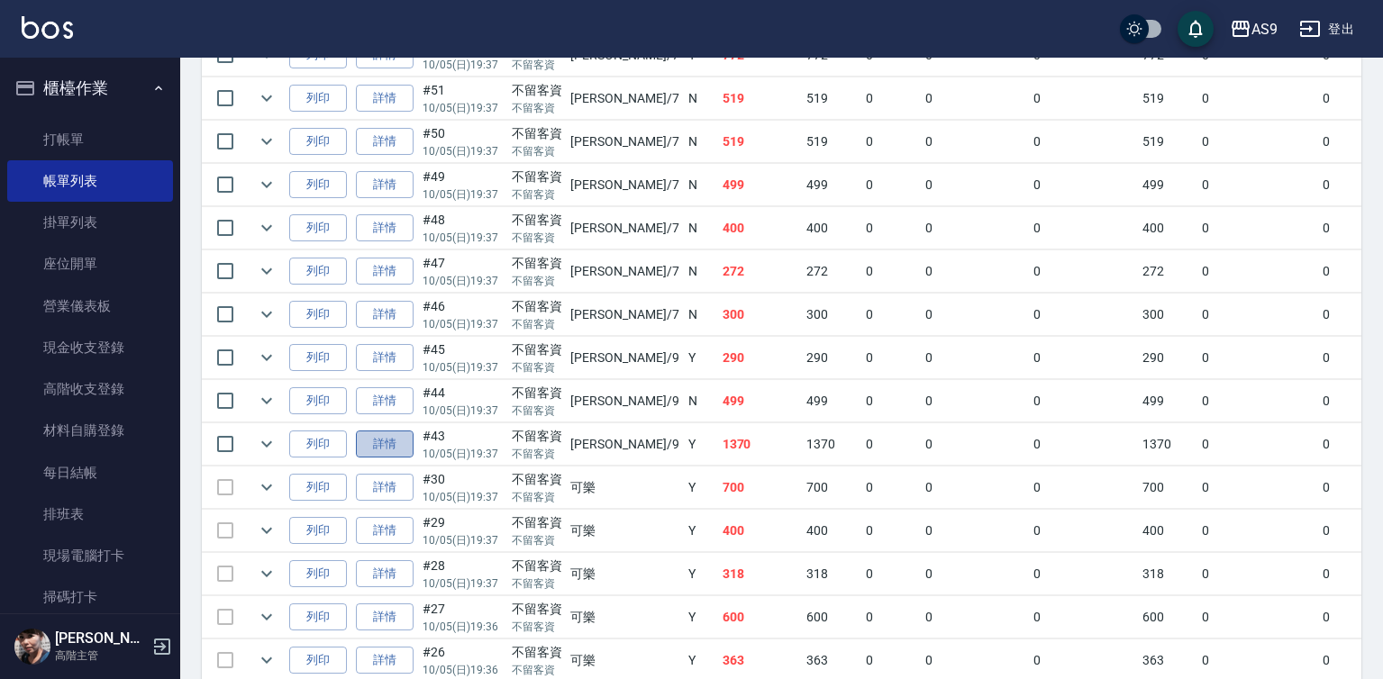
click at [400, 459] on link "詳情" at bounding box center [385, 445] width 58 height 28
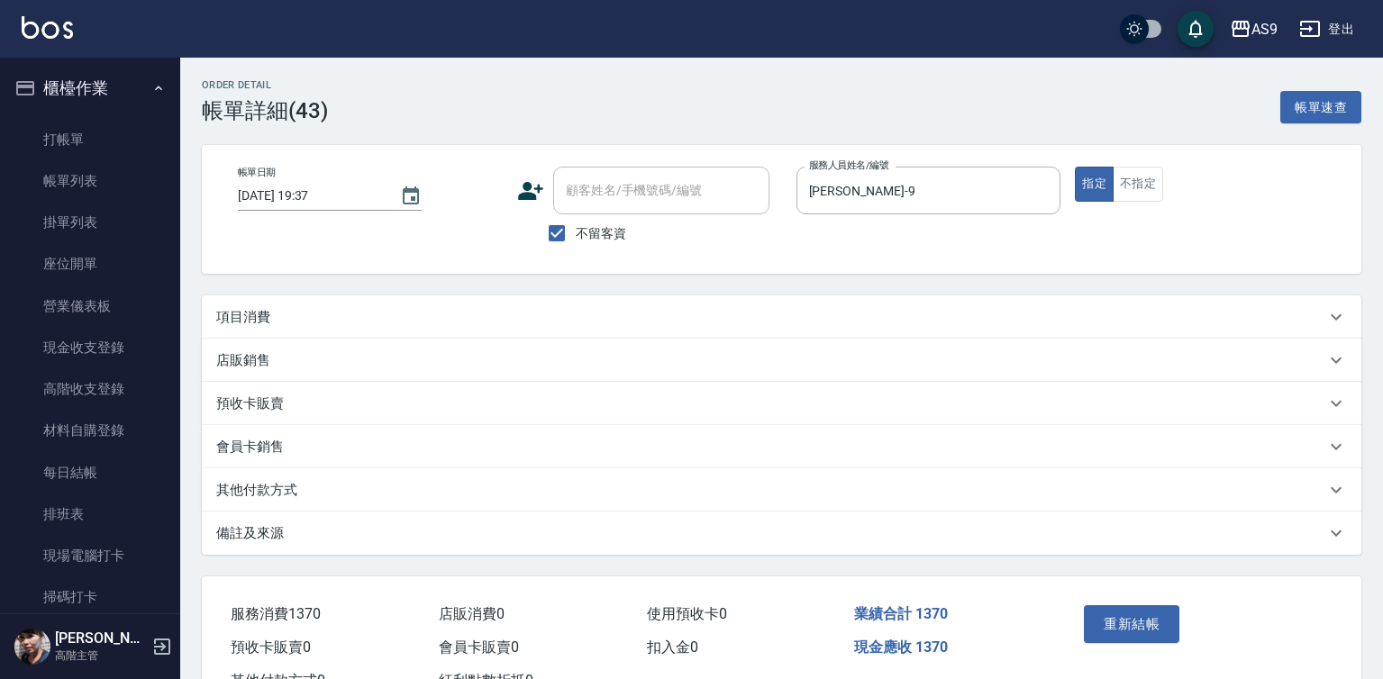
type input "[DATE] 19:37"
checkbox input "true"
type input "[PERSON_NAME]-9"
click at [403, 191] on icon "Choose date, selected date is 2025-10-05" at bounding box center [411, 195] width 16 height 18
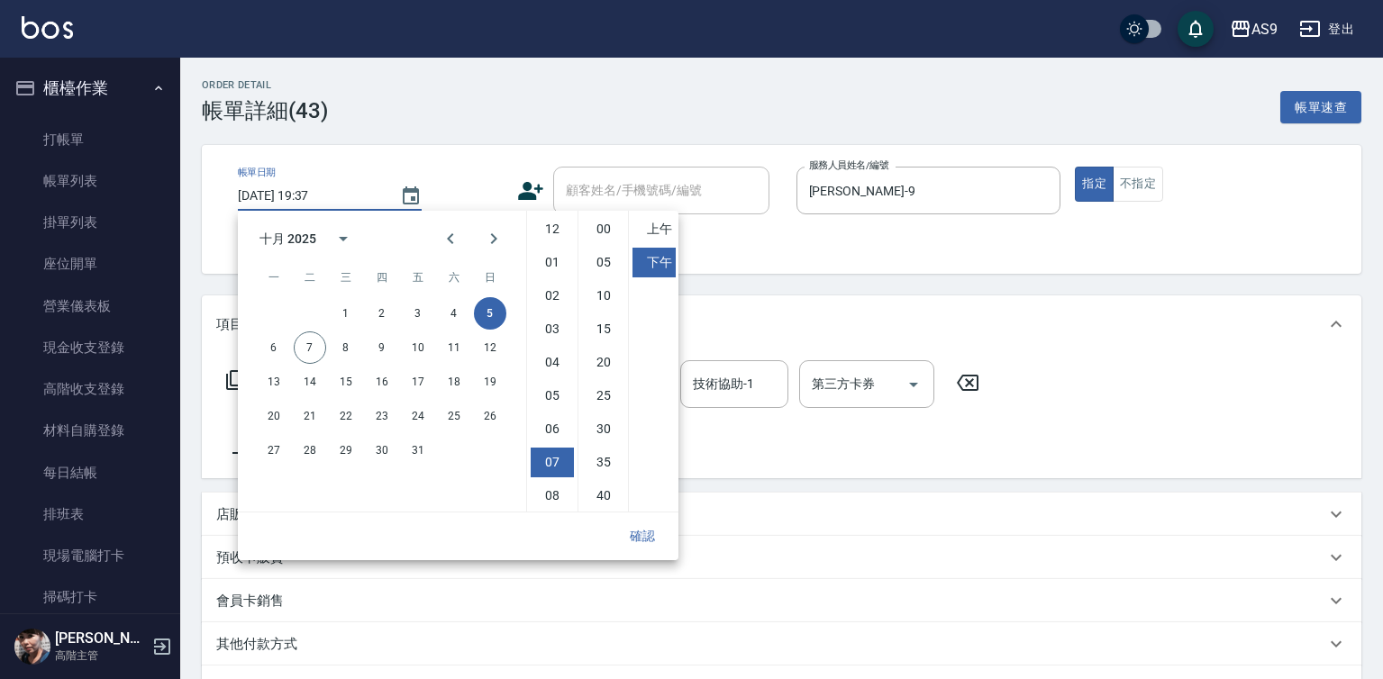
type input "染髮1500"
click at [312, 350] on button "7" at bounding box center [310, 348] width 32 height 32
type input "2025/10/07 19:37"
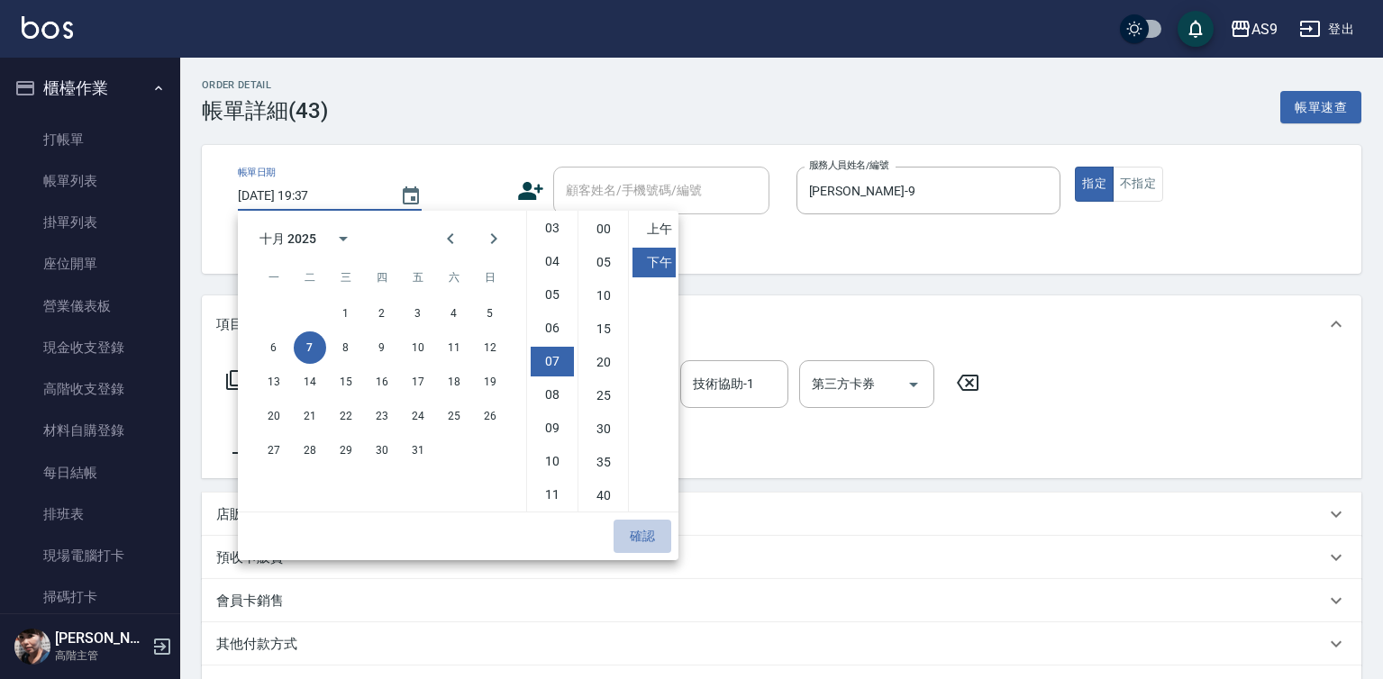
click at [650, 541] on button "確認" at bounding box center [643, 536] width 58 height 33
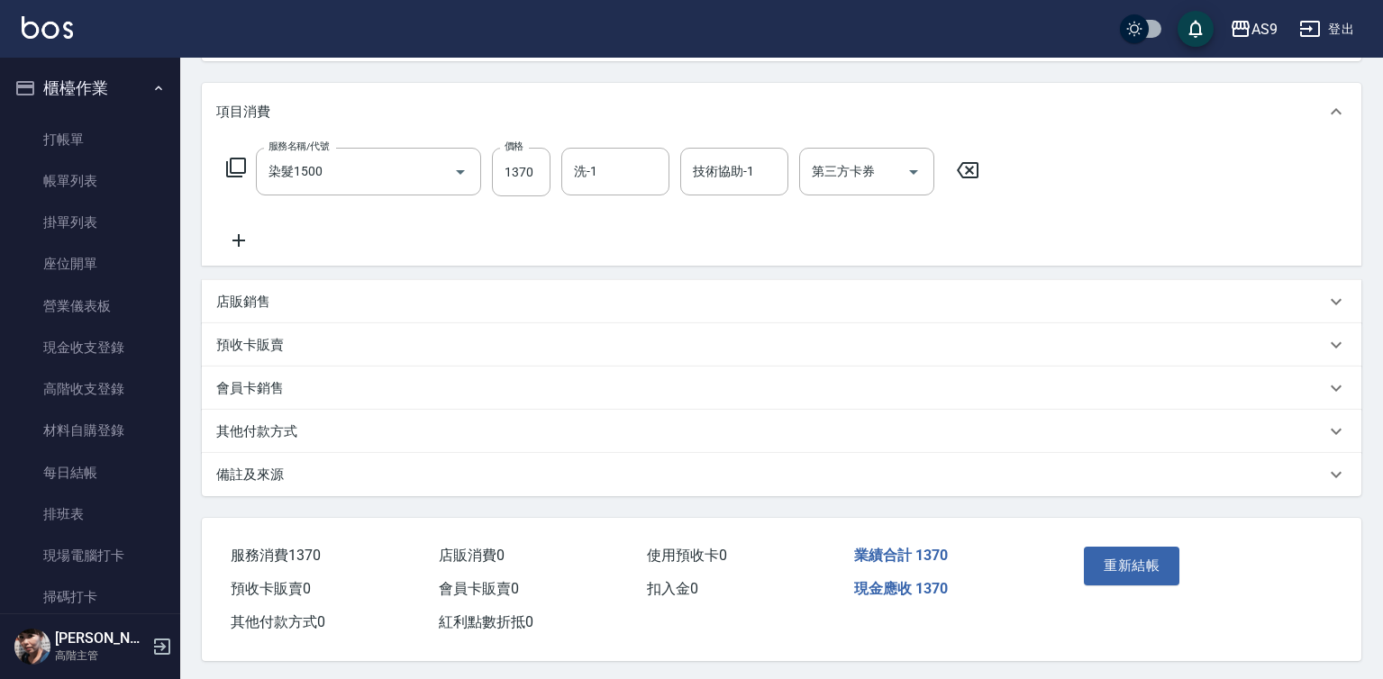
scroll to position [224, 0]
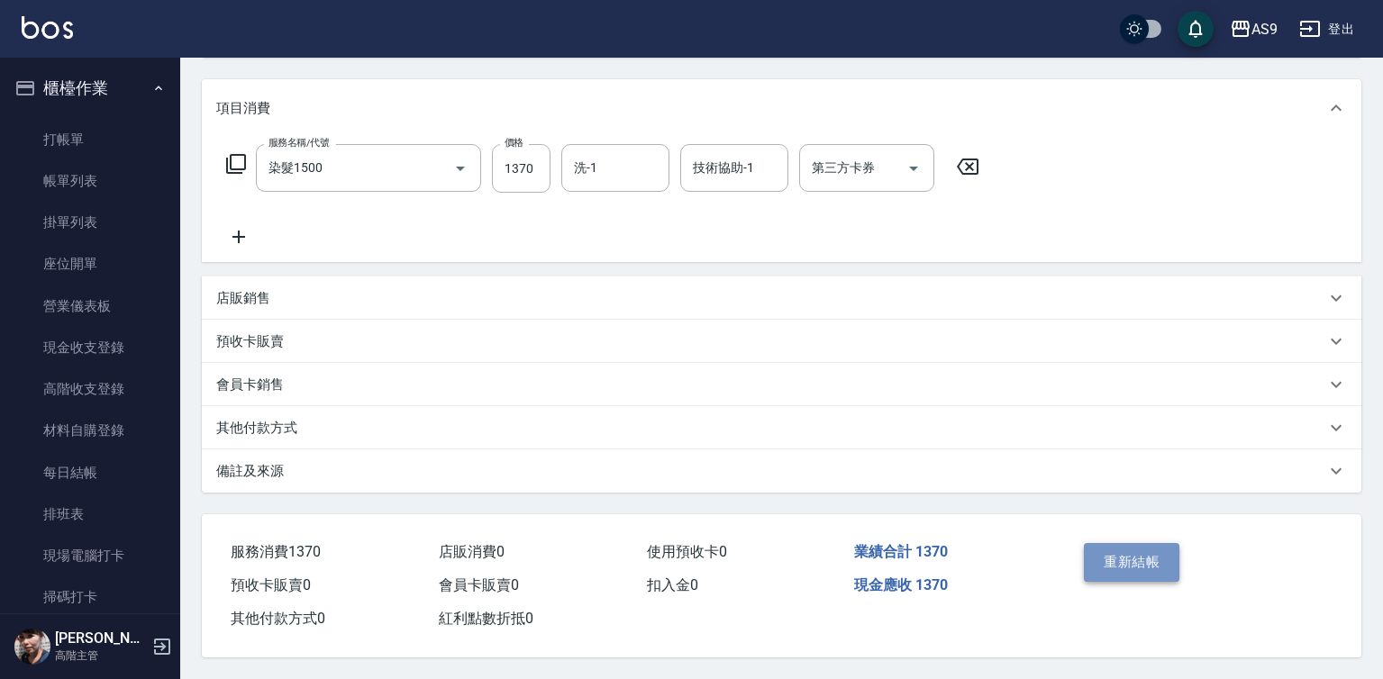
click at [1122, 550] on button "重新結帳" at bounding box center [1132, 562] width 96 height 38
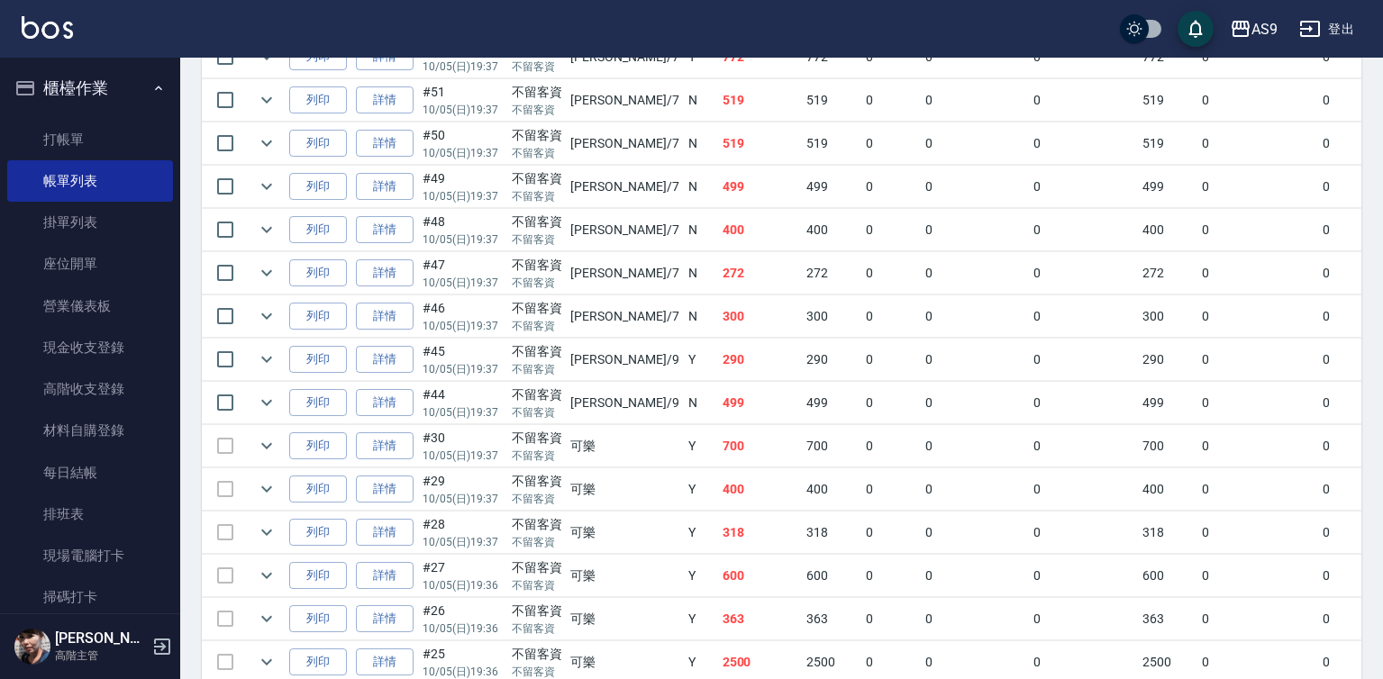
scroll to position [811, 0]
click at [389, 415] on link "詳情" at bounding box center [385, 401] width 58 height 28
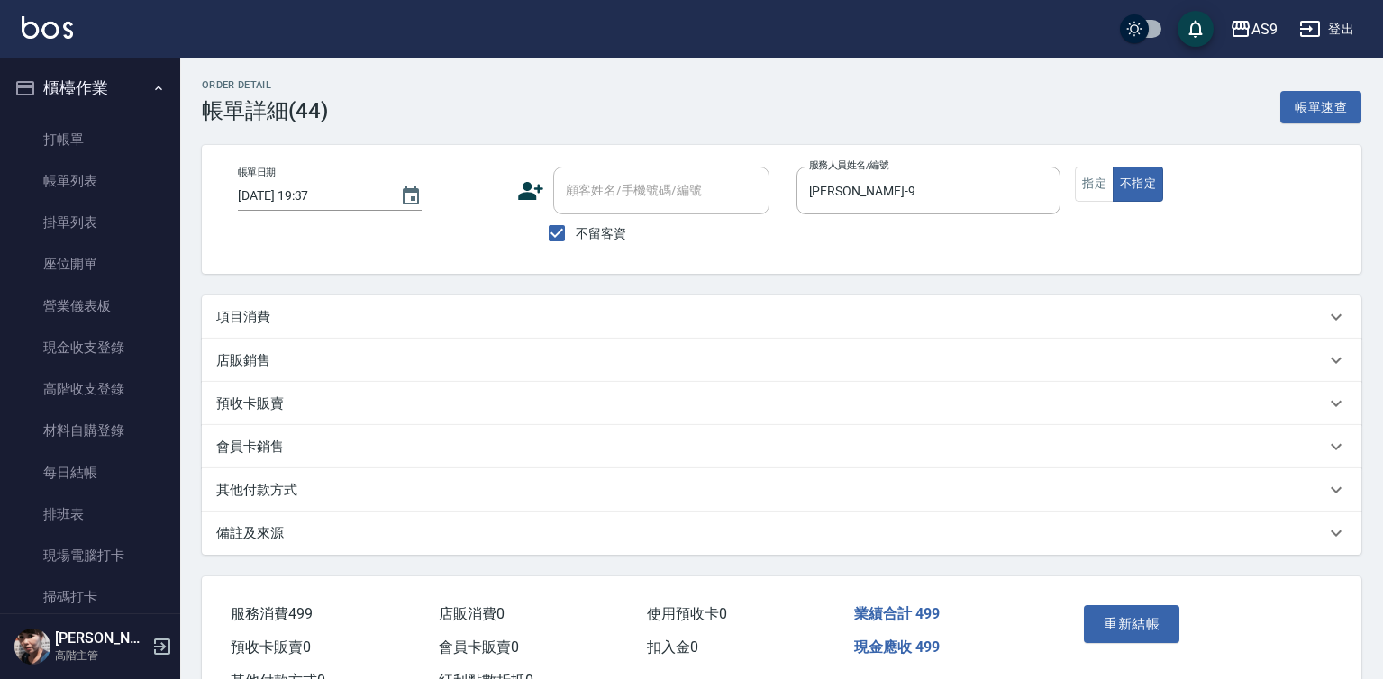
type input "[DATE] 19:37"
checkbox input "true"
type input "[PERSON_NAME]-9"
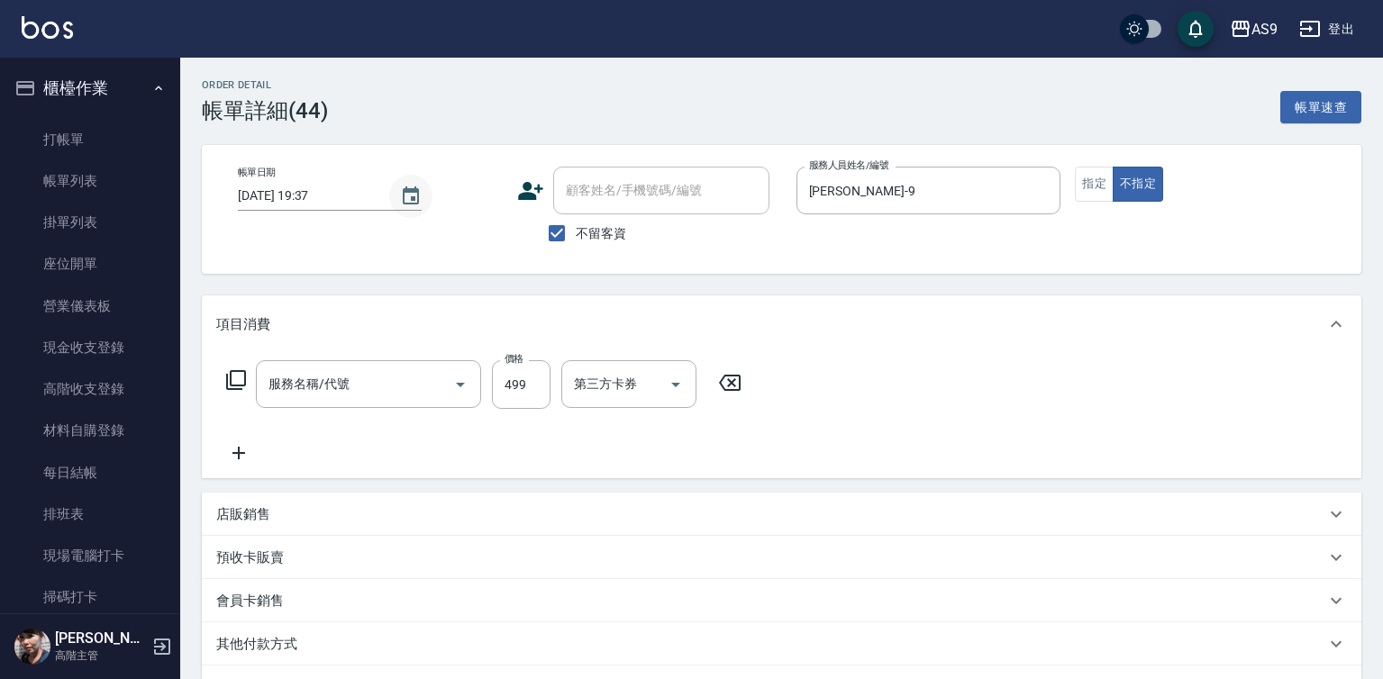
type input "洗加剪"
click at [407, 196] on icon "Choose date, selected date is 2025-10-05" at bounding box center [411, 197] width 22 height 22
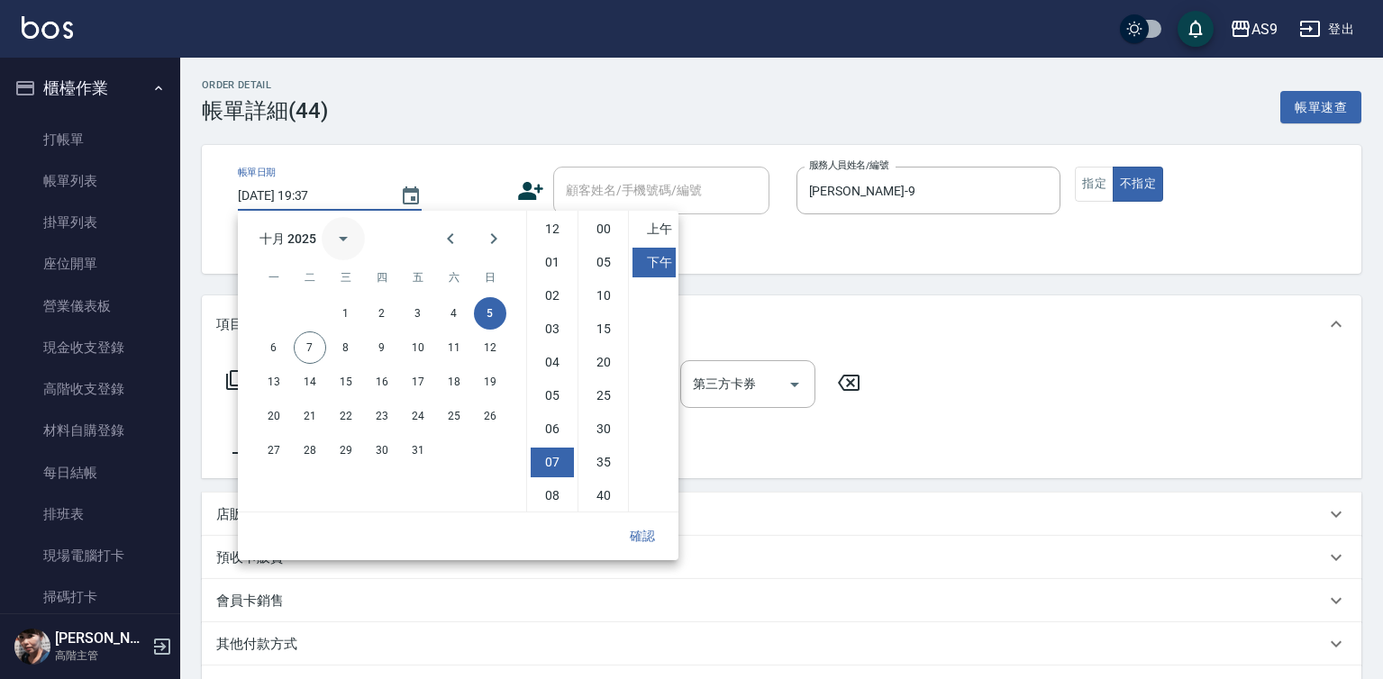
scroll to position [101, 0]
drag, startPoint x: 310, startPoint y: 347, endPoint x: 347, endPoint y: 359, distance: 38.8
click at [312, 348] on button "7" at bounding box center [310, 348] width 32 height 32
type input "2025/10/07 19:37"
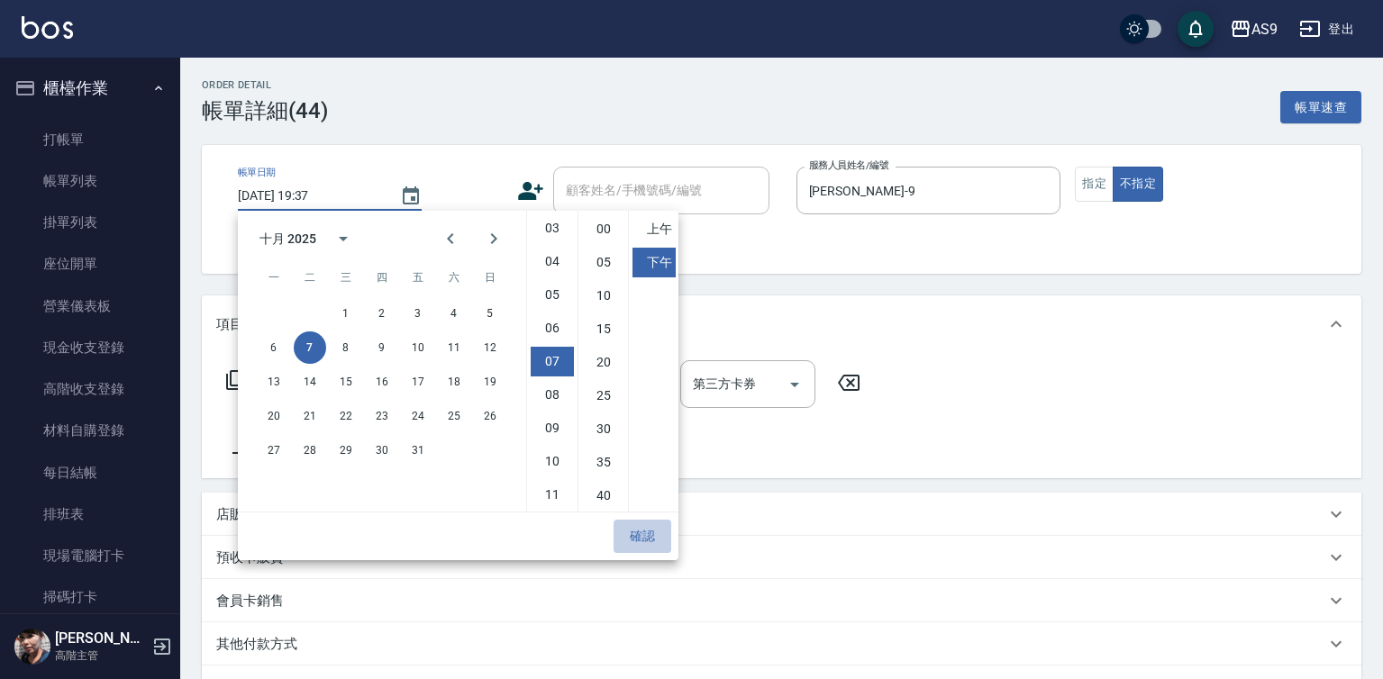
click at [647, 545] on button "確認" at bounding box center [643, 536] width 58 height 33
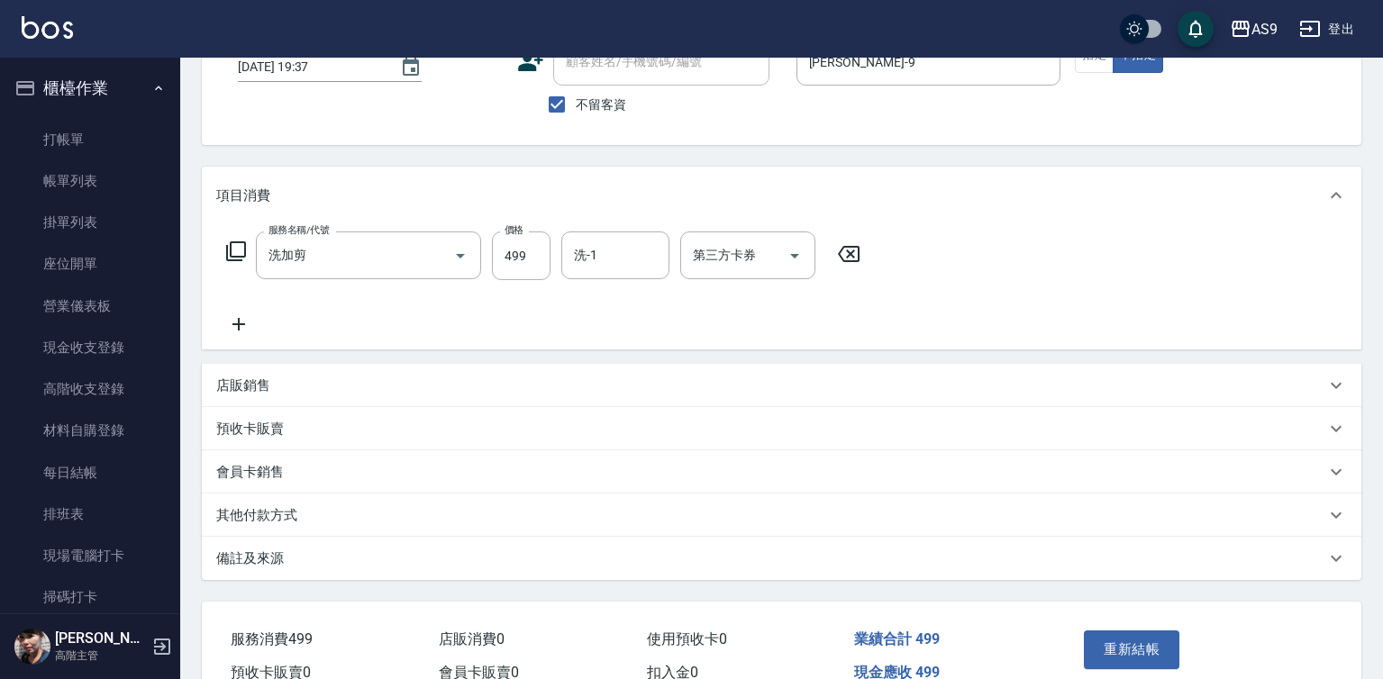
scroll to position [224, 0]
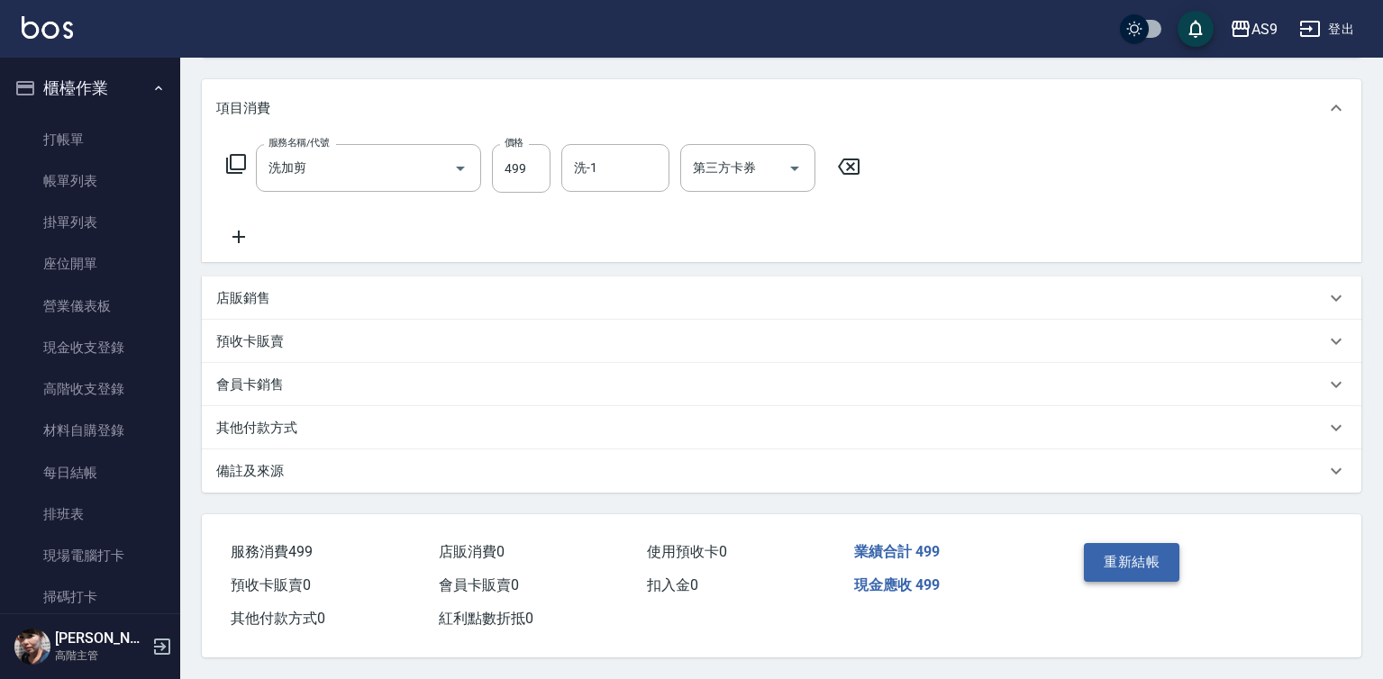
click at [1094, 555] on button "重新結帳" at bounding box center [1132, 562] width 96 height 38
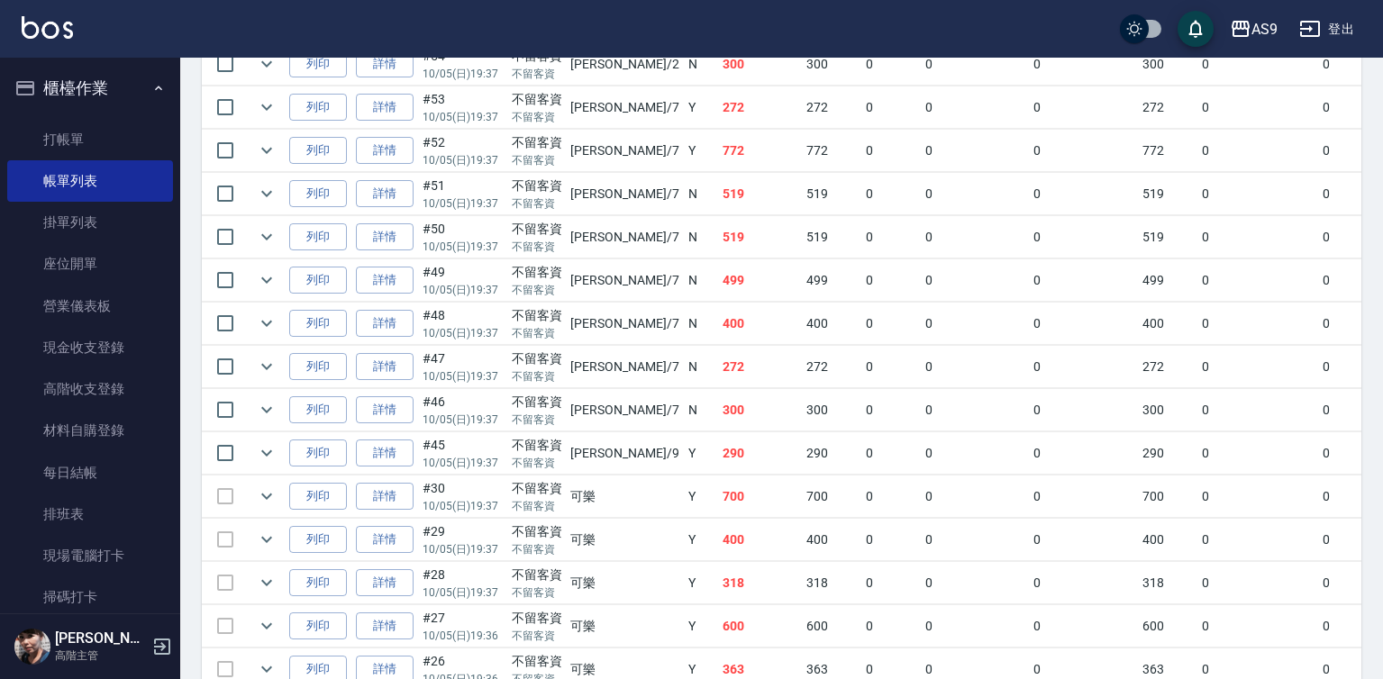
scroll to position [721, 0]
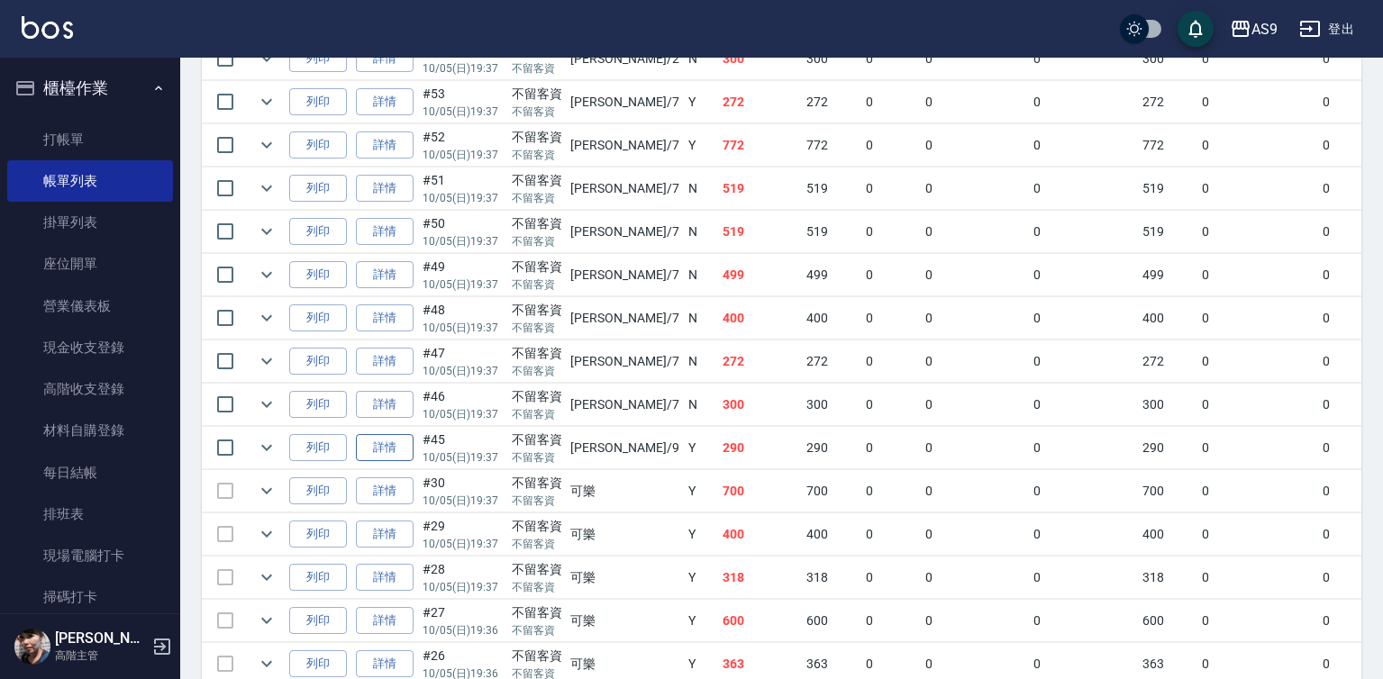
click at [392, 462] on link "詳情" at bounding box center [385, 448] width 58 height 28
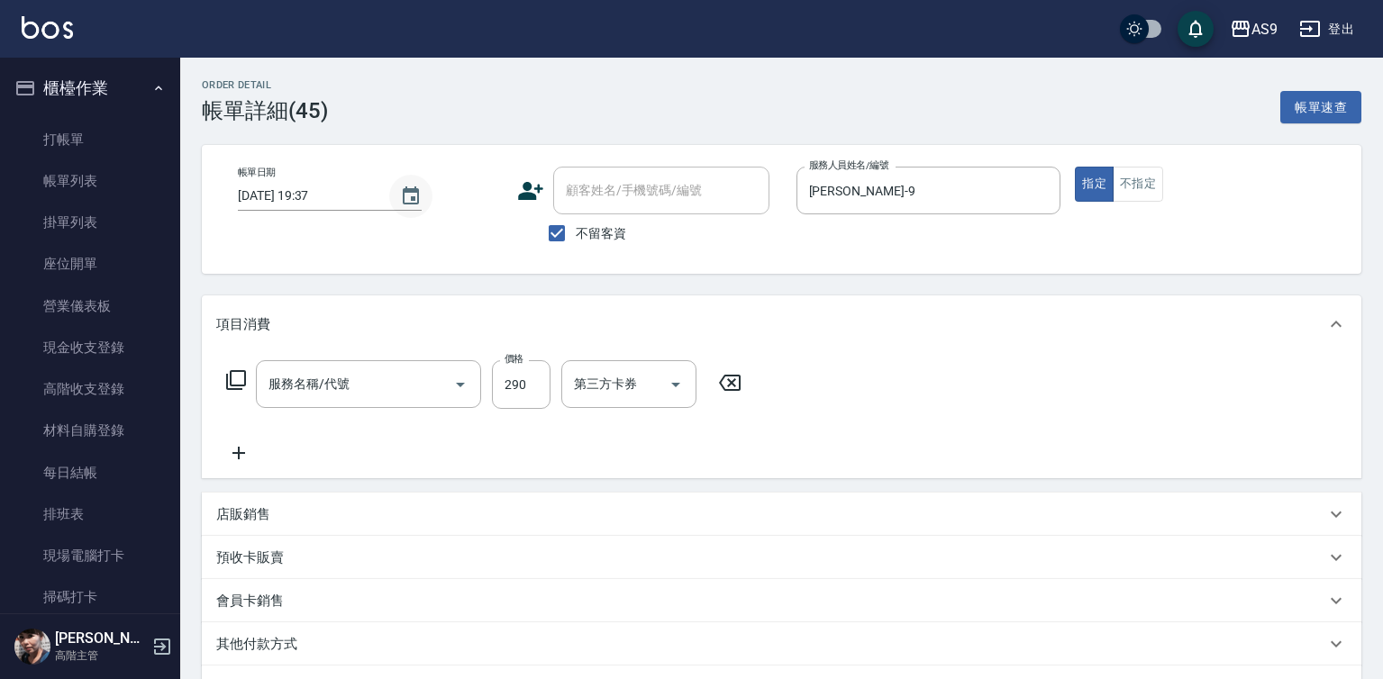
type input "[DATE] 19:37"
checkbox input "true"
type input "[PERSON_NAME]-9"
type input "洗髮320"
click at [409, 197] on icon "Choose date, selected date is 2025-10-05" at bounding box center [411, 195] width 16 height 18
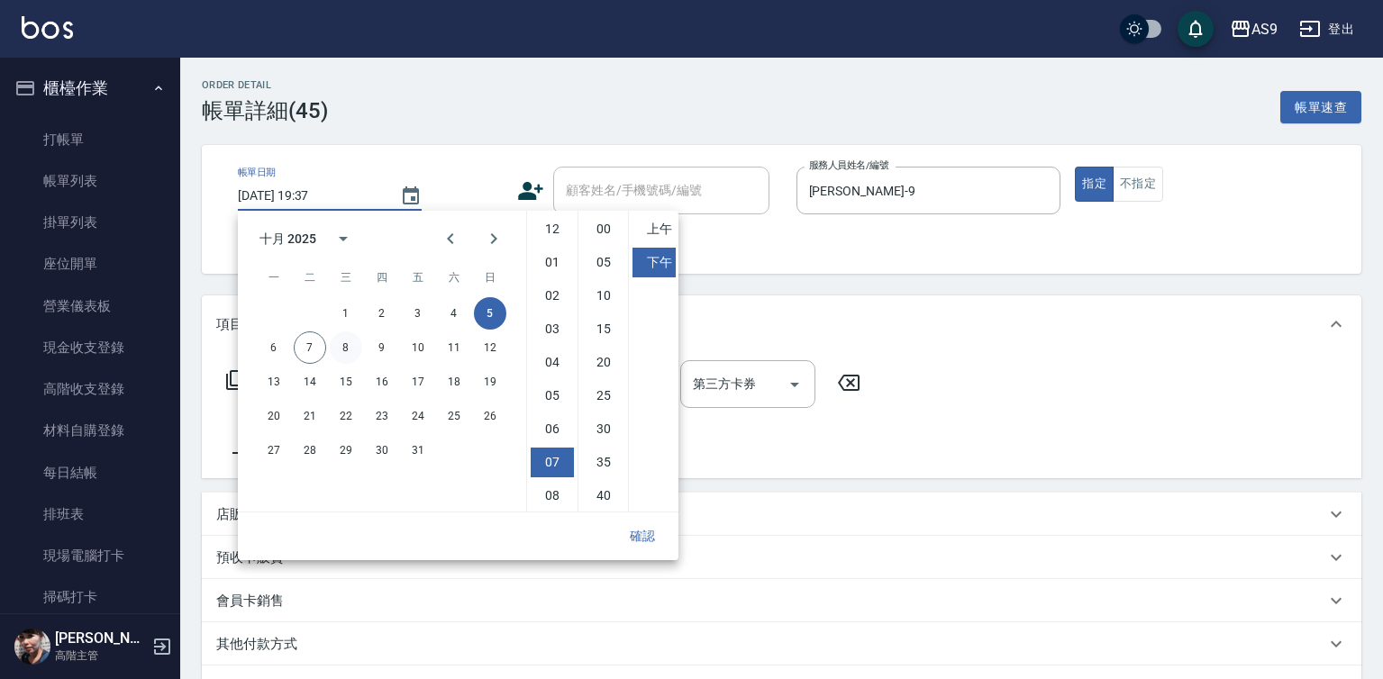
scroll to position [101, 0]
drag, startPoint x: 306, startPoint y: 347, endPoint x: 467, endPoint y: 404, distance: 170.1
click at [311, 350] on button "7" at bounding box center [310, 348] width 32 height 32
type input "2025/10/07 19:37"
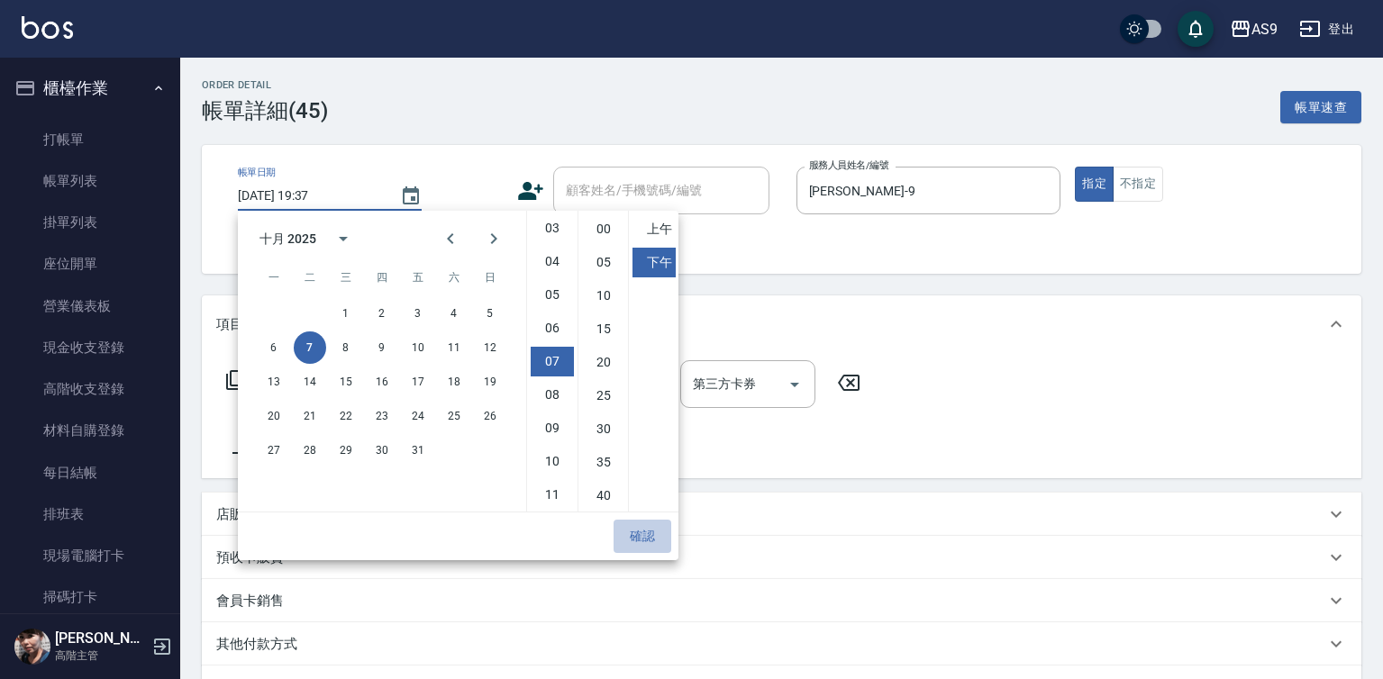
click at [647, 534] on button "確認" at bounding box center [643, 536] width 58 height 33
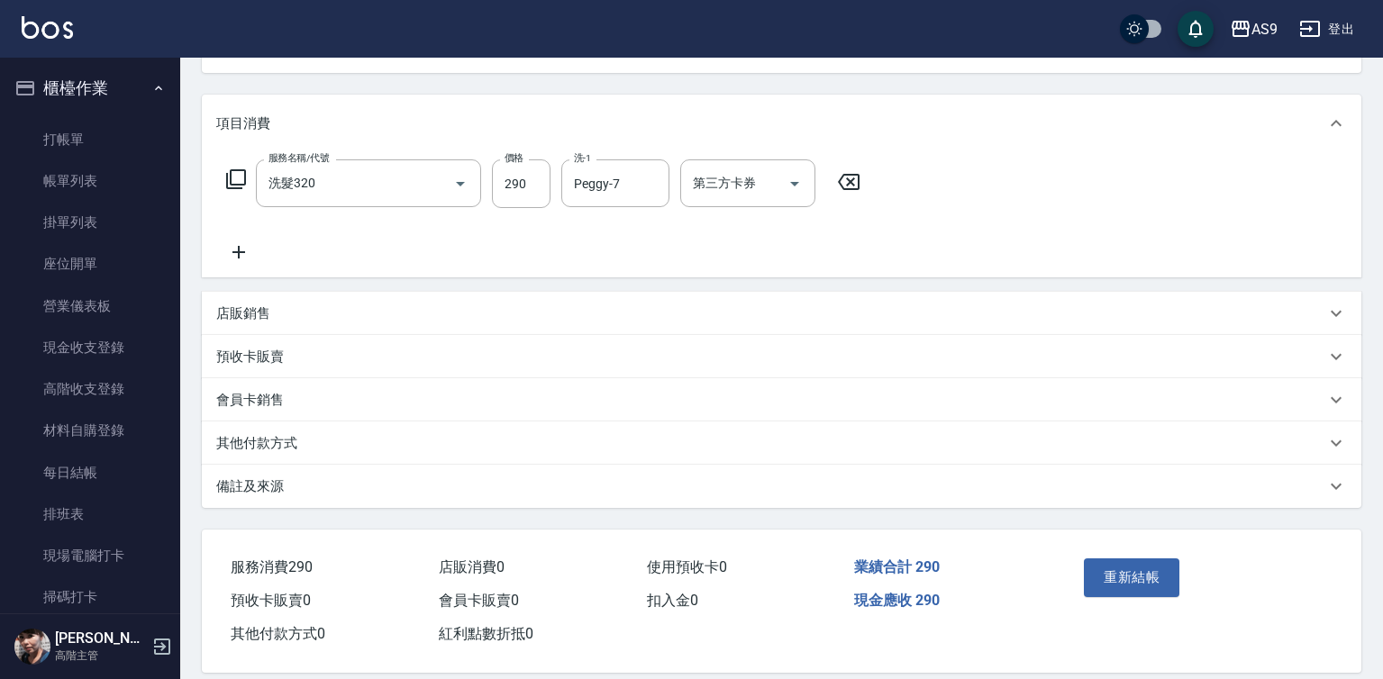
scroll to position [224, 0]
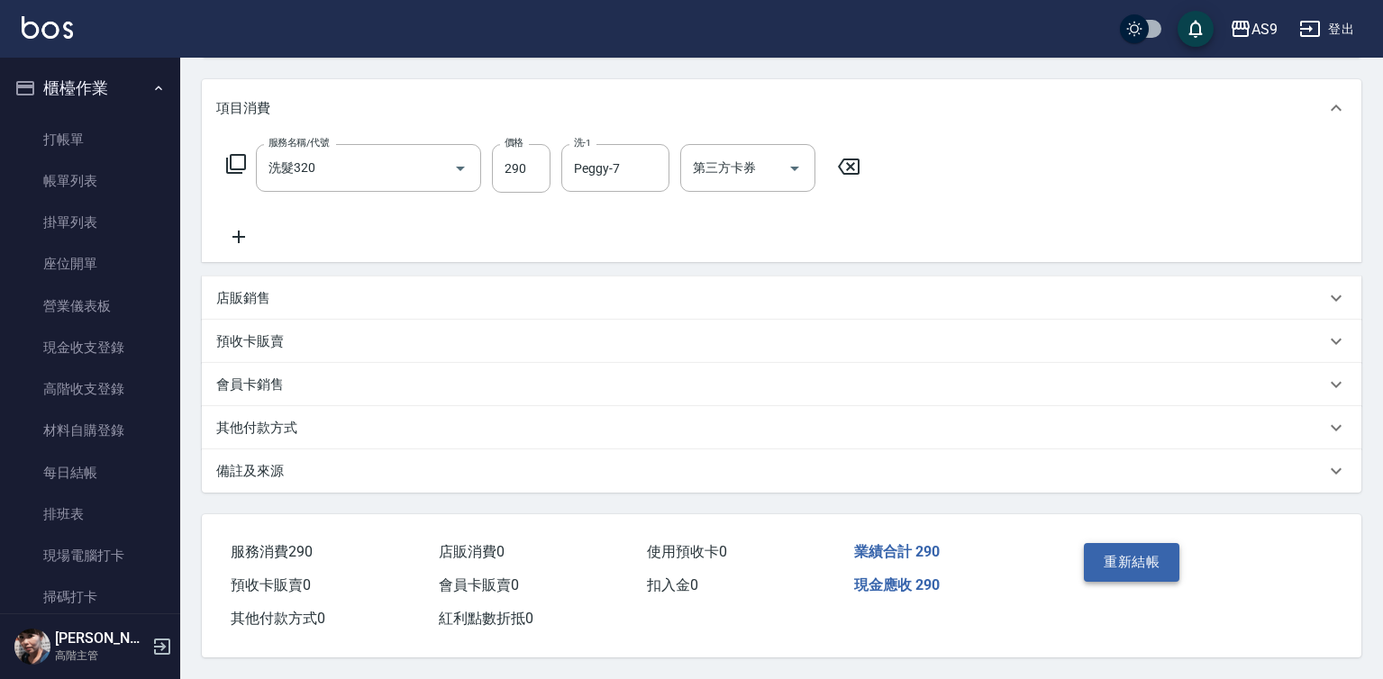
click at [1114, 562] on button "重新結帳" at bounding box center [1132, 562] width 96 height 38
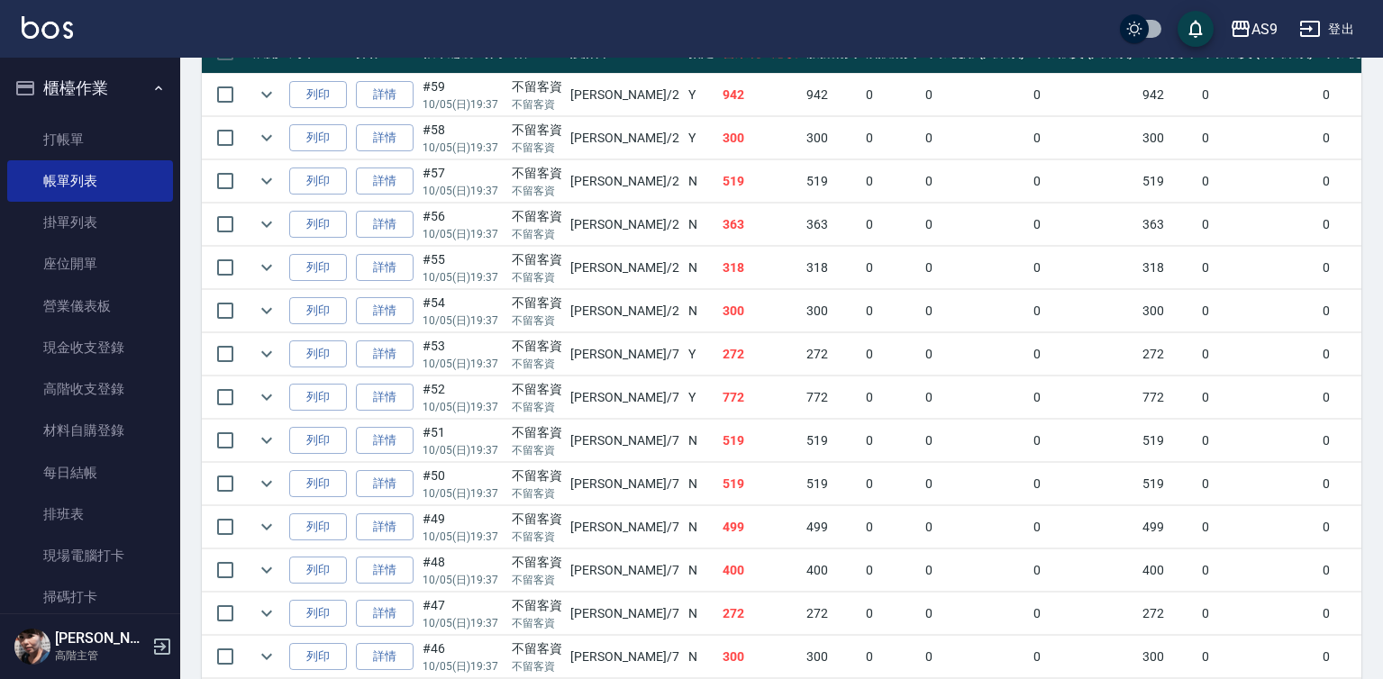
scroll to position [631, 0]
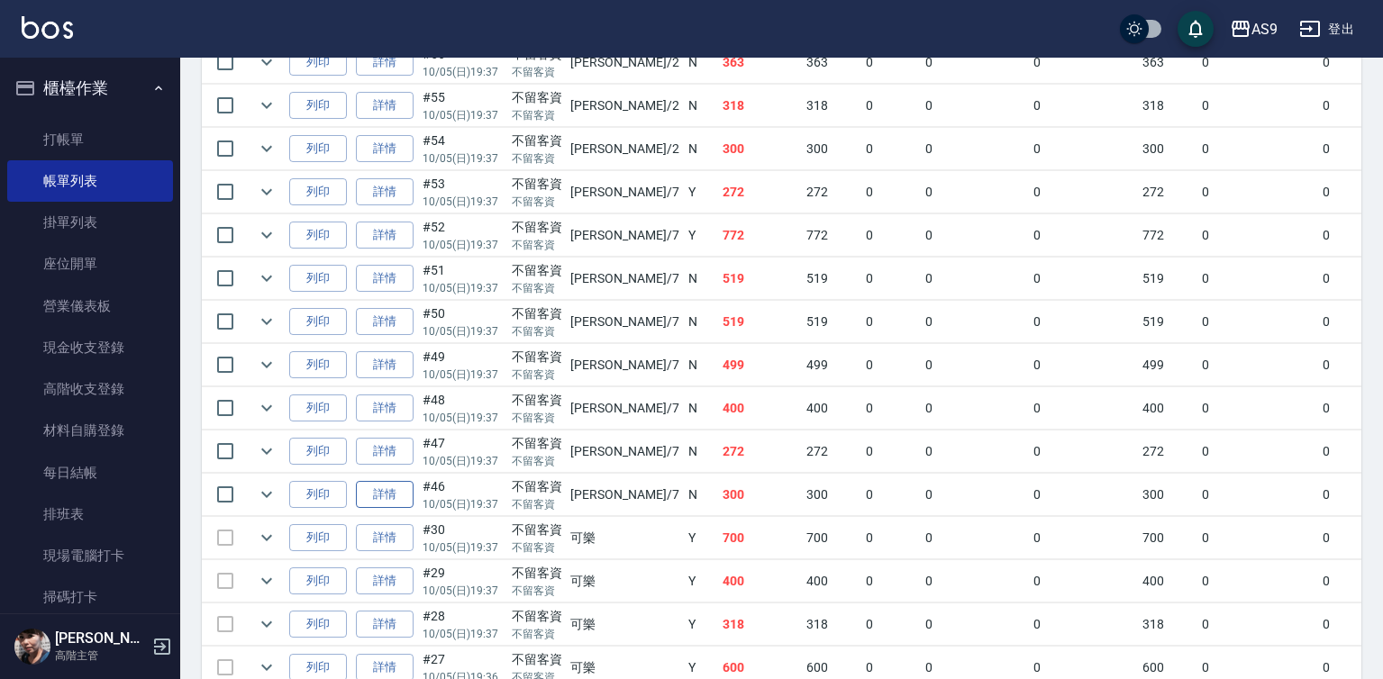
click at [394, 509] on link "詳情" at bounding box center [385, 495] width 58 height 28
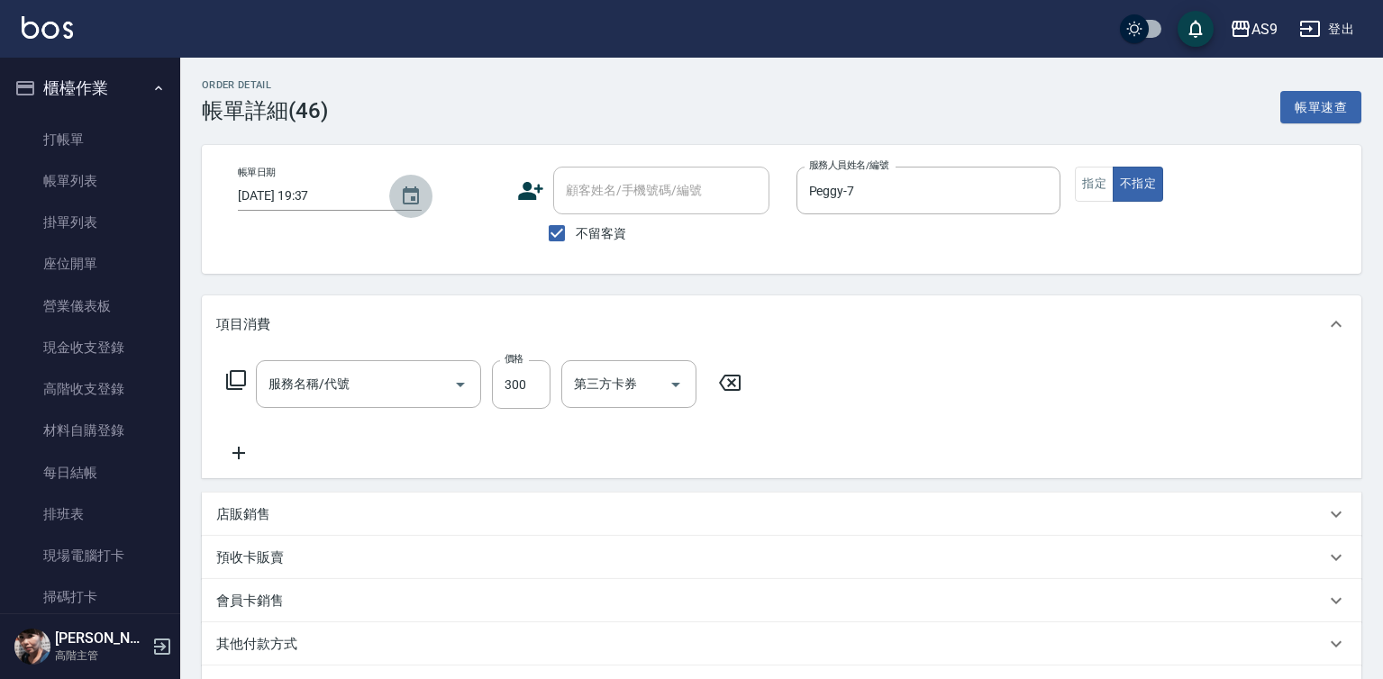
type input "[DATE] 19:37"
checkbox input "true"
type input "Peggy-7"
click at [409, 196] on icon "Choose date, selected date is 2025-10-05" at bounding box center [411, 195] width 16 height 18
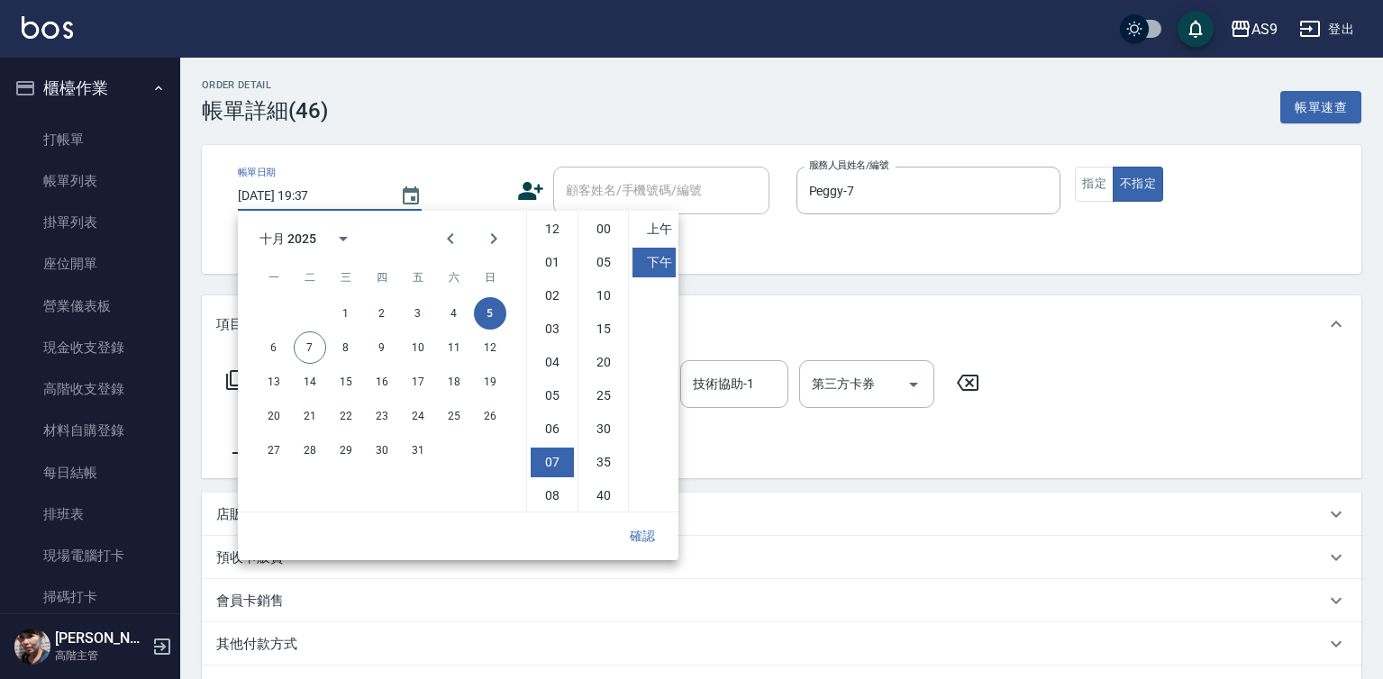
type input "洗髮300(洗 髮300)"
click at [323, 350] on button "7" at bounding box center [310, 348] width 32 height 32
type input "2025/10/07 19:37"
click at [660, 544] on button "確認" at bounding box center [643, 536] width 58 height 33
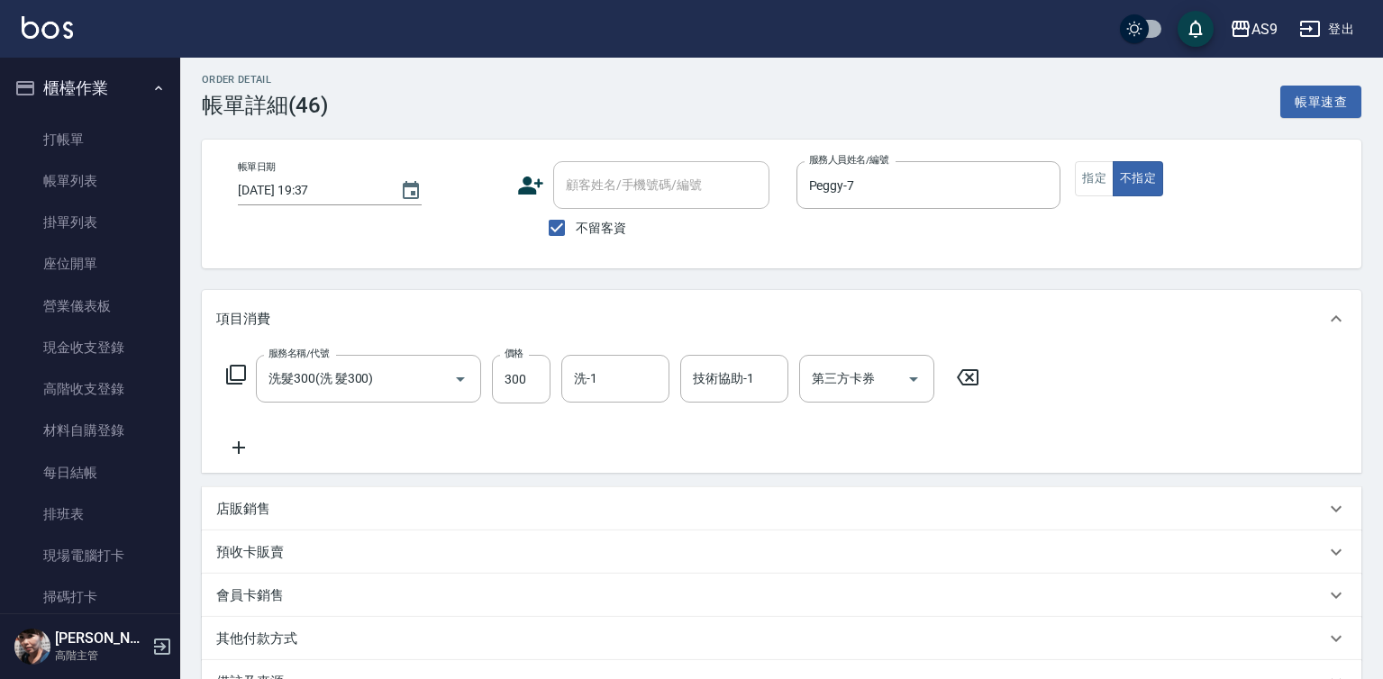
scroll to position [224, 0]
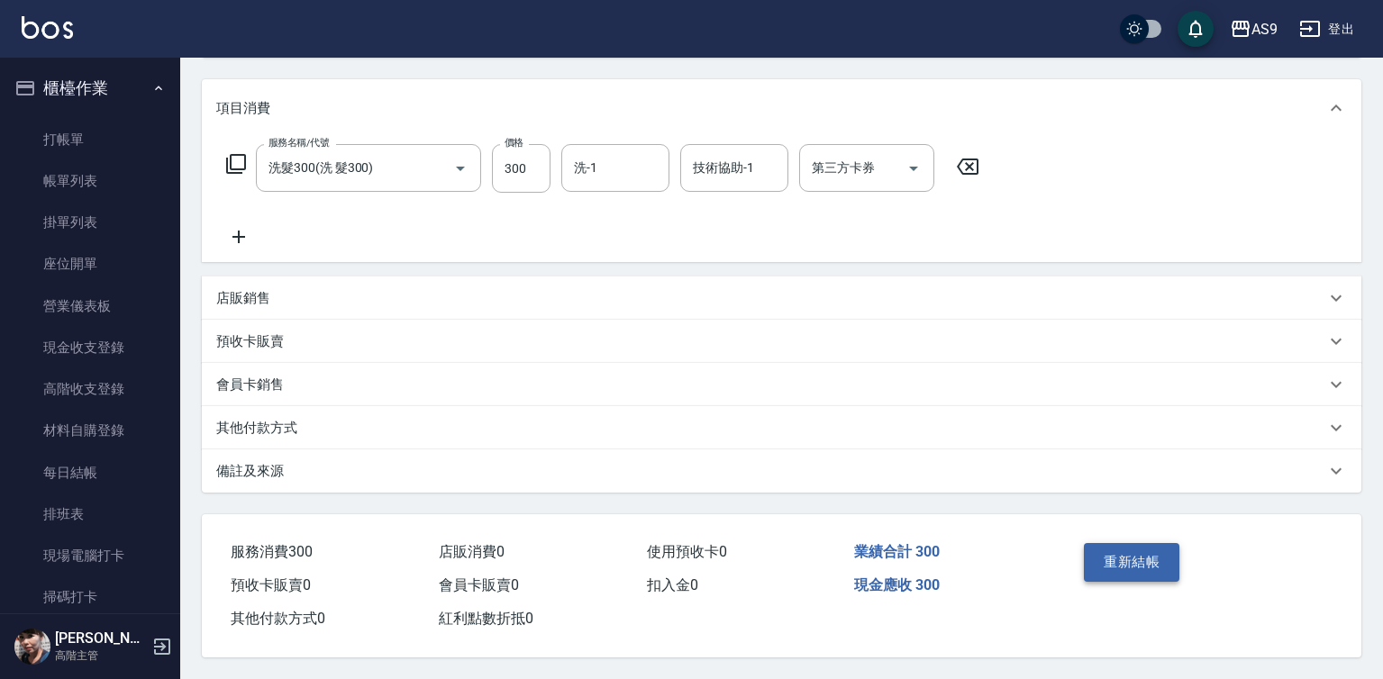
click at [1130, 563] on button "重新結帳" at bounding box center [1132, 562] width 96 height 38
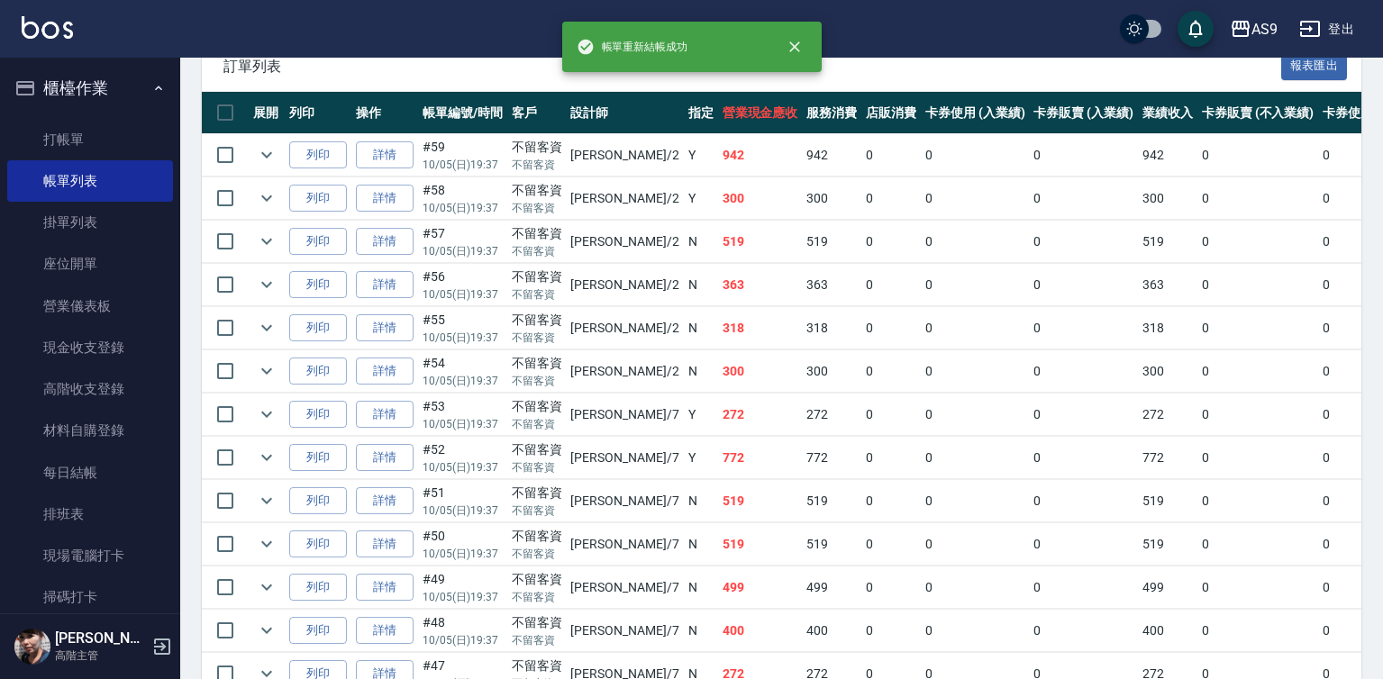
scroll to position [541, 0]
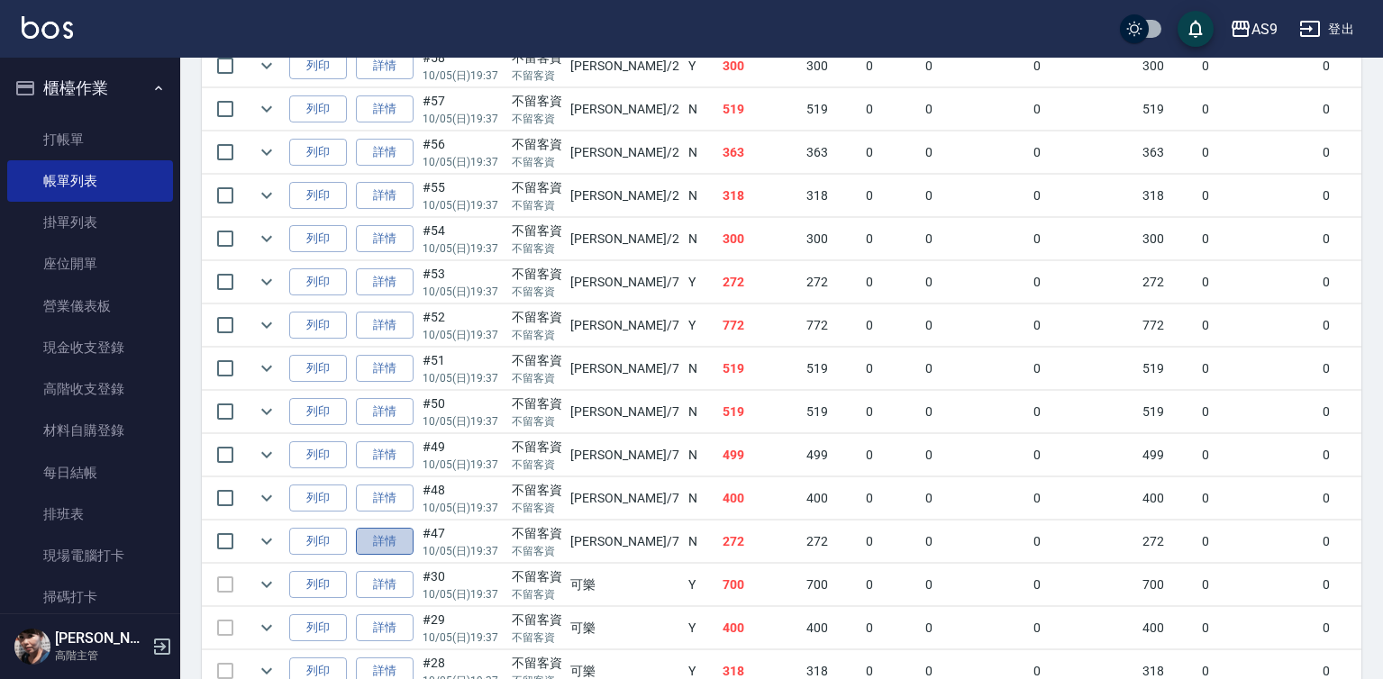
click at [390, 556] on link "詳情" at bounding box center [385, 542] width 58 height 28
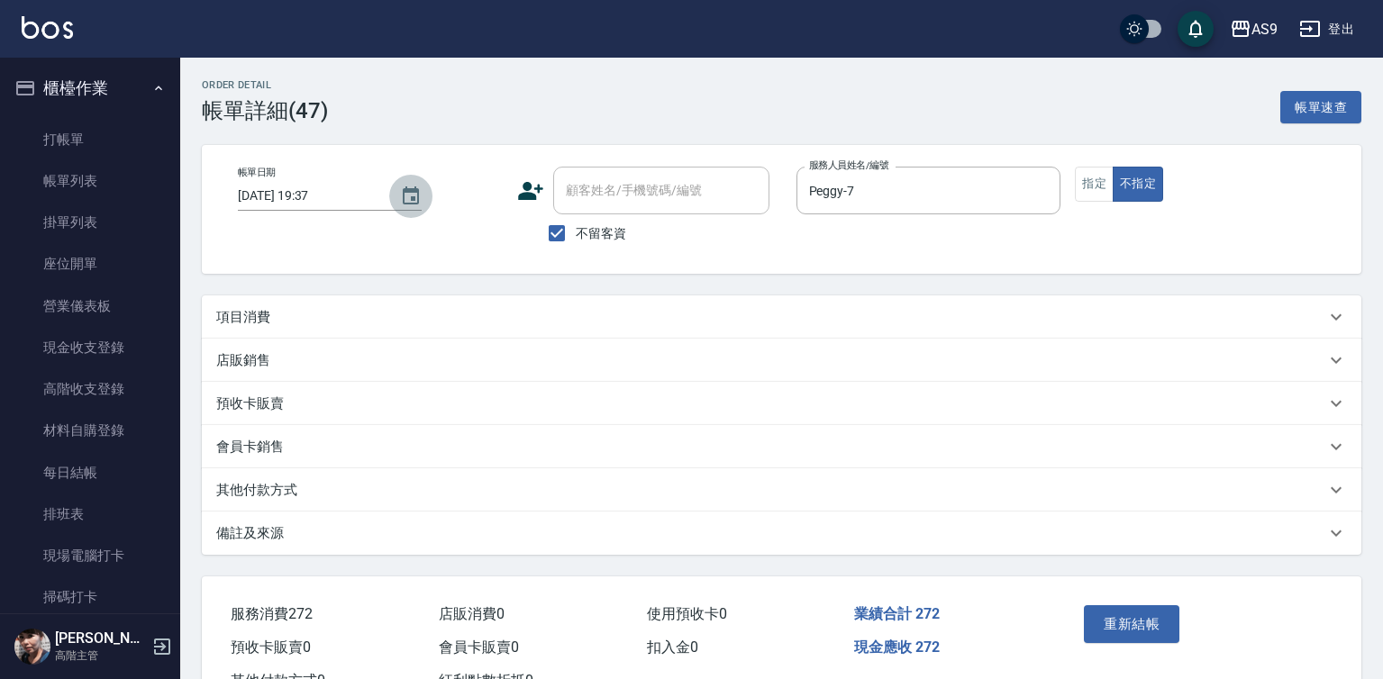
type input "[DATE] 19:37"
checkbox input "true"
type input "Peggy-7"
click at [402, 207] on button "Choose date, selected date is 2025-10-05" at bounding box center [410, 196] width 43 height 43
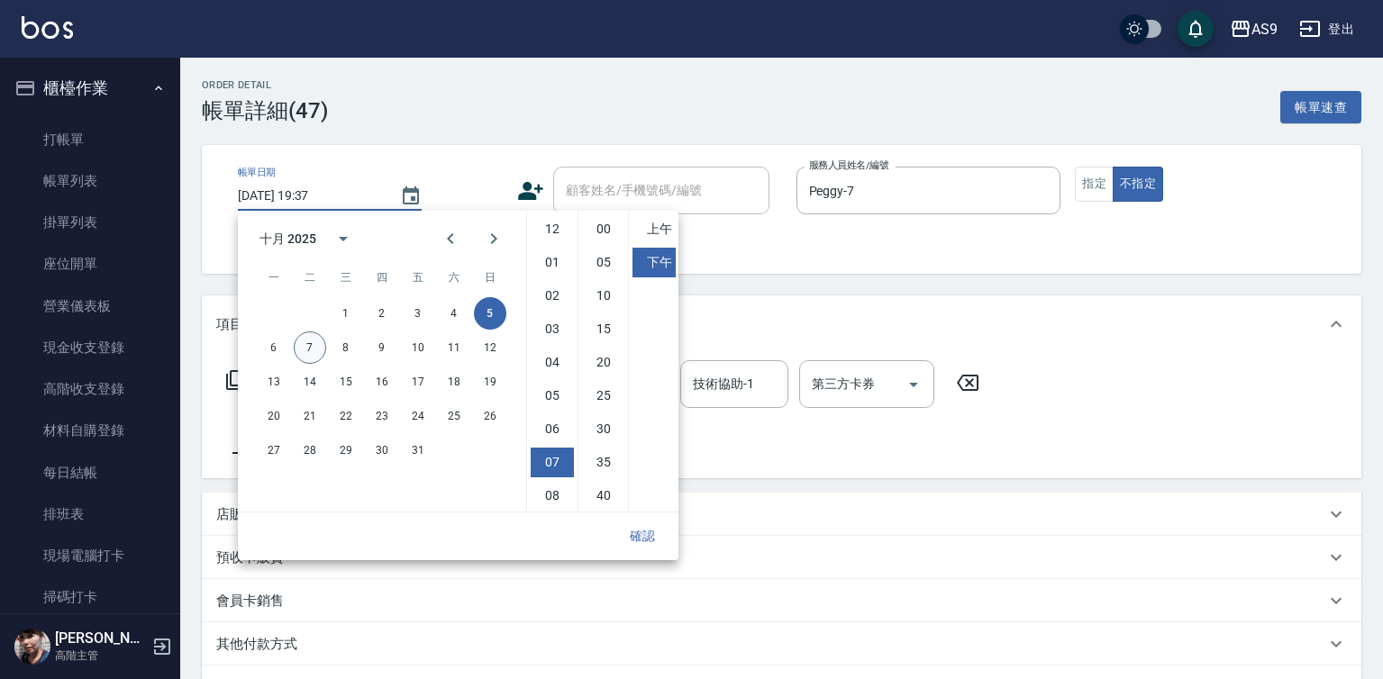
type input "洗髮300(洗 髮300)"
click at [316, 344] on button "7" at bounding box center [310, 348] width 32 height 32
type input "2025/10/07 19:37"
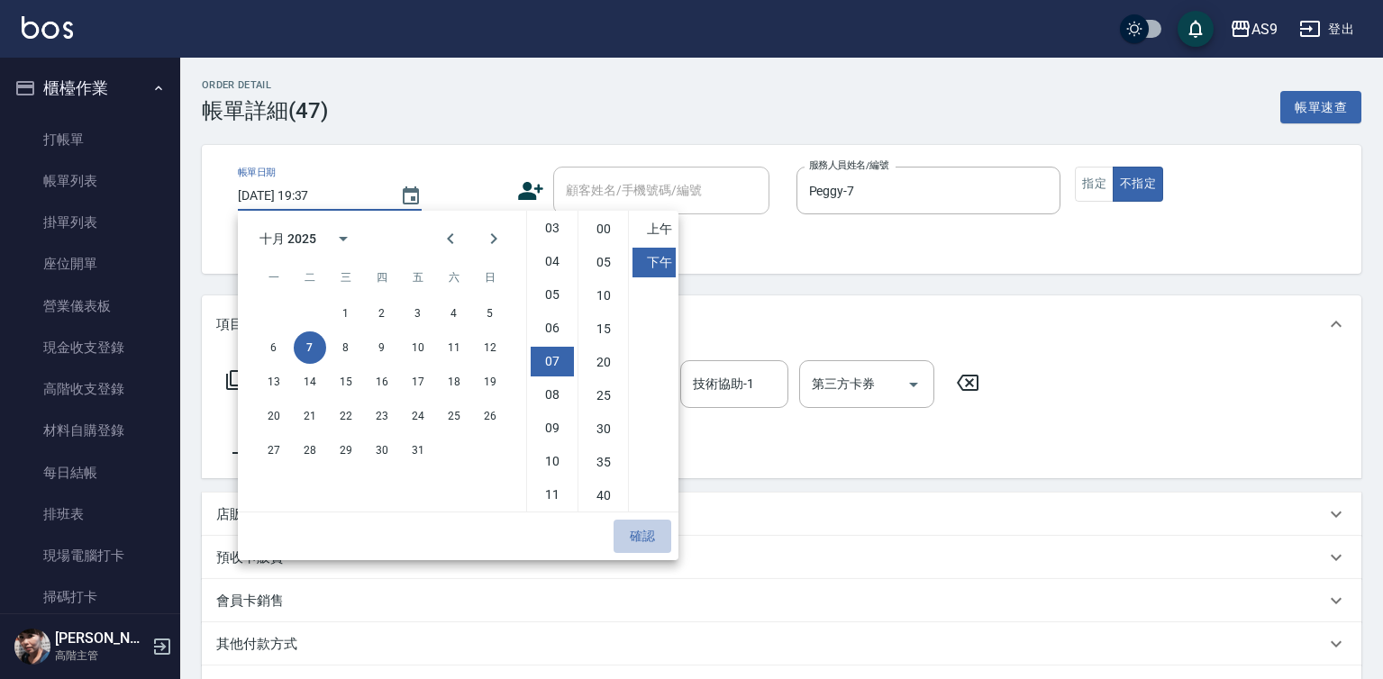
click at [650, 540] on button "確認" at bounding box center [643, 536] width 58 height 33
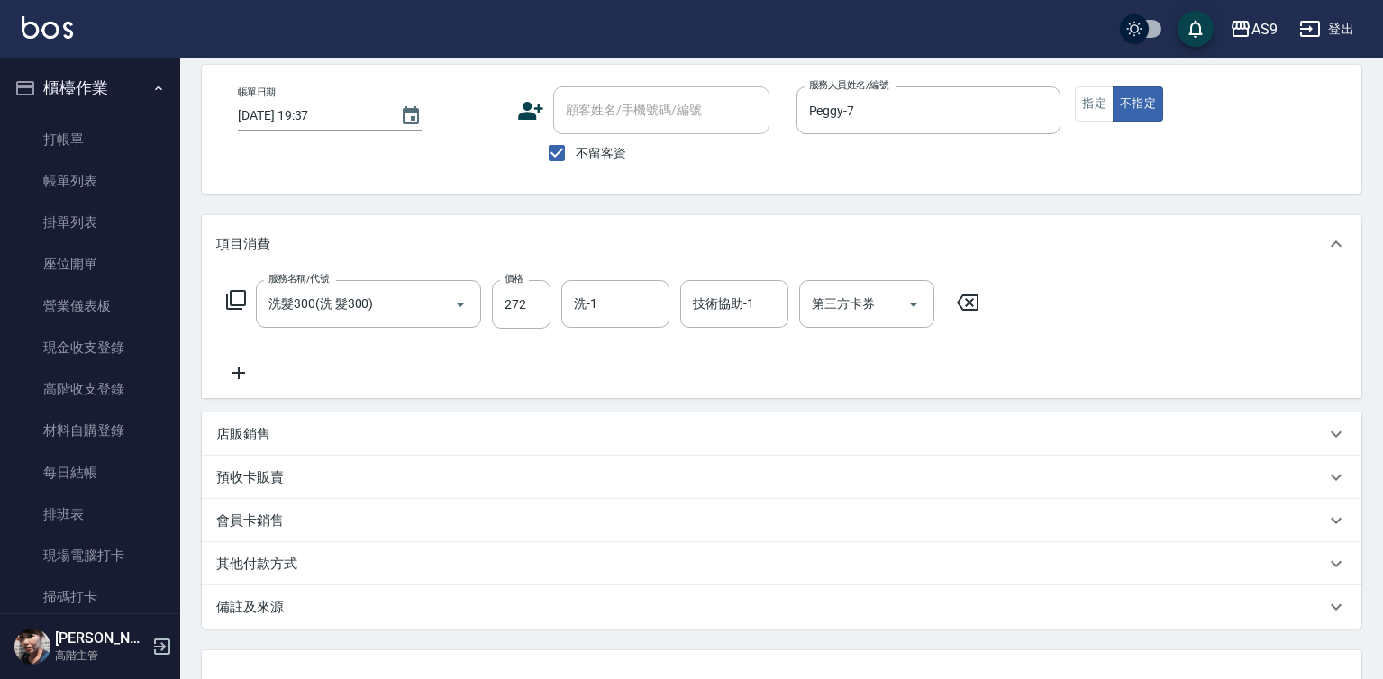
scroll to position [224, 0]
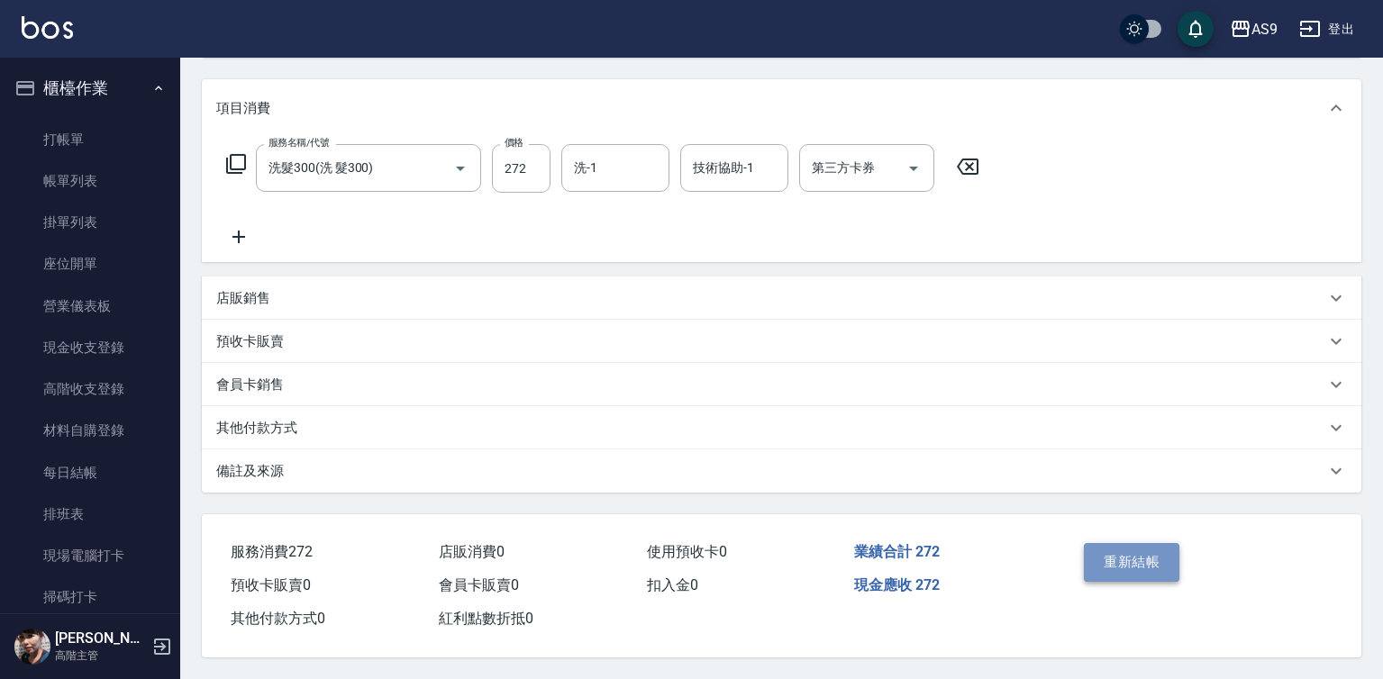
click at [1120, 558] on button "重新結帳" at bounding box center [1132, 562] width 96 height 38
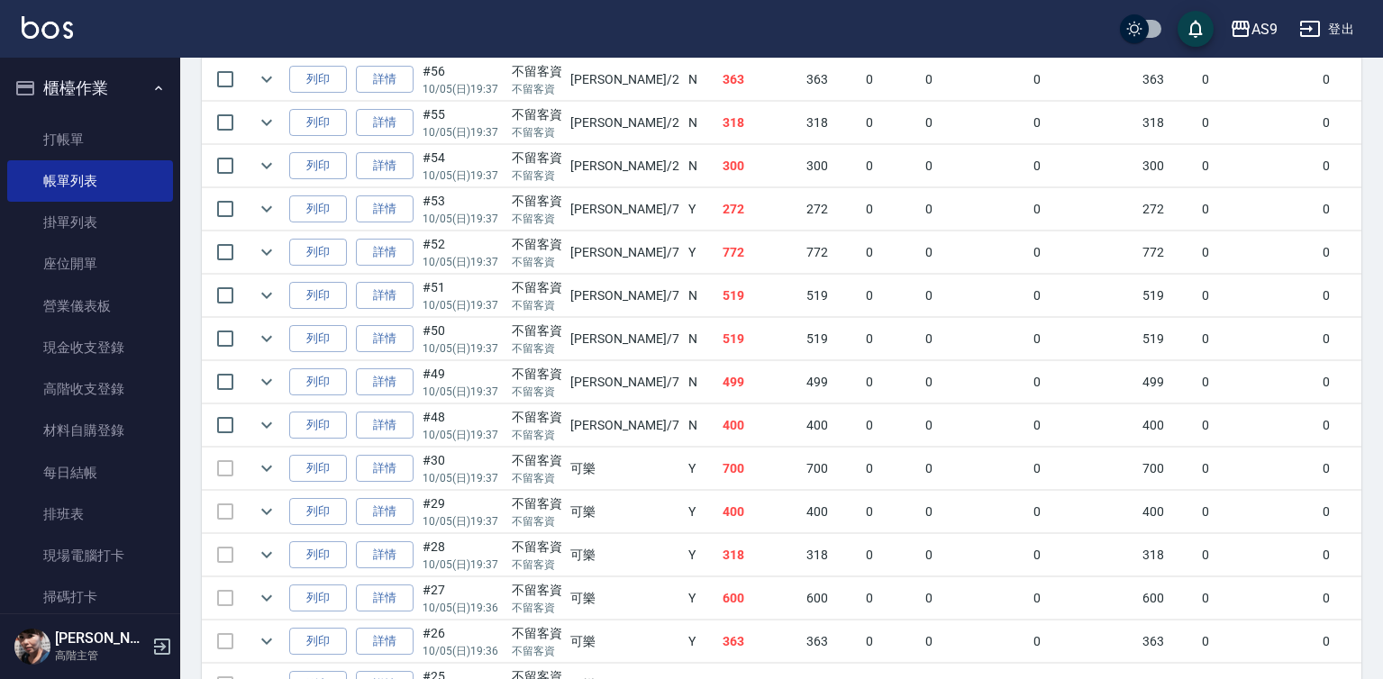
scroll to position [631, 0]
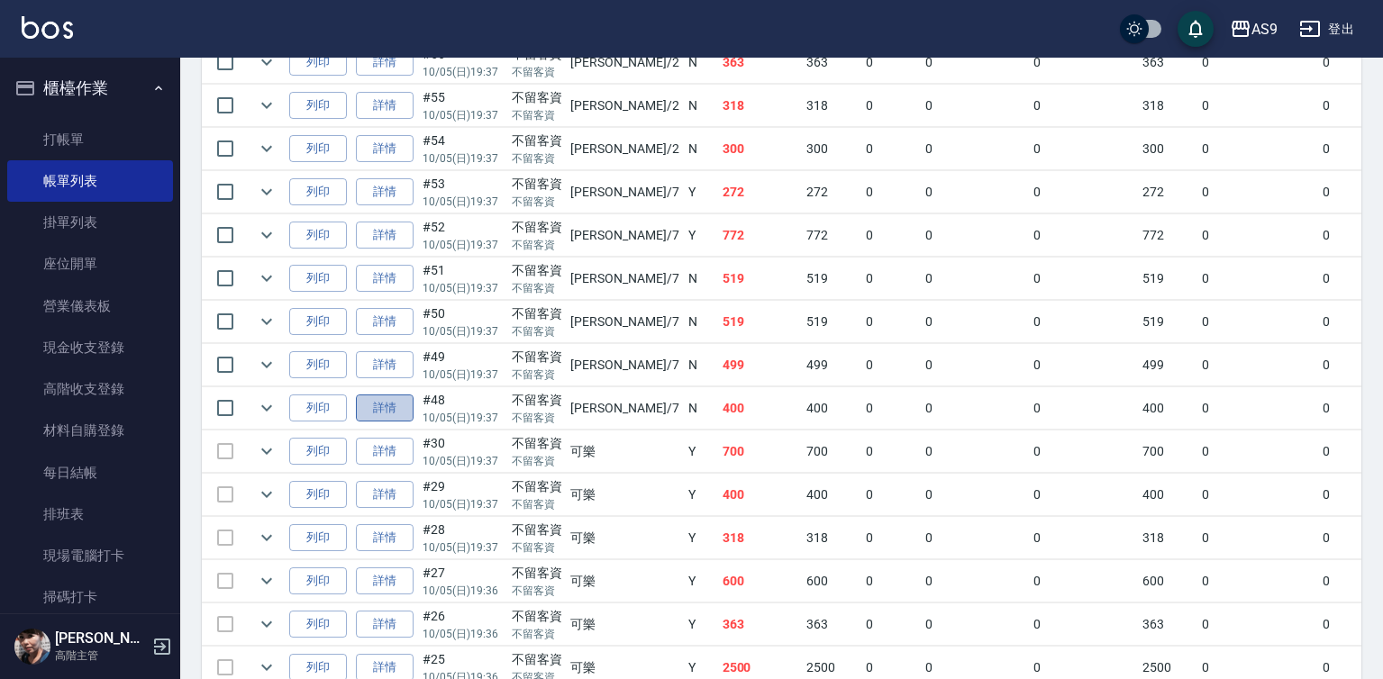
click at [379, 423] on link "詳情" at bounding box center [385, 409] width 58 height 28
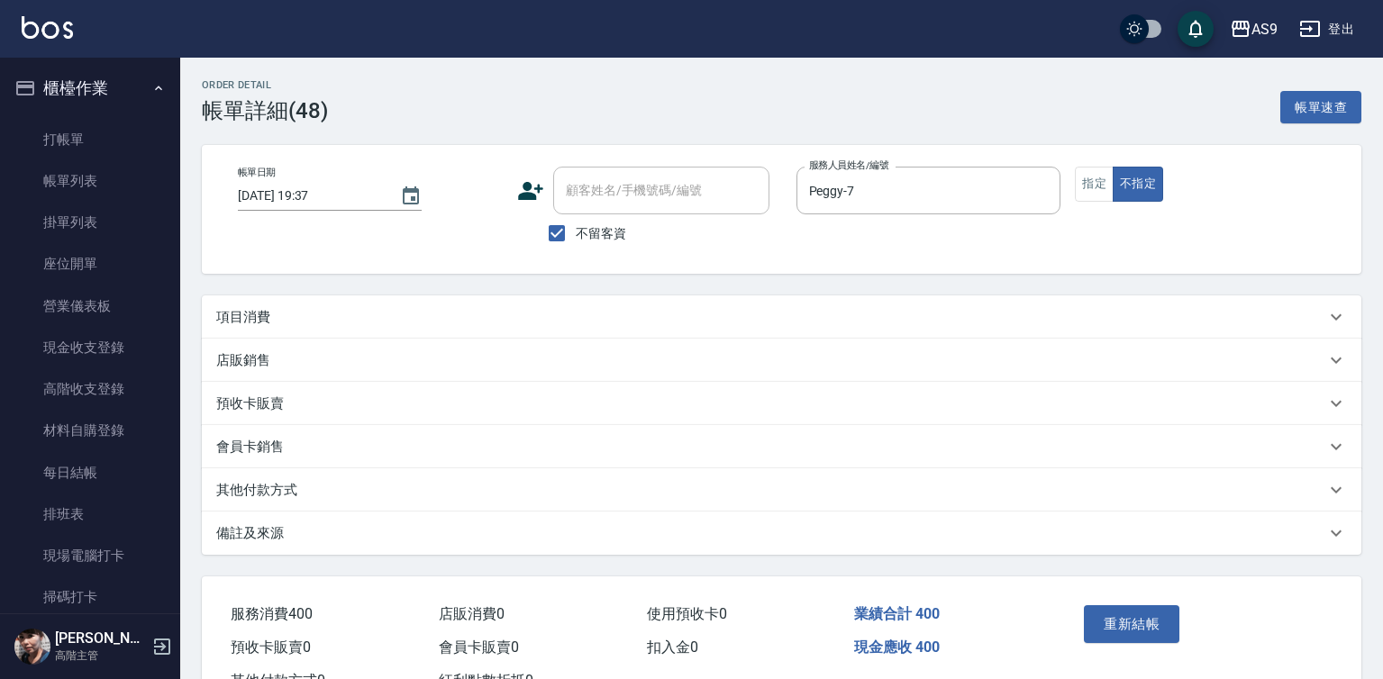
type input "[DATE] 19:37"
checkbox input "true"
type input "Peggy-7"
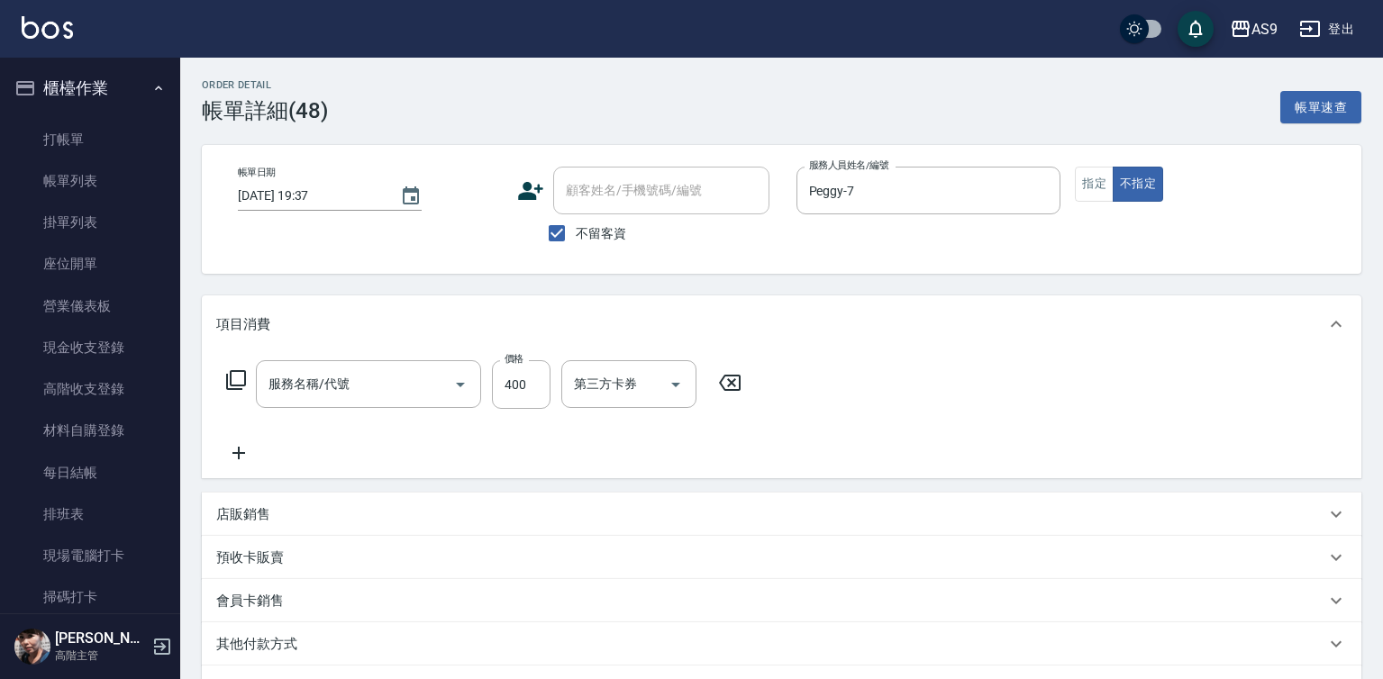
type input "SPA洗髮400"
click at [411, 196] on icon "Choose date, selected date is 2025-10-05" at bounding box center [411, 197] width 22 height 22
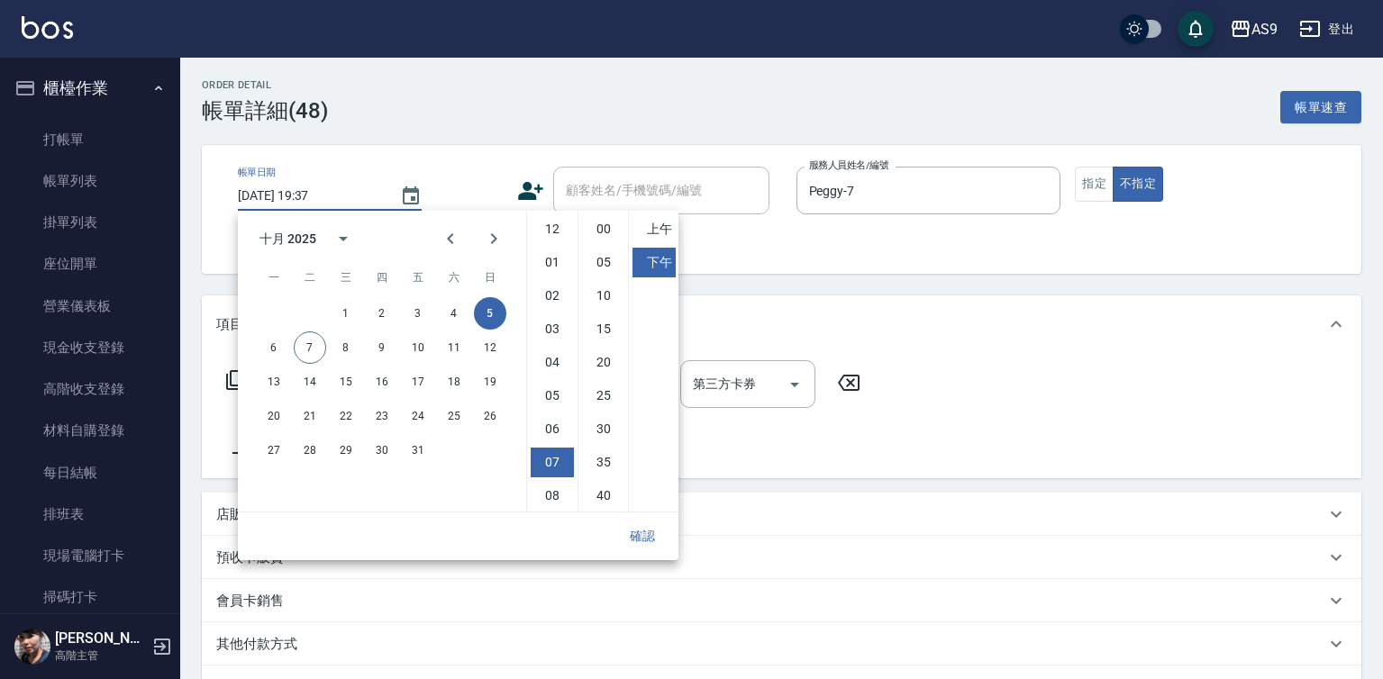
scroll to position [101, 0]
click at [305, 346] on button "7" at bounding box center [310, 348] width 32 height 32
type input "2025/10/07 19:37"
click at [648, 539] on button "確認" at bounding box center [643, 536] width 58 height 33
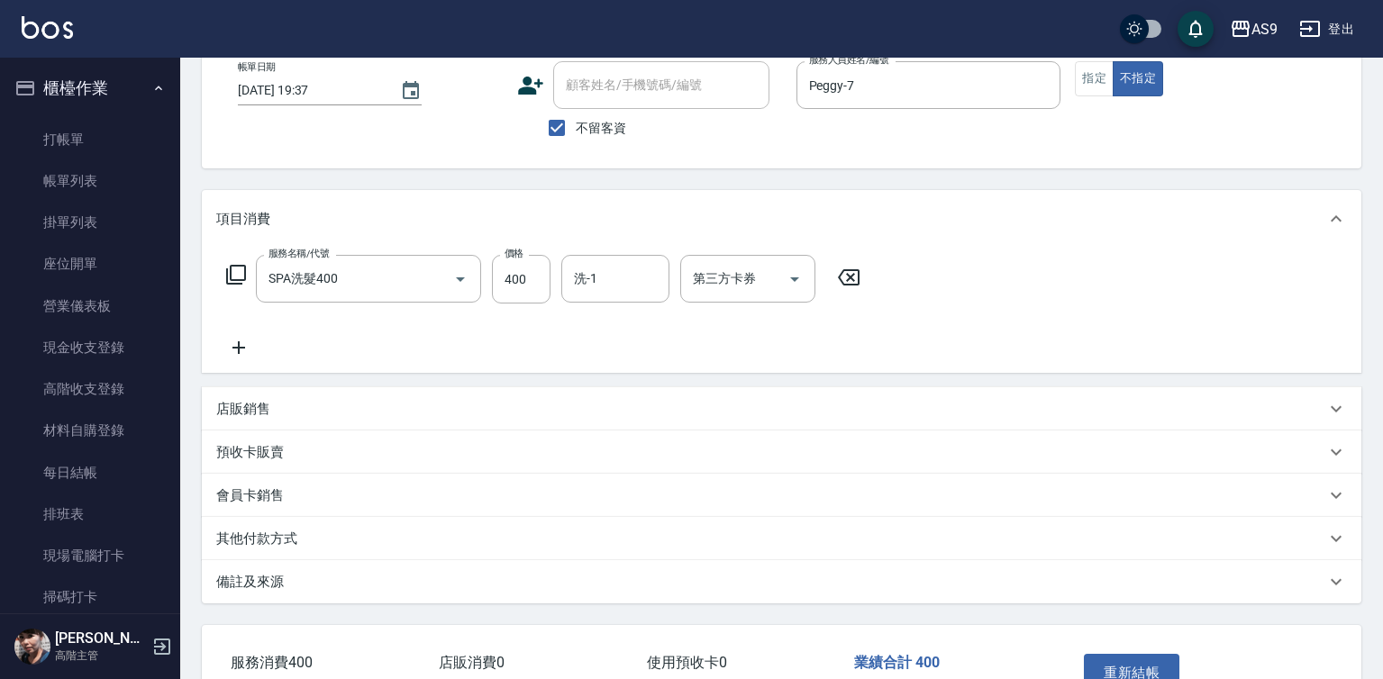
scroll to position [224, 0]
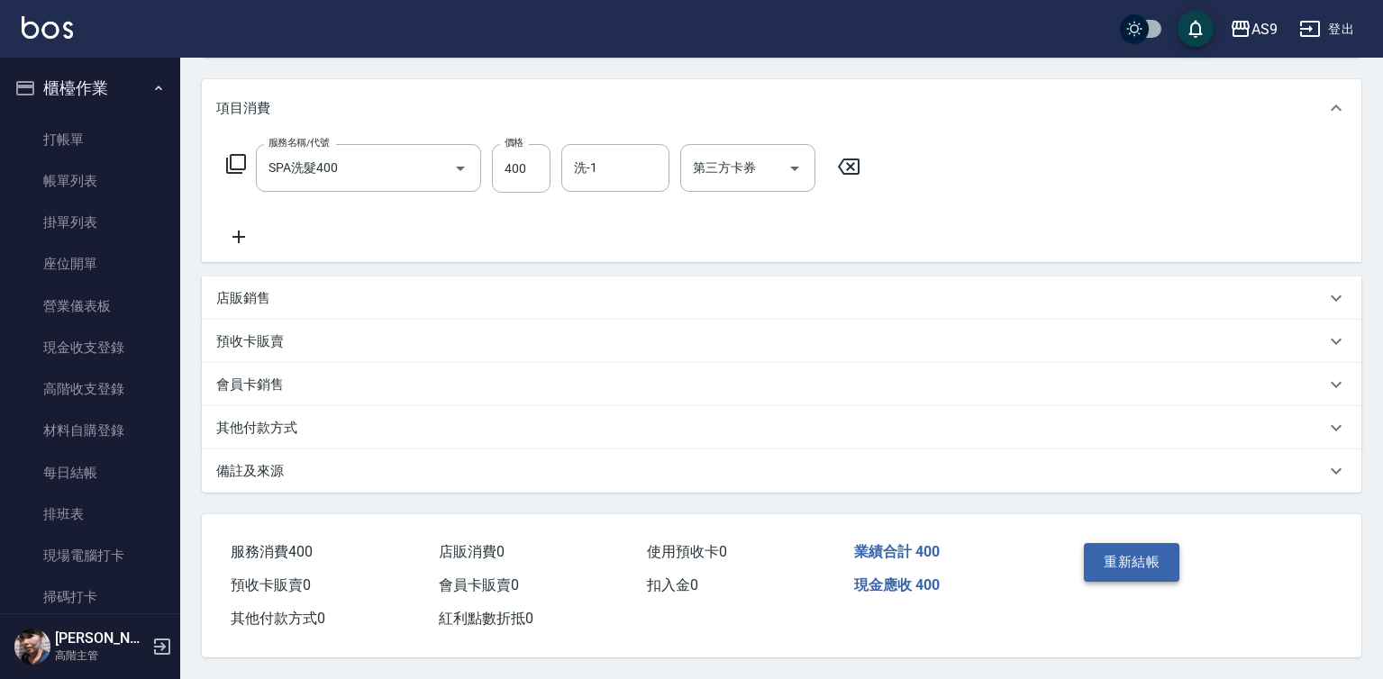
click at [1106, 556] on button "重新結帳" at bounding box center [1132, 562] width 96 height 38
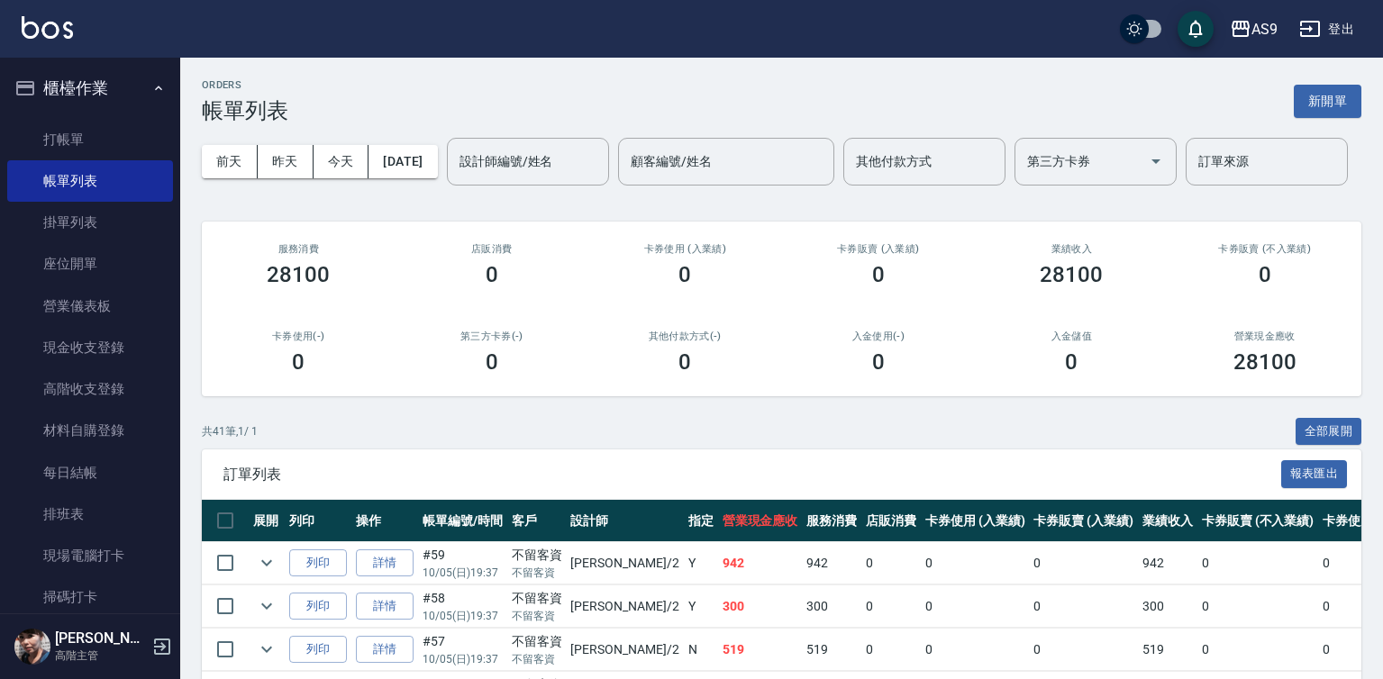
scroll to position [450, 0]
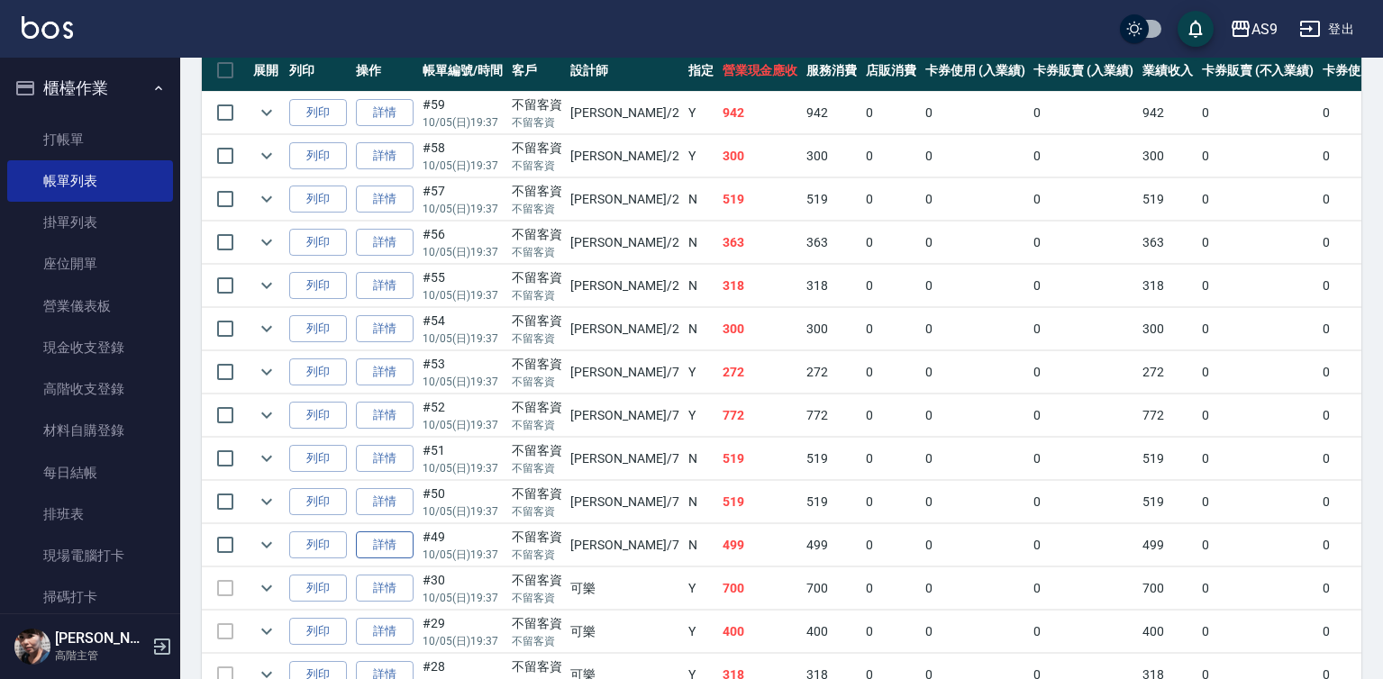
click at [386, 559] on link "詳情" at bounding box center [385, 546] width 58 height 28
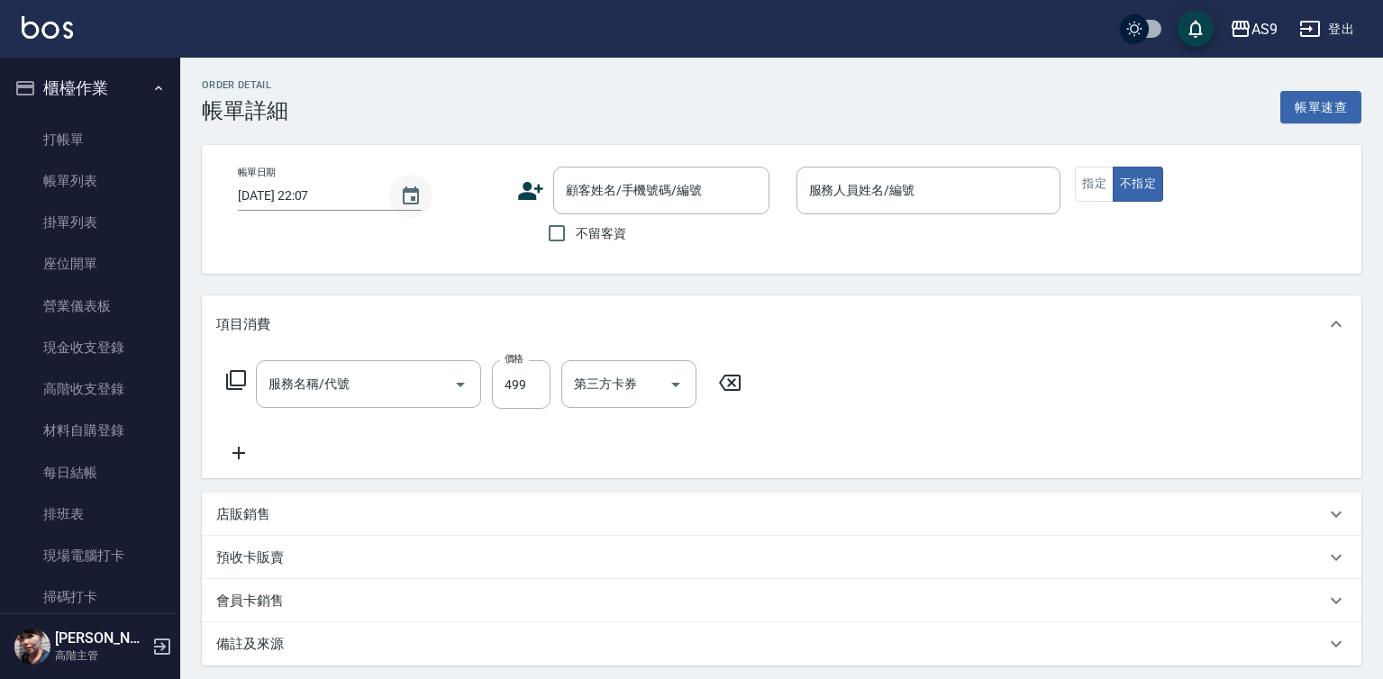
type input "[DATE] 19:37"
checkbox input "true"
type input "Peggy-7"
click at [406, 199] on icon "Choose date, selected date is 2025-10-07" at bounding box center [411, 197] width 22 height 22
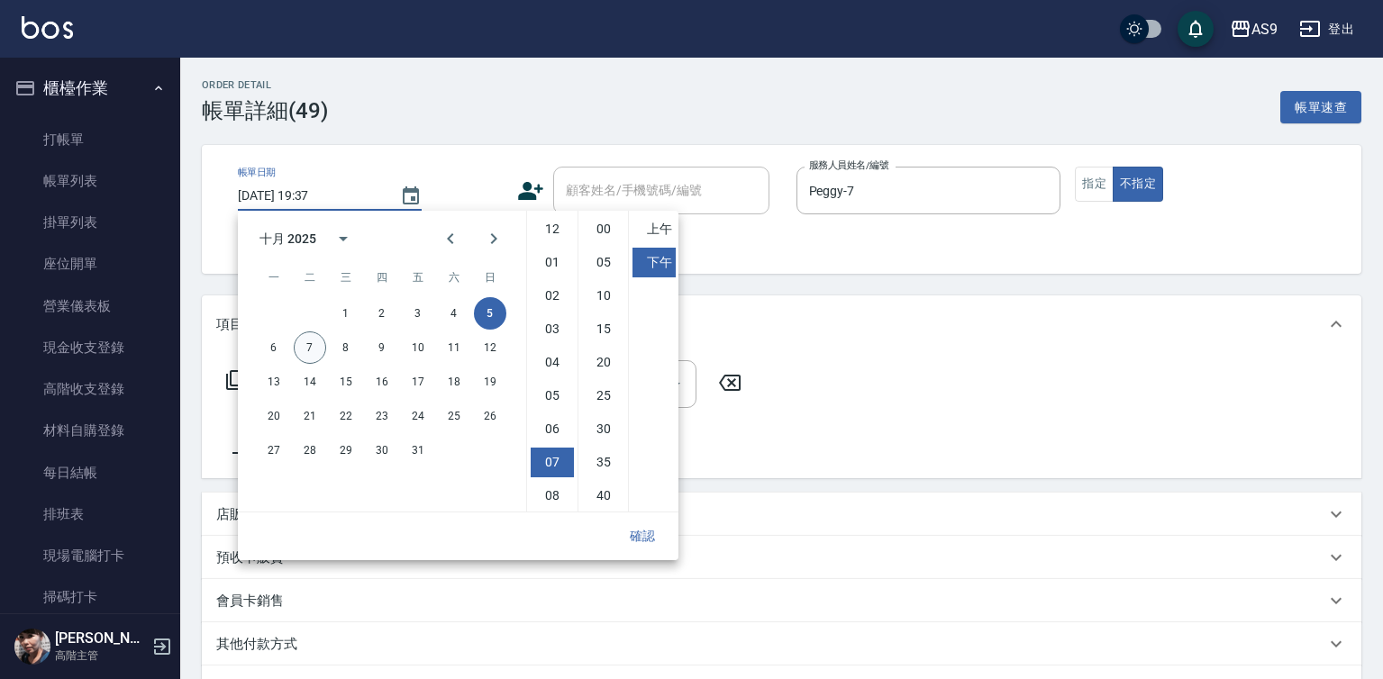
type input "洗加剪"
click at [306, 349] on button "7" at bounding box center [310, 348] width 32 height 32
type input "2025/10/07 19:37"
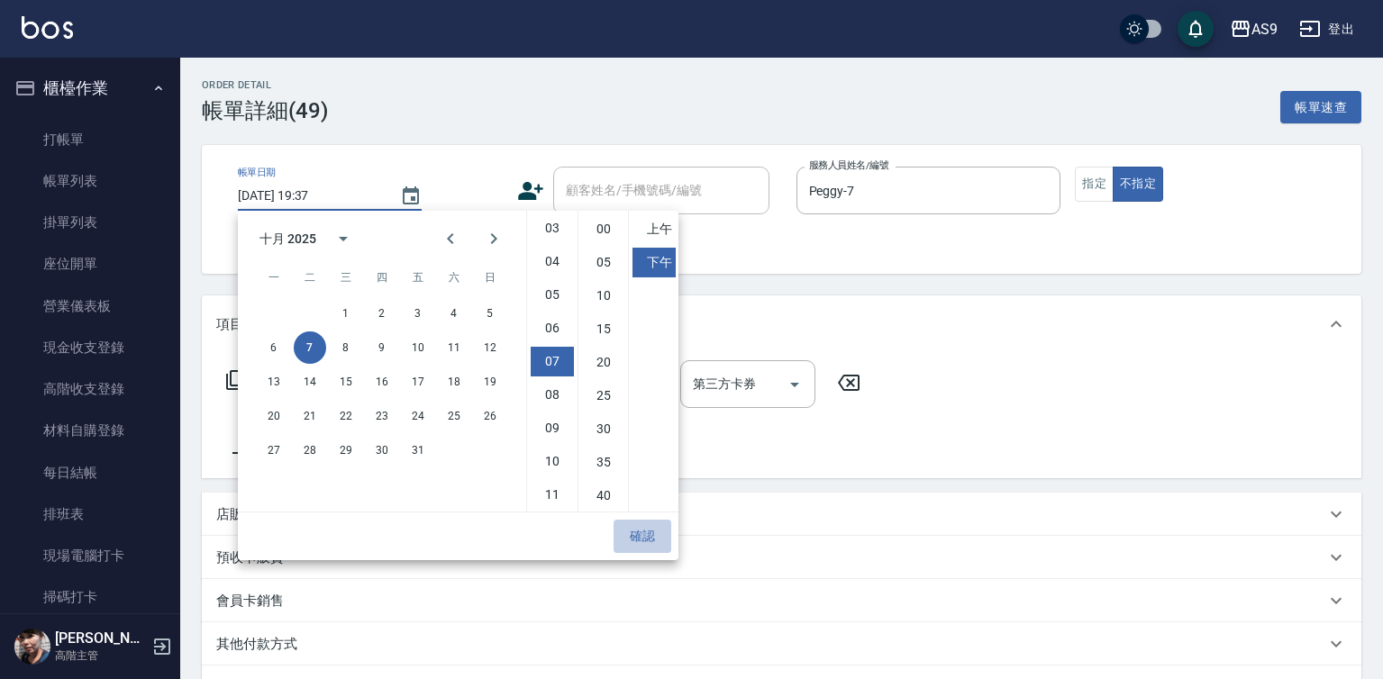
click at [640, 536] on button "確認" at bounding box center [643, 536] width 58 height 33
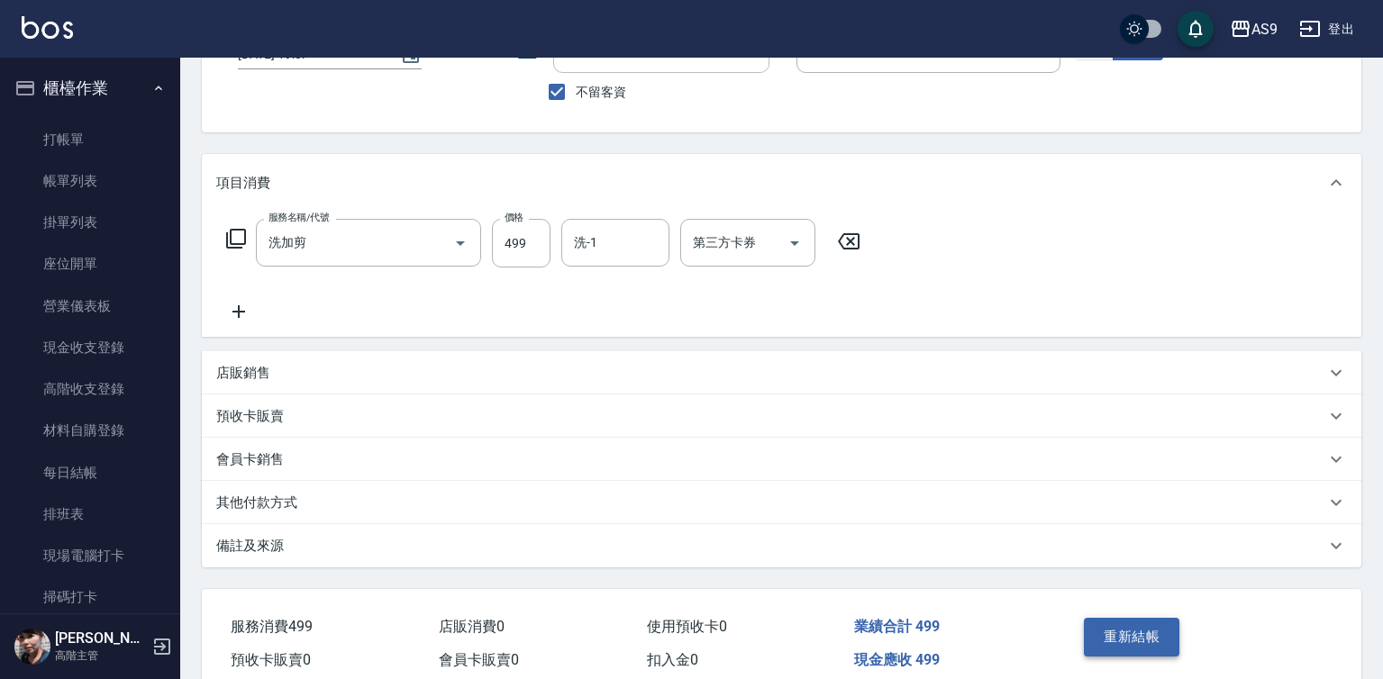
scroll to position [224, 0]
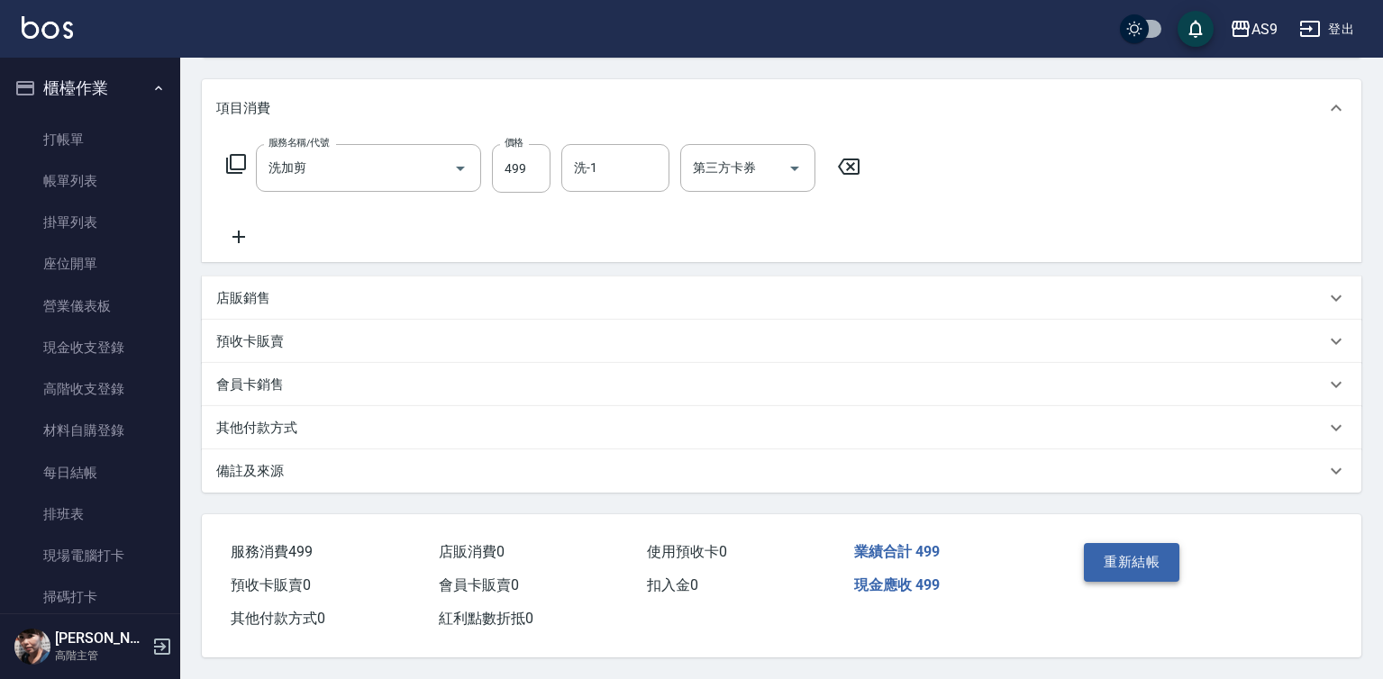
click at [1120, 543] on button "重新結帳" at bounding box center [1132, 562] width 96 height 38
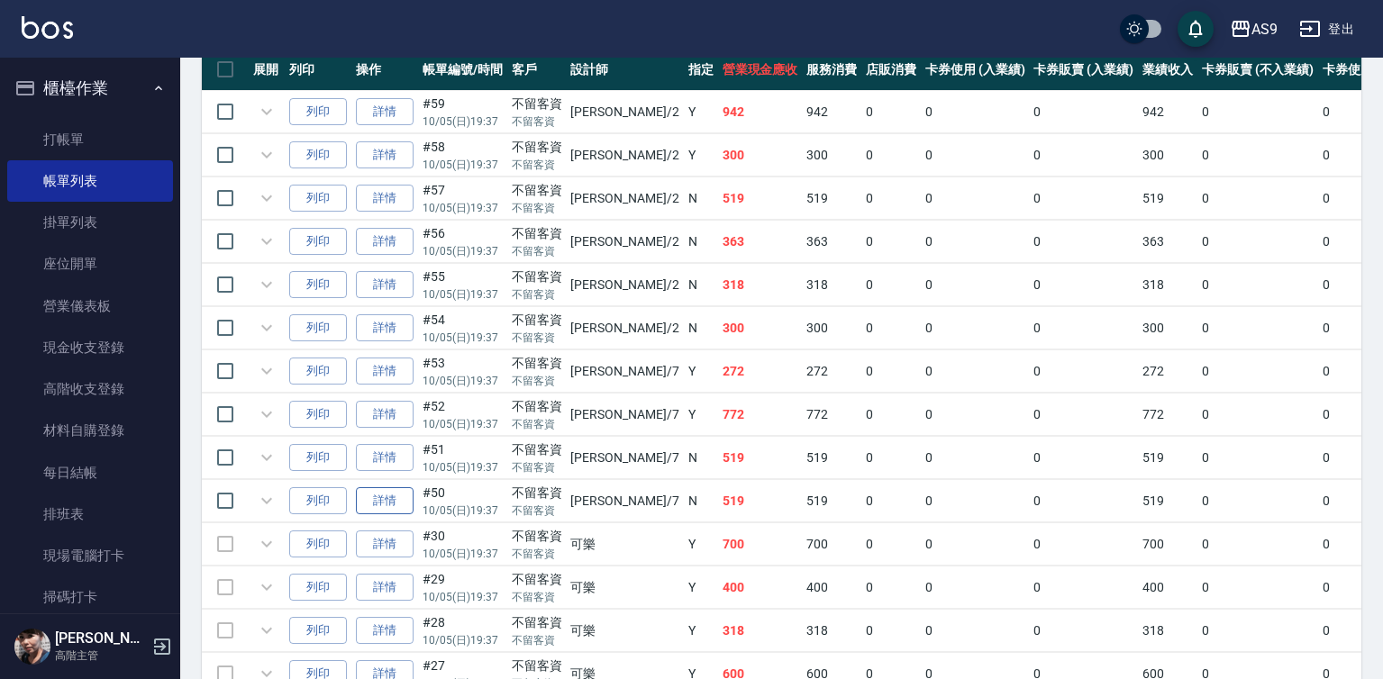
scroll to position [541, 0]
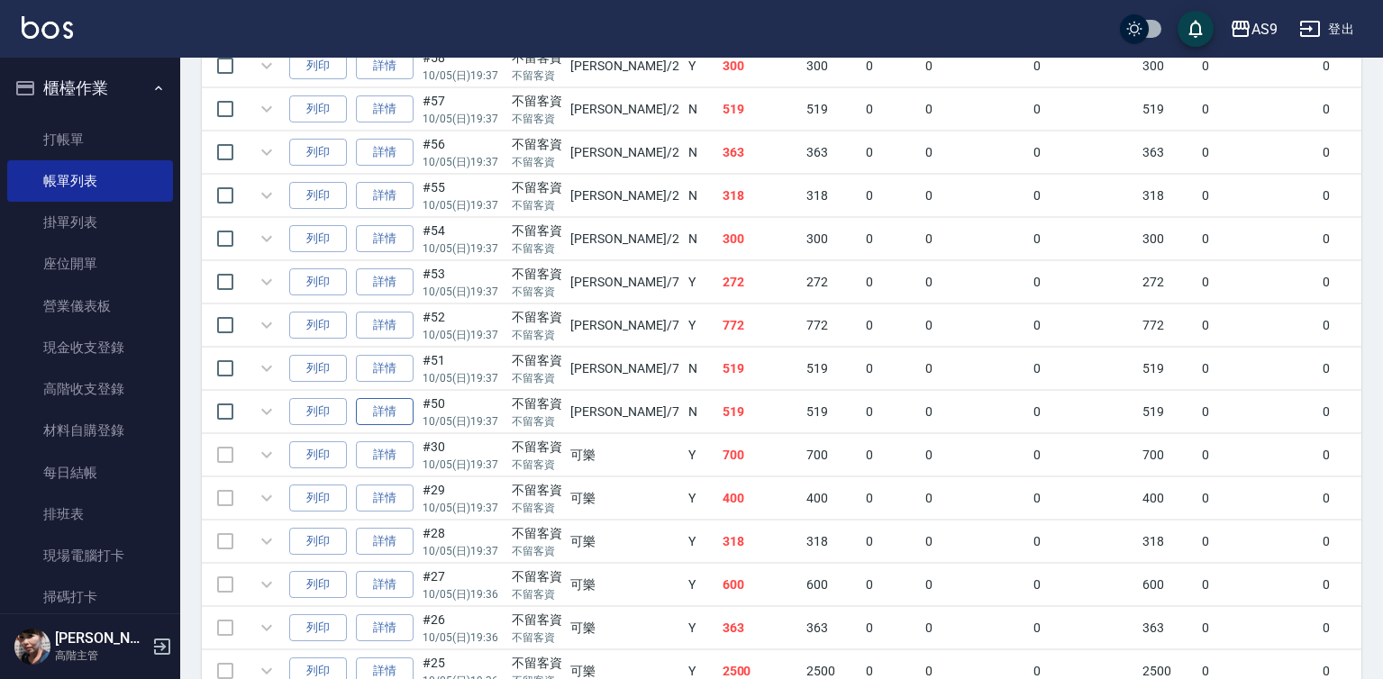
click at [378, 426] on link "詳情" at bounding box center [385, 412] width 58 height 28
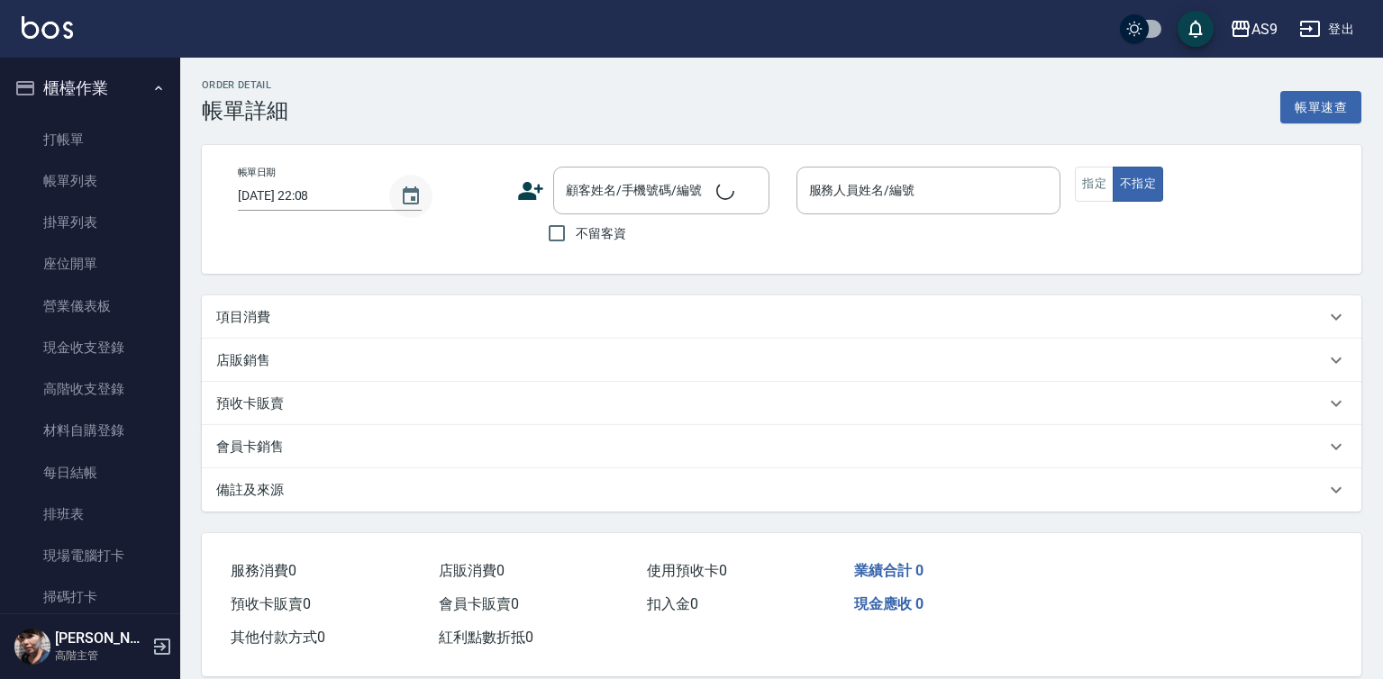
type input "[DATE] 19:37"
checkbox input "true"
type input "Peggy-7"
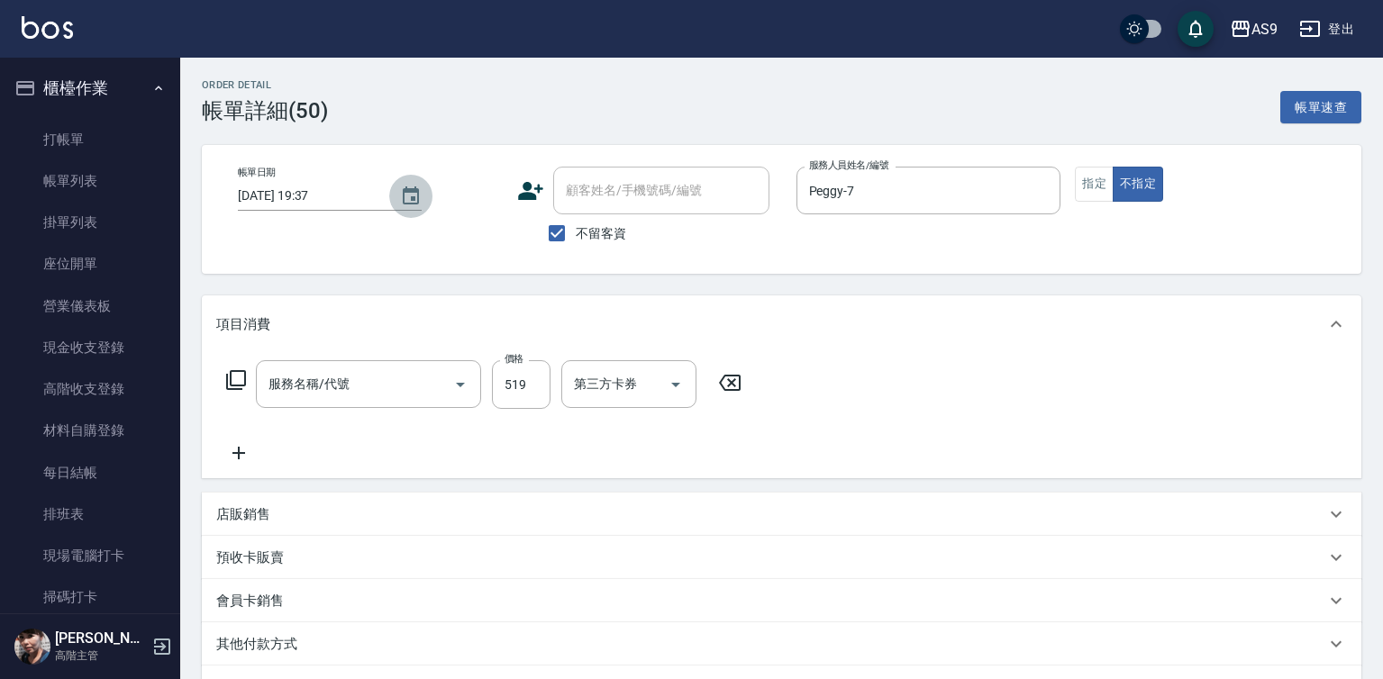
click at [404, 197] on icon "Choose date, selected date is 2025-10-05" at bounding box center [411, 197] width 22 height 22
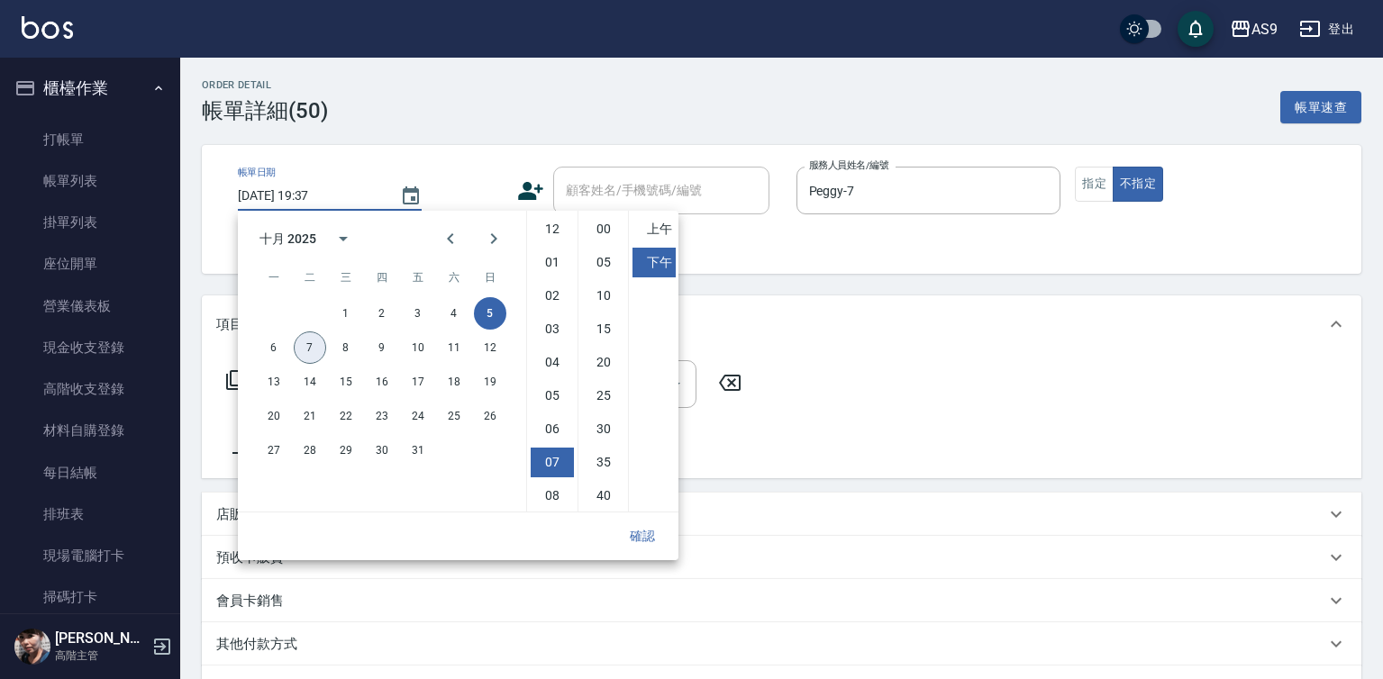
click at [305, 353] on button "7" at bounding box center [310, 348] width 32 height 32
type input "2025/10/07 19:37"
type input "洗加剪"
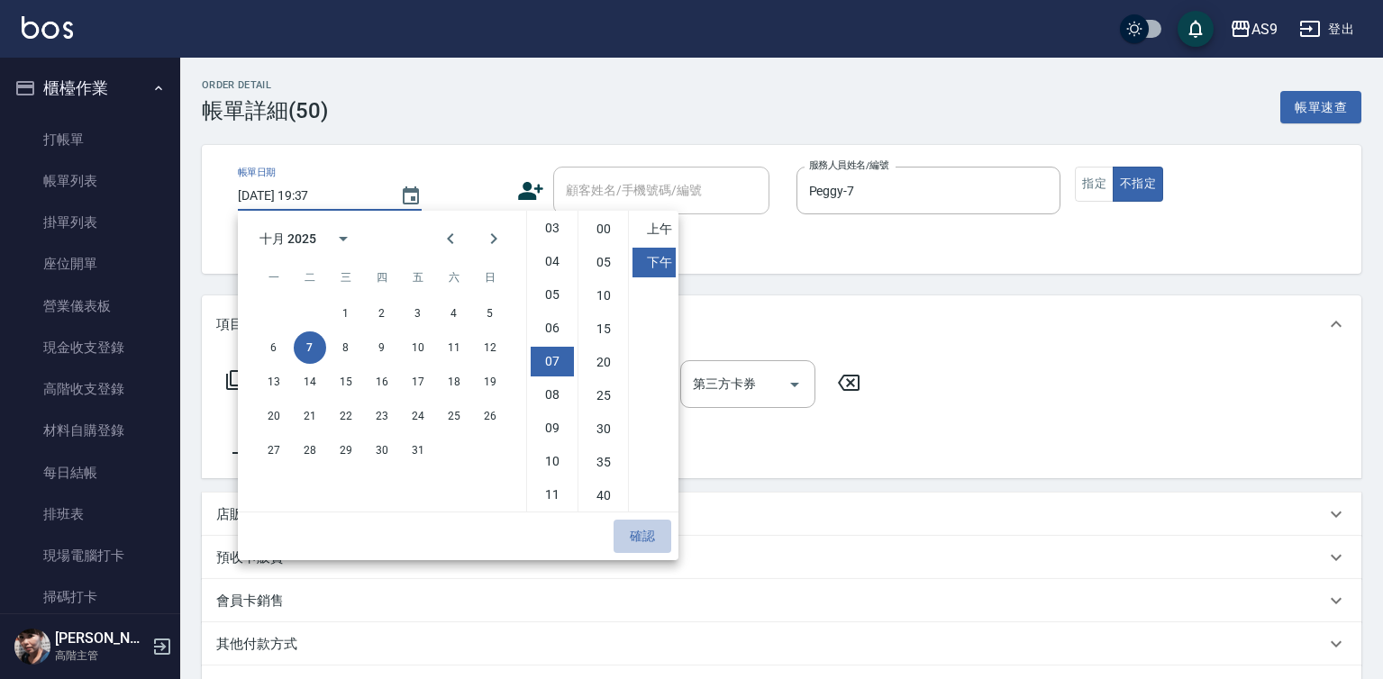
click at [632, 525] on button "確認" at bounding box center [643, 536] width 58 height 33
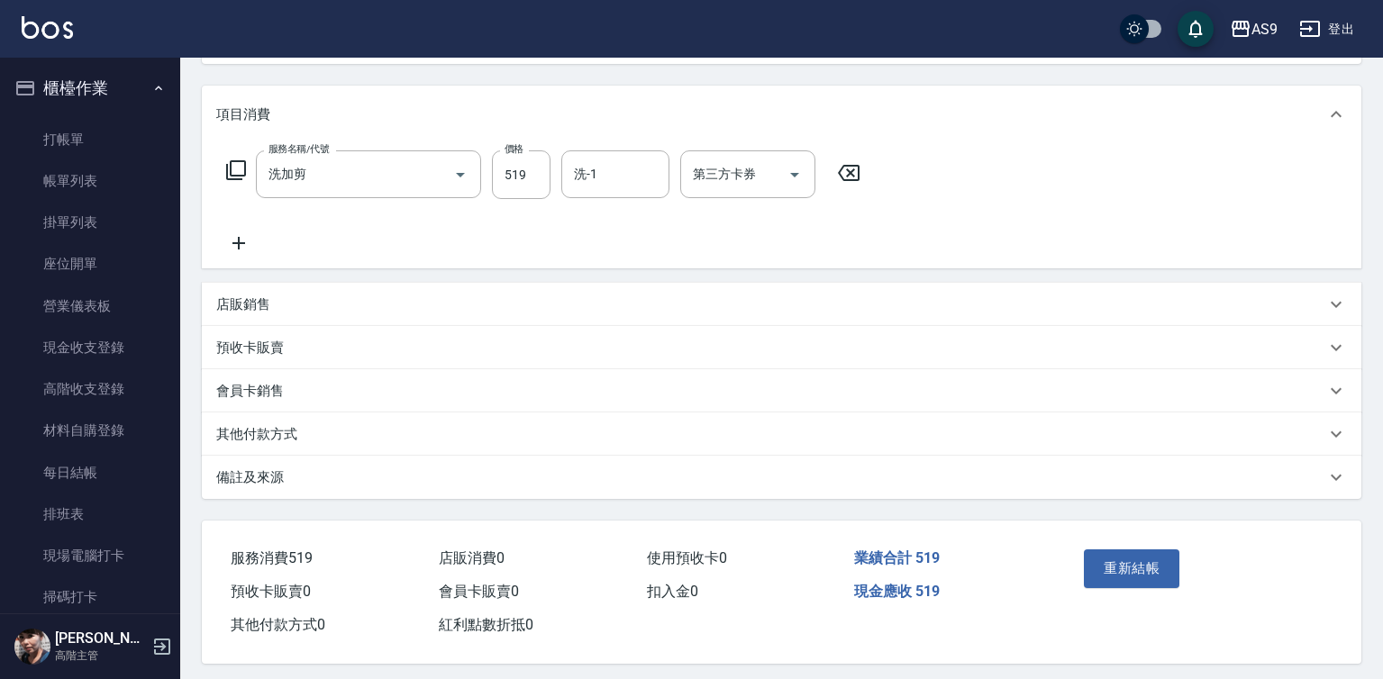
scroll to position [224, 0]
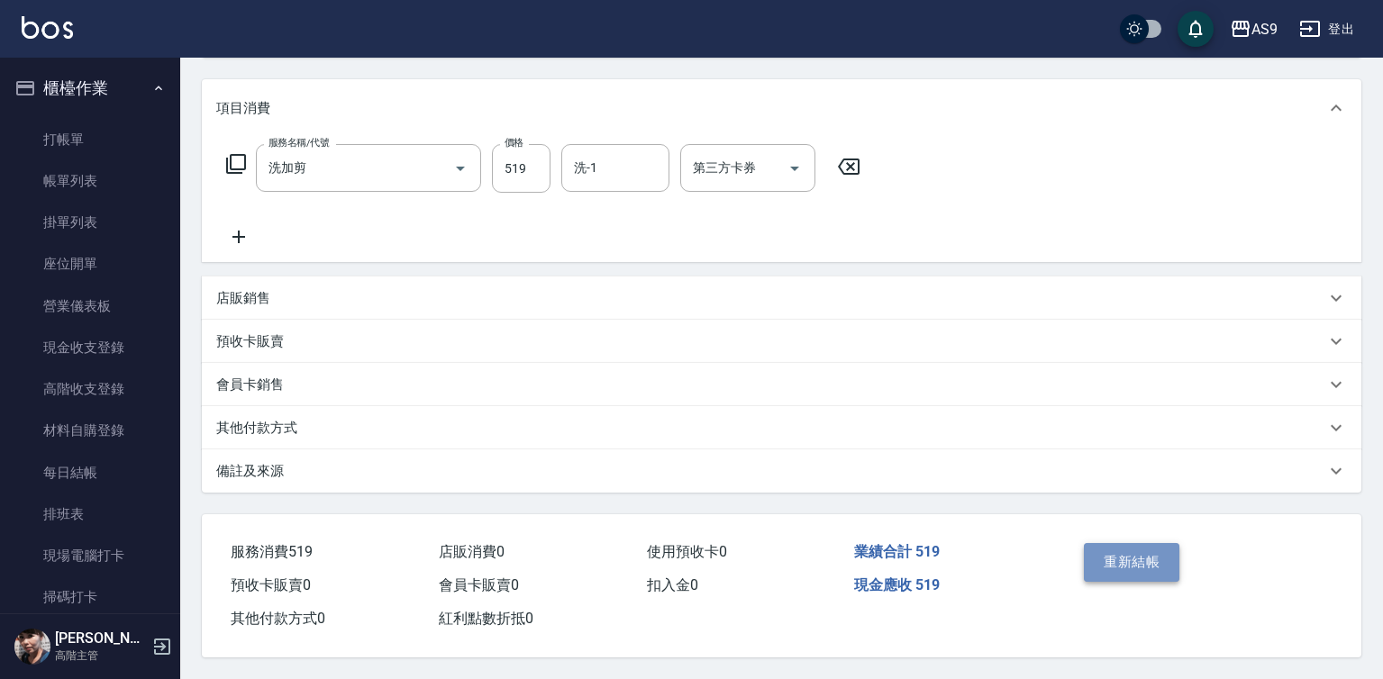
click at [1123, 554] on button "重新結帳" at bounding box center [1132, 562] width 96 height 38
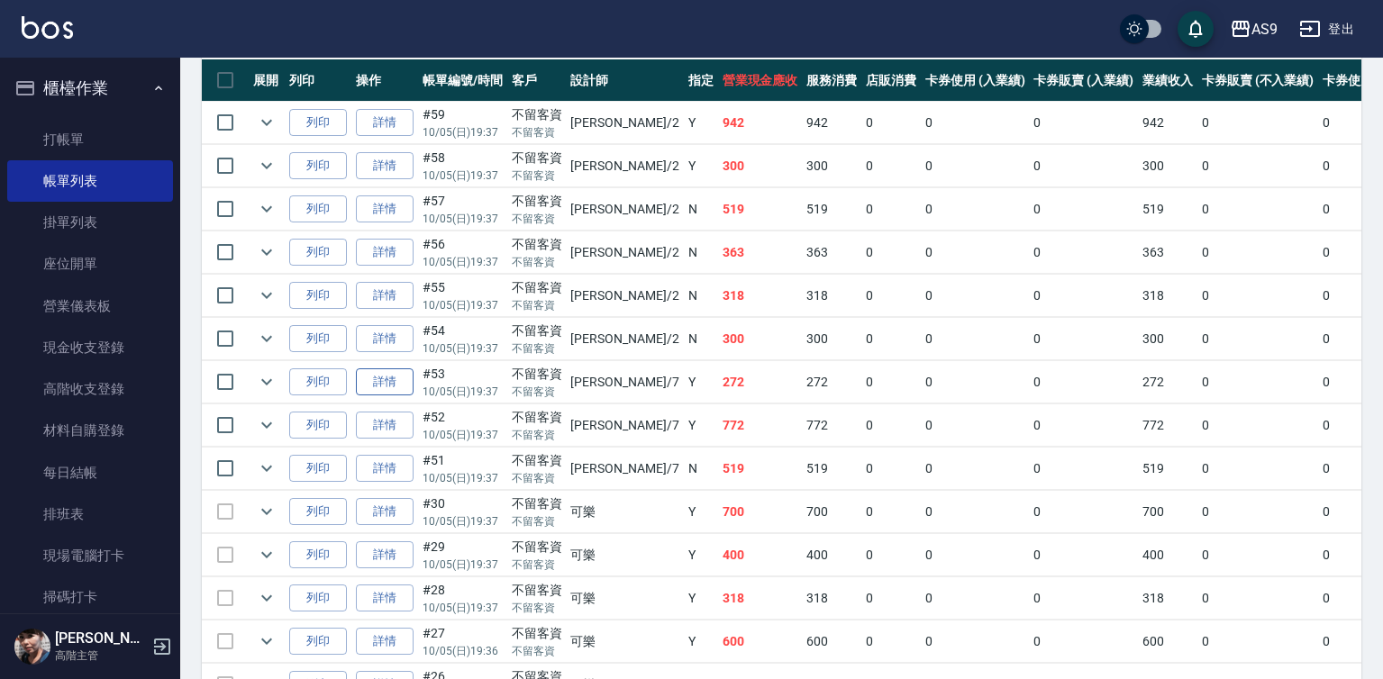
scroll to position [450, 0]
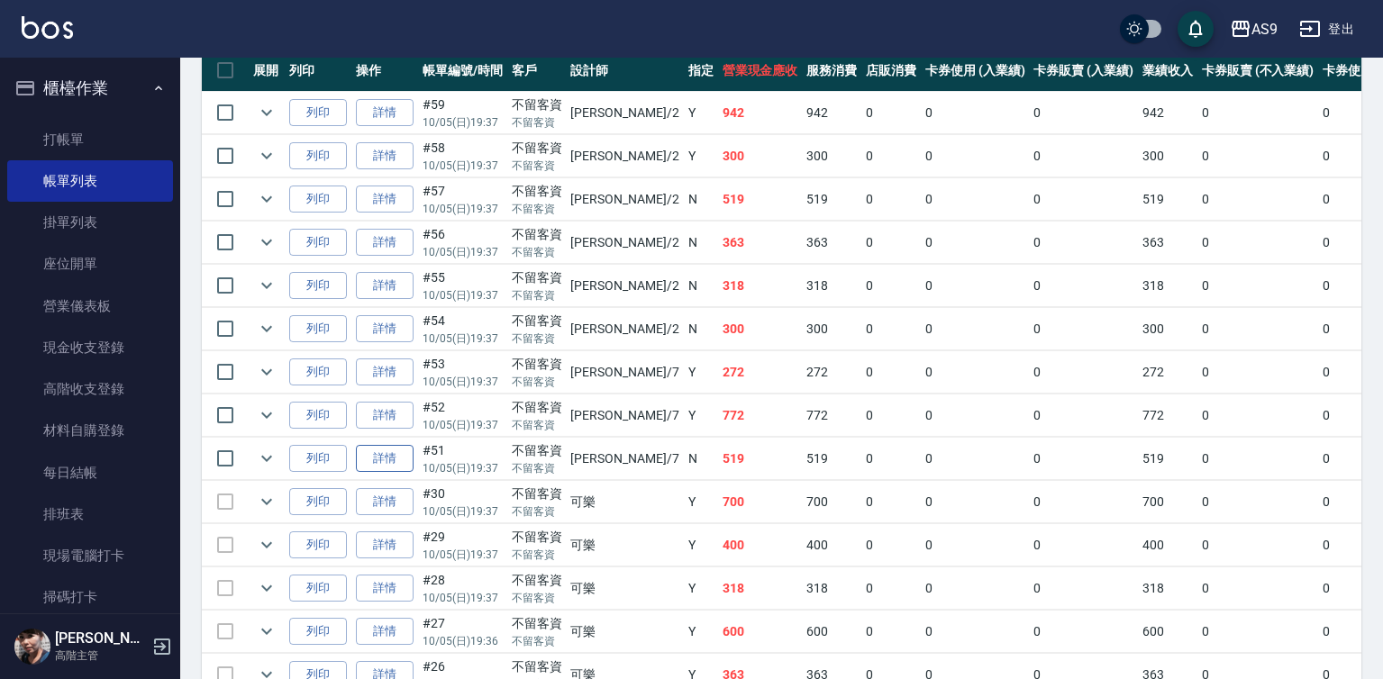
click at [398, 473] on link "詳情" at bounding box center [385, 459] width 58 height 28
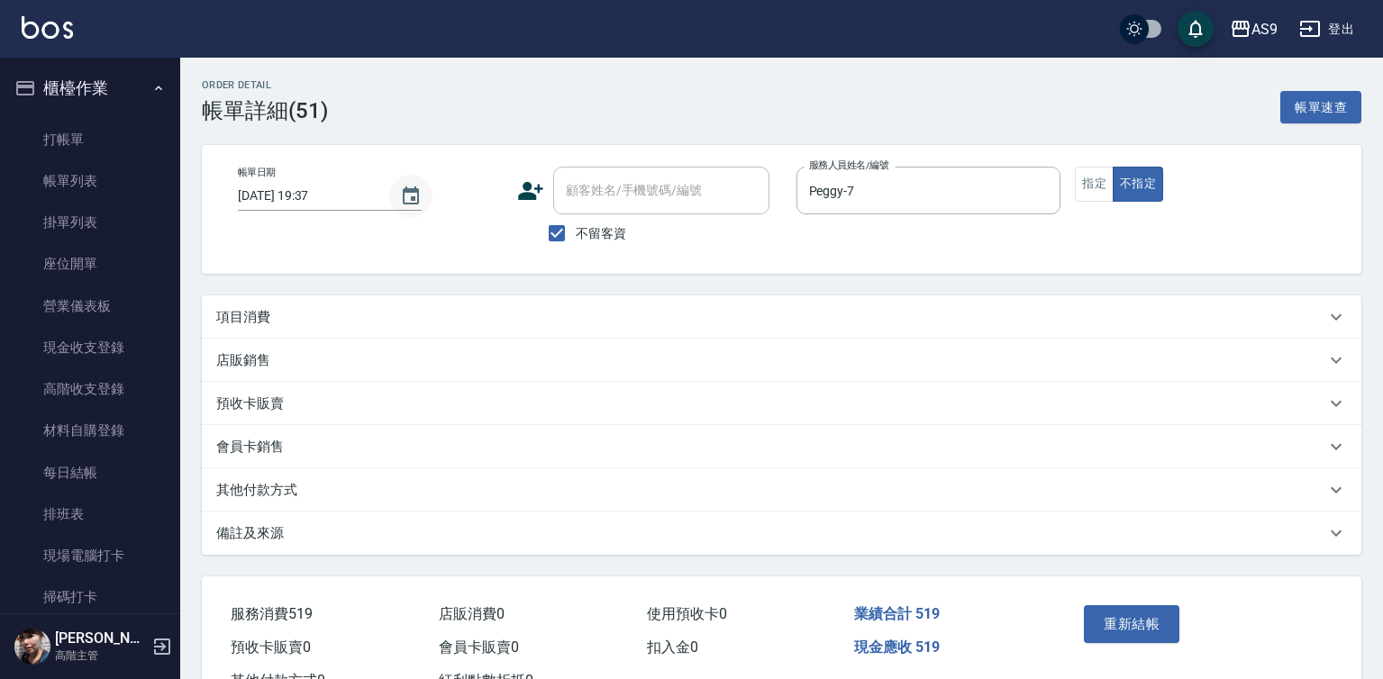
type input "[DATE] 19:37"
checkbox input "true"
type input "Peggy-7"
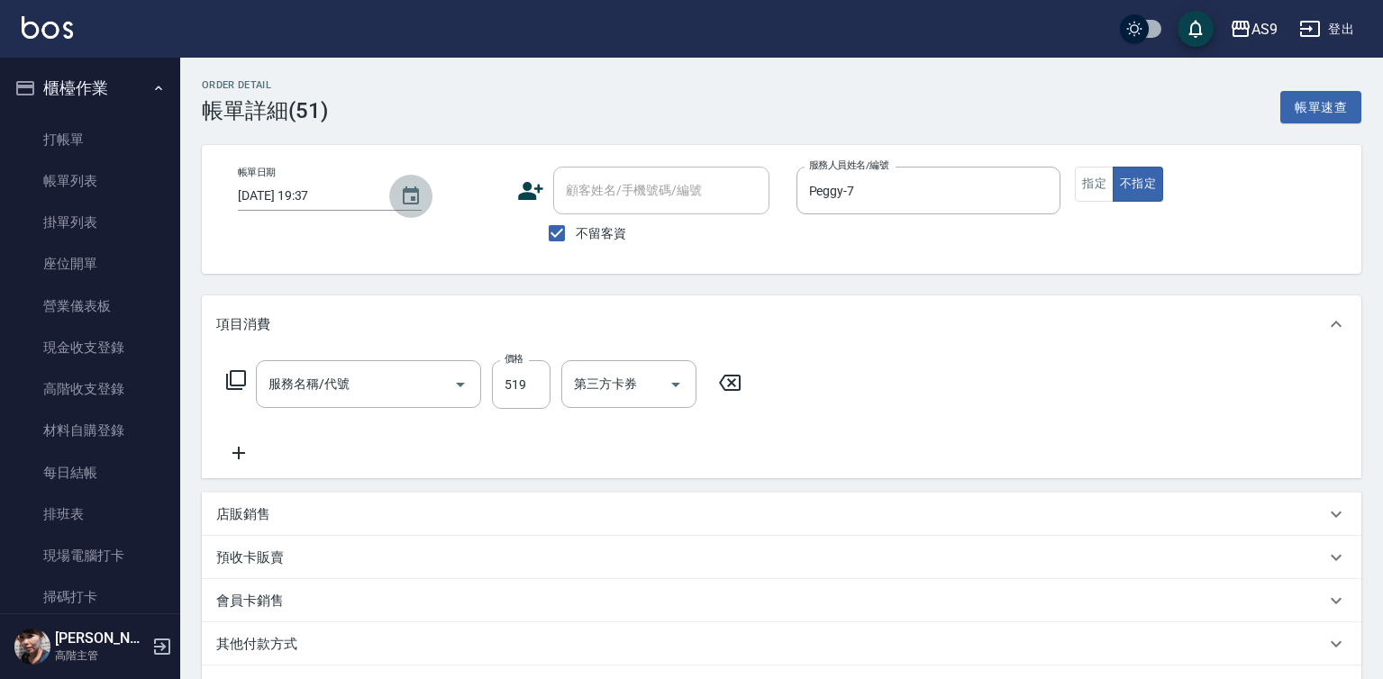
click at [416, 191] on icon "Choose date, selected date is 2025-10-05" at bounding box center [411, 197] width 22 height 22
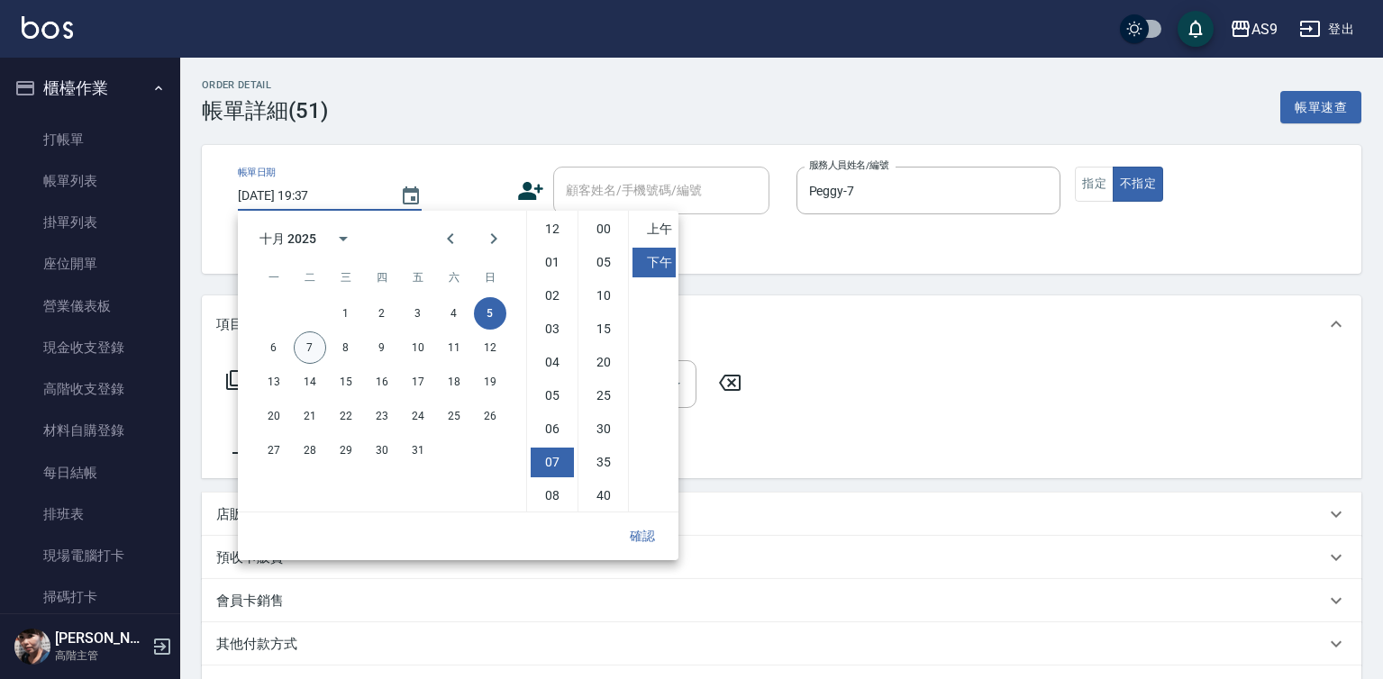
type input "洗加剪"
click at [318, 346] on button "7" at bounding box center [310, 348] width 32 height 32
type input "2025/10/07 19:37"
click at [648, 536] on button "確認" at bounding box center [643, 536] width 58 height 33
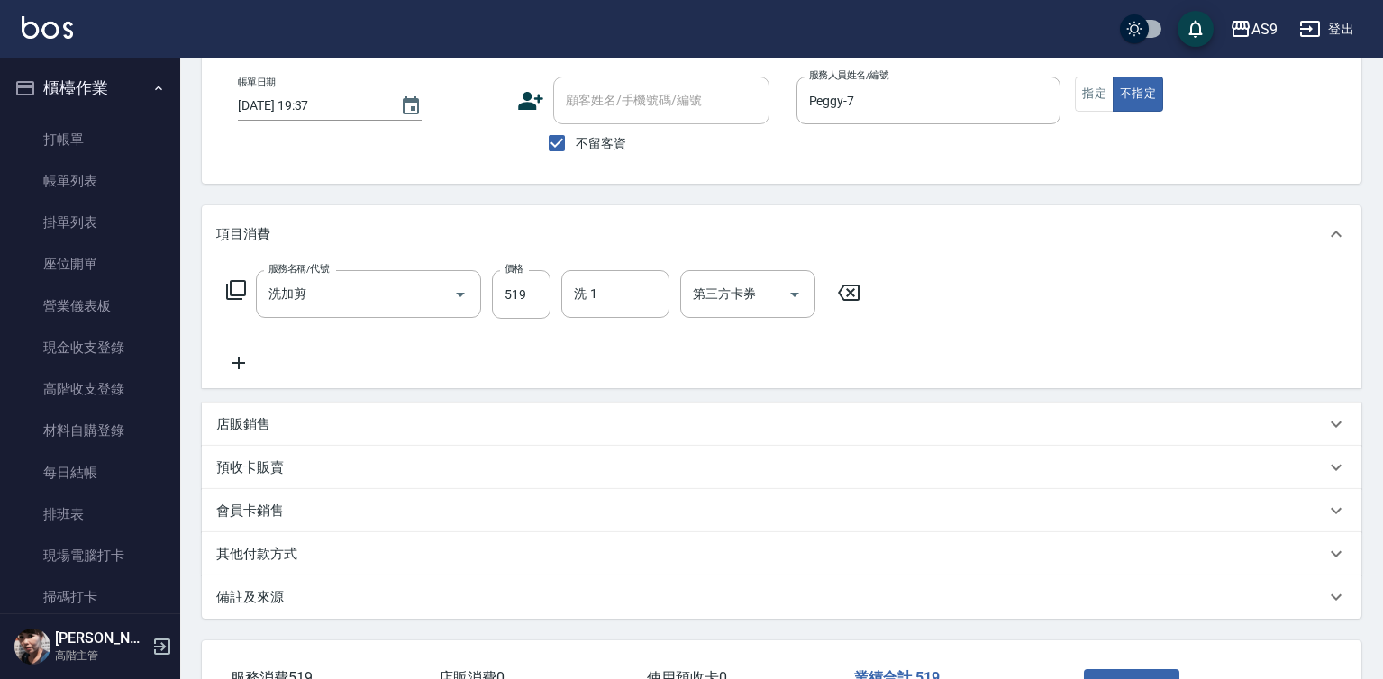
scroll to position [224, 0]
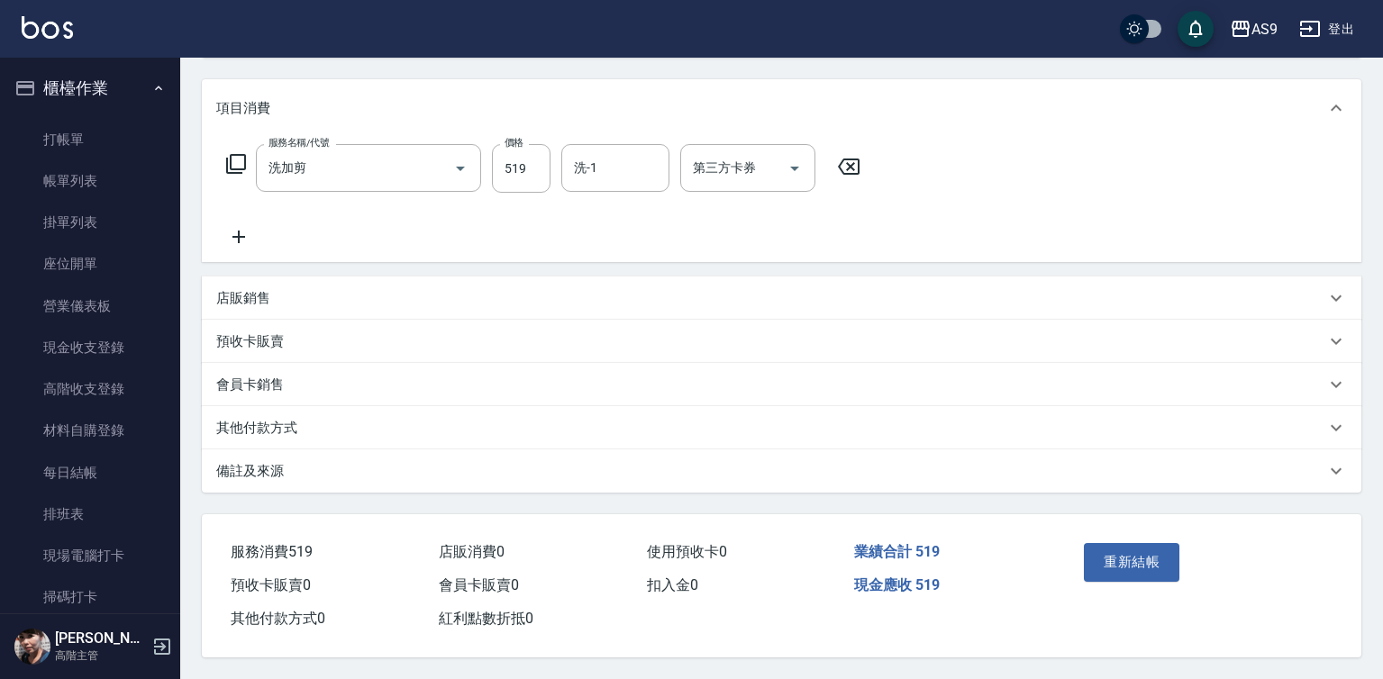
click at [1141, 577] on div "重新結帳" at bounding box center [1137, 575] width 121 height 78
click at [1130, 559] on button "重新結帳" at bounding box center [1132, 562] width 96 height 38
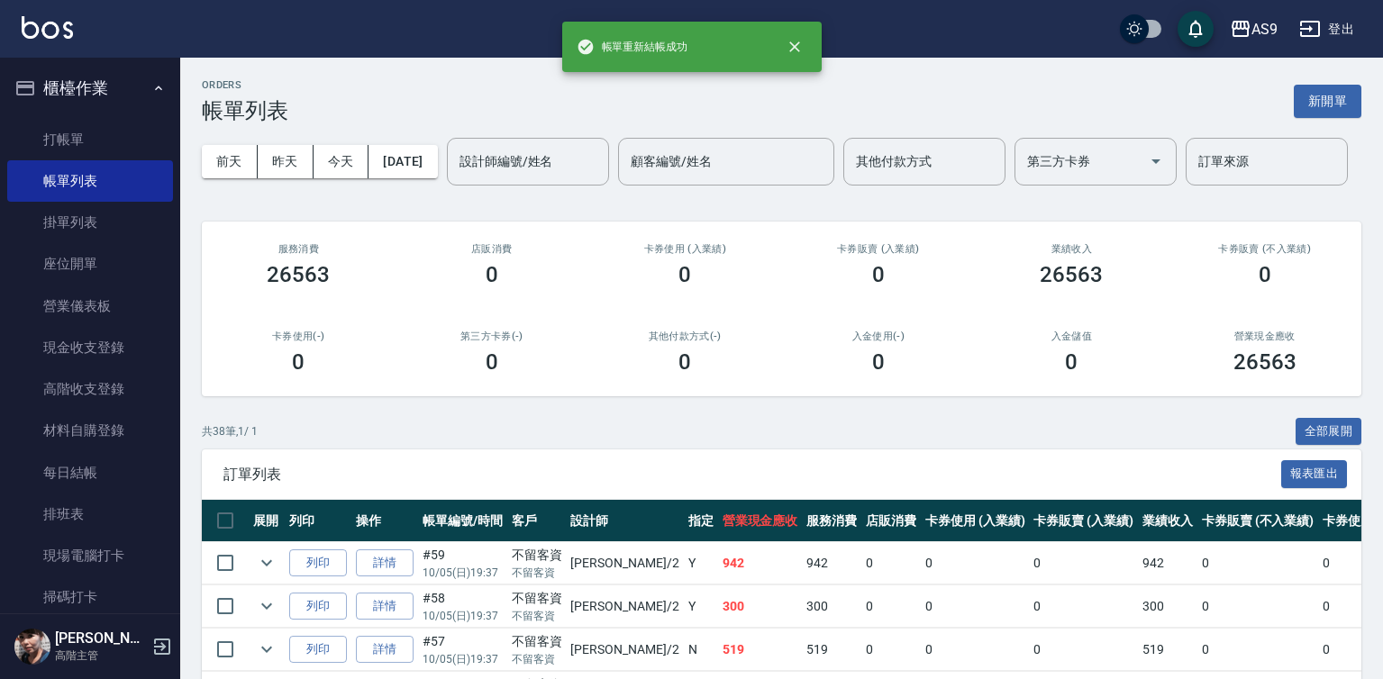
scroll to position [360, 0]
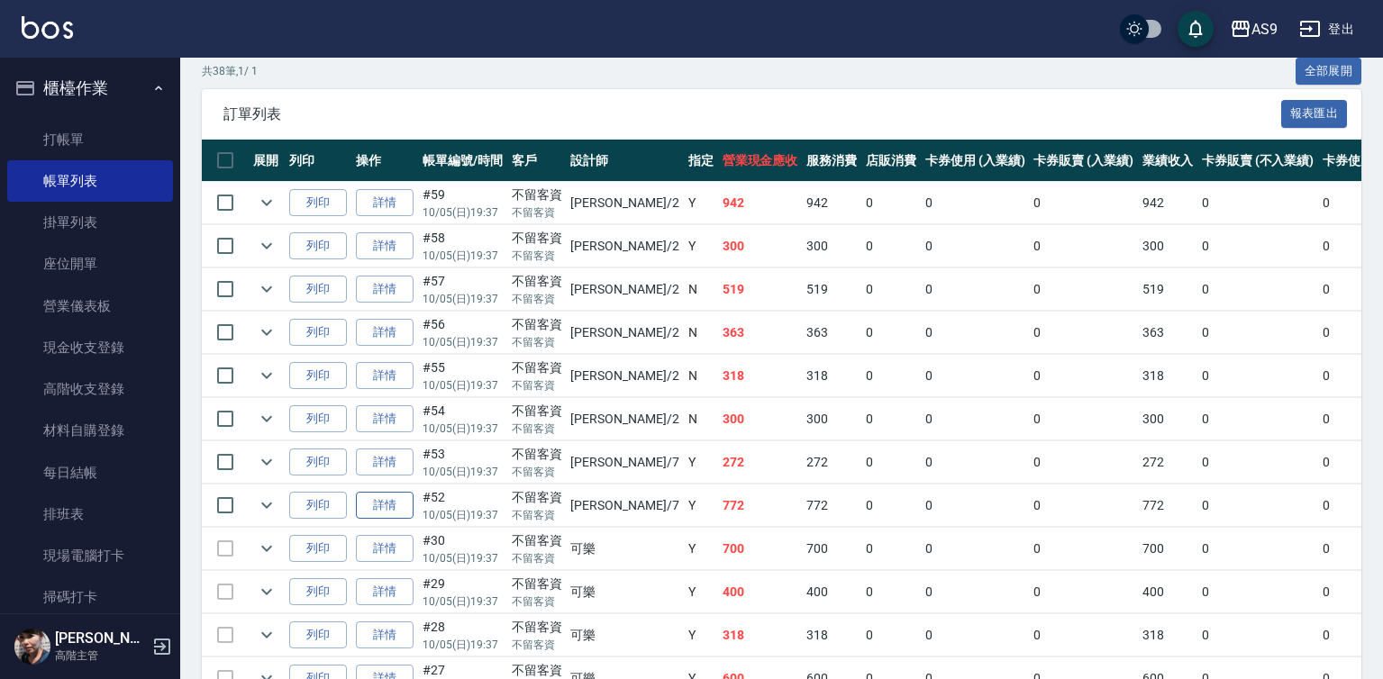
click at [379, 520] on link "詳情" at bounding box center [385, 506] width 58 height 28
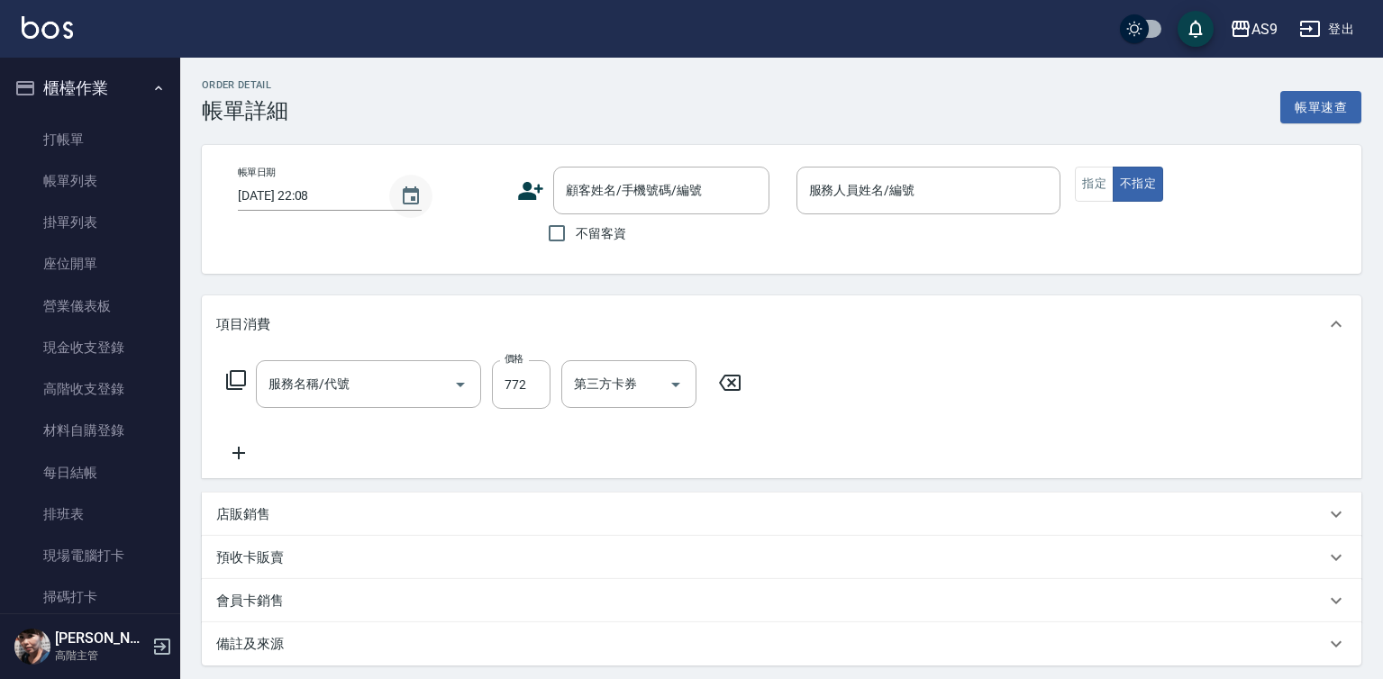
click at [404, 198] on icon "Choose date, selected date is 2025-10-07" at bounding box center [411, 197] width 22 height 22
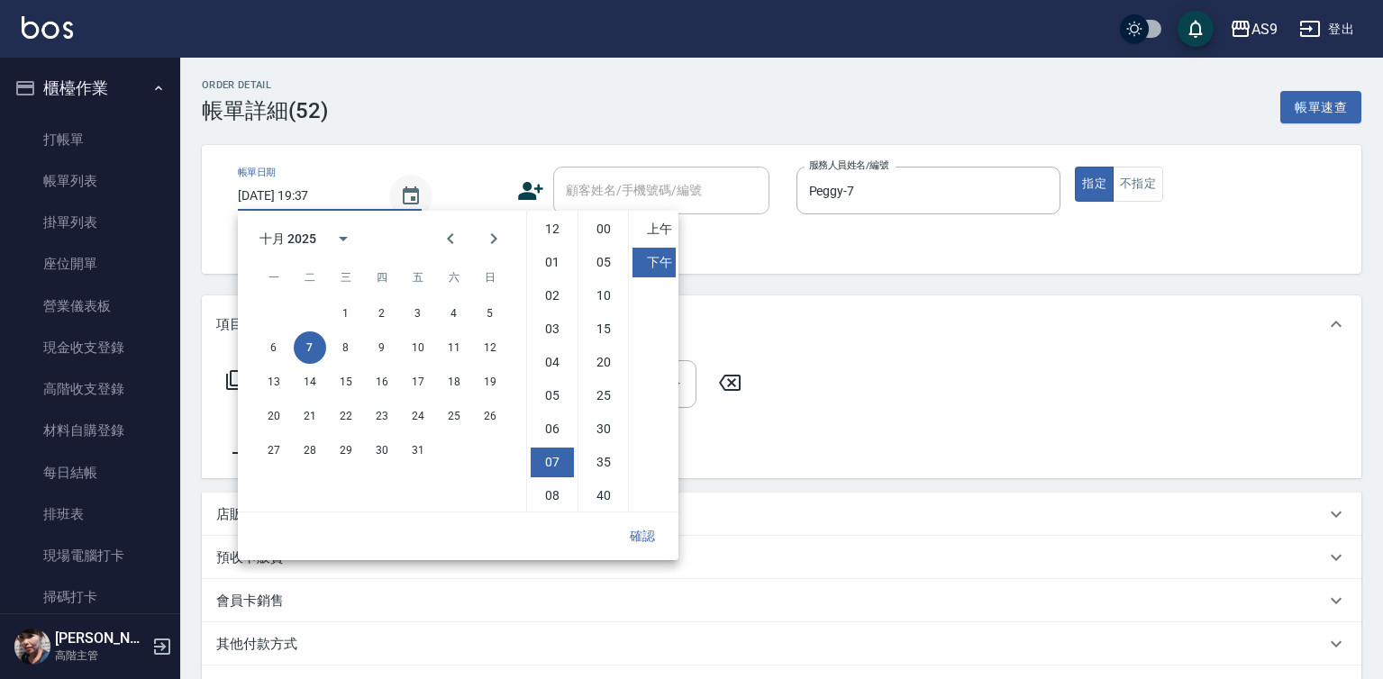
type input "2025/10/07 19:37"
checkbox input "true"
type input "Peggy-7"
type input "染髮1500"
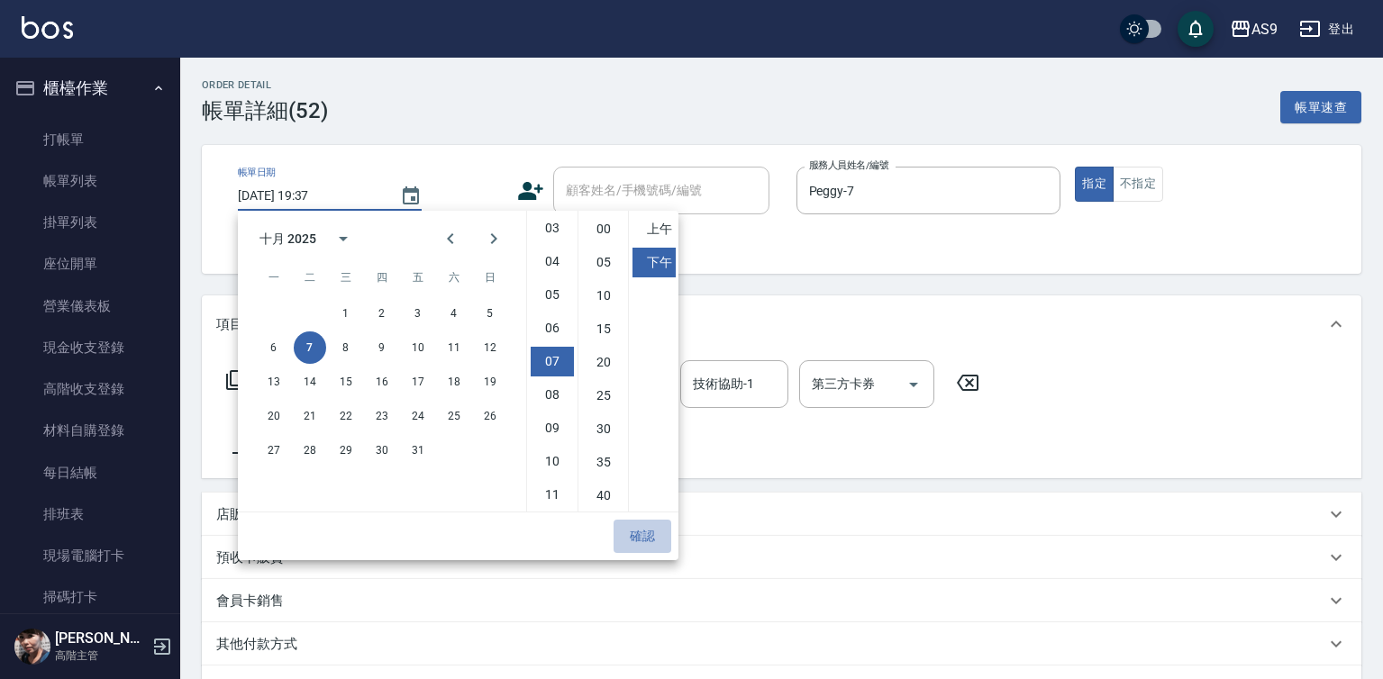
click at [642, 534] on button "確認" at bounding box center [643, 536] width 58 height 33
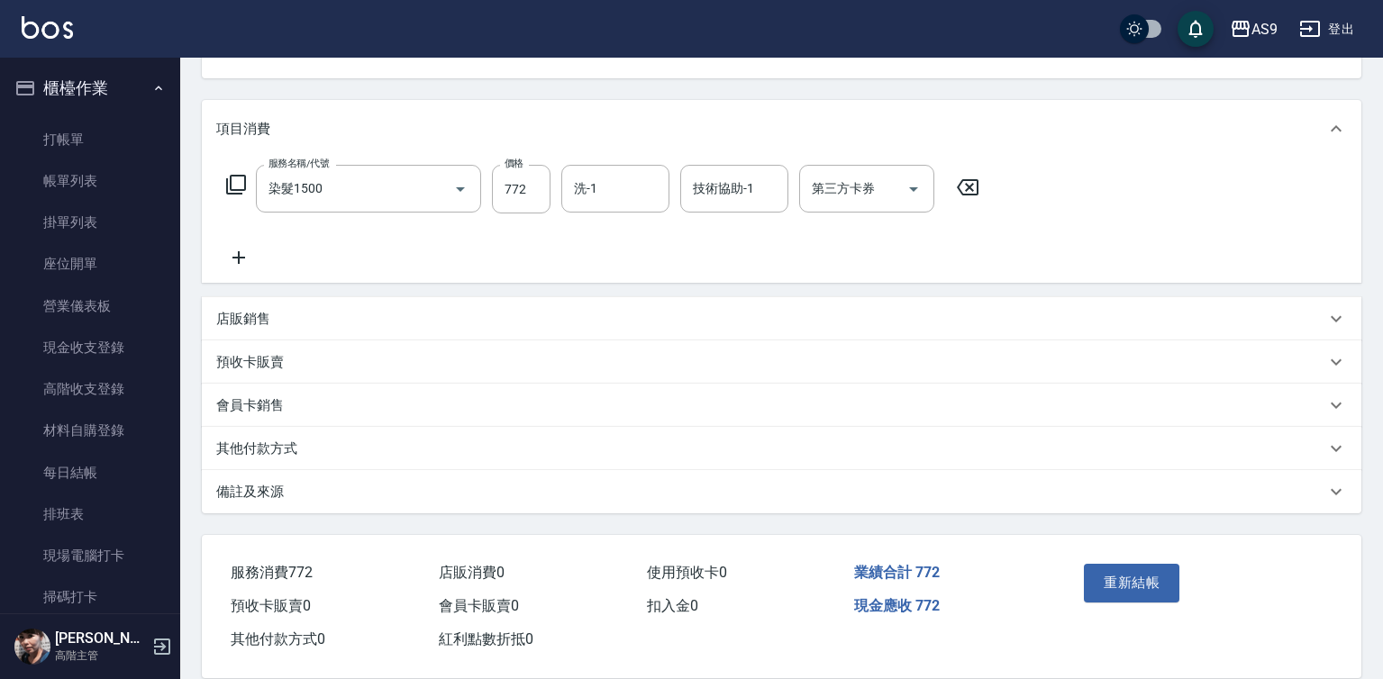
scroll to position [224, 0]
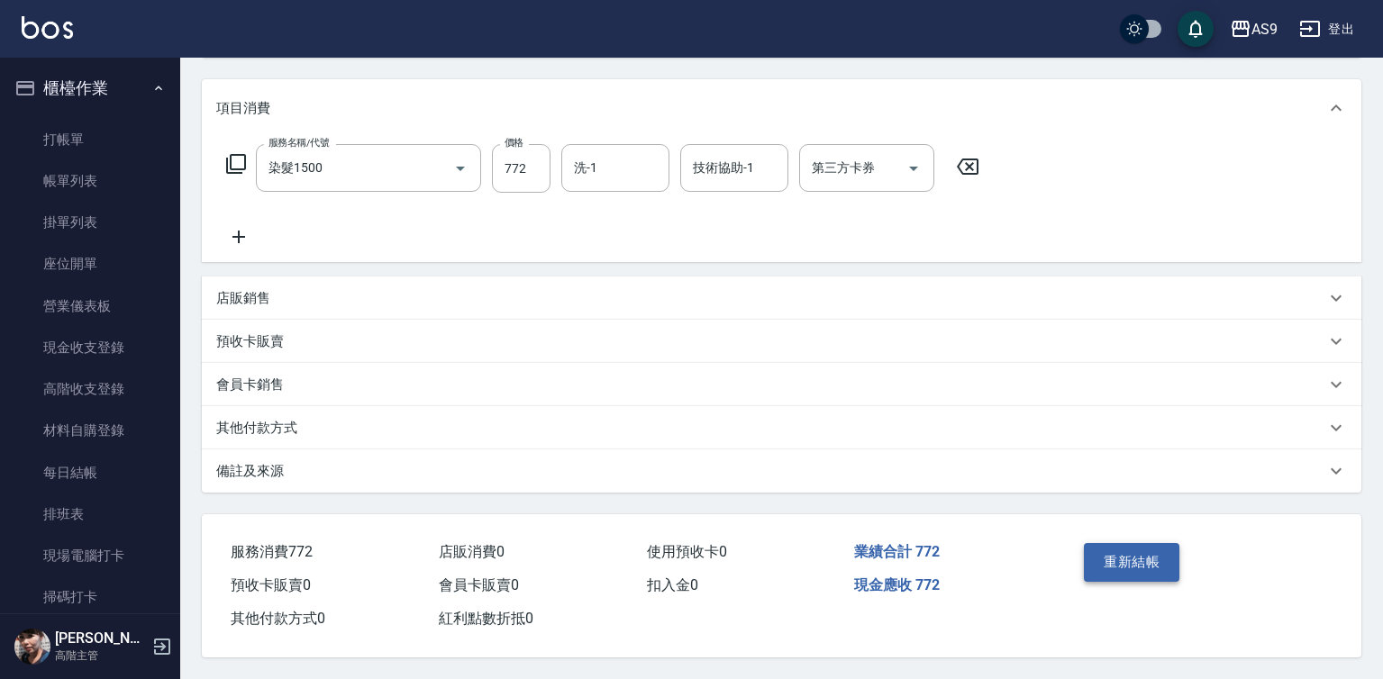
click at [1153, 565] on button "重新結帳" at bounding box center [1132, 562] width 96 height 38
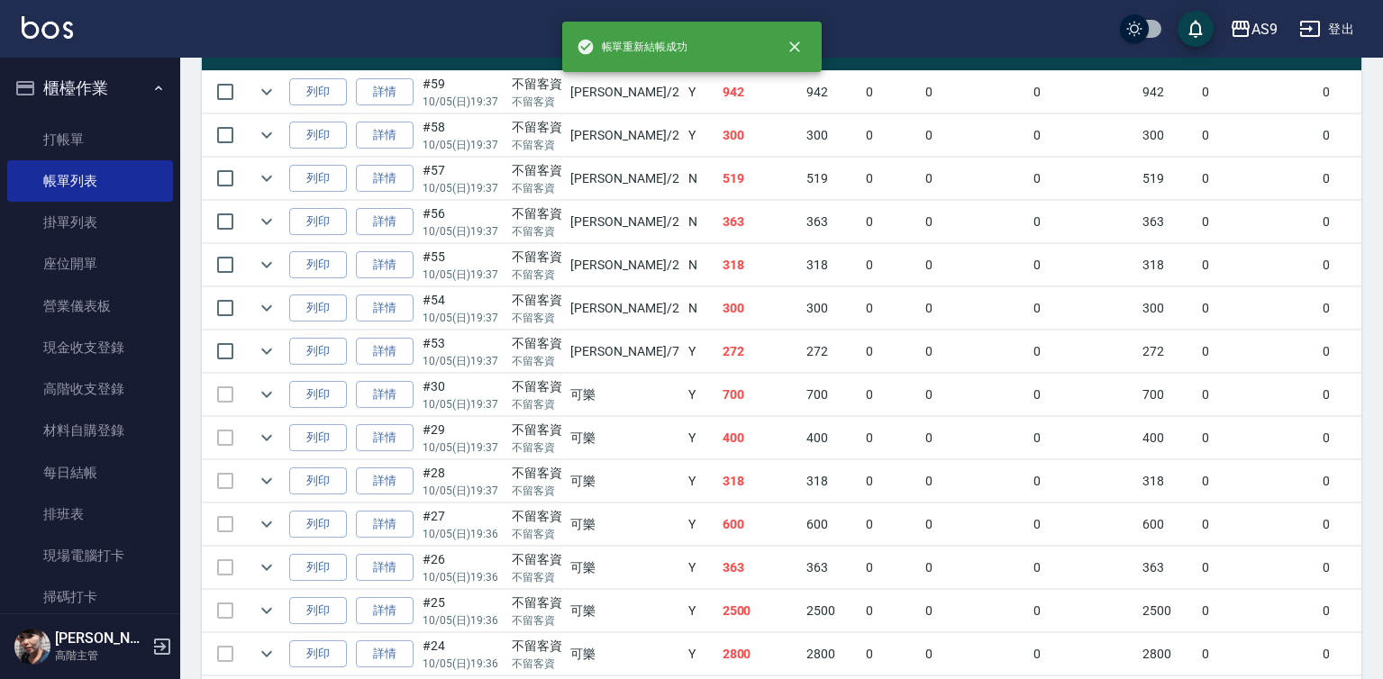
scroll to position [541, 0]
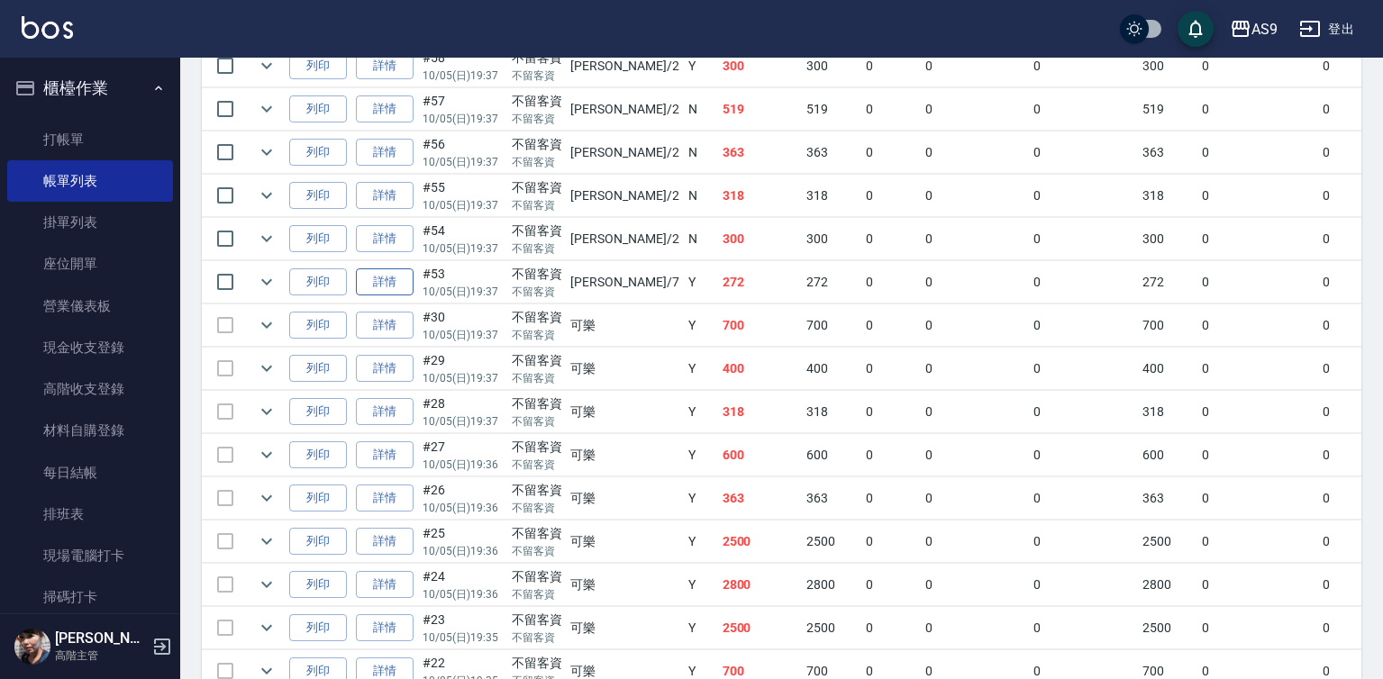
click at [375, 296] on link "詳情" at bounding box center [385, 282] width 58 height 28
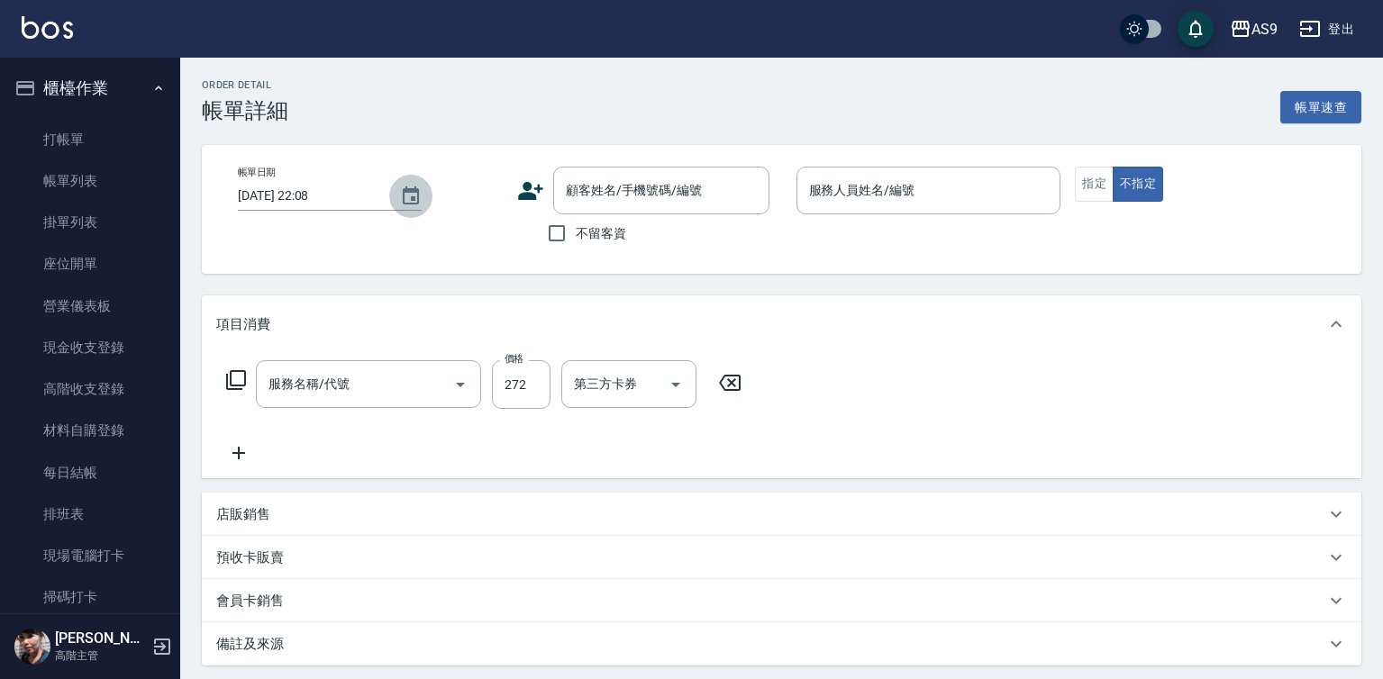
click at [404, 198] on icon "Choose date, selected date is 2025-10-07" at bounding box center [411, 197] width 22 height 22
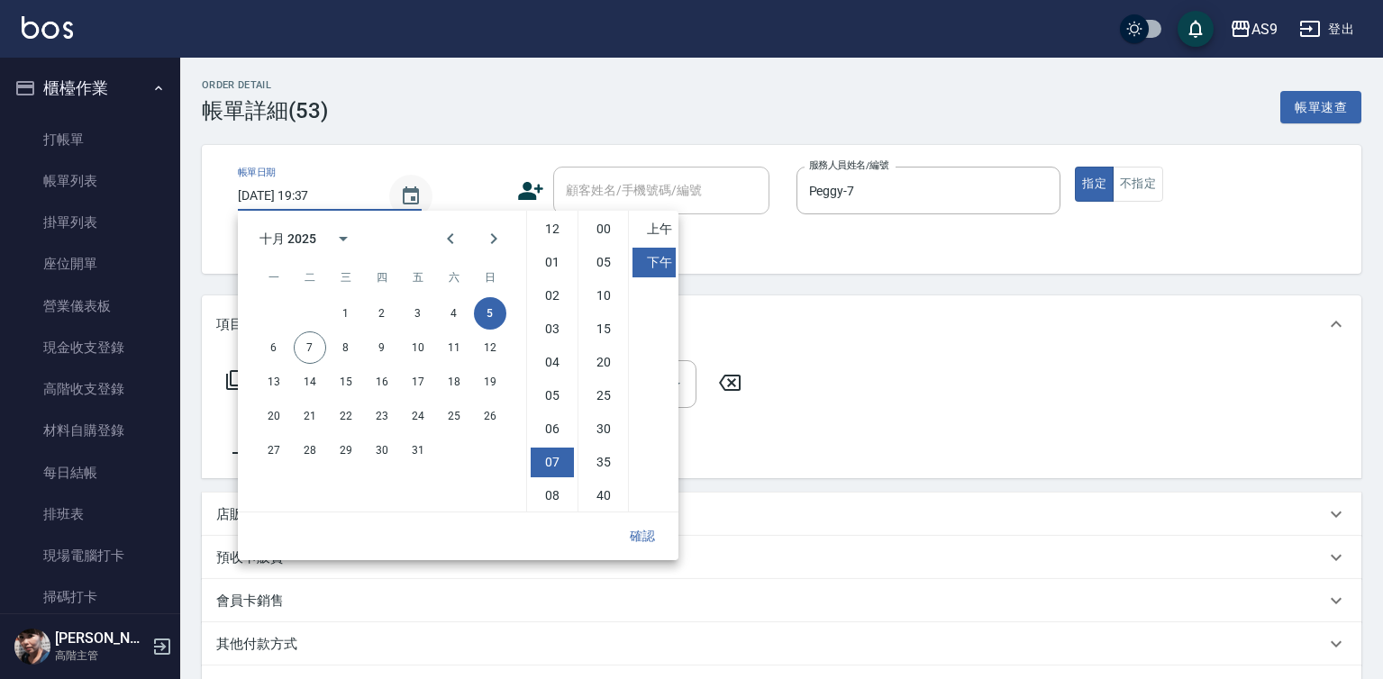
type input "[DATE] 19:37"
checkbox input "true"
type input "Peggy-7"
type input "洗髮320"
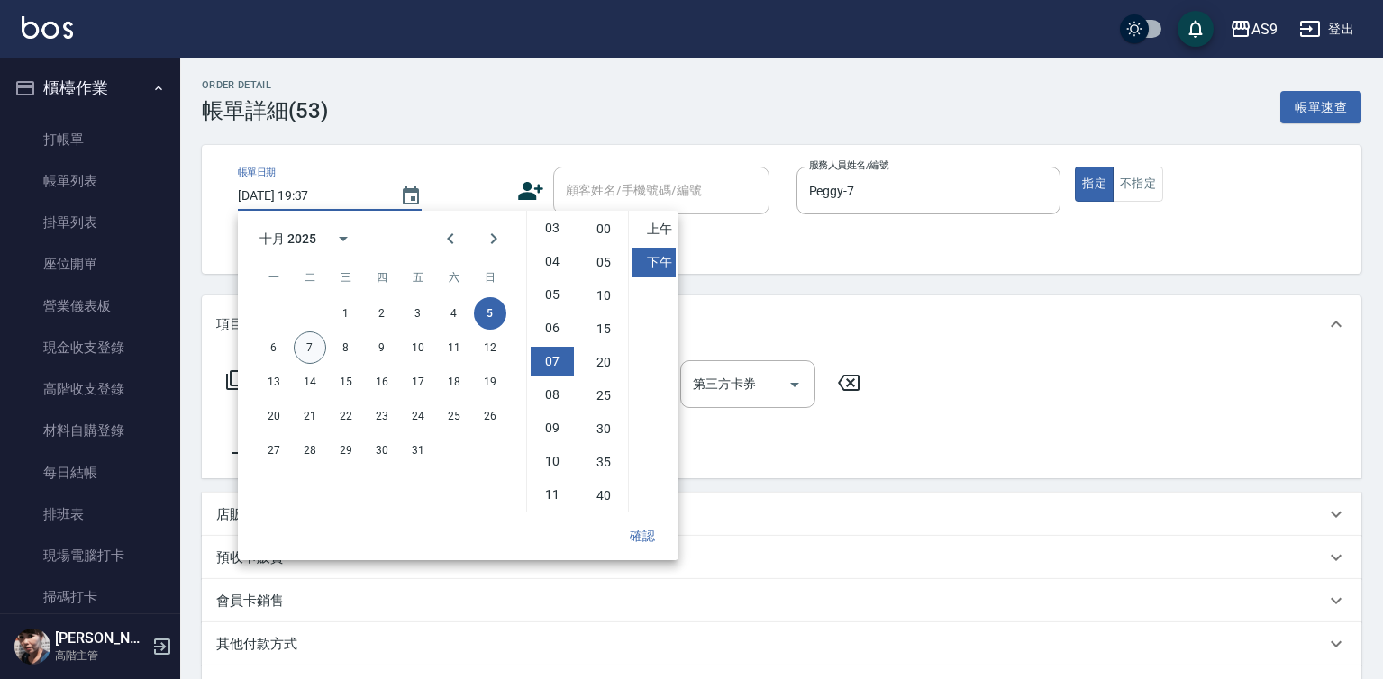
click at [318, 359] on button "7" at bounding box center [310, 348] width 32 height 32
type input "2025/10/07 19:37"
click at [643, 537] on button "確認" at bounding box center [643, 536] width 58 height 33
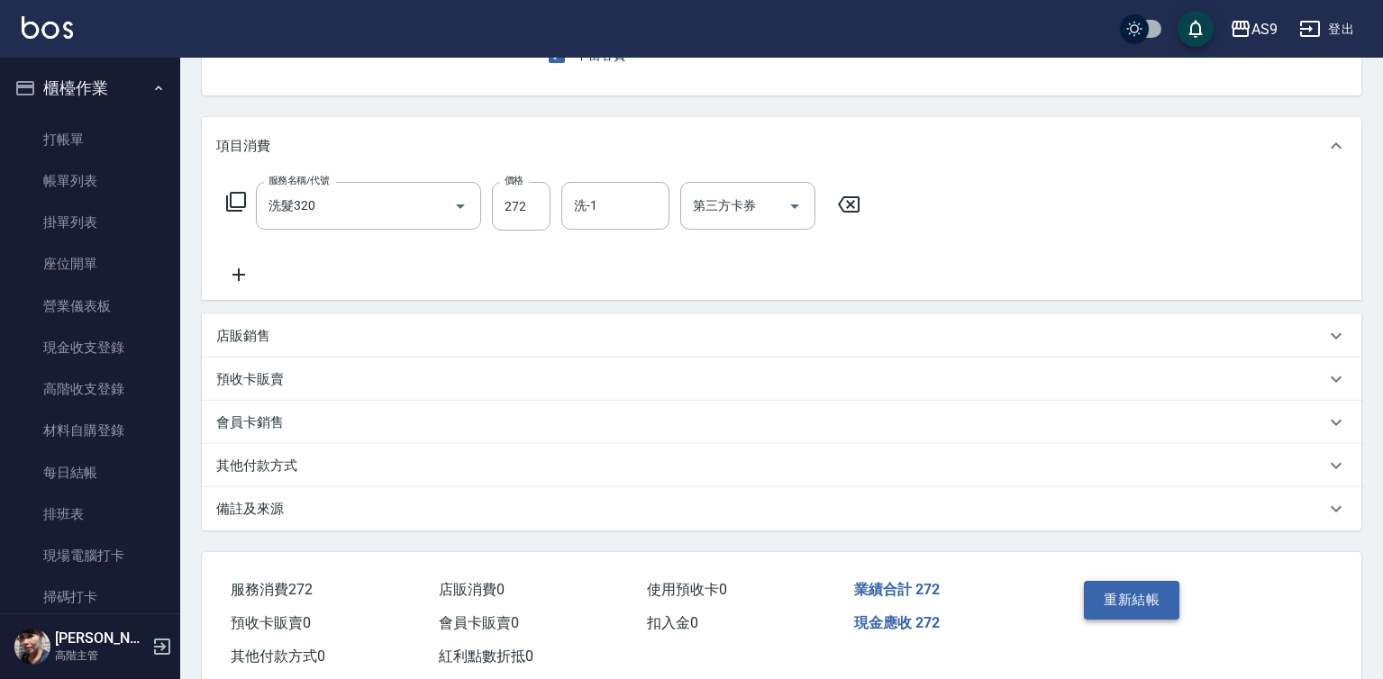
scroll to position [224, 0]
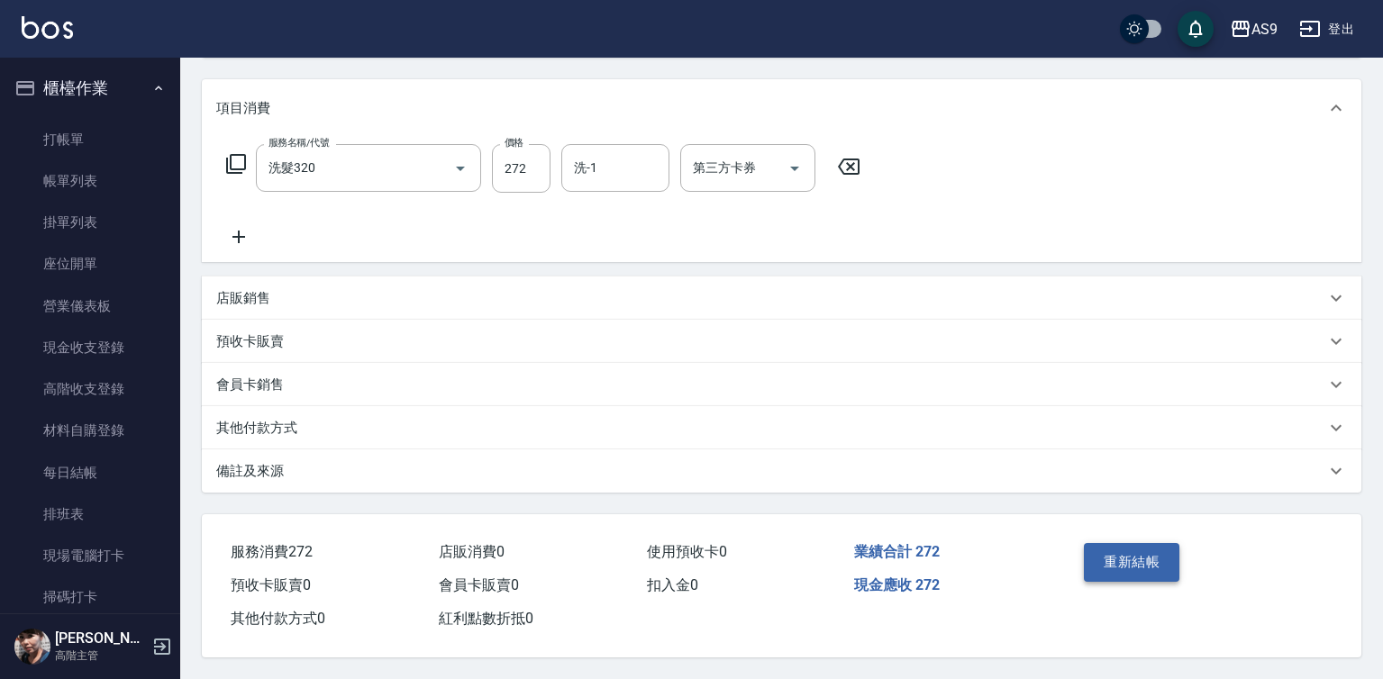
click at [1142, 557] on button "重新結帳" at bounding box center [1132, 562] width 96 height 38
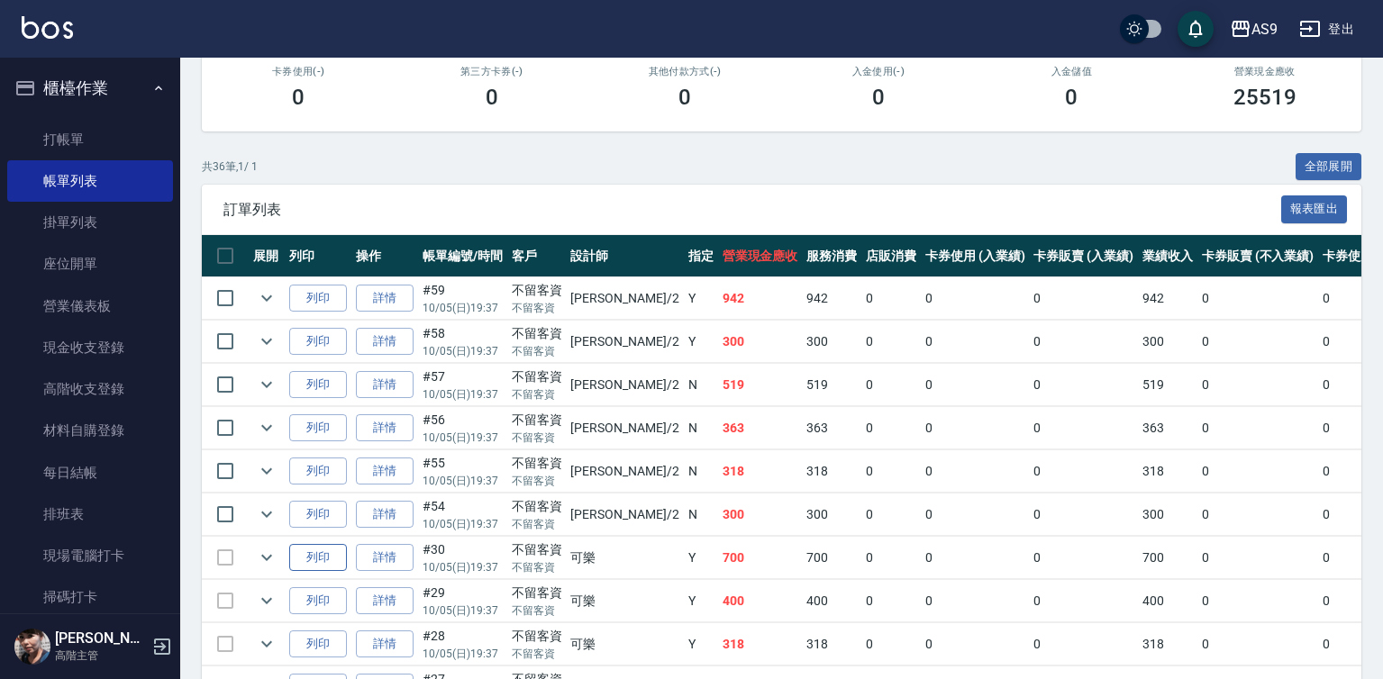
scroll to position [270, 0]
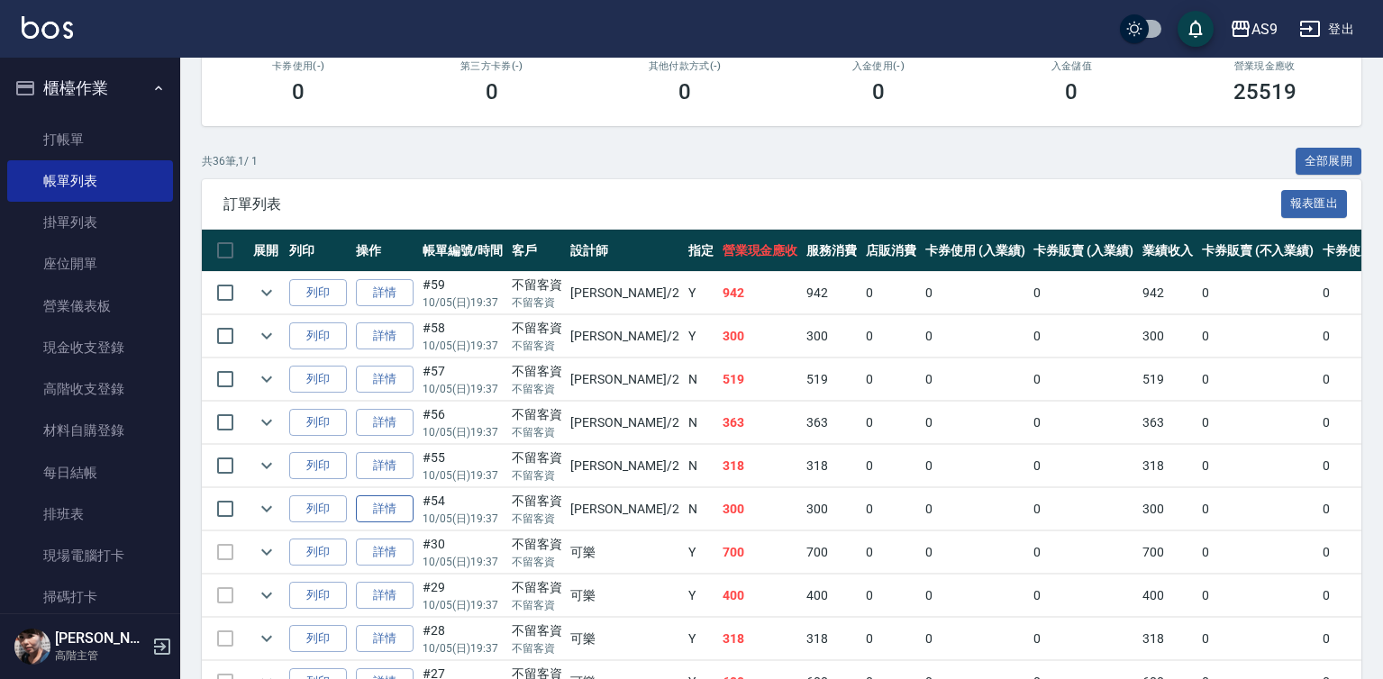
click at [374, 523] on link "詳情" at bounding box center [385, 510] width 58 height 28
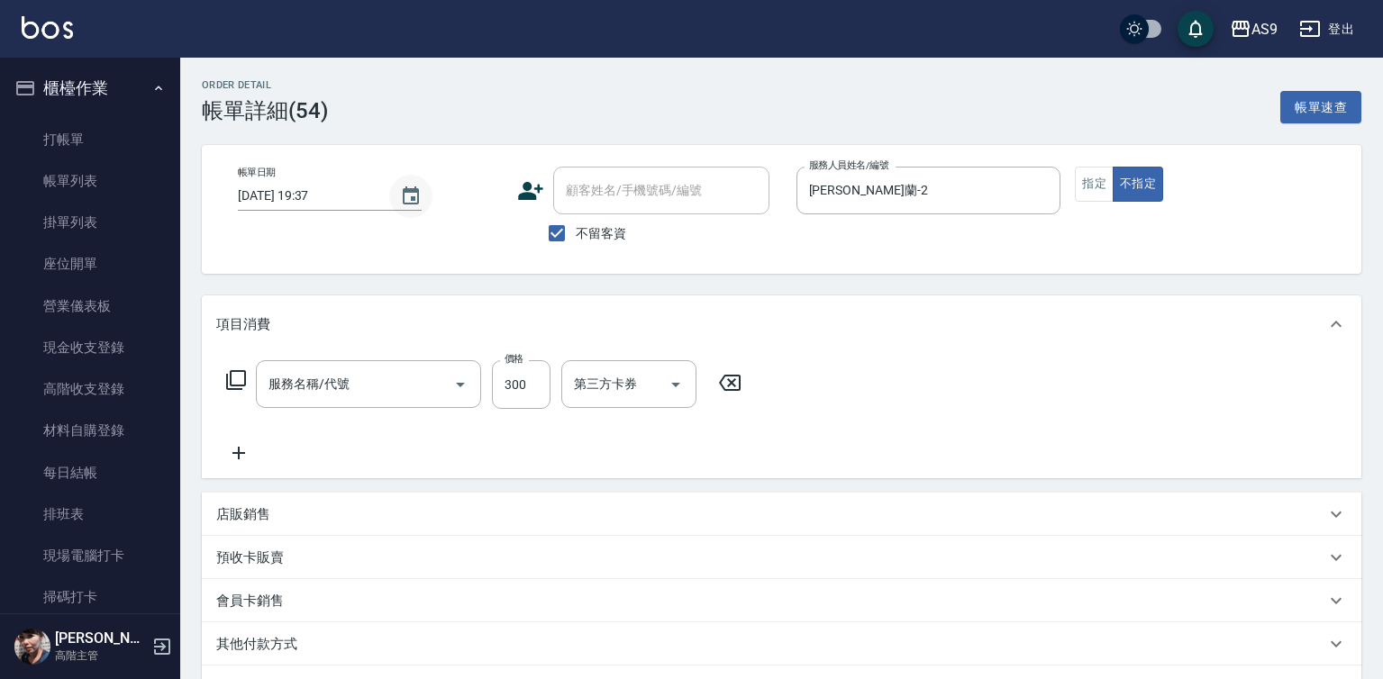
type input "[DATE] 19:37"
checkbox input "true"
type input "[PERSON_NAME]蘭-2"
click at [414, 197] on icon "Choose date, selected date is 2025-10-05" at bounding box center [411, 195] width 16 height 18
type input "洗髮300(洗 髮300)"
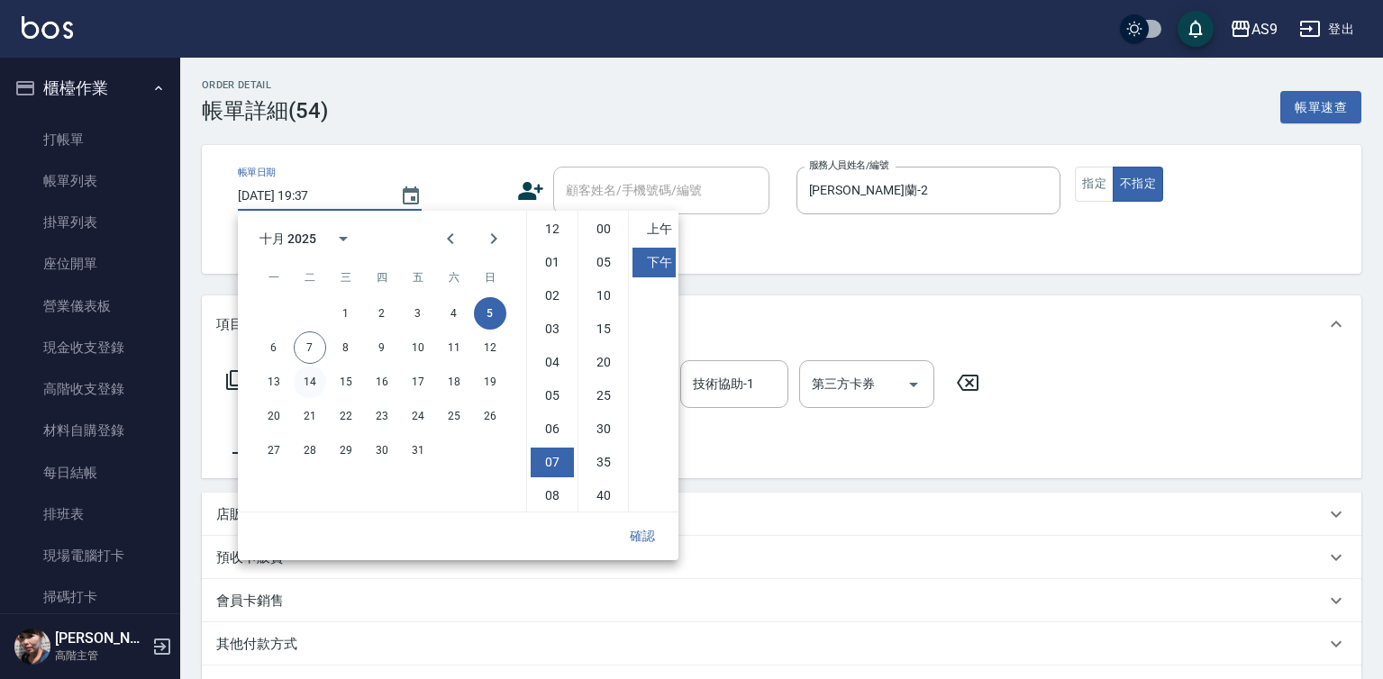
scroll to position [101, 0]
click at [314, 358] on button "7" at bounding box center [310, 348] width 32 height 32
type input "2025/10/07 19:37"
click at [632, 538] on button "確認" at bounding box center [643, 536] width 58 height 33
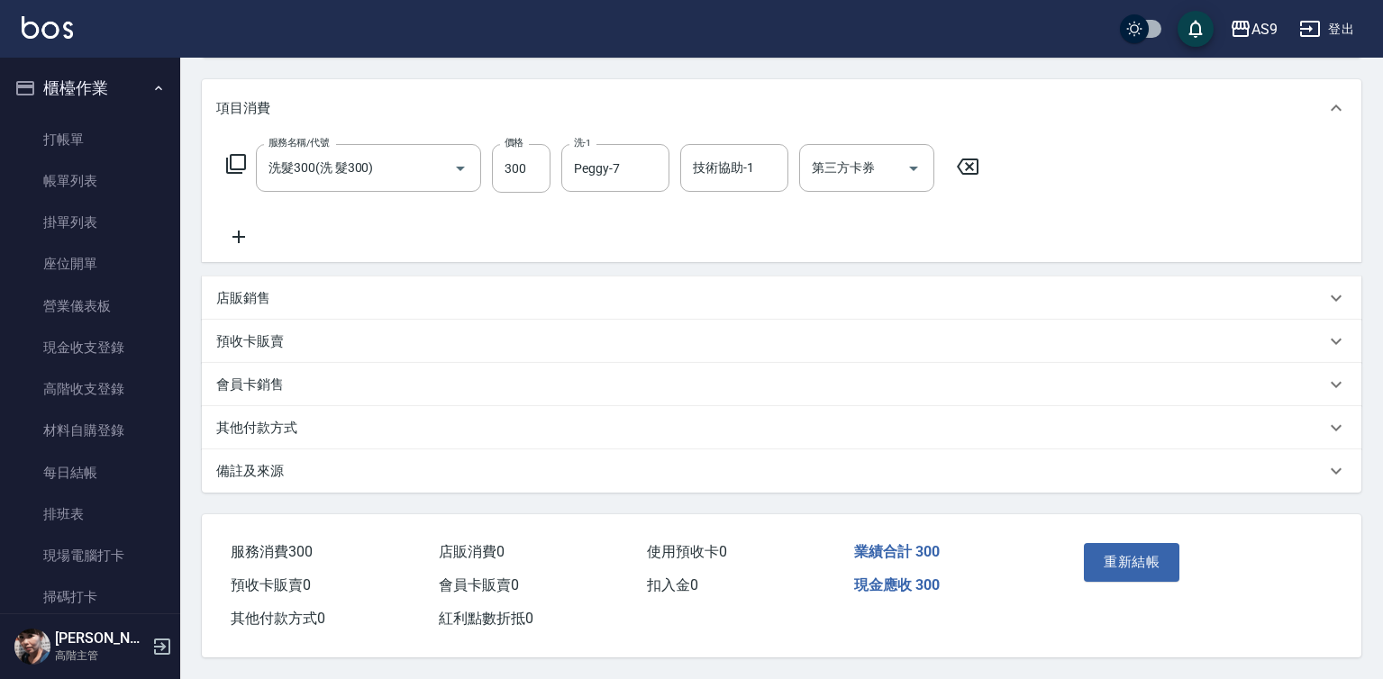
scroll to position [224, 0]
click at [1121, 551] on button "重新結帳" at bounding box center [1132, 562] width 96 height 38
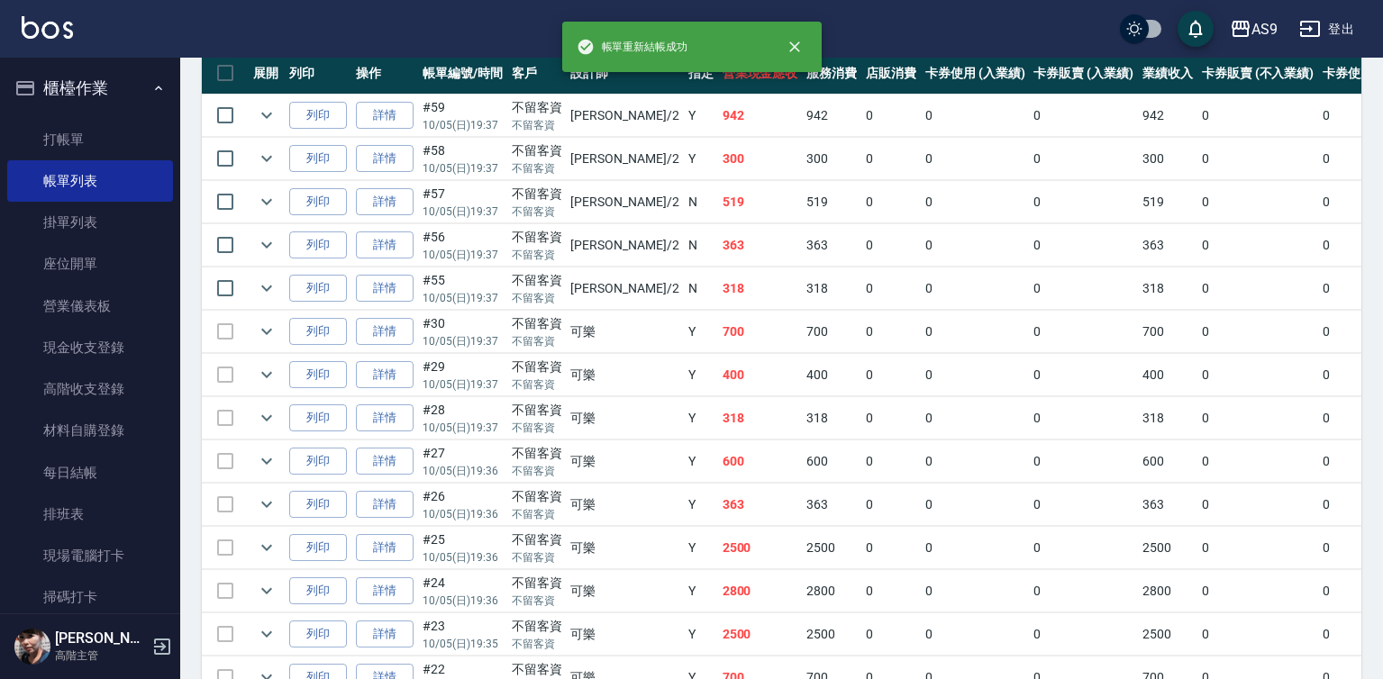
scroll to position [450, 0]
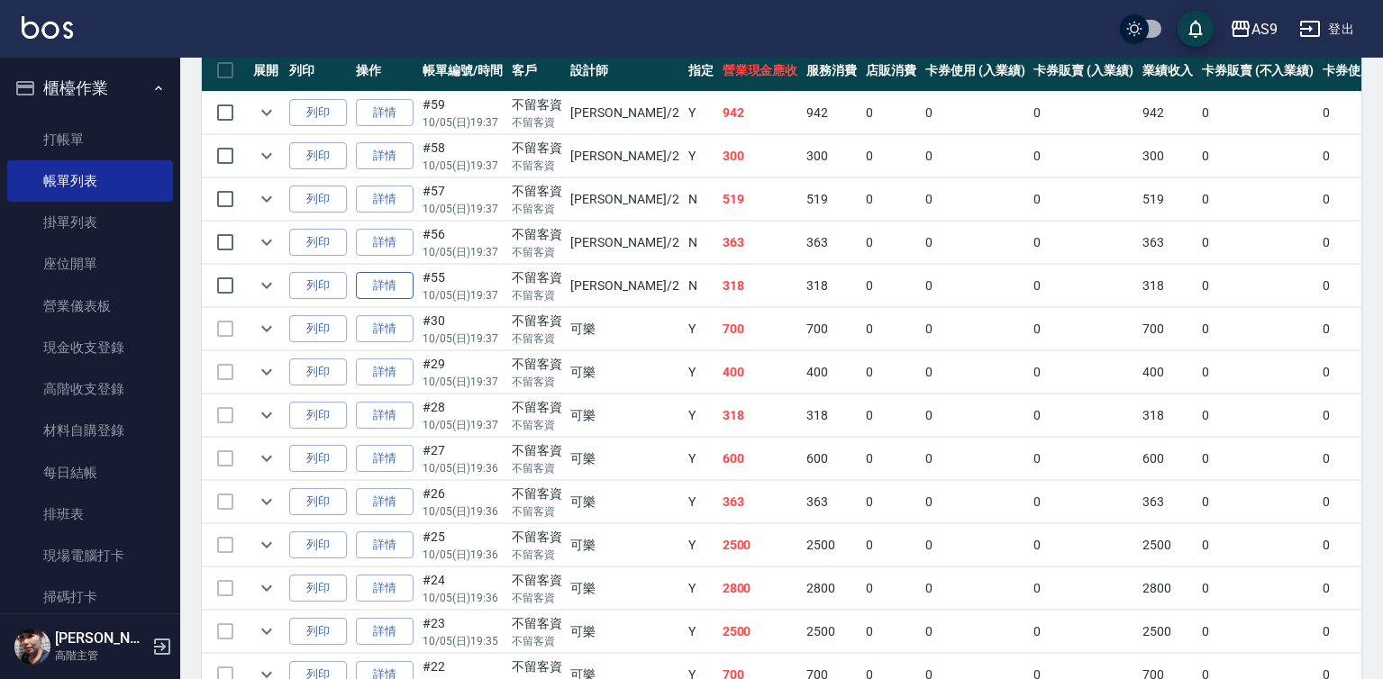
click at [378, 300] on link "詳情" at bounding box center [385, 286] width 58 height 28
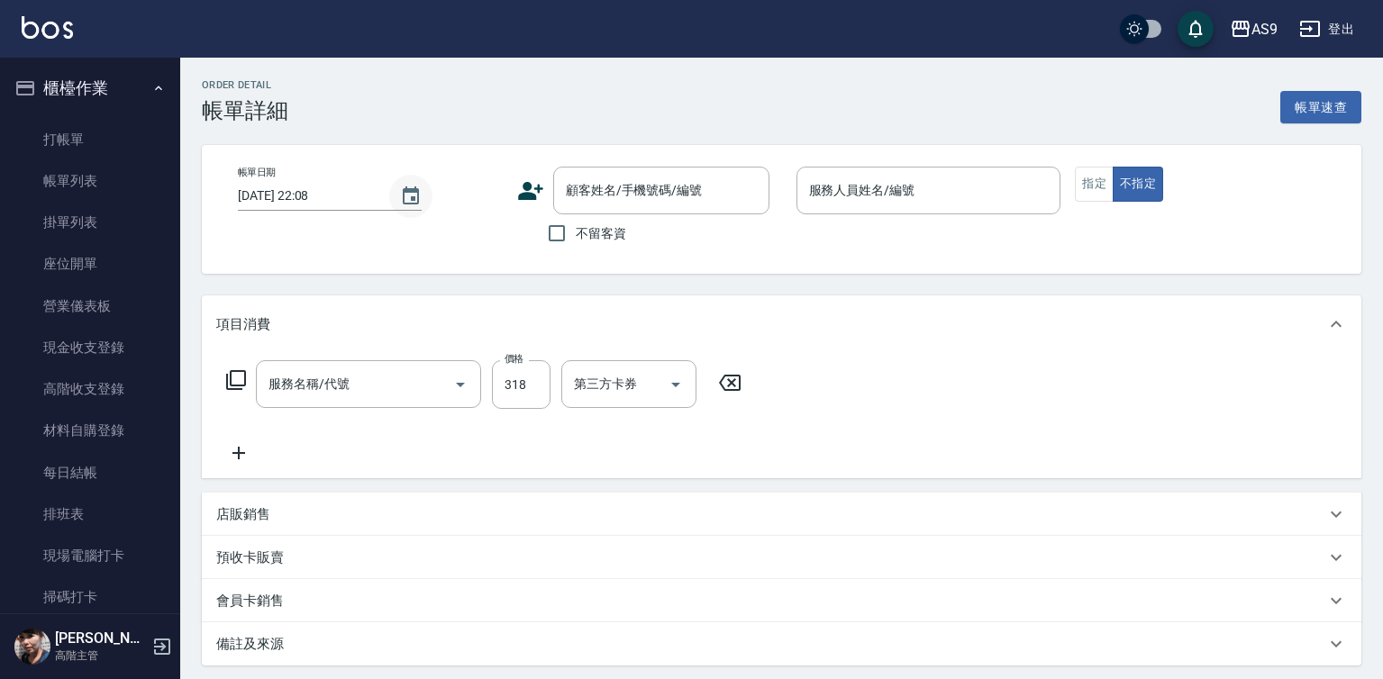
type input "[DATE] 19:37"
checkbox input "true"
type input "[PERSON_NAME]蘭-2"
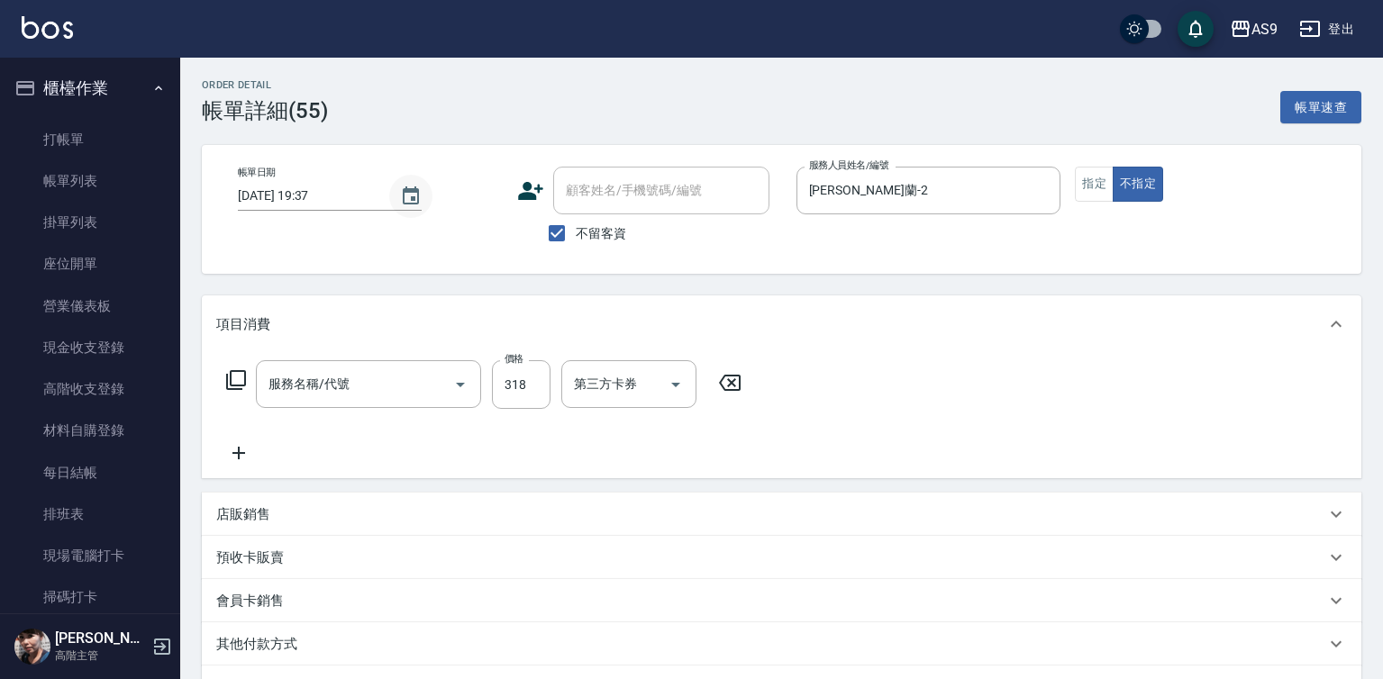
click at [415, 196] on icon "Choose date, selected date is 2025-10-05" at bounding box center [411, 195] width 16 height 18
type input "SPA洗髮400"
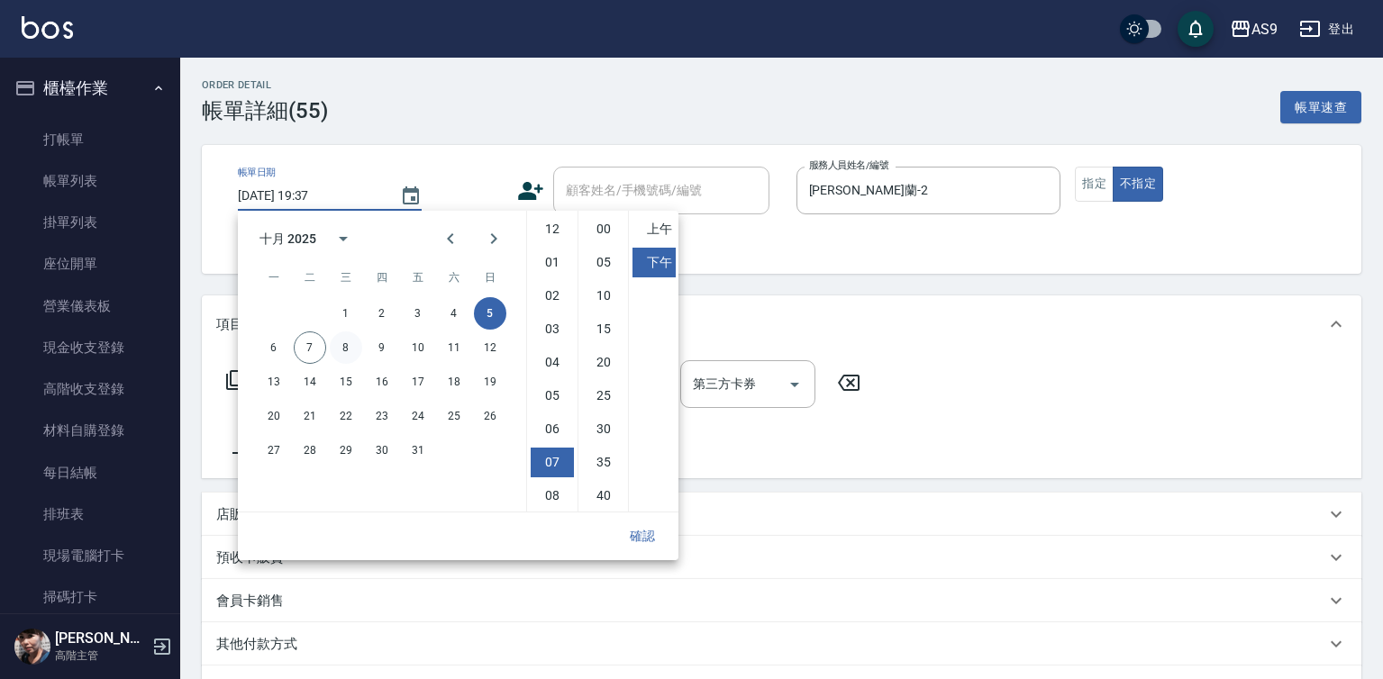
scroll to position [101, 0]
click at [315, 348] on button "7" at bounding box center [310, 348] width 32 height 32
type input "2025/10/07 19:37"
click at [658, 537] on button "確認" at bounding box center [643, 536] width 58 height 33
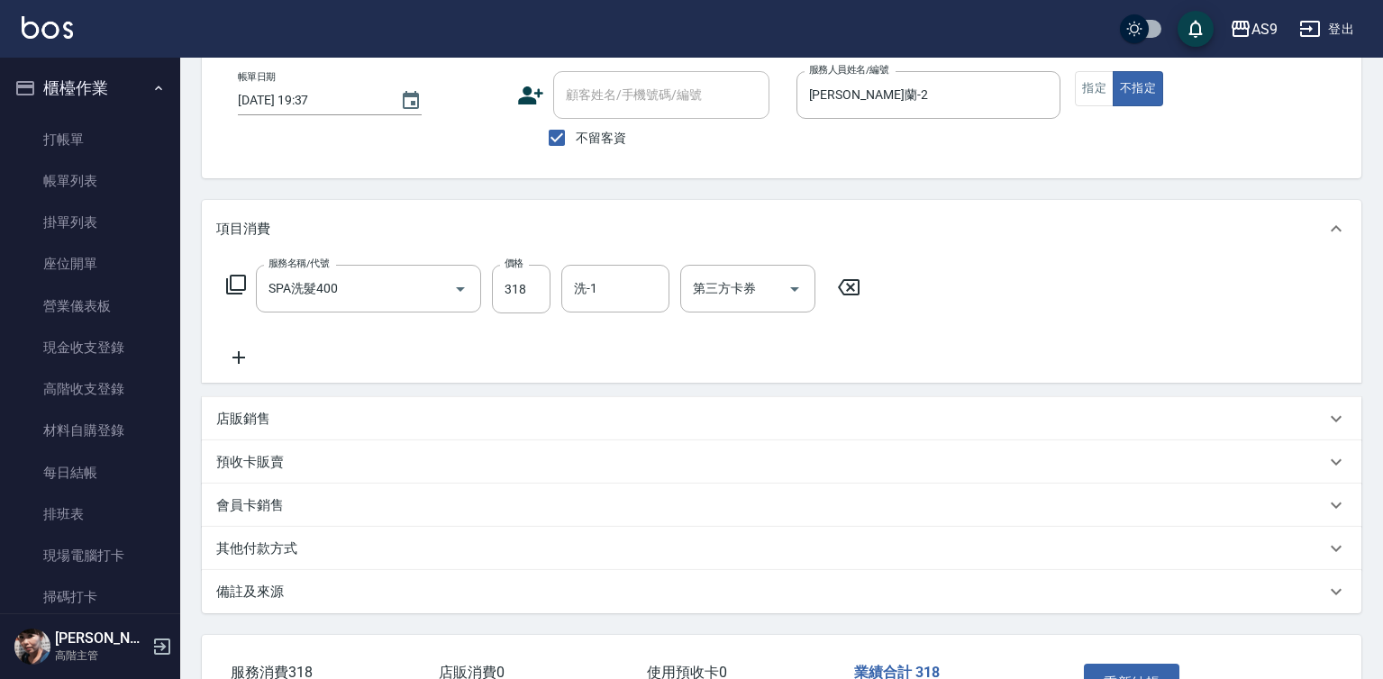
scroll to position [224, 0]
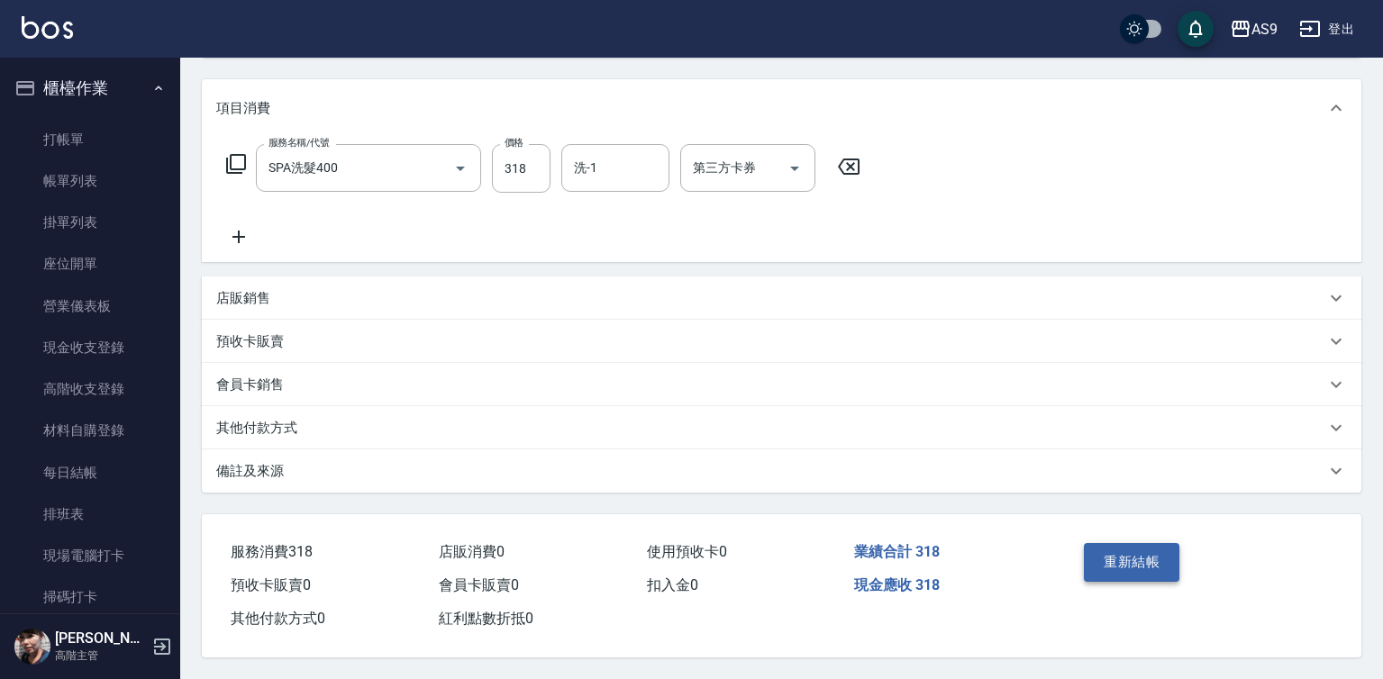
click at [1168, 559] on button "重新結帳" at bounding box center [1132, 562] width 96 height 38
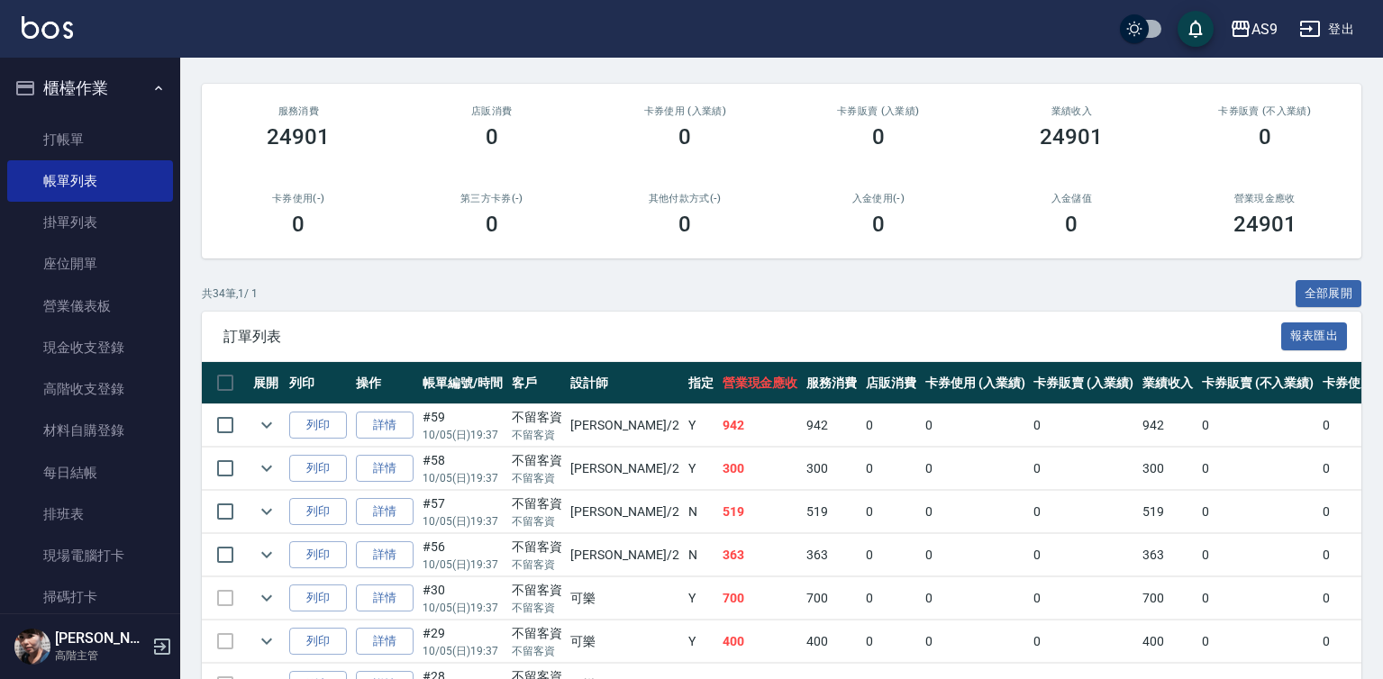
scroll to position [270, 0]
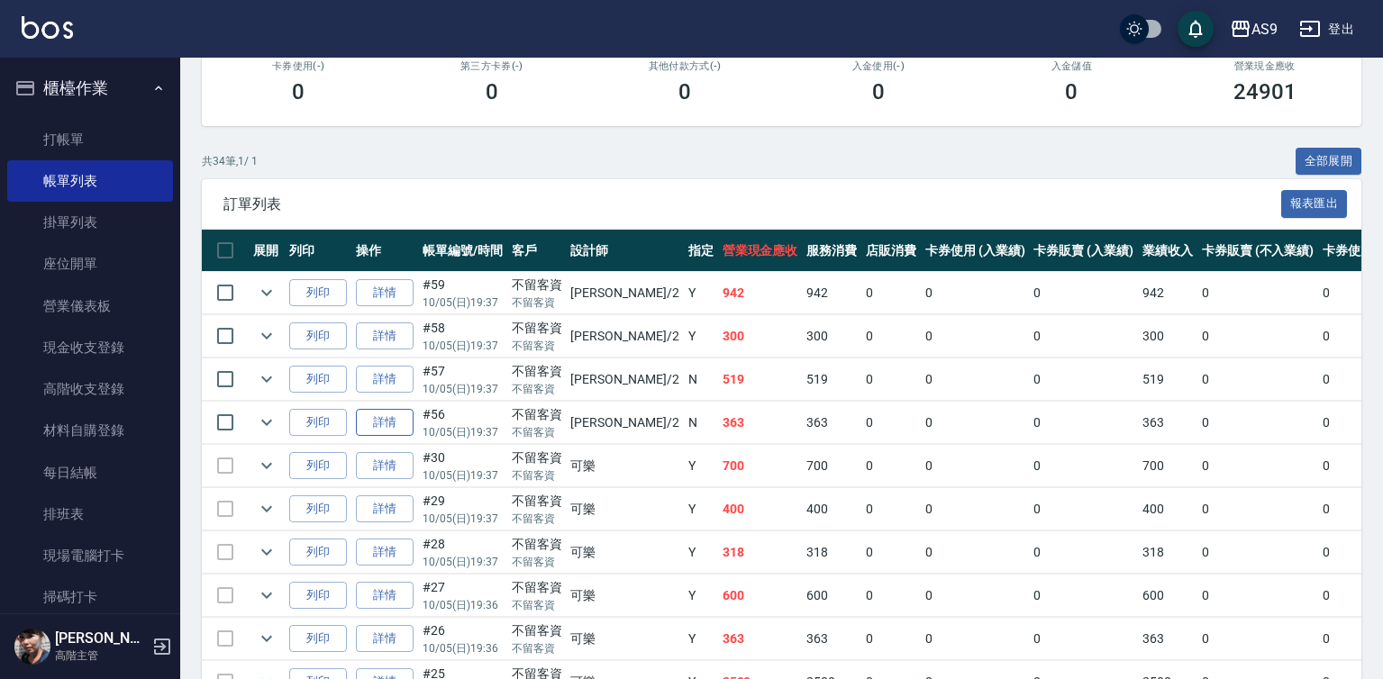
click at [381, 437] on link "詳情" at bounding box center [385, 423] width 58 height 28
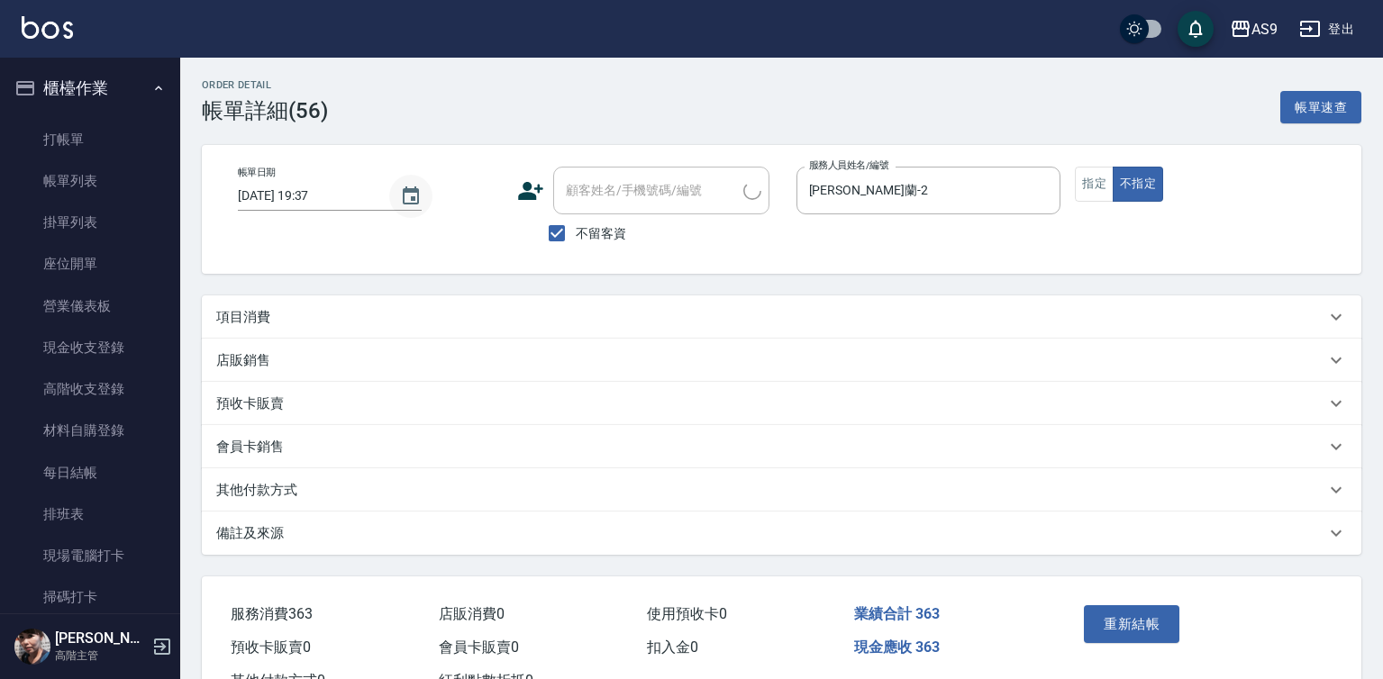
type input "[DATE] 19:37"
checkbox input "true"
type input "[PERSON_NAME]蘭-2"
click at [400, 195] on icon "Choose date, selected date is 2025-10-05" at bounding box center [411, 197] width 22 height 22
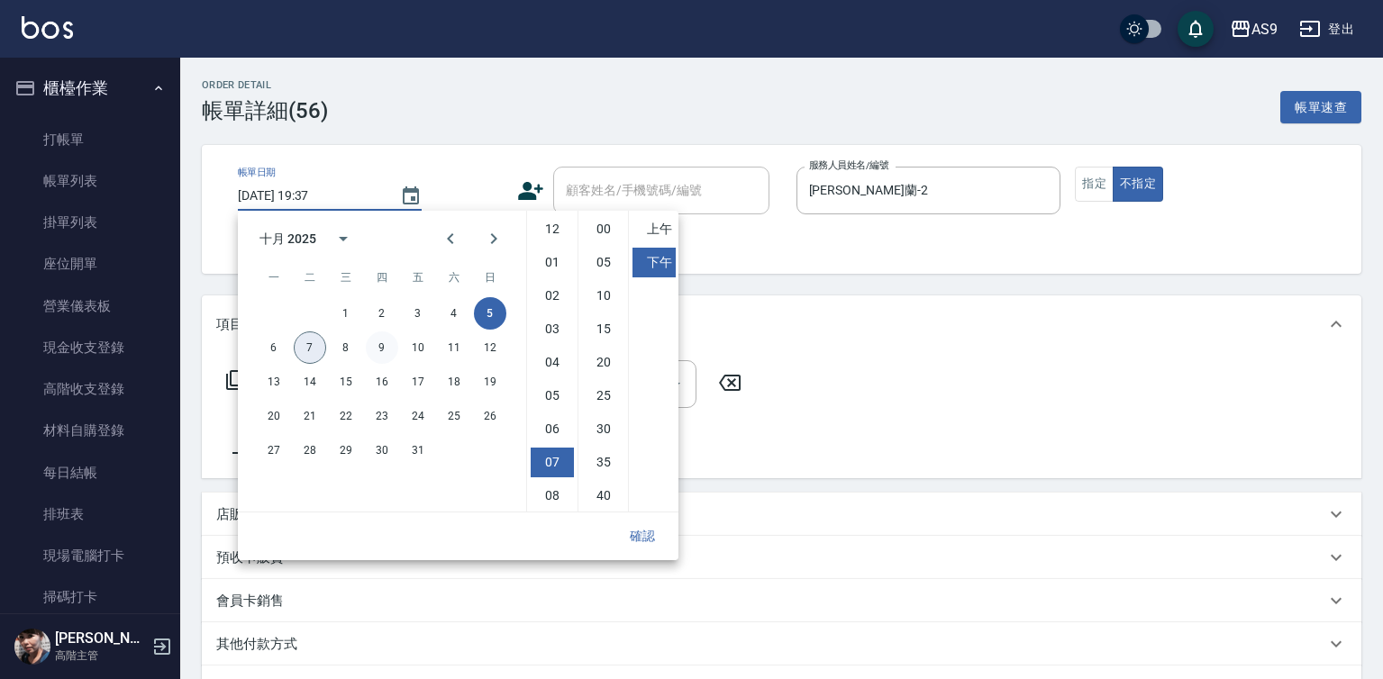
click at [319, 340] on button "7" at bounding box center [310, 348] width 32 height 32
type input "2025/10/07 19:37"
type input "SPA洗髮400"
click at [652, 536] on button "確認" at bounding box center [643, 536] width 58 height 33
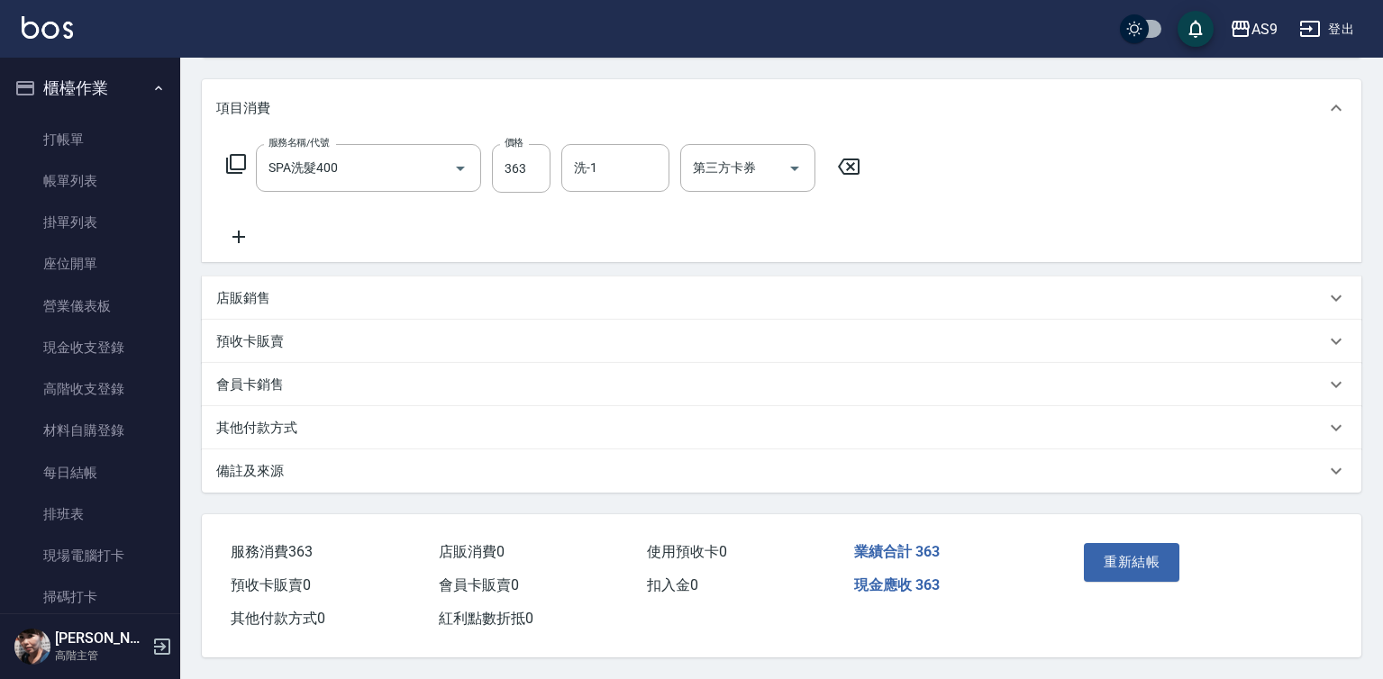
scroll to position [224, 0]
click at [1147, 550] on button "重新結帳" at bounding box center [1132, 562] width 96 height 38
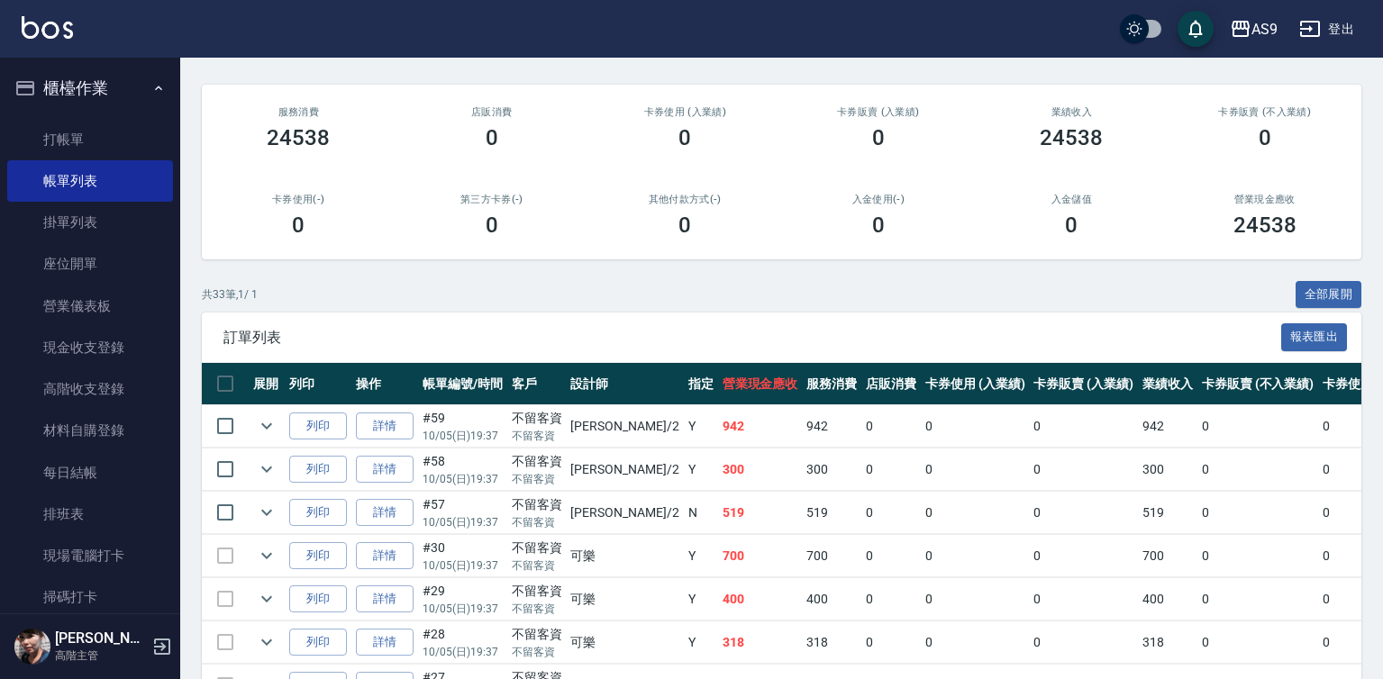
scroll to position [270, 0]
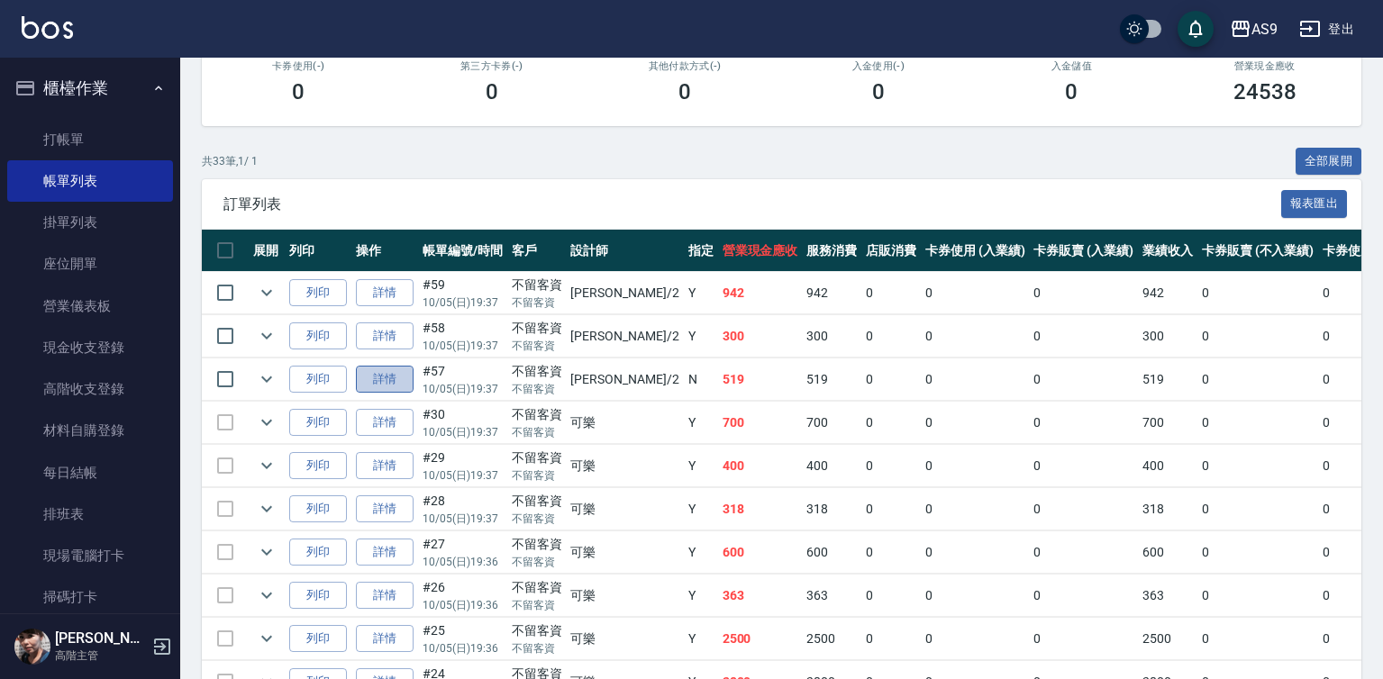
click at [390, 394] on link "詳情" at bounding box center [385, 380] width 58 height 28
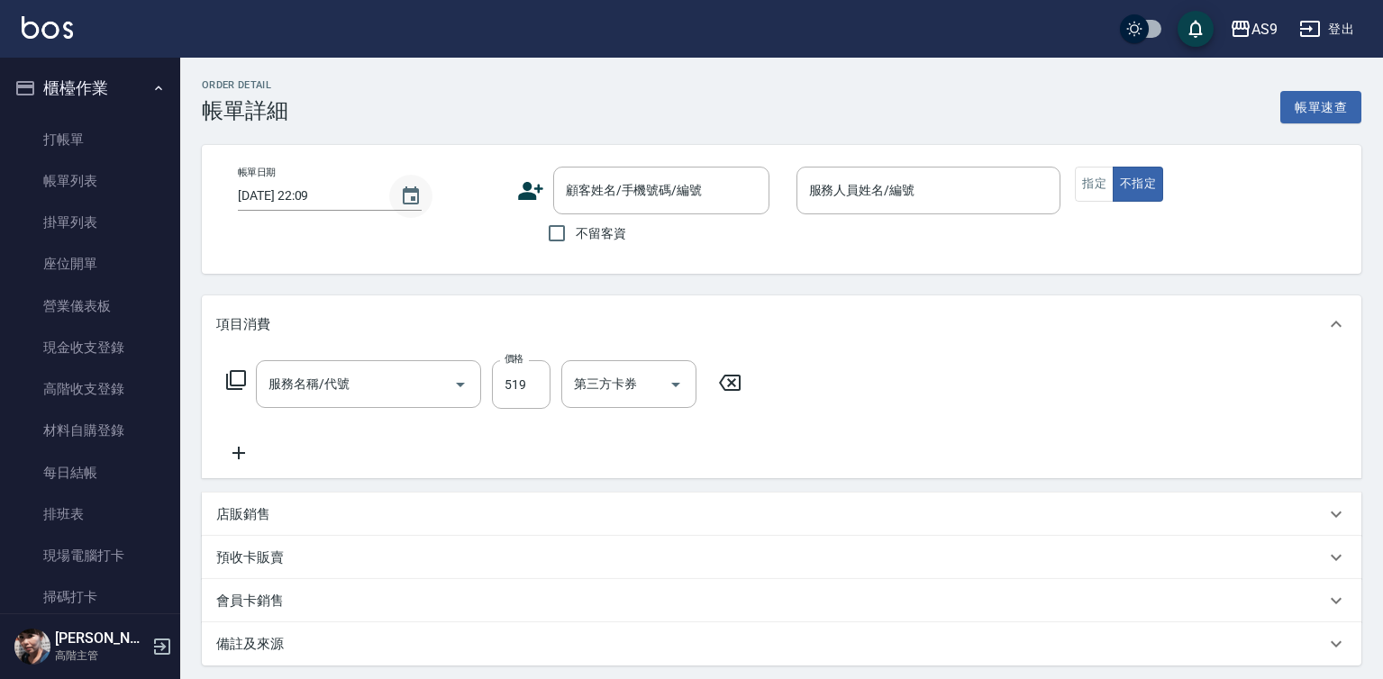
click at [406, 192] on icon "Choose date, selected date is 2025-10-07" at bounding box center [411, 195] width 16 height 18
type input "[DATE] 19:37"
checkbox input "true"
type input "[PERSON_NAME]蘭-2"
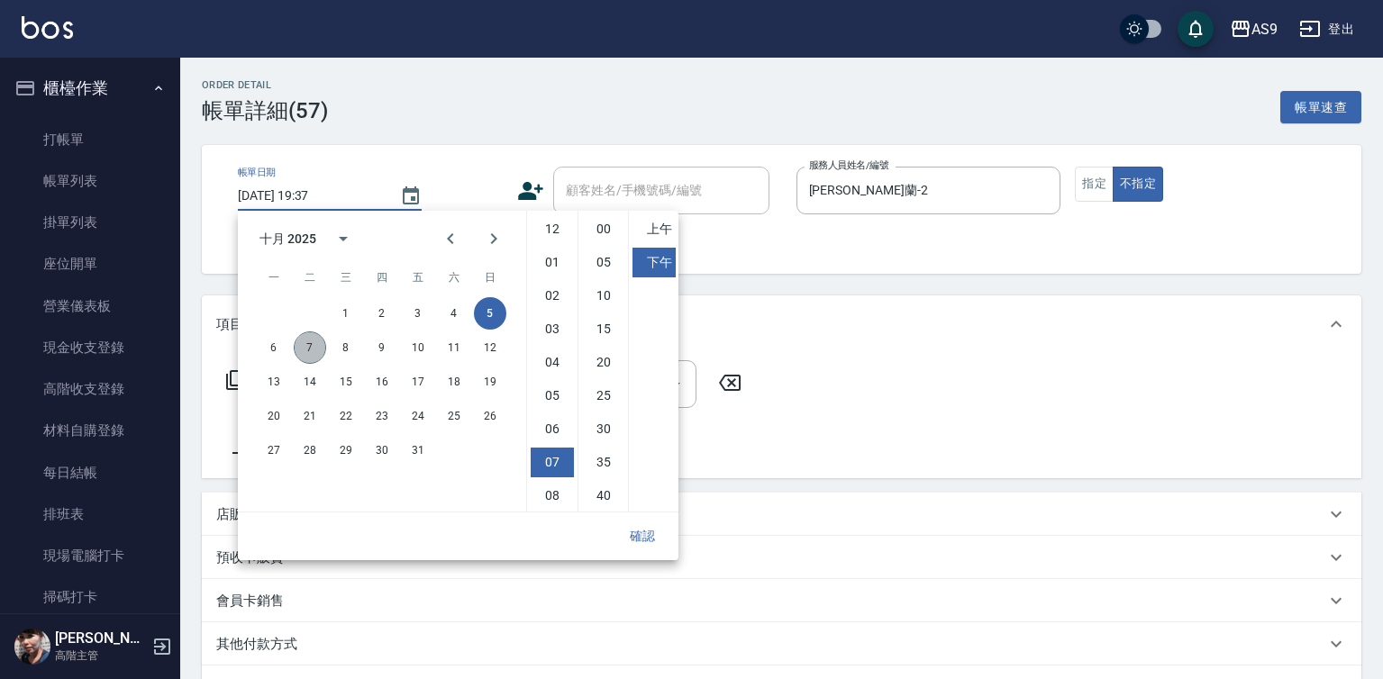
click at [302, 350] on button "7" at bounding box center [310, 348] width 32 height 32
type input "2025/10/07 19:37"
type input "洗加剪"
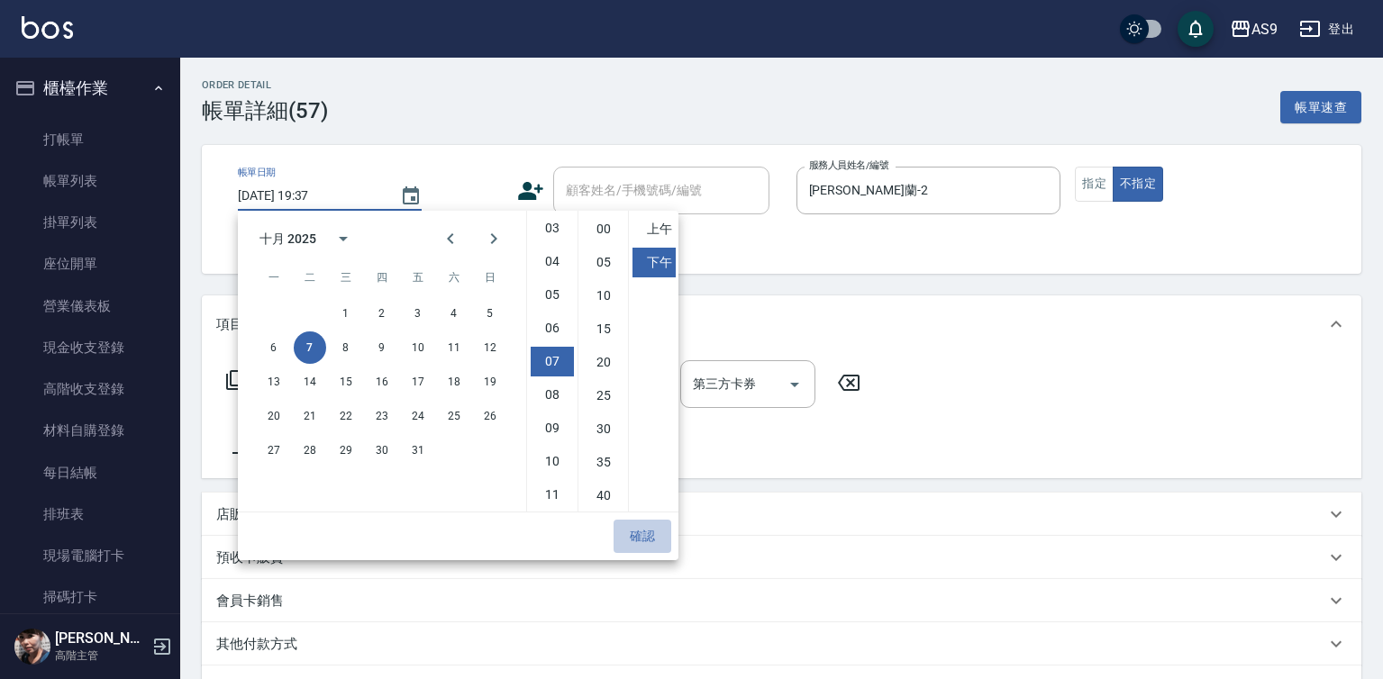
click at [648, 537] on button "確認" at bounding box center [643, 536] width 58 height 33
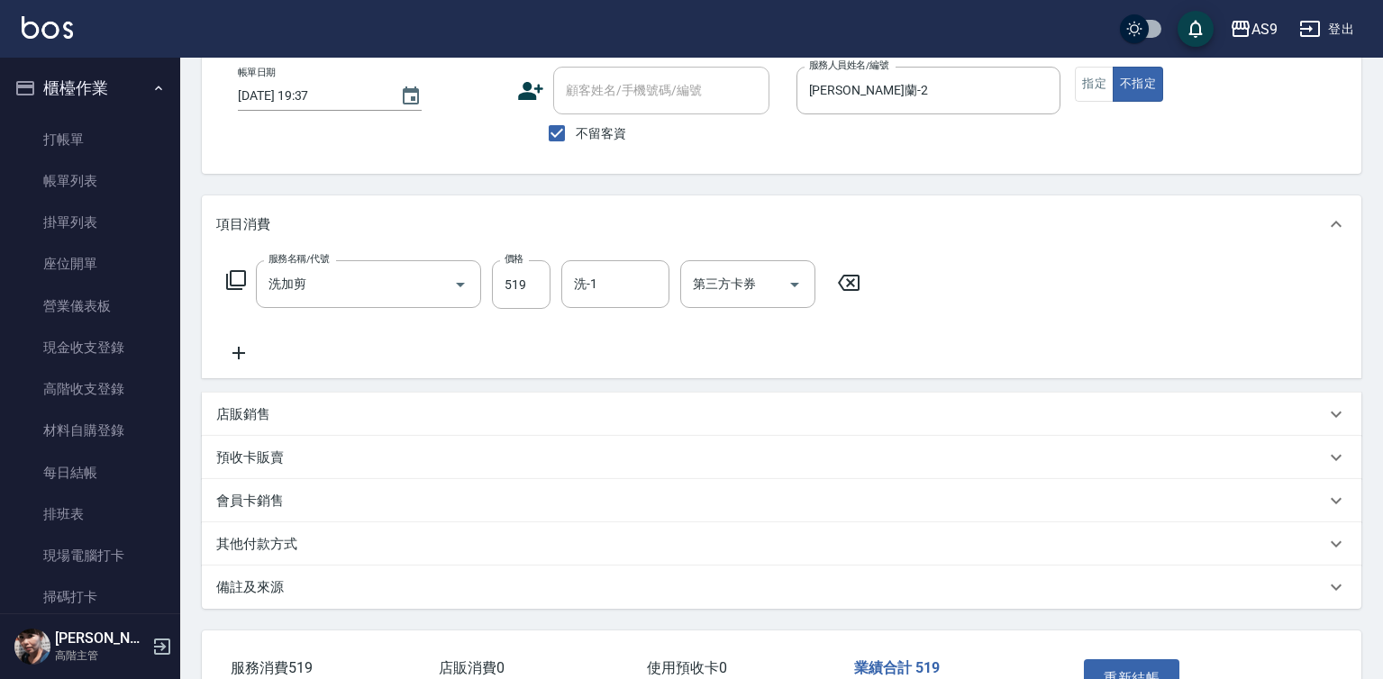
scroll to position [224, 0]
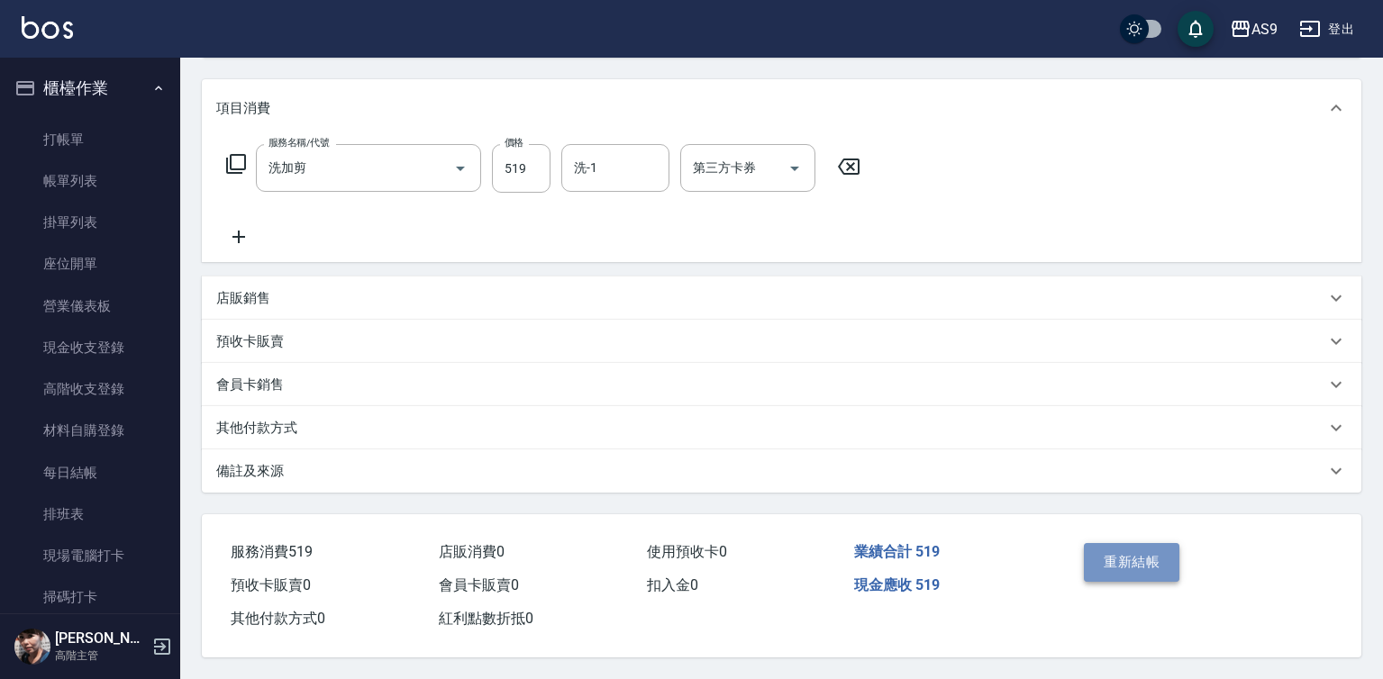
click at [1165, 569] on button "重新結帳" at bounding box center [1132, 562] width 96 height 38
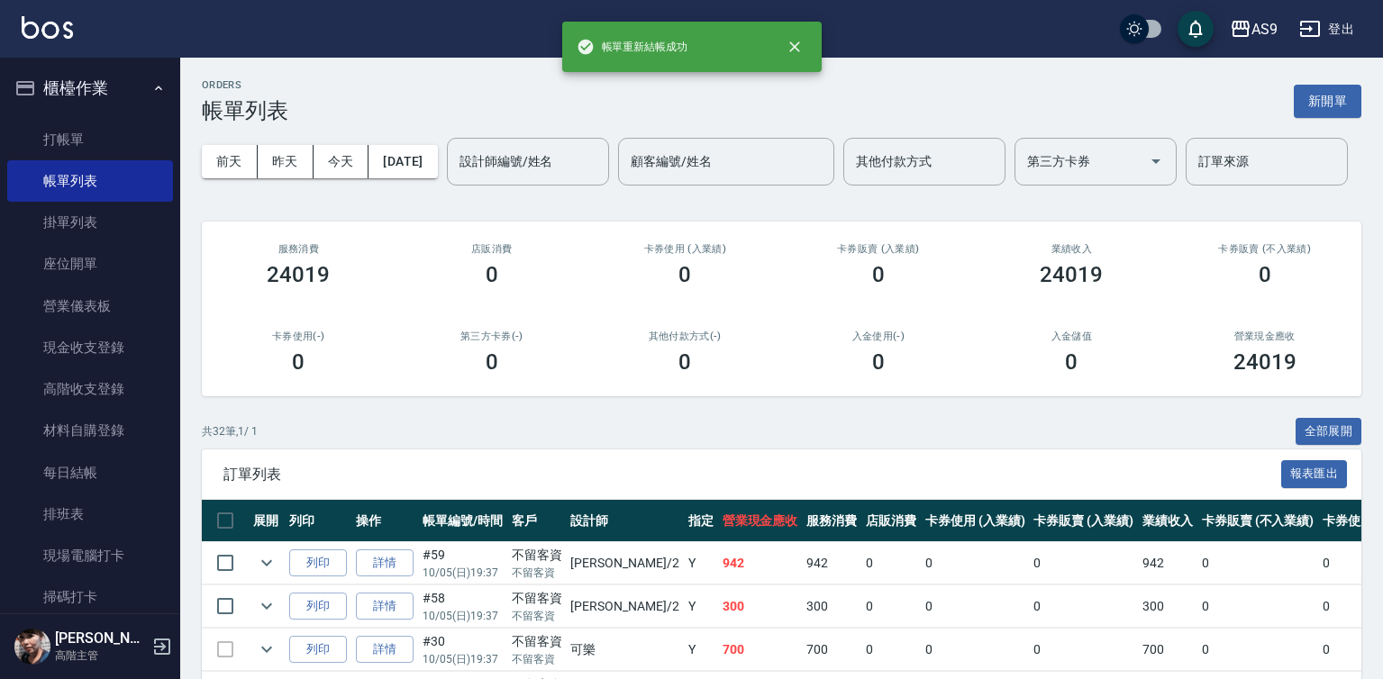
scroll to position [270, 0]
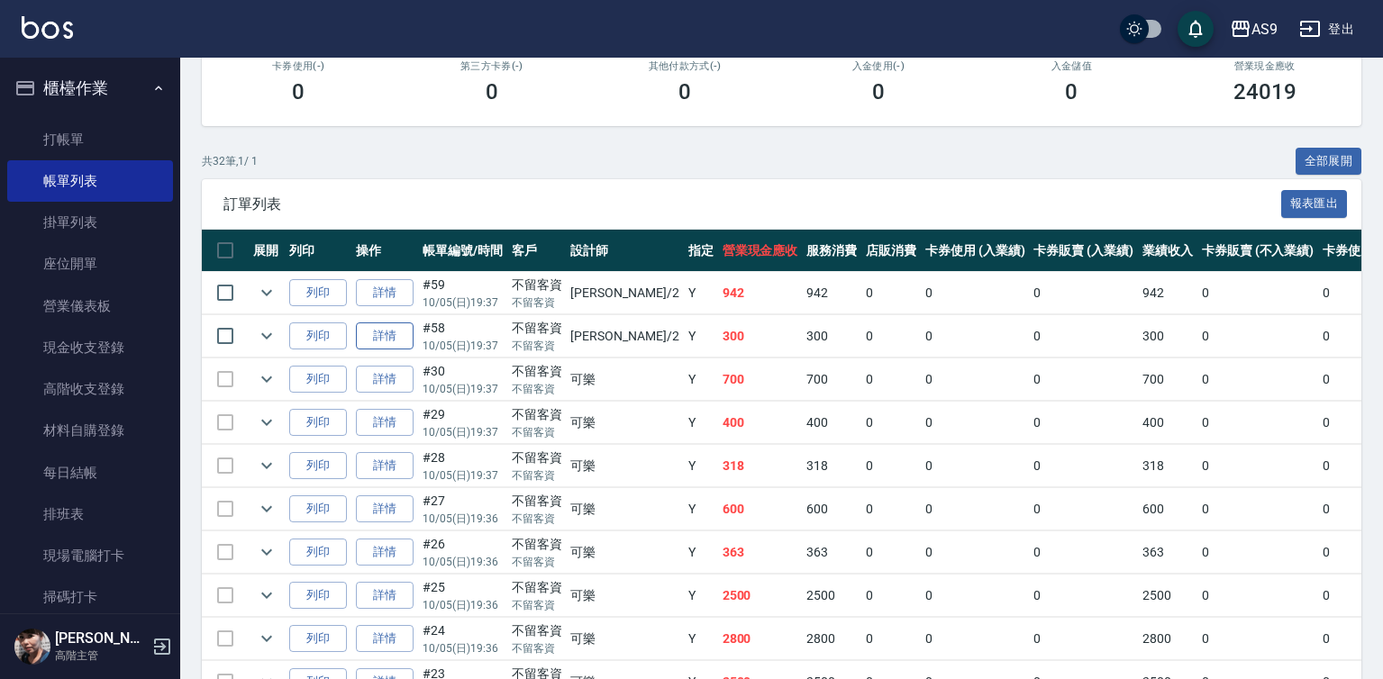
click at [386, 350] on link "詳情" at bounding box center [385, 337] width 58 height 28
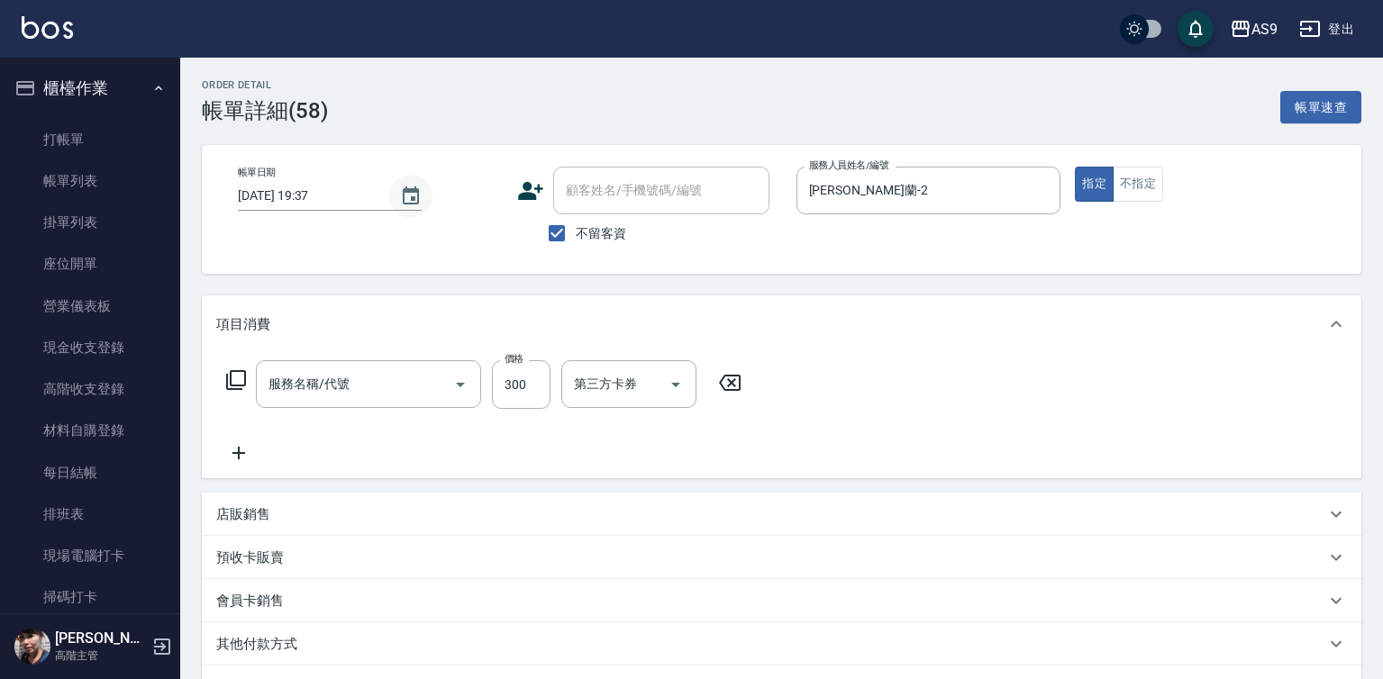
type input "[DATE] 19:37"
checkbox input "true"
type input "[PERSON_NAME]蘭-2"
click at [405, 195] on icon "Choose date, selected date is 2025-10-05" at bounding box center [411, 197] width 22 height 22
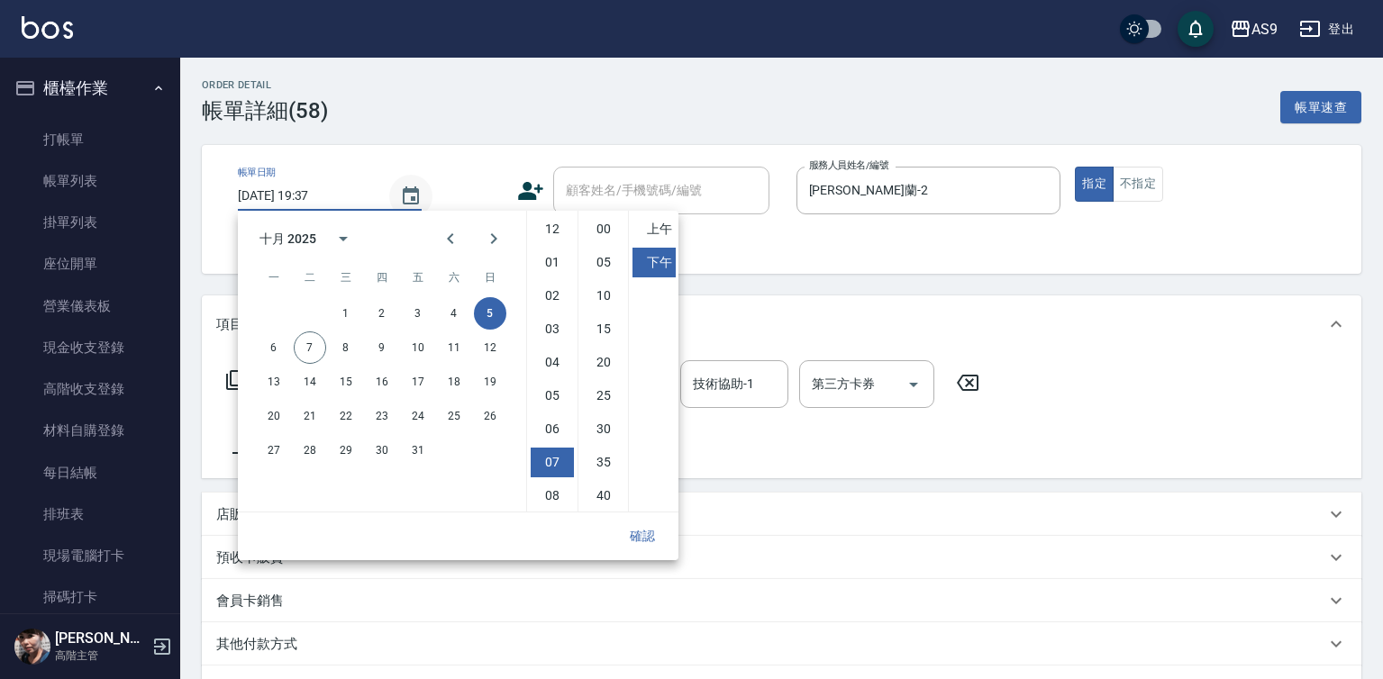
type input "洗髮300(洗 髮300)"
drag, startPoint x: 303, startPoint y: 345, endPoint x: 391, endPoint y: 368, distance: 91.3
click at [305, 347] on button "7" at bounding box center [310, 348] width 32 height 32
type input "2025/10/07 19:37"
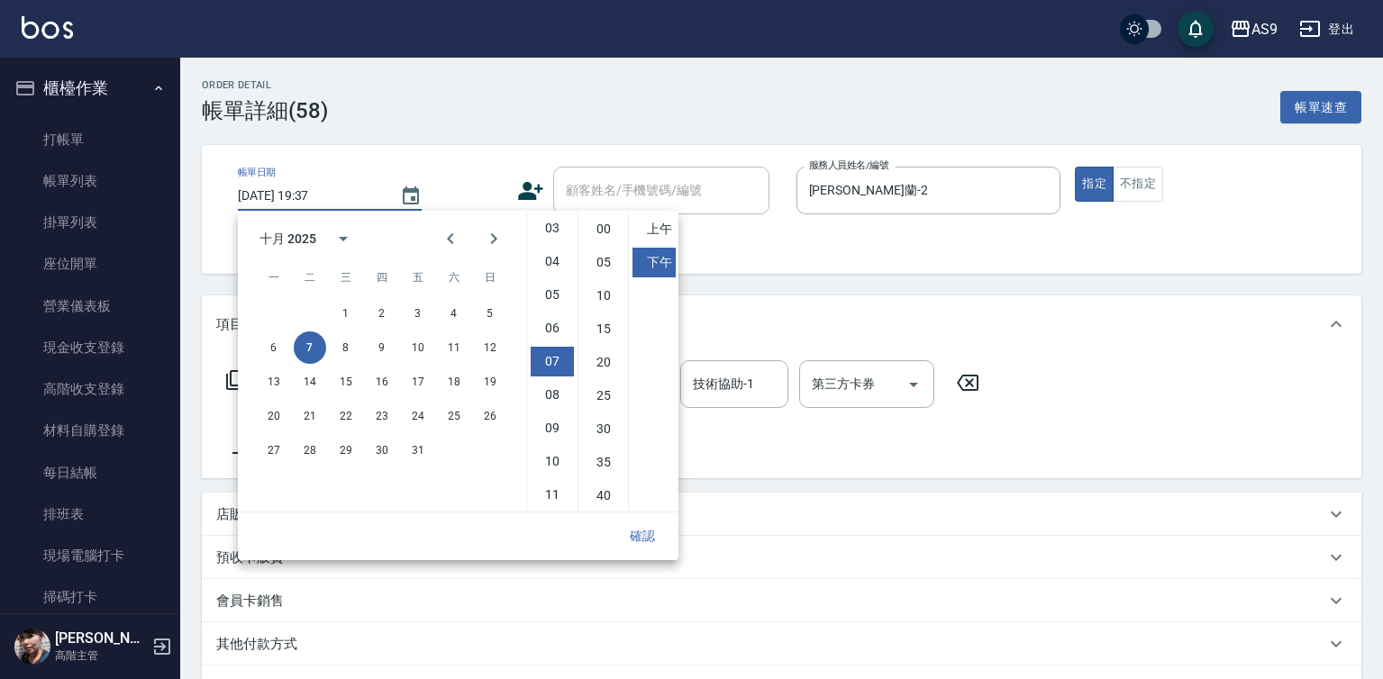
click at [636, 532] on button "確認" at bounding box center [643, 536] width 58 height 33
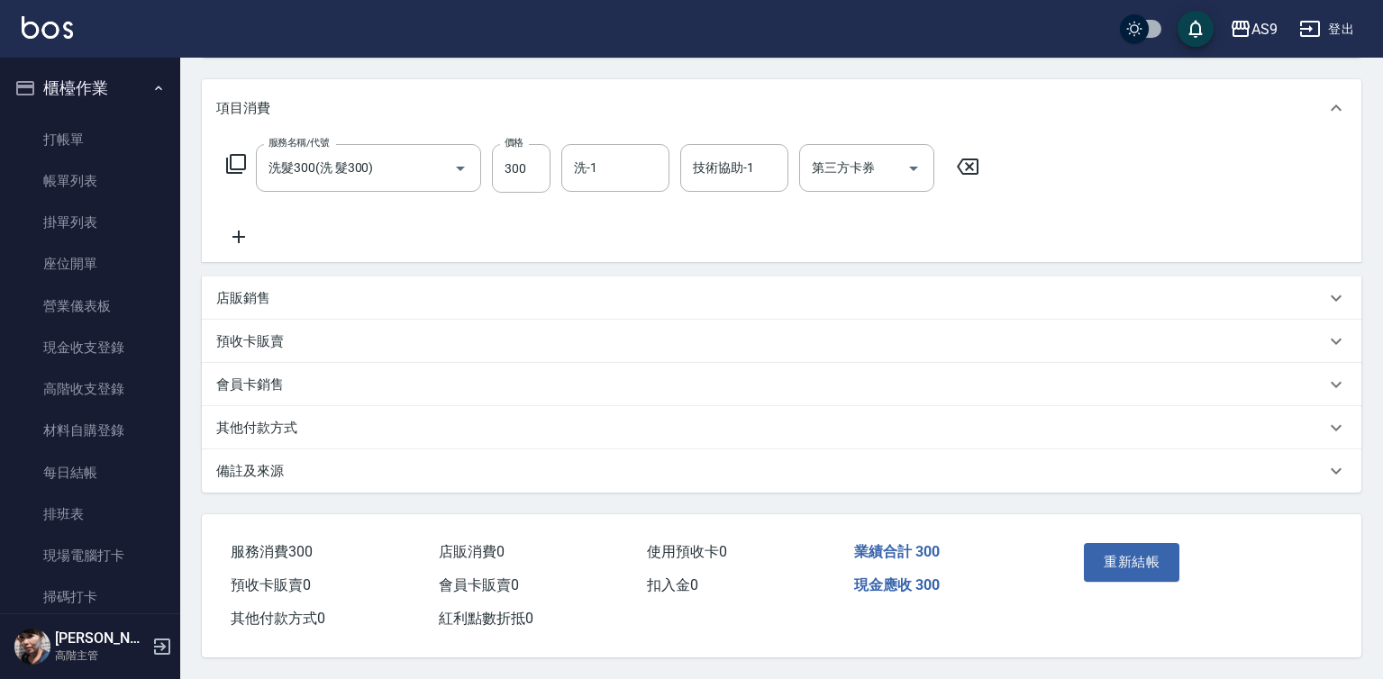
scroll to position [224, 0]
click at [1164, 553] on button "重新結帳" at bounding box center [1132, 562] width 96 height 38
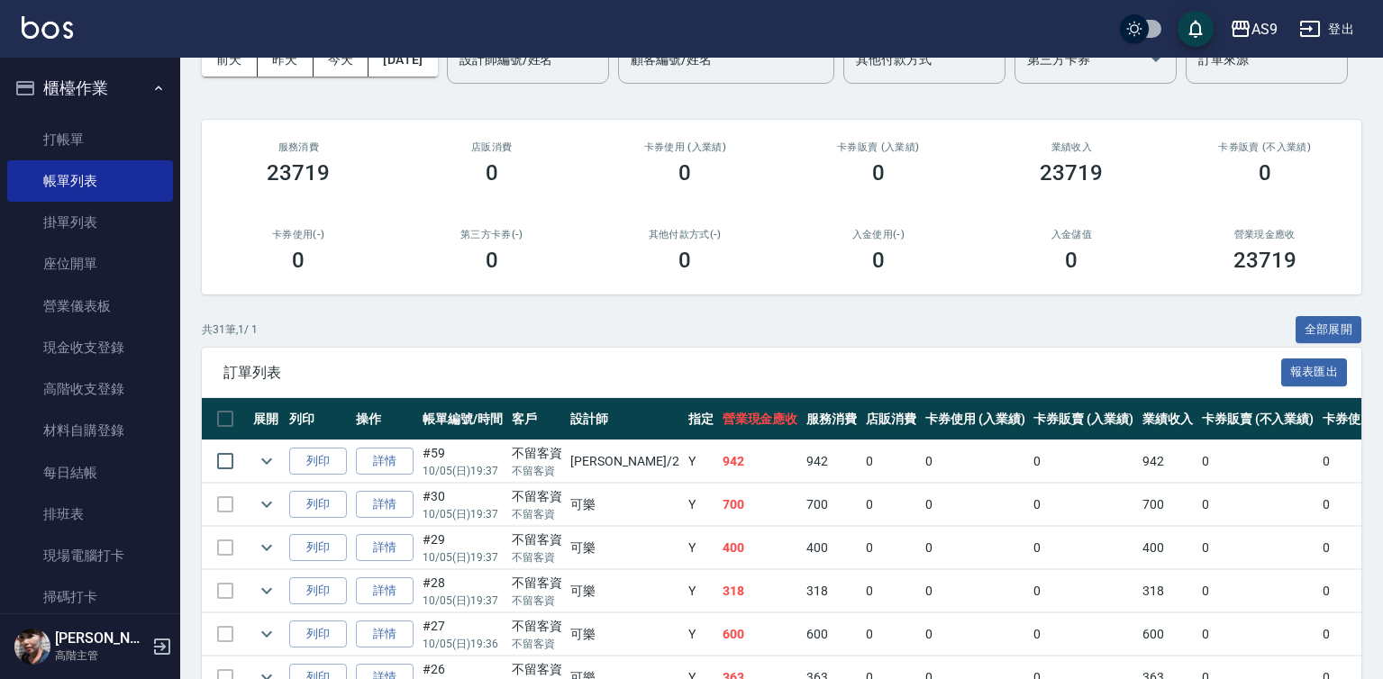
scroll to position [270, 0]
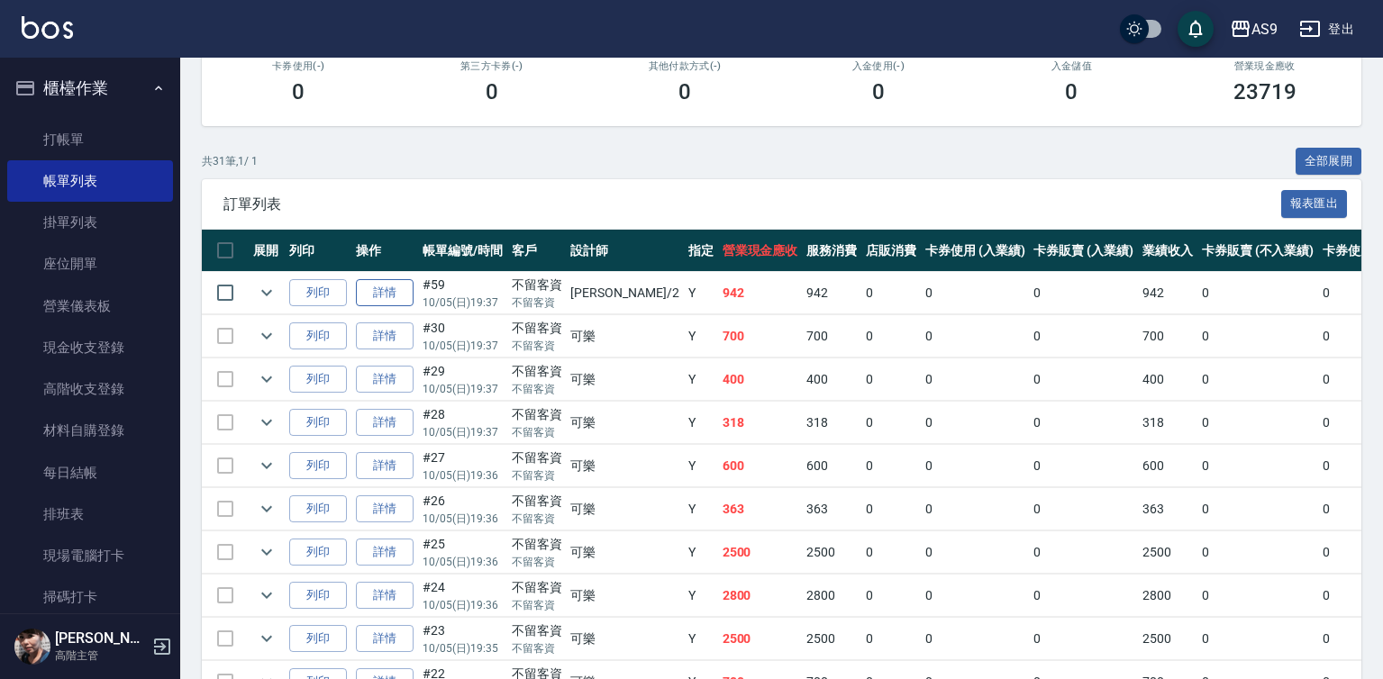
click at [390, 307] on link "詳情" at bounding box center [385, 293] width 58 height 28
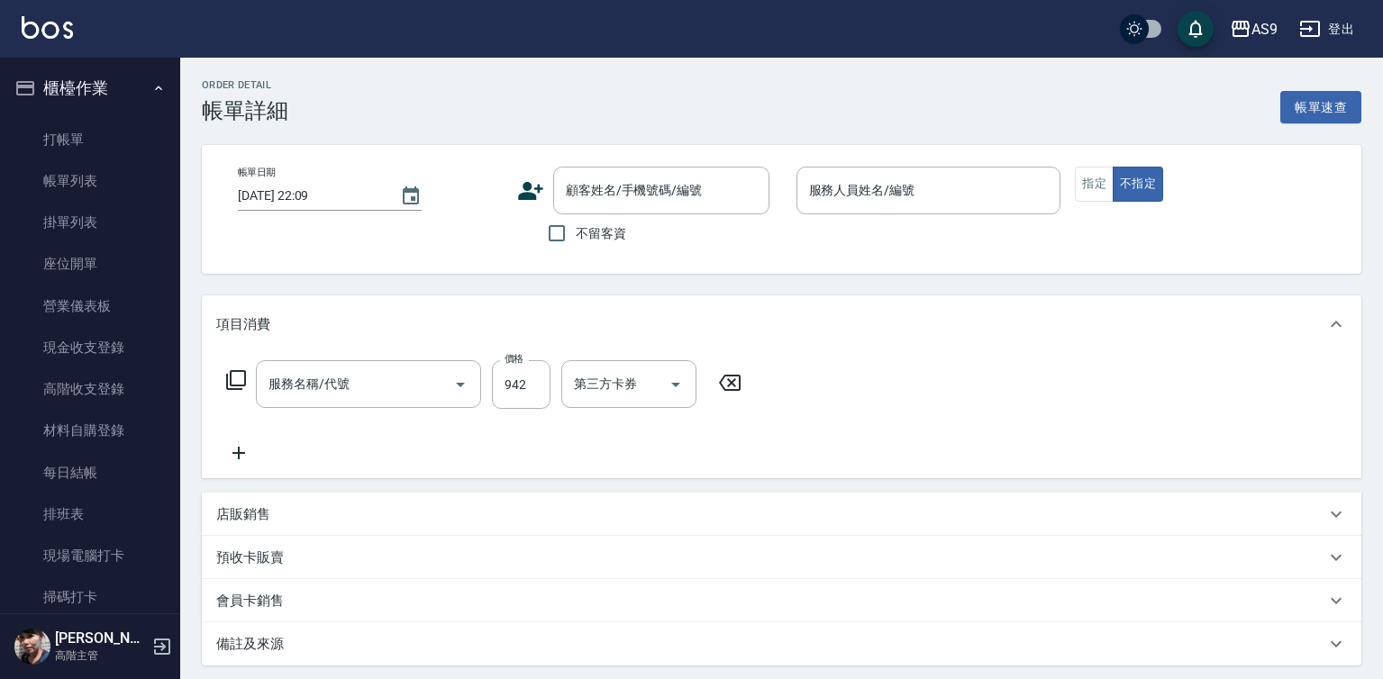
type input "[DATE] 19:37"
checkbox input "true"
type input "[PERSON_NAME]蘭-2"
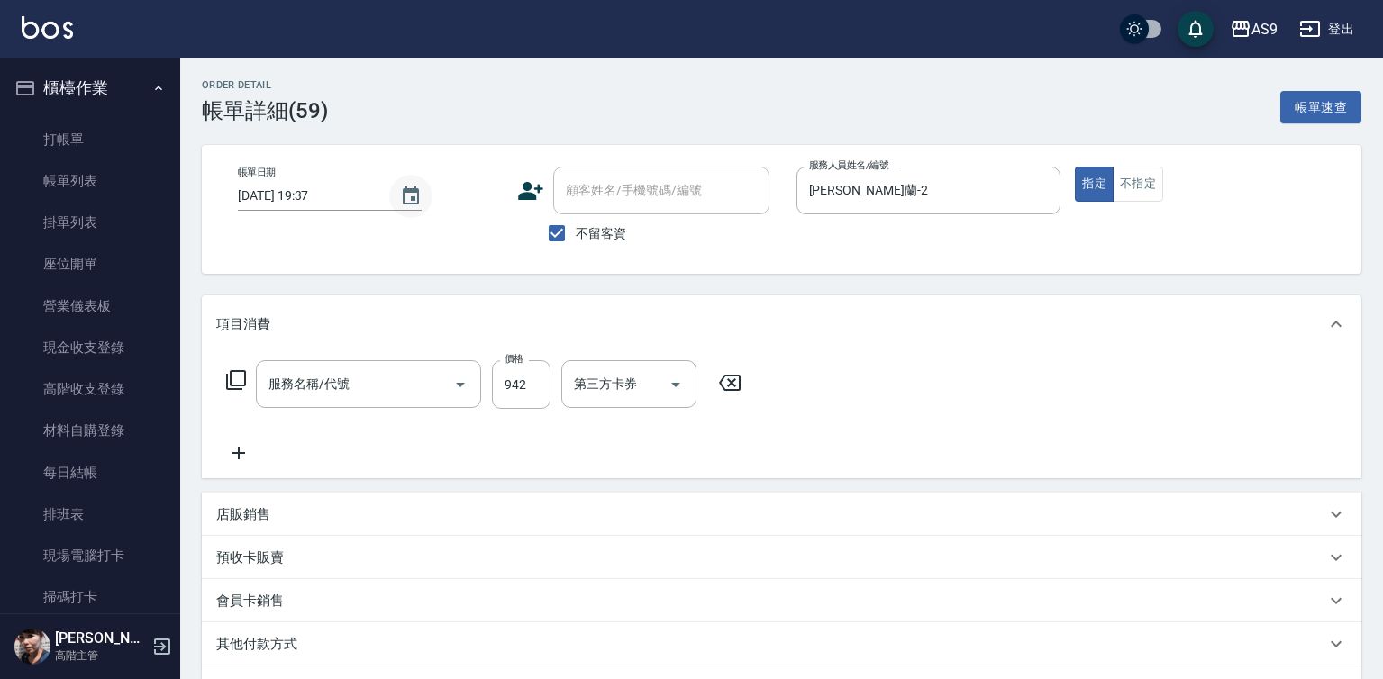
type input "髮元素頭皮spa1099"
click at [406, 199] on icon "Choose date, selected date is 2025-10-05" at bounding box center [411, 197] width 22 height 22
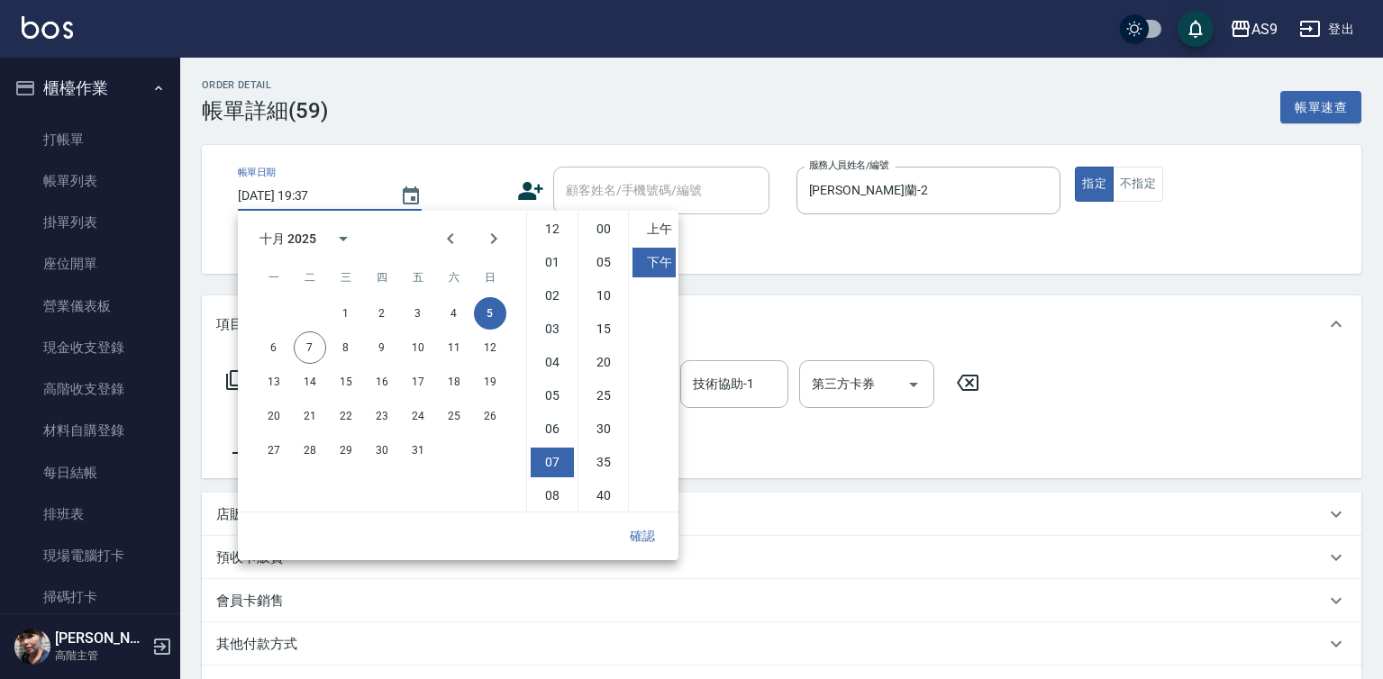
scroll to position [101, 0]
click at [306, 353] on button "7" at bounding box center [310, 348] width 32 height 32
type input "2025/10/07 19:37"
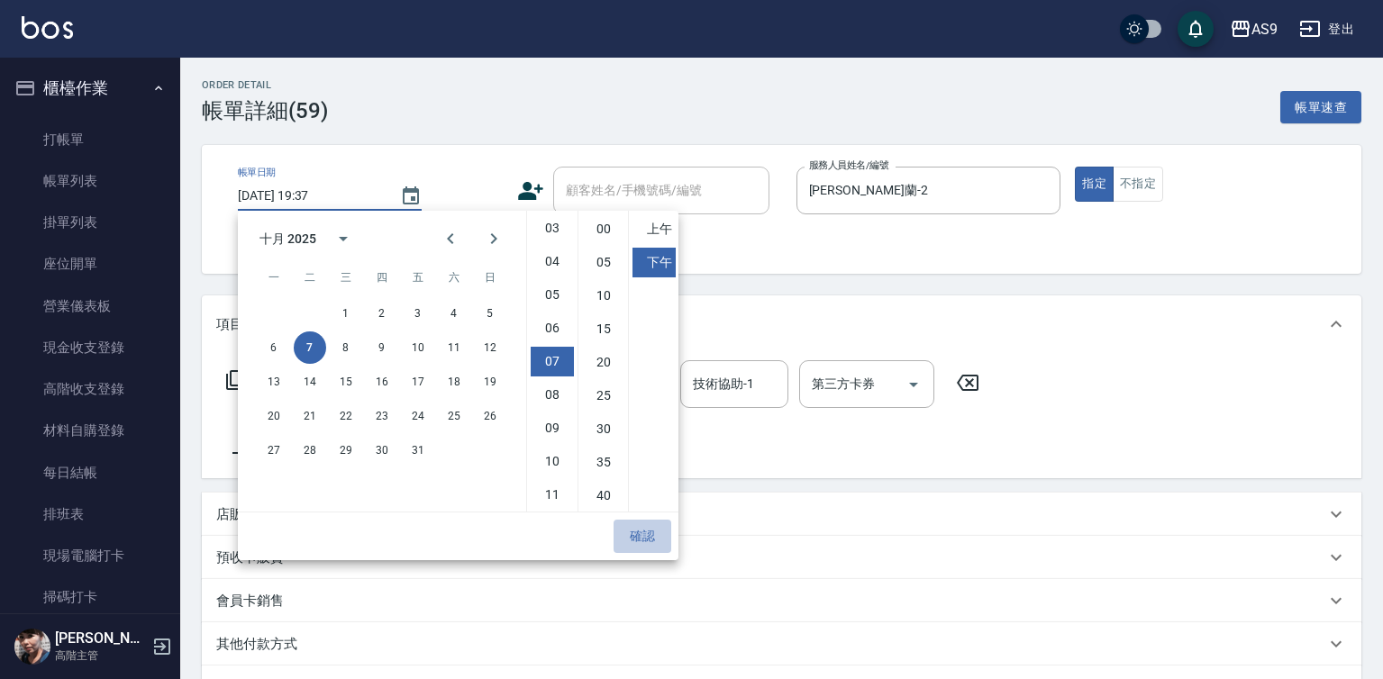
click at [637, 538] on button "確認" at bounding box center [643, 536] width 58 height 33
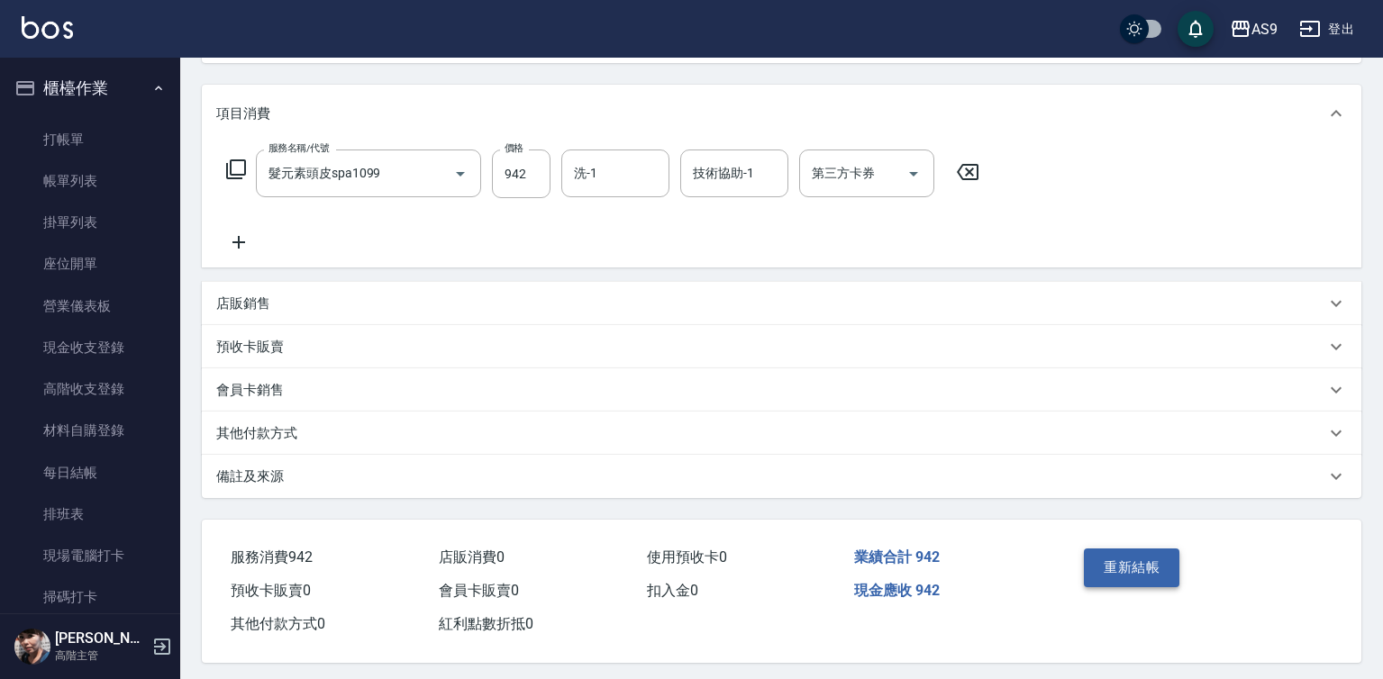
scroll to position [224, 0]
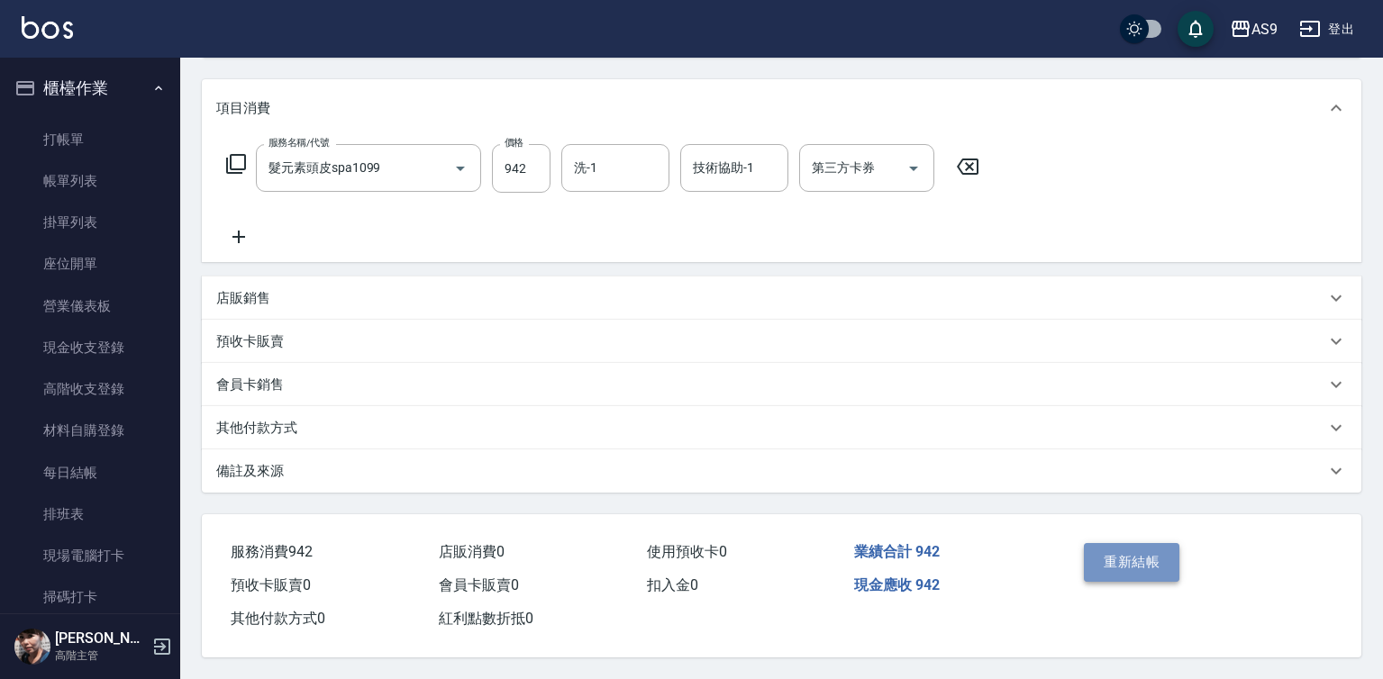
click at [1097, 543] on button "重新結帳" at bounding box center [1132, 562] width 96 height 38
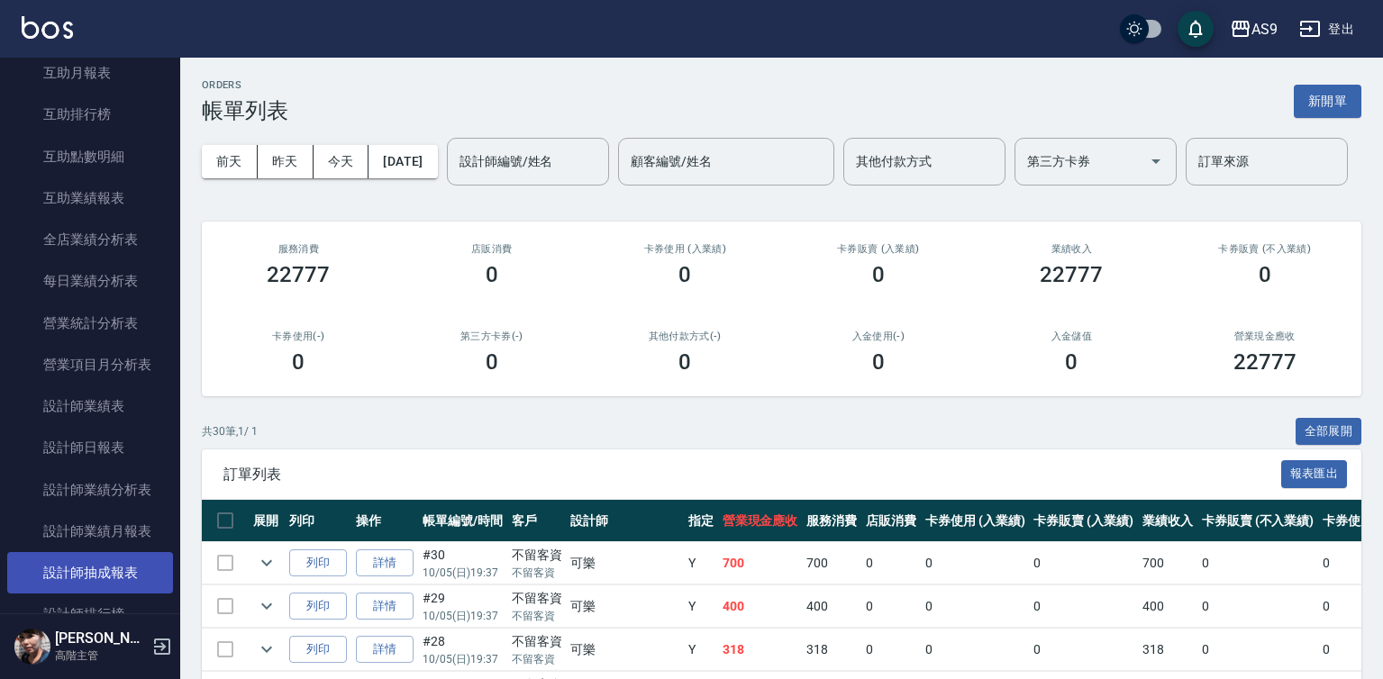
scroll to position [991, 0]
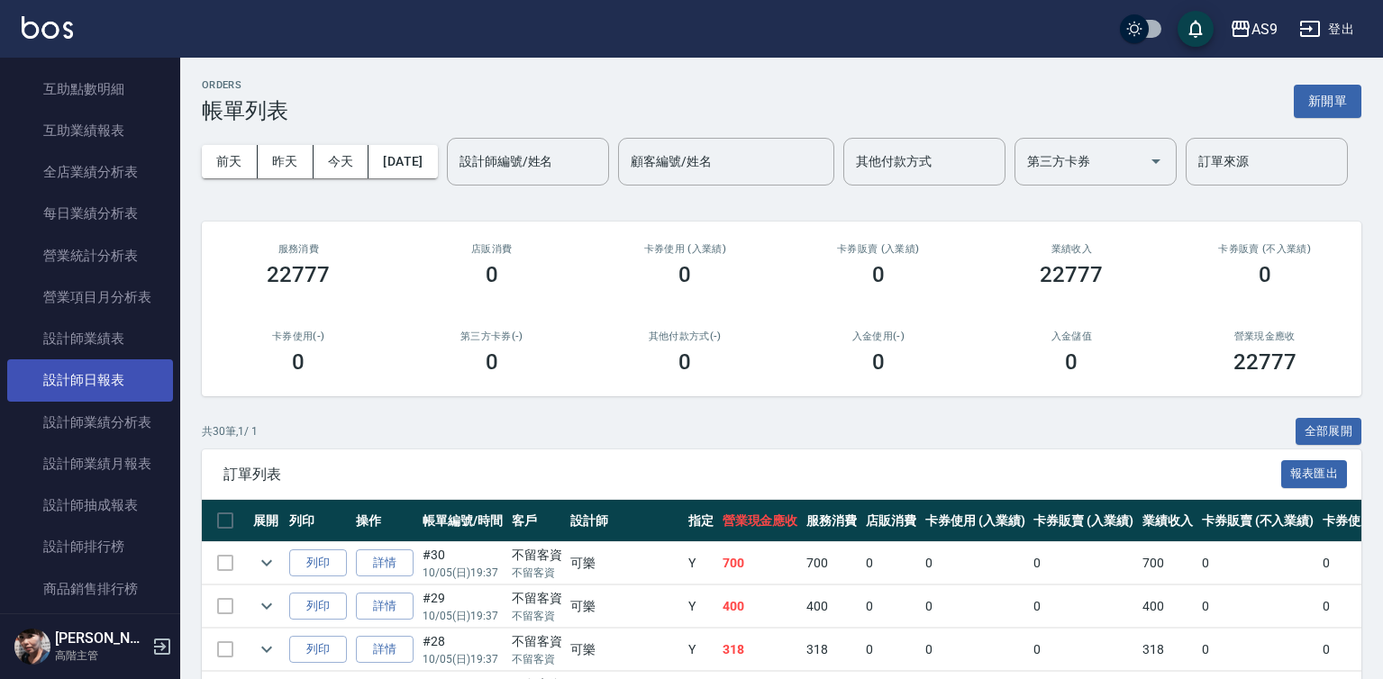
click at [118, 376] on link "設計師日報表" at bounding box center [90, 379] width 166 height 41
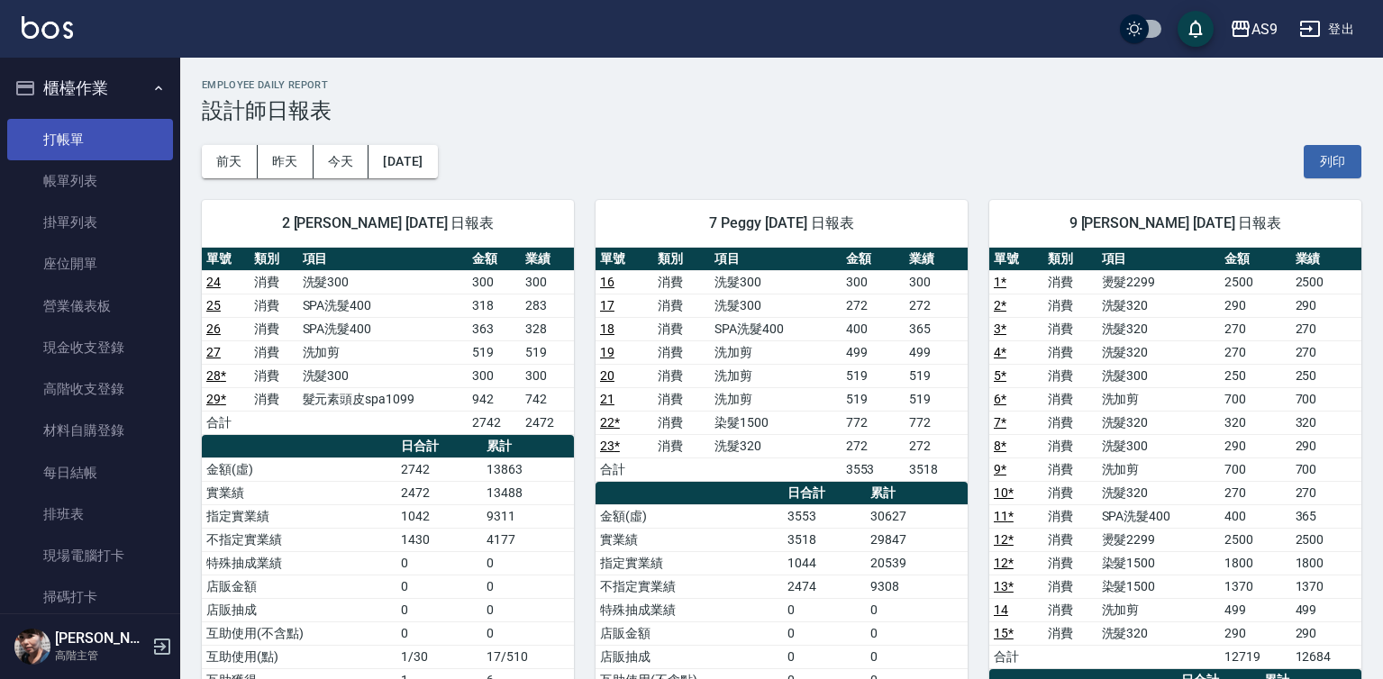
click at [95, 150] on link "打帳單" at bounding box center [90, 139] width 166 height 41
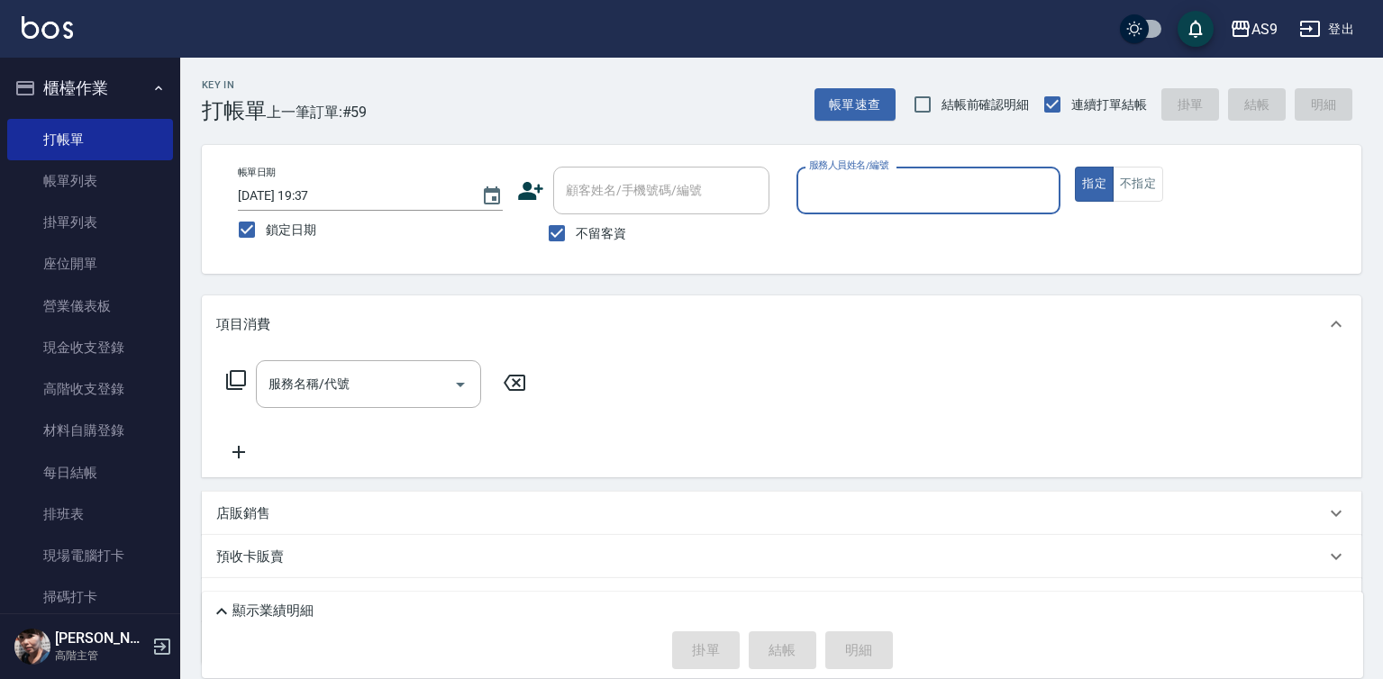
click at [873, 190] on input "服務人員姓名/編號" at bounding box center [929, 191] width 249 height 32
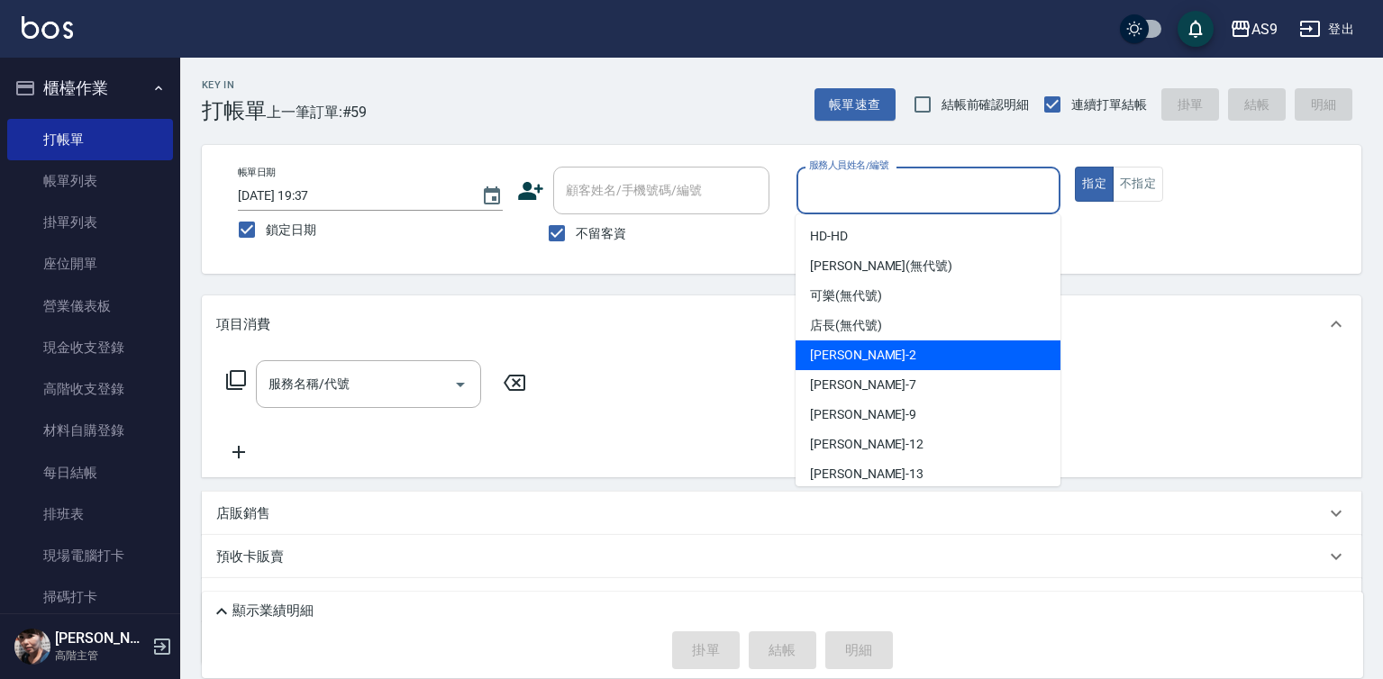
click at [865, 356] on span "[PERSON_NAME]蘭 -2" at bounding box center [863, 355] width 106 height 19
type input "[PERSON_NAME]蘭-2"
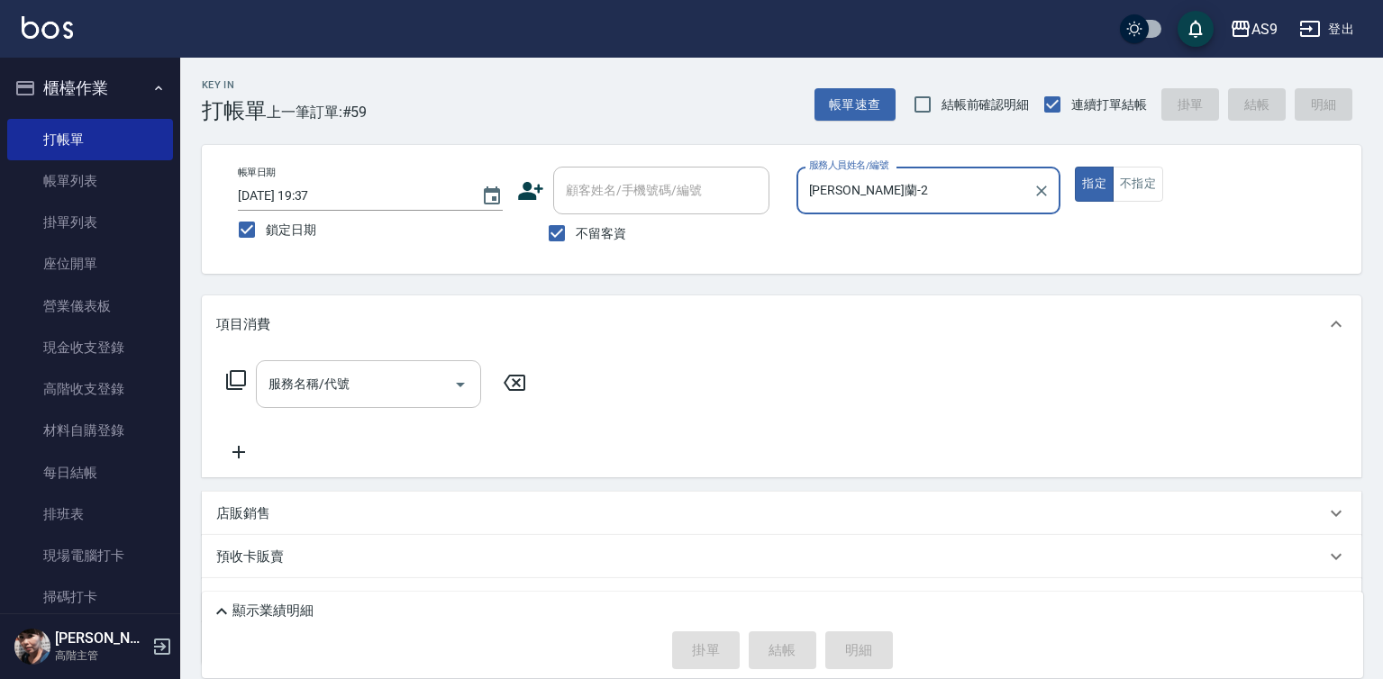
click at [369, 386] on input "服務名稱/代號" at bounding box center [355, 384] width 182 height 32
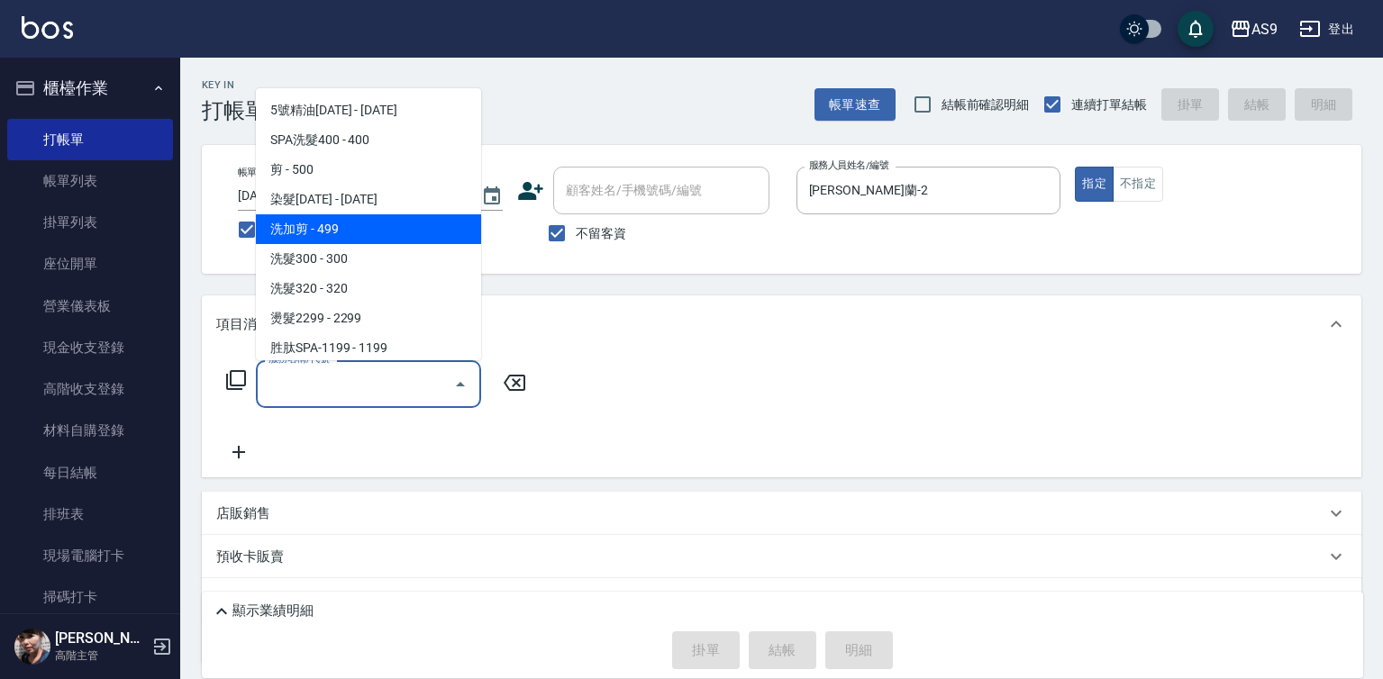
click at [327, 235] on span "洗加剪 - 499" at bounding box center [368, 229] width 225 height 30
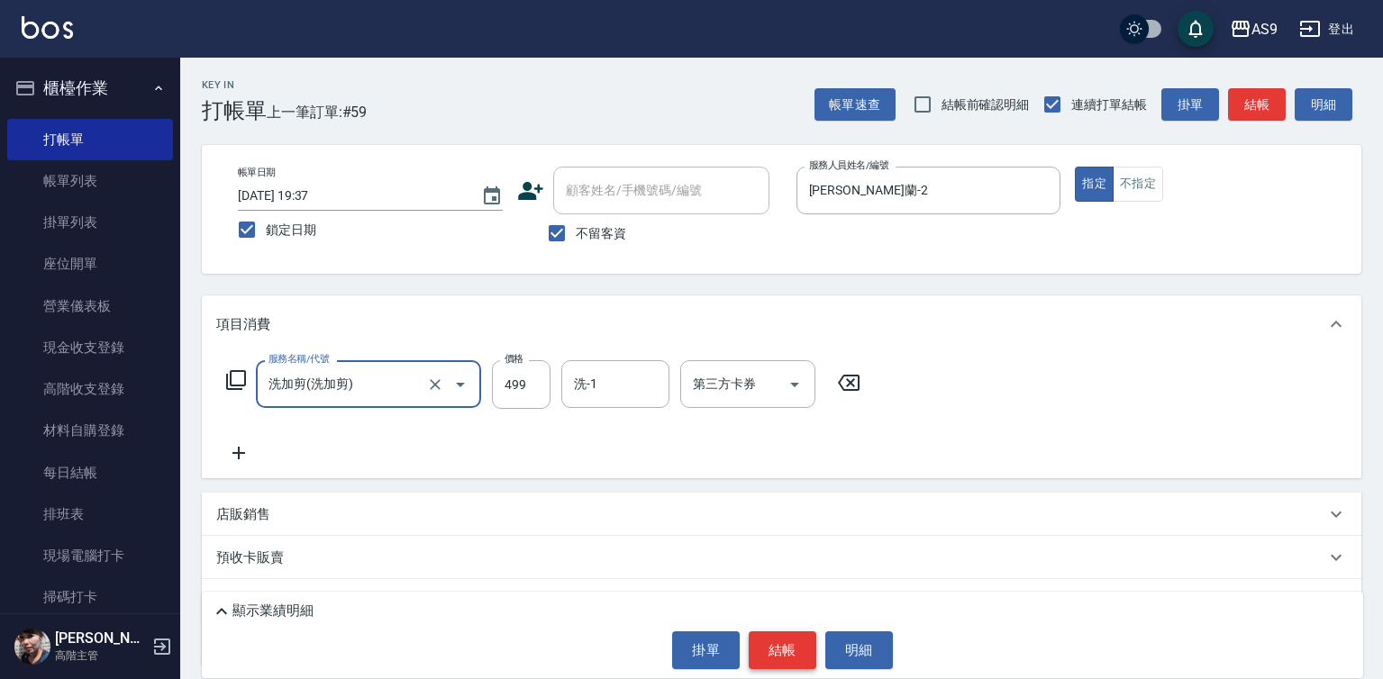
type input "洗加剪"
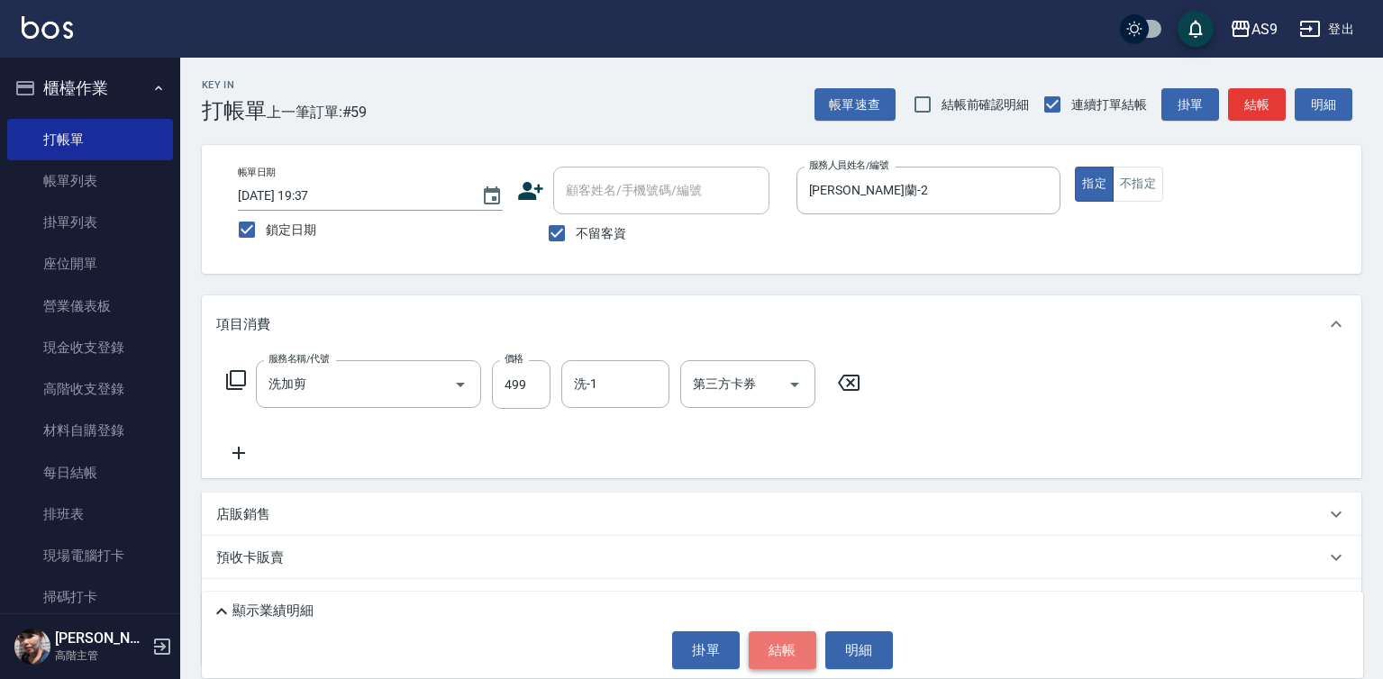
click at [786, 659] on button "結帳" at bounding box center [783, 651] width 68 height 38
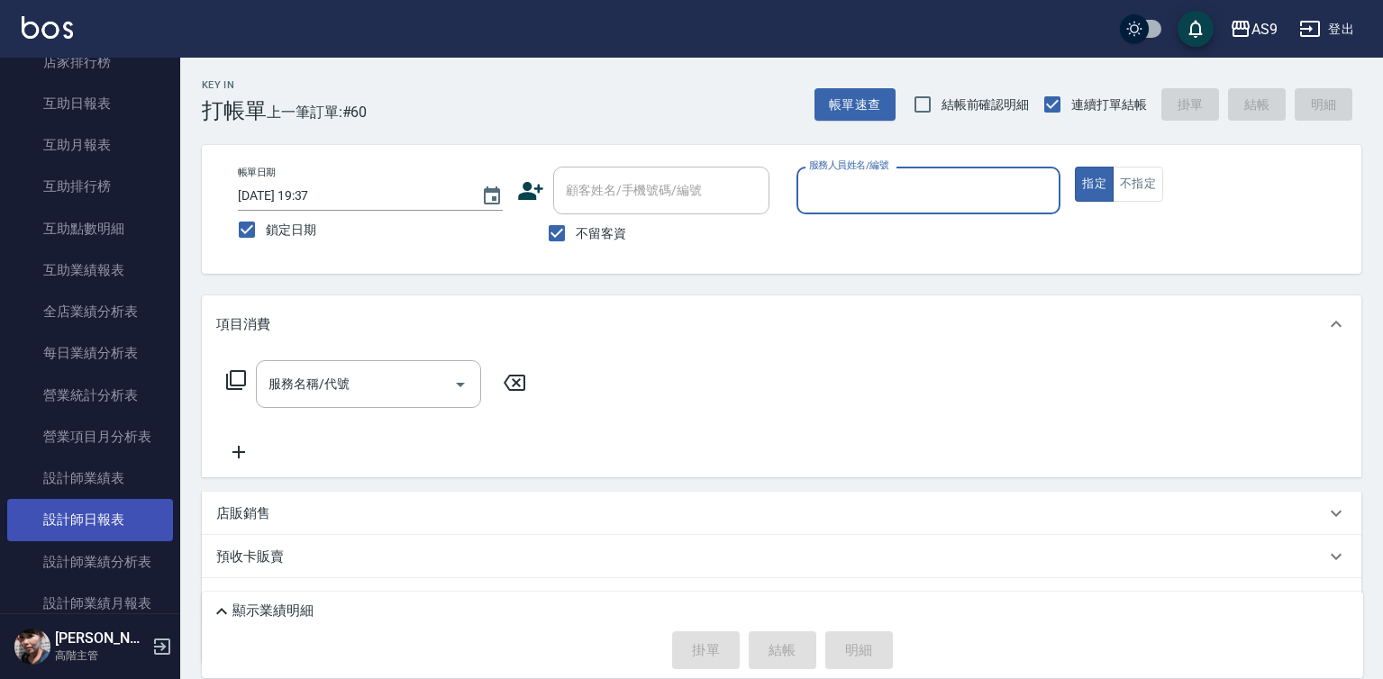
scroll to position [901, 0]
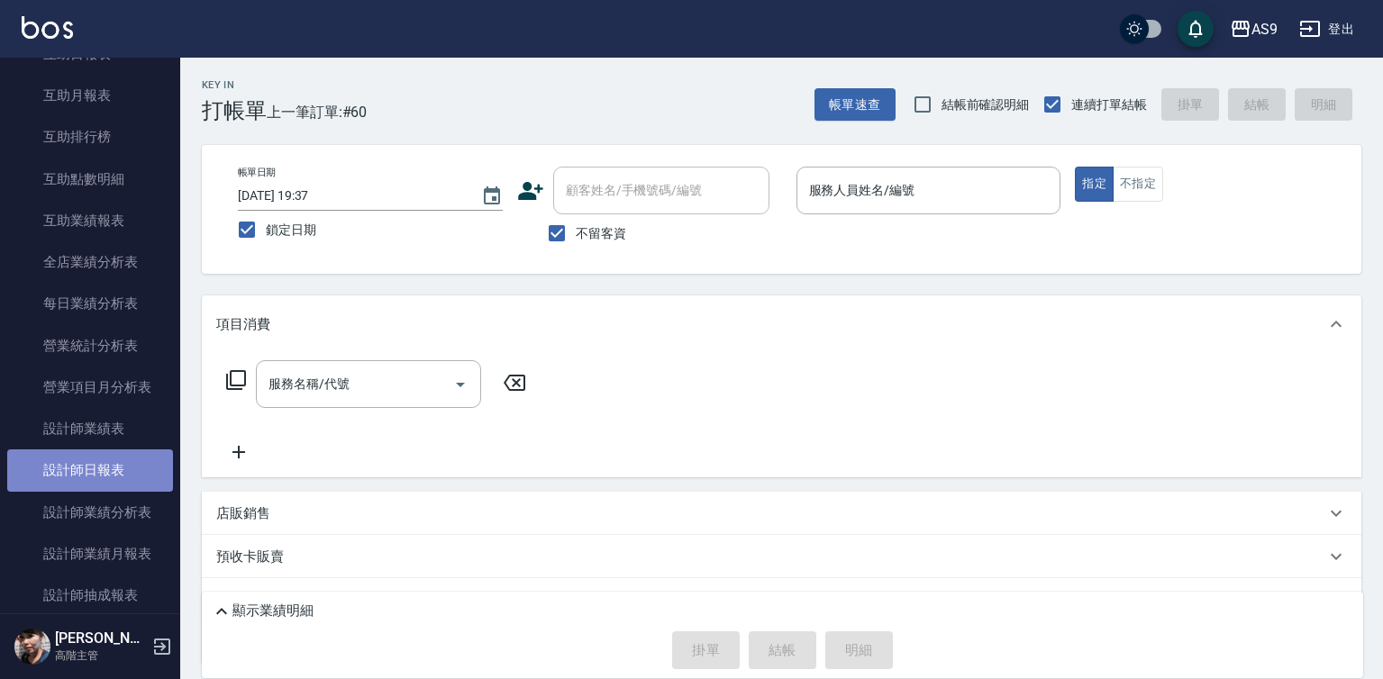
click at [114, 461] on link "設計師日報表" at bounding box center [90, 470] width 166 height 41
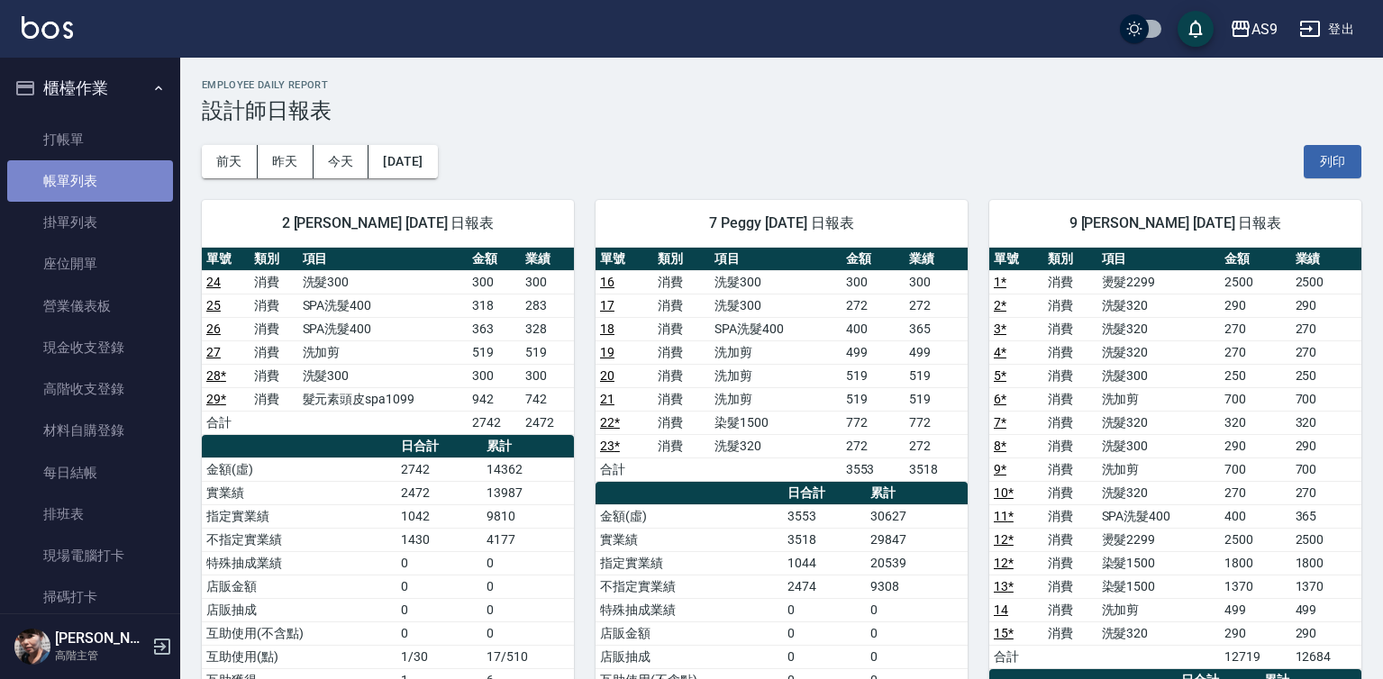
click at [96, 182] on link "帳單列表" at bounding box center [90, 180] width 166 height 41
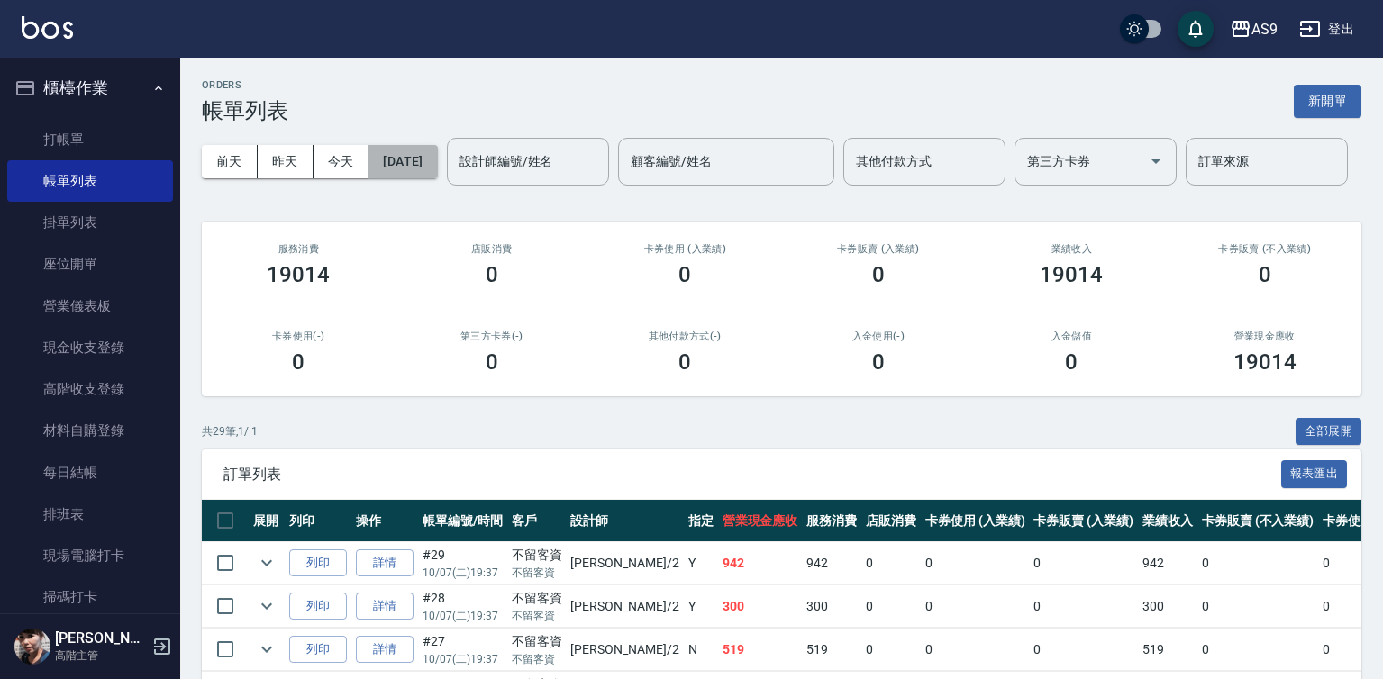
click at [430, 155] on button "[DATE]" at bounding box center [402, 161] width 68 height 33
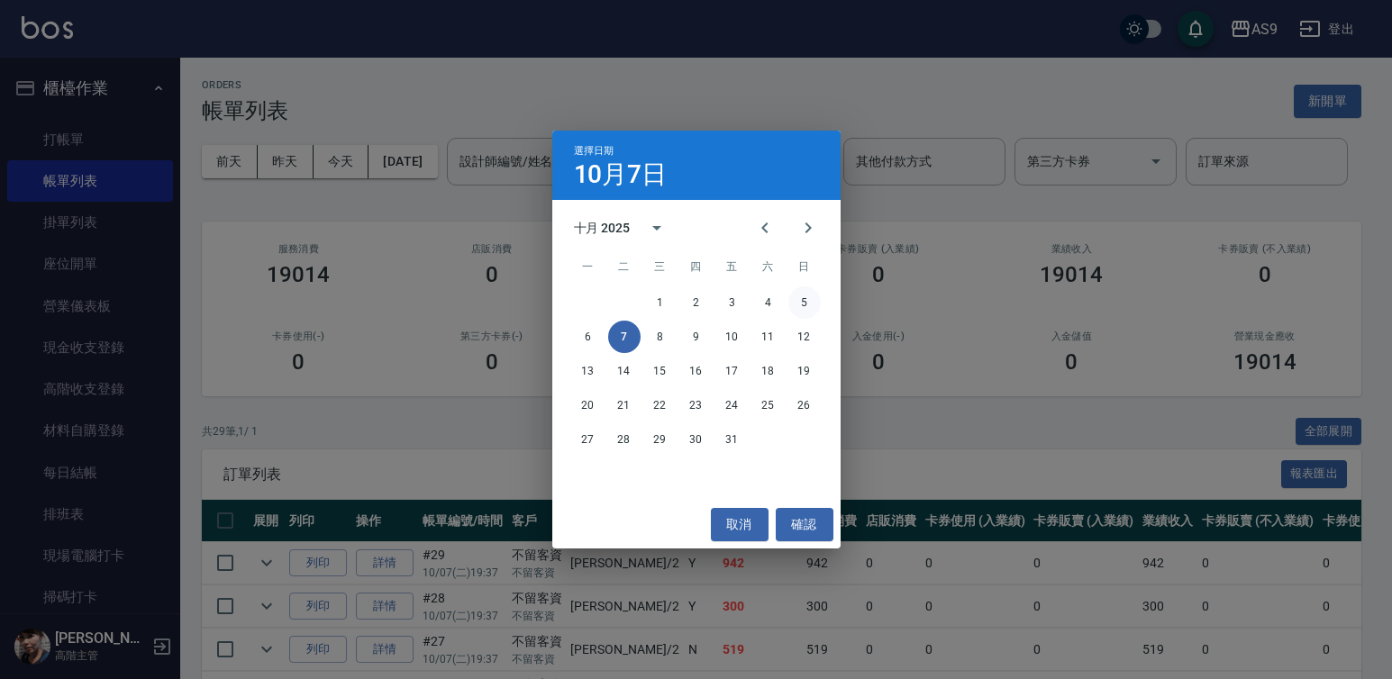
click at [803, 307] on button "5" at bounding box center [804, 303] width 32 height 32
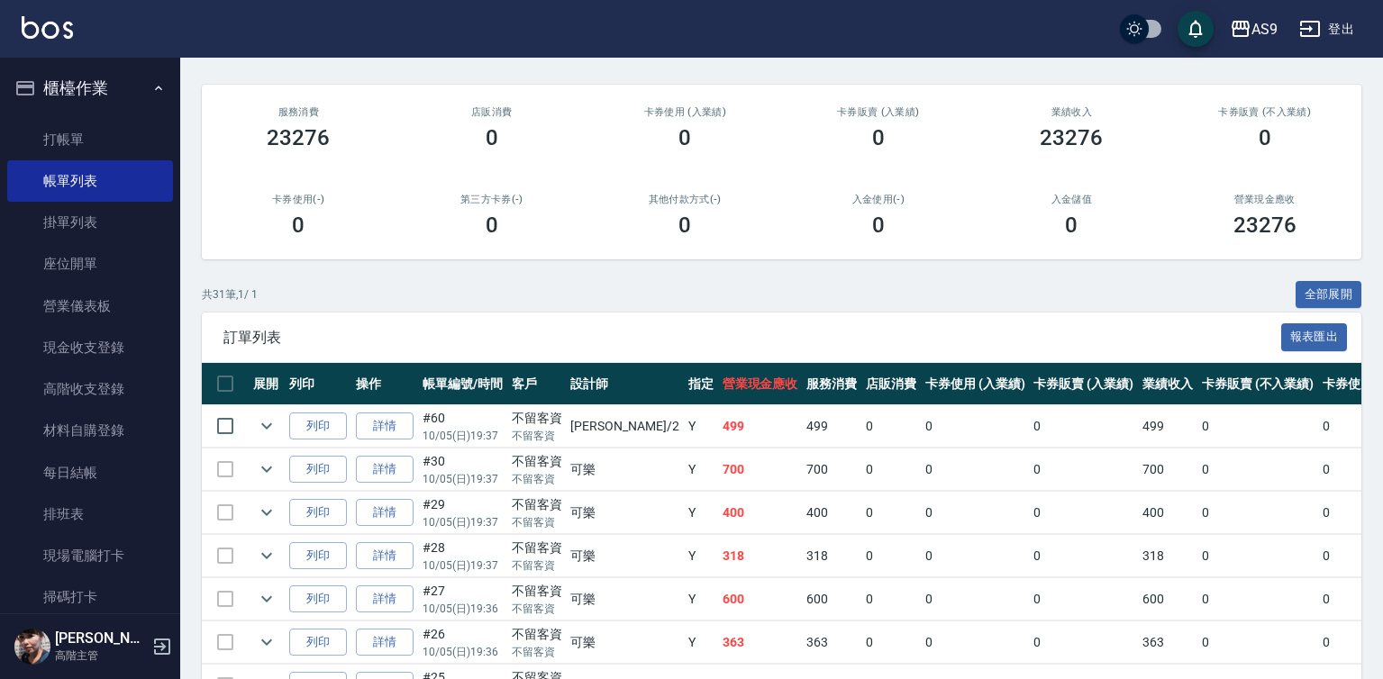
scroll to position [180, 0]
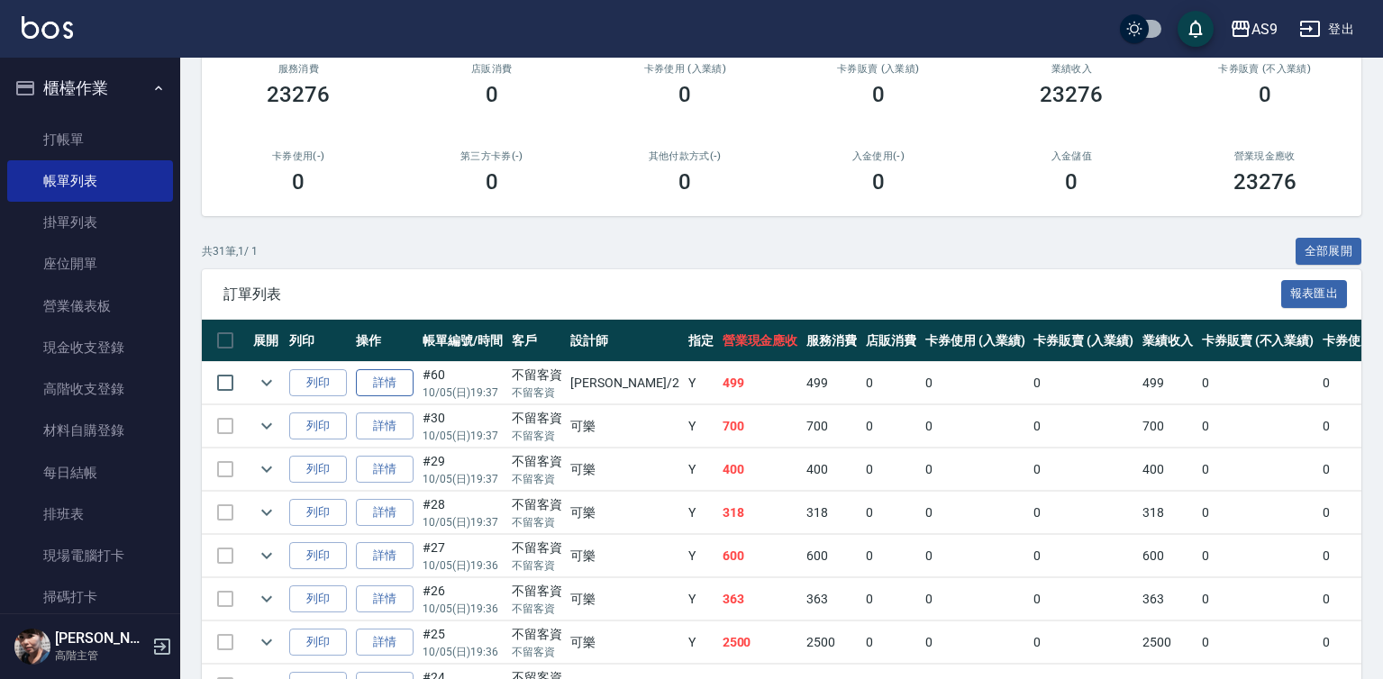
click at [405, 397] on link "詳情" at bounding box center [385, 383] width 58 height 28
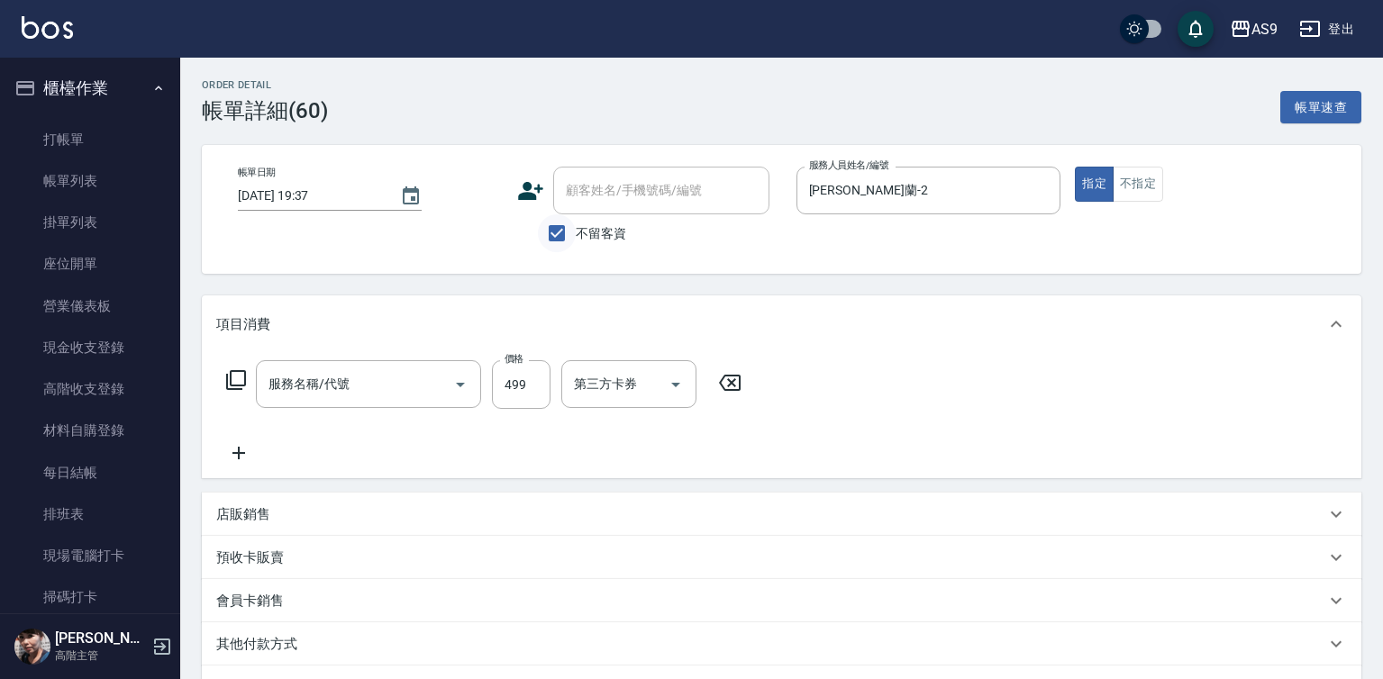
type input "[DATE] 19:37"
checkbox input "true"
type input "[PERSON_NAME]蘭-2"
type input "洗加剪"
click at [406, 194] on icon "Choose date, selected date is 2025-10-05" at bounding box center [411, 197] width 22 height 22
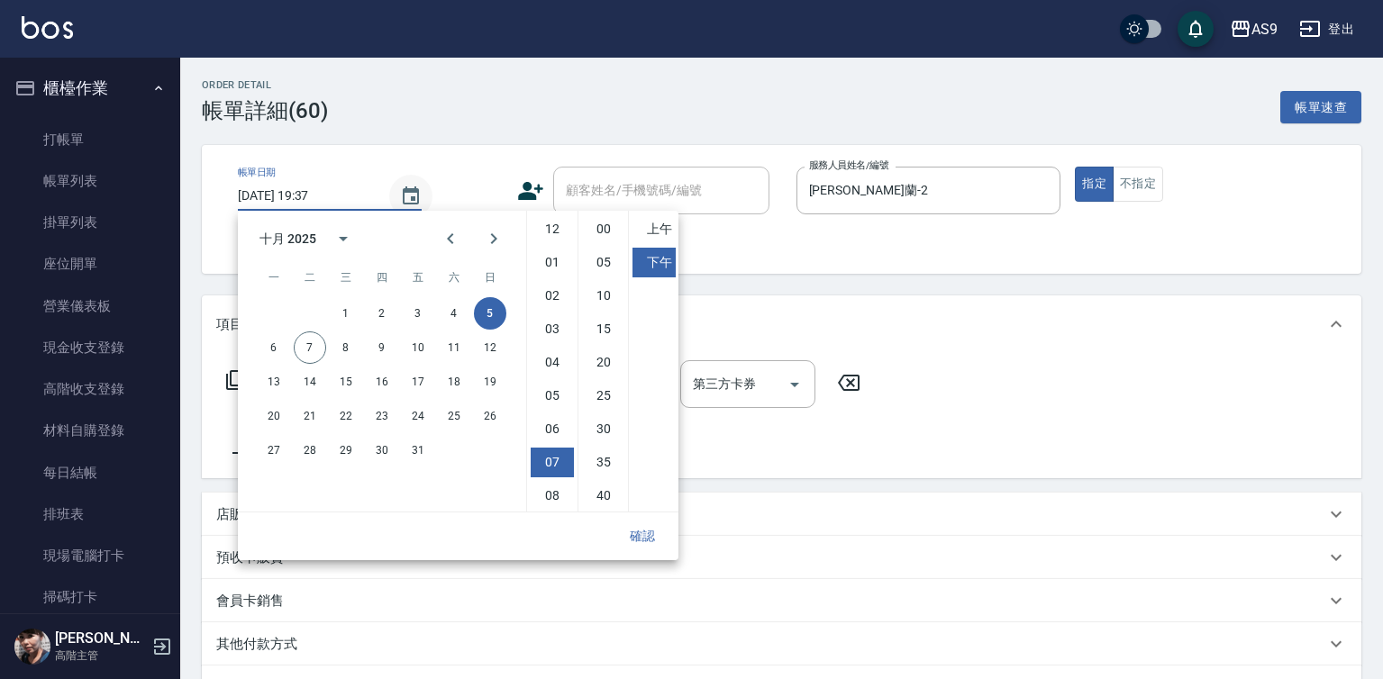
scroll to position [101, 0]
click at [318, 345] on button "7" at bounding box center [310, 348] width 32 height 32
type input "2025/10/07 19:37"
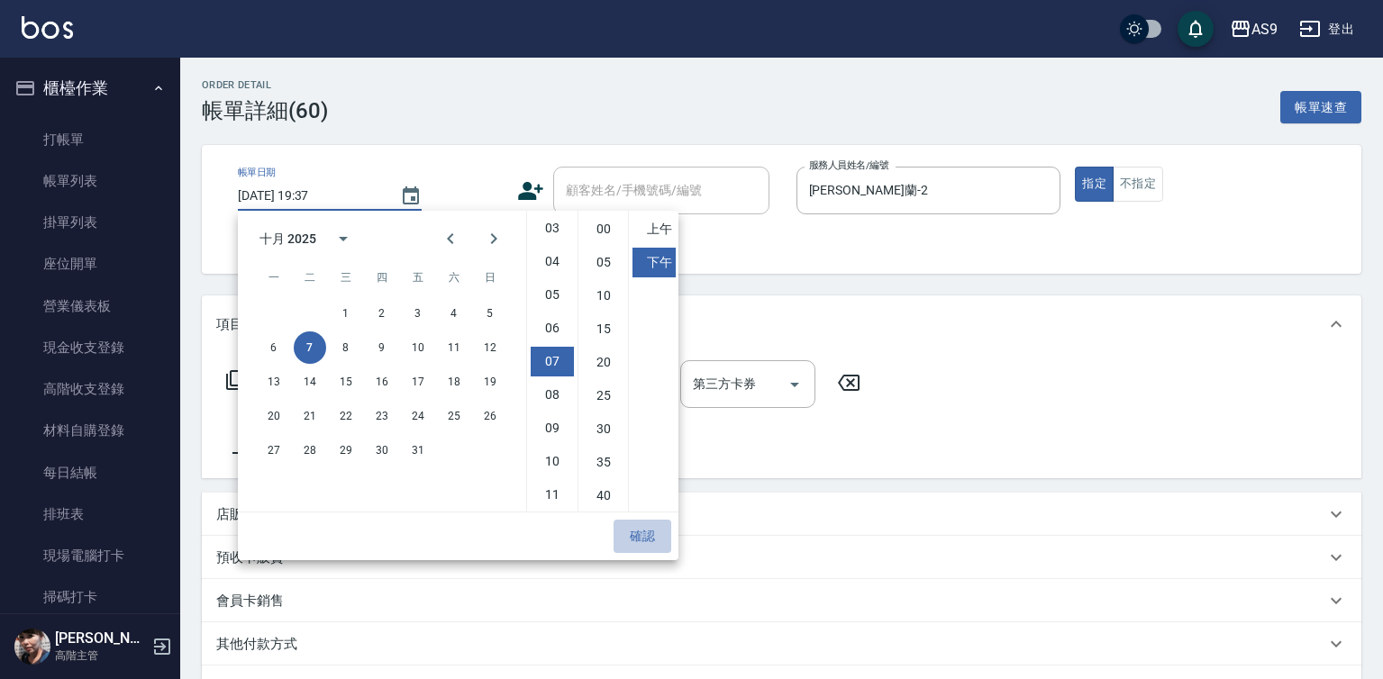
click at [641, 536] on button "確認" at bounding box center [643, 536] width 58 height 33
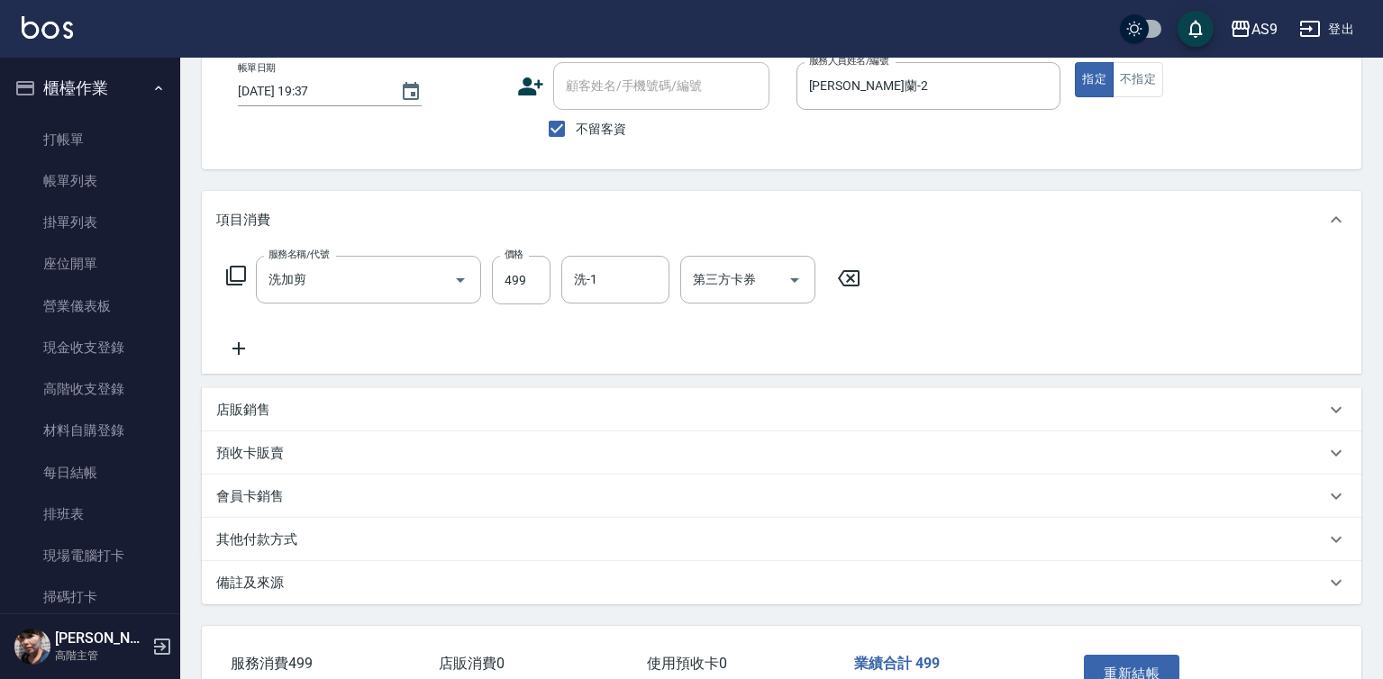
scroll to position [224, 0]
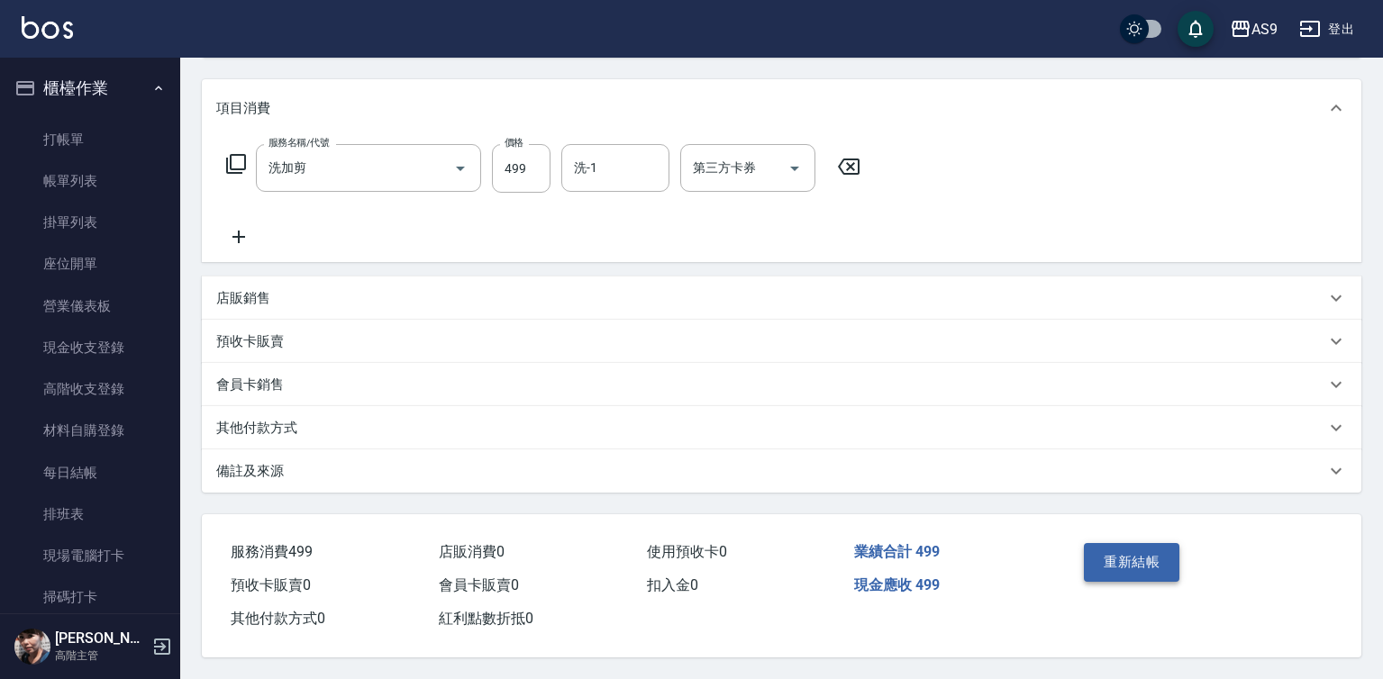
click at [1147, 564] on button "重新結帳" at bounding box center [1132, 562] width 96 height 38
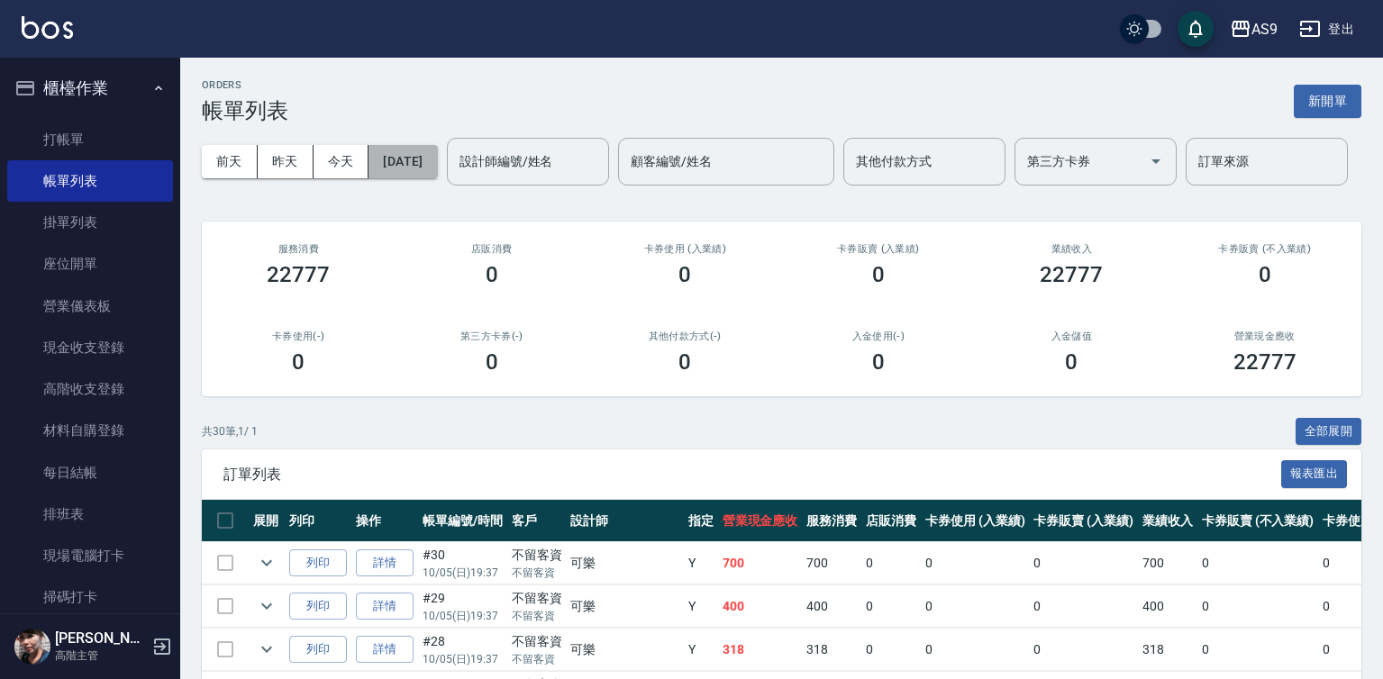
click at [434, 162] on button "[DATE]" at bounding box center [402, 161] width 68 height 33
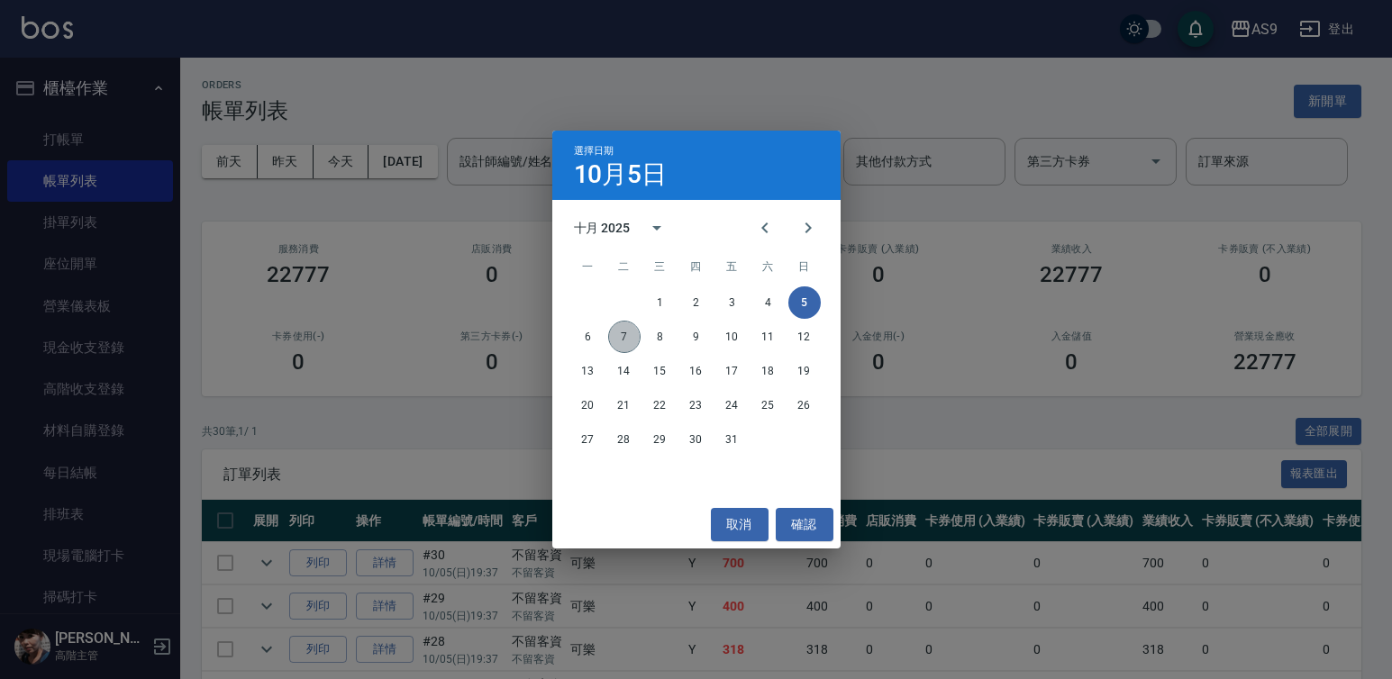
click at [633, 341] on button "7" at bounding box center [624, 337] width 32 height 32
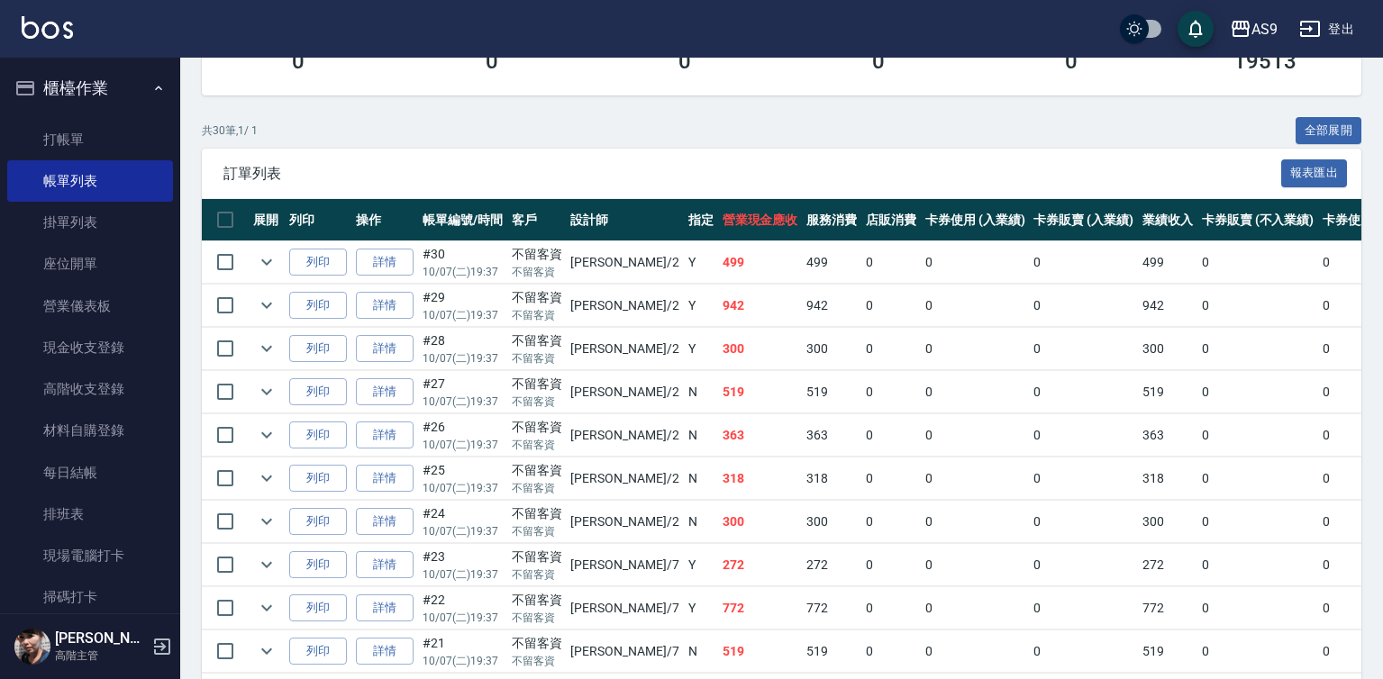
scroll to position [90, 0]
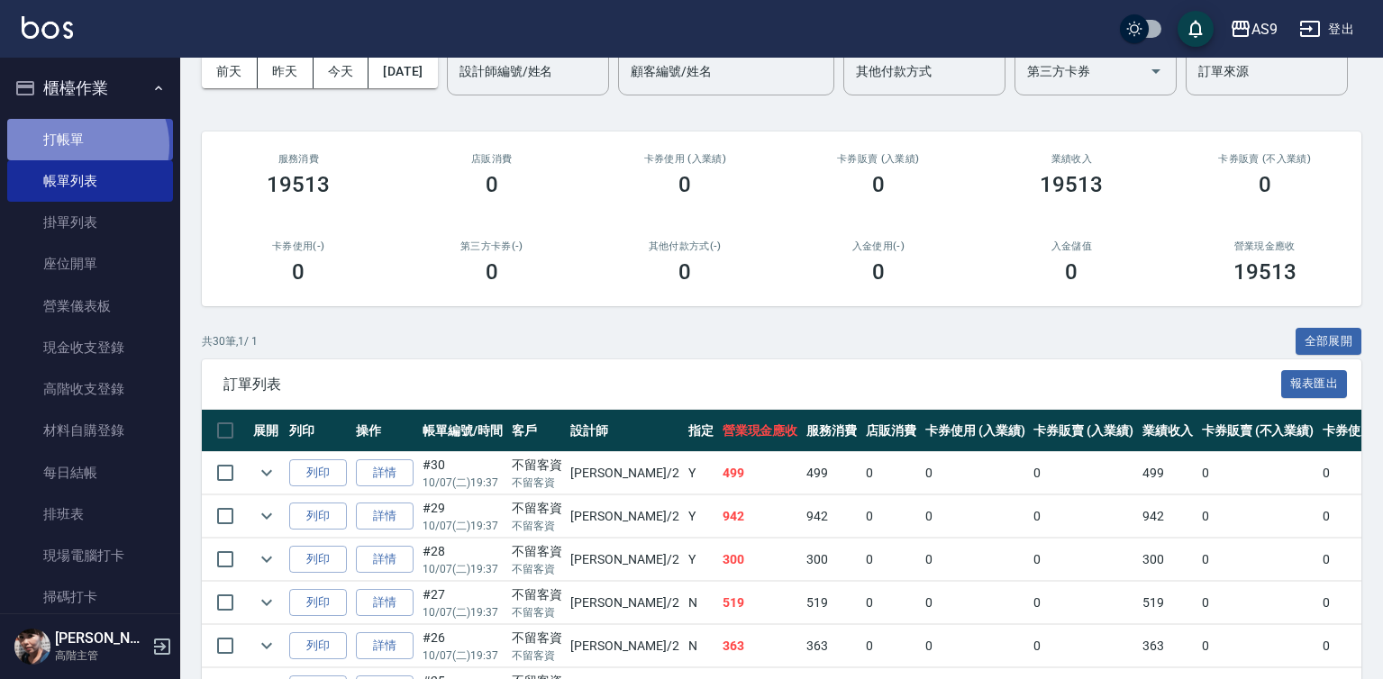
click at [84, 145] on link "打帳單" at bounding box center [90, 139] width 166 height 41
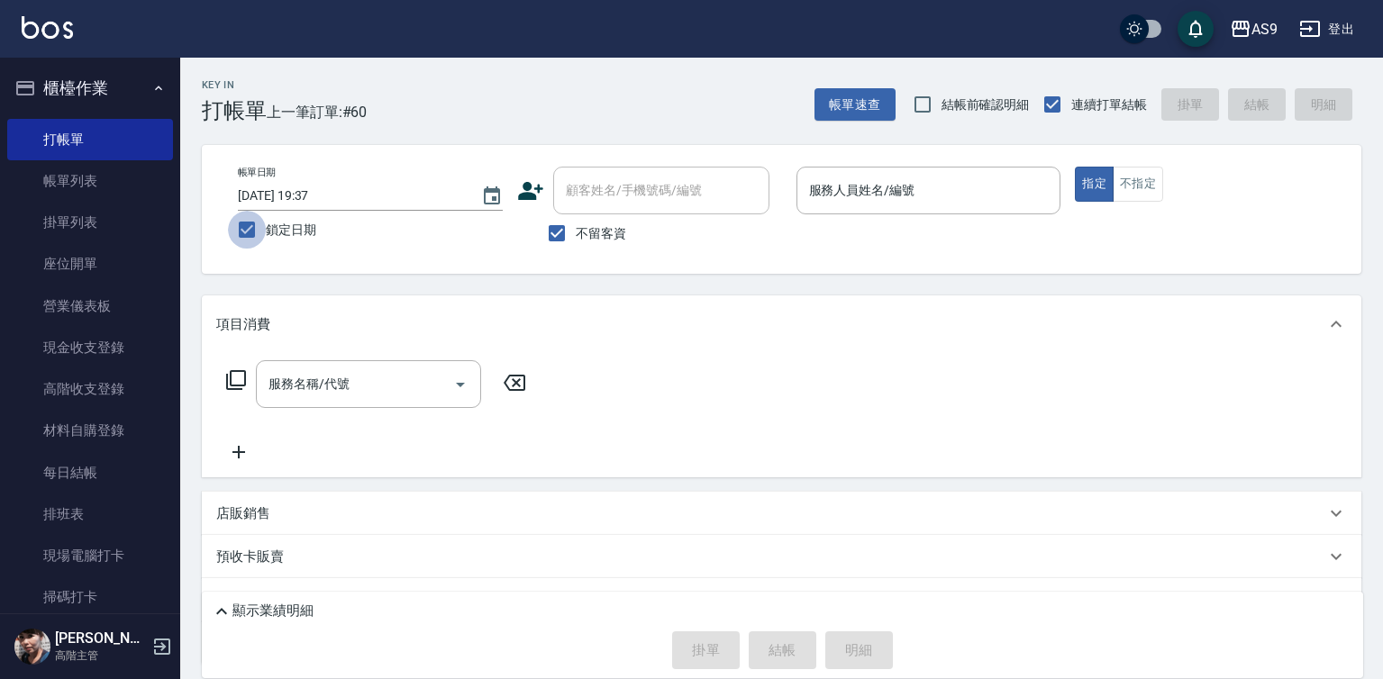
click at [236, 220] on input "鎖定日期" at bounding box center [247, 230] width 38 height 38
checkbox input "false"
type input "2025/10/07 22:12"
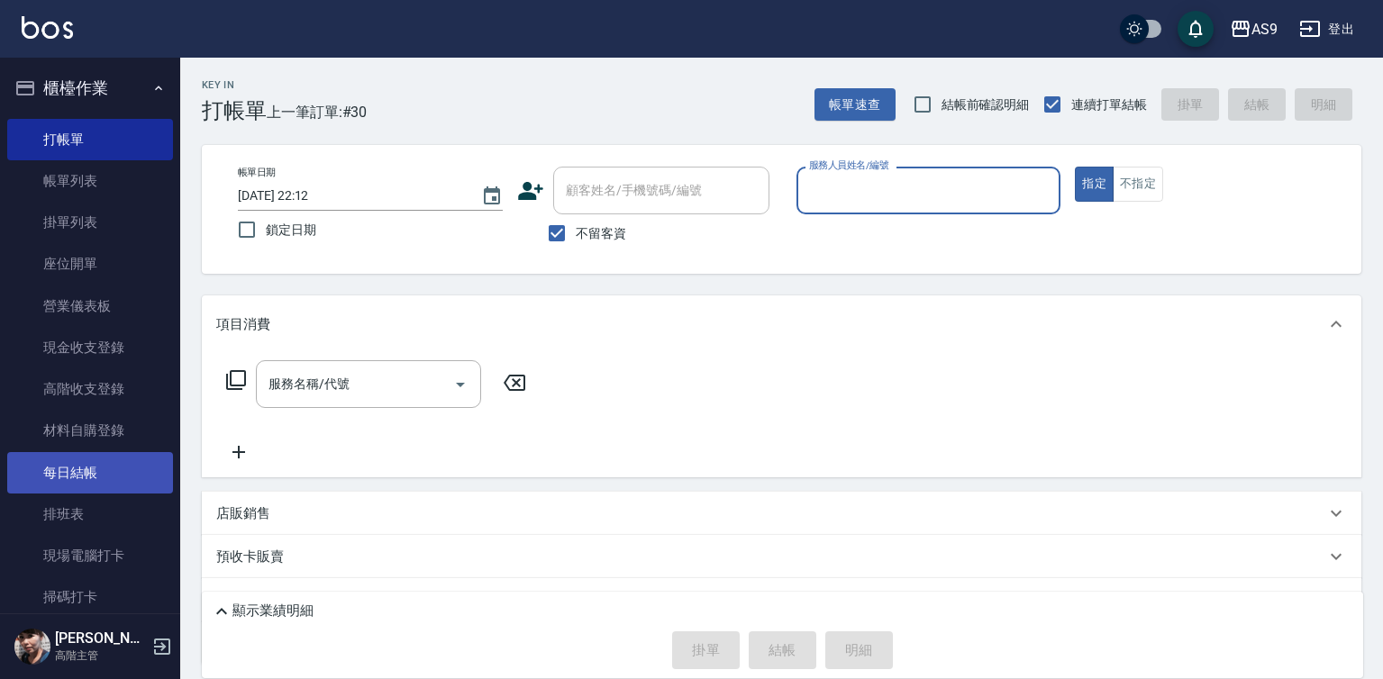
click at [102, 474] on link "每日結帳" at bounding box center [90, 472] width 166 height 41
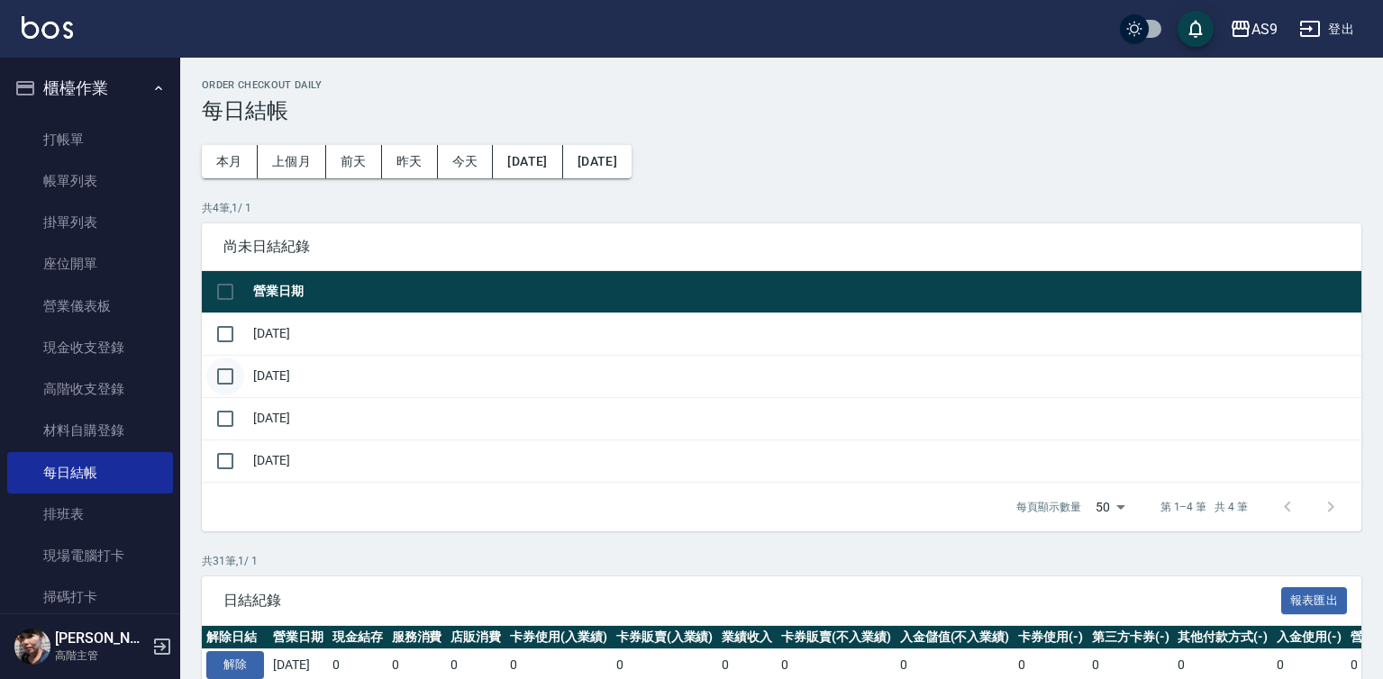
drag, startPoint x: 224, startPoint y: 326, endPoint x: 213, endPoint y: 360, distance: 36.2
click at [224, 332] on input "checkbox" at bounding box center [225, 334] width 38 height 38
checkbox input "true"
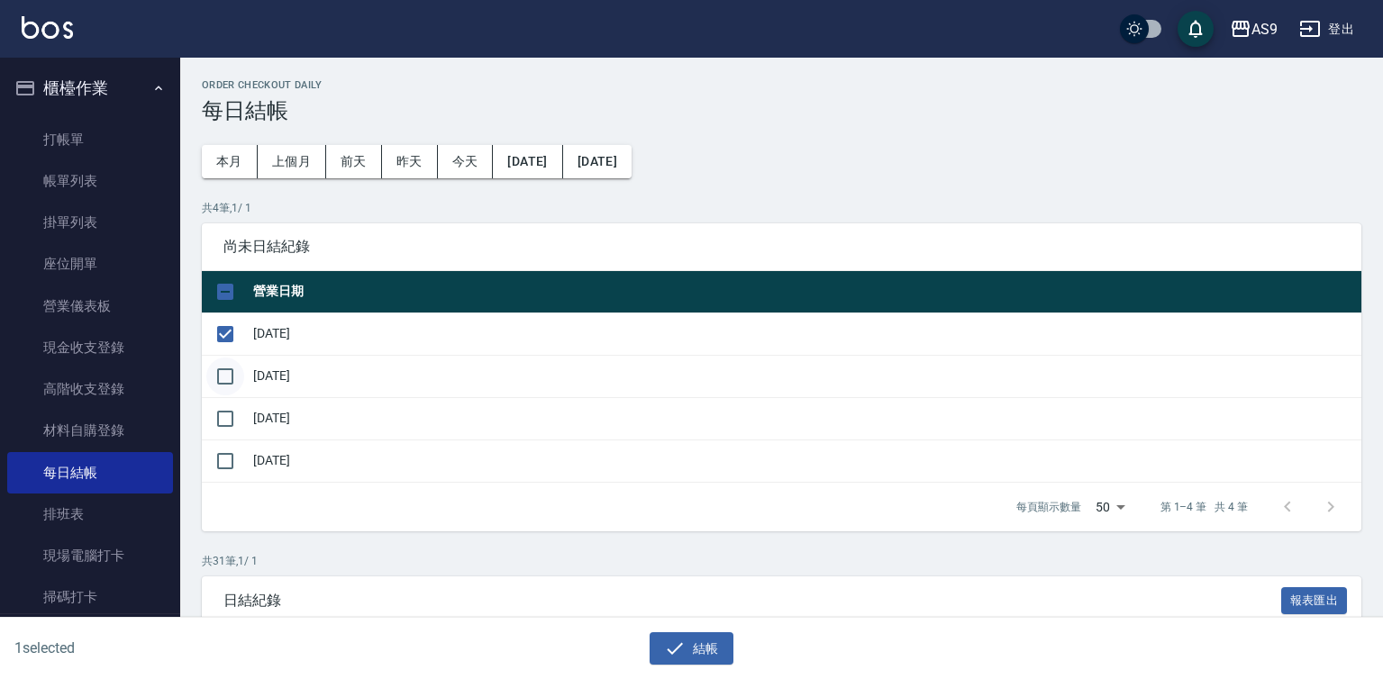
drag, startPoint x: 211, startPoint y: 368, endPoint x: 214, endPoint y: 380, distance: 13.1
click at [211, 371] on input "checkbox" at bounding box center [225, 377] width 38 height 38
checkbox input "true"
drag, startPoint x: 220, startPoint y: 400, endPoint x: 219, endPoint y: 414, distance: 13.5
click at [220, 411] on input "checkbox" at bounding box center [225, 419] width 38 height 38
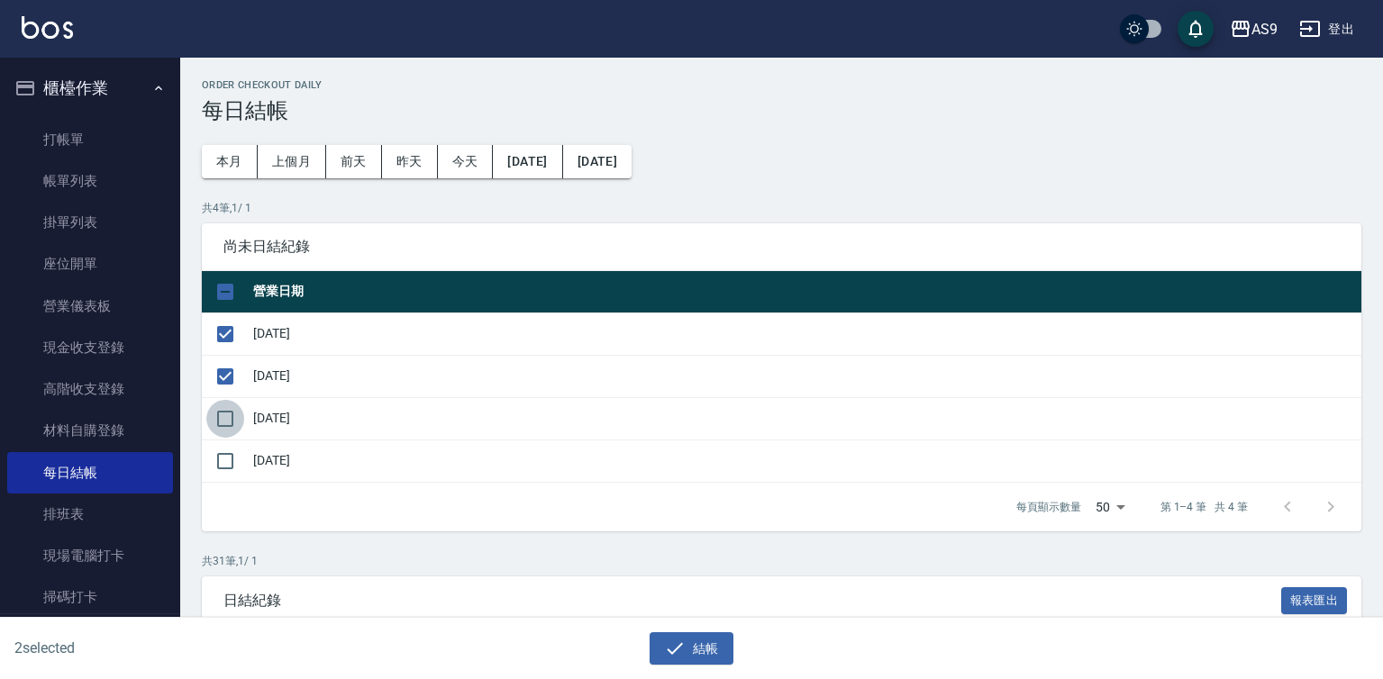
checkbox input "true"
click at [677, 643] on icon "button" at bounding box center [675, 649] width 22 height 22
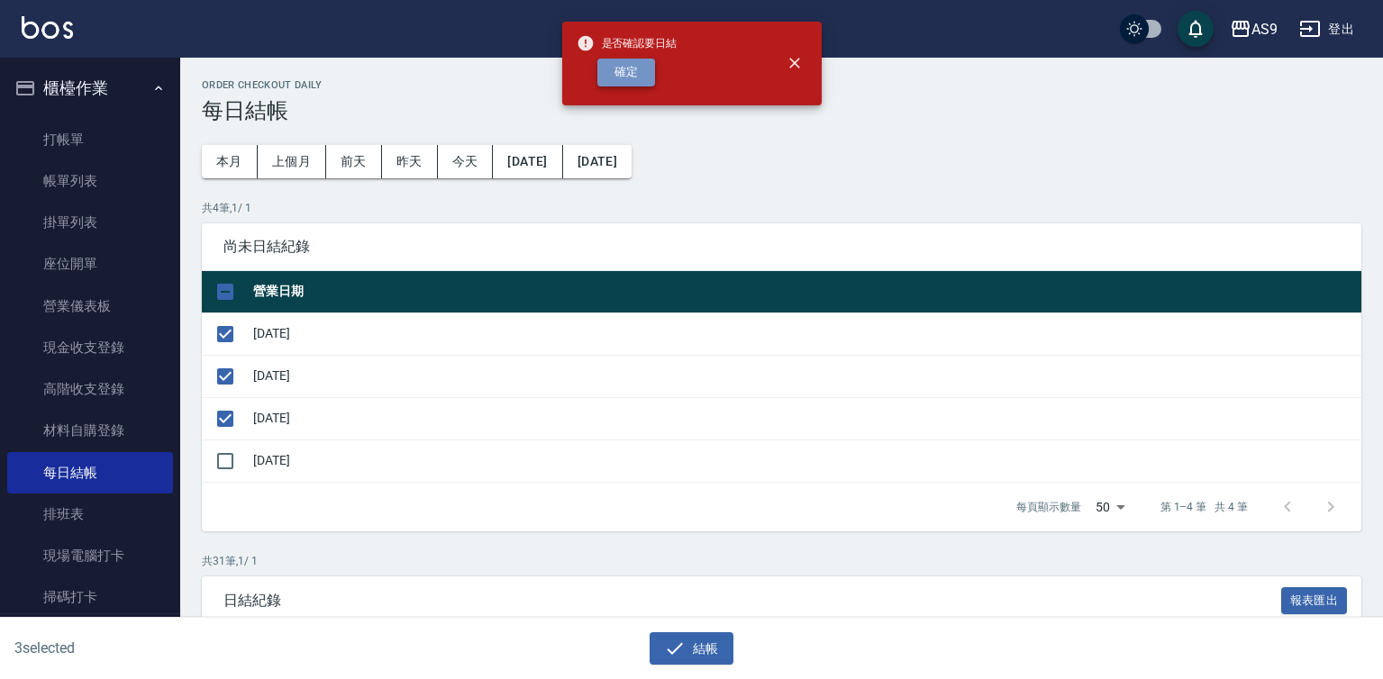
click at [608, 72] on button "確定" at bounding box center [626, 73] width 58 height 28
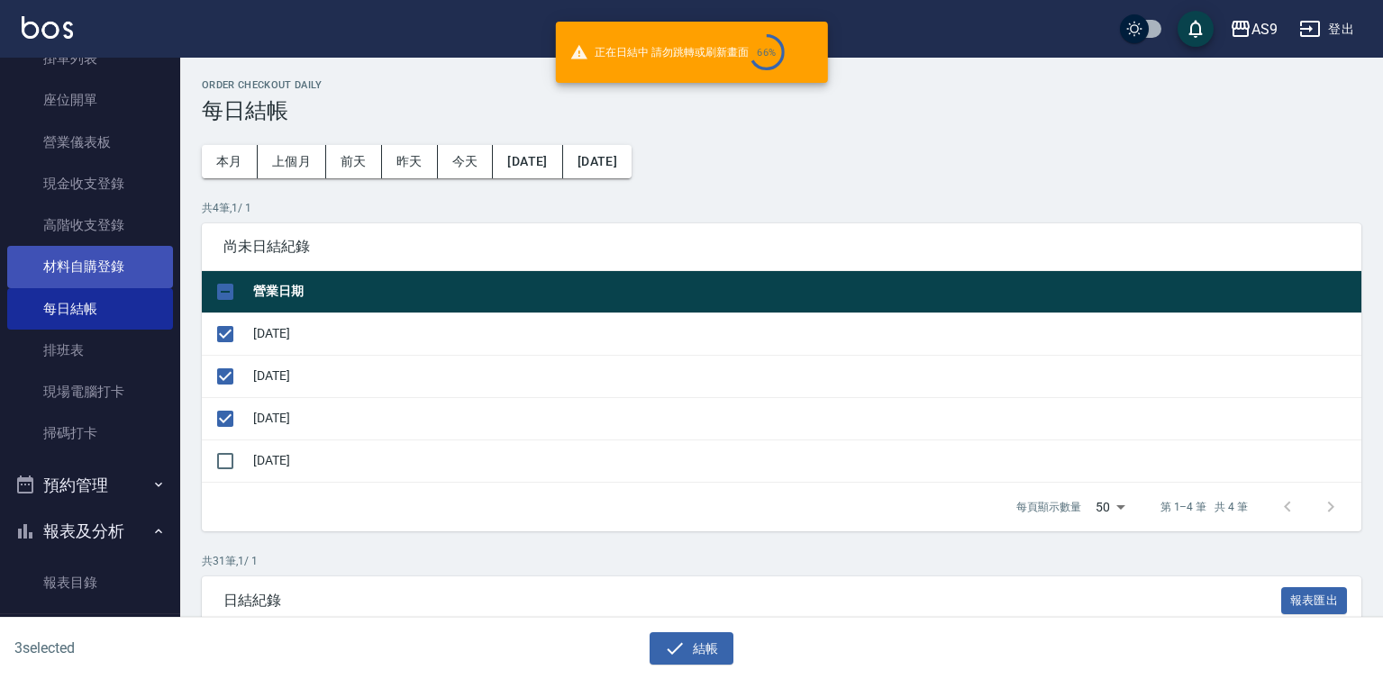
scroll to position [450, 0]
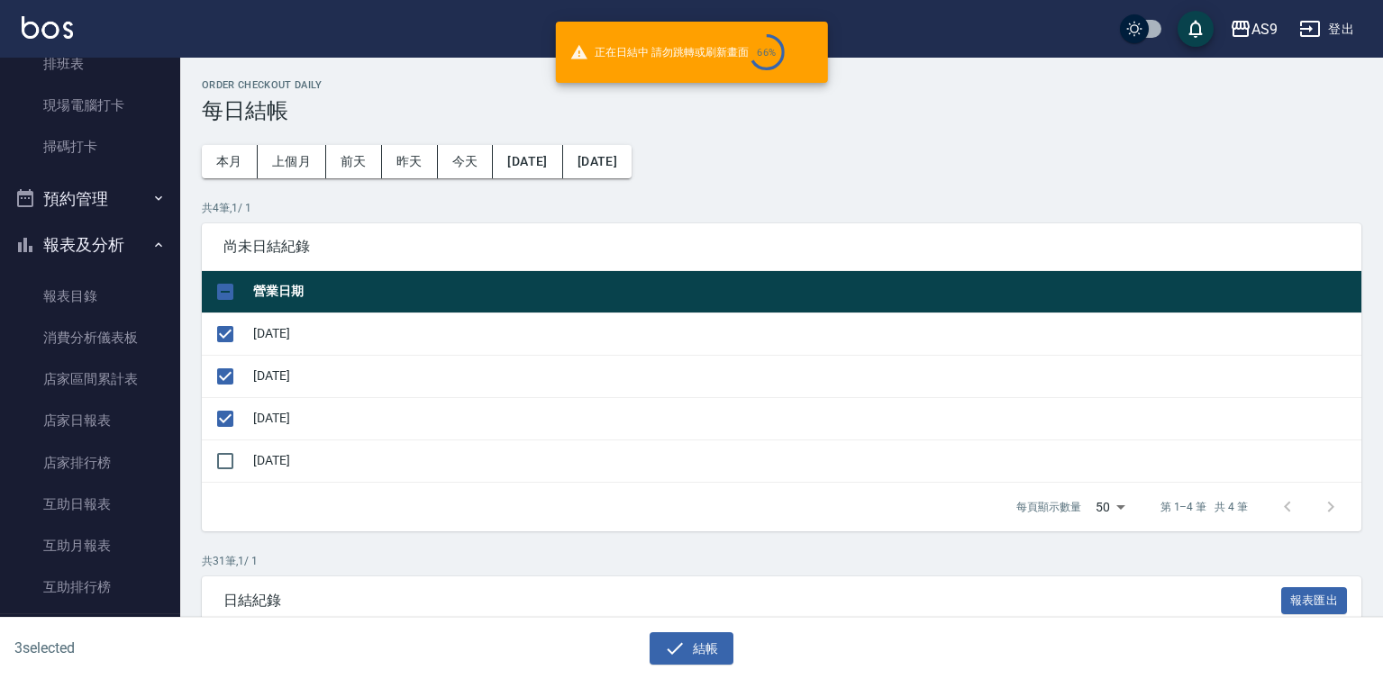
checkbox input "false"
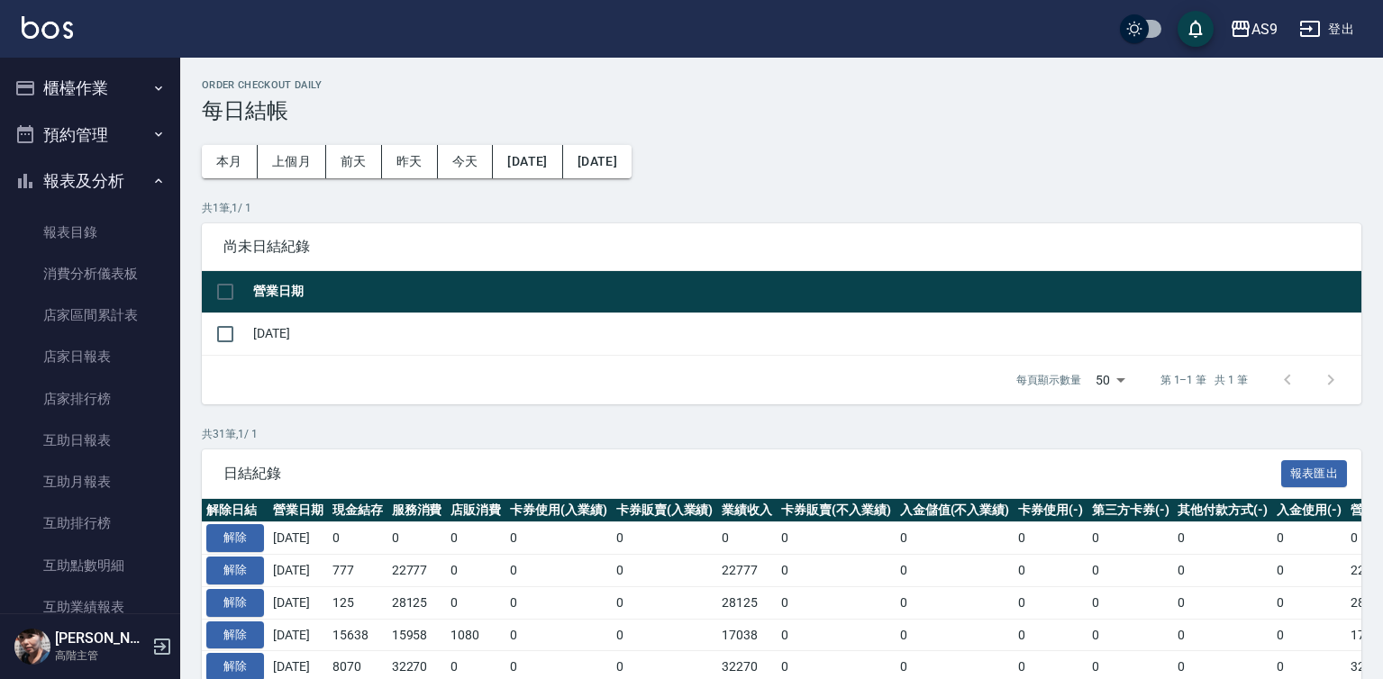
scroll to position [541, 0]
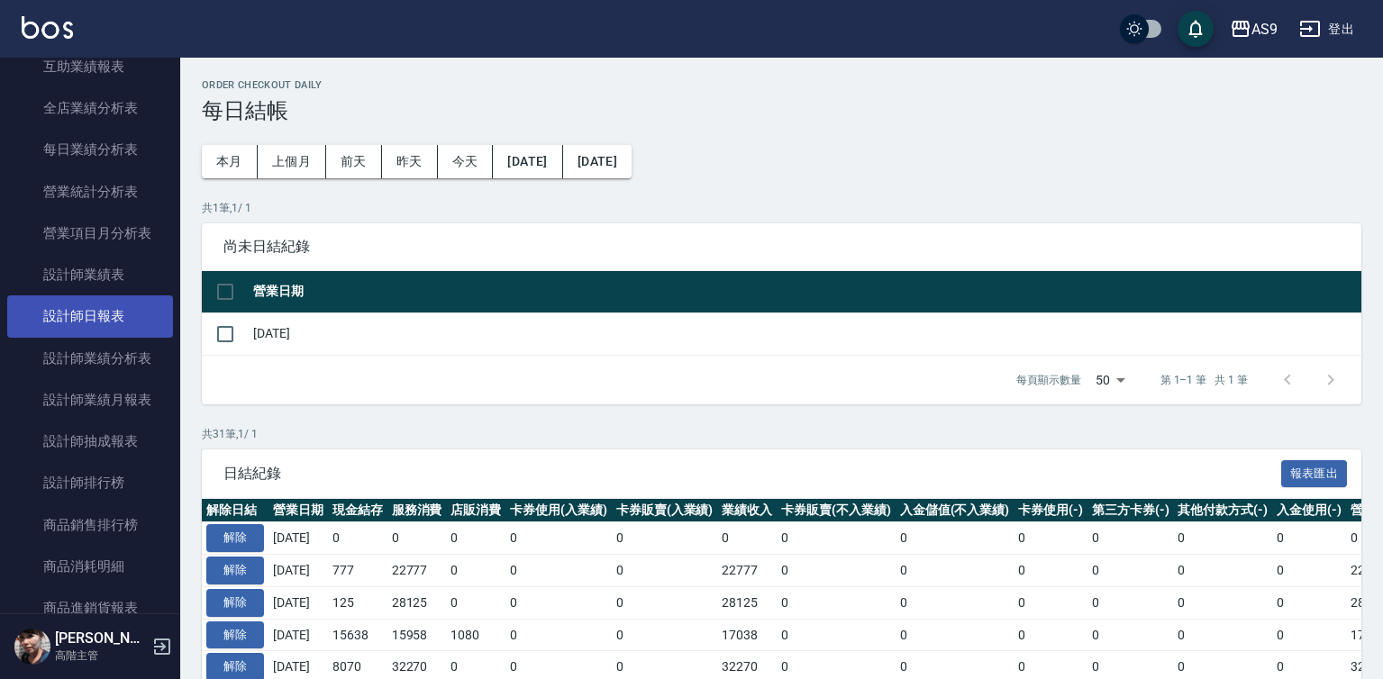
click at [125, 314] on link "設計師日報表" at bounding box center [90, 316] width 166 height 41
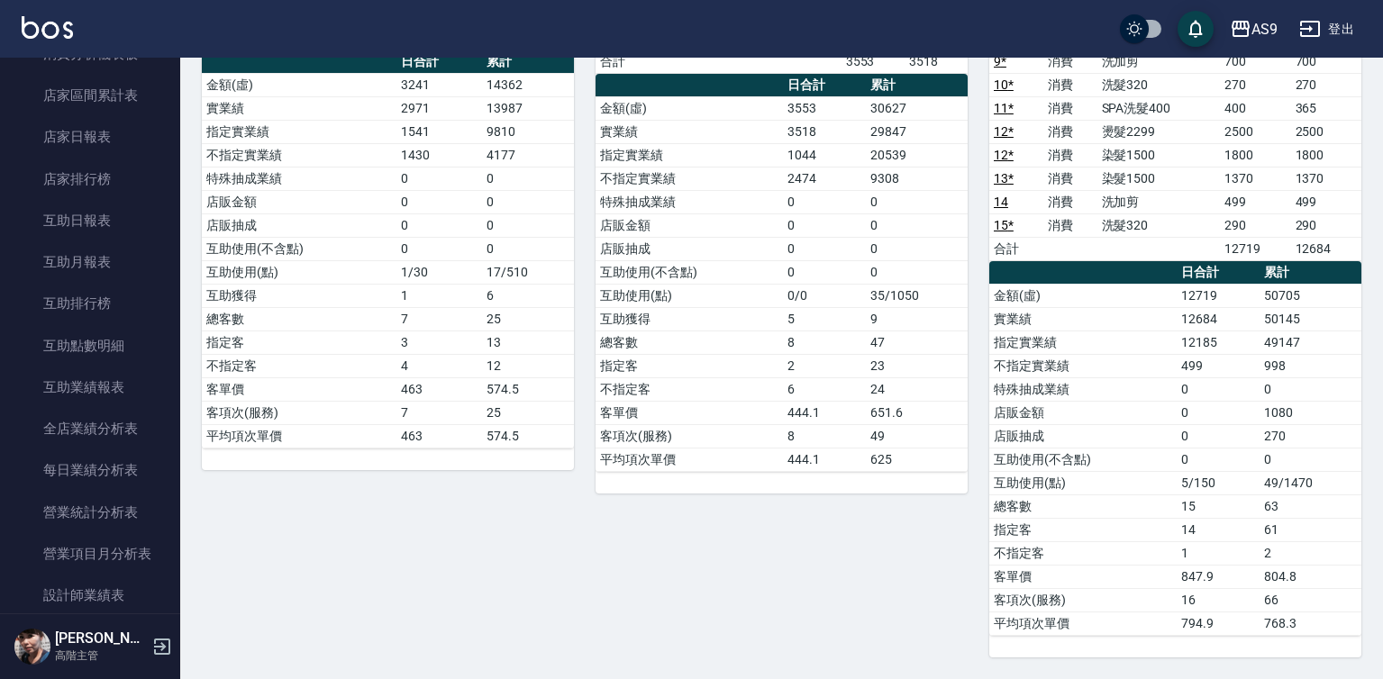
scroll to position [219, 0]
click at [112, 225] on link "互助日報表" at bounding box center [90, 221] width 166 height 41
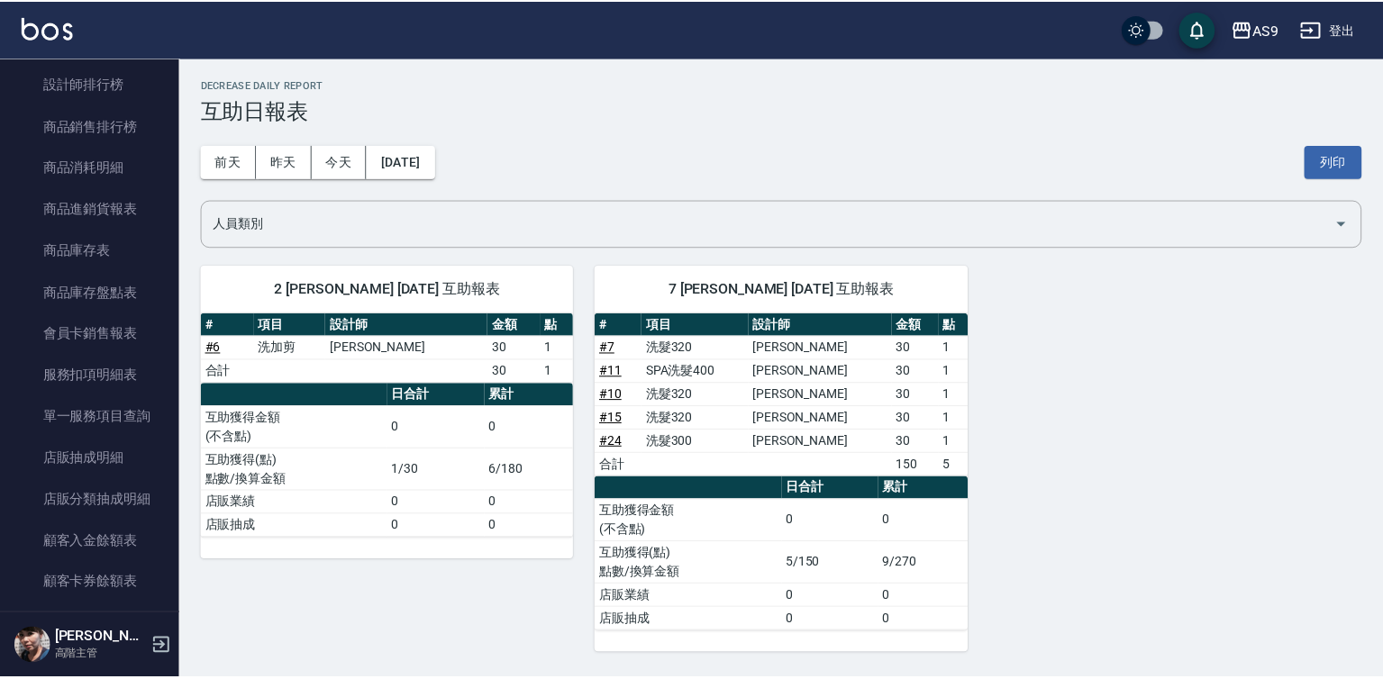
scroll to position [1570, 0]
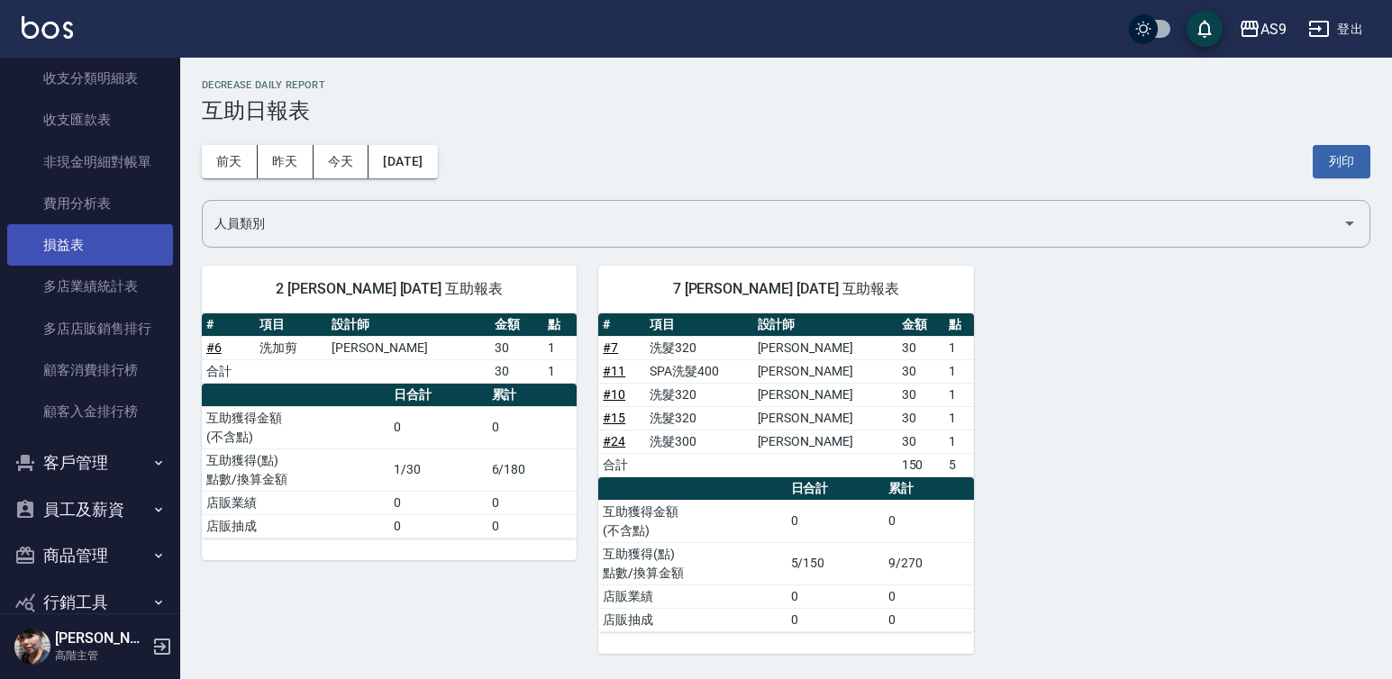
click at [83, 233] on link "損益表" at bounding box center [90, 244] width 166 height 41
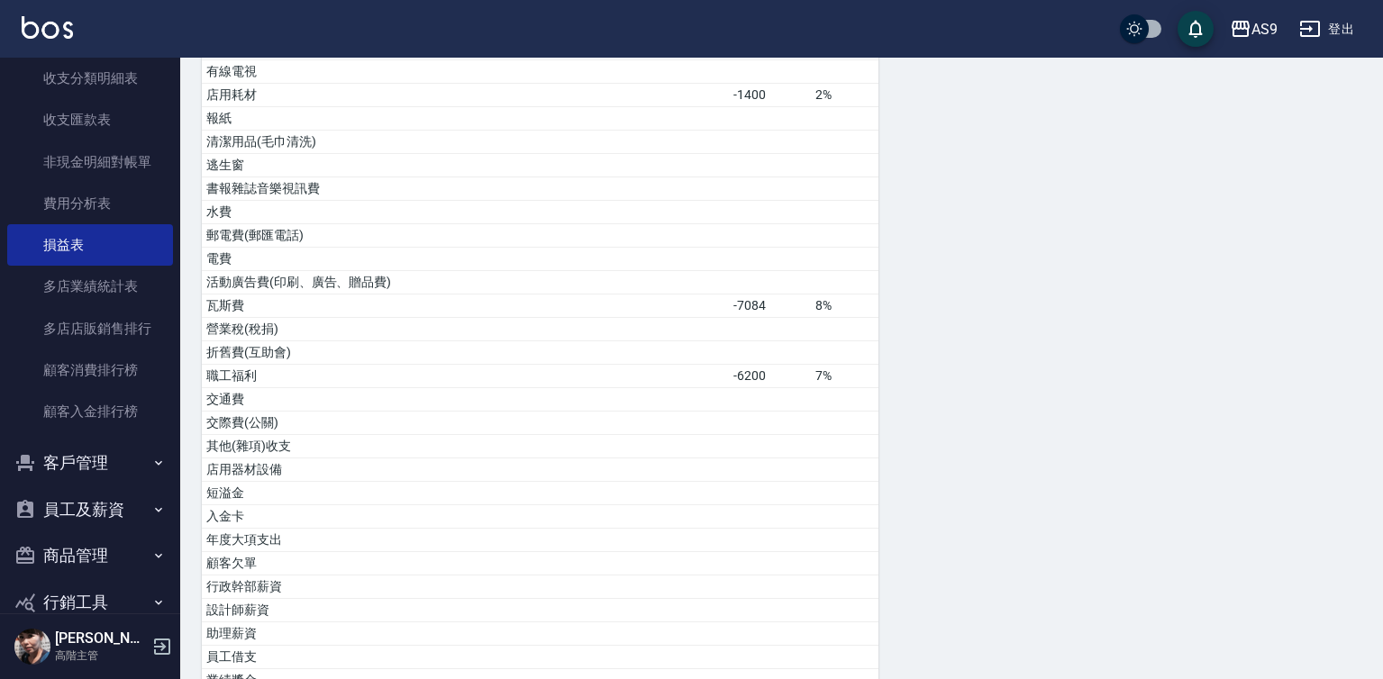
scroll to position [932, 0]
